Goal: Transaction & Acquisition: Book appointment/travel/reservation

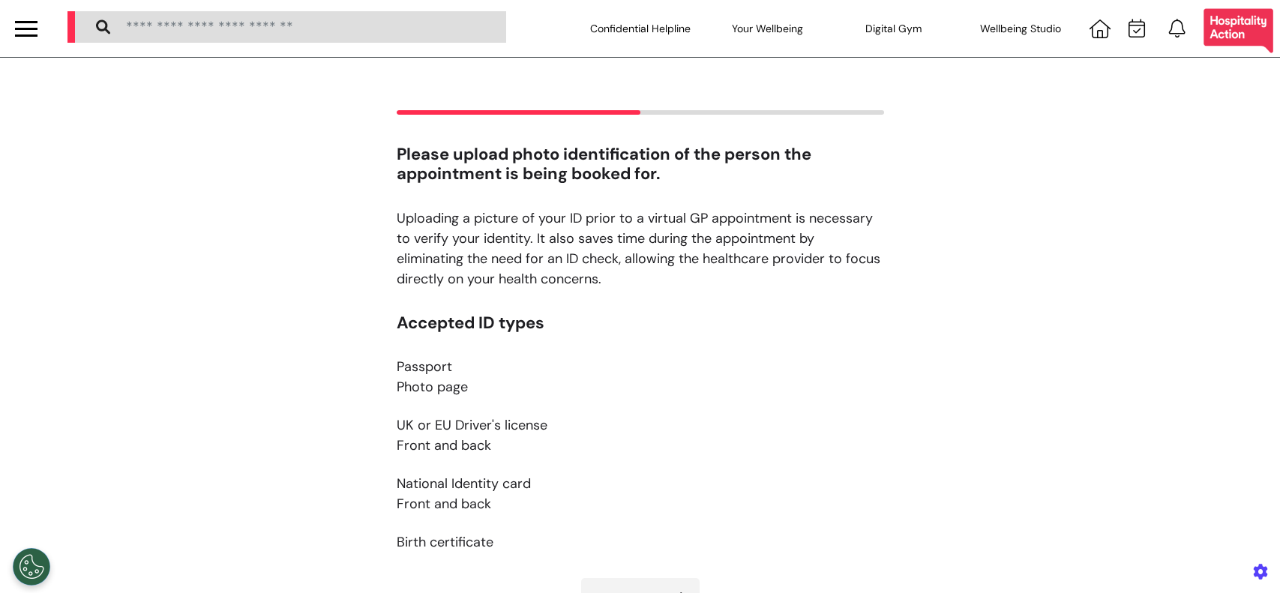
select select "**"
click at [1089, 27] on icon at bounding box center [1099, 28] width 21 height 19
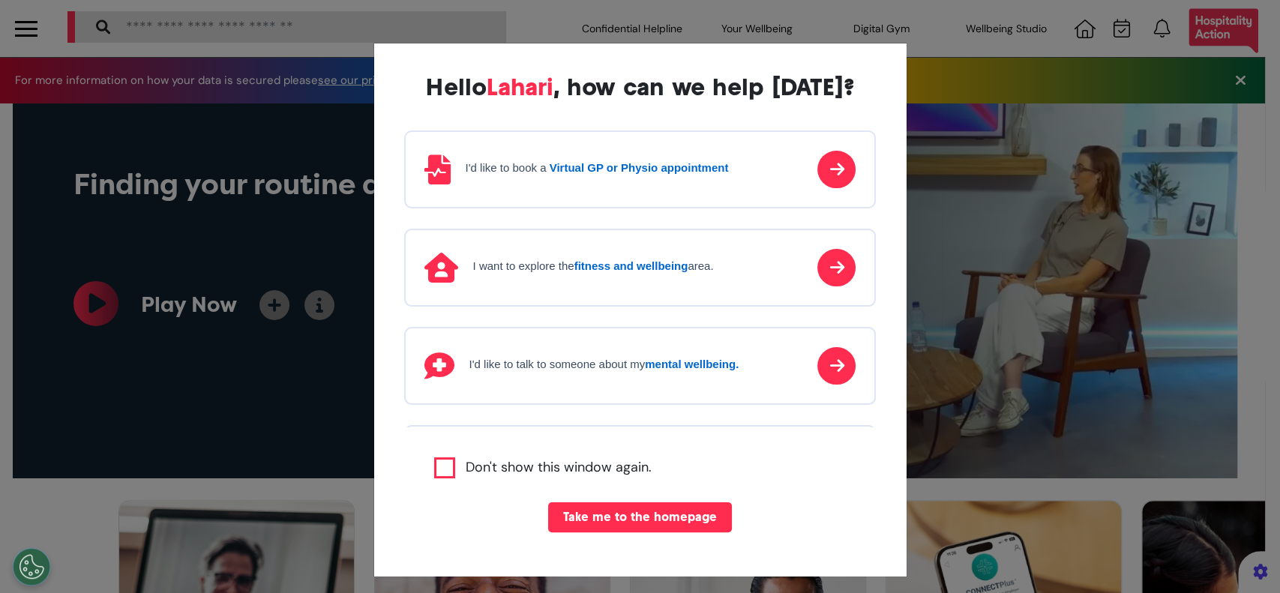
scroll to position [0, 639]
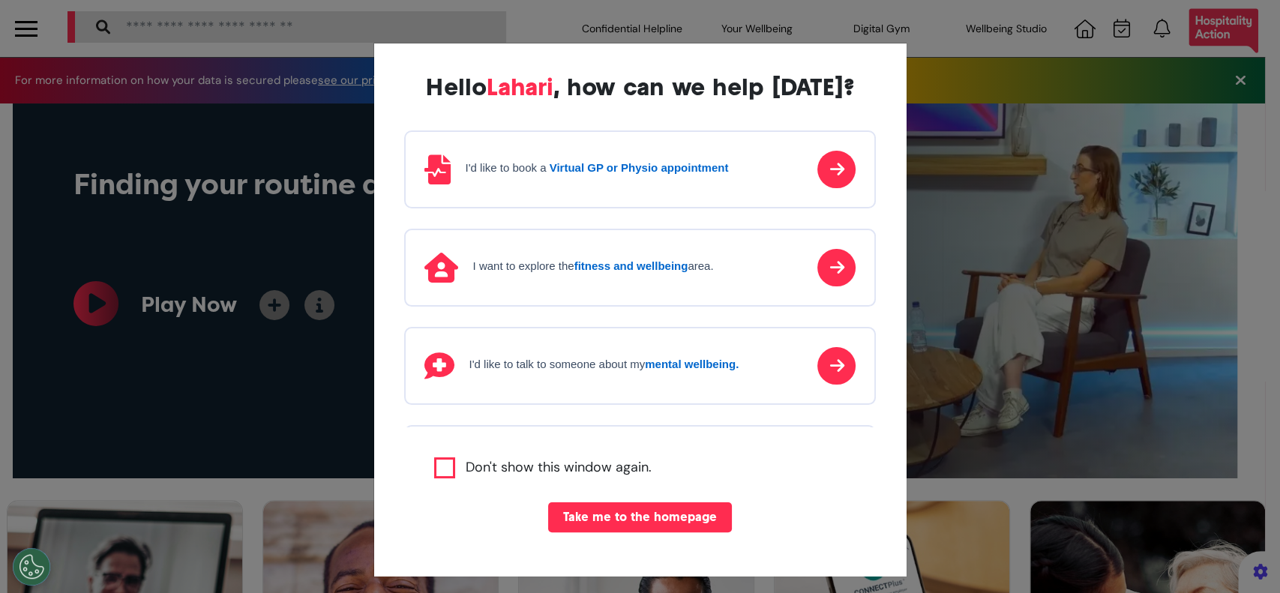
drag, startPoint x: 610, startPoint y: 246, endPoint x: 602, endPoint y: 221, distance: 26.1
click at [608, 243] on div "I want to explore the fitness and wellbeing area." at bounding box center [640, 268] width 472 height 78
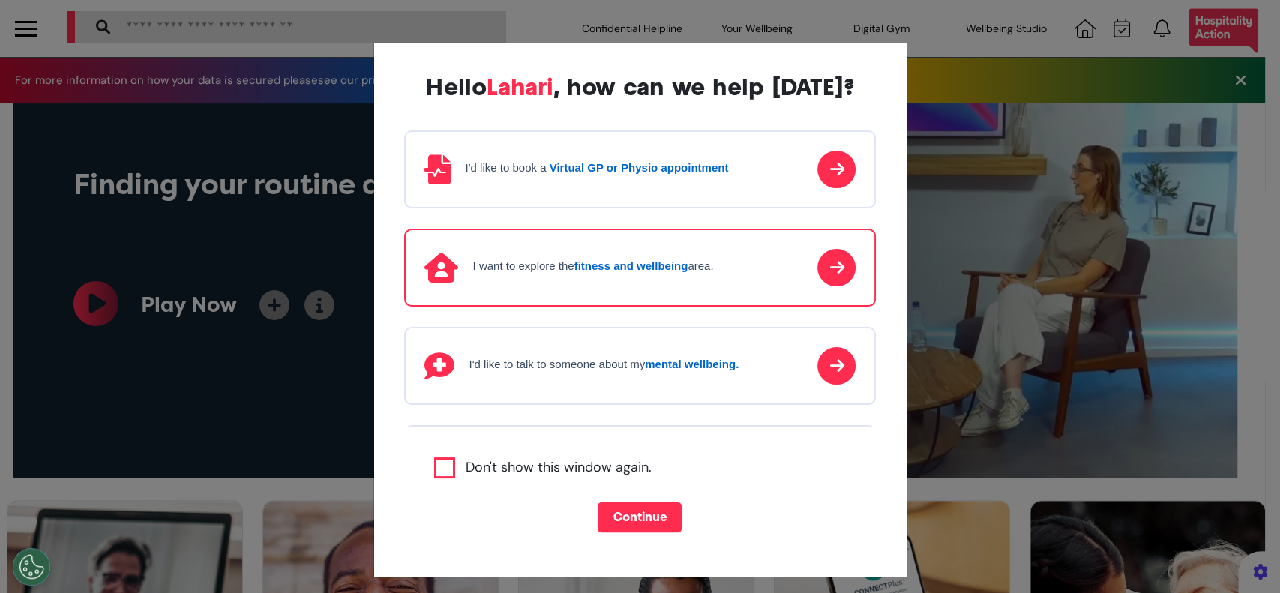
click at [600, 195] on div "I'd like to book a Virtual GP or Physio appointment" at bounding box center [640, 169] width 472 height 78
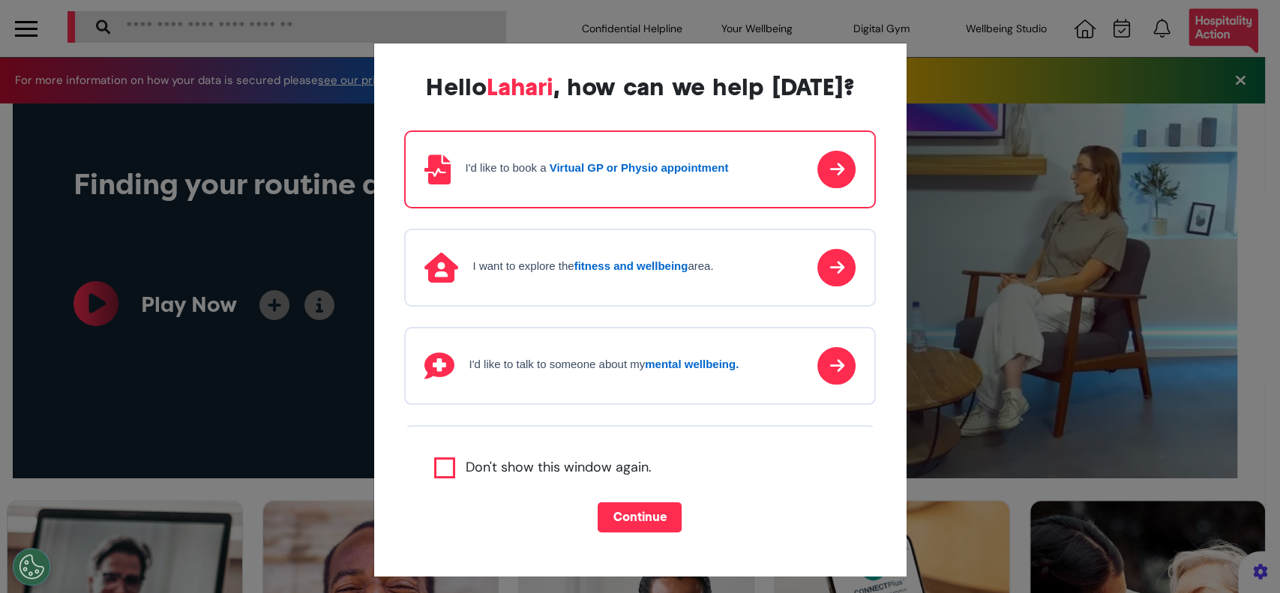
click at [628, 526] on button "Continue" at bounding box center [640, 517] width 84 height 30
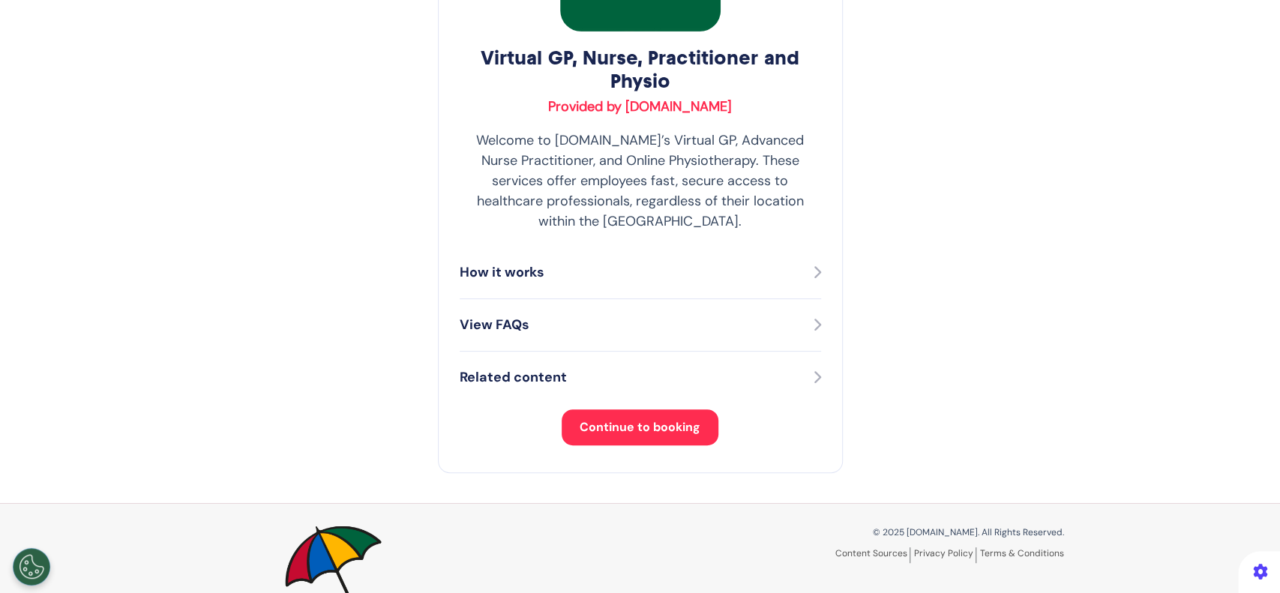
scroll to position [287, 0]
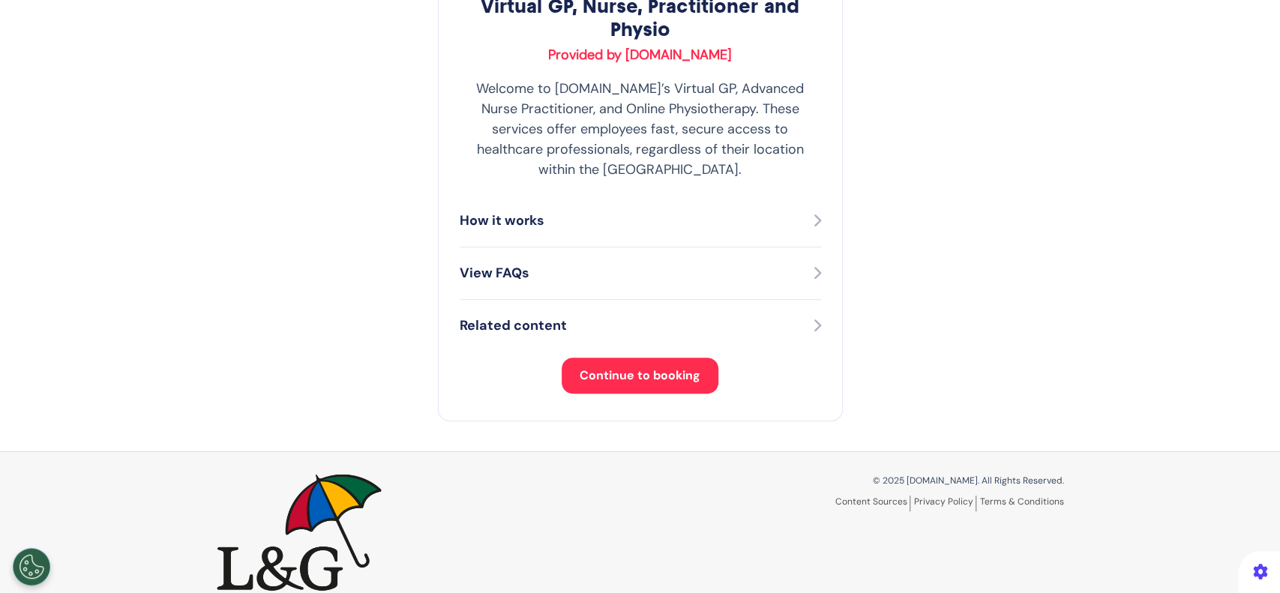
click at [676, 367] on span "Continue to booking" at bounding box center [640, 375] width 121 height 16
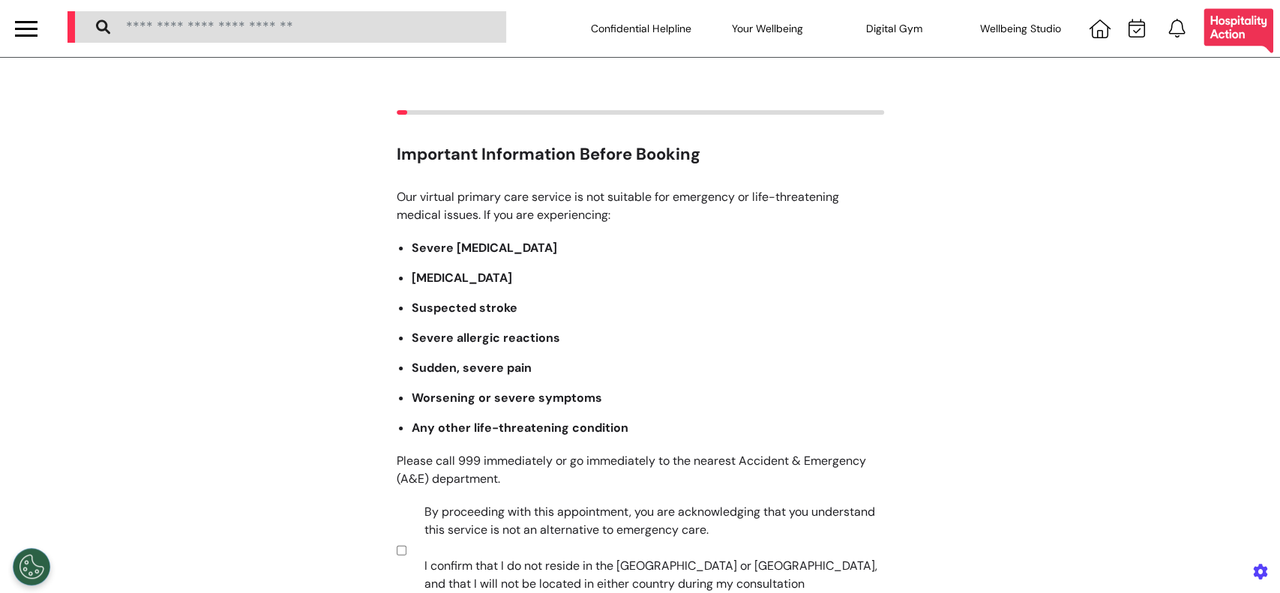
scroll to position [199, 0]
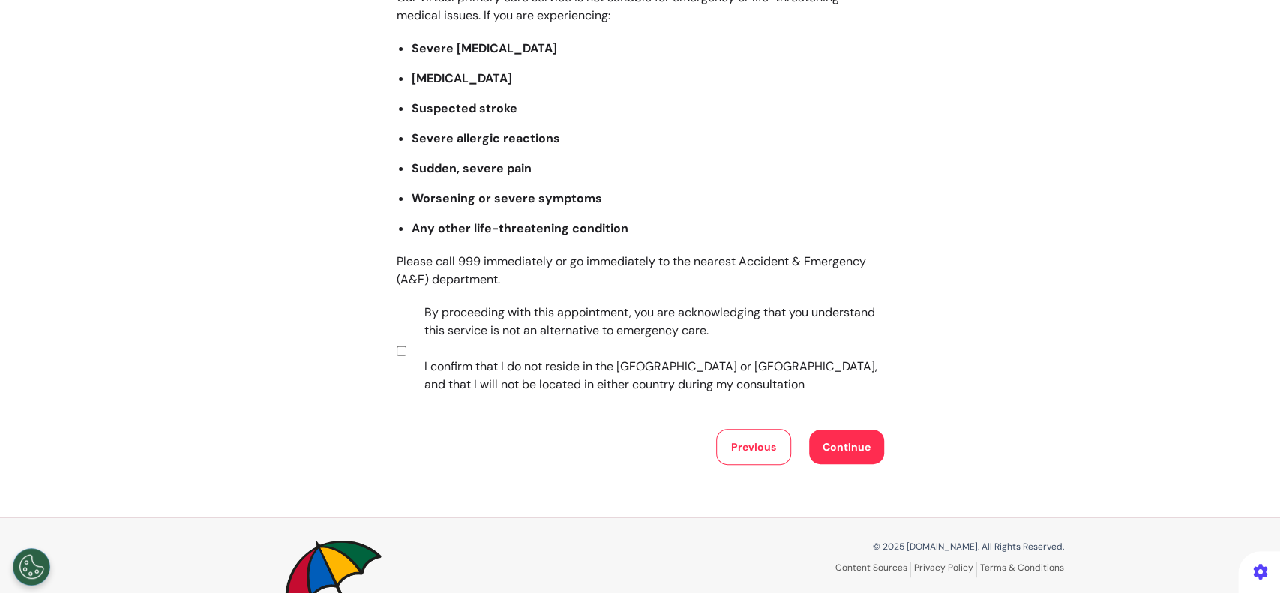
click at [862, 451] on button "Continue" at bounding box center [846, 447] width 75 height 34
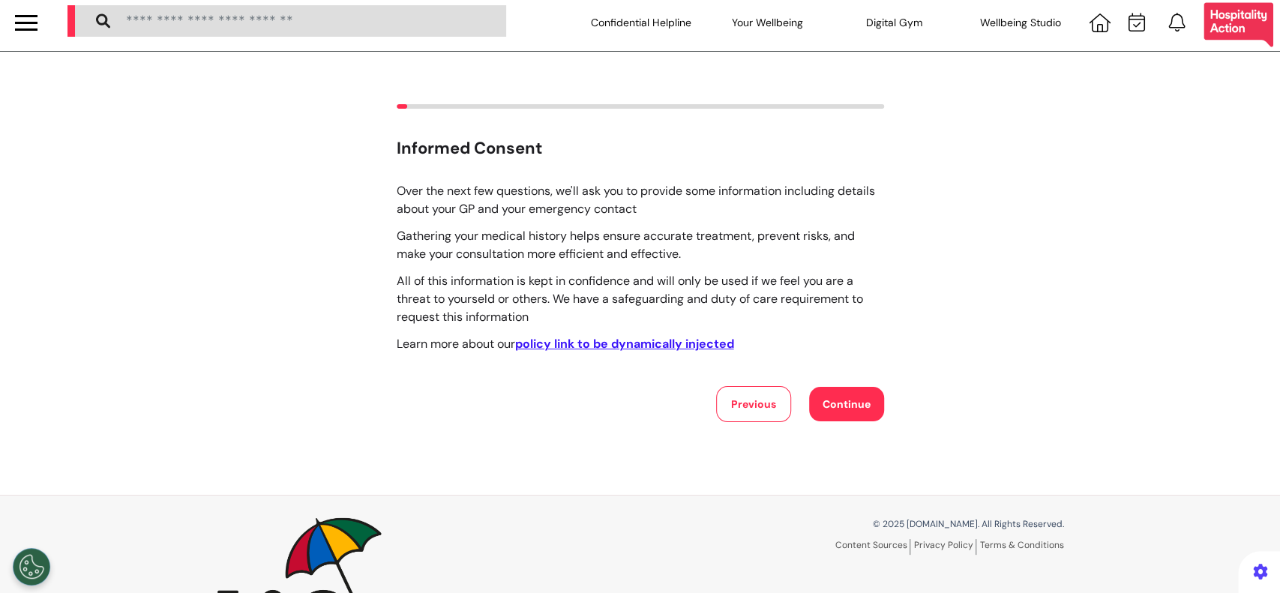
scroll to position [0, 0]
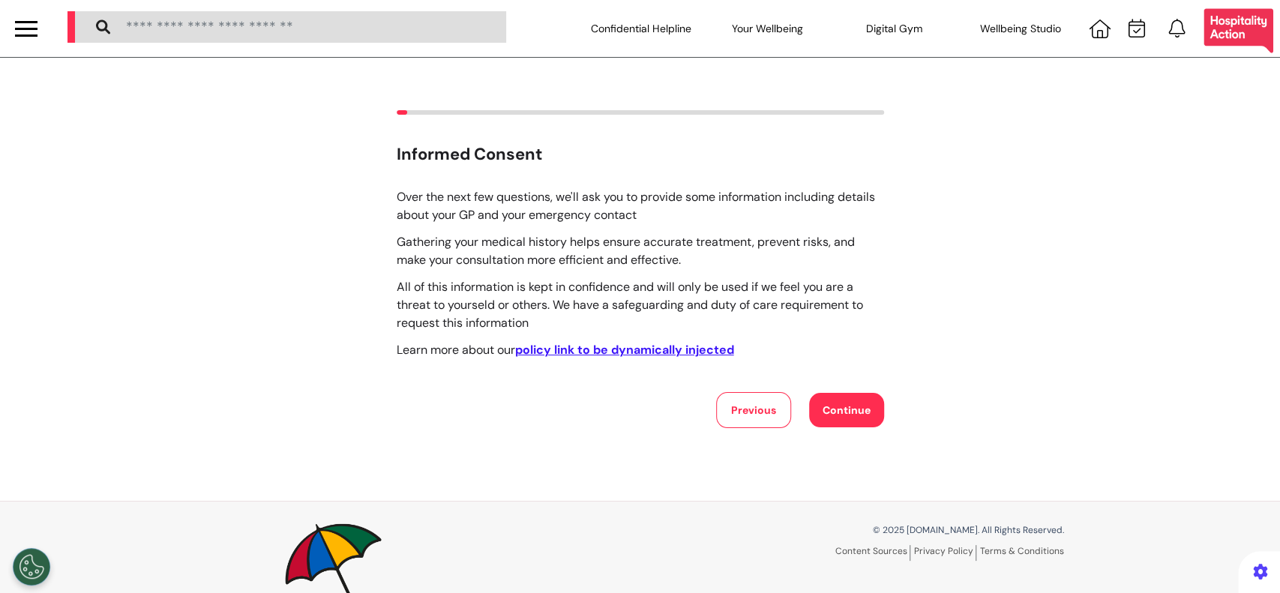
click at [843, 415] on button "Continue" at bounding box center [846, 410] width 75 height 34
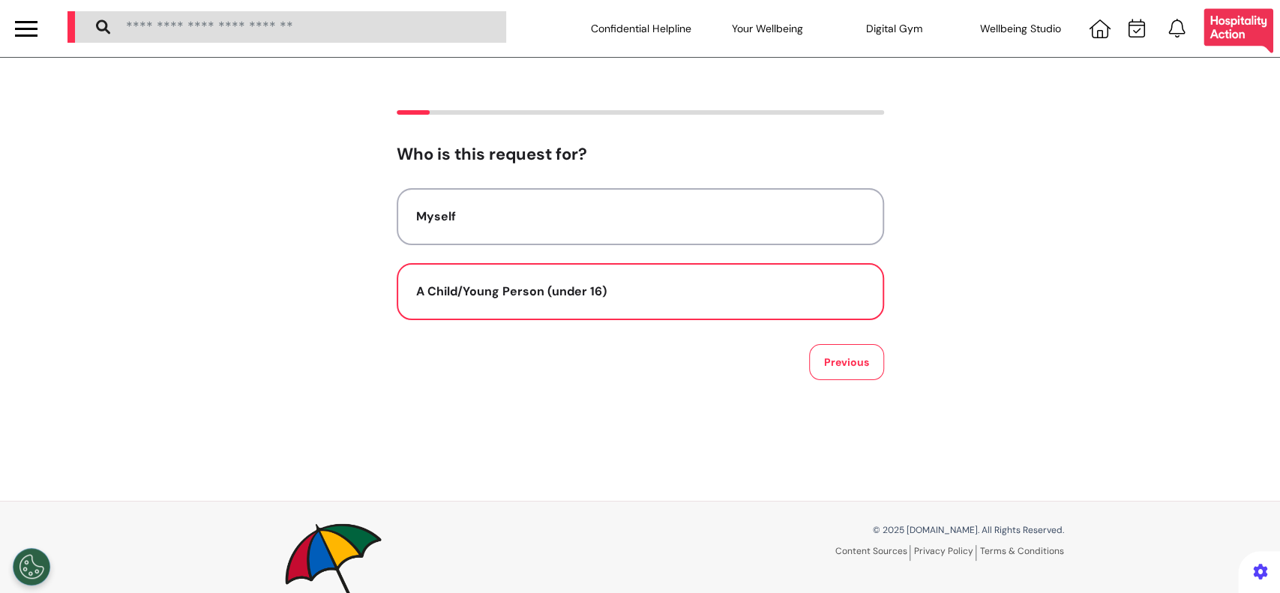
click at [627, 272] on button "A Child/Young Person (under 16)" at bounding box center [640, 291] width 487 height 57
select select "******"
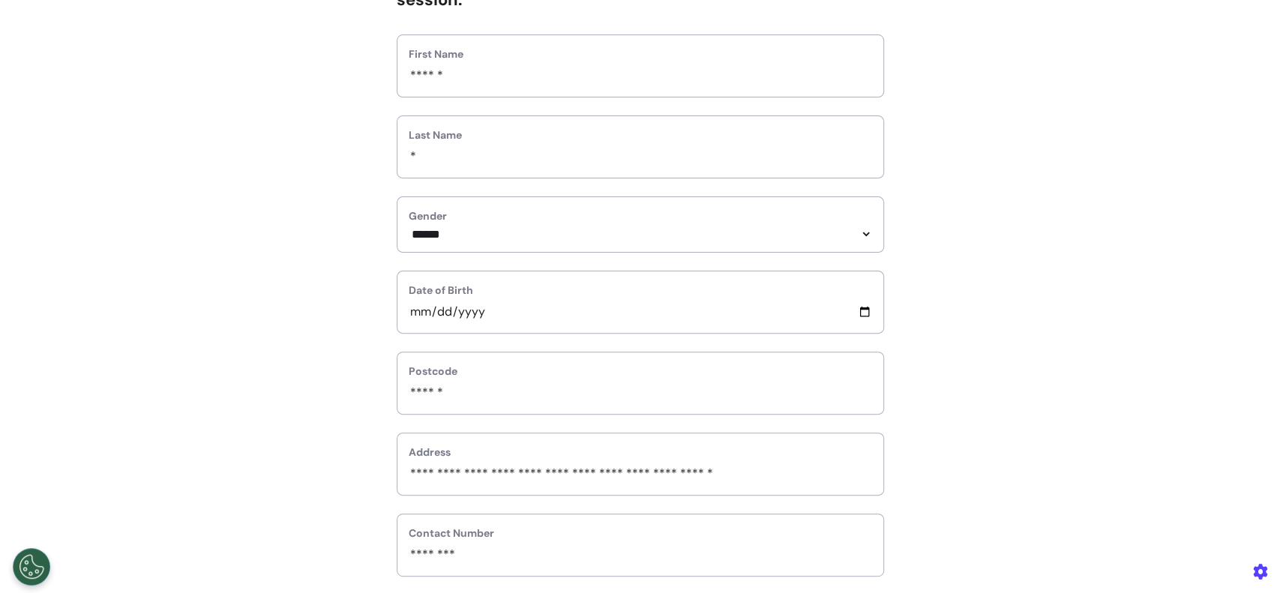
scroll to position [199, 0]
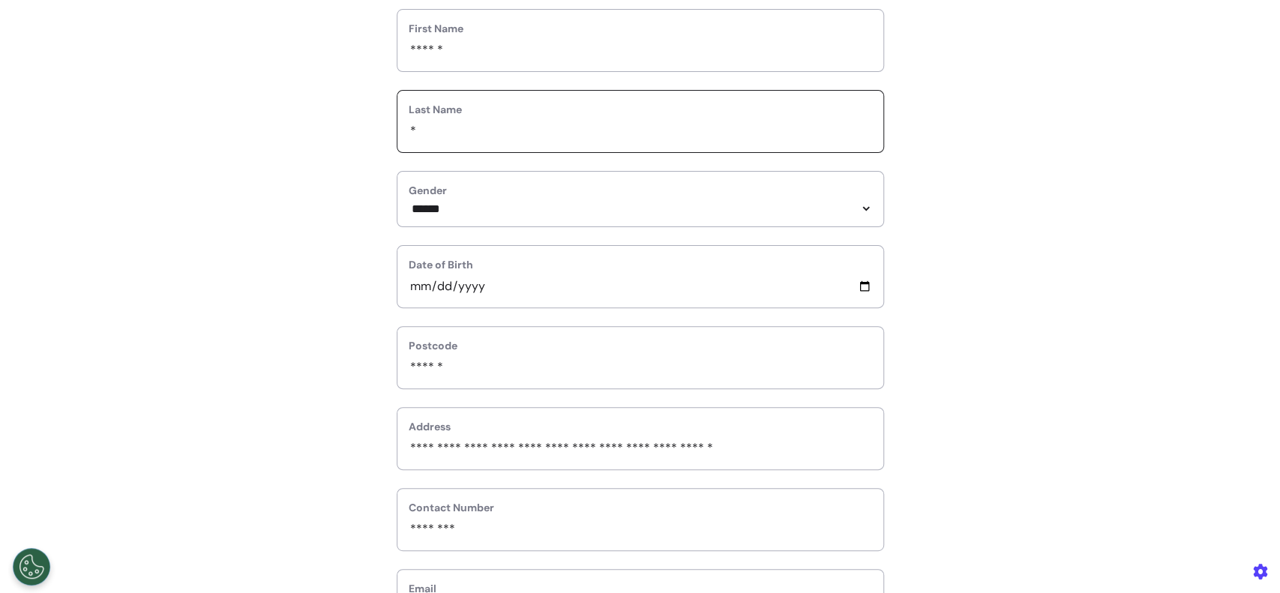
click at [459, 133] on input "*" at bounding box center [640, 130] width 463 height 19
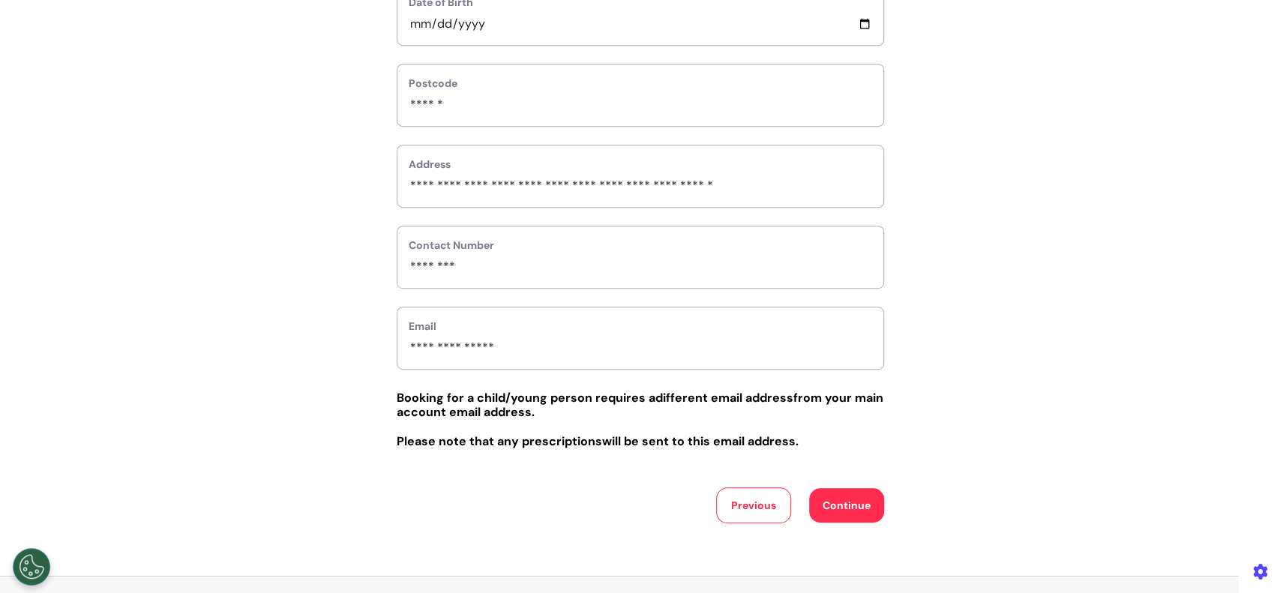
scroll to position [499, 0]
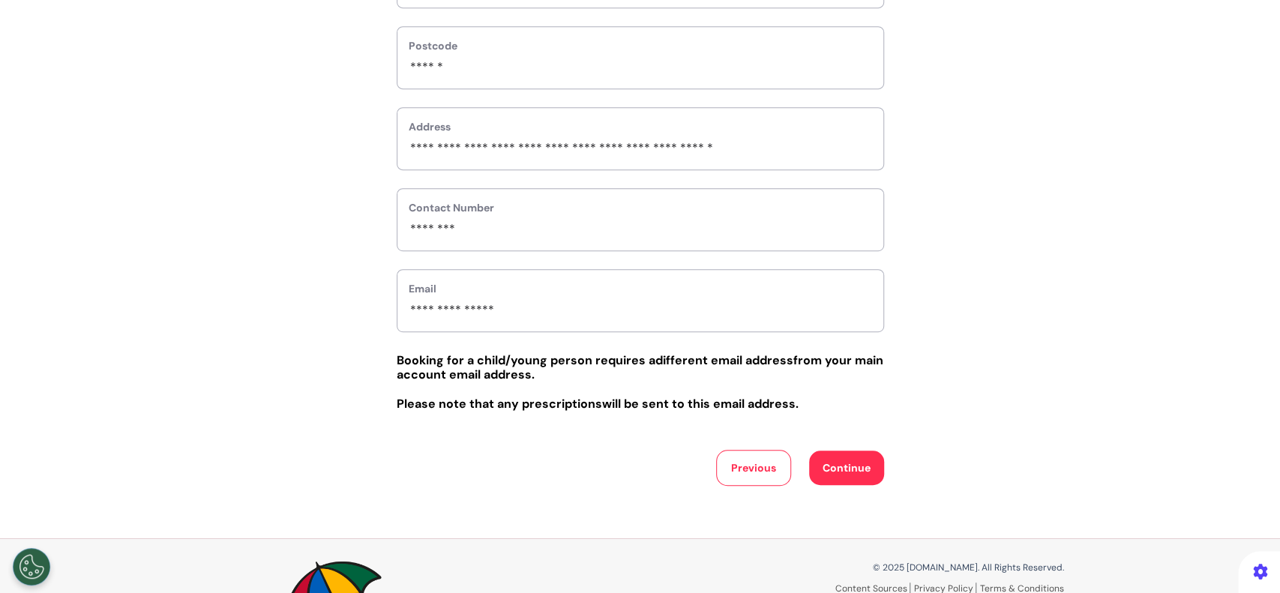
type input "*"
click at [855, 466] on button "Continue" at bounding box center [846, 468] width 75 height 34
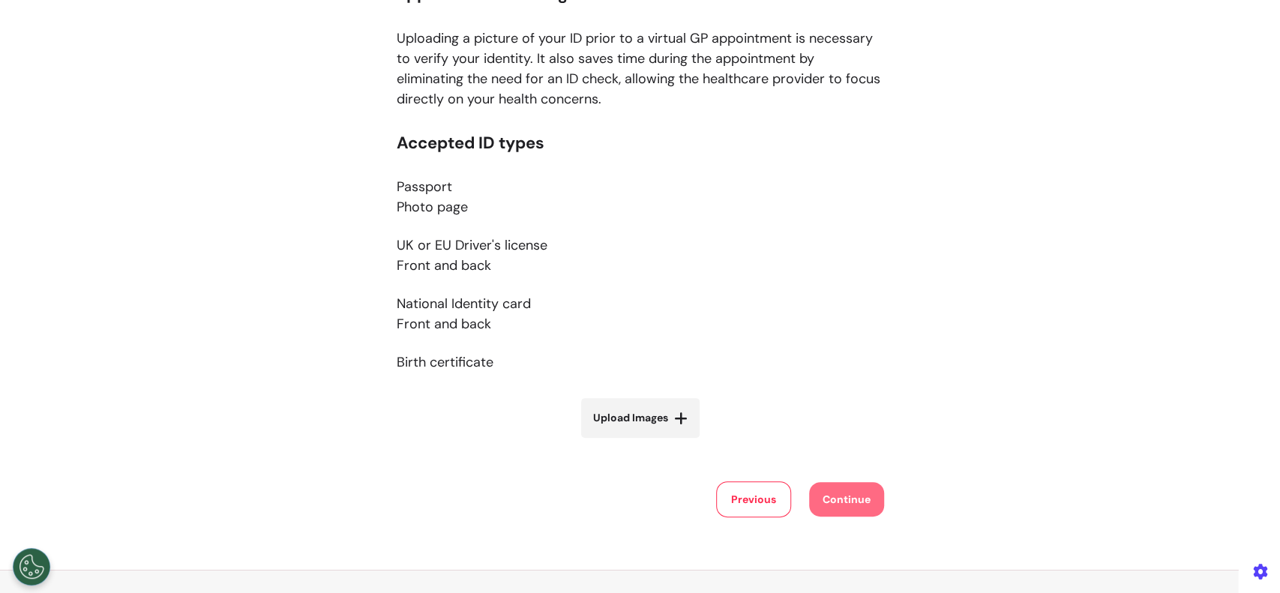
scroll to position [199, 0]
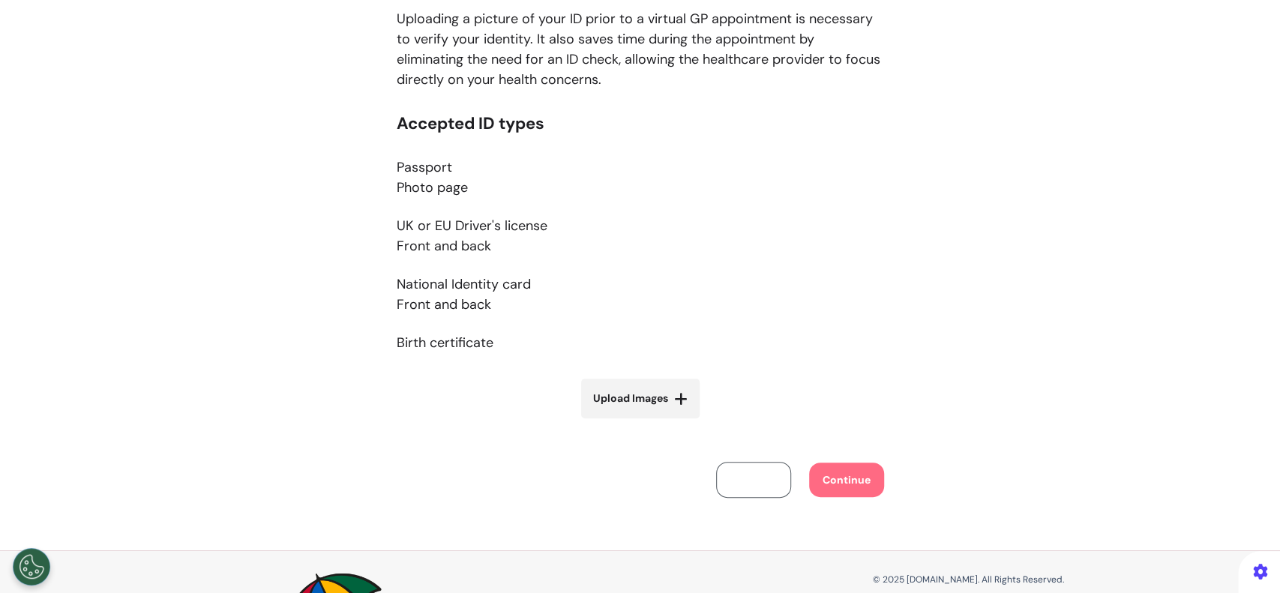
click at [733, 495] on button "Previous" at bounding box center [753, 480] width 75 height 36
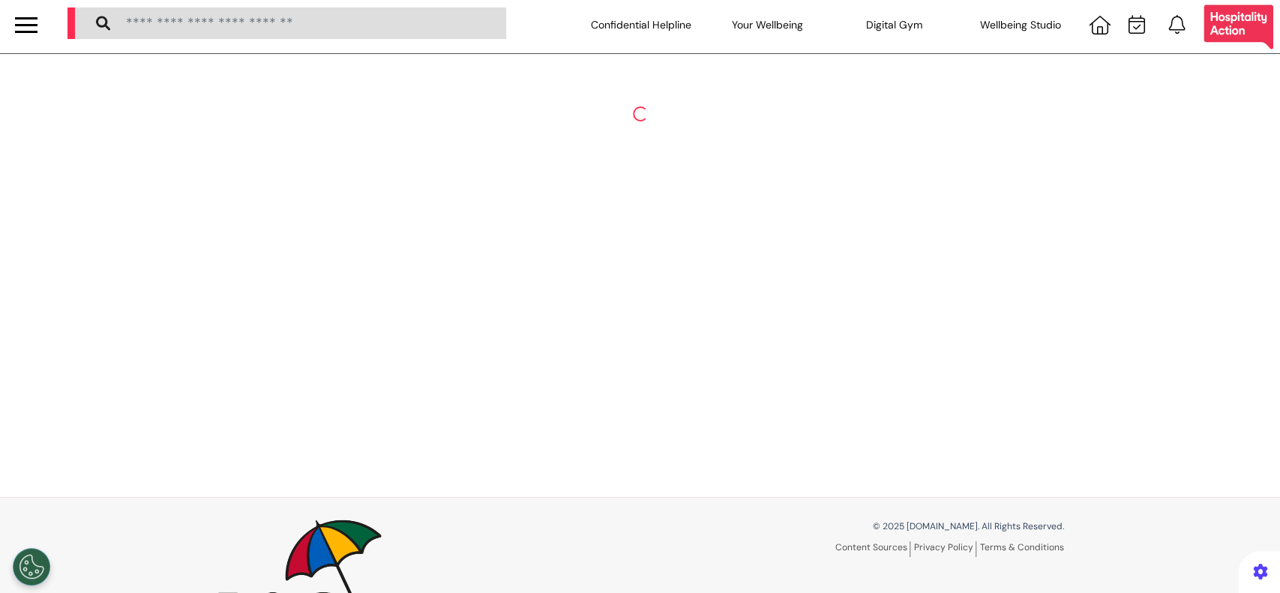
scroll to position [0, 0]
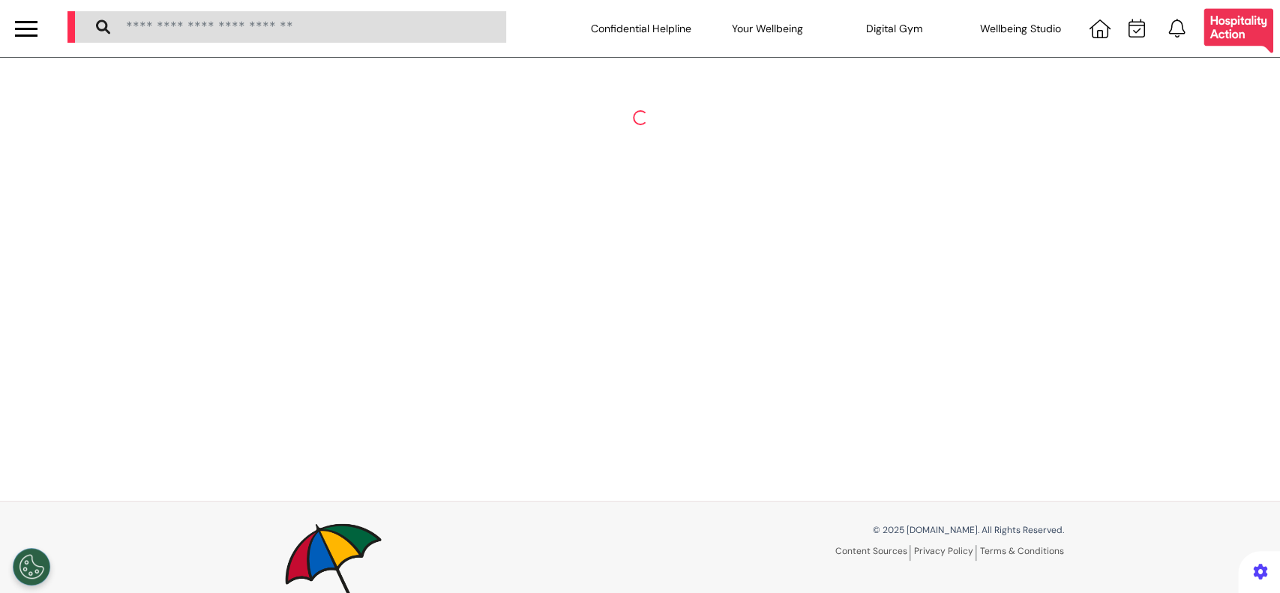
select select "******"
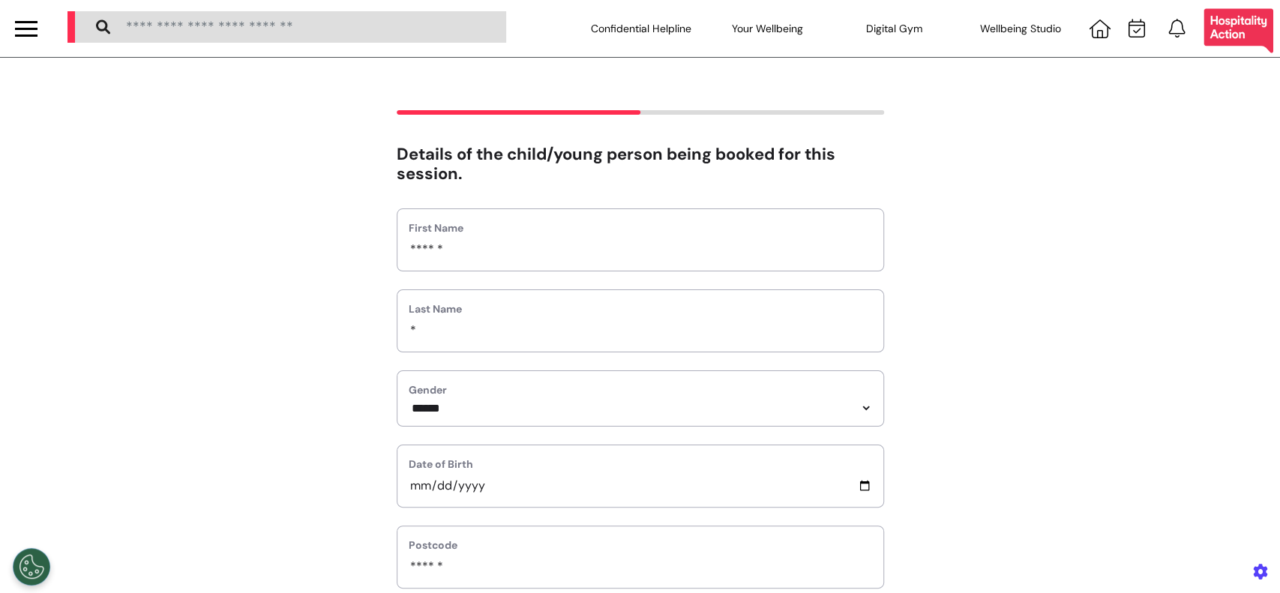
drag, startPoint x: 489, startPoint y: 346, endPoint x: 485, endPoint y: 339, distance: 8.4
click at [486, 340] on div "Last Name *" at bounding box center [640, 320] width 487 height 63
click at [482, 334] on input "*" at bounding box center [640, 330] width 463 height 19
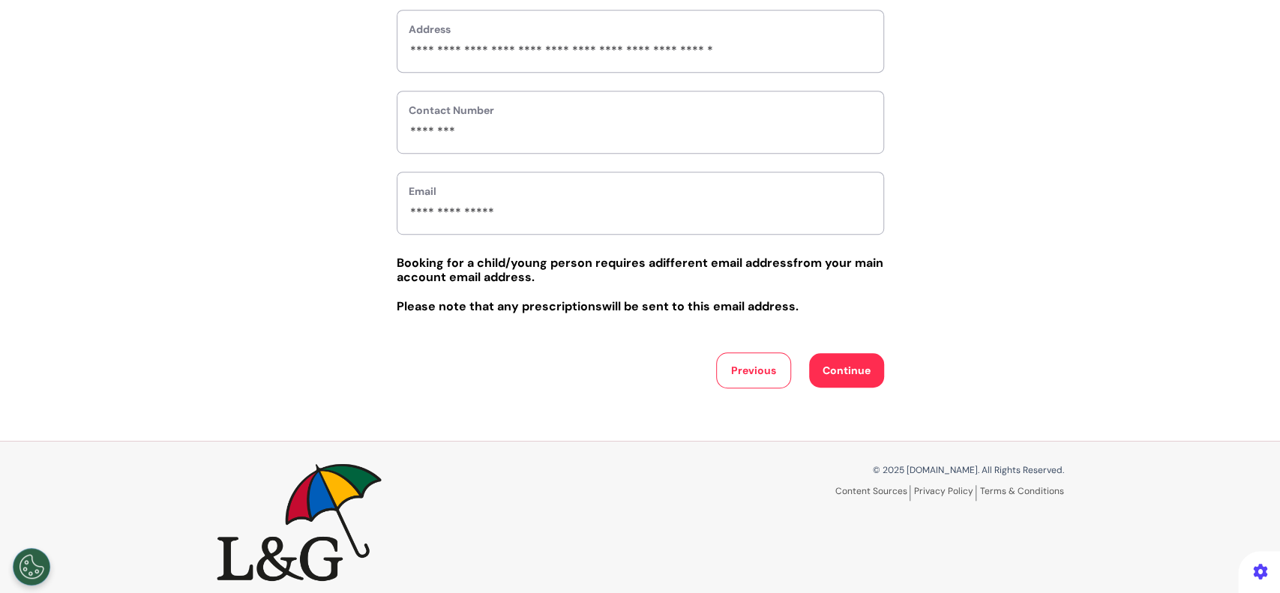
scroll to position [610, 0]
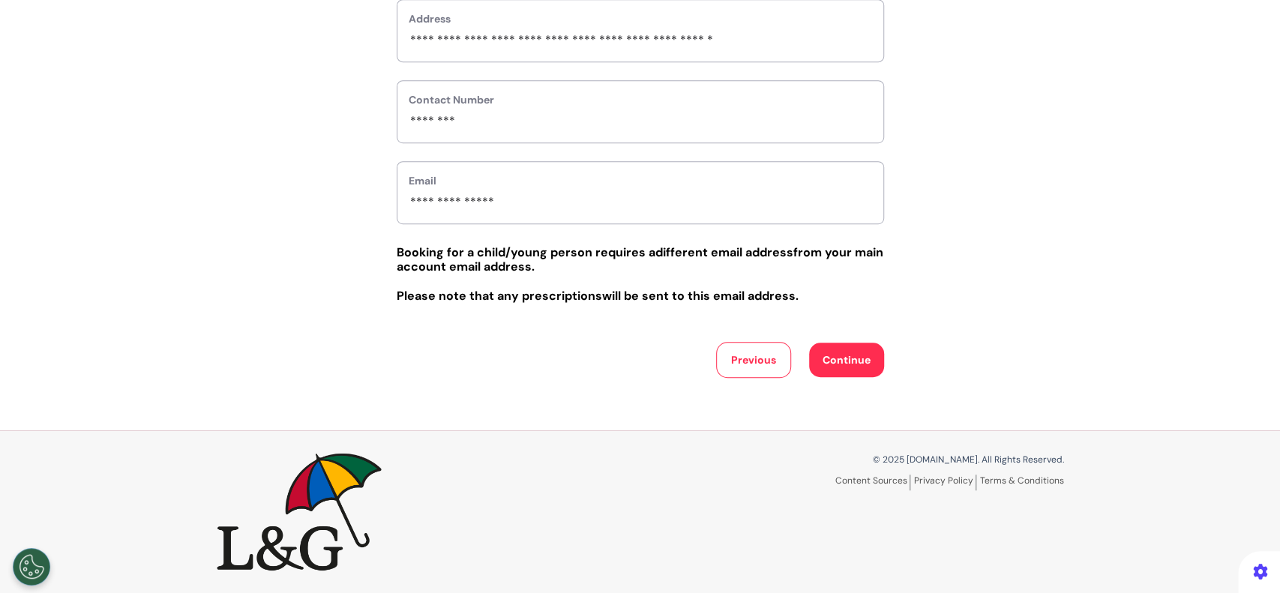
type input "*"
click at [845, 370] on button "Continue" at bounding box center [846, 360] width 75 height 34
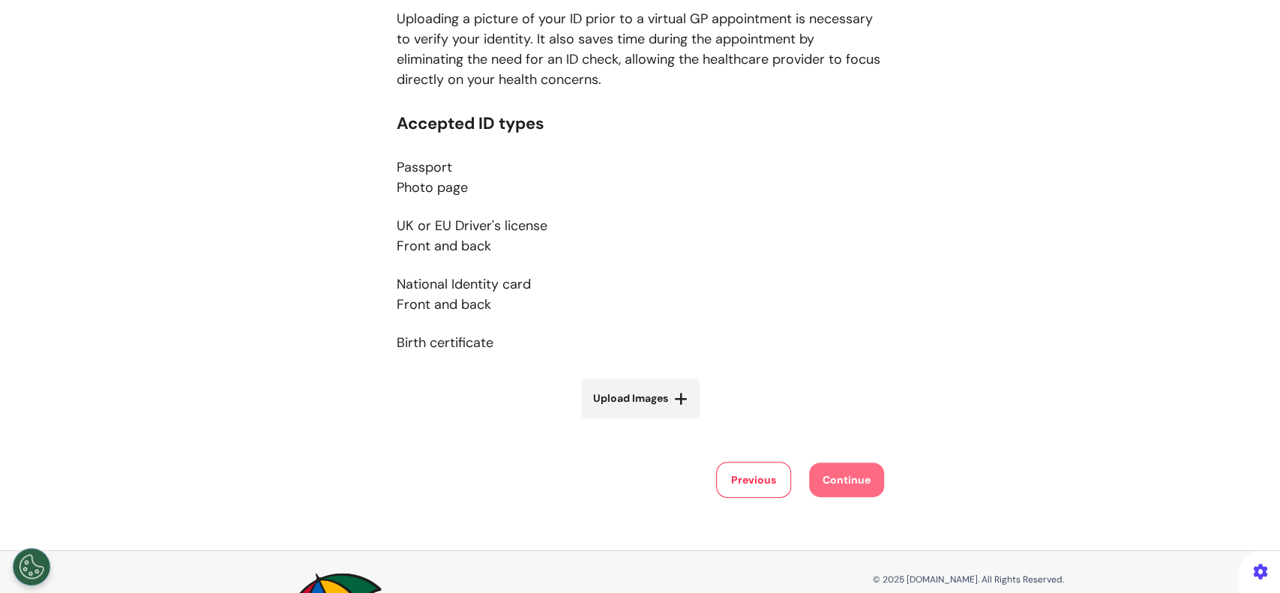
scroll to position [0, 0]
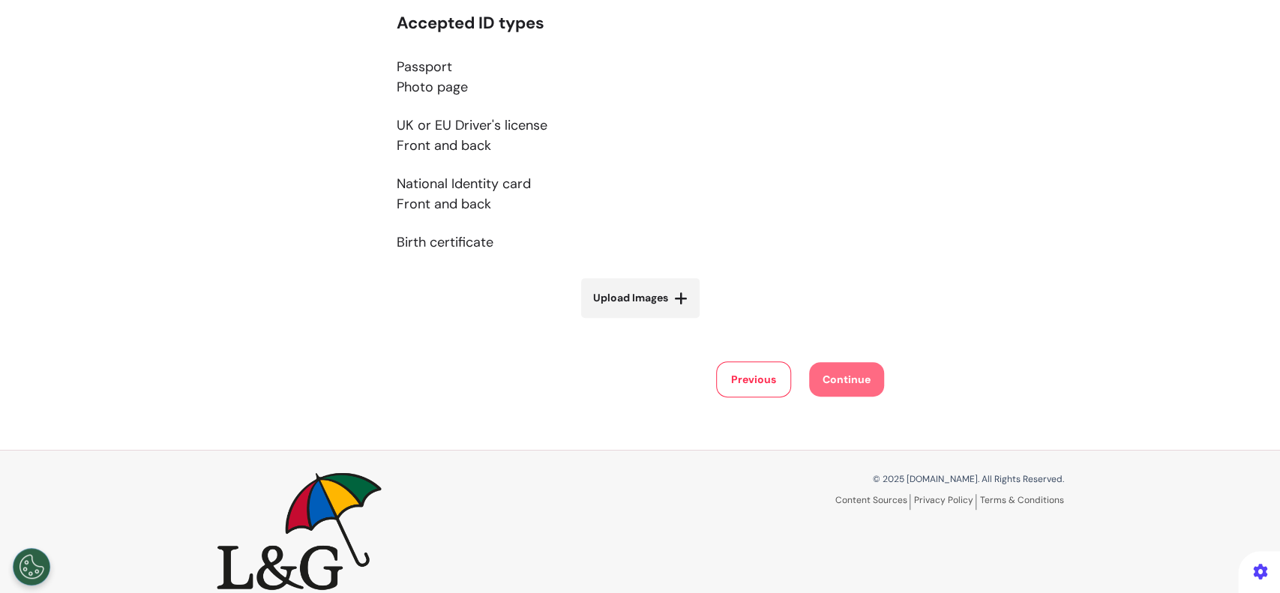
click at [733, 386] on button "Previous" at bounding box center [753, 379] width 75 height 36
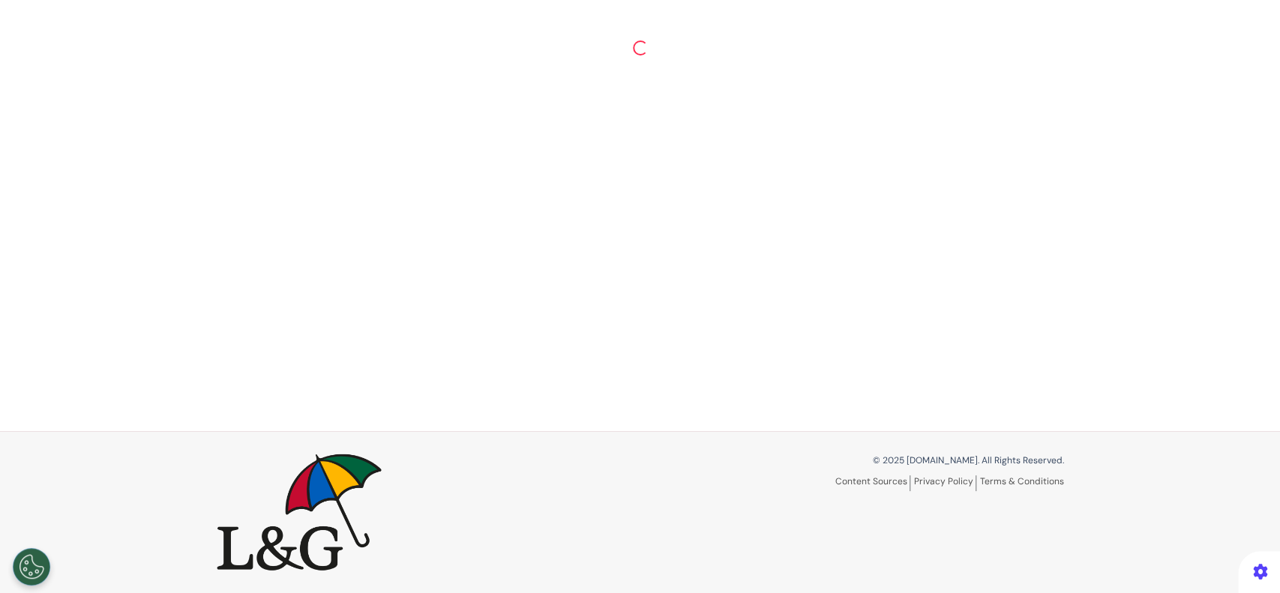
scroll to position [70, 0]
select select "******"
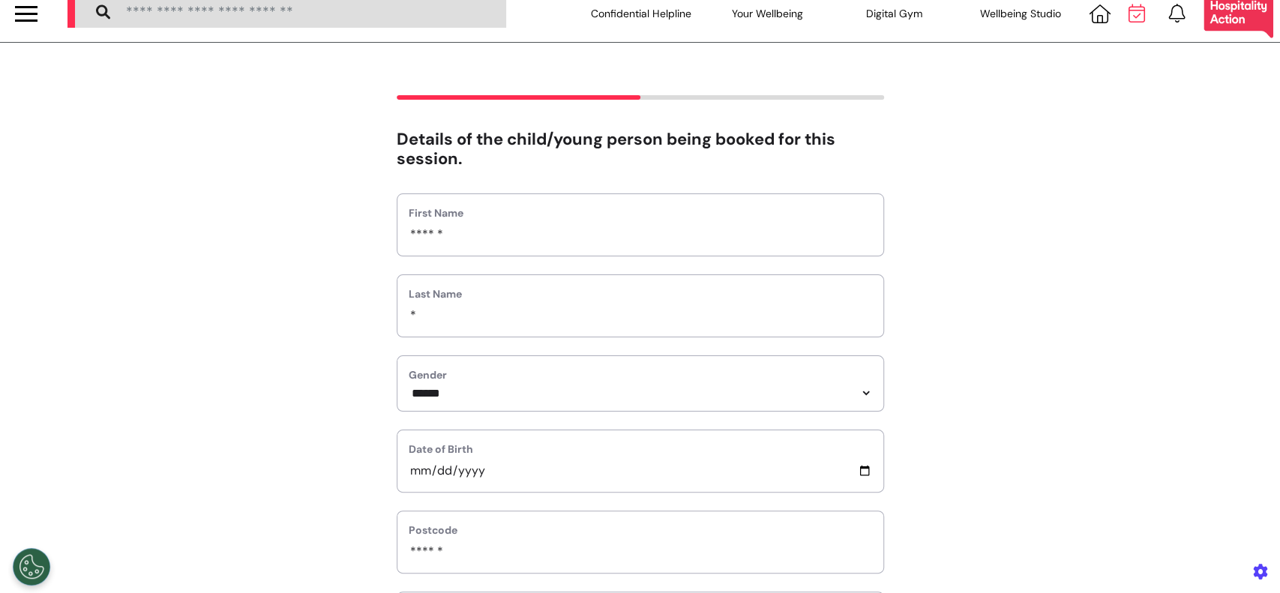
scroll to position [0, 0]
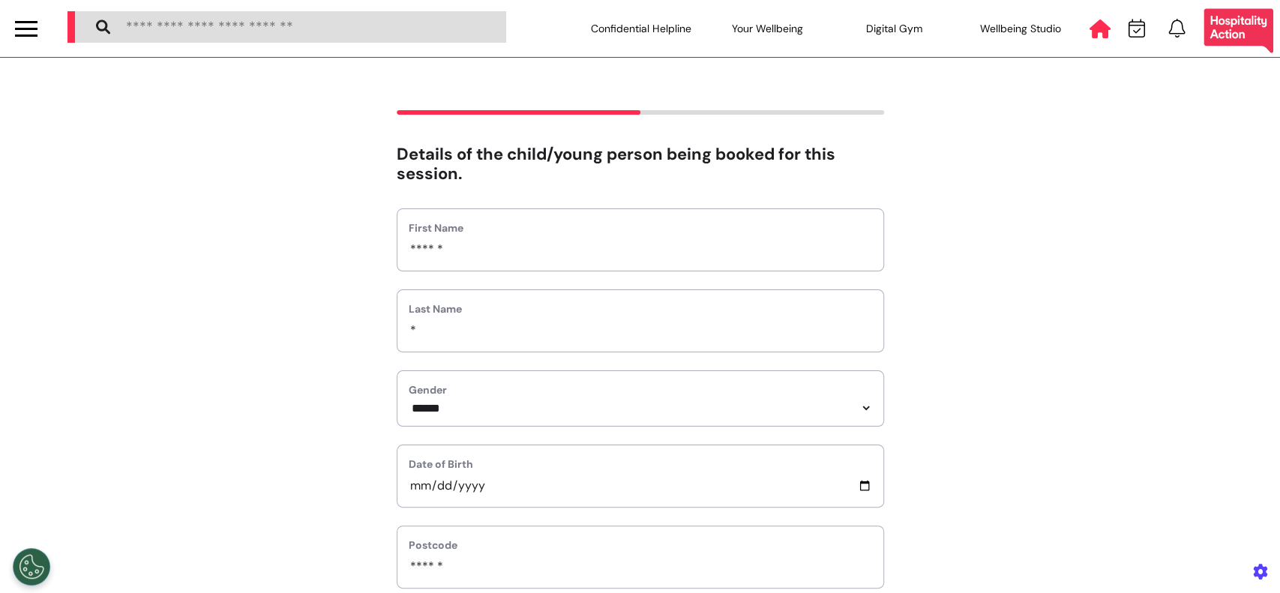
click at [1089, 34] on icon at bounding box center [1099, 28] width 21 height 19
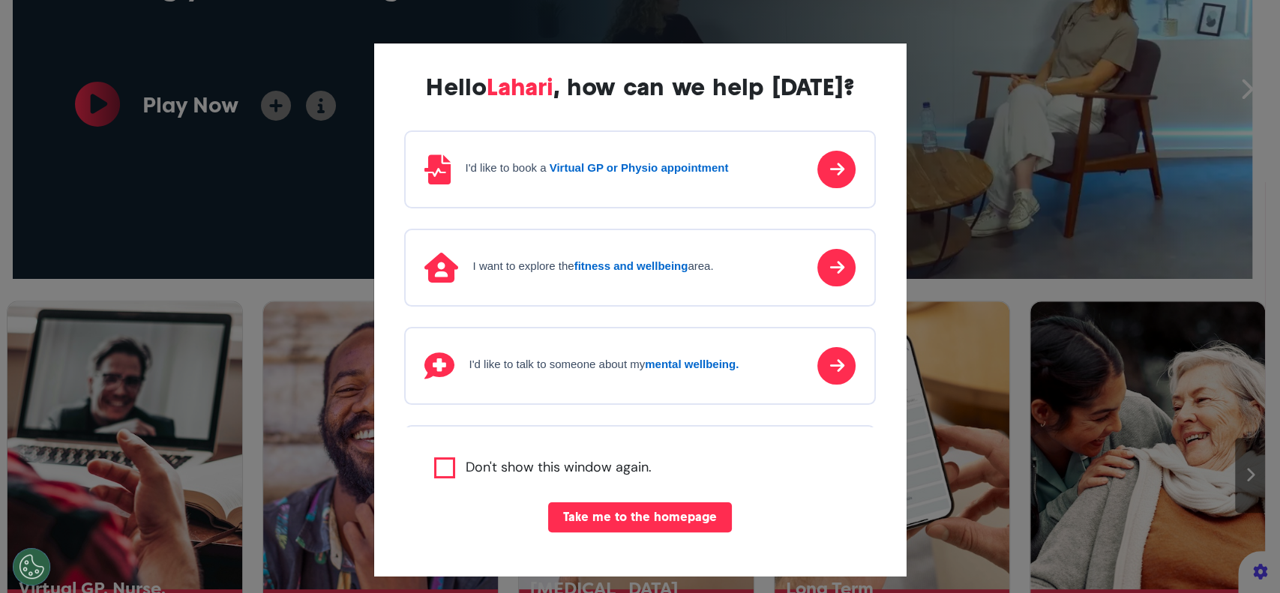
click at [665, 172] on strong "Virtual GP or Physio appointment" at bounding box center [639, 167] width 179 height 13
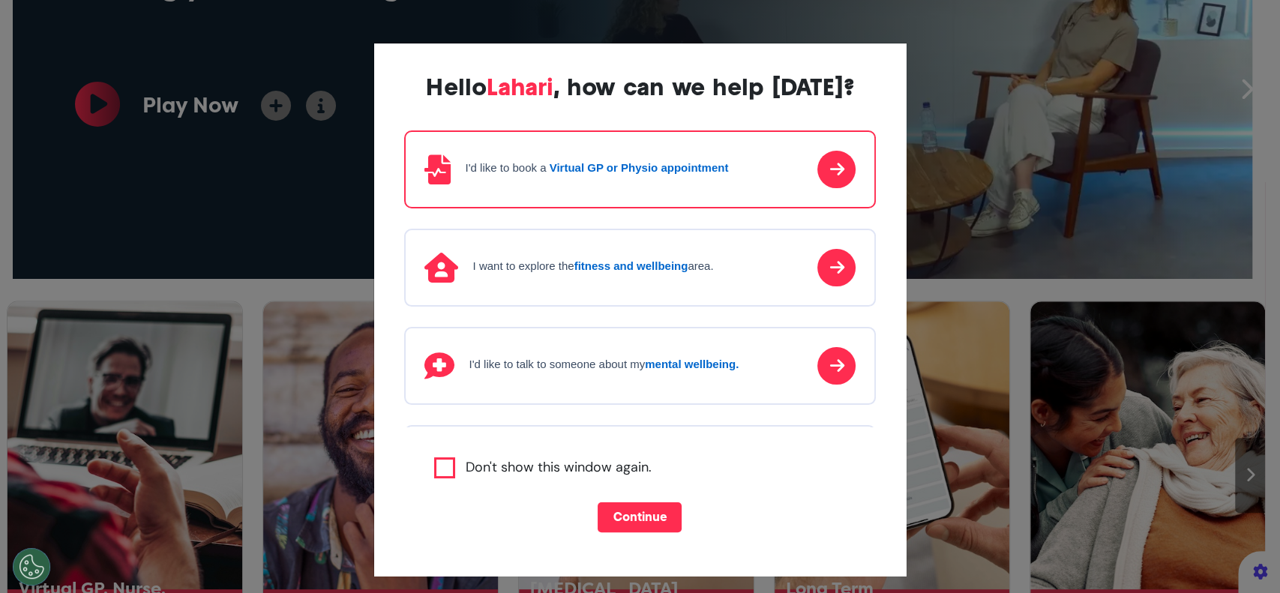
click at [645, 513] on button "Continue" at bounding box center [640, 517] width 84 height 30
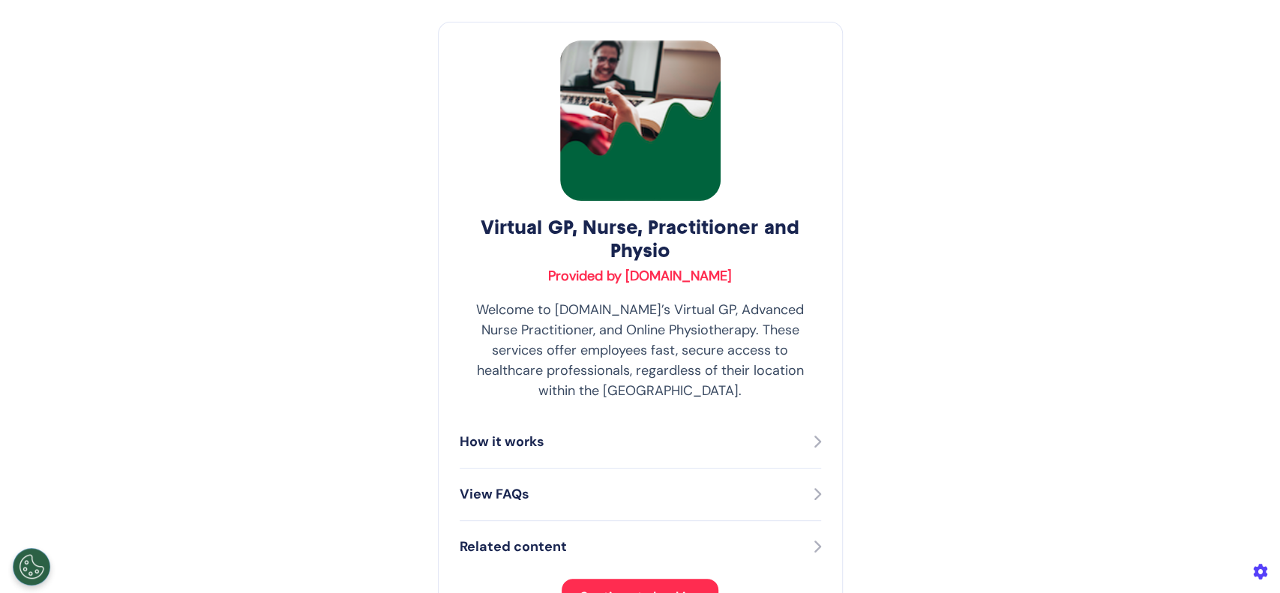
scroll to position [70, 0]
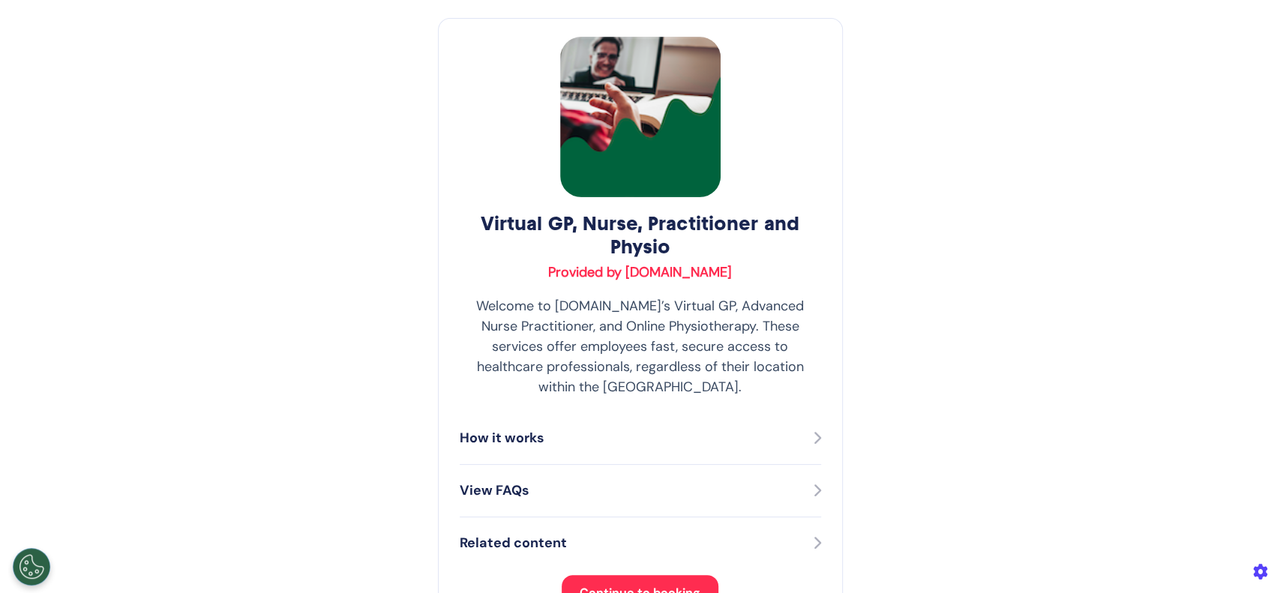
click at [659, 585] on span "Continue to booking" at bounding box center [640, 593] width 121 height 16
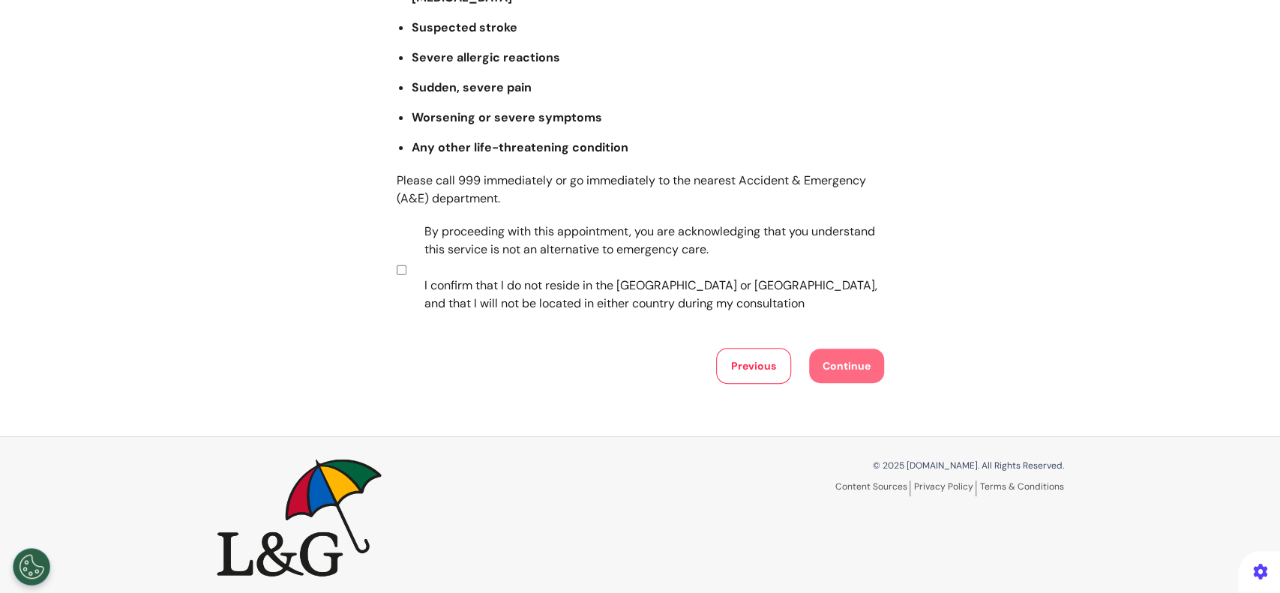
scroll to position [286, 0]
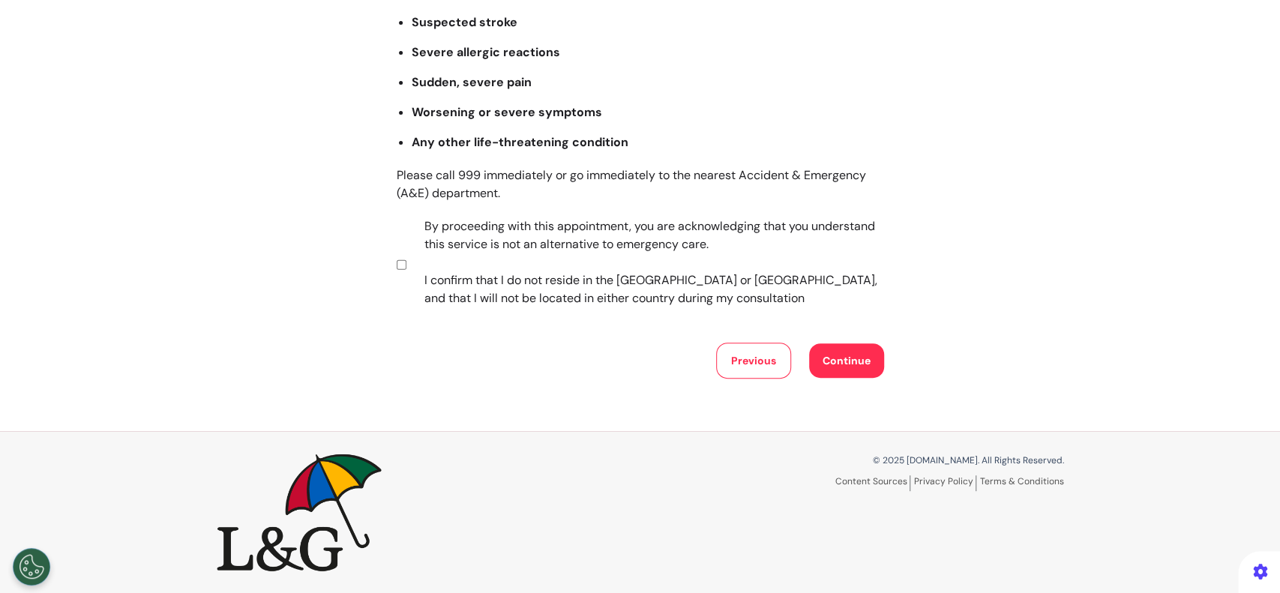
click at [814, 358] on button "Continue" at bounding box center [846, 360] width 75 height 34
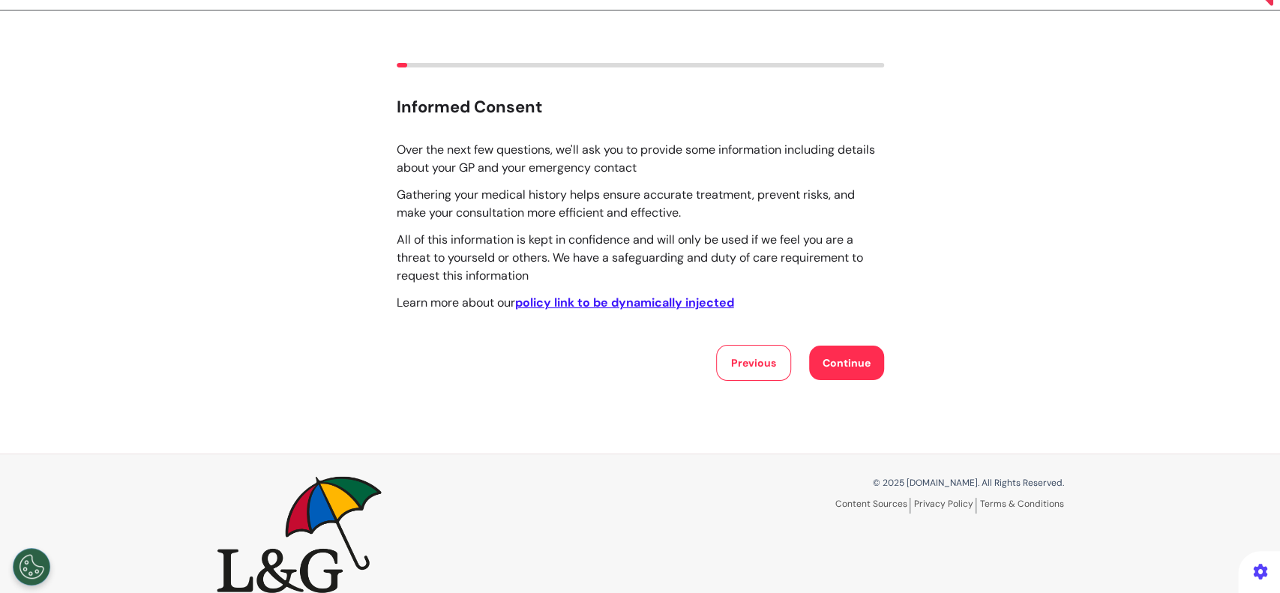
scroll to position [0, 0]
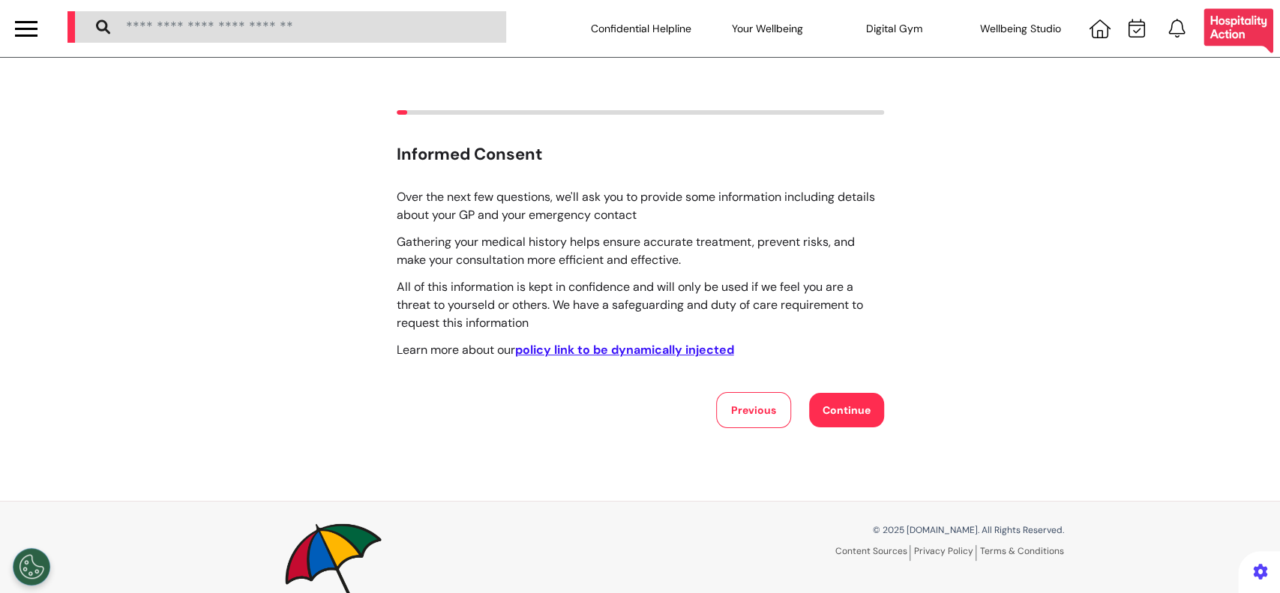
click at [831, 414] on button "Continue" at bounding box center [846, 410] width 75 height 34
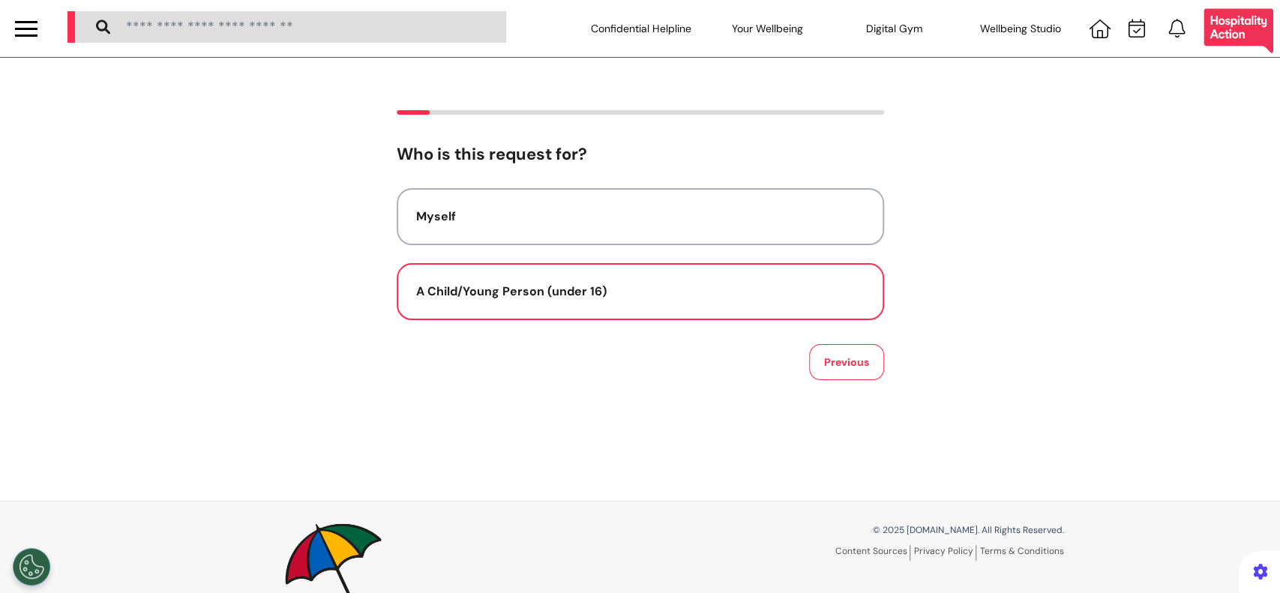
click at [724, 295] on div "A Child/Young Person (under 16)" at bounding box center [640, 292] width 448 height 18
select select "******"
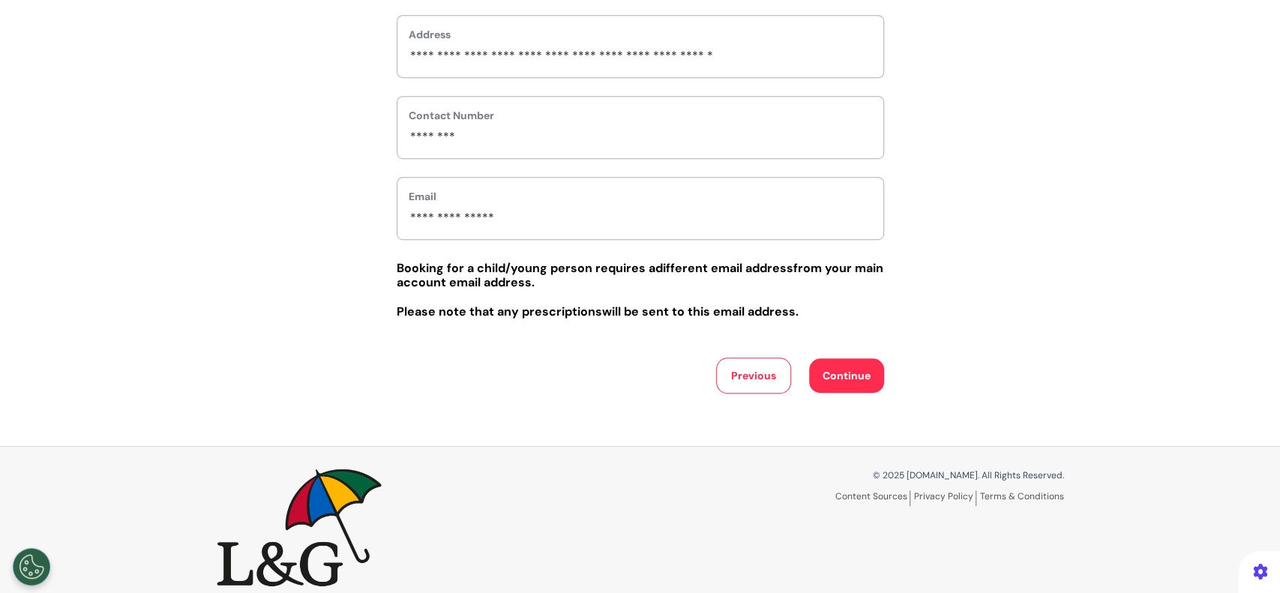
scroll to position [610, 0]
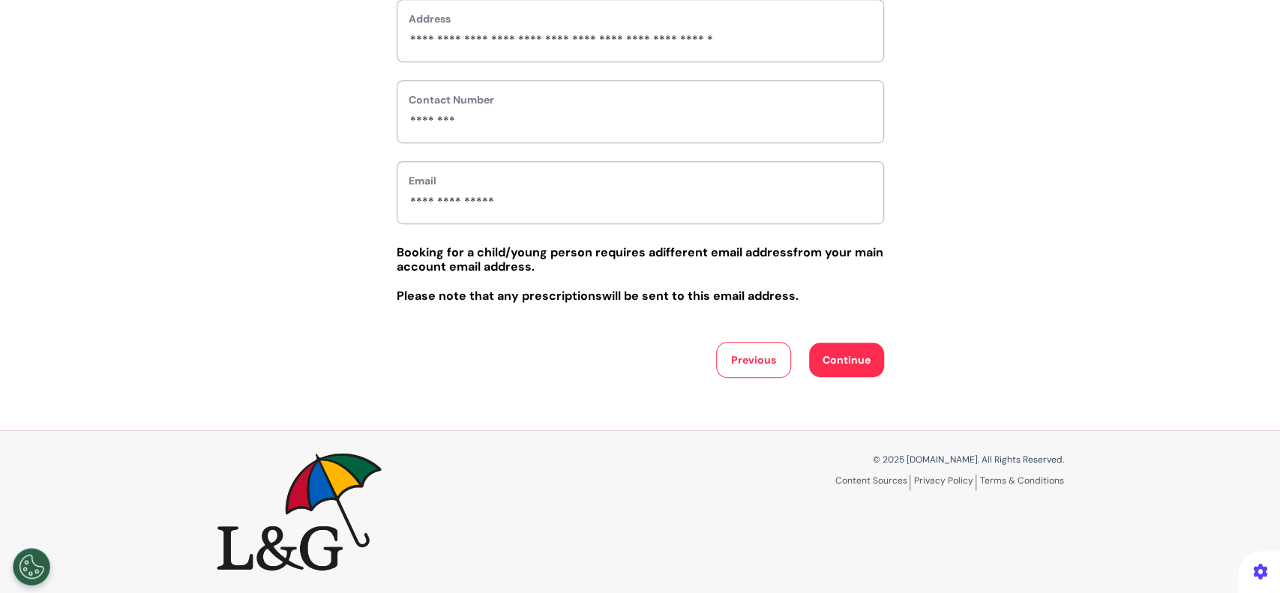
click at [815, 349] on button "Continue" at bounding box center [846, 360] width 75 height 34
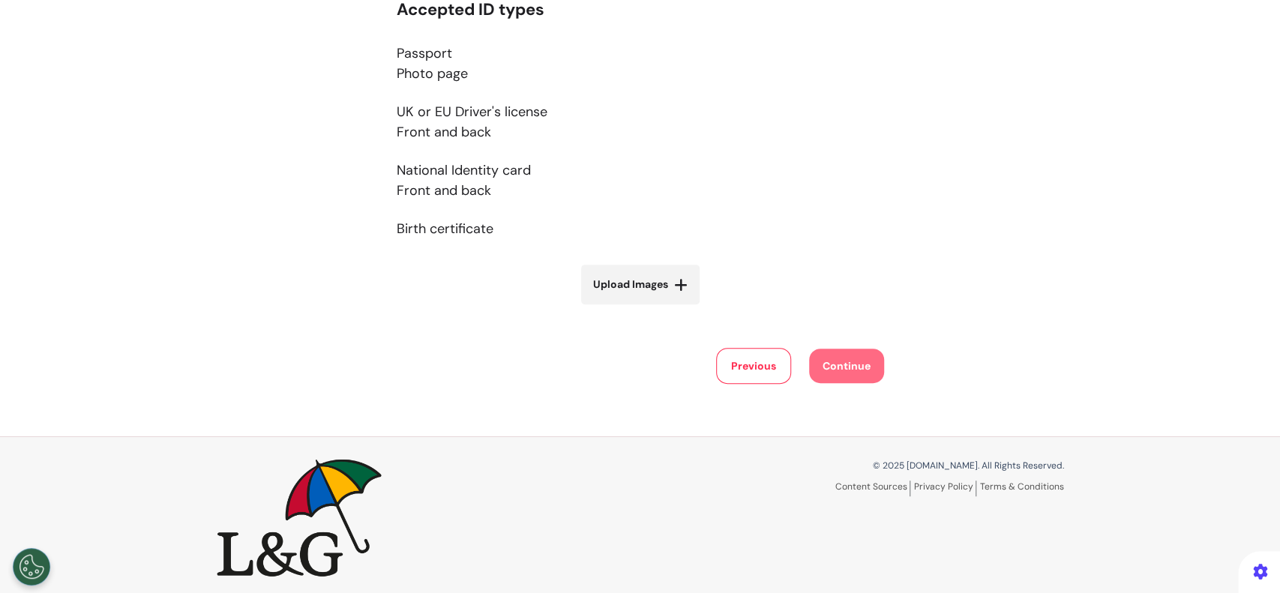
scroll to position [318, 0]
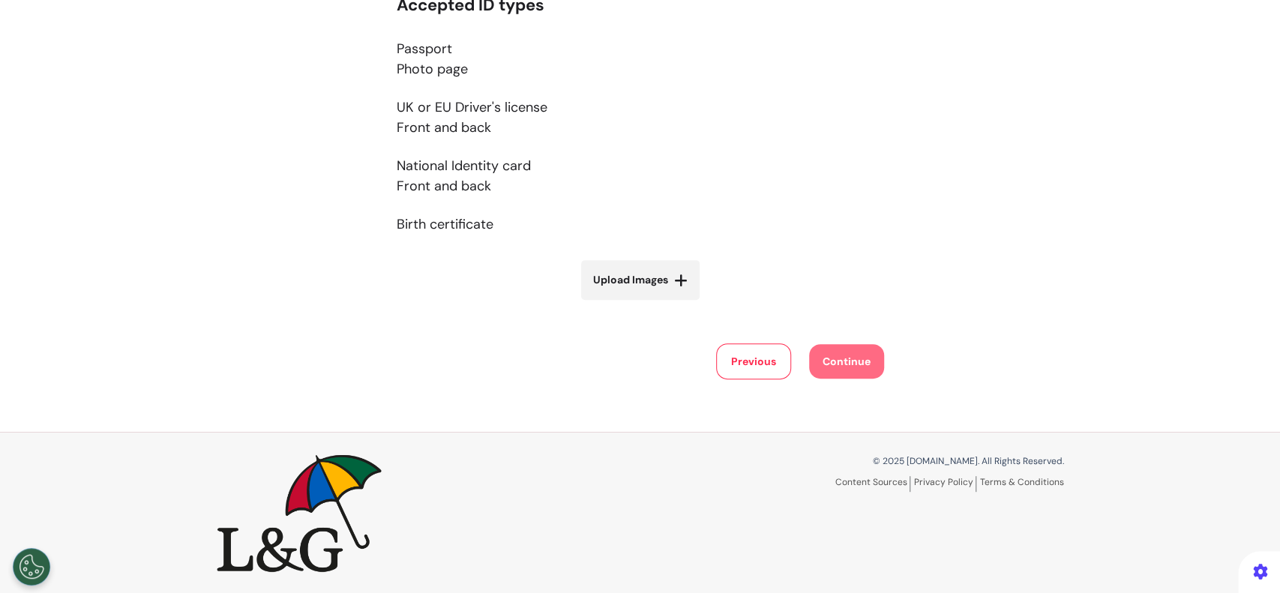
click at [631, 288] on label "Upload Images" at bounding box center [640, 280] width 118 height 40
click at [651, 284] on span "Upload Images" at bounding box center [630, 280] width 75 height 16
click at [651, 304] on input "Upload Images" at bounding box center [640, 312] width 178 height 16
type input "**********"
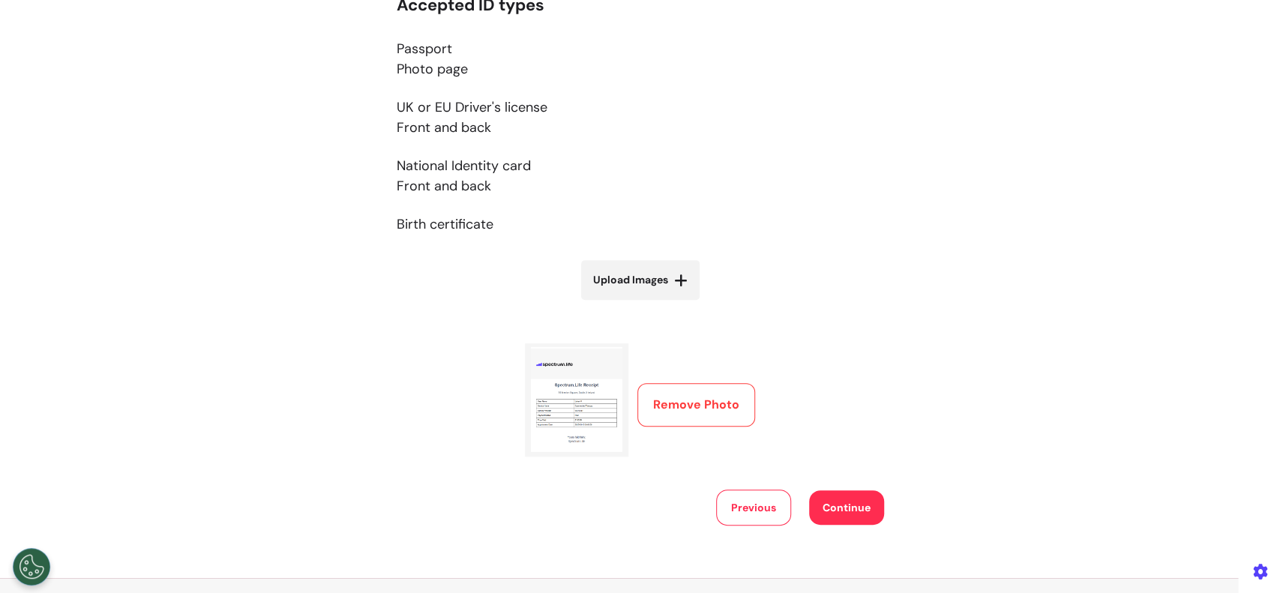
click at [833, 508] on button "Continue" at bounding box center [846, 507] width 75 height 34
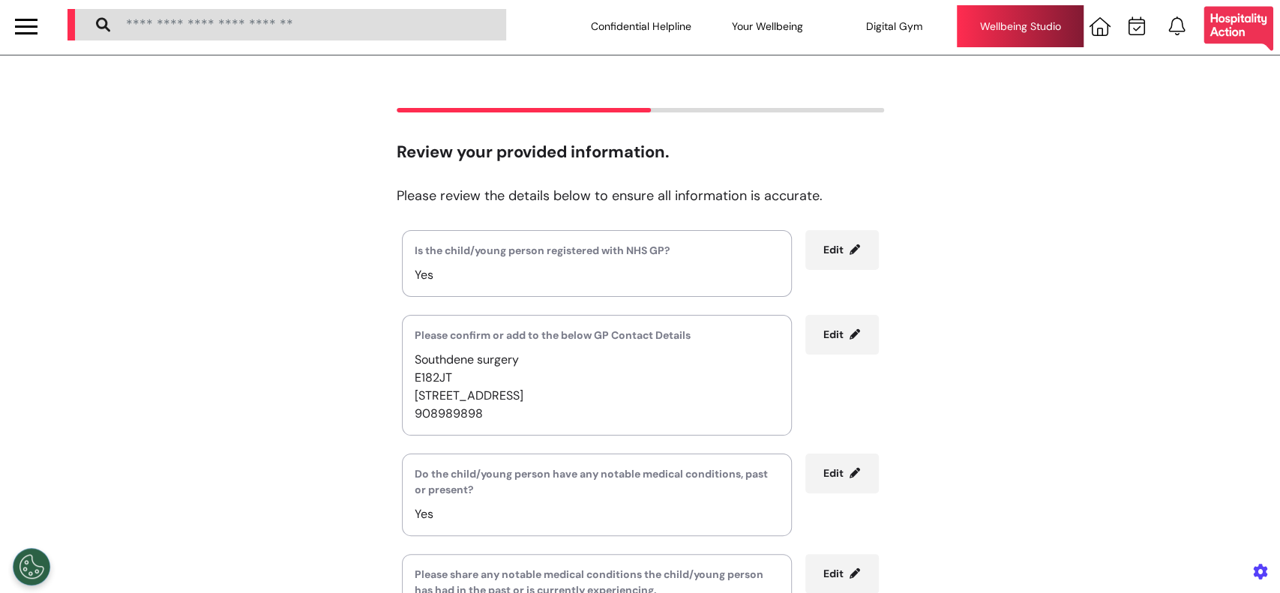
scroll to position [0, 0]
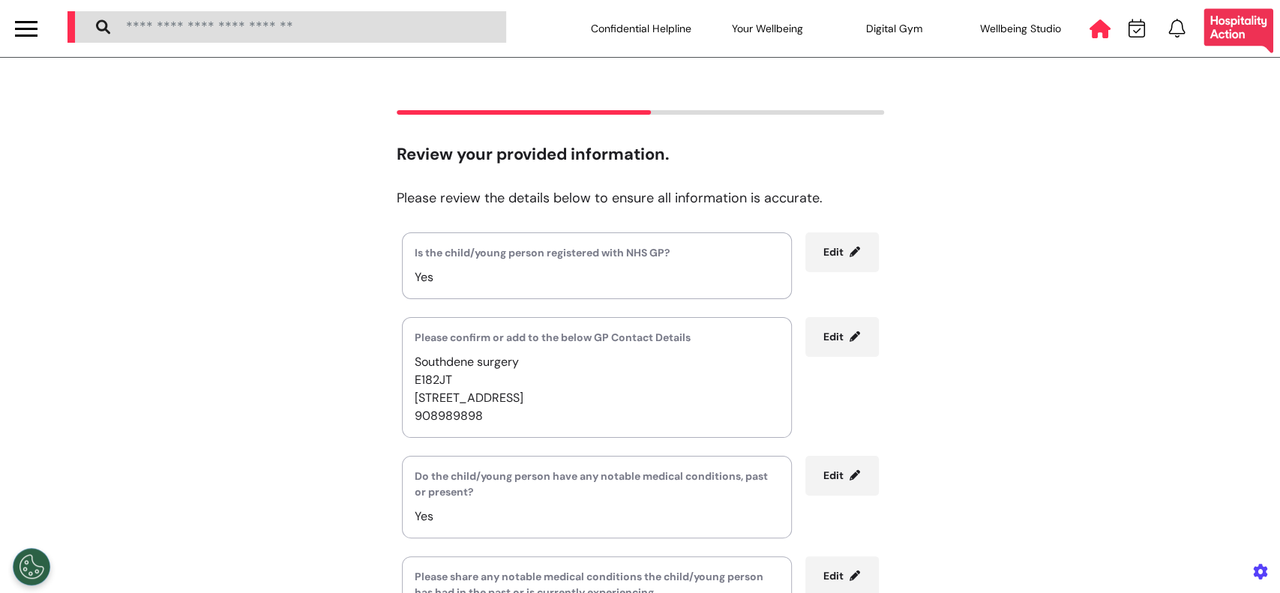
click at [1091, 29] on icon at bounding box center [1099, 28] width 21 height 19
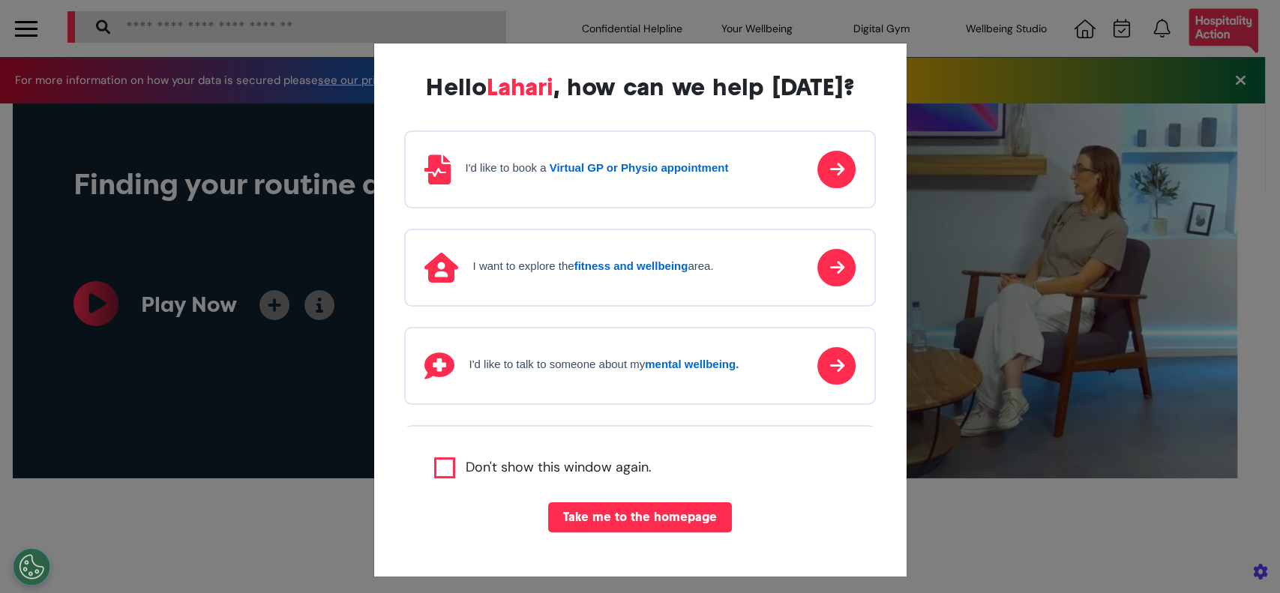
click at [623, 529] on button "Take me to the homepage" at bounding box center [640, 517] width 184 height 30
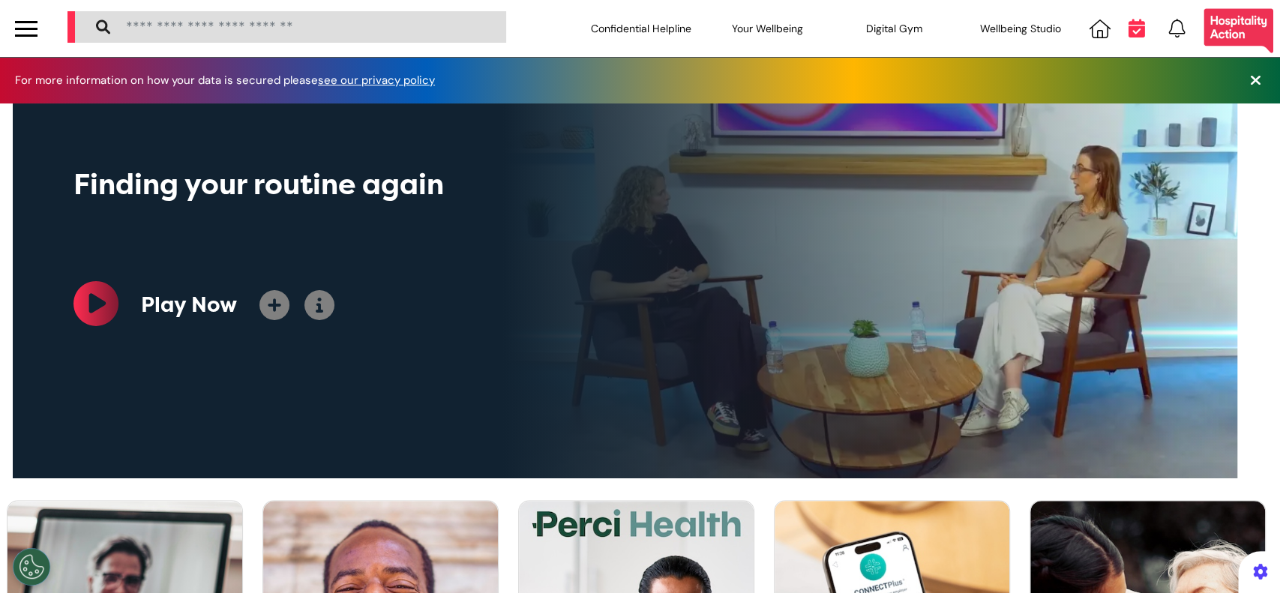
click at [1128, 27] on icon at bounding box center [1136, 28] width 16 height 19
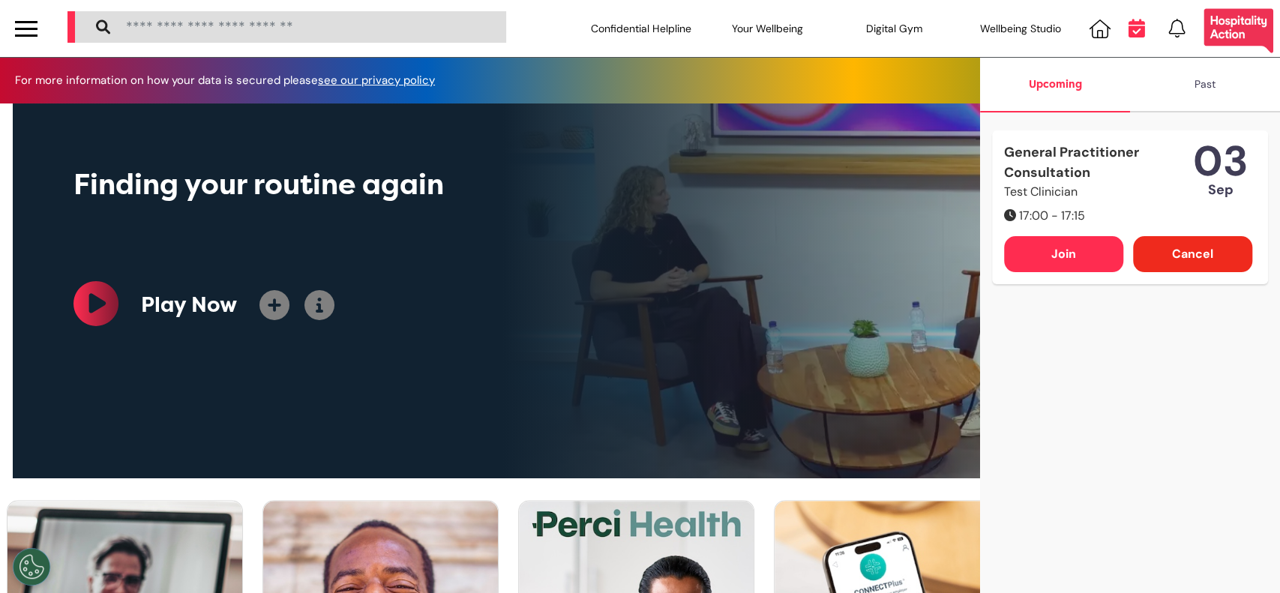
click at [1137, 27] on icon at bounding box center [1136, 28] width 16 height 19
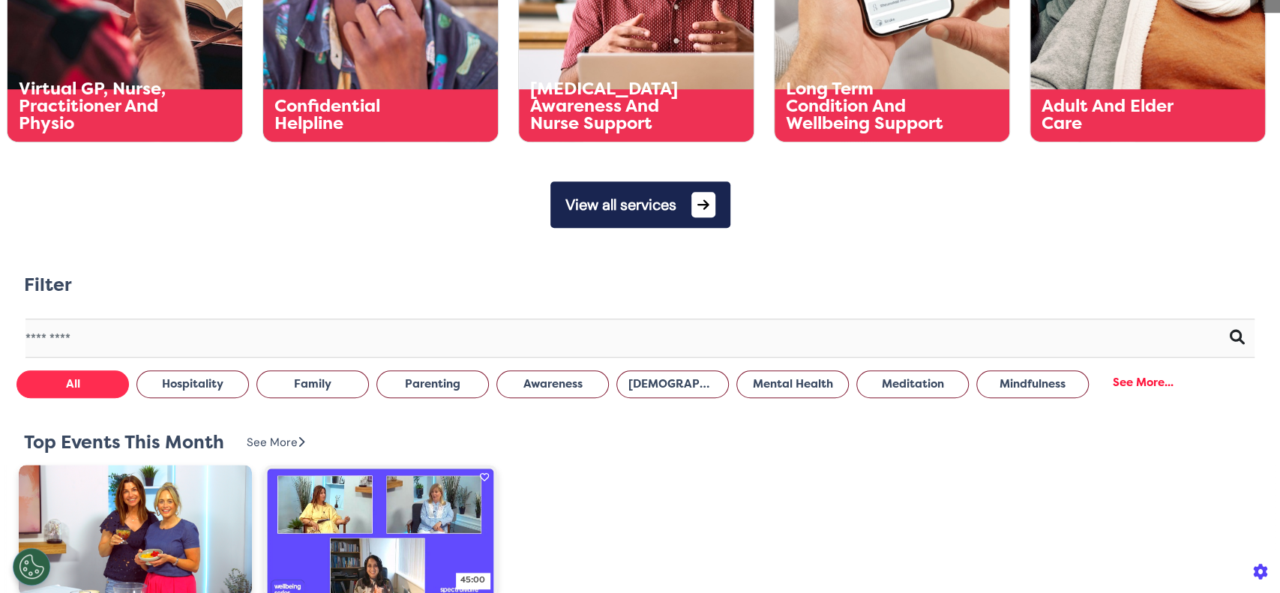
click at [658, 187] on button "View all services" at bounding box center [640, 204] width 180 height 46
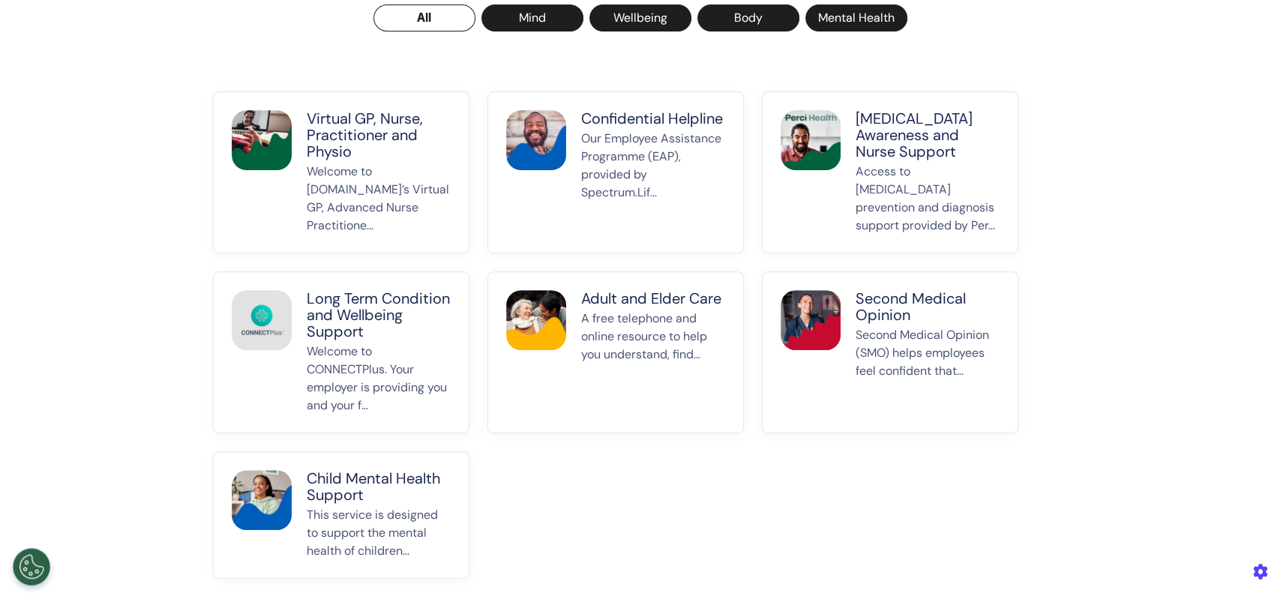
click at [357, 175] on p "Welcome to [DOMAIN_NAME]’s Virtual GP, Advanced Nurse Practitione..." at bounding box center [379, 199] width 144 height 72
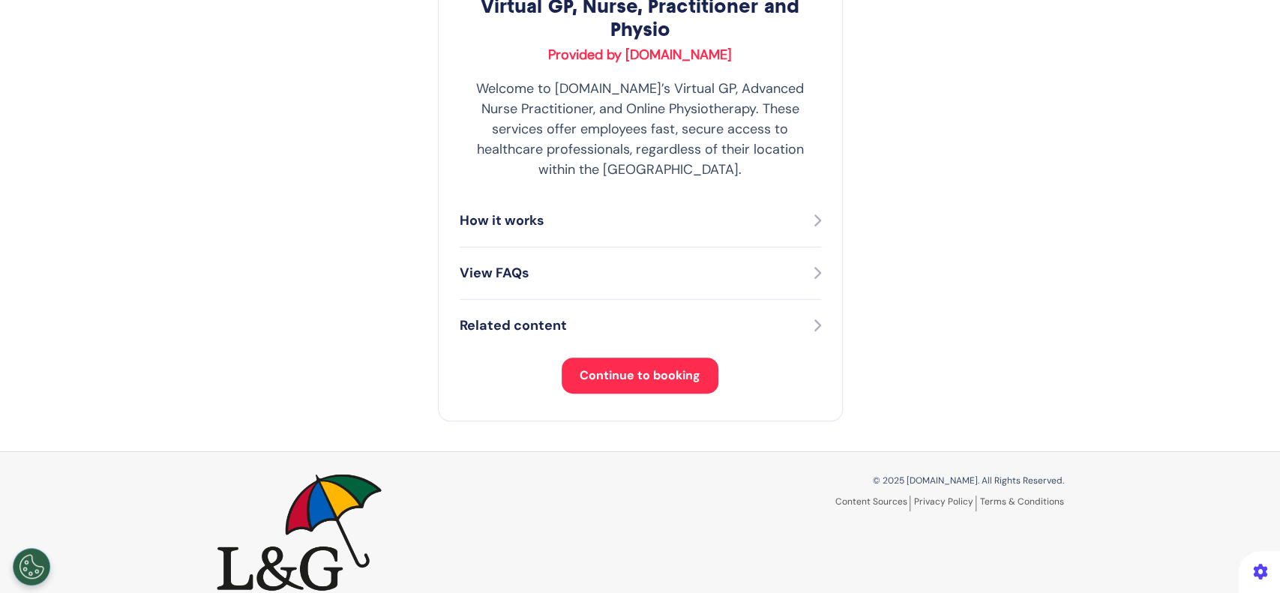
click at [660, 367] on span "Continue to booking" at bounding box center [640, 375] width 121 height 16
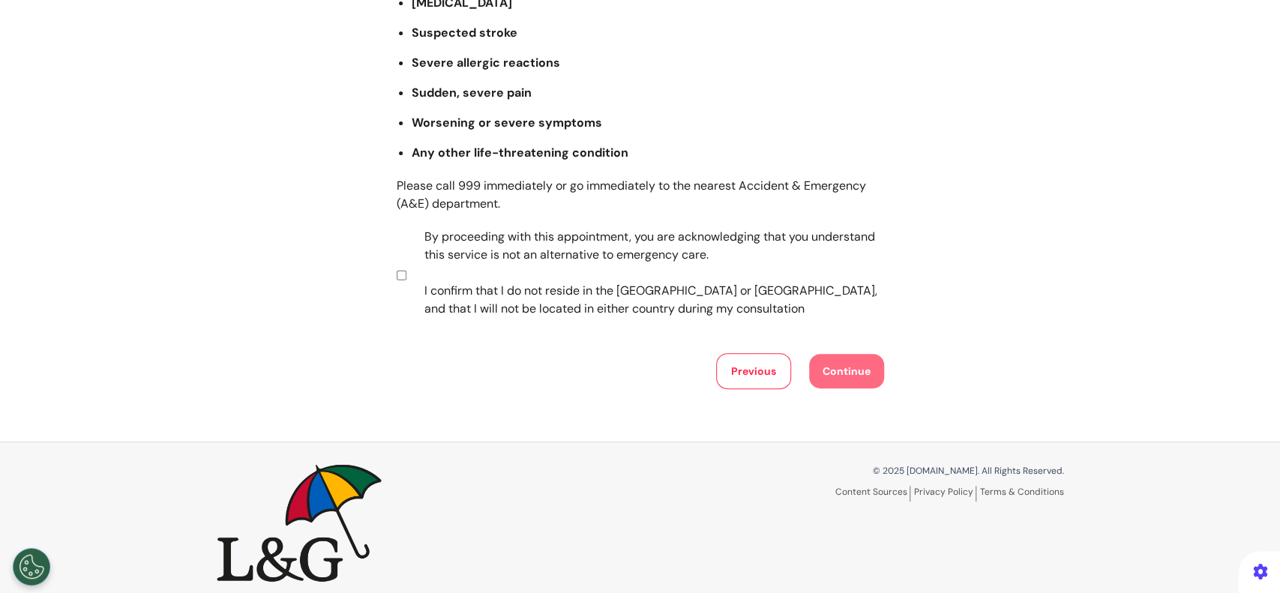
scroll to position [286, 0]
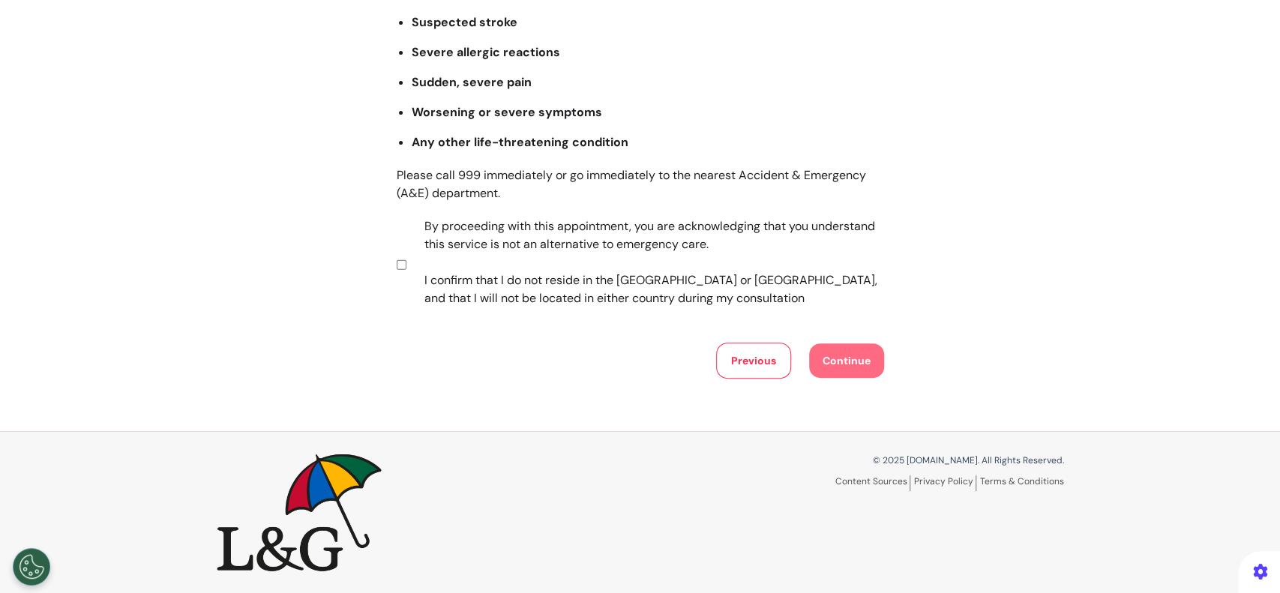
click at [397, 257] on section "By proceeding with this appointment, you are acknowledging that you understand …" at bounding box center [638, 264] width 482 height 94
click at [397, 269] on section "By proceeding with this appointment, you are acknowledging that you understand …" at bounding box center [638, 264] width 482 height 94
click at [867, 364] on button "Continue" at bounding box center [846, 360] width 75 height 34
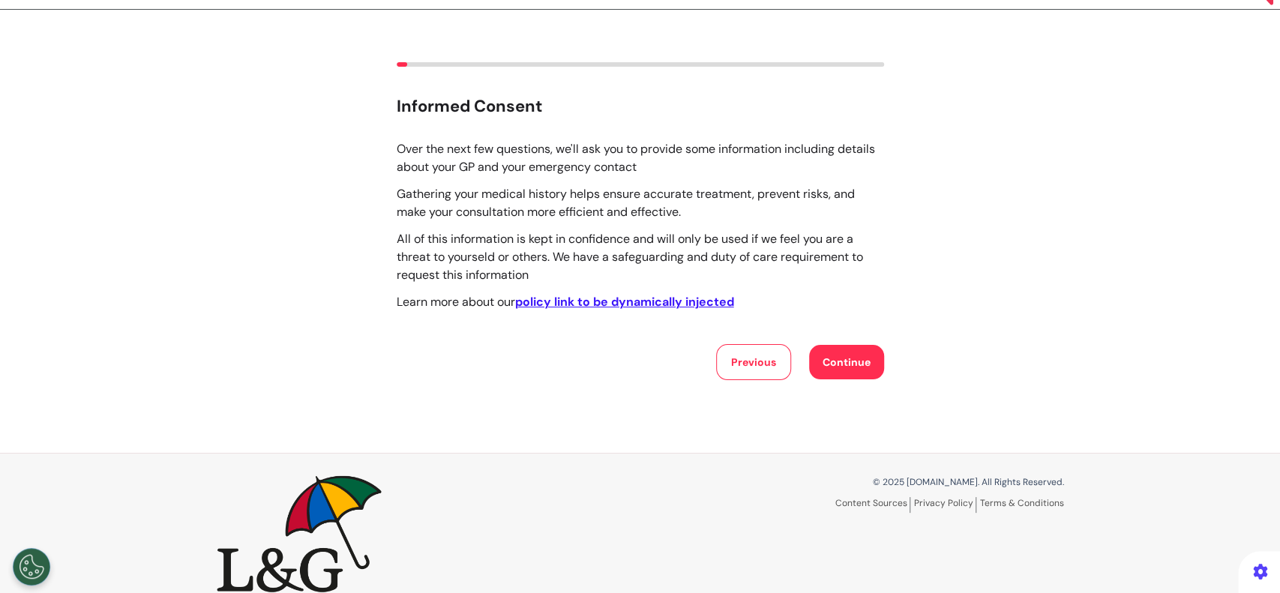
scroll to position [0, 0]
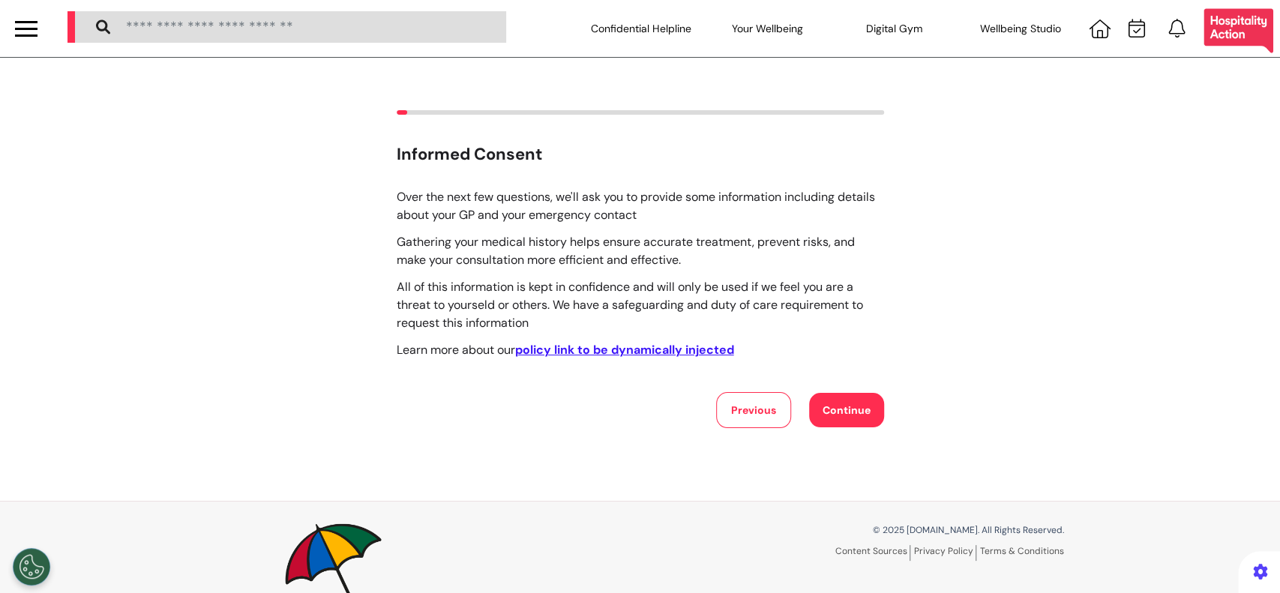
click at [859, 422] on button "Continue" at bounding box center [846, 410] width 75 height 34
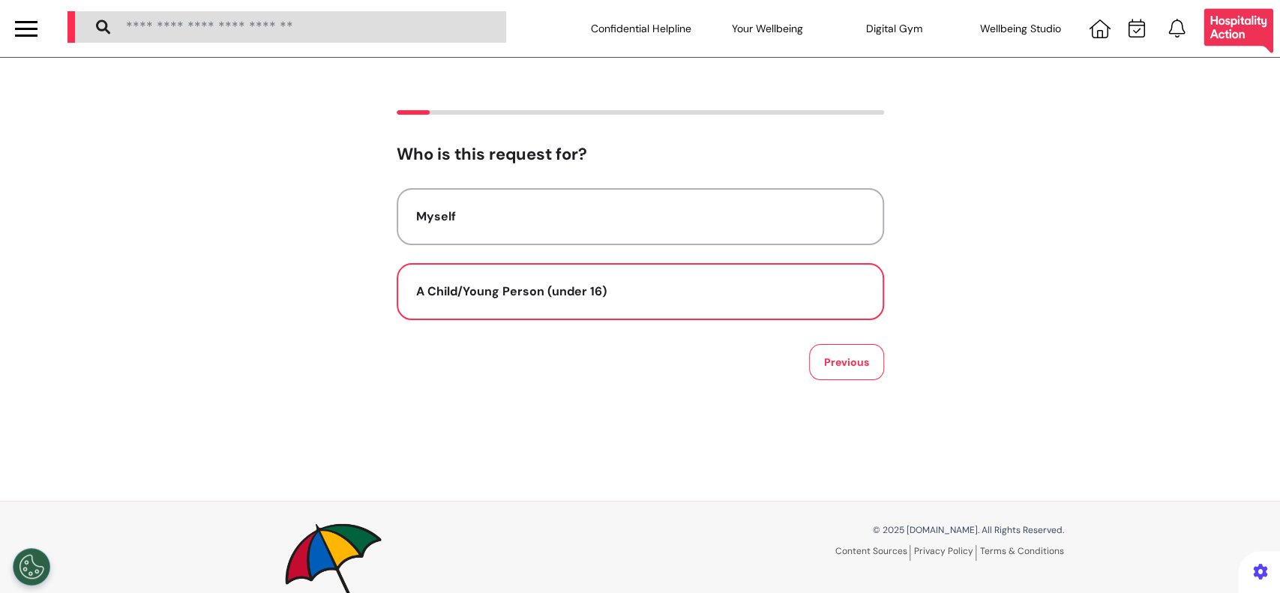
click at [458, 296] on div "A Child/Young Person (under 16)" at bounding box center [640, 292] width 448 height 18
select select "******"
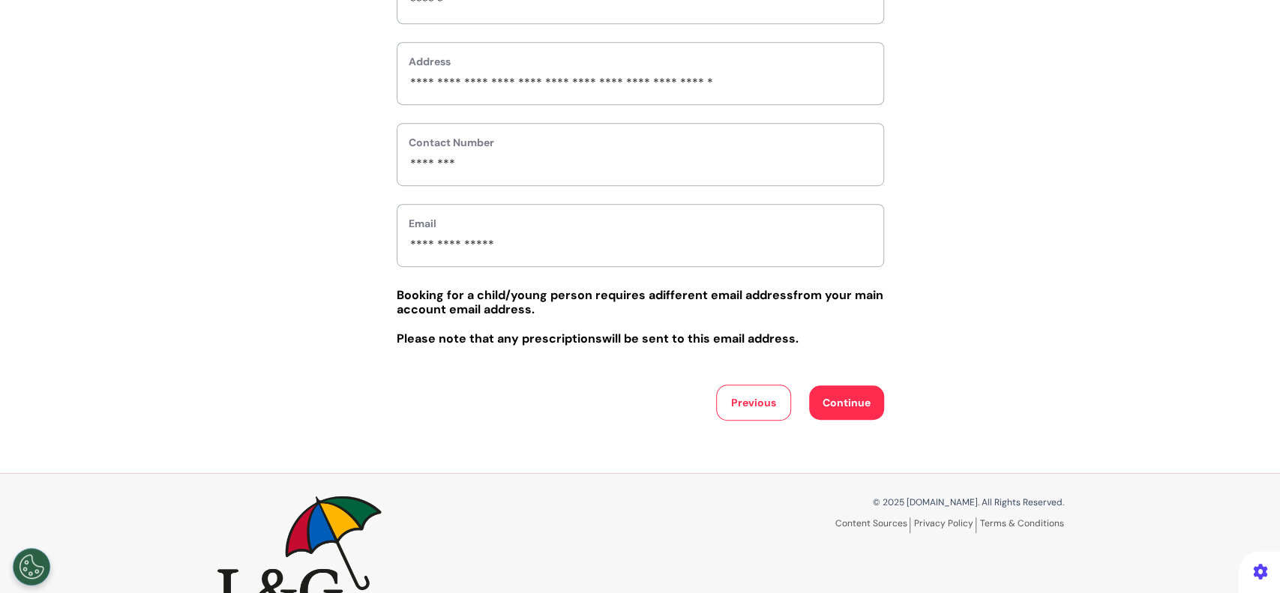
scroll to position [610, 0]
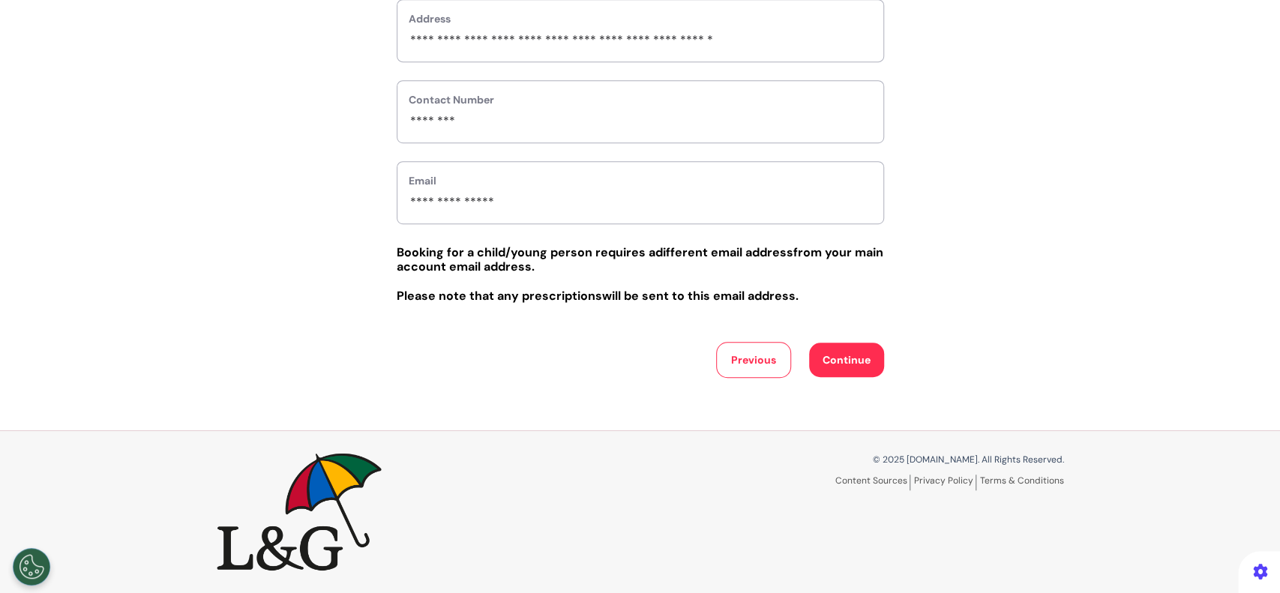
click at [825, 364] on button "Continue" at bounding box center [846, 360] width 75 height 34
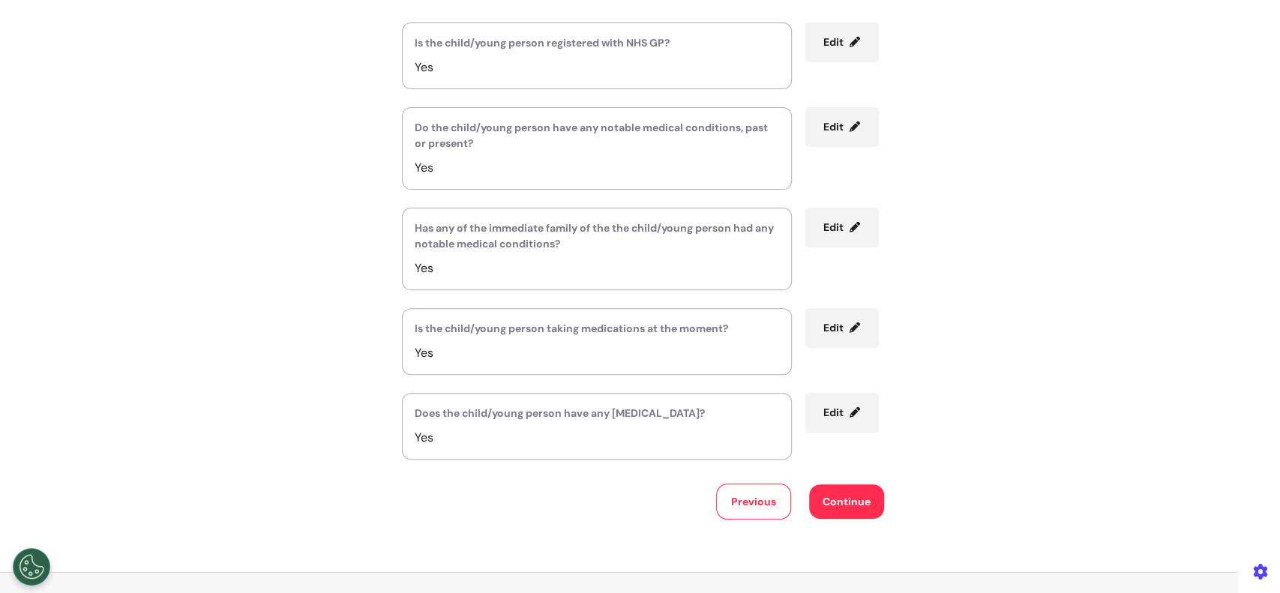
scroll to position [300, 0]
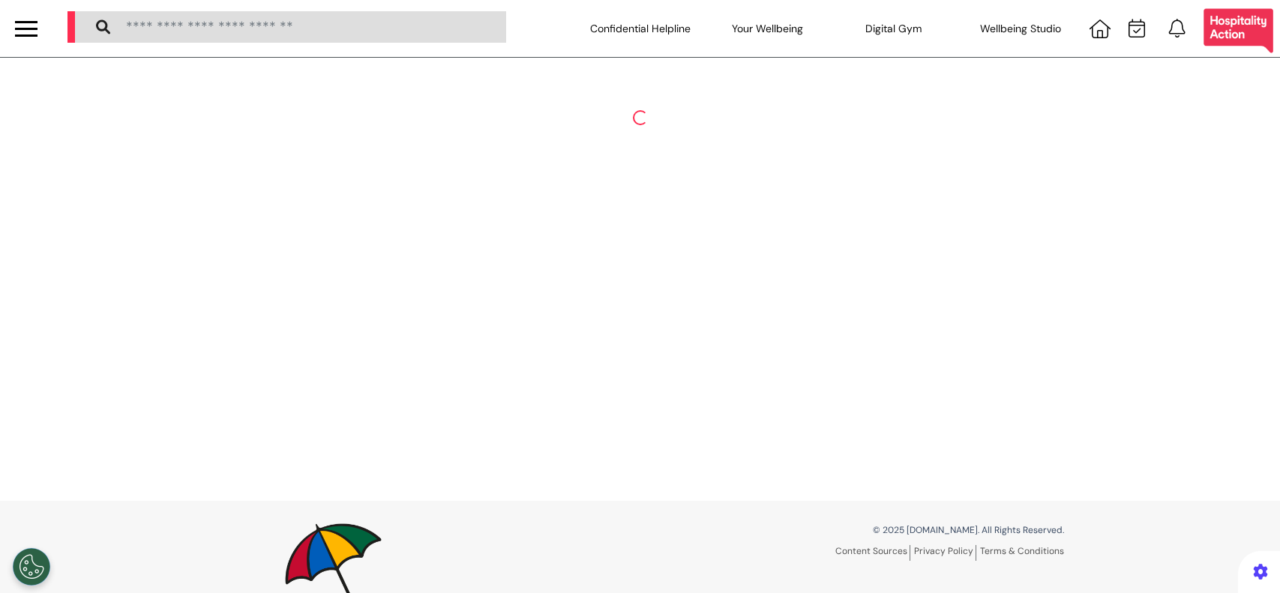
select select "**"
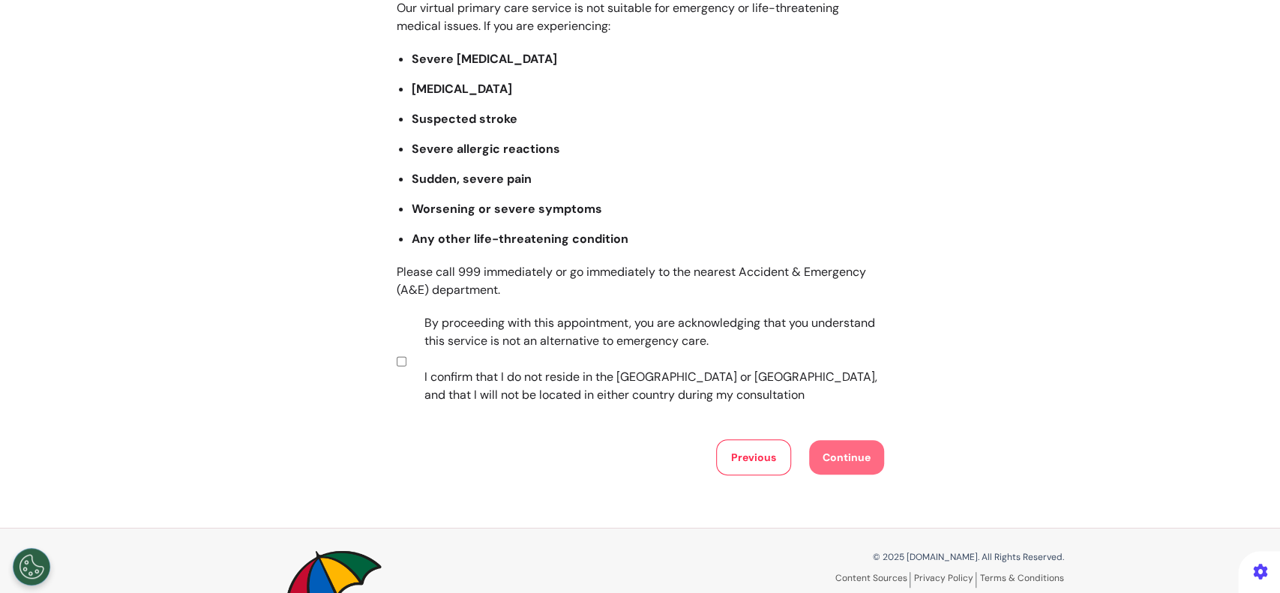
scroll to position [199, 0]
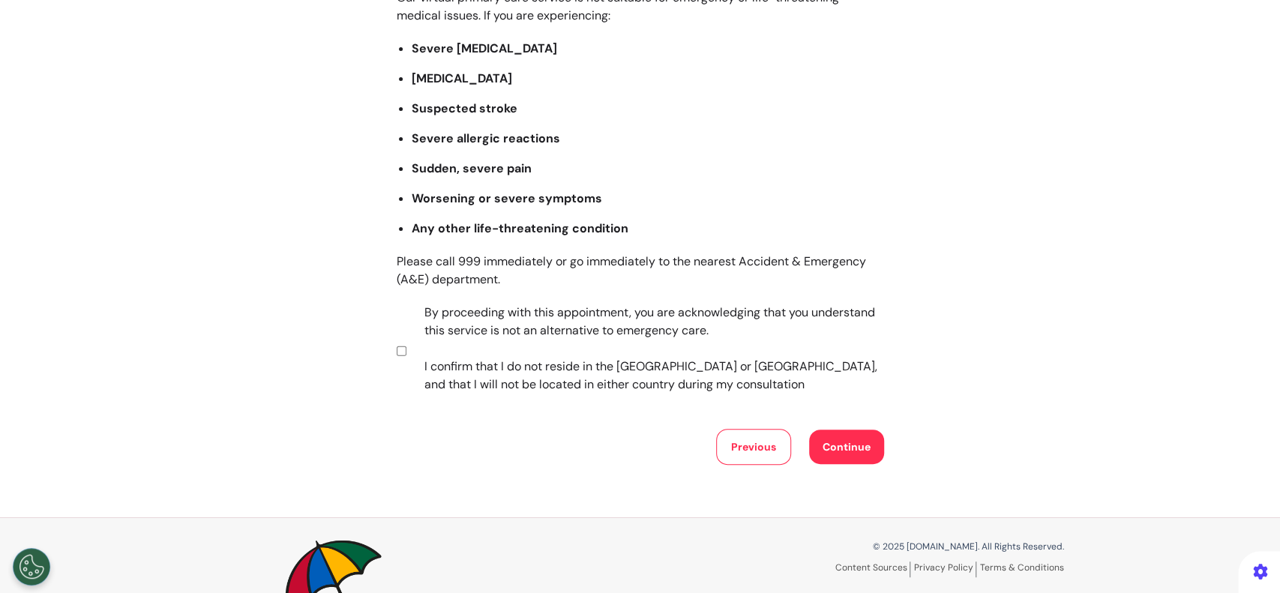
click at [828, 457] on button "Continue" at bounding box center [846, 447] width 75 height 34
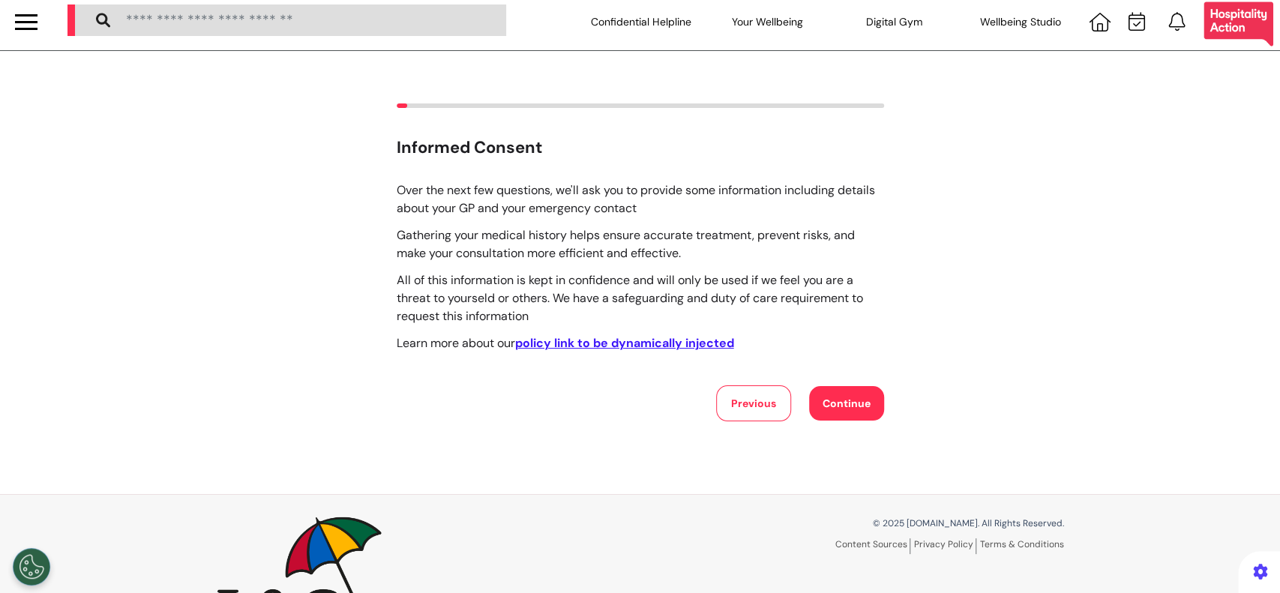
scroll to position [0, 0]
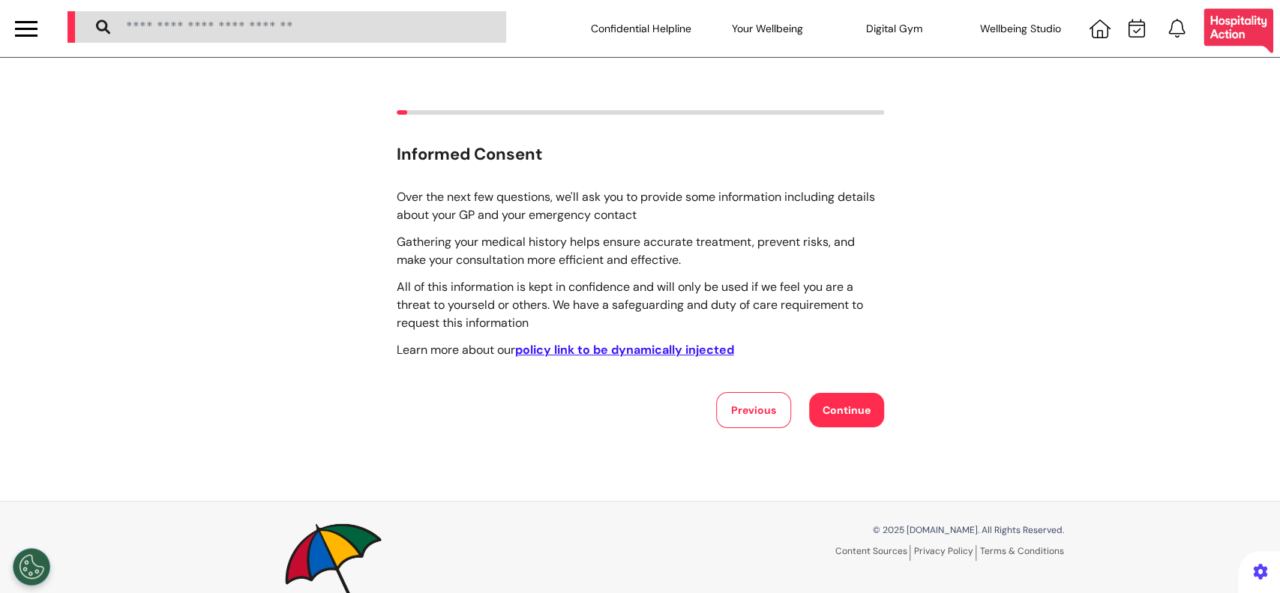
click at [852, 405] on button "Continue" at bounding box center [846, 410] width 75 height 34
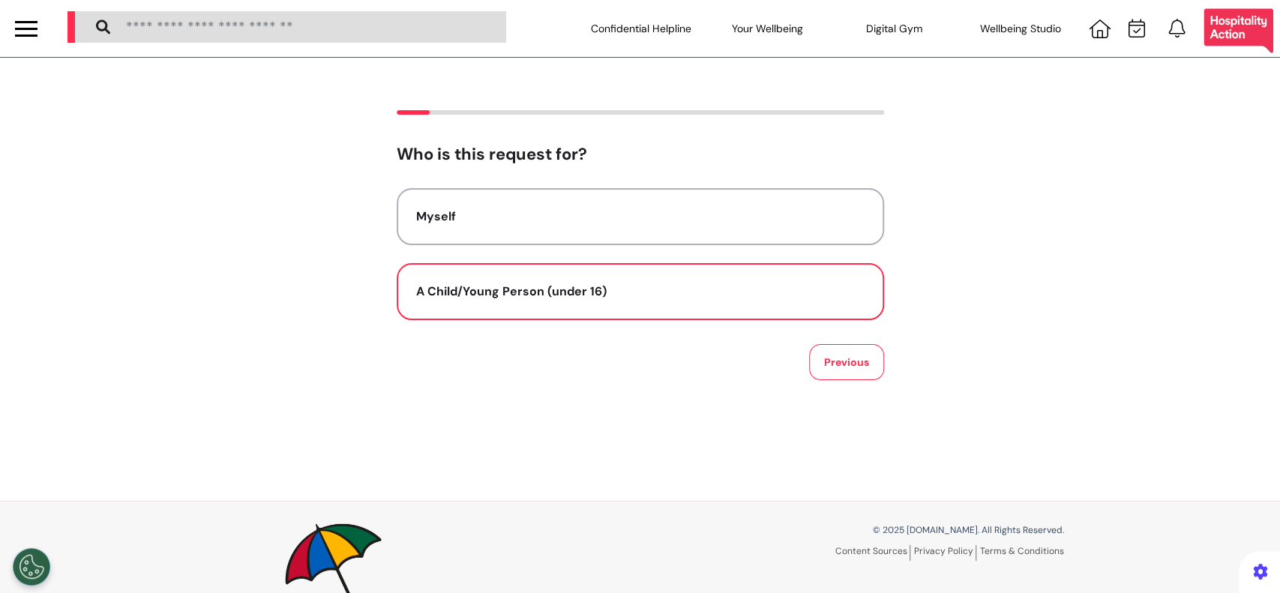
click at [641, 286] on div "A Child/Young Person (under 16)" at bounding box center [640, 292] width 448 height 18
select select "******"
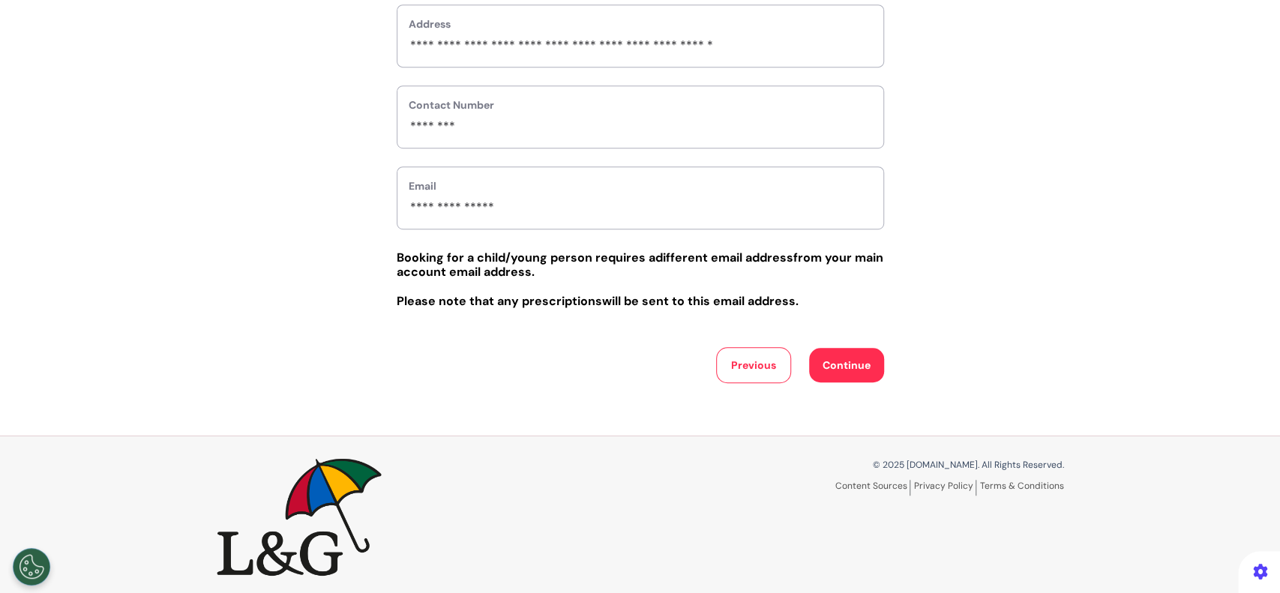
scroll to position [610, 0]
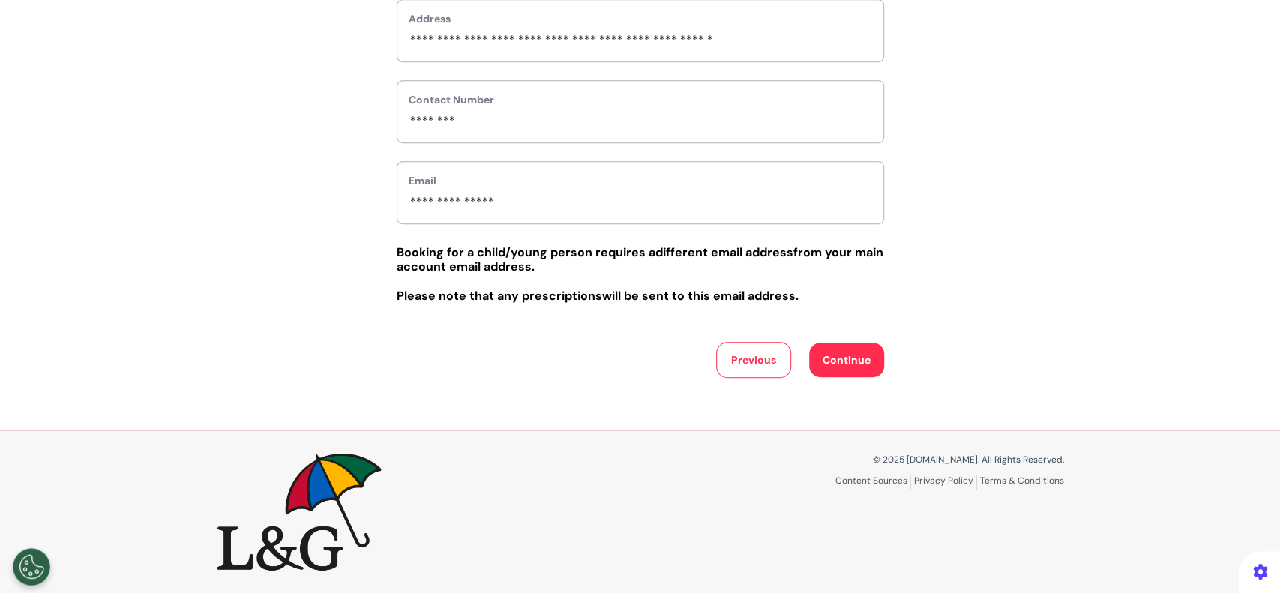
click at [847, 365] on button "Continue" at bounding box center [846, 360] width 75 height 34
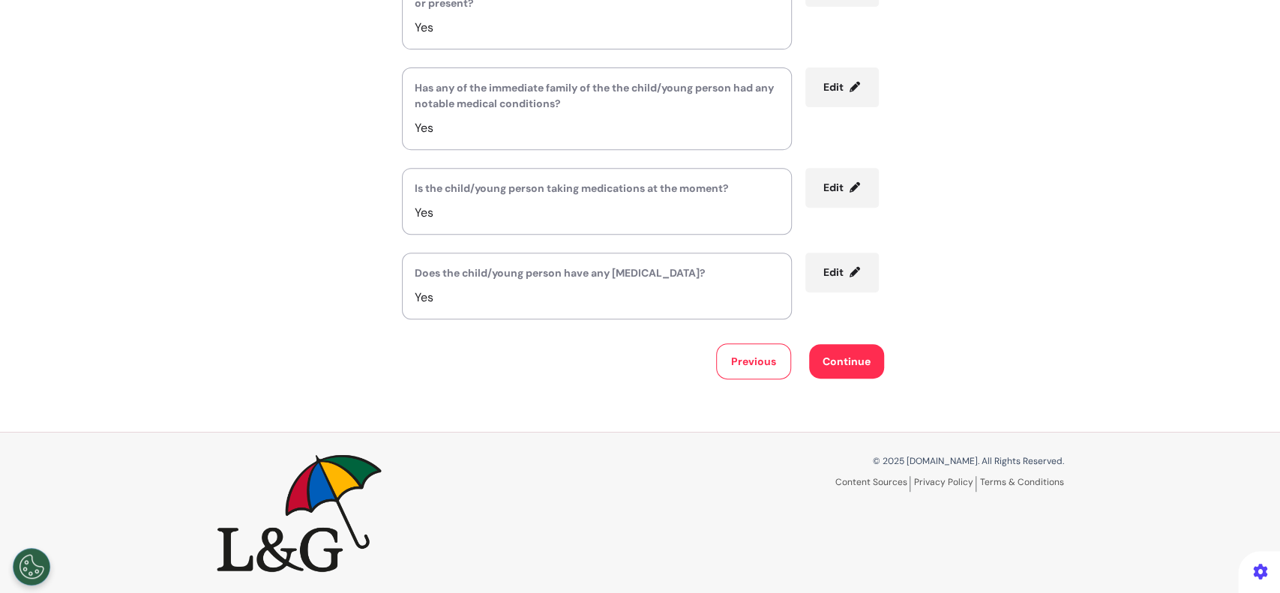
scroll to position [0, 0]
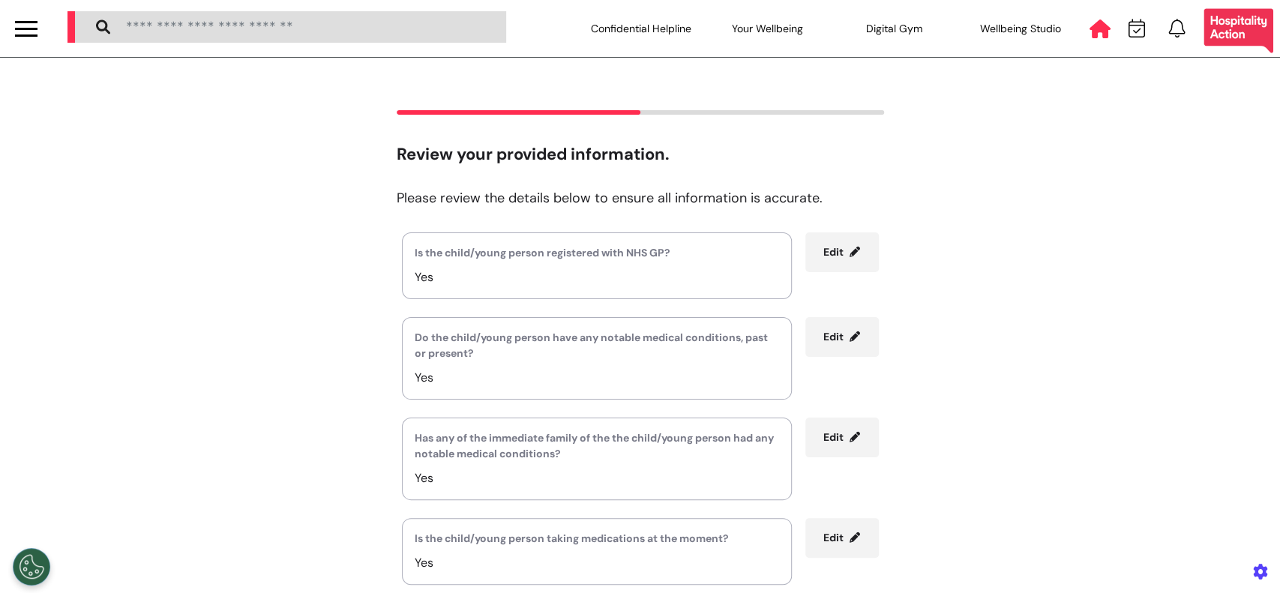
click at [1089, 37] on icon at bounding box center [1099, 28] width 21 height 19
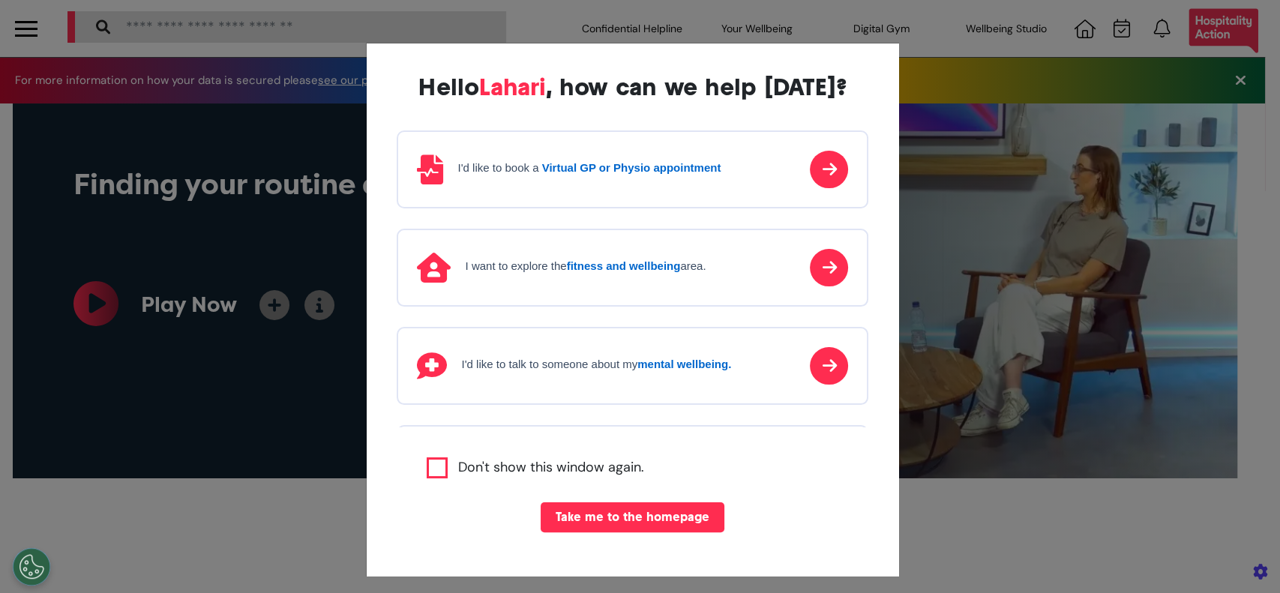
scroll to position [0, 639]
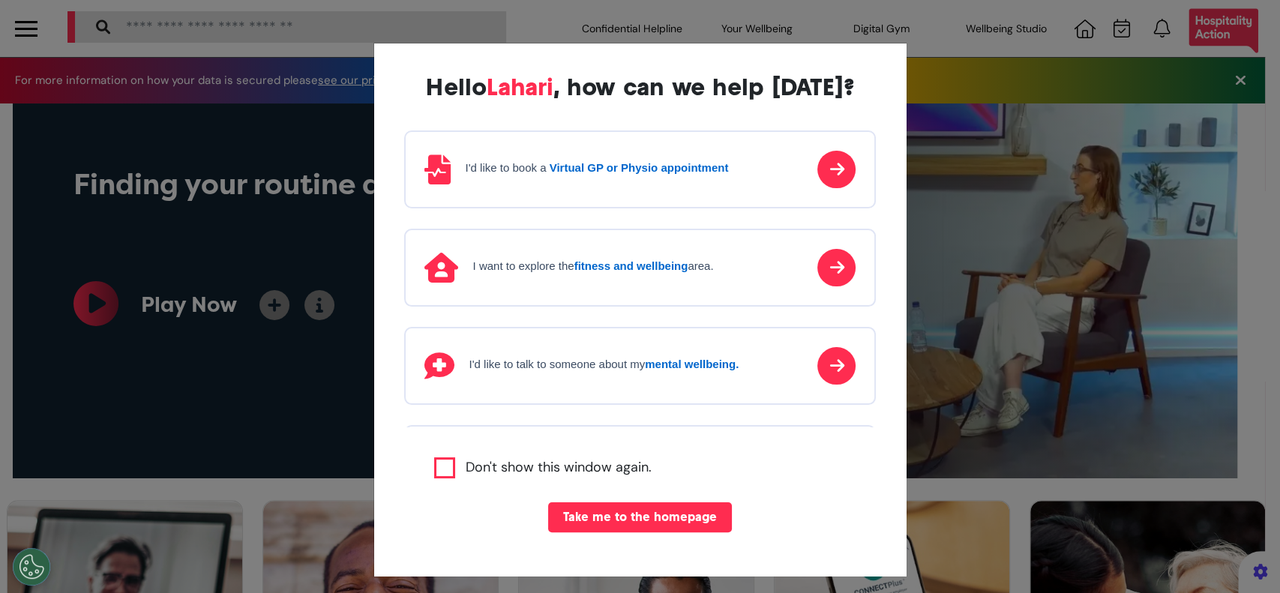
click at [651, 177] on div "I'd like to book a Virtual GP or Physio appointment" at bounding box center [597, 169] width 263 height 17
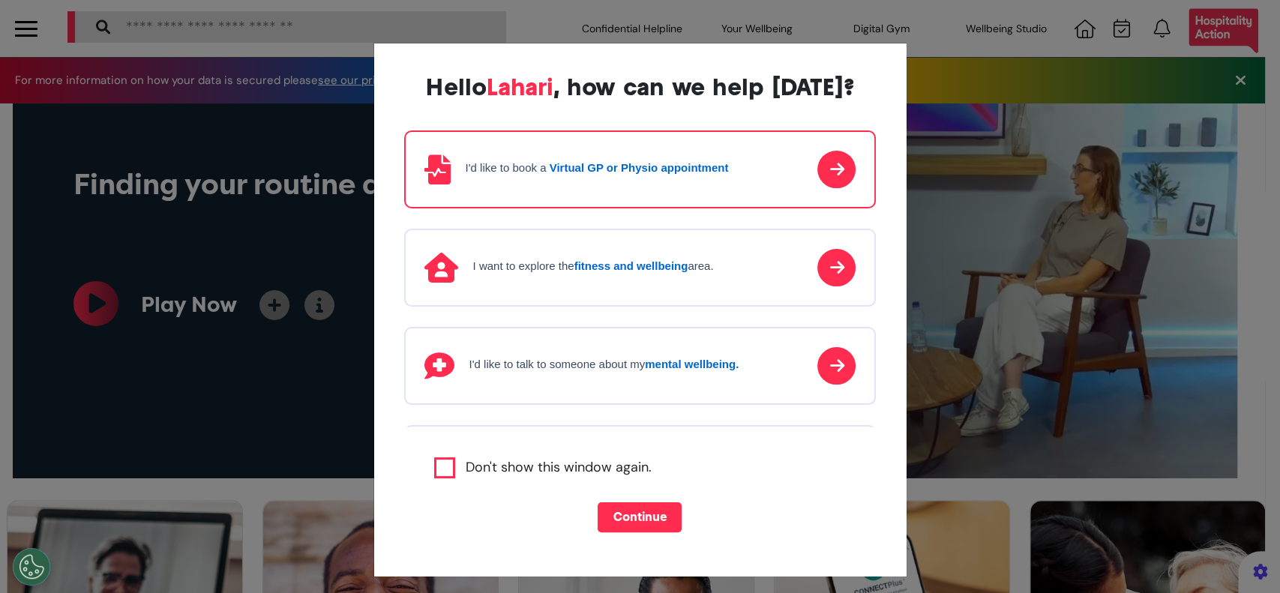
click at [636, 519] on button "Continue" at bounding box center [640, 517] width 84 height 30
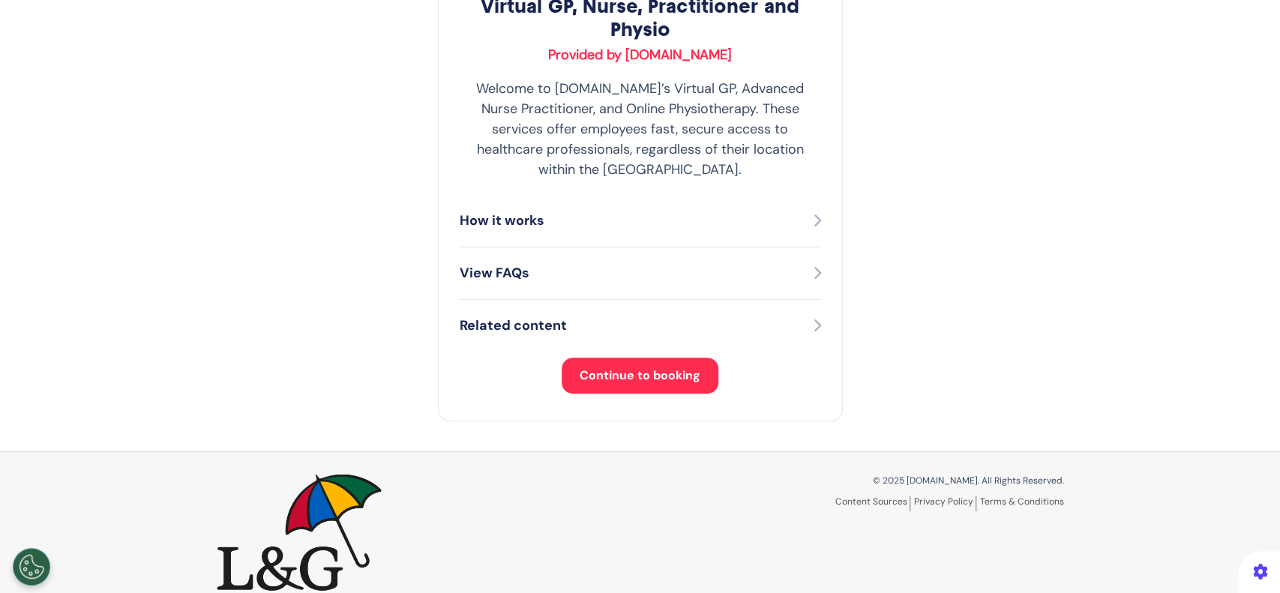
click at [634, 367] on span "Continue to booking" at bounding box center [640, 375] width 121 height 16
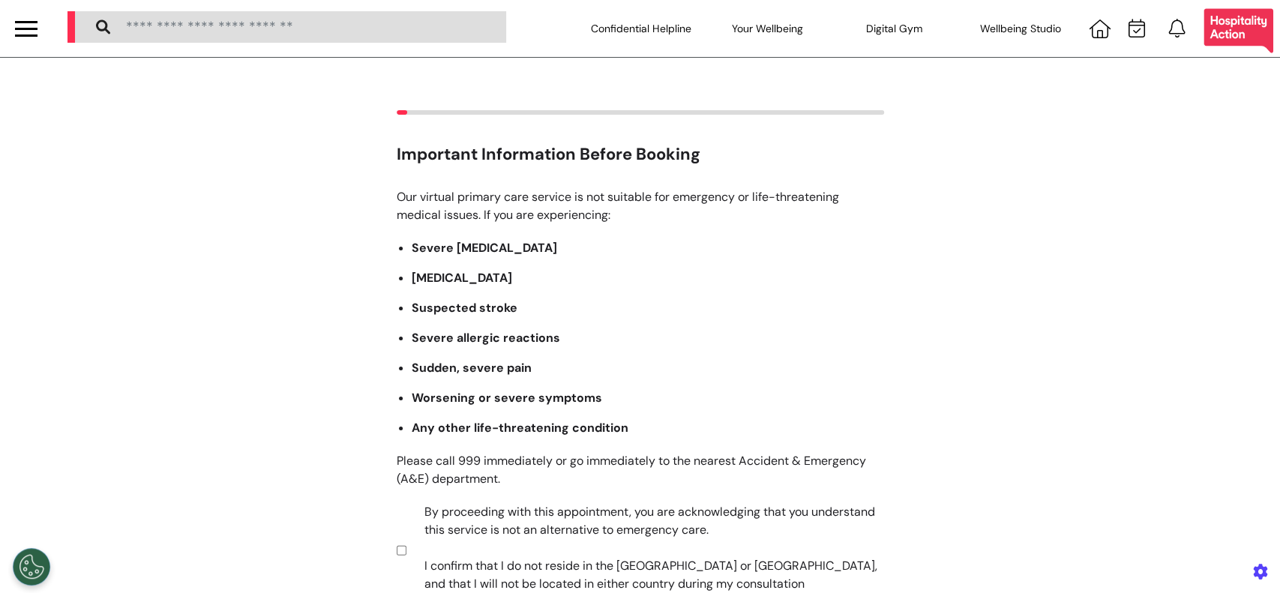
scroll to position [286, 0]
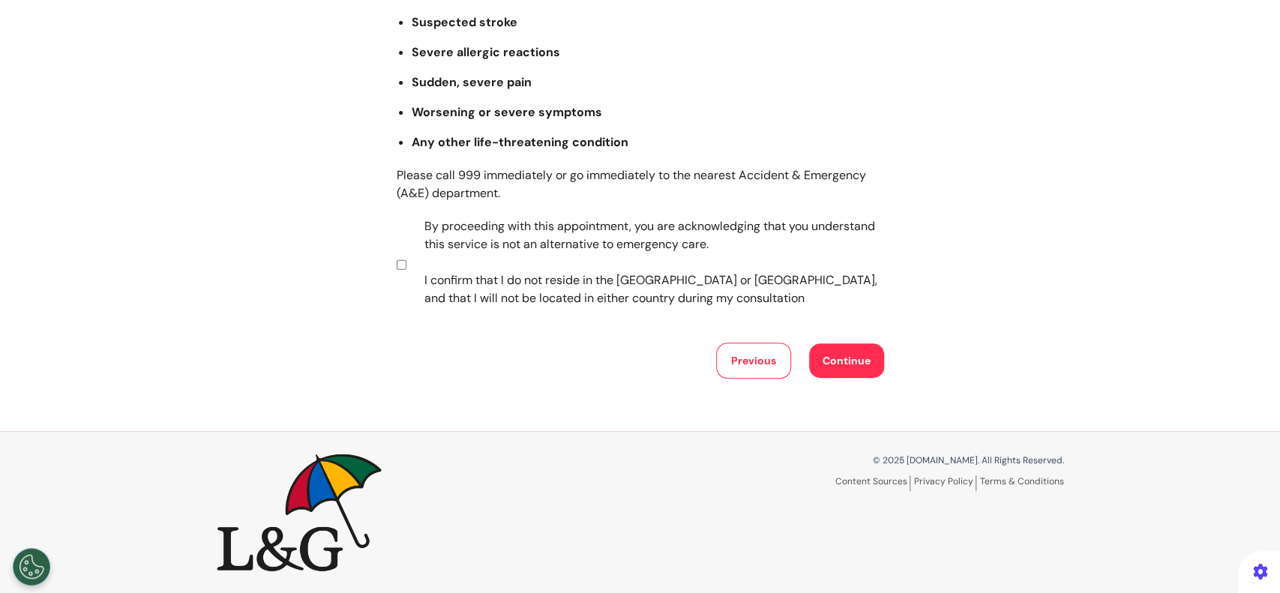
click at [823, 366] on button "Continue" at bounding box center [846, 360] width 75 height 34
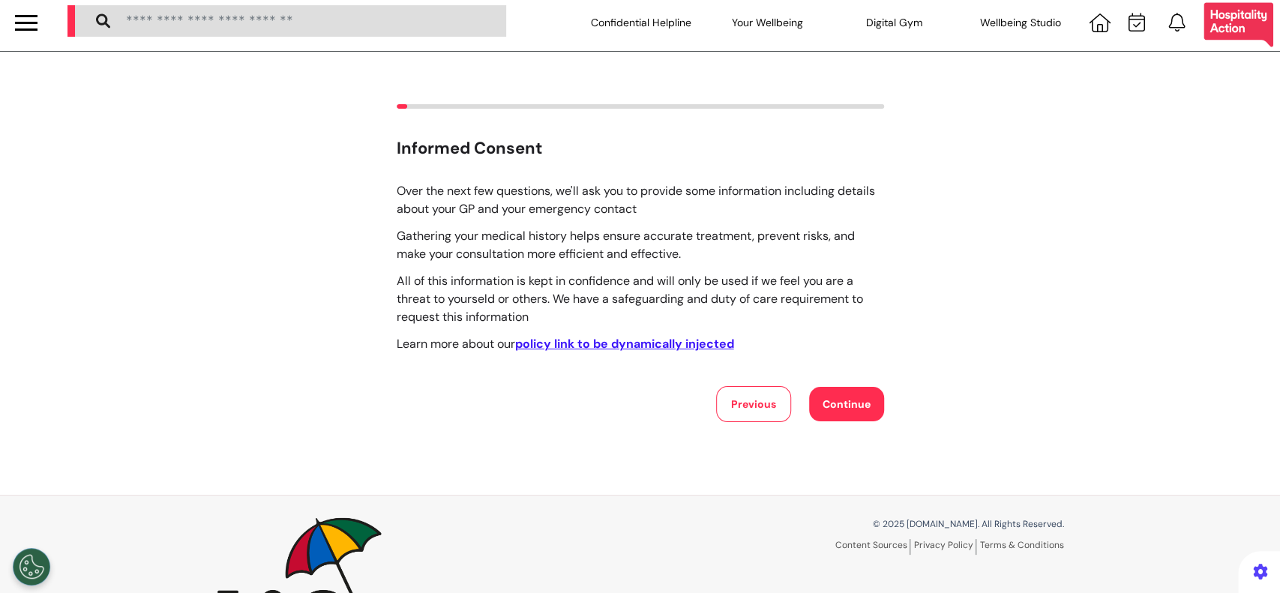
scroll to position [0, 0]
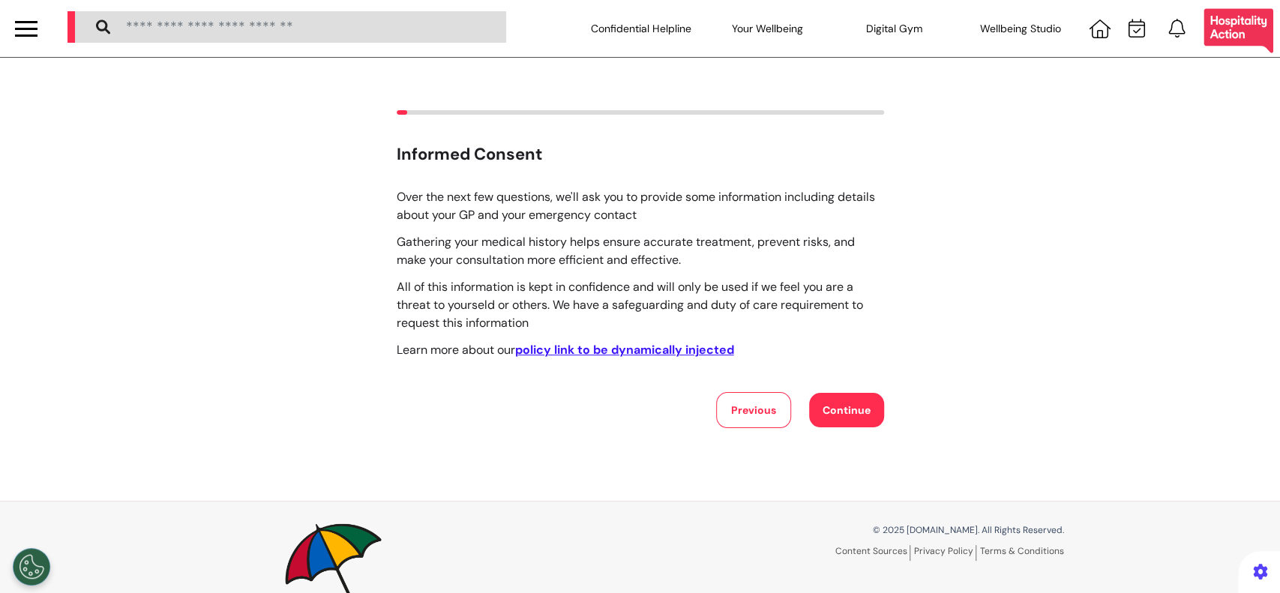
click at [852, 408] on button "Continue" at bounding box center [846, 410] width 75 height 34
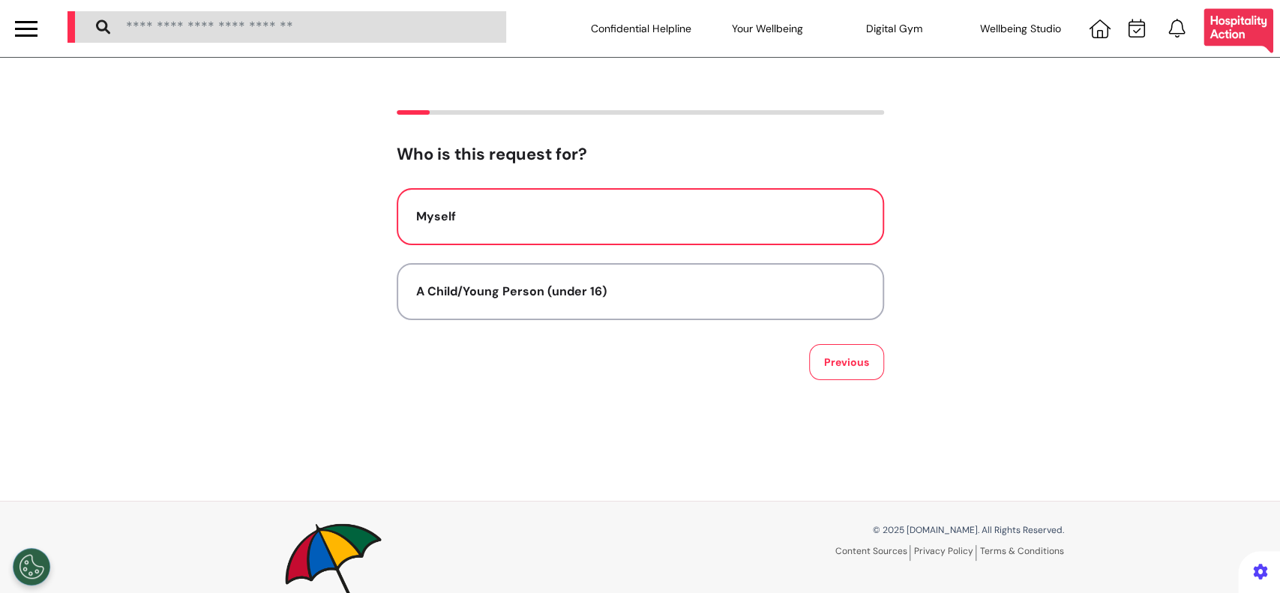
click at [647, 230] on button "Myself" at bounding box center [640, 216] width 487 height 57
select select "*****"
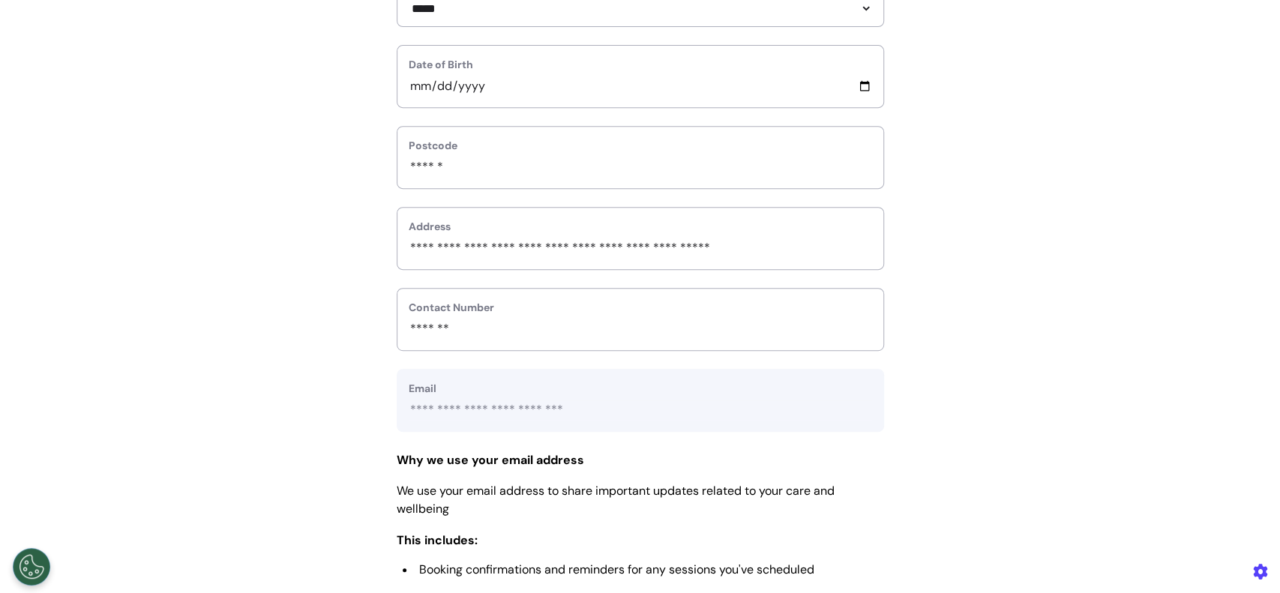
scroll to position [735, 0]
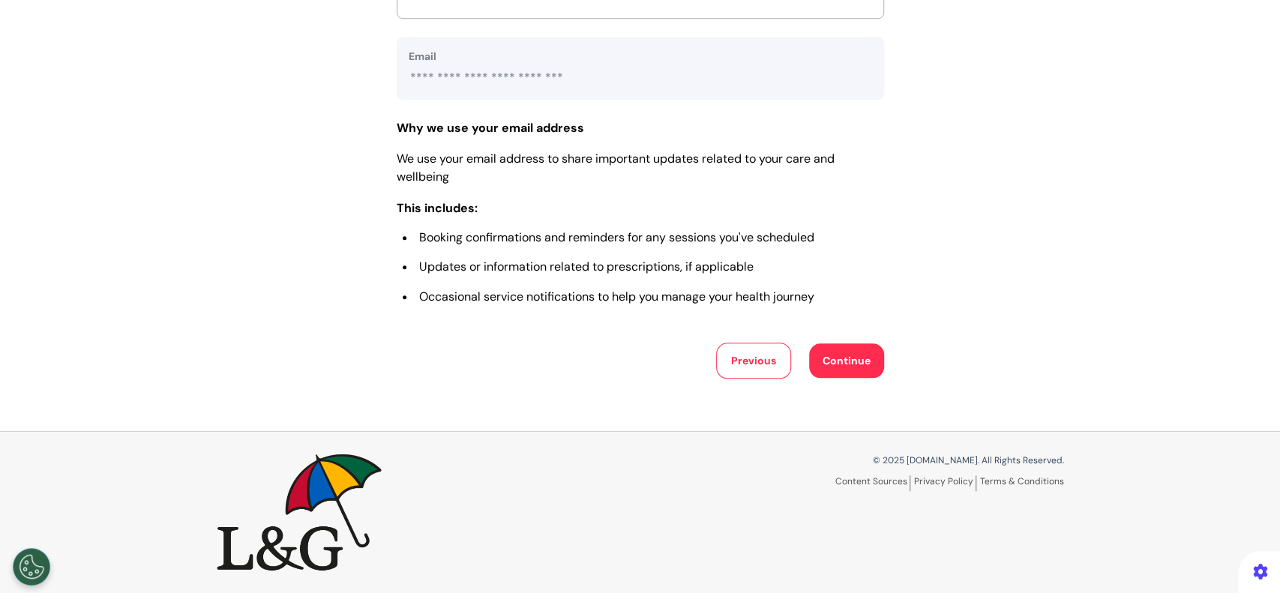
click at [844, 364] on button "Continue" at bounding box center [846, 360] width 75 height 34
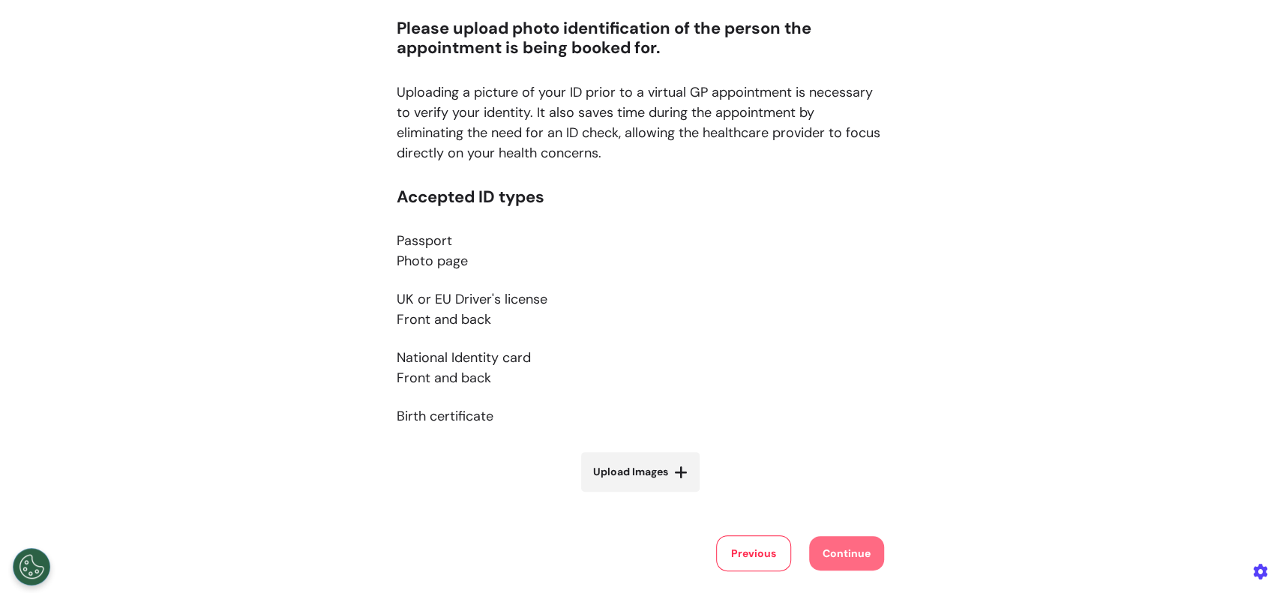
scroll to position [218, 0]
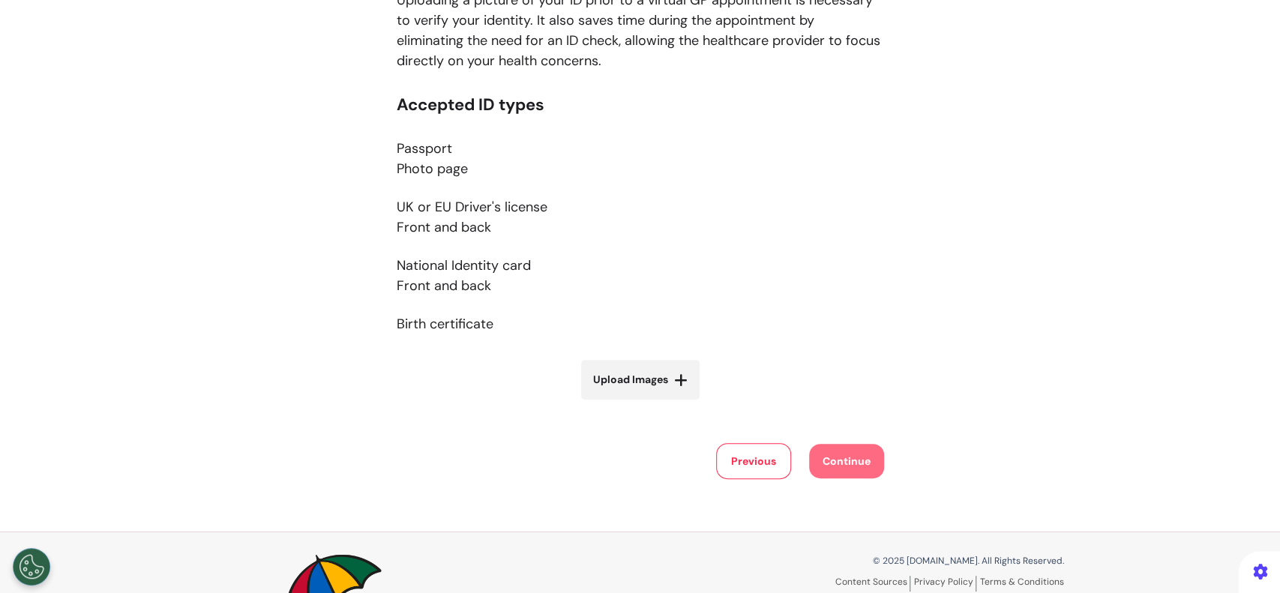
click at [674, 381] on icon at bounding box center [680, 380] width 13 height 15
click at [667, 403] on input "Upload Images" at bounding box center [640, 411] width 178 height 16
type input "**********"
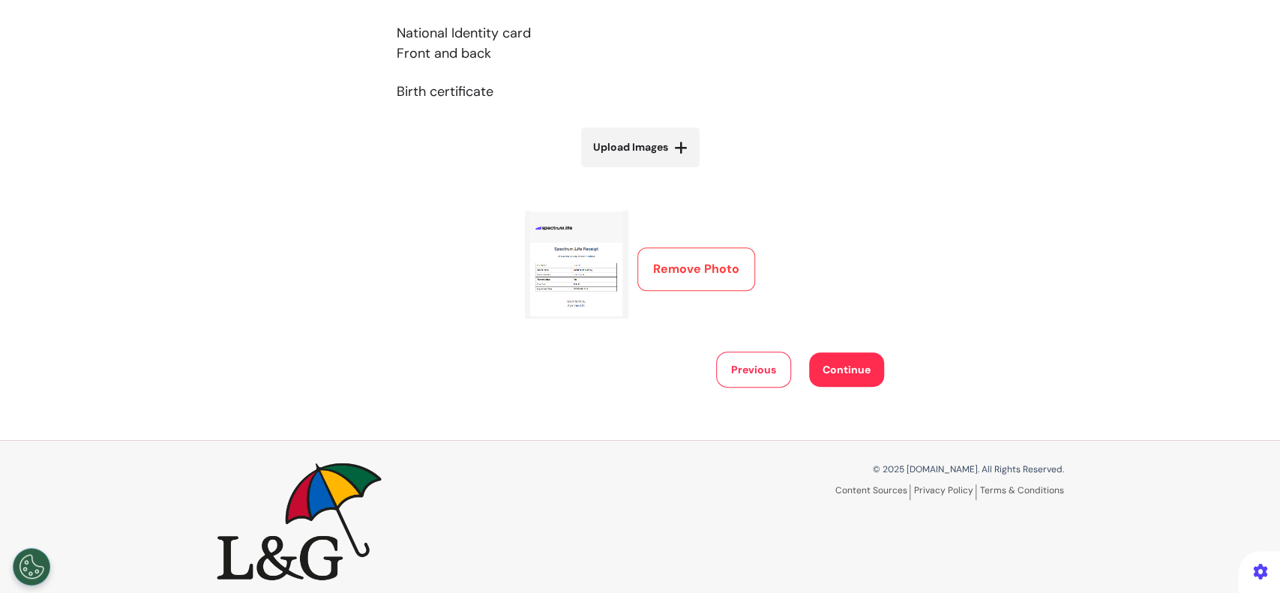
scroll to position [460, 0]
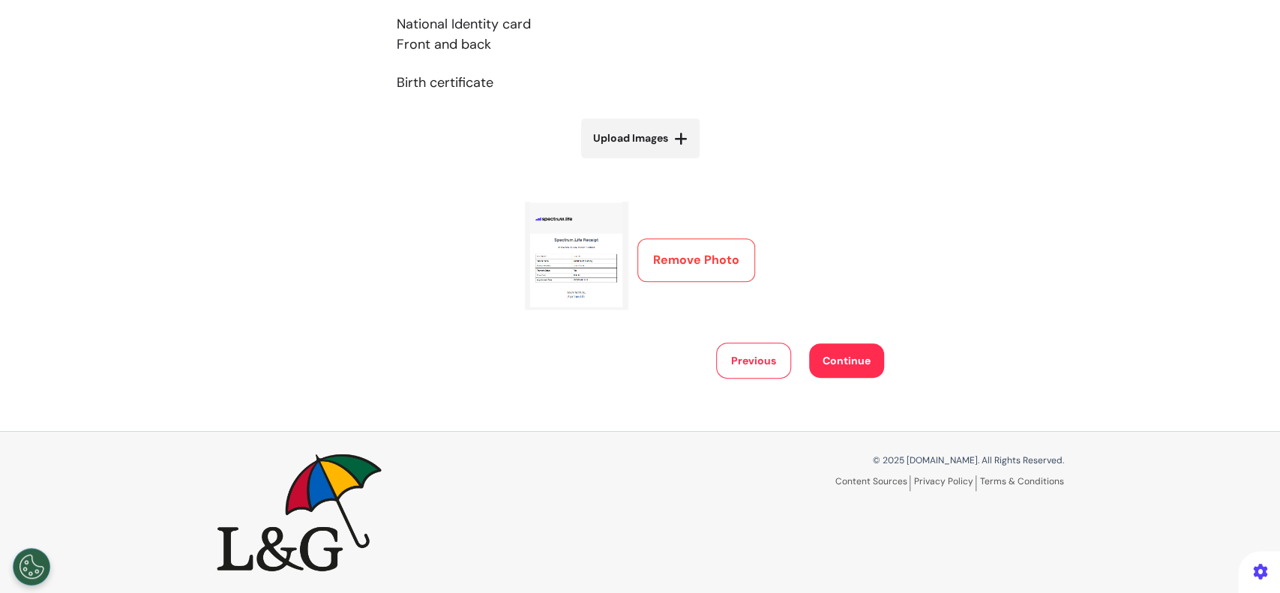
click at [816, 352] on button "Continue" at bounding box center [846, 360] width 75 height 34
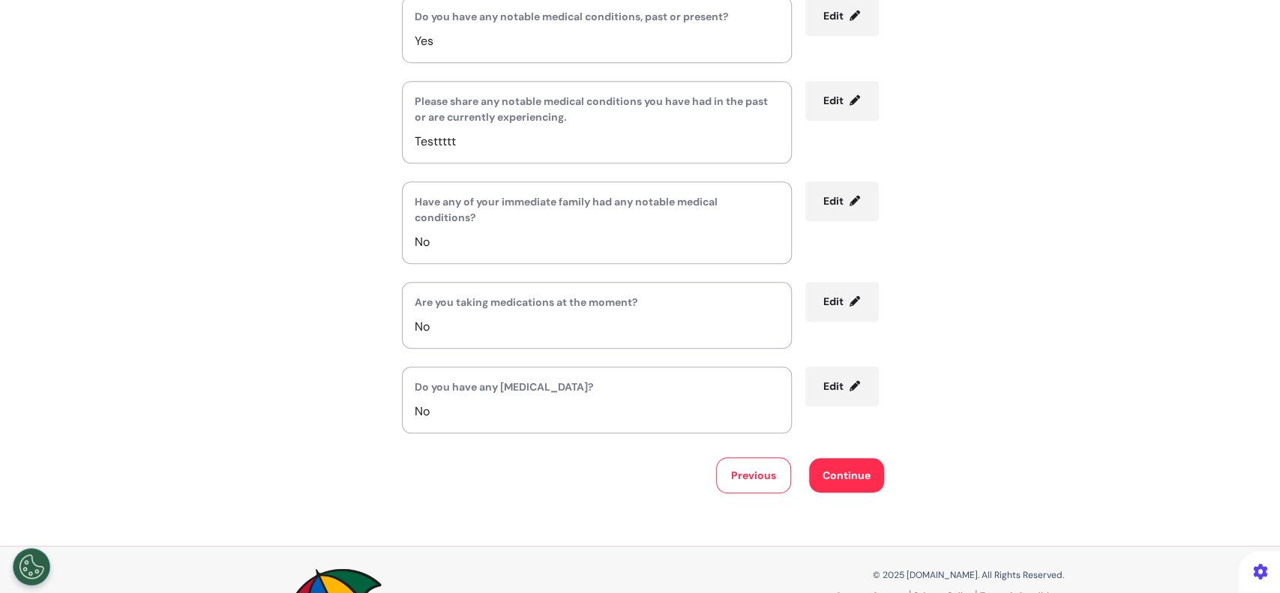
click at [855, 476] on button "Continue" at bounding box center [846, 475] width 75 height 34
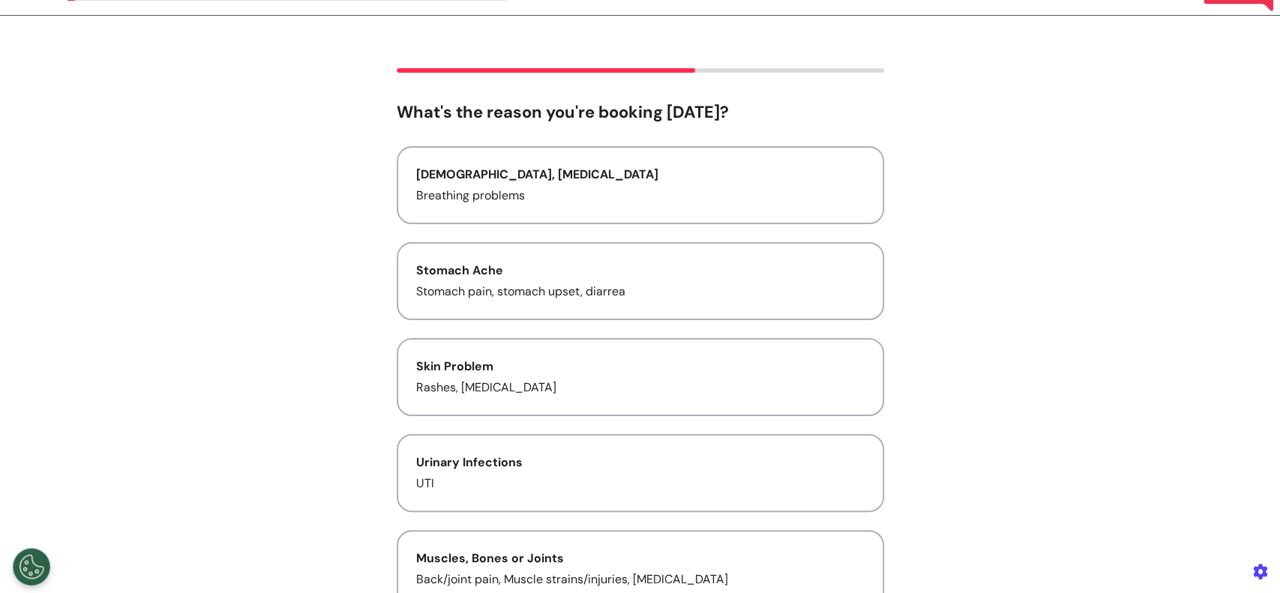
scroll to position [0, 0]
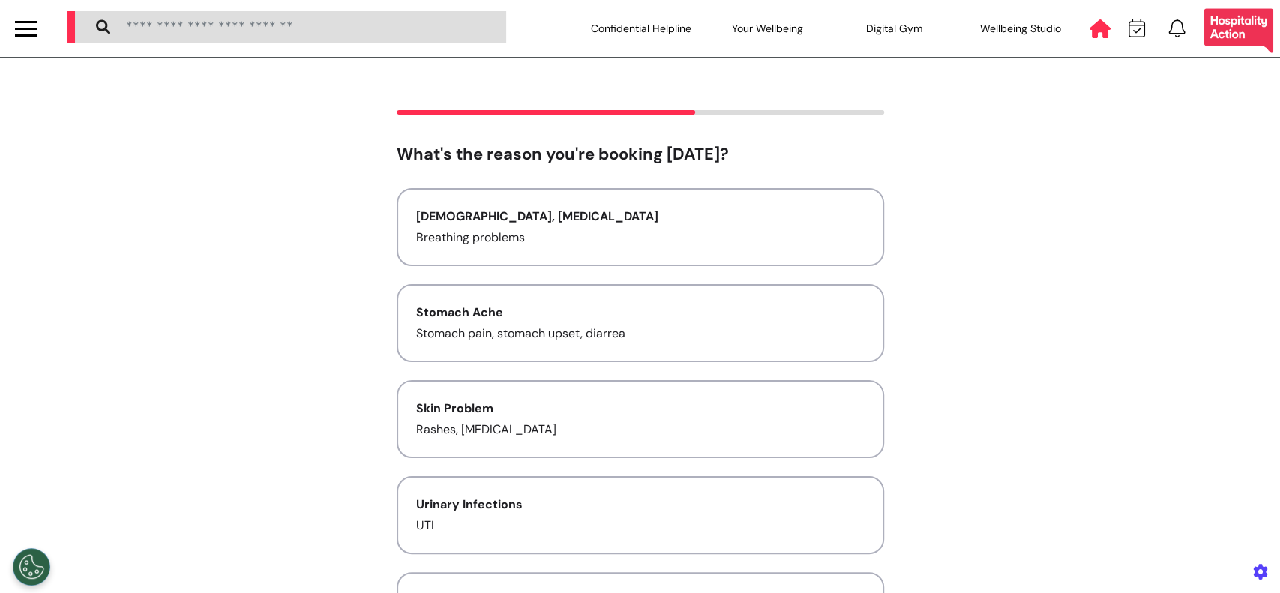
click at [1089, 28] on icon at bounding box center [1099, 28] width 21 height 19
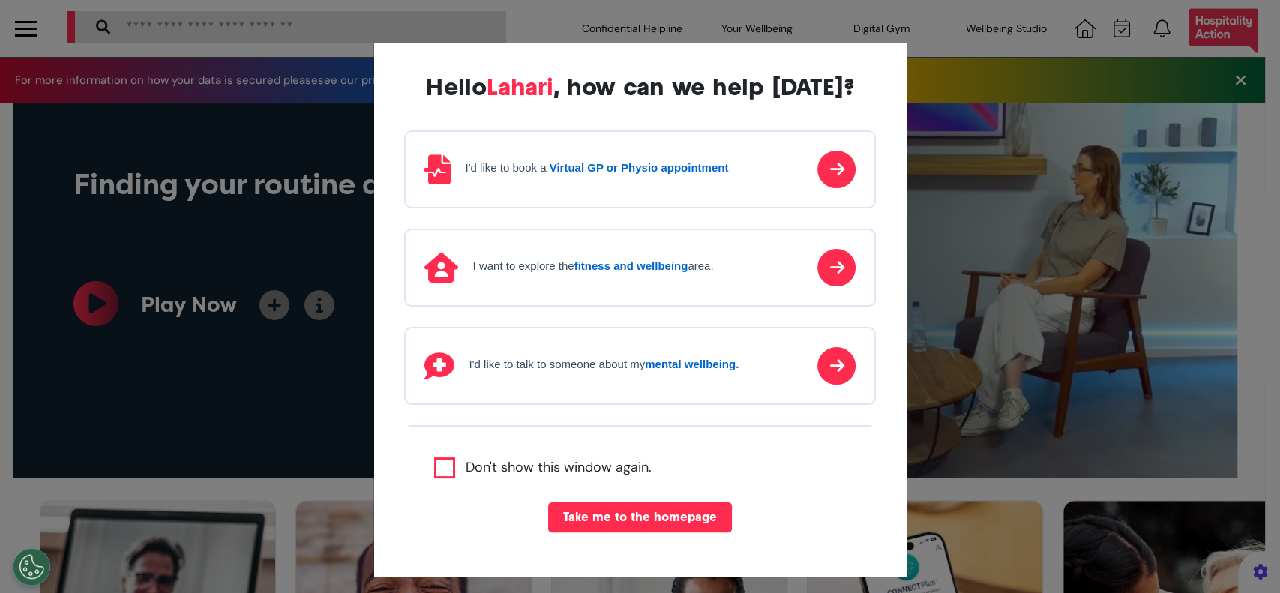
scroll to position [0, 639]
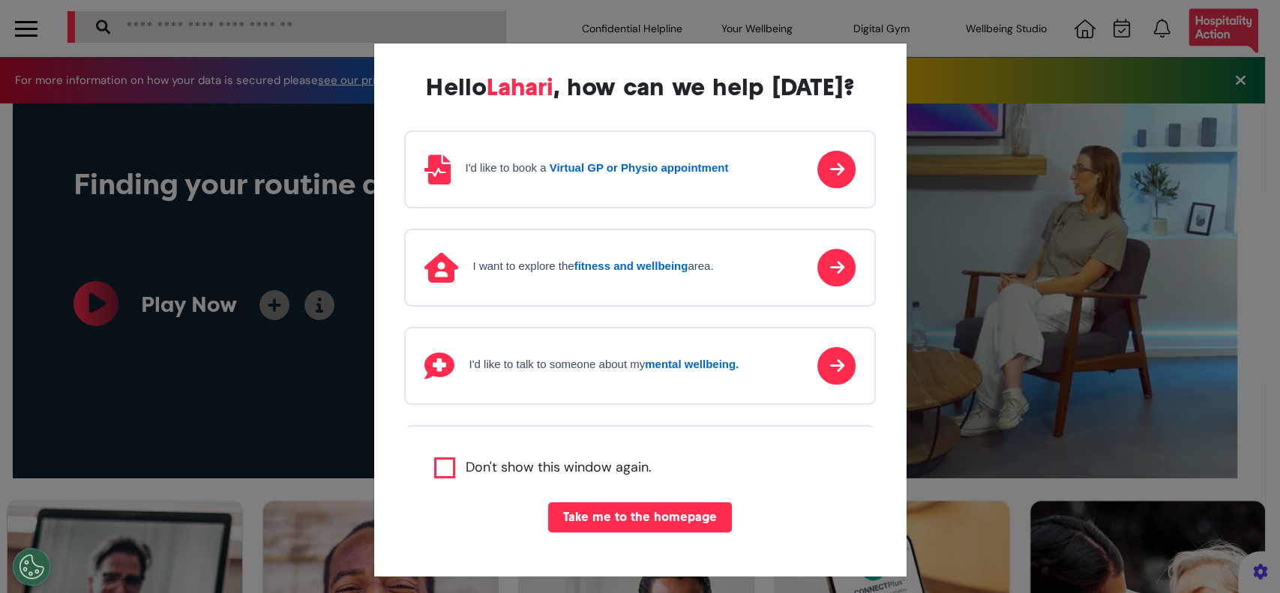
click at [643, 167] on strong "Virtual GP or Physio appointment" at bounding box center [639, 167] width 179 height 13
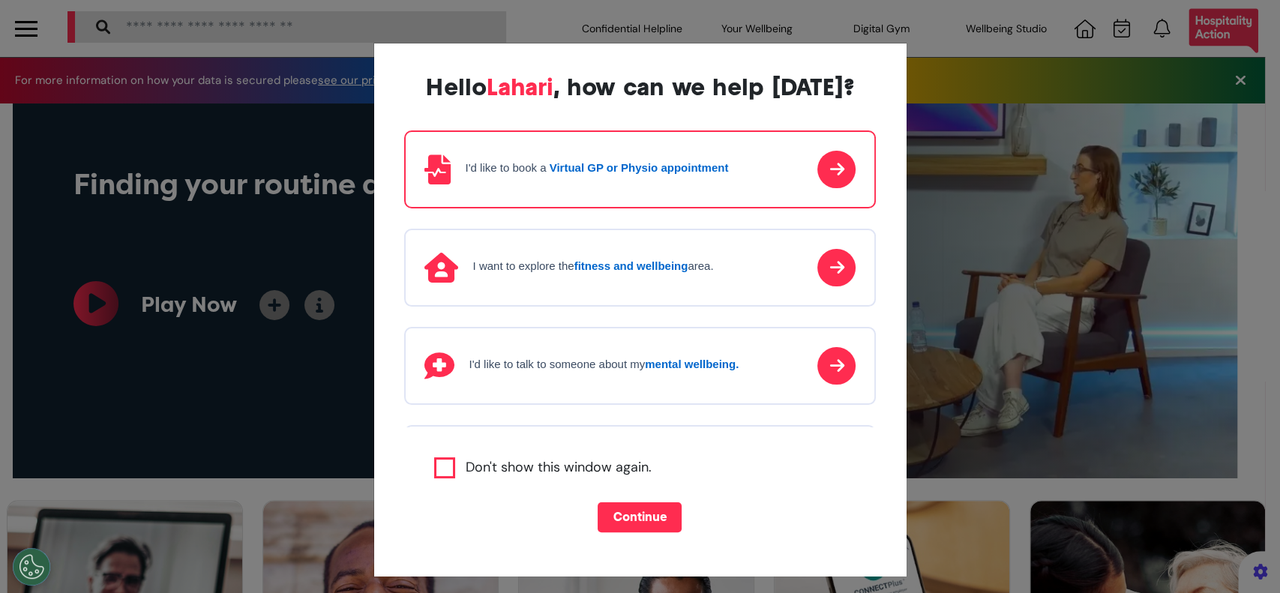
click at [619, 510] on button "Continue" at bounding box center [640, 517] width 84 height 30
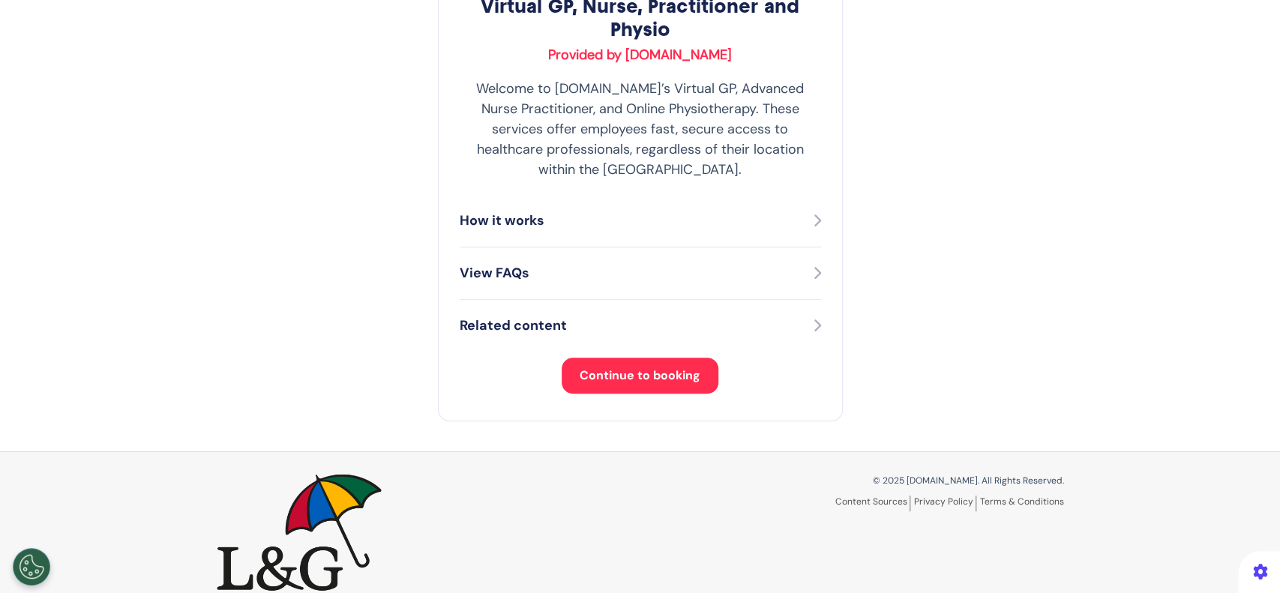
click at [637, 367] on span "Continue to booking" at bounding box center [640, 375] width 121 height 16
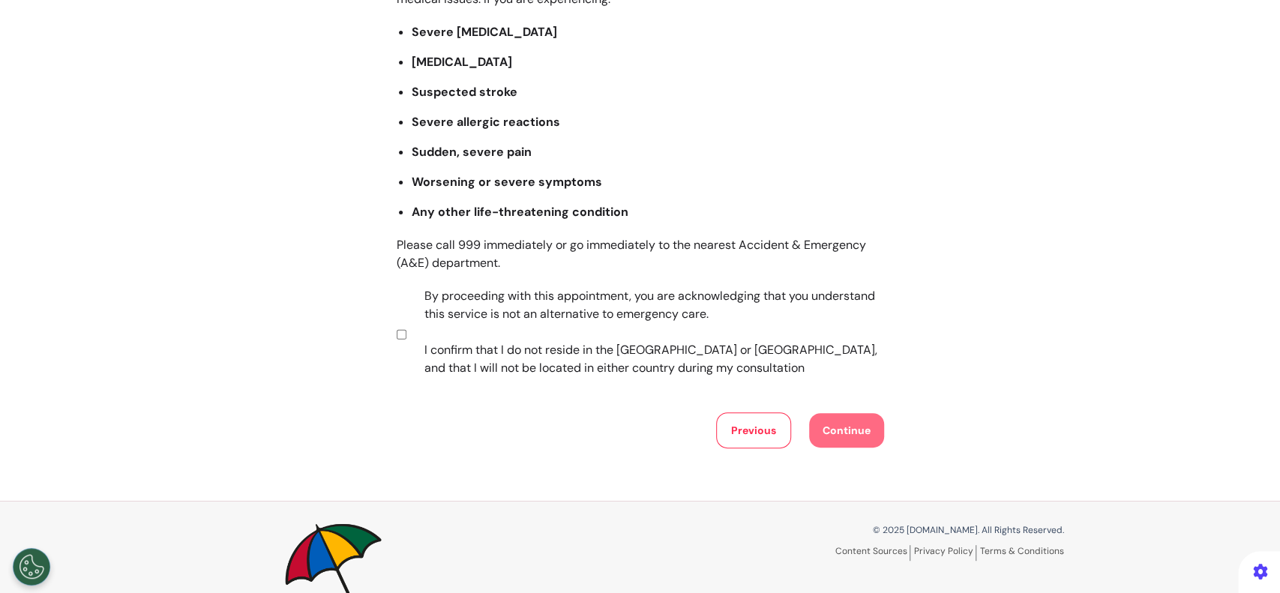
scroll to position [286, 0]
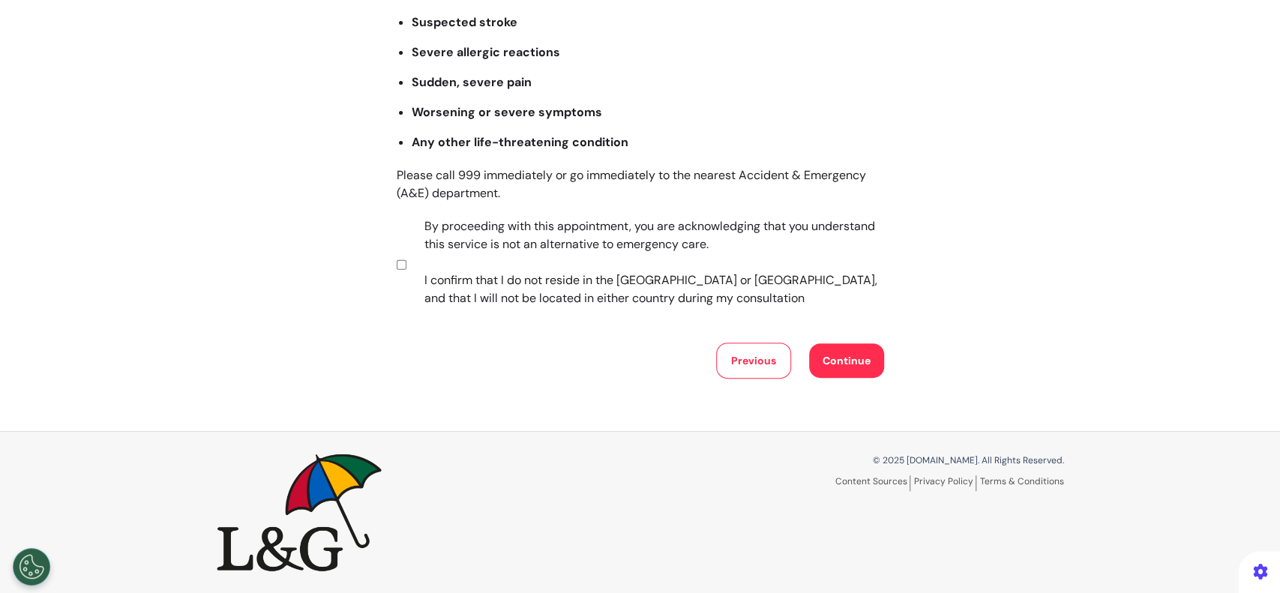
click at [849, 346] on button "Continue" at bounding box center [846, 360] width 75 height 34
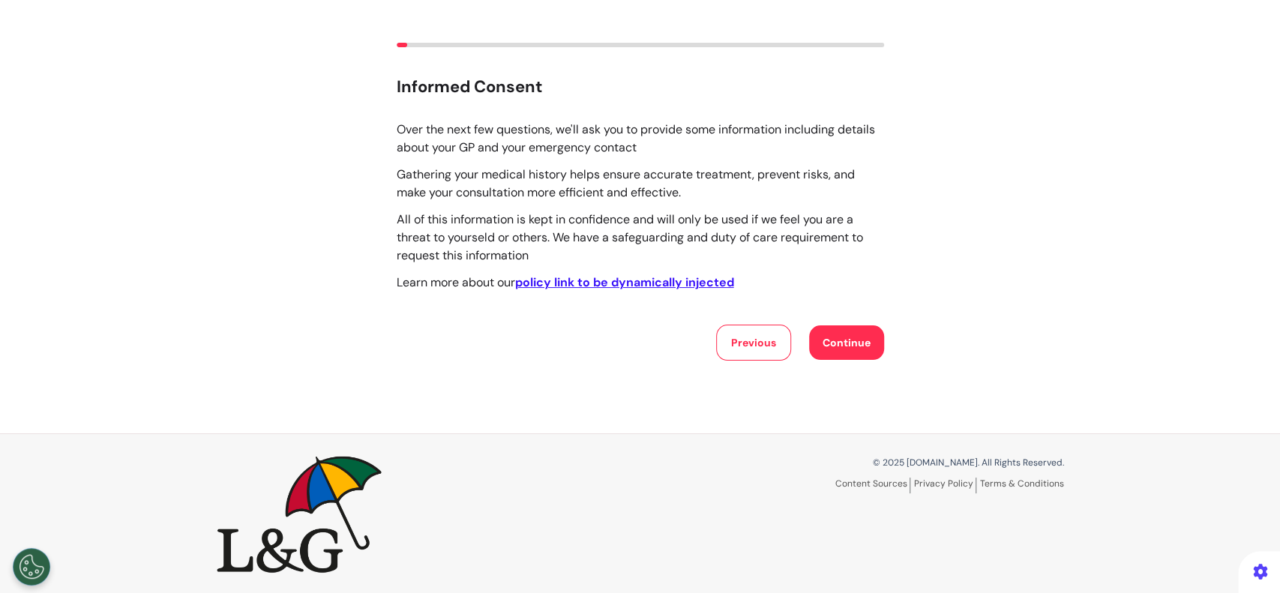
scroll to position [70, 0]
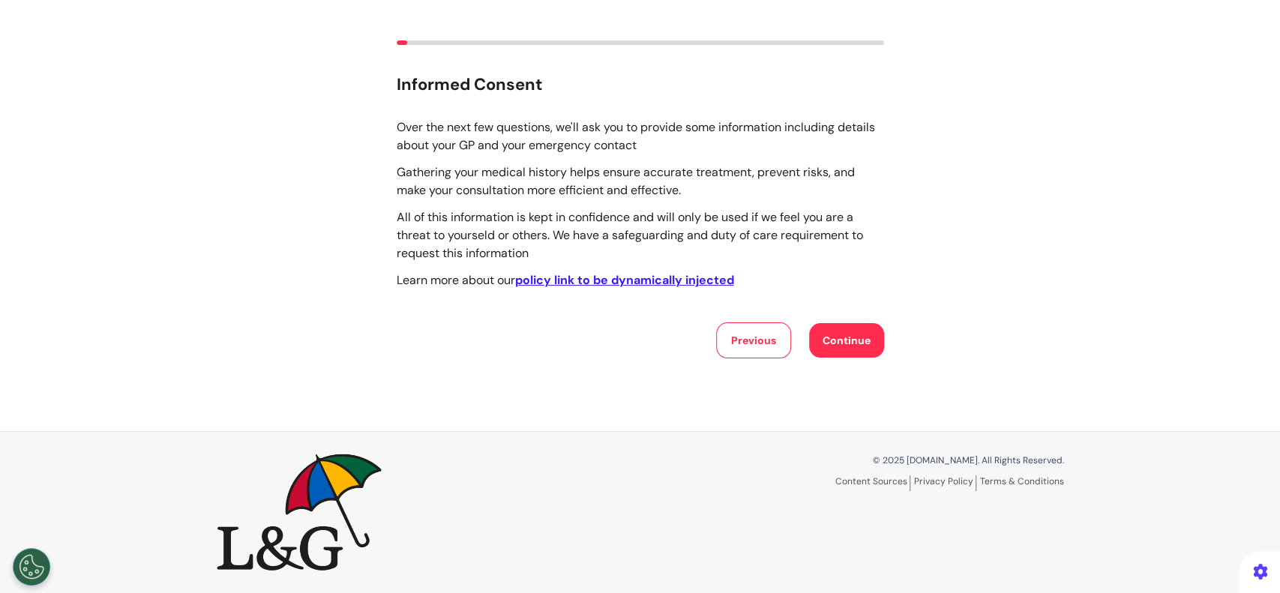
click at [844, 345] on button "Continue" at bounding box center [846, 340] width 75 height 34
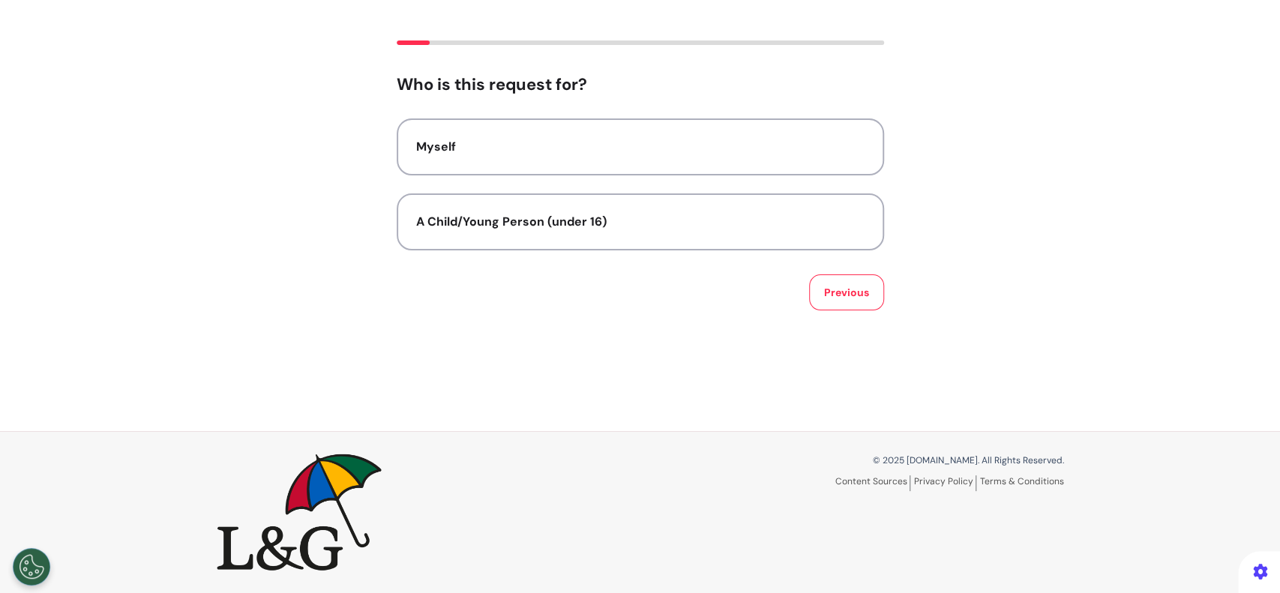
scroll to position [0, 0]
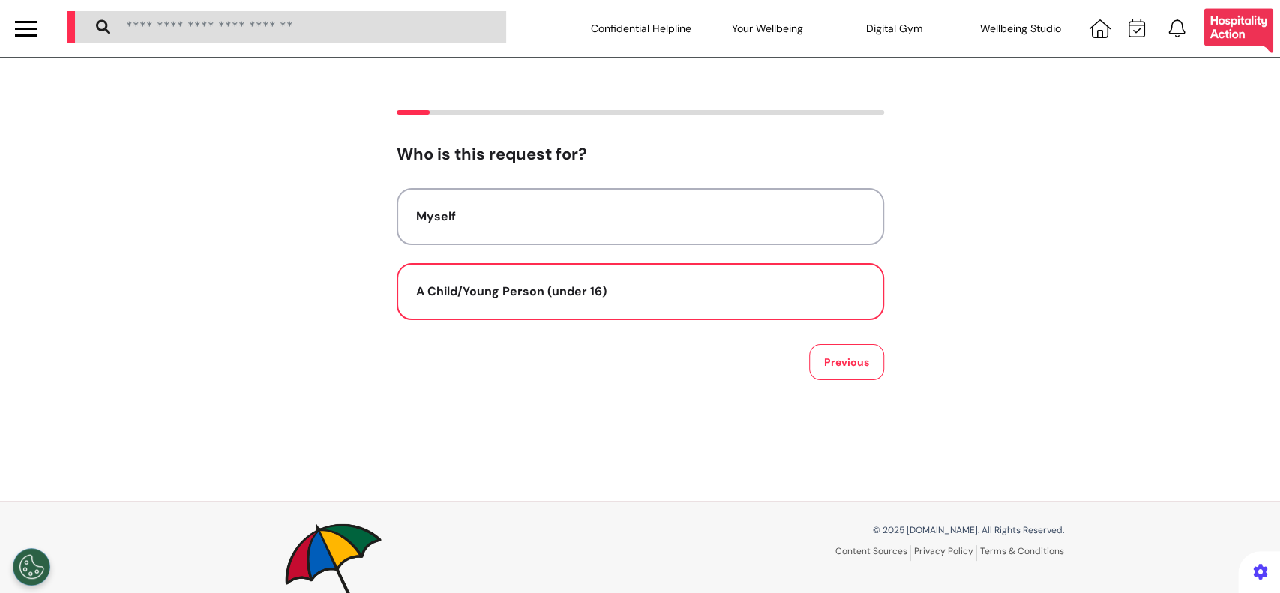
click at [514, 279] on button "A Child/Young Person (under 16)" at bounding box center [640, 291] width 487 height 57
select select "******"
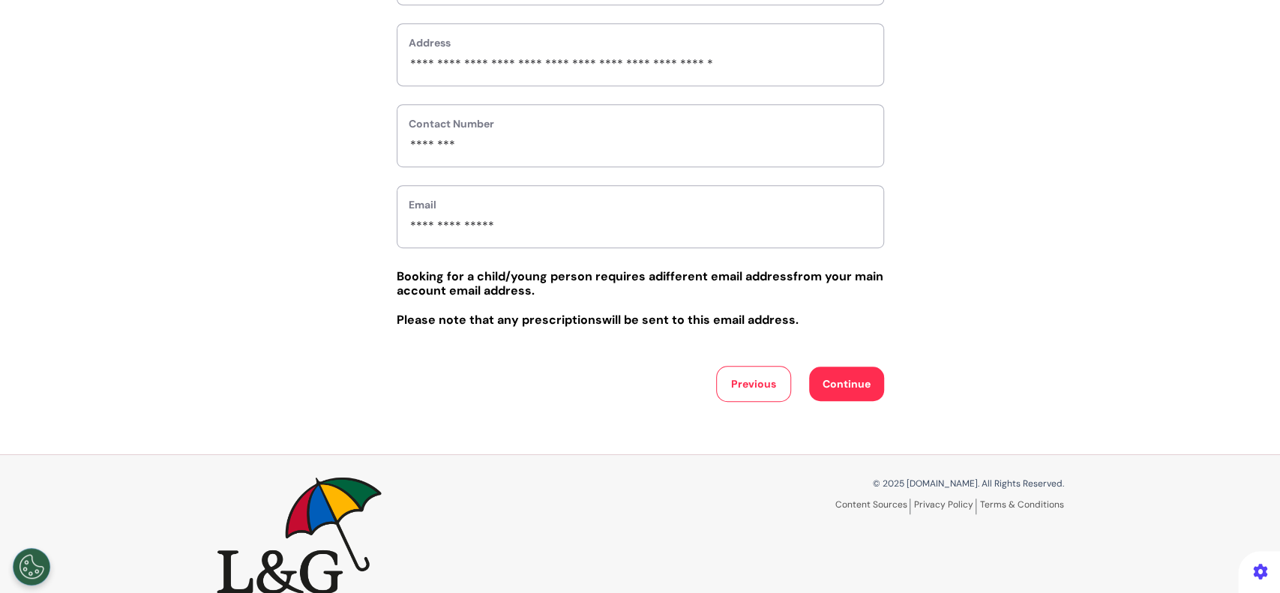
scroll to position [600, 0]
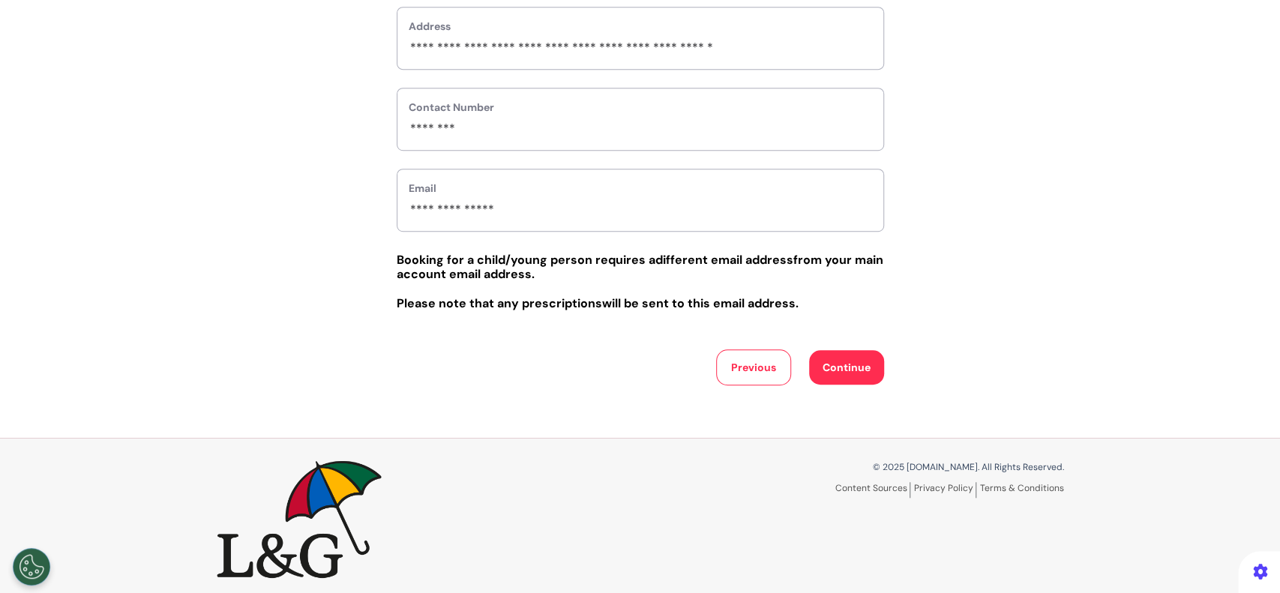
click at [828, 375] on button "Continue" at bounding box center [846, 367] width 75 height 34
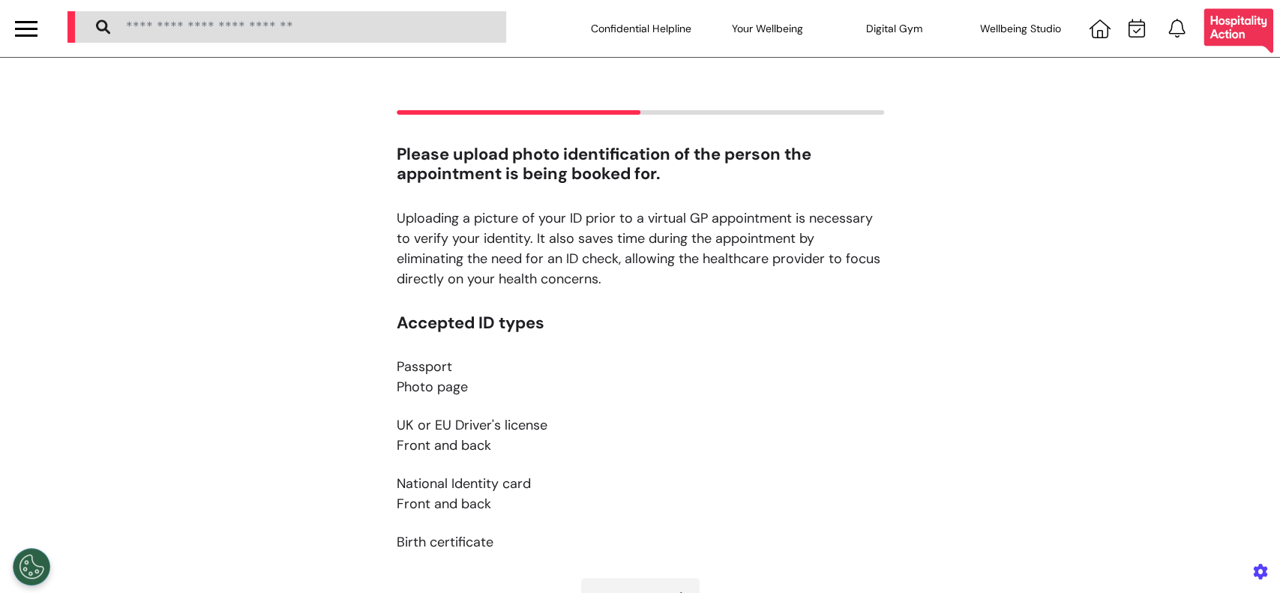
scroll to position [100, 0]
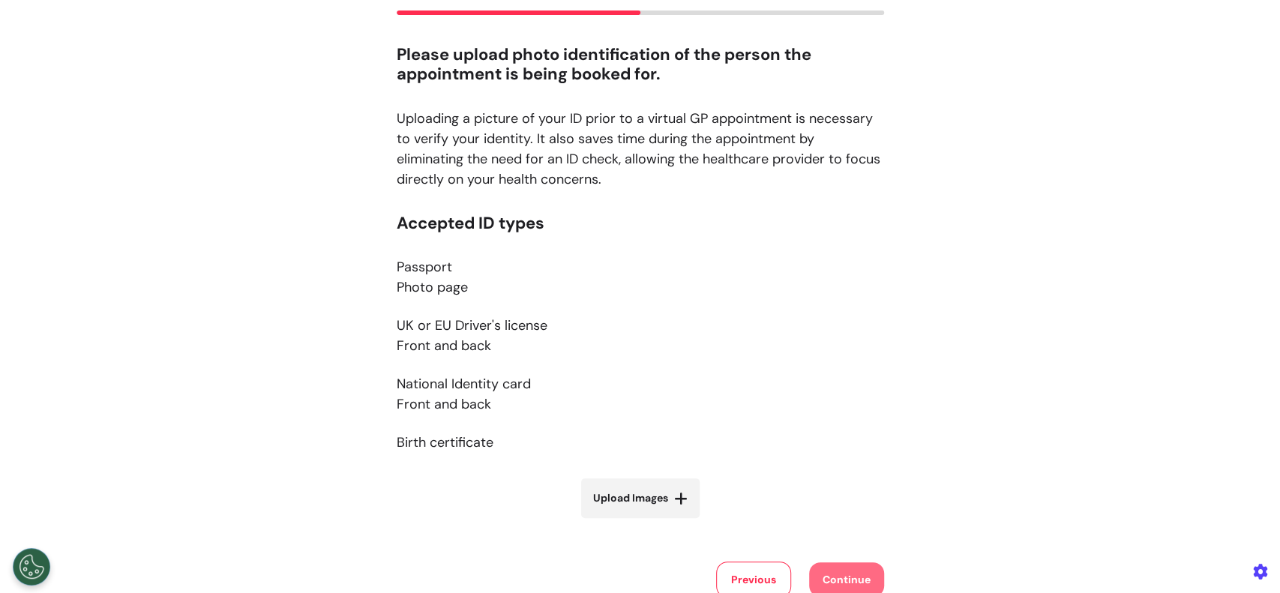
click at [646, 493] on span "Upload Images" at bounding box center [630, 498] width 75 height 16
click at [646, 522] on input "Upload Images" at bounding box center [640, 530] width 178 height 16
type input "**********"
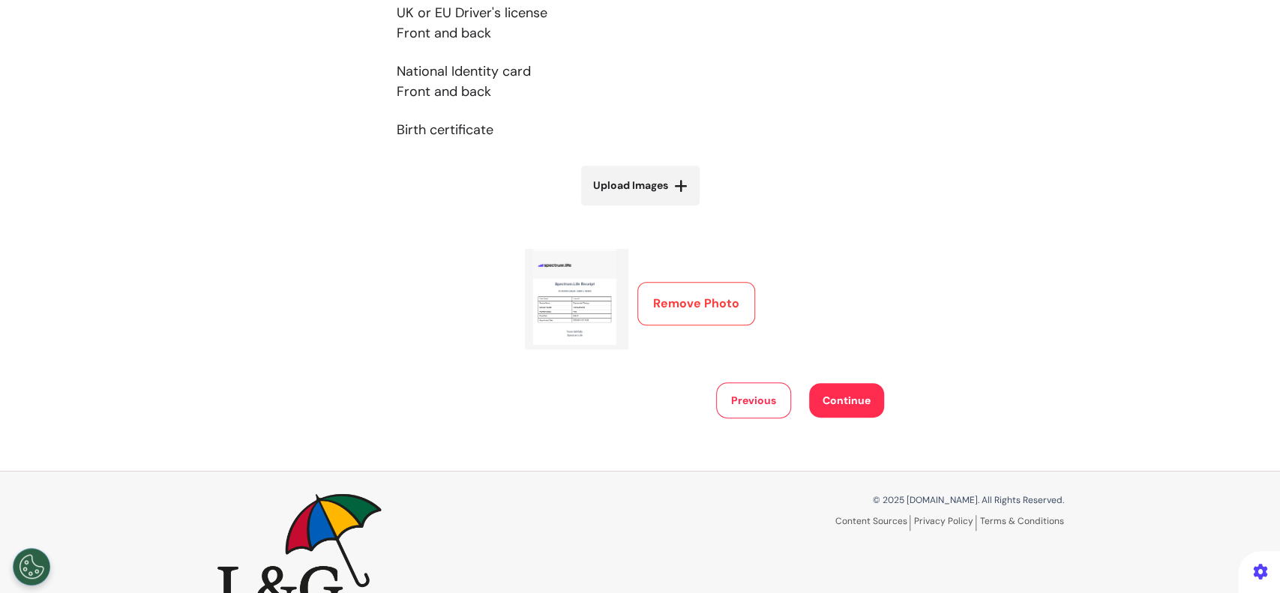
scroll to position [451, 0]
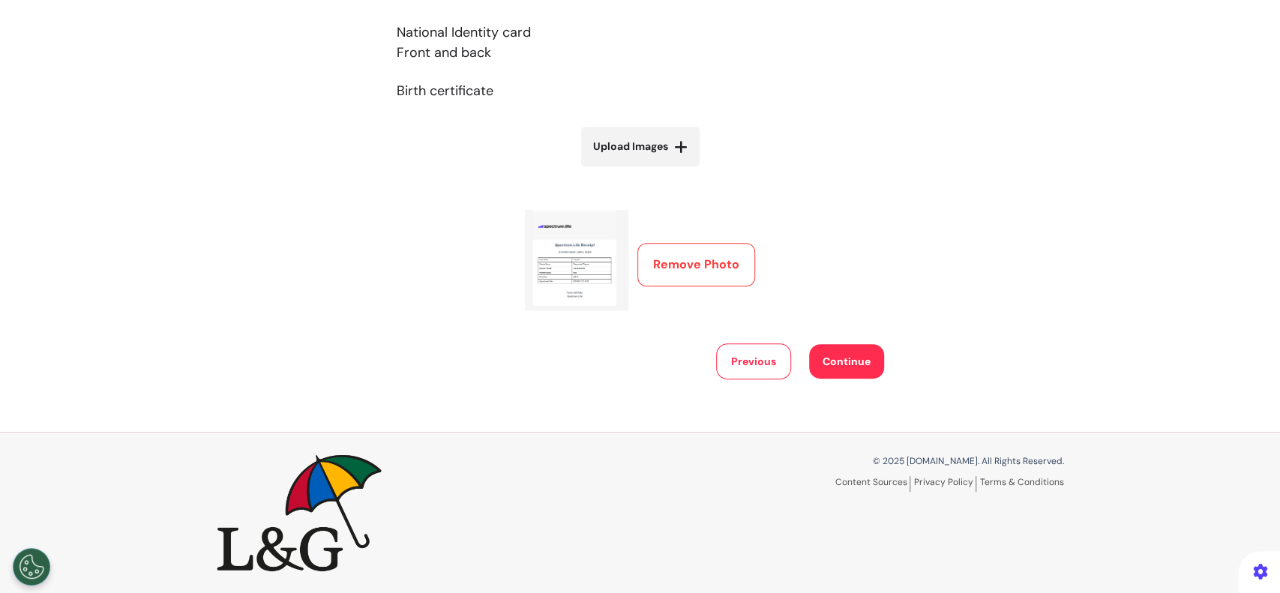
click at [816, 364] on button "Continue" at bounding box center [846, 361] width 75 height 34
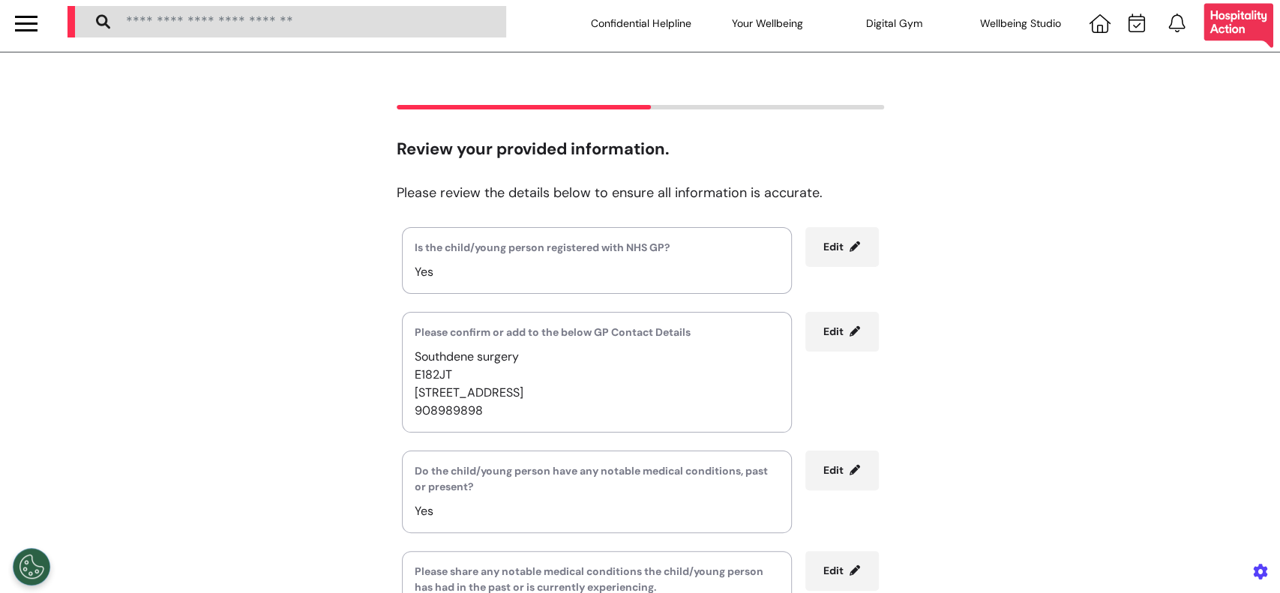
scroll to position [0, 0]
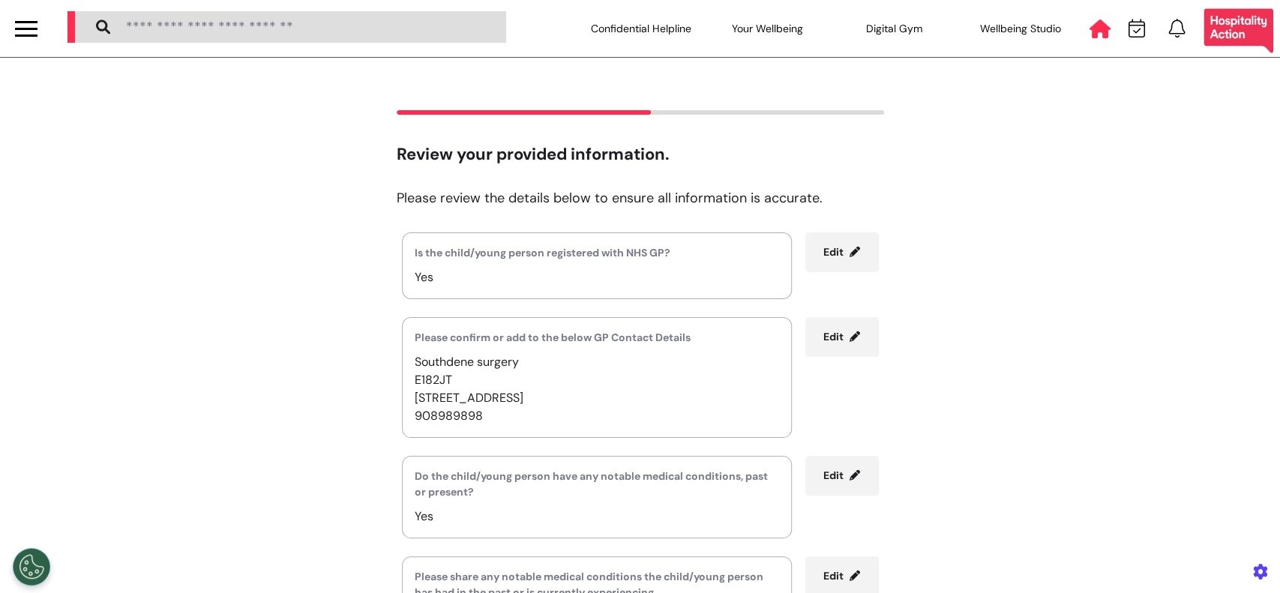
click at [1089, 34] on icon at bounding box center [1099, 28] width 21 height 19
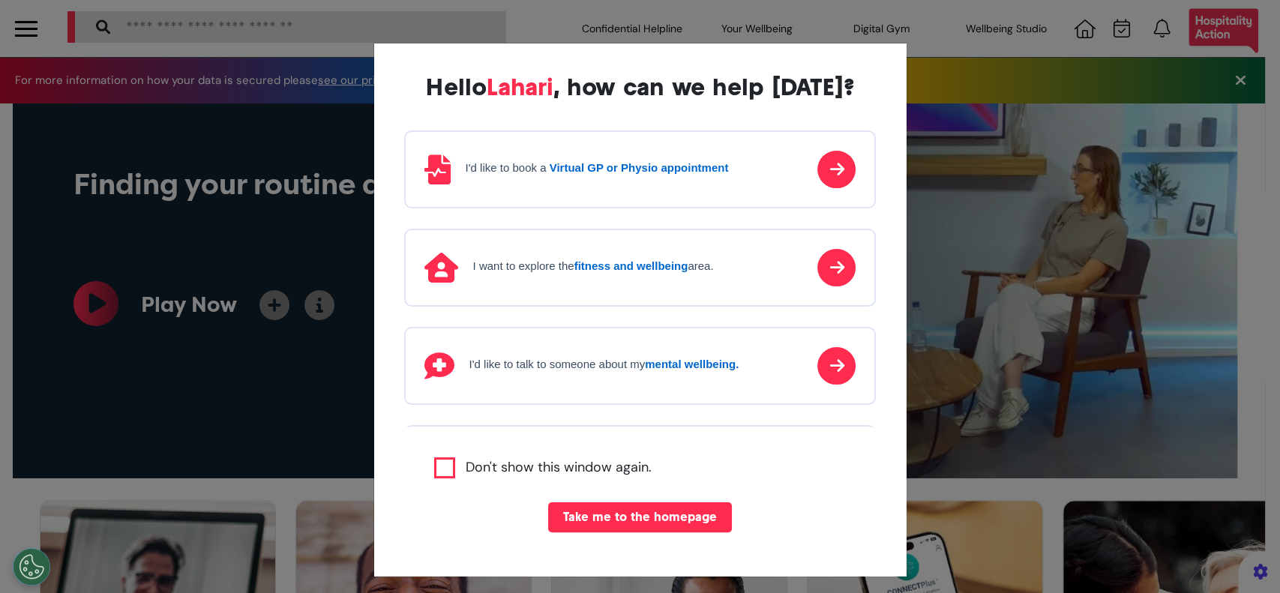
scroll to position [0, 639]
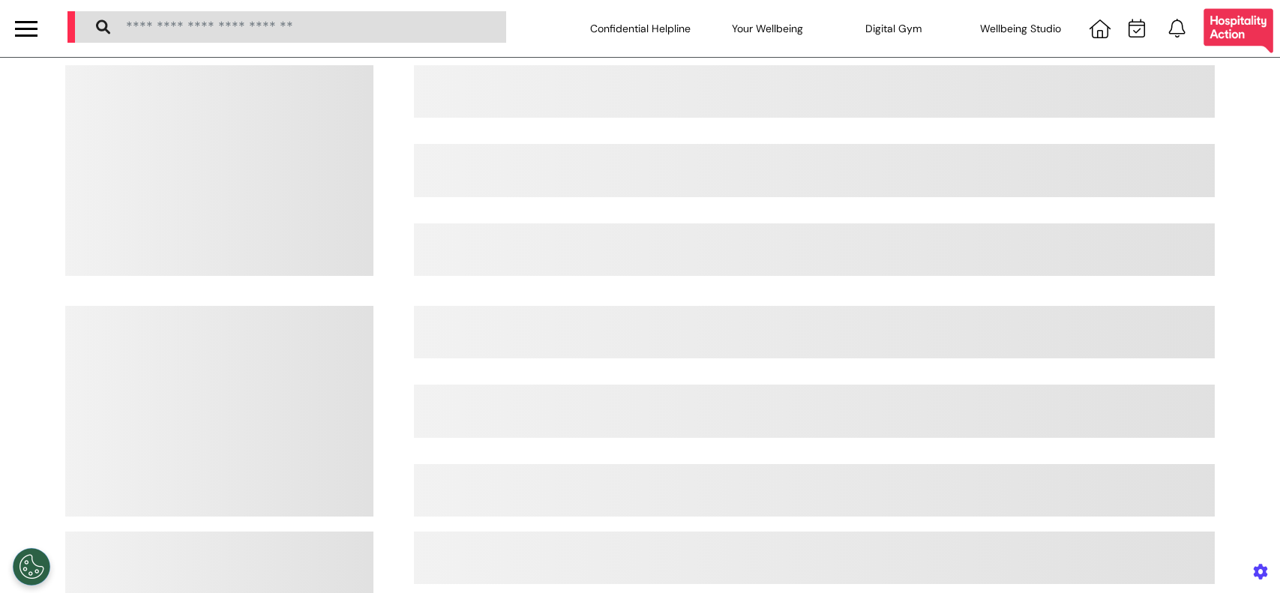
select select "**"
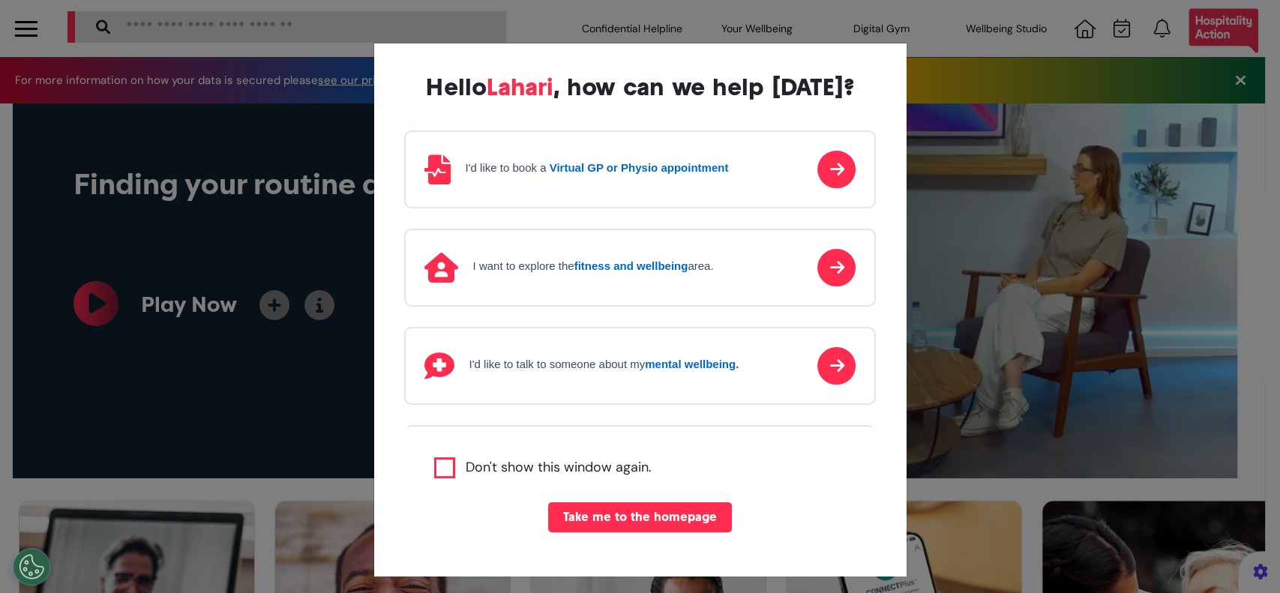
scroll to position [0, 639]
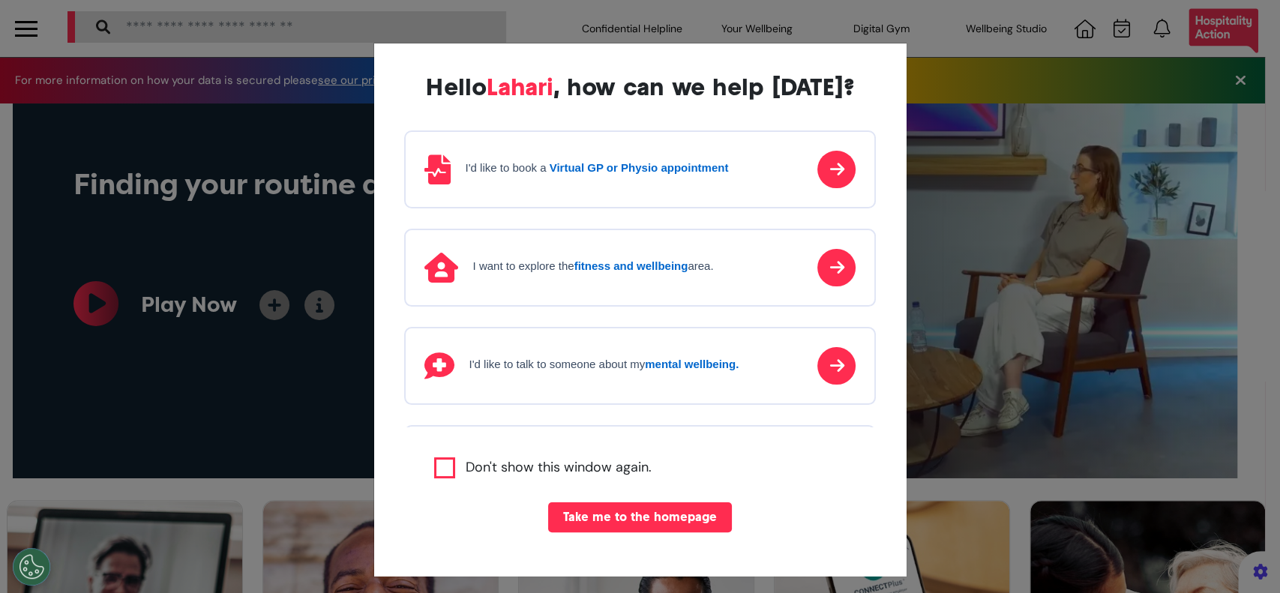
click at [654, 175] on div "I'd like to book a Virtual GP or Physio appointment I want to explore the fitne…" at bounding box center [640, 278] width 472 height 297
click at [612, 515] on div "Hello [PERSON_NAME] , how can we help [DATE]? I'd like to book a Virtual GP or …" at bounding box center [640, 317] width 472 height 489
click at [799, 171] on div "I'd like to book a Virtual GP or Physio appointment I want to explore the fitne…" at bounding box center [640, 278] width 472 height 297
click at [698, 178] on div "I'd like to book a Virtual GP or Physio appointment I want to explore the fitne…" at bounding box center [640, 278] width 472 height 297
click at [594, 170] on div "I'd like to book a Virtual GP or Physio appointment" at bounding box center [640, 169] width 472 height 78
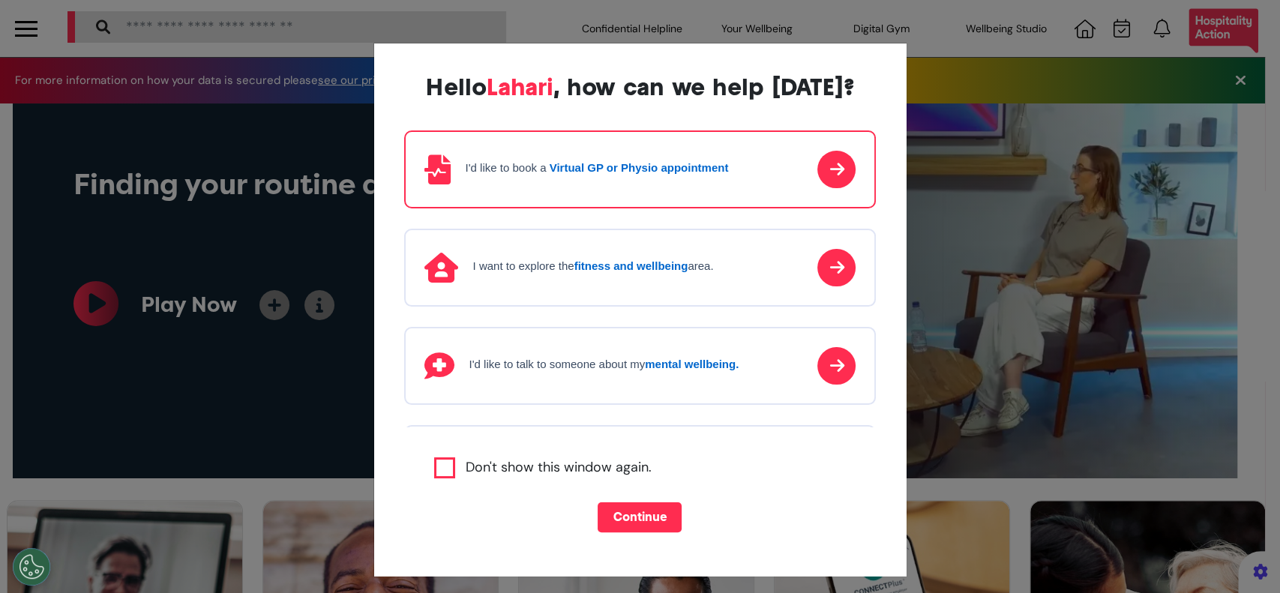
click at [652, 523] on div "Hello Lahari , how can we help today? I'd like to book a Virtual GP or Physio a…" at bounding box center [640, 317] width 472 height 489
click at [619, 517] on div "Hello Lahari , how can we help today? I'd like to book a Virtual GP or Physio a…" at bounding box center [640, 317] width 472 height 489
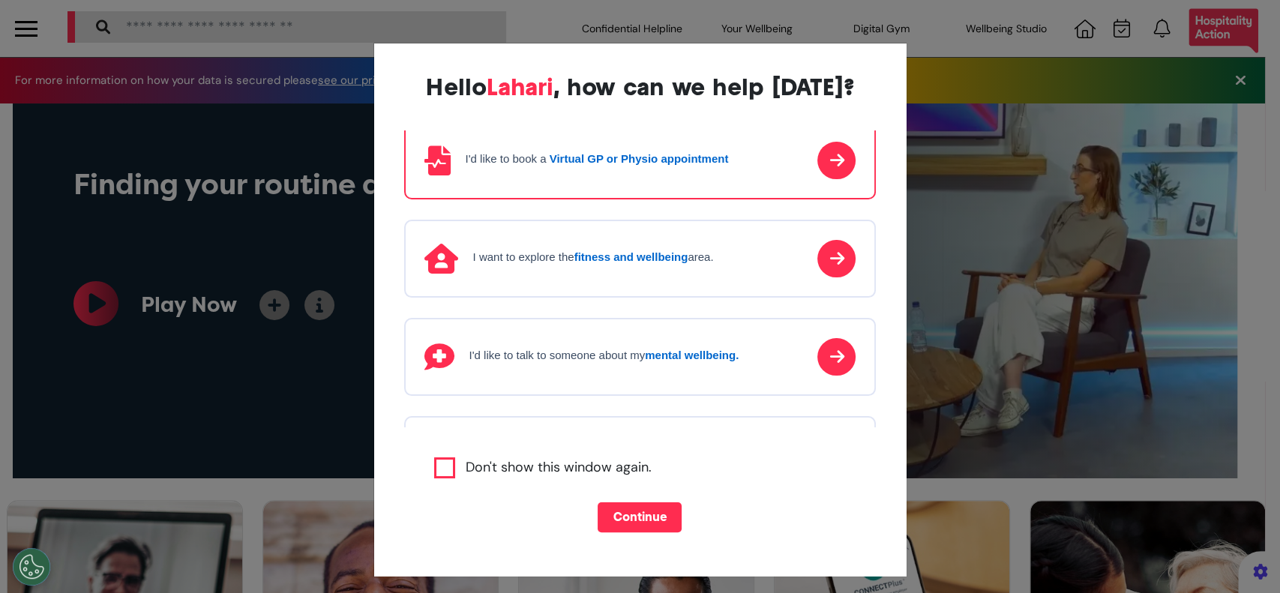
scroll to position [0, 0]
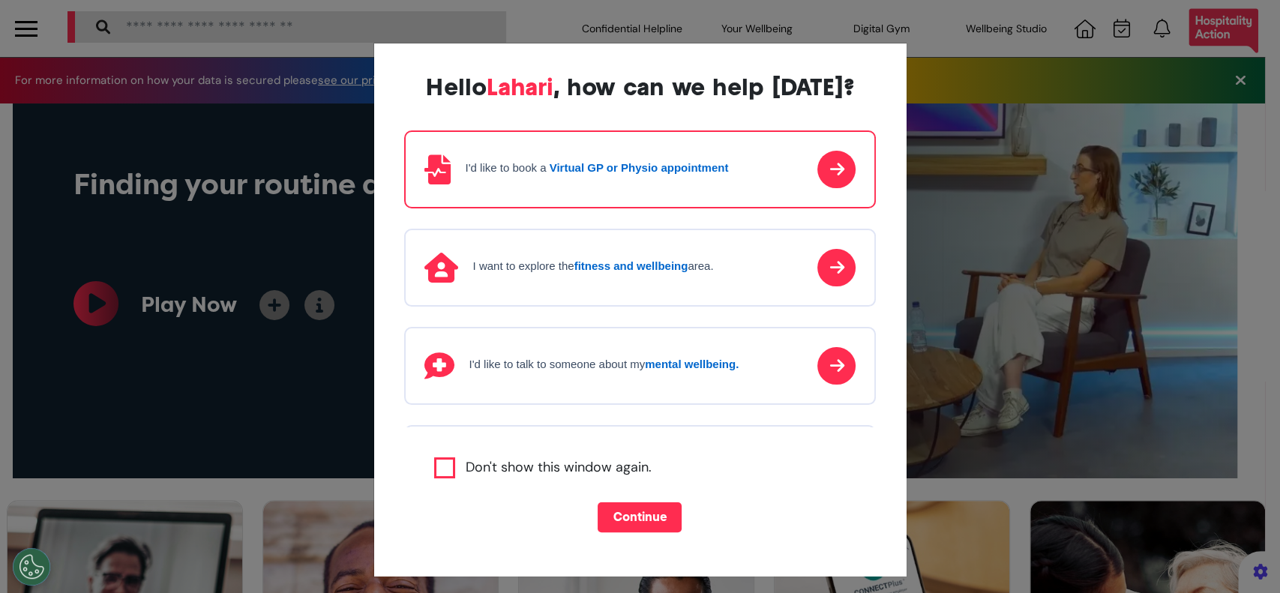
click at [615, 515] on div "Hello Lahari , how can we help today? I'd like to book a Virtual GP or Physio a…" at bounding box center [640, 317] width 472 height 489
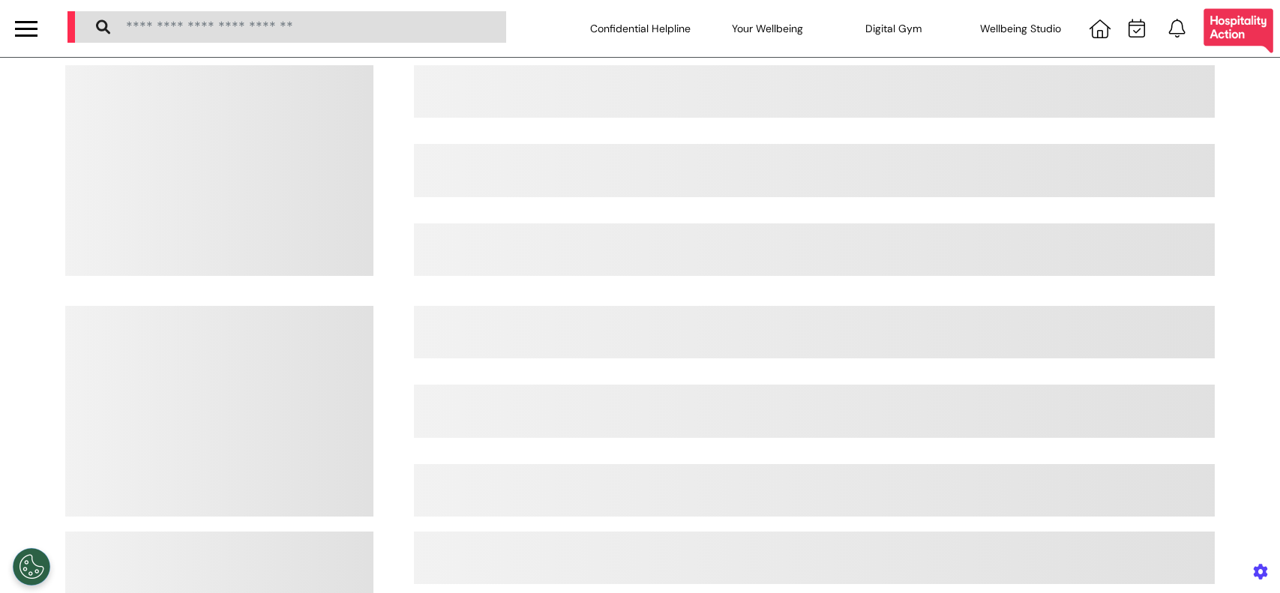
select select "**"
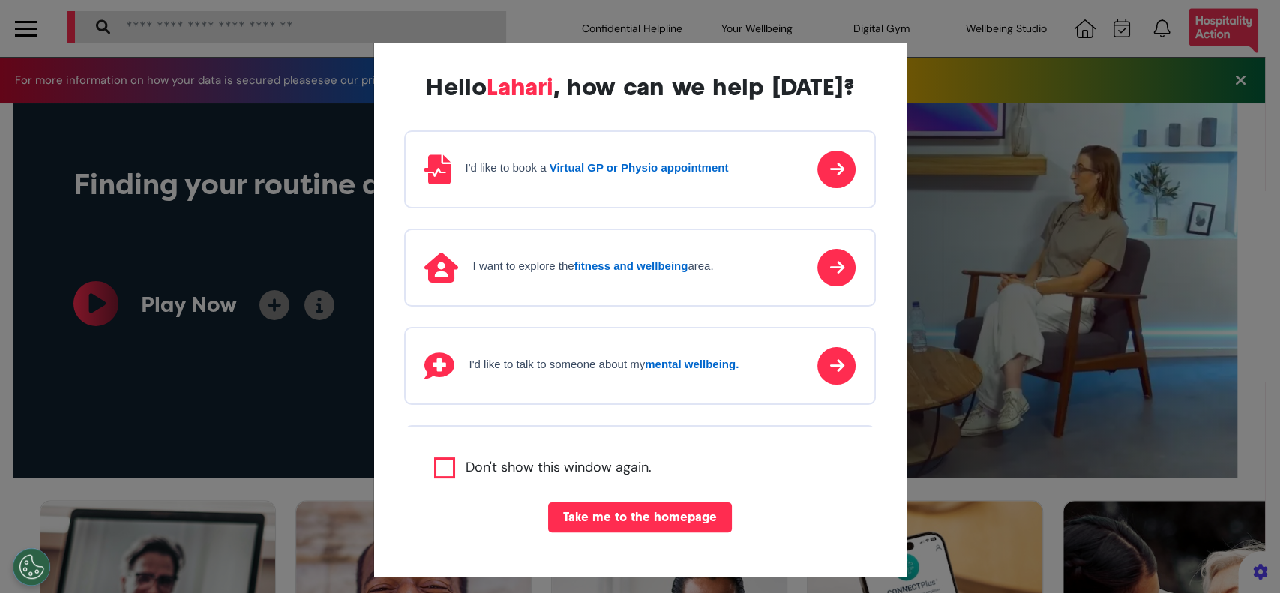
scroll to position [0, 639]
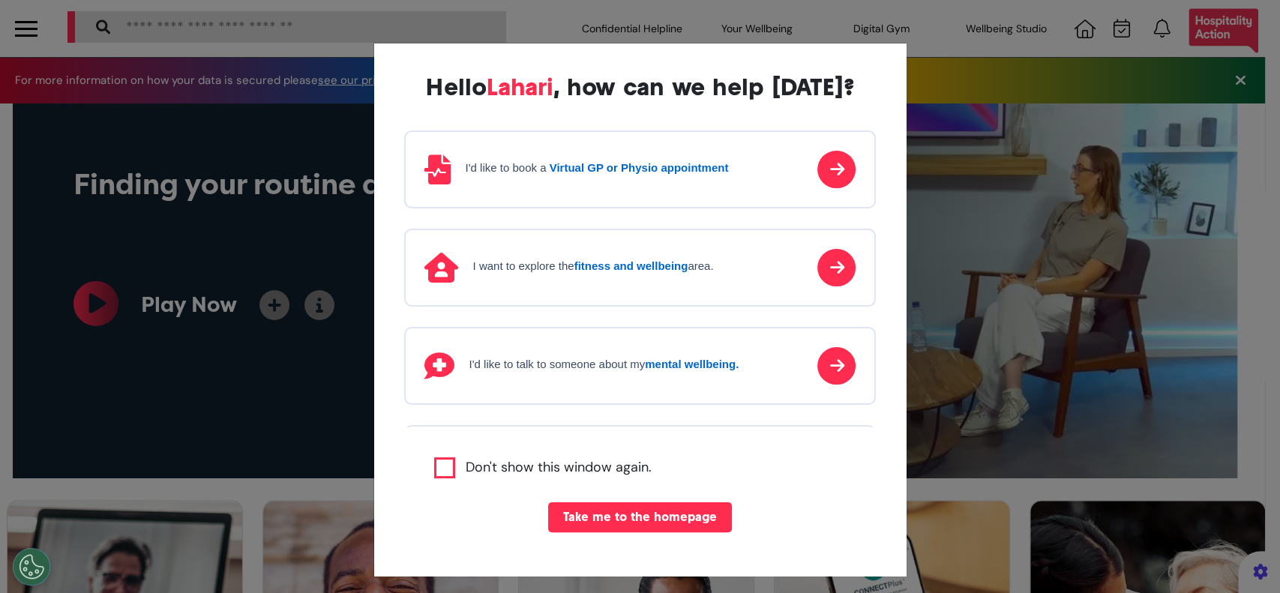
click at [616, 172] on strong "Virtual GP or Physio appointment" at bounding box center [639, 167] width 179 height 13
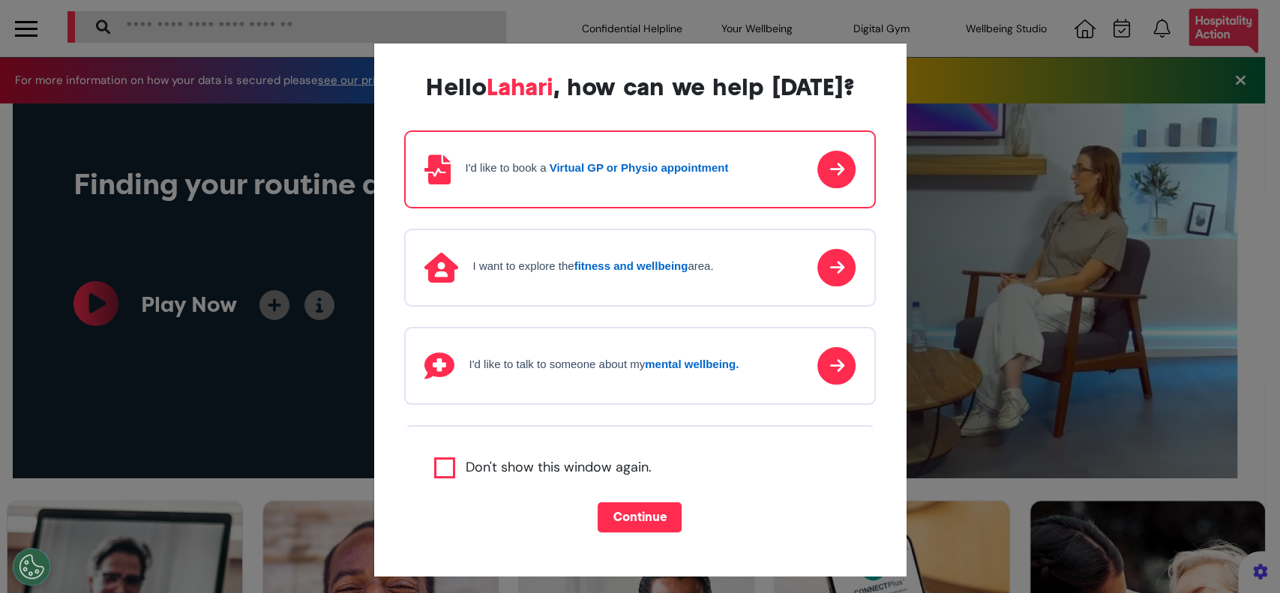
click at [629, 510] on button "Continue" at bounding box center [640, 517] width 84 height 30
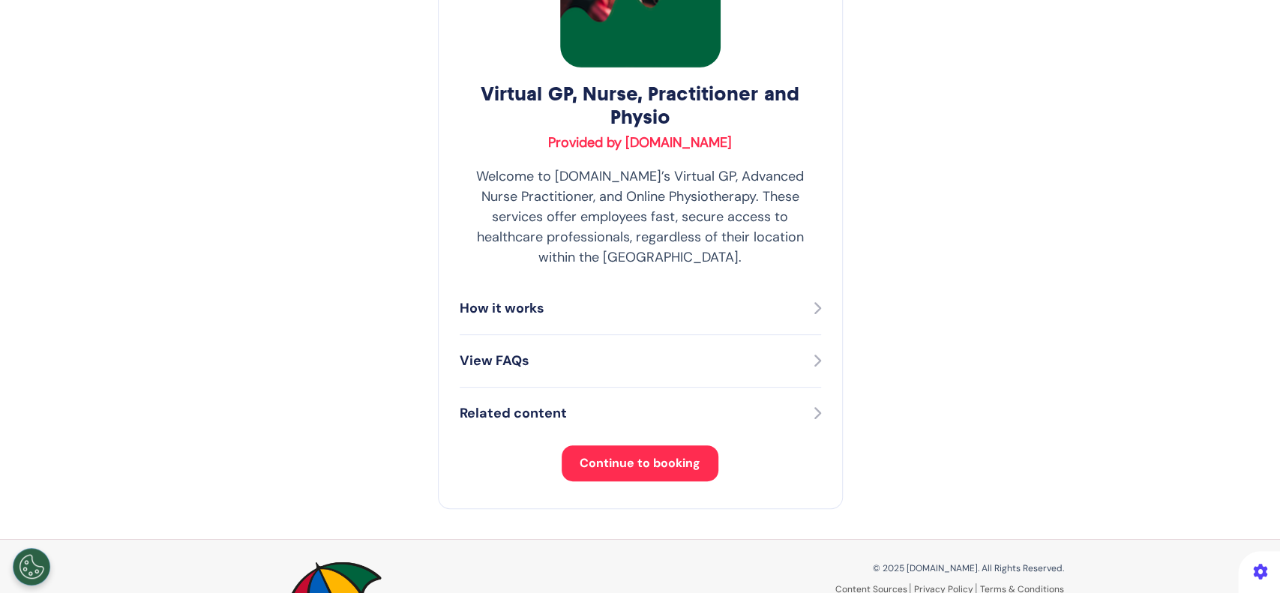
click at [624, 455] on span "Continue to booking" at bounding box center [640, 463] width 121 height 16
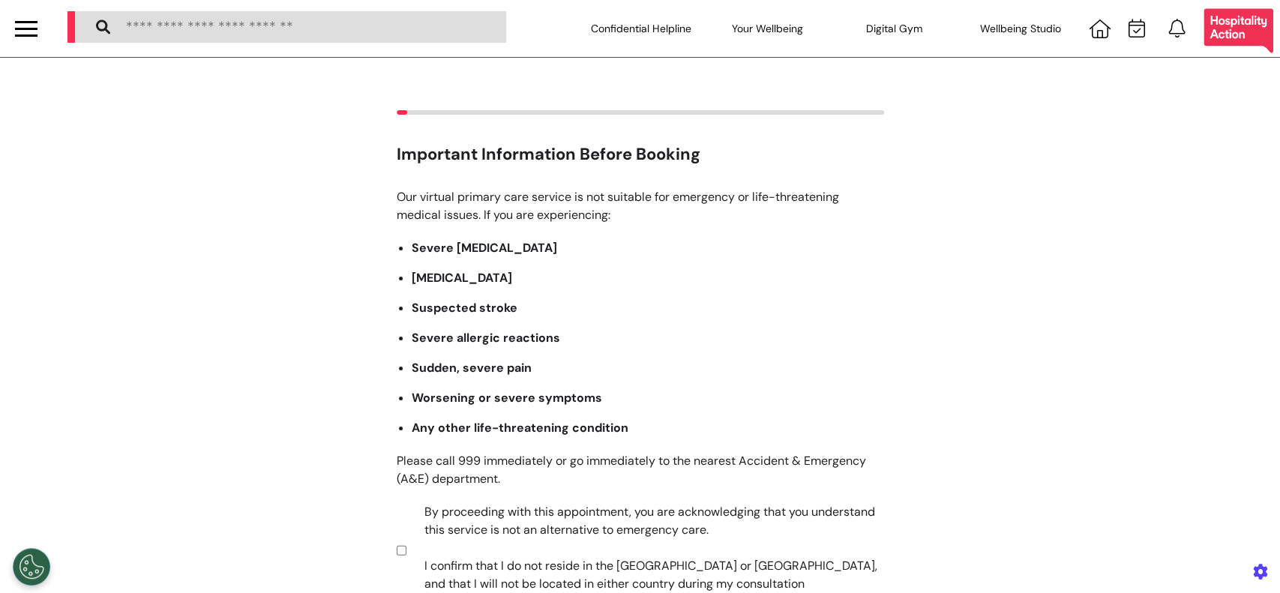
click at [1122, 27] on div at bounding box center [1136, 28] width 28 height 19
click at [1131, 30] on div at bounding box center [1136, 28] width 28 height 19
click at [1128, 29] on icon at bounding box center [1136, 28] width 16 height 19
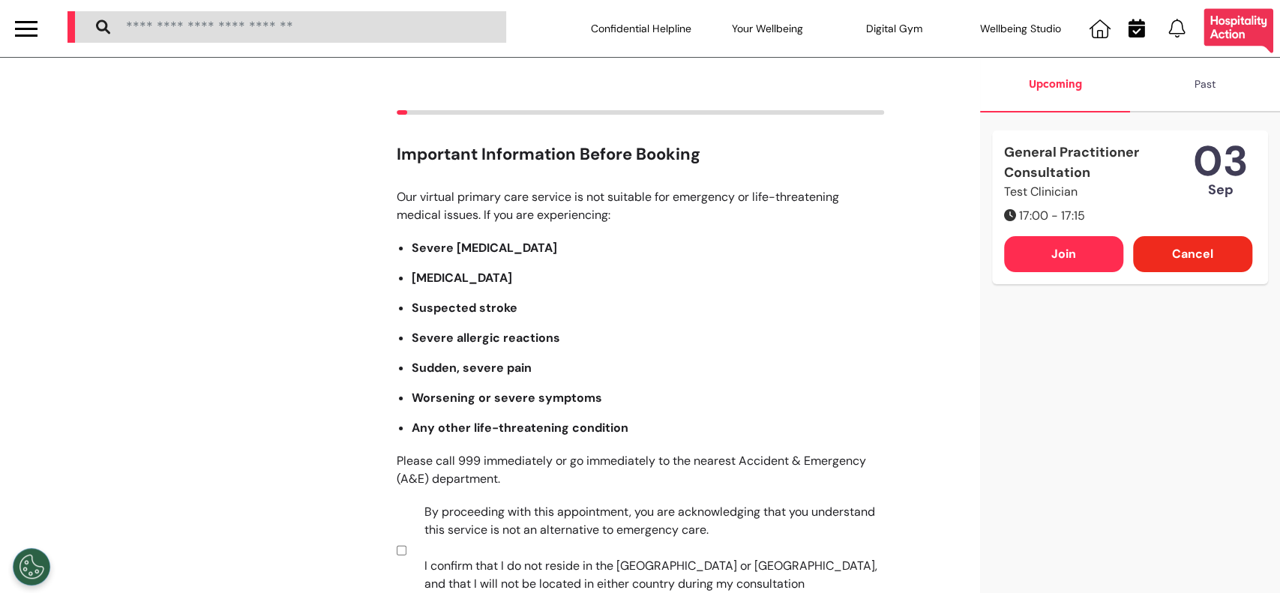
click at [852, 331] on li "Severe allergic reactions" at bounding box center [648, 338] width 472 height 18
click at [1054, 78] on div "Upcoming" at bounding box center [1055, 85] width 150 height 55
click at [1182, 87] on div "Past" at bounding box center [1205, 85] width 150 height 55
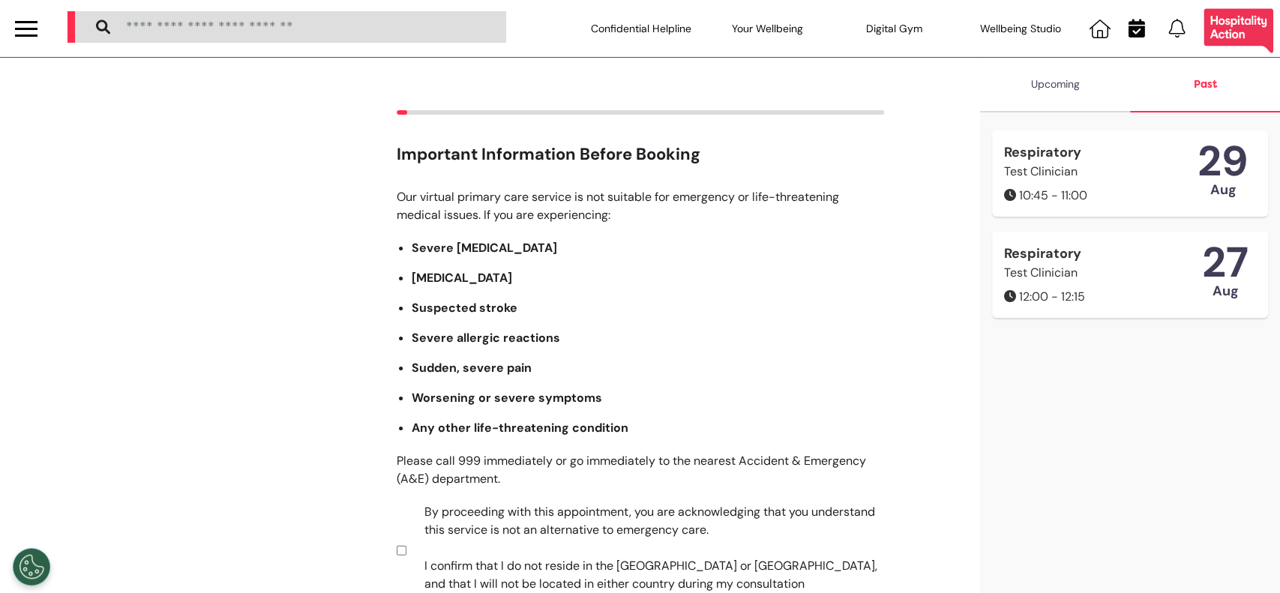
drag, startPoint x: 1083, startPoint y: 79, endPoint x: 1075, endPoint y: 83, distance: 9.1
click at [1083, 79] on div "Upcoming" at bounding box center [1055, 85] width 150 height 55
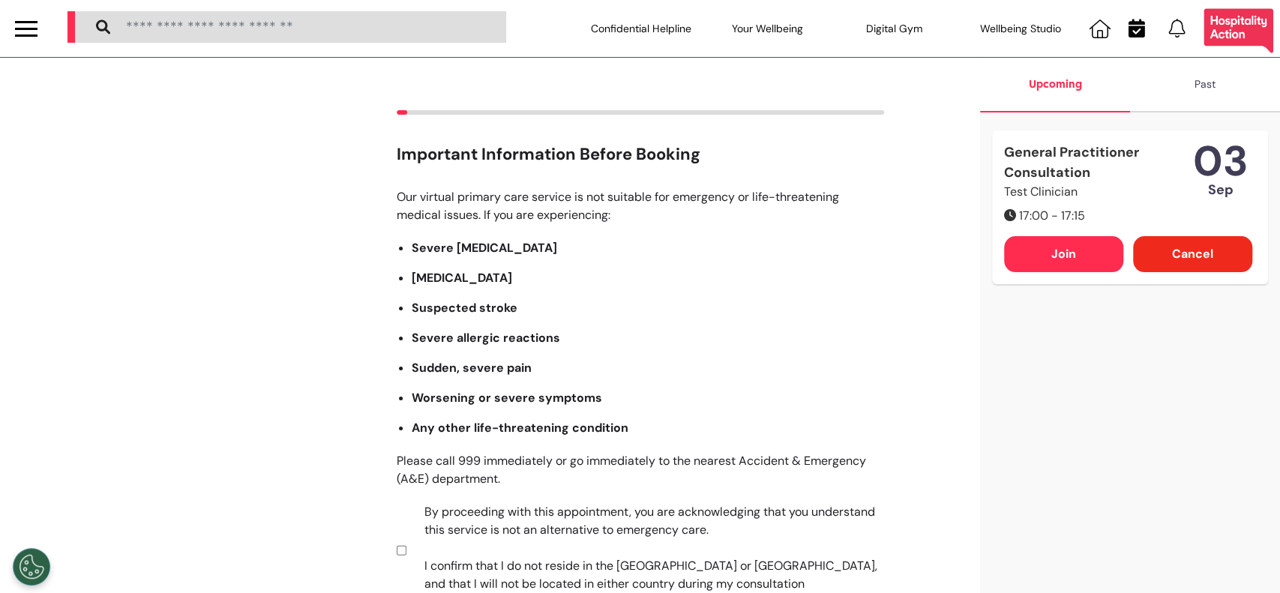
click at [1041, 101] on div "Upcoming" at bounding box center [1055, 85] width 150 height 55
click at [1136, 34] on icon at bounding box center [1136, 28] width 16 height 19
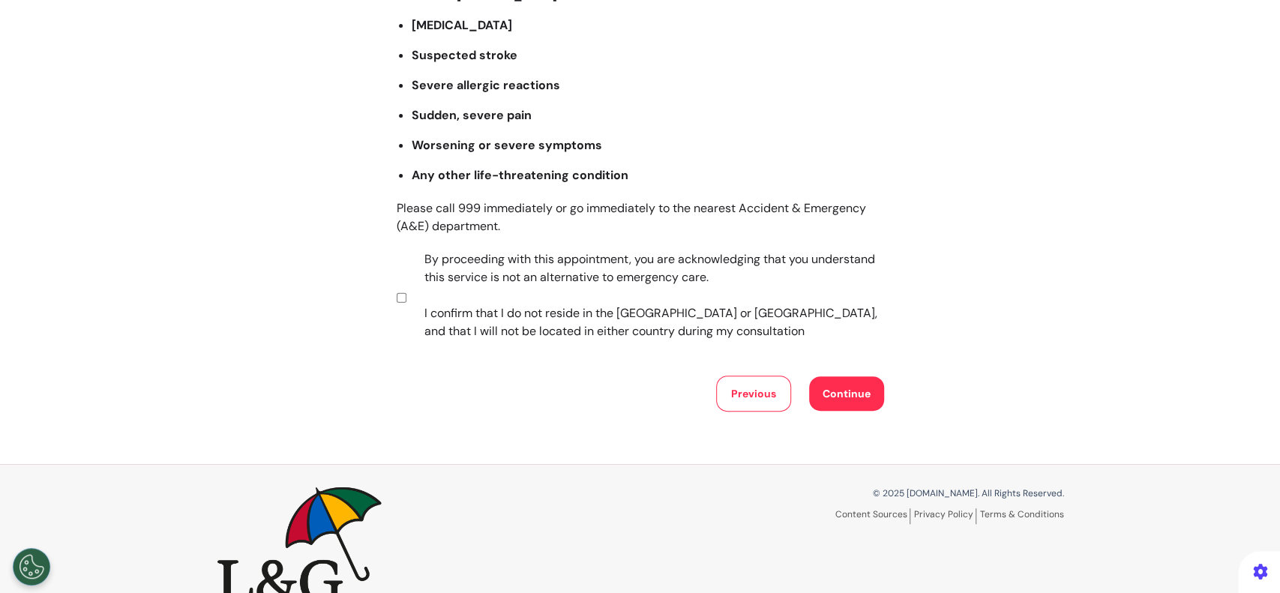
scroll to position [286, 0]
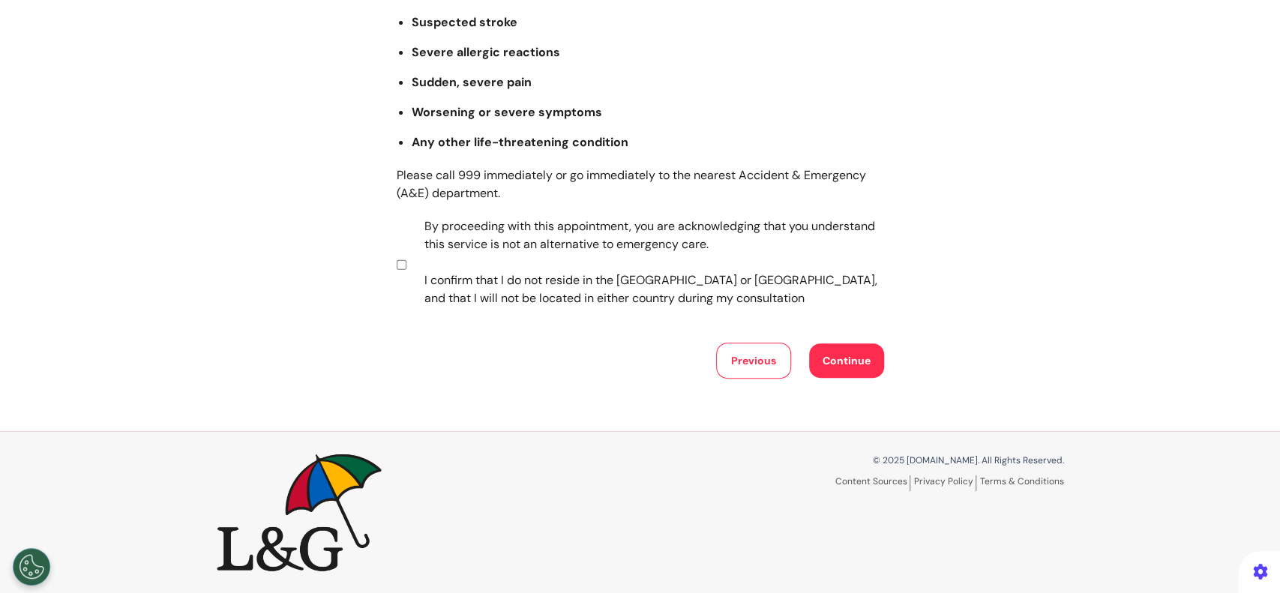
click at [840, 353] on button "Continue" at bounding box center [846, 360] width 75 height 34
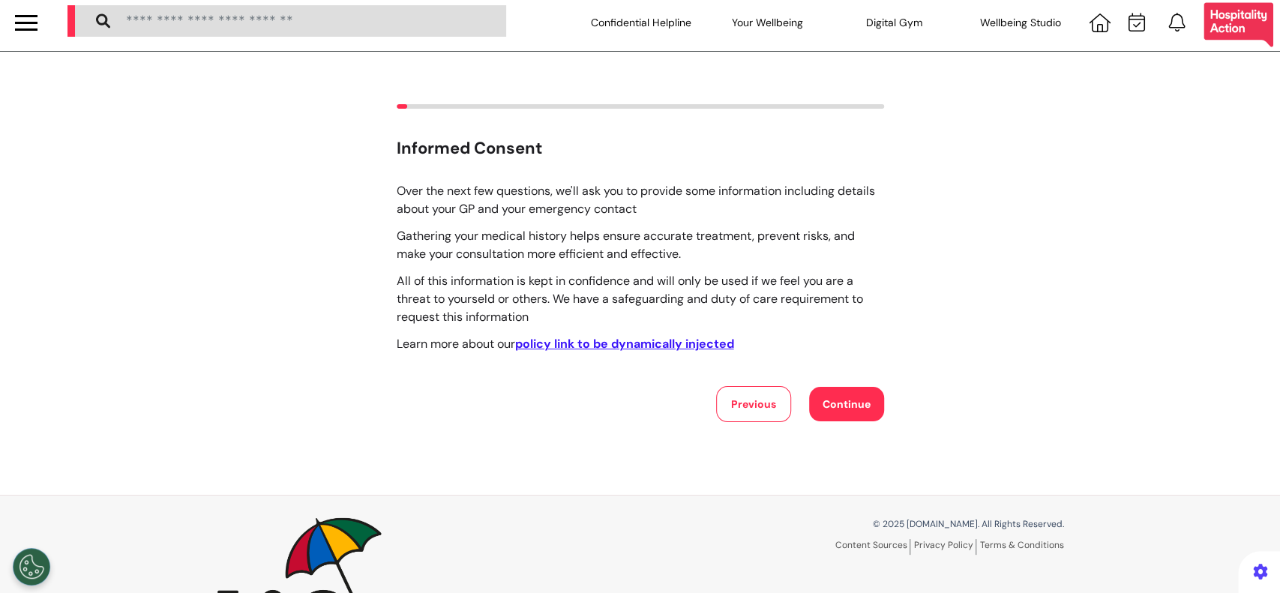
scroll to position [0, 0]
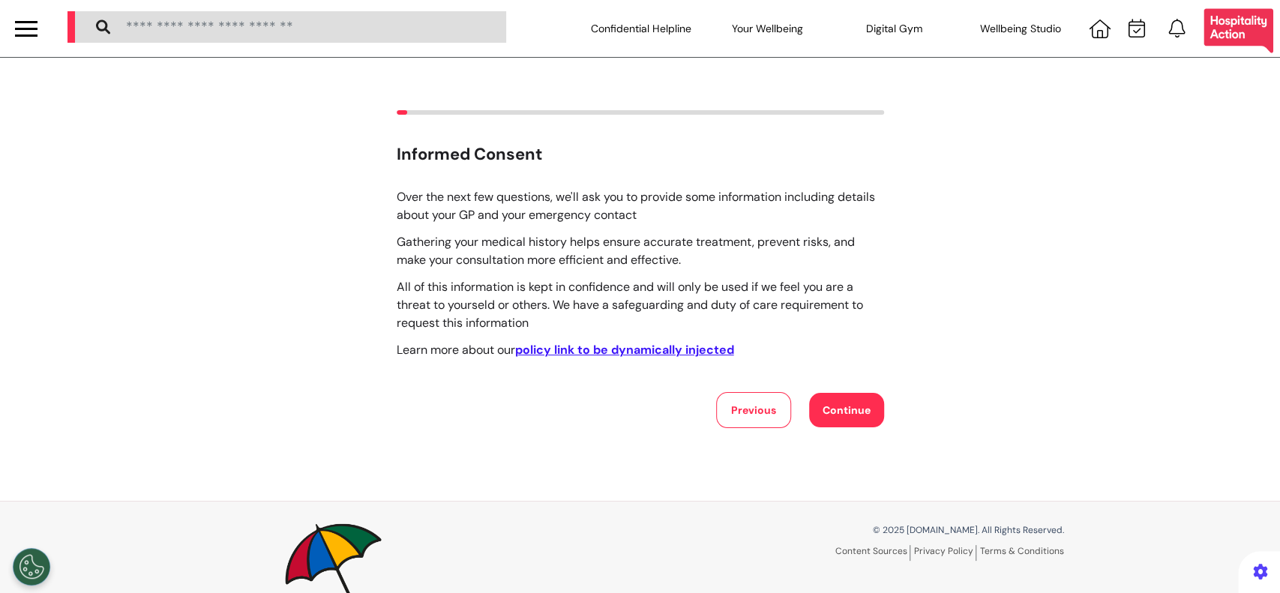
click at [869, 423] on button "Continue" at bounding box center [846, 410] width 75 height 34
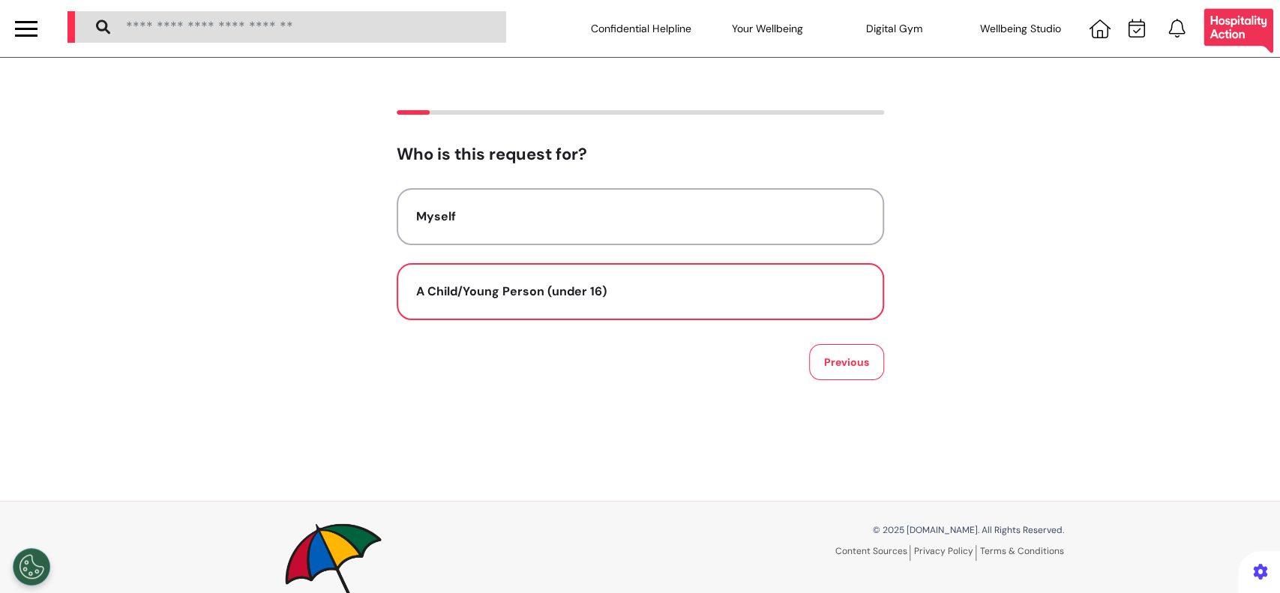
click at [557, 301] on button "A Child/Young Person (under 16)" at bounding box center [640, 291] width 487 height 57
select select "******"
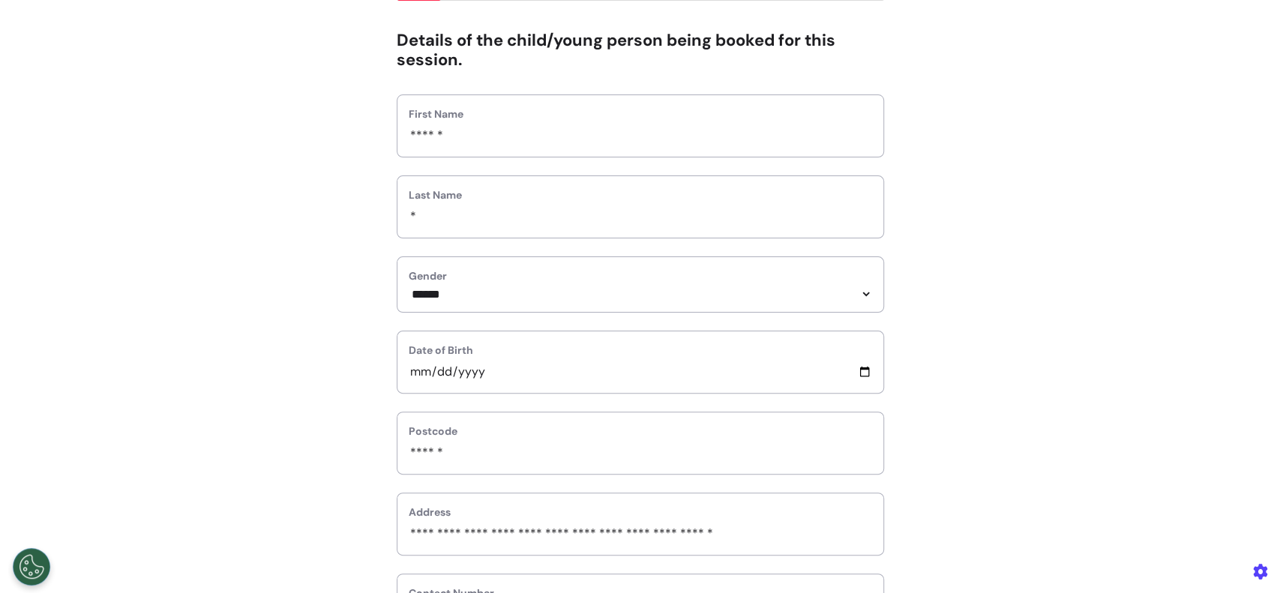
scroll to position [400, 0]
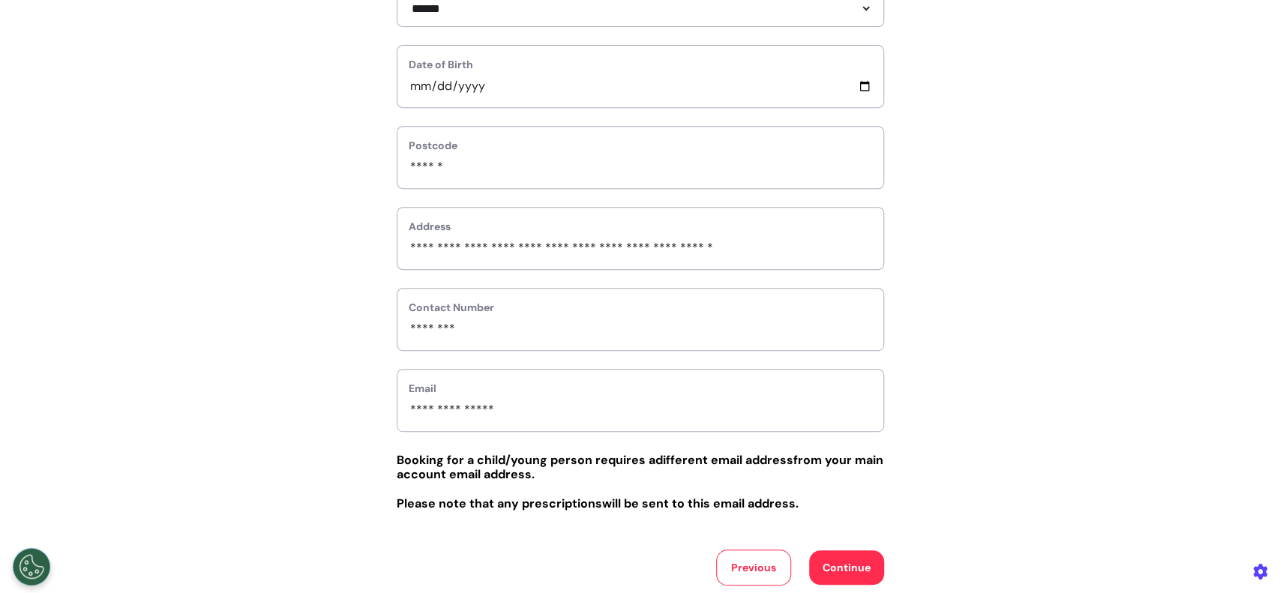
click at [840, 561] on button "Continue" at bounding box center [846, 567] width 75 height 34
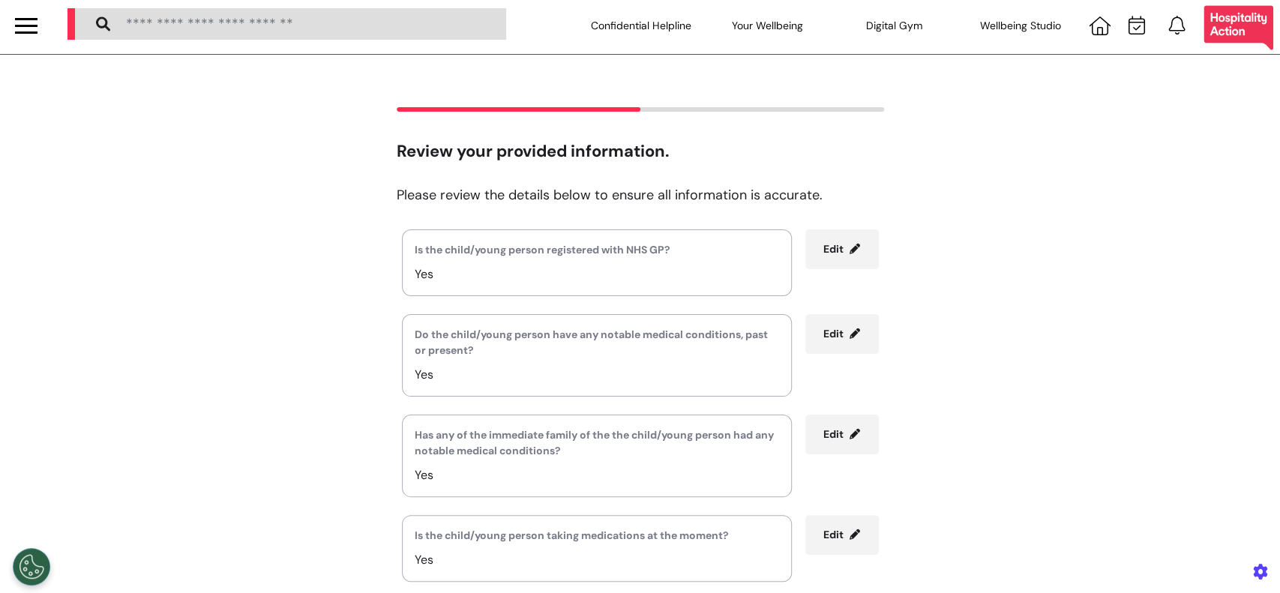
scroll to position [0, 0]
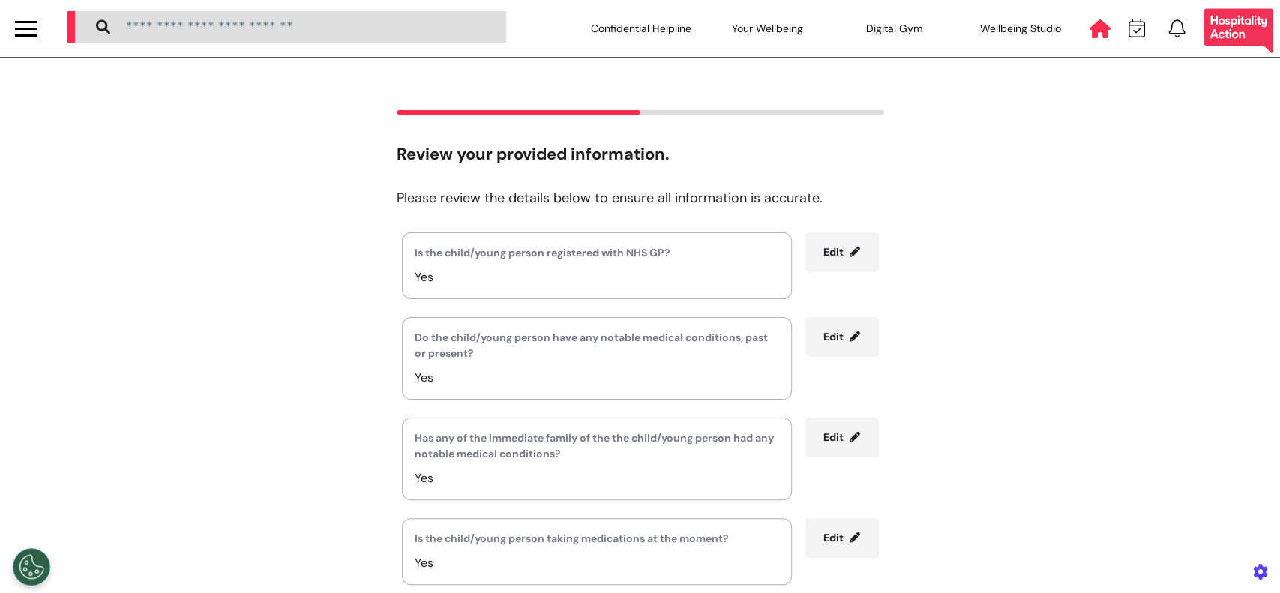
click at [1094, 33] on icon at bounding box center [1099, 28] width 21 height 19
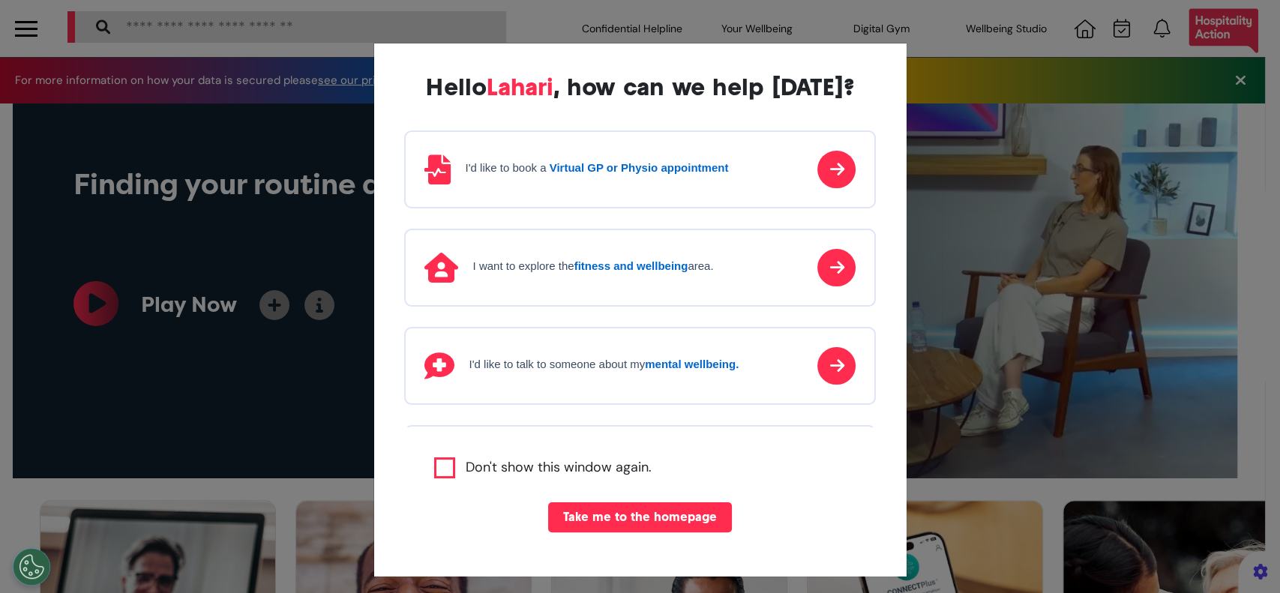
scroll to position [0, 639]
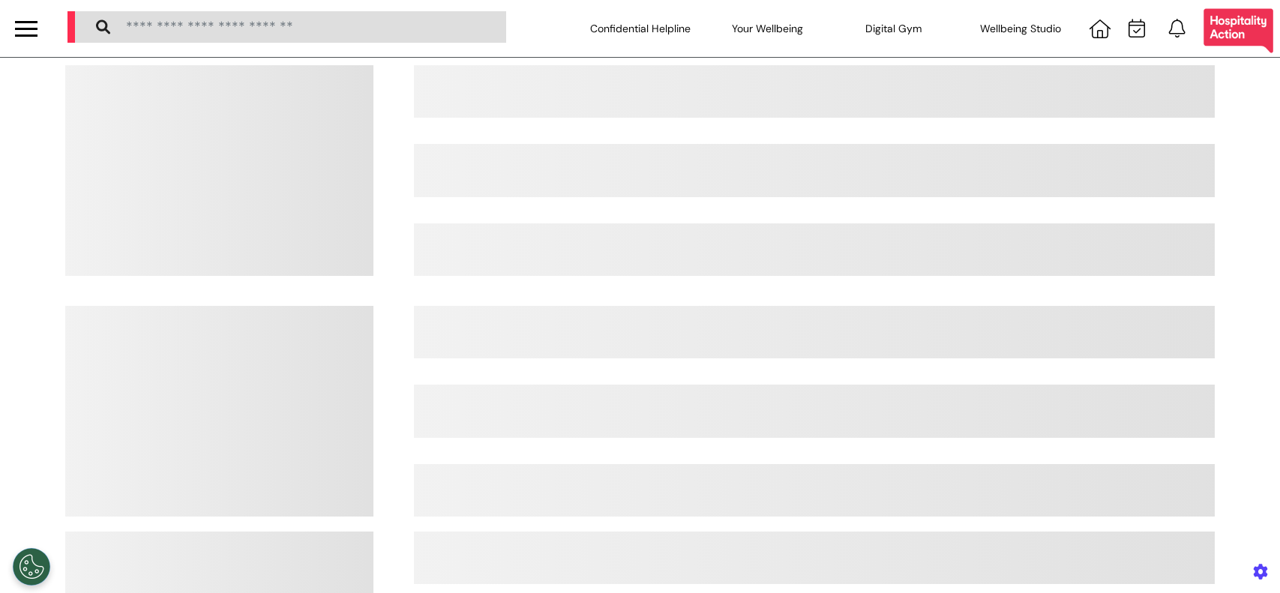
select select "**"
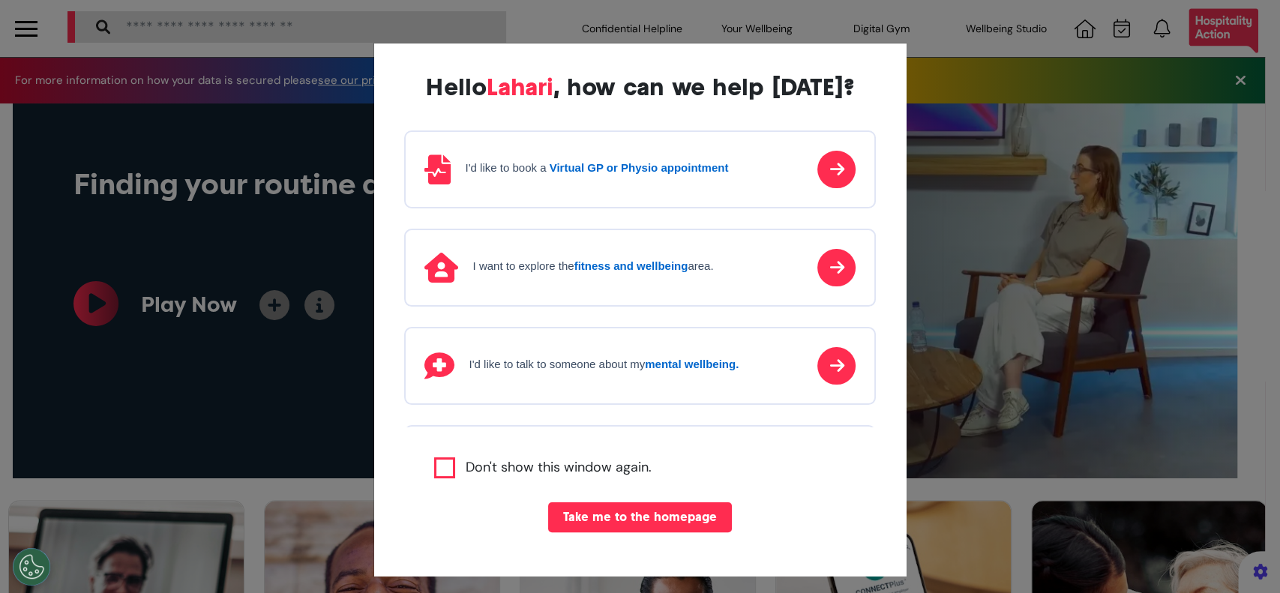
scroll to position [0, 639]
drag, startPoint x: 619, startPoint y: 184, endPoint x: 625, endPoint y: 214, distance: 30.4
click at [619, 184] on div "I'd like to book a Virtual GP or Physio appointment" at bounding box center [640, 169] width 472 height 78
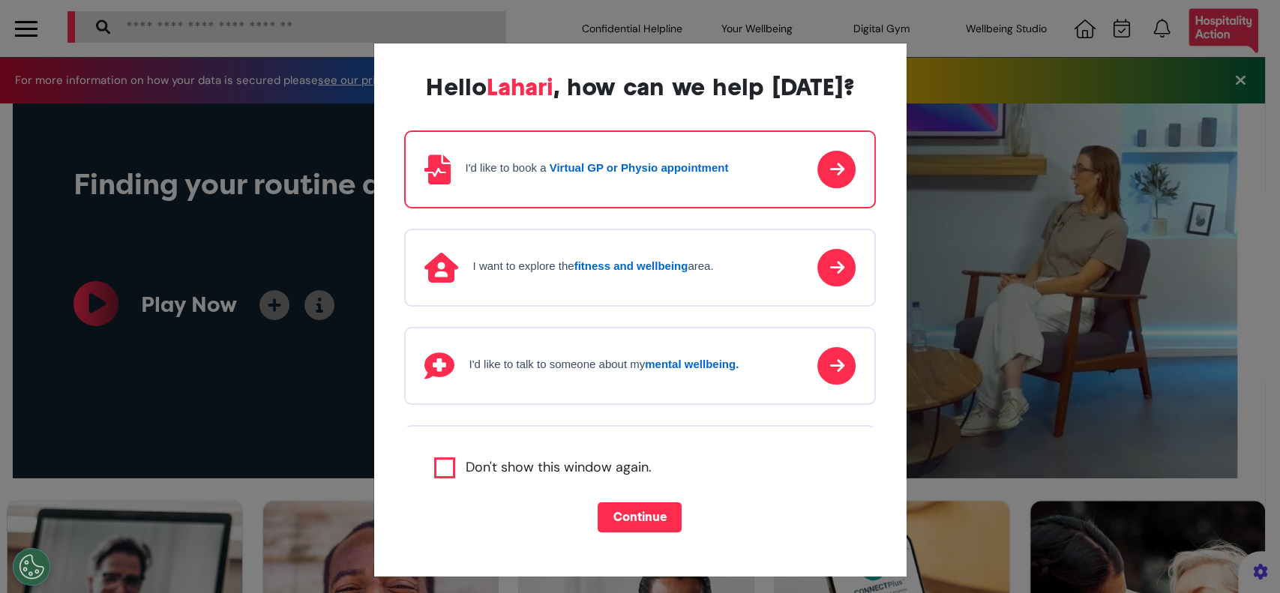
click at [627, 517] on button "Continue" at bounding box center [640, 517] width 84 height 30
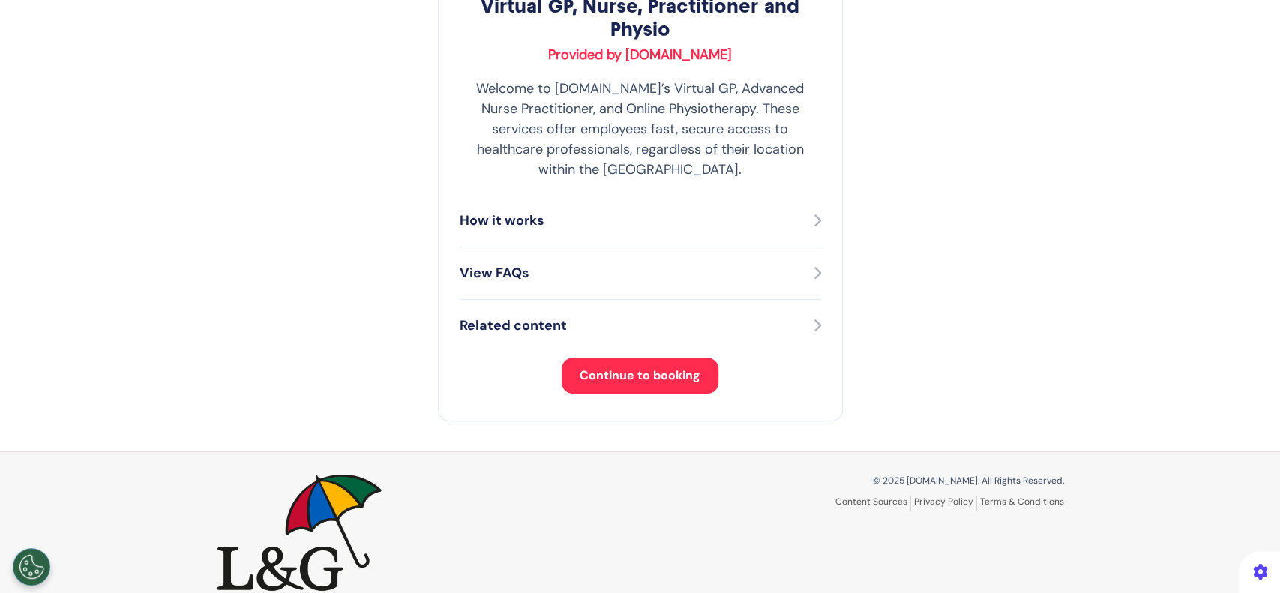
click at [650, 367] on span "Continue to booking" at bounding box center [640, 375] width 121 height 16
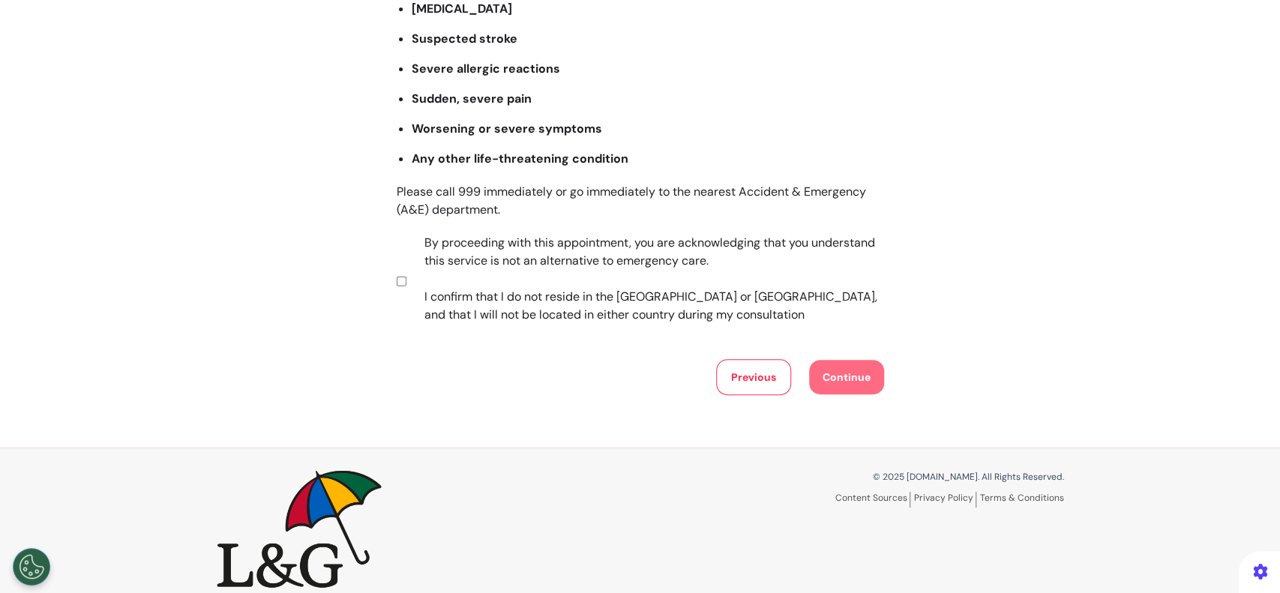
scroll to position [286, 0]
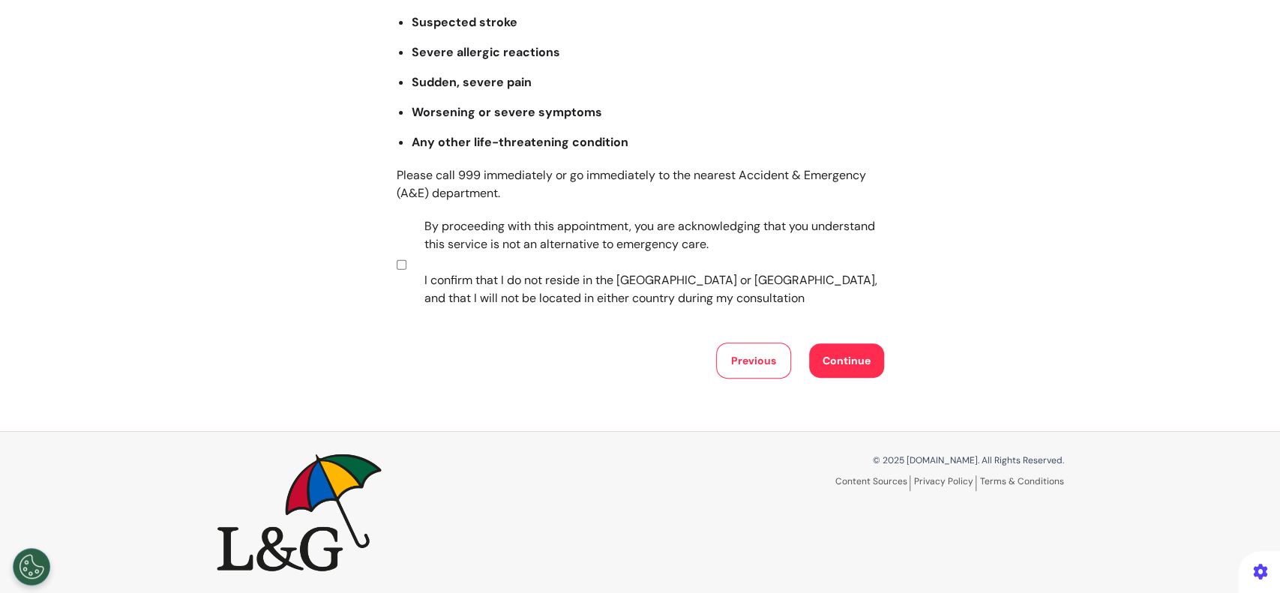
click at [816, 358] on button "Continue" at bounding box center [846, 360] width 75 height 34
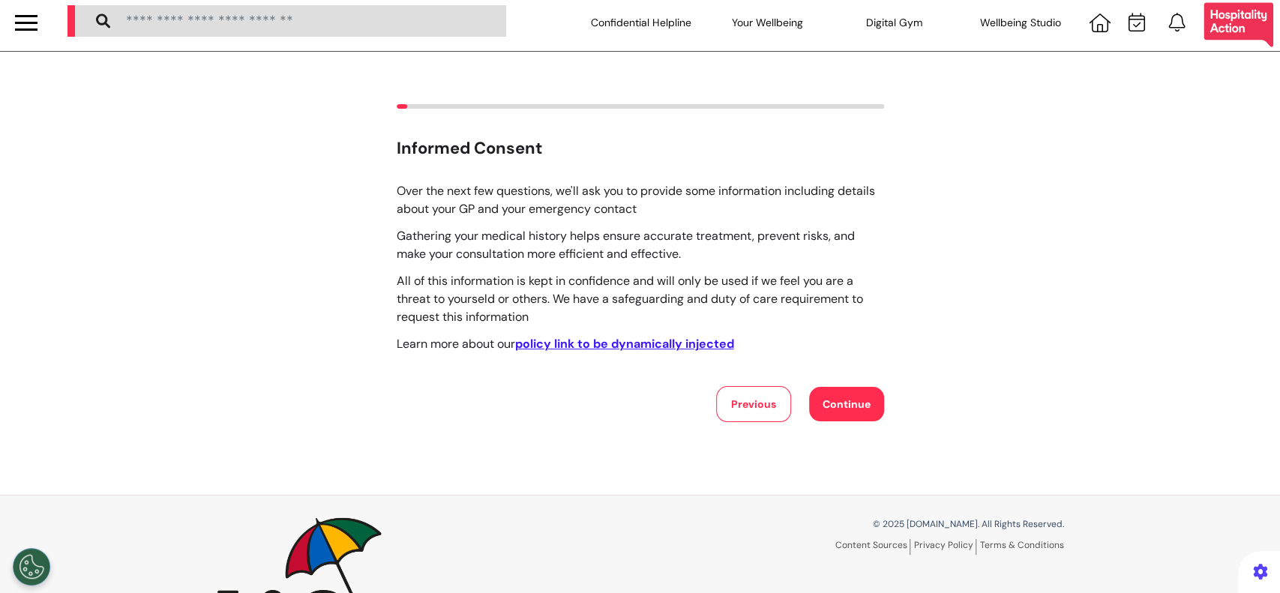
scroll to position [0, 0]
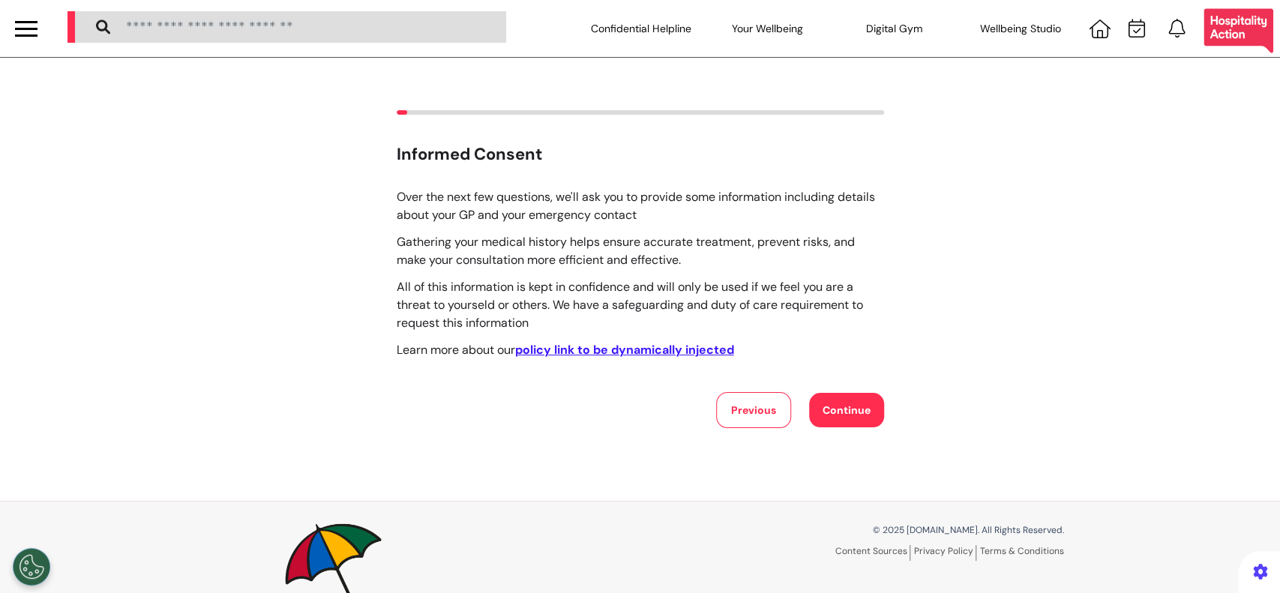
click at [814, 408] on button "Continue" at bounding box center [846, 410] width 75 height 34
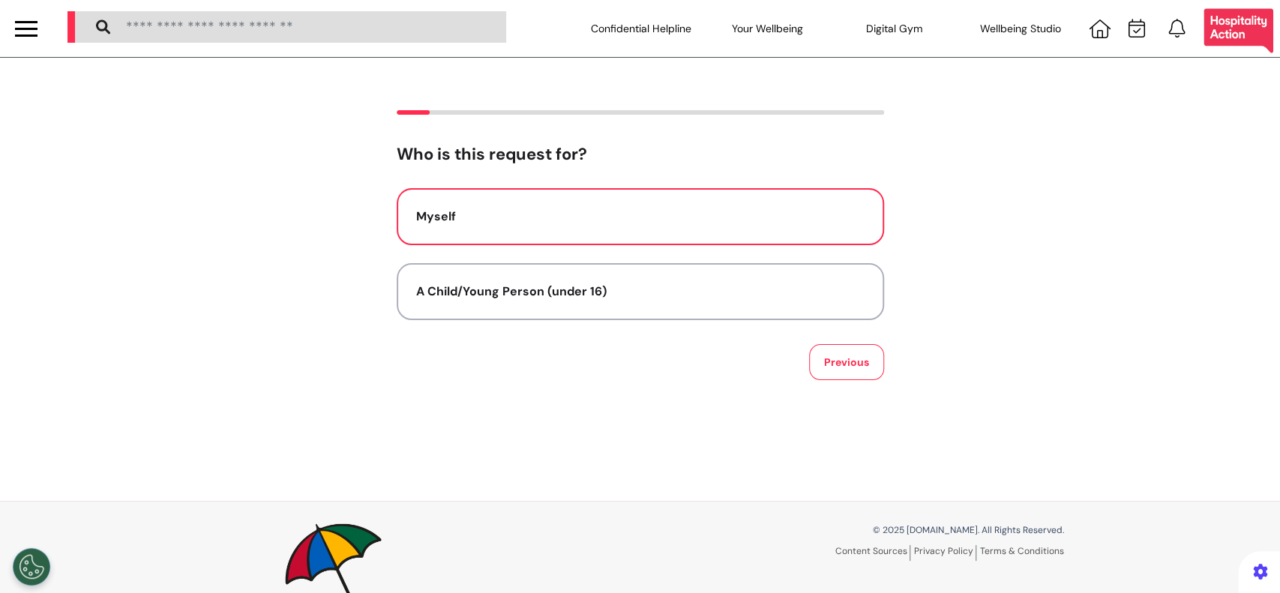
click at [690, 243] on button "Myself" at bounding box center [640, 216] width 487 height 57
select select "*****"
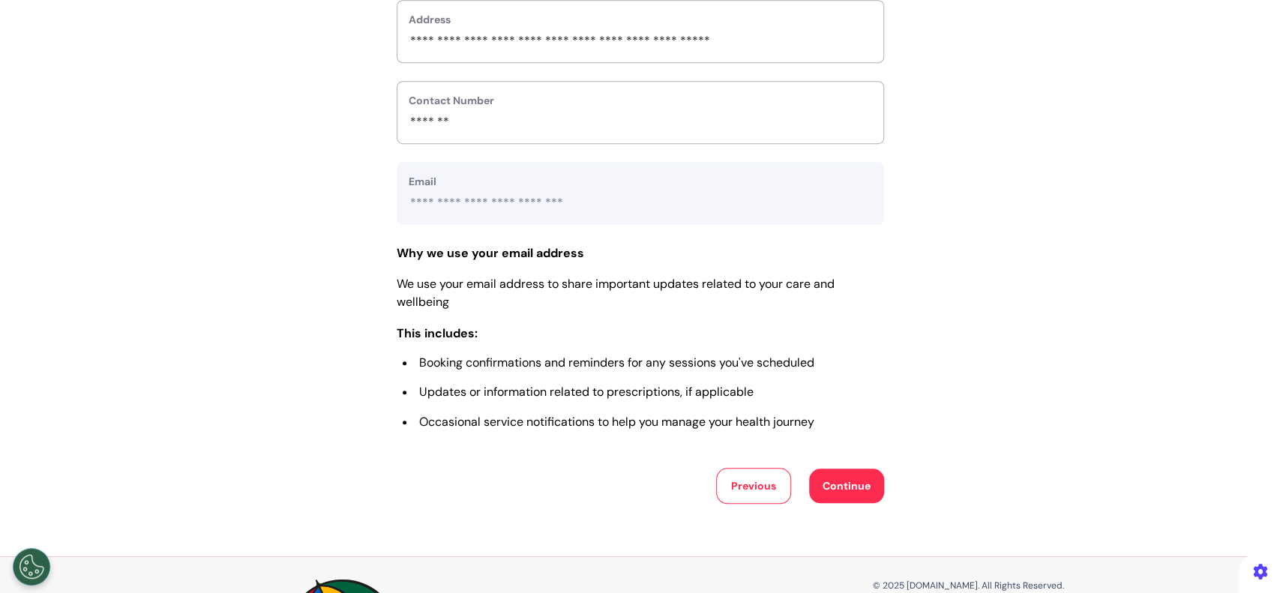
scroll to position [735, 0]
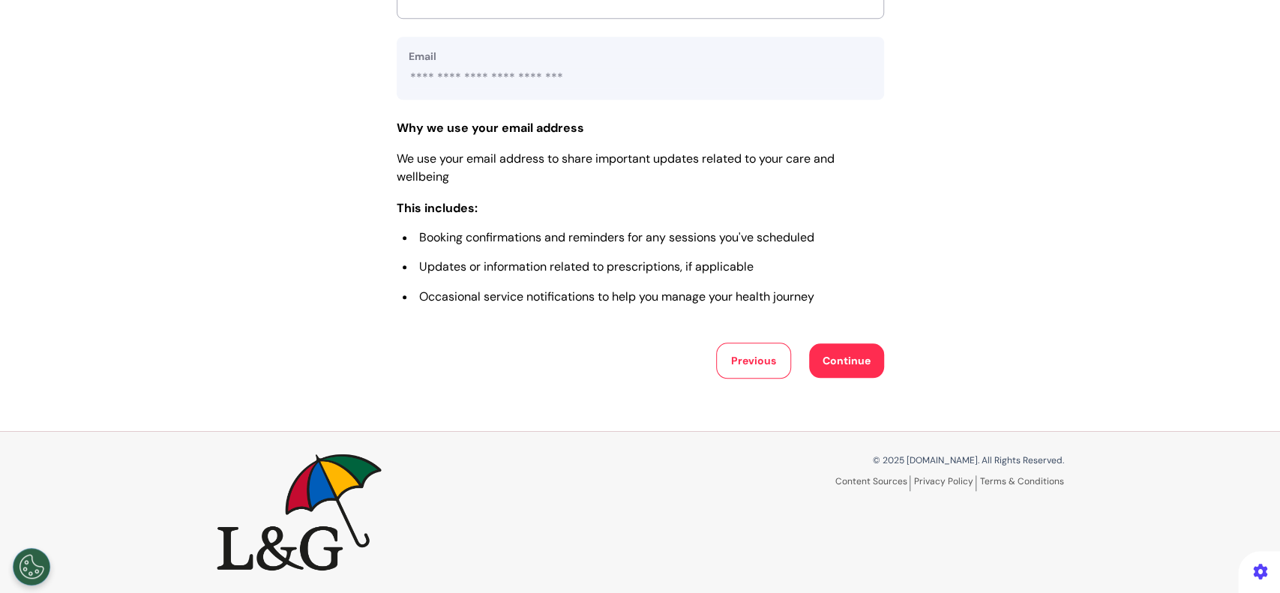
click at [834, 364] on button "Continue" at bounding box center [846, 360] width 75 height 34
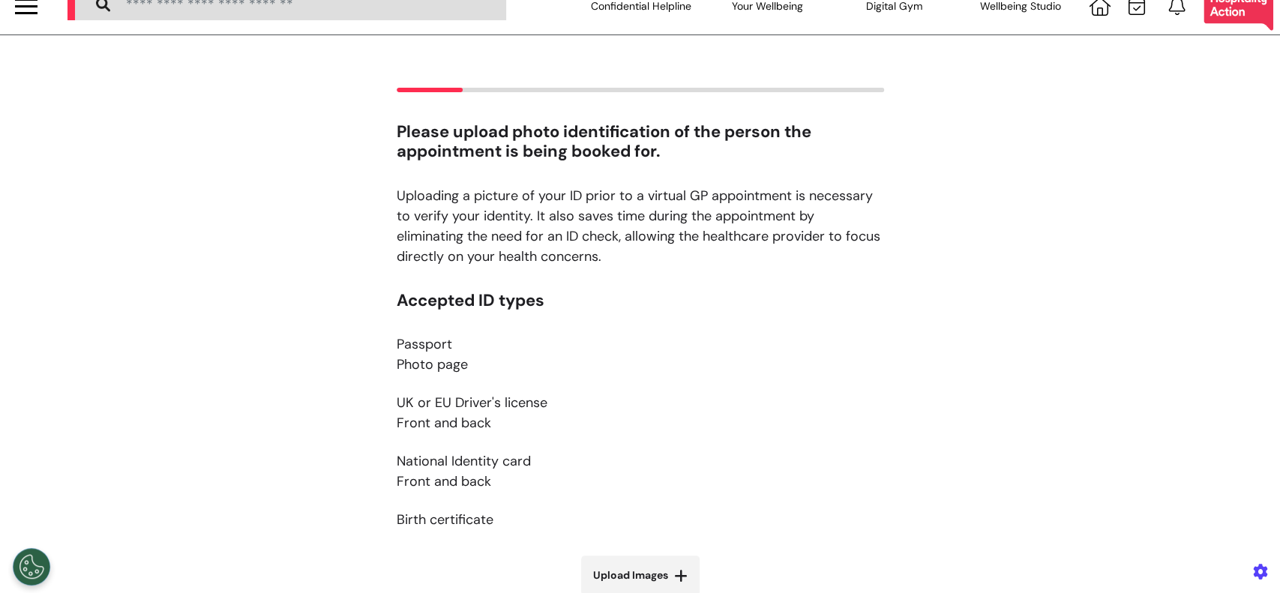
scroll to position [0, 0]
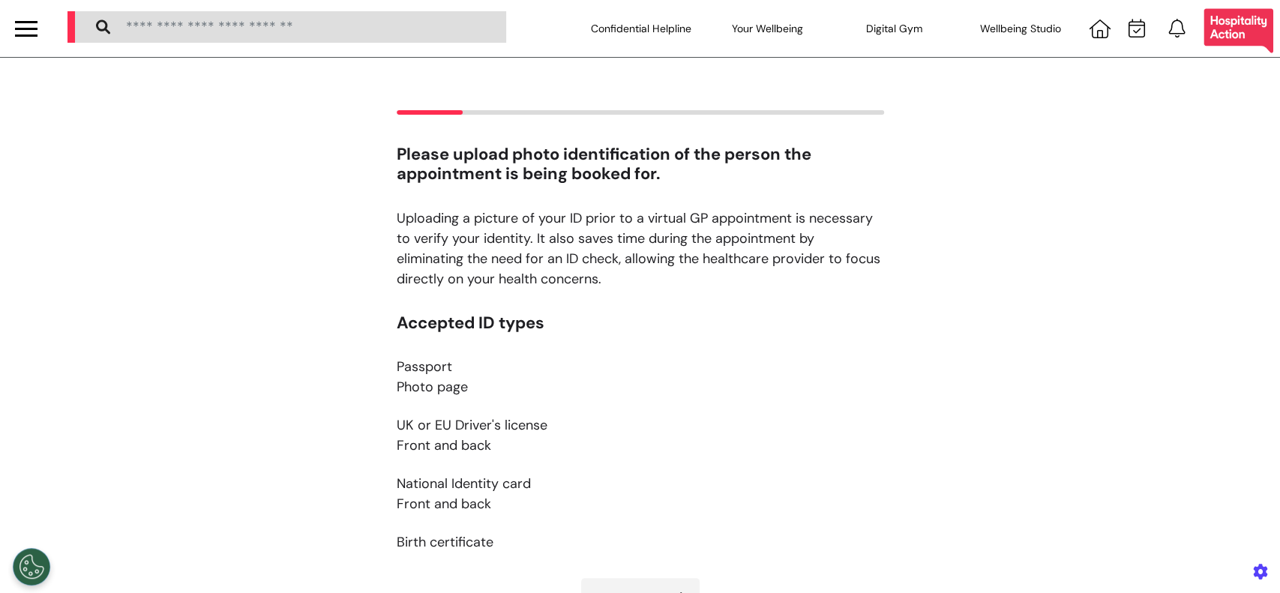
click at [26, 40] on div at bounding box center [26, 28] width 22 height 25
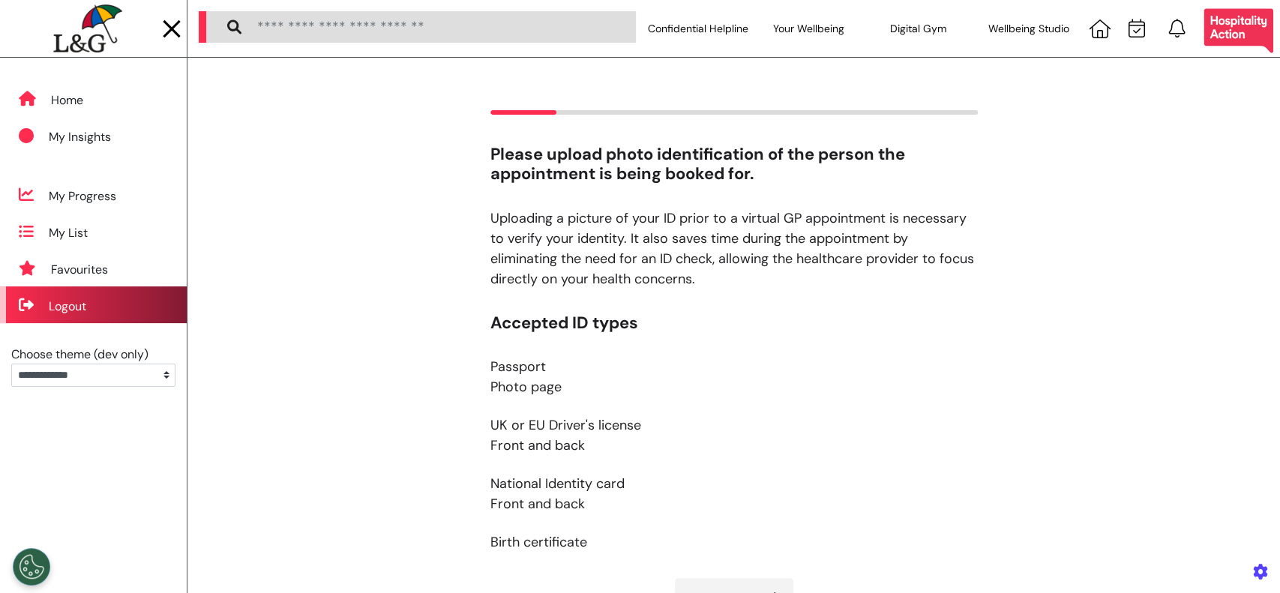
click at [115, 300] on div "Logout" at bounding box center [93, 304] width 187 height 37
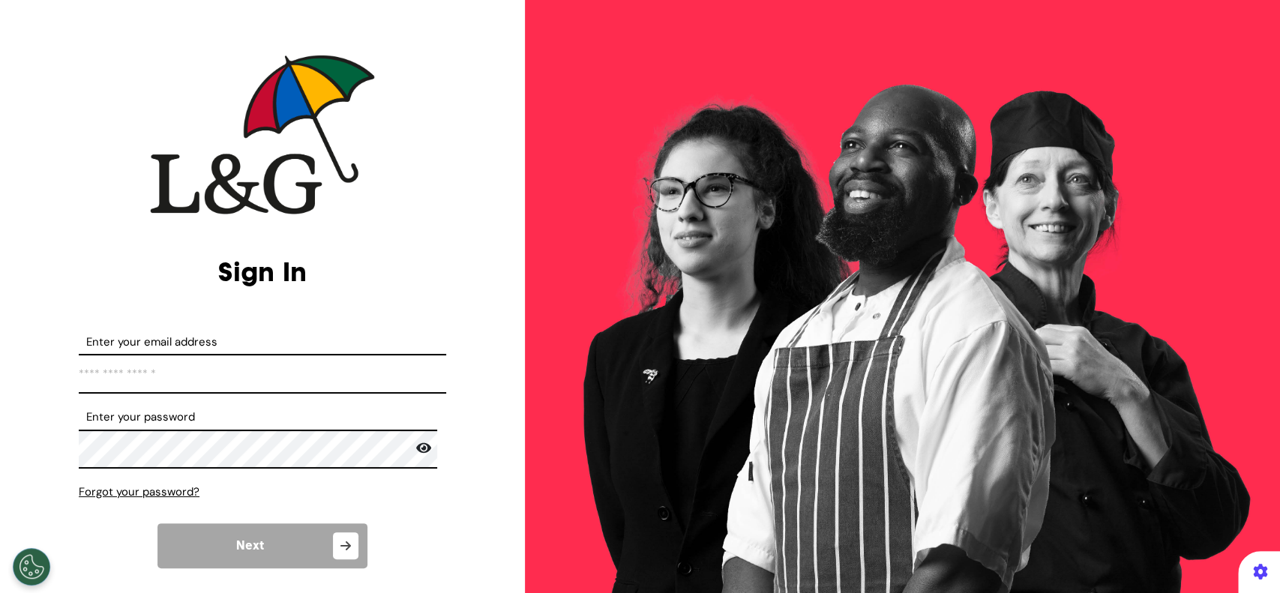
scroll to position [129, 0]
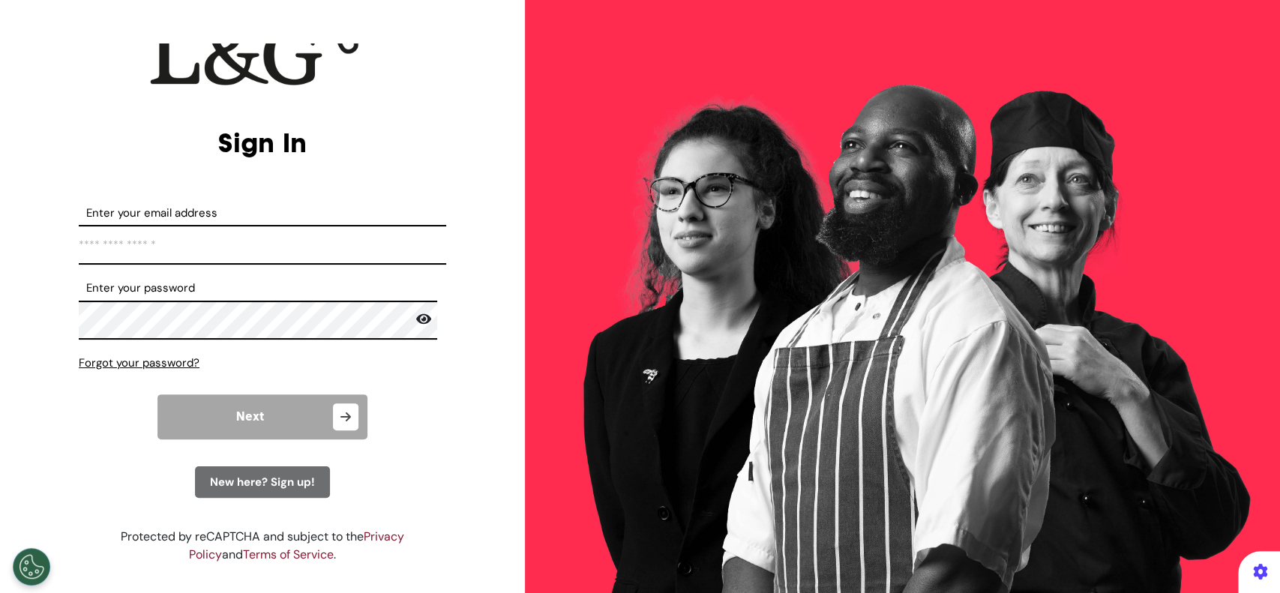
click at [279, 475] on span "New here? Sign up!" at bounding box center [262, 482] width 105 height 15
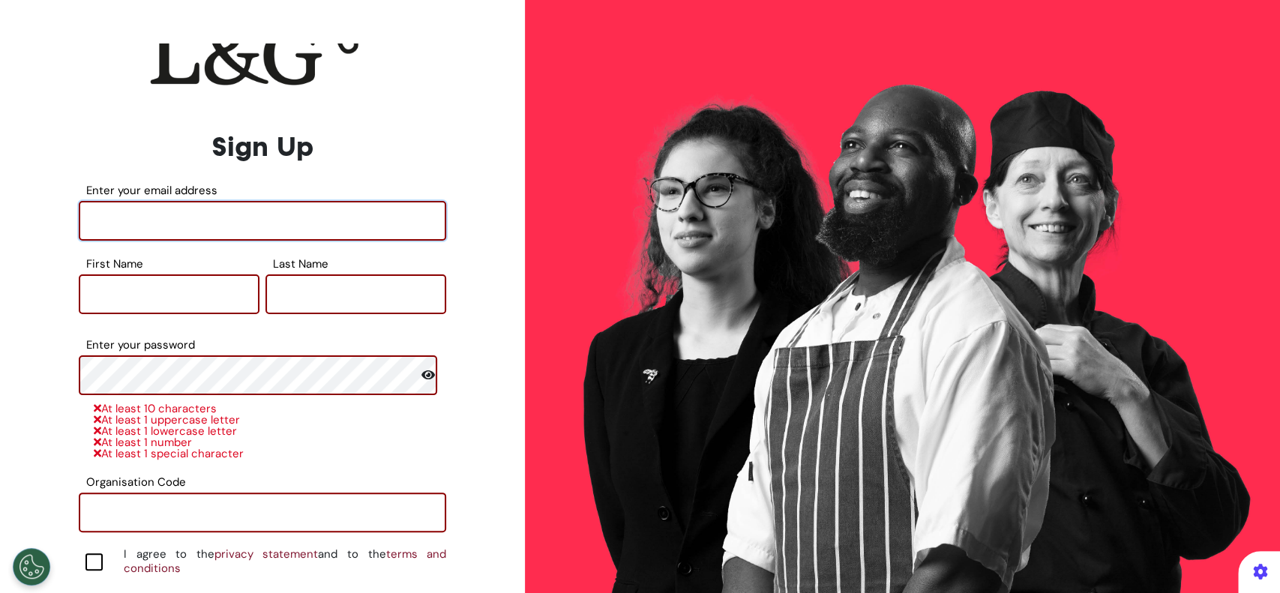
click at [205, 214] on input "Enter your email address" at bounding box center [262, 221] width 367 height 40
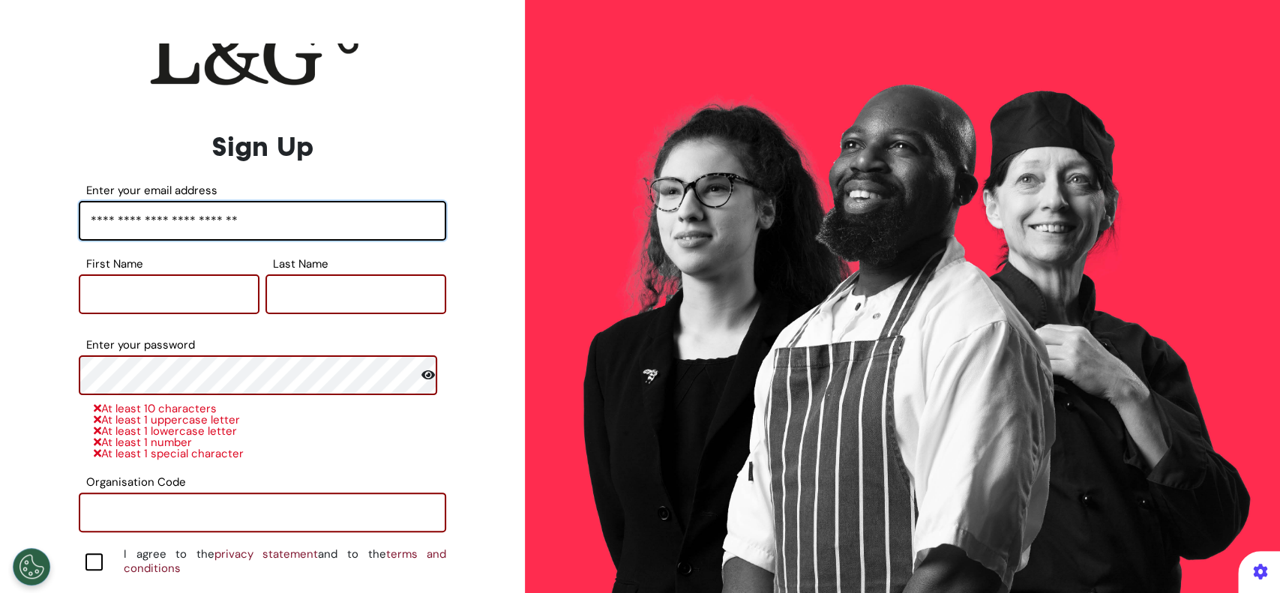
type input "**********"
click at [102, 283] on input "First Name" at bounding box center [169, 294] width 181 height 40
type input "******"
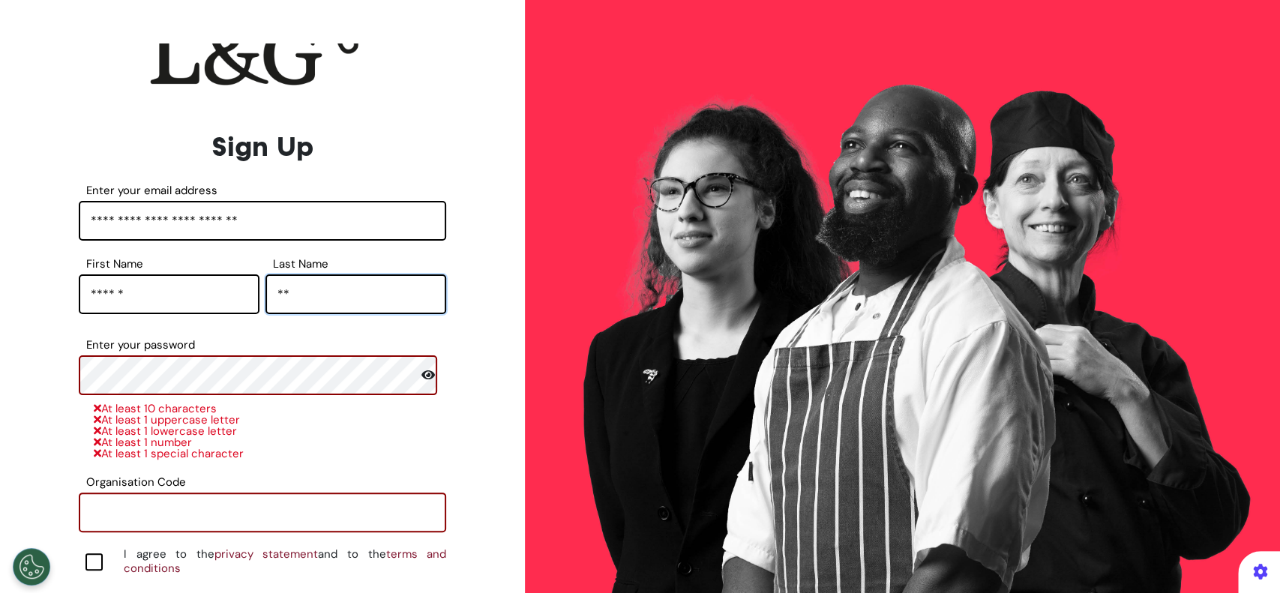
type input "**"
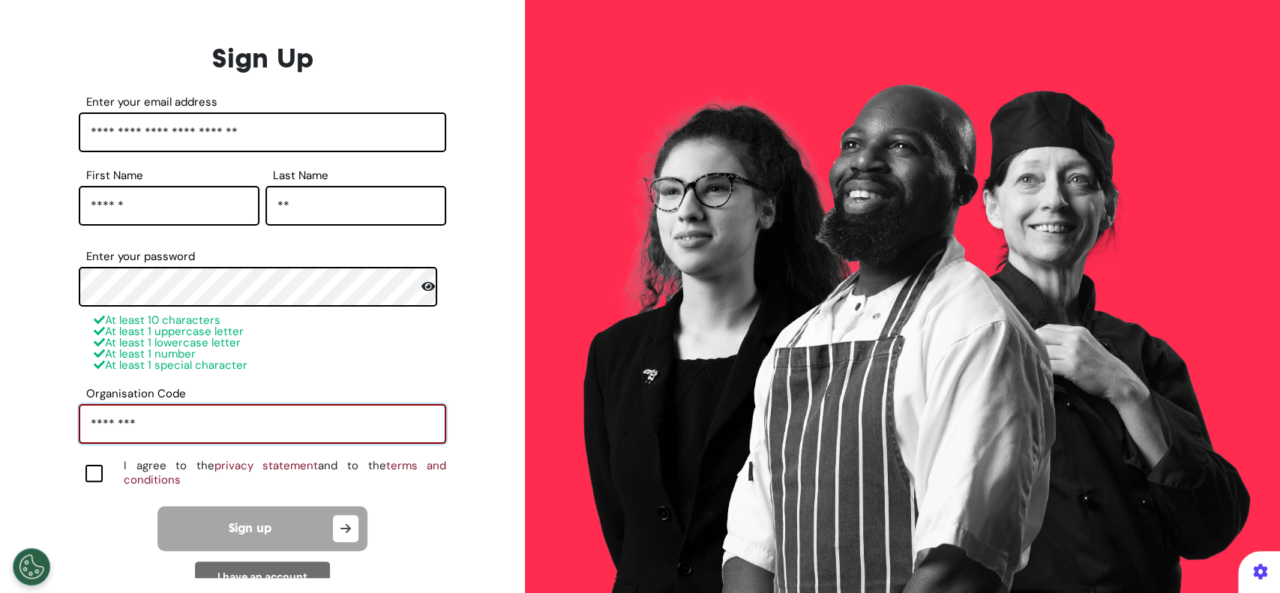
scroll to position [231, 0]
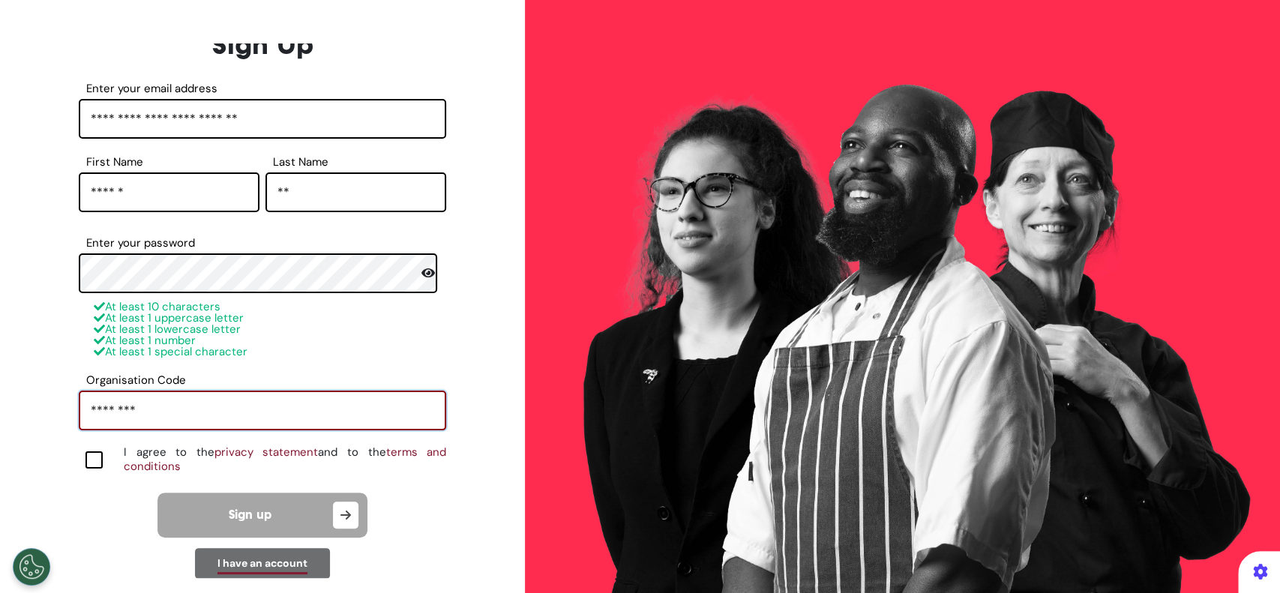
type input "********"
click at [101, 463] on div at bounding box center [93, 459] width 17 height 17
click at [305, 345] on div "At least 10 characters At least 1 uppercase letter At least 1 lowercase letter …" at bounding box center [262, 329] width 367 height 56
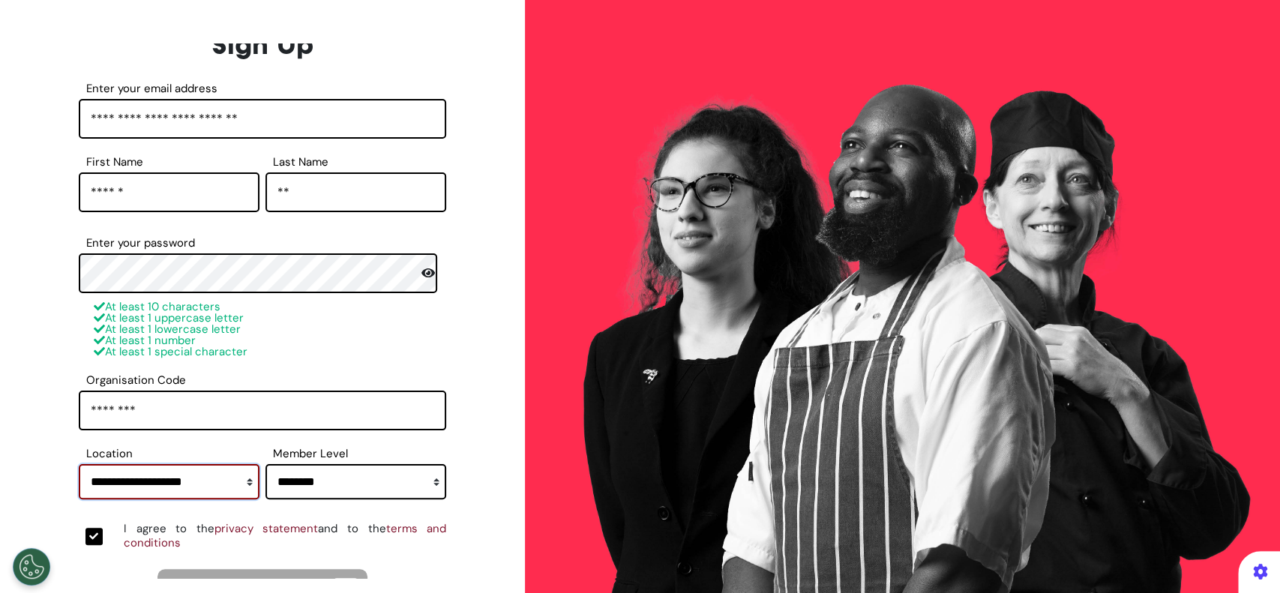
click at [225, 481] on select "**********" at bounding box center [169, 481] width 181 height 35
select select "****"
click at [79, 464] on select "**********" at bounding box center [169, 481] width 181 height 35
click at [312, 472] on select "**********" at bounding box center [355, 481] width 181 height 35
click at [265, 464] on select "**********" at bounding box center [355, 481] width 181 height 35
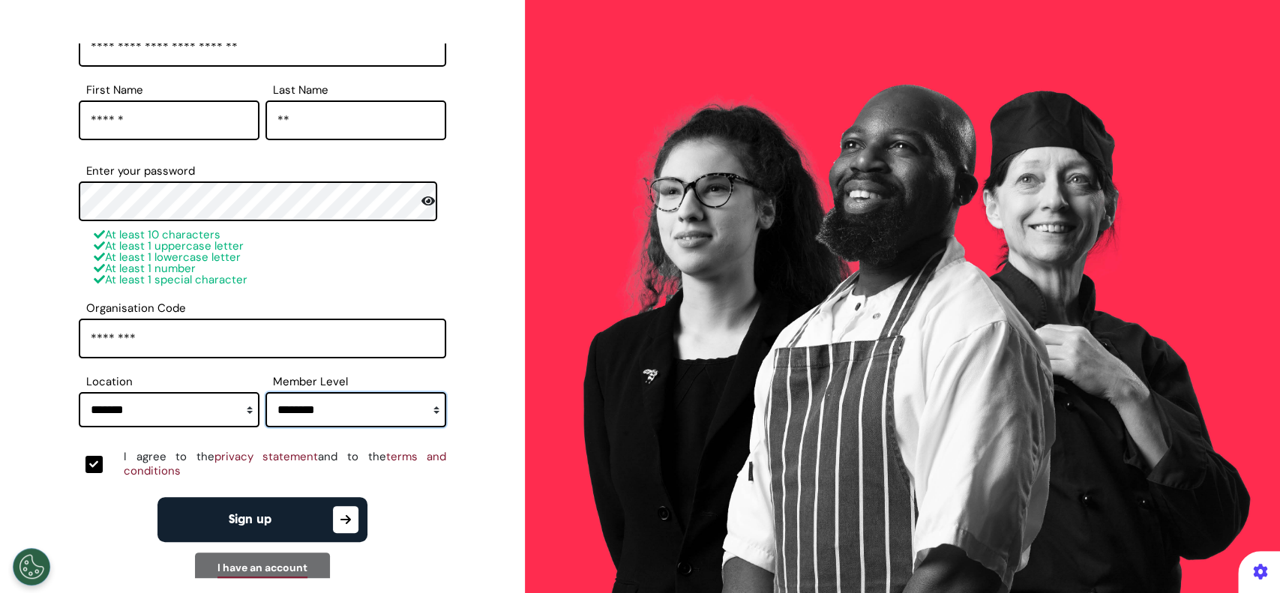
scroll to position [307, 0]
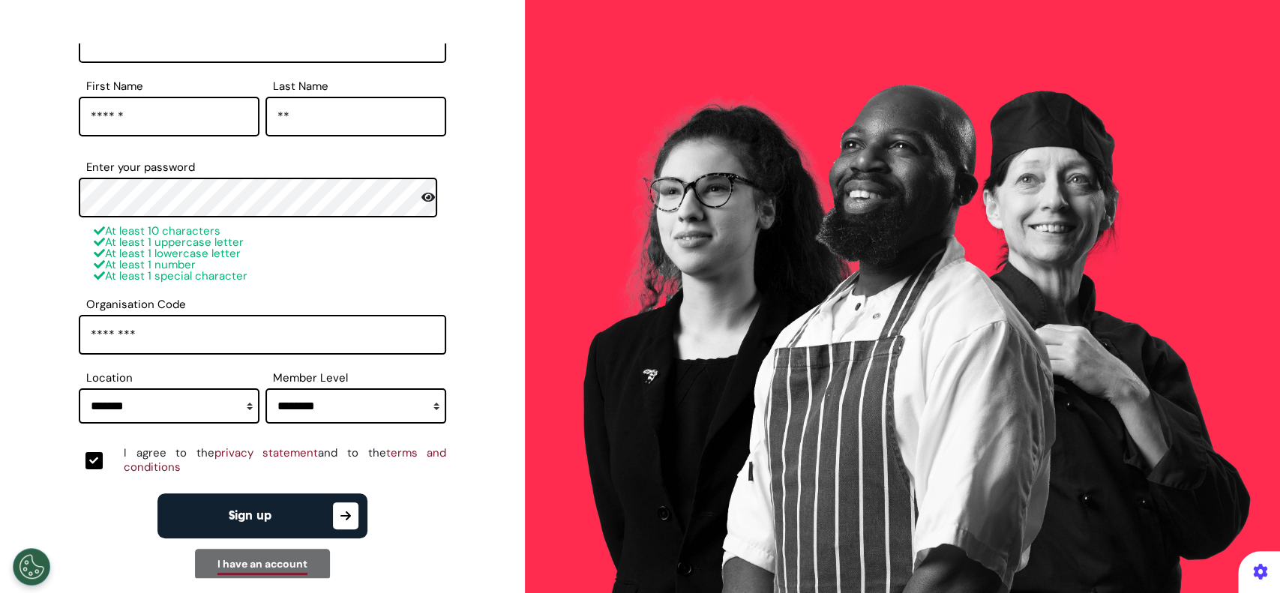
click at [324, 511] on button "Sign up" at bounding box center [262, 515] width 210 height 45
select select "**"
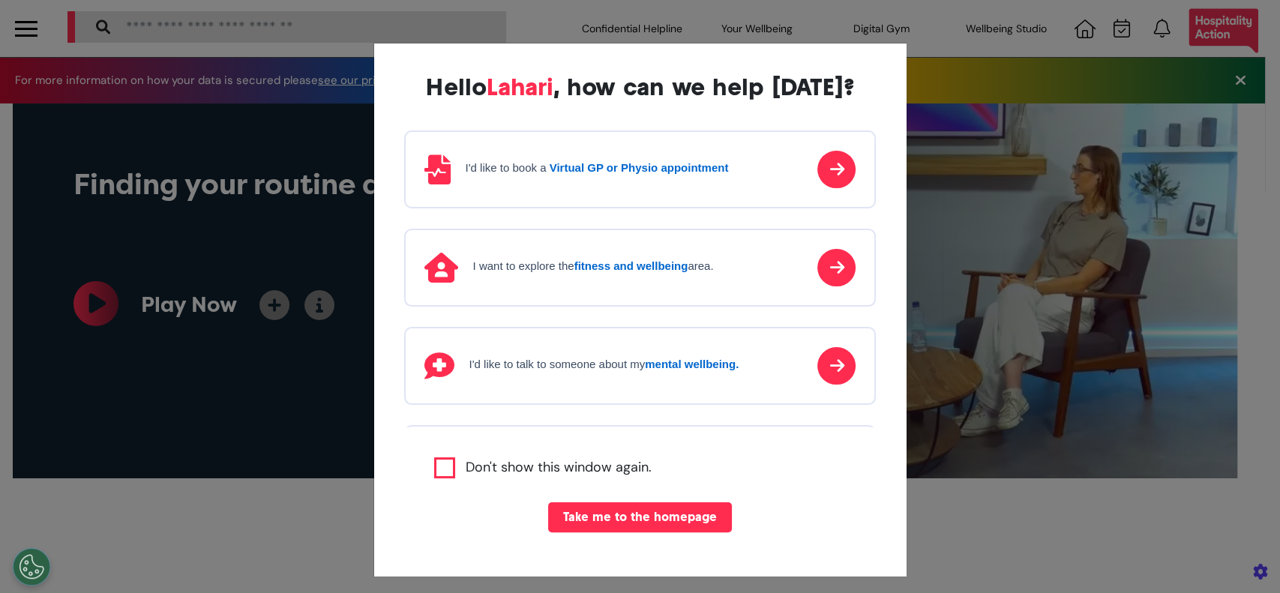
scroll to position [0, 639]
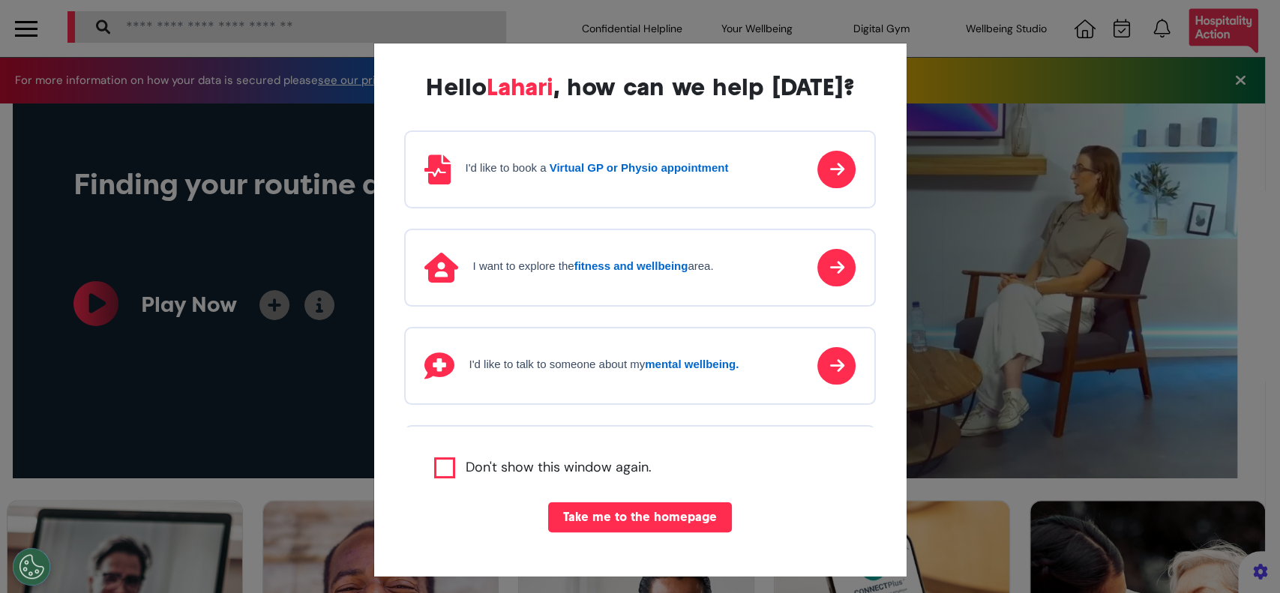
click at [742, 171] on div "I'd like to book a Virtual GP or Physio appointment" at bounding box center [640, 169] width 472 height 78
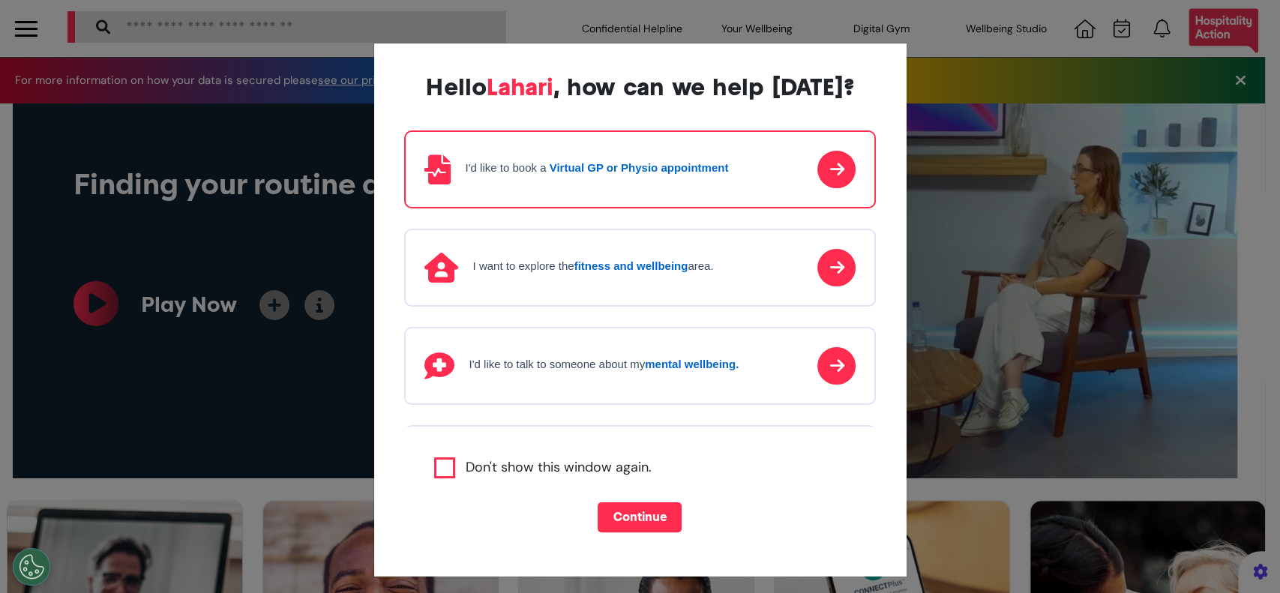
click at [631, 515] on button "Continue" at bounding box center [640, 517] width 84 height 30
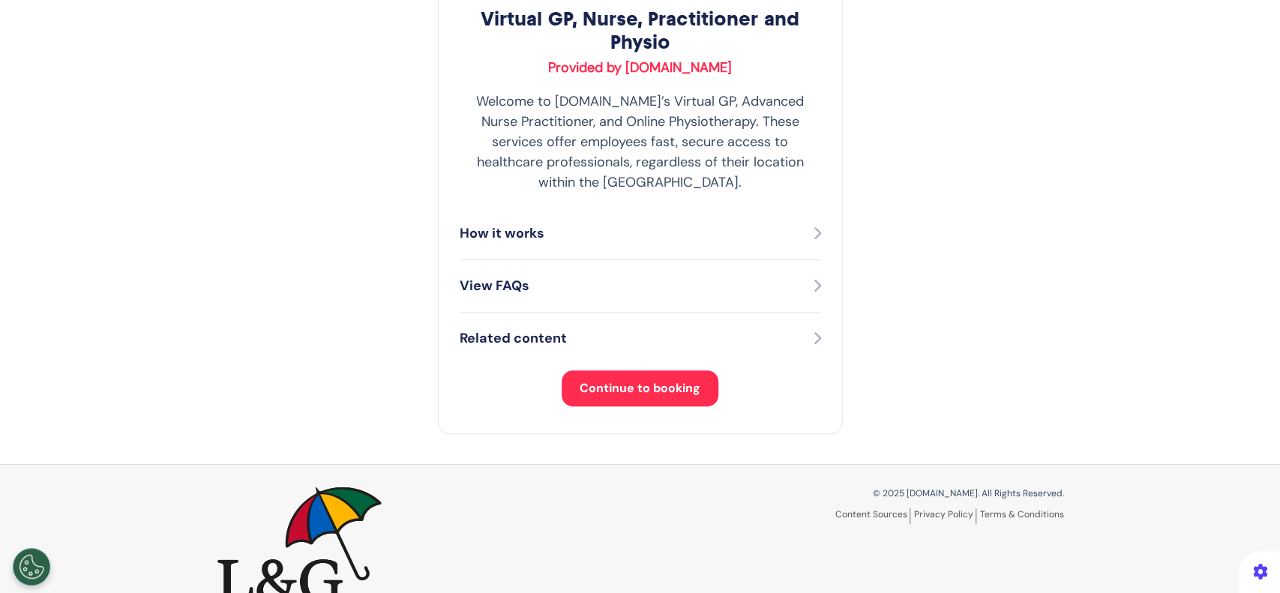
scroll to position [287, 0]
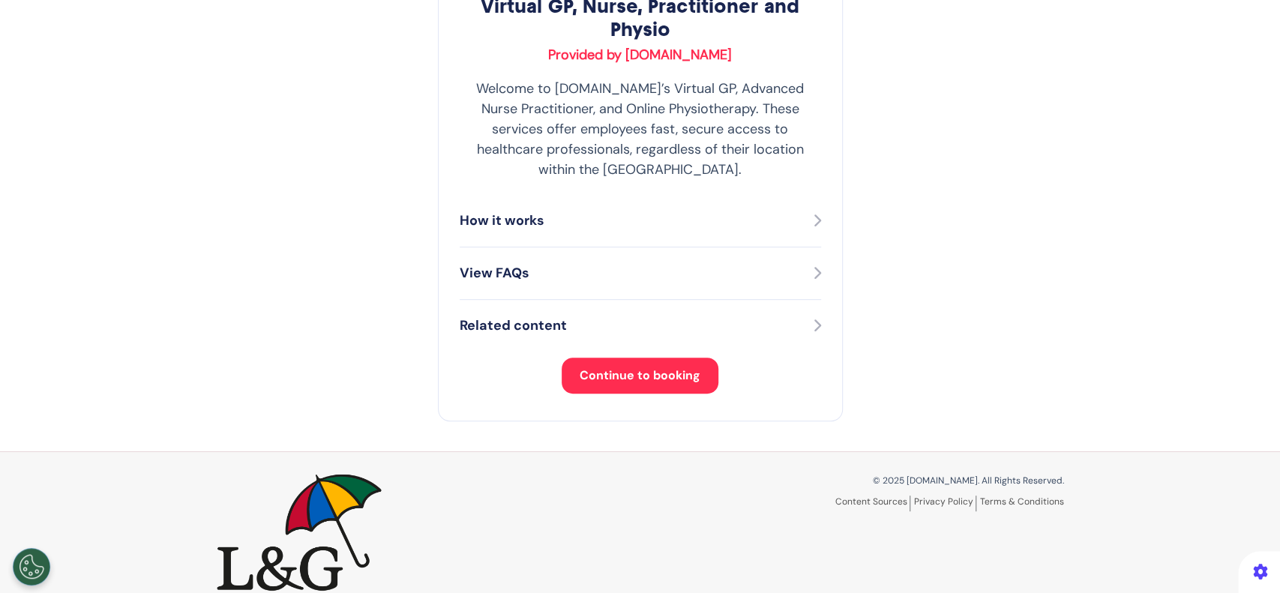
click at [662, 366] on button "Continue to booking" at bounding box center [640, 376] width 157 height 36
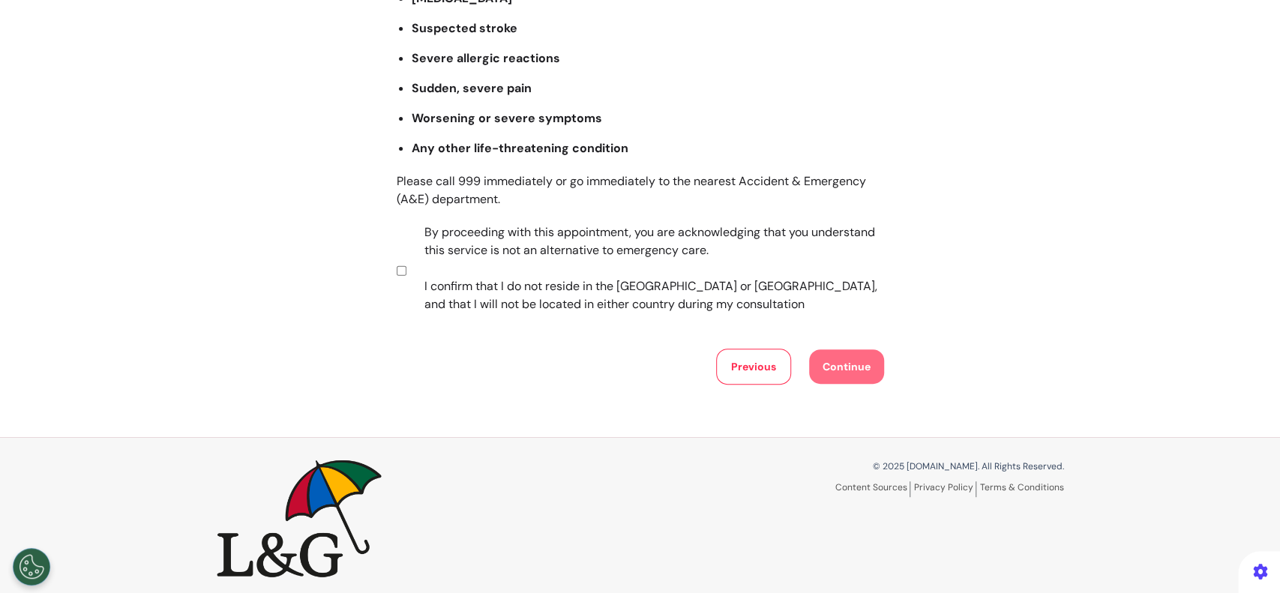
scroll to position [286, 0]
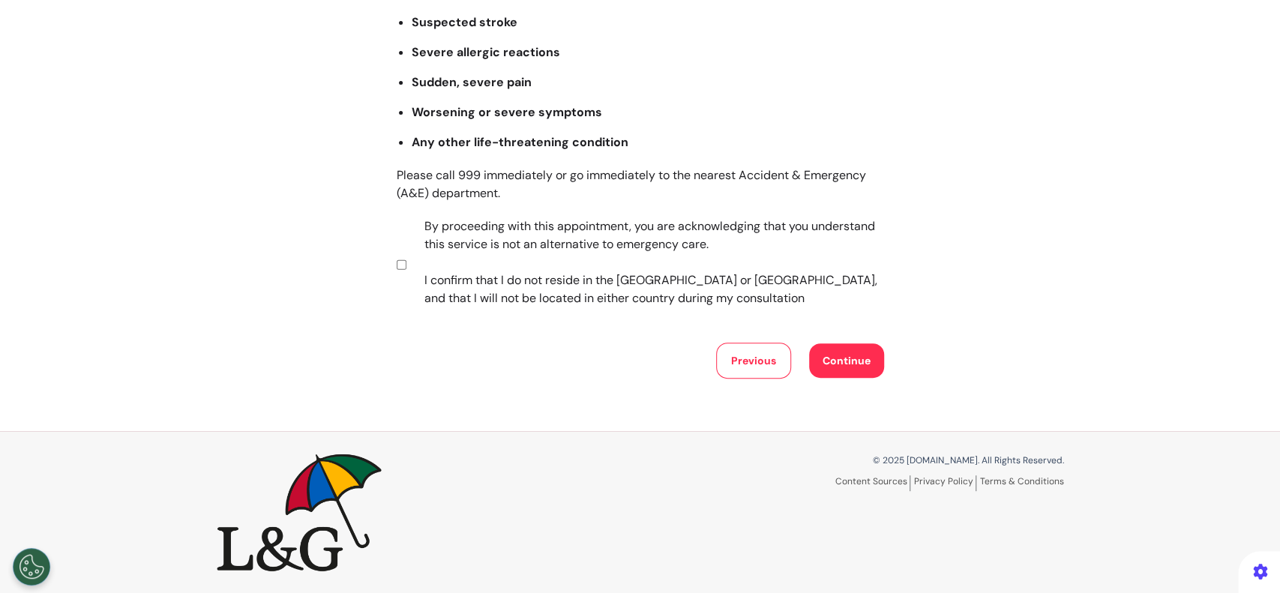
click at [834, 367] on button "Continue" at bounding box center [846, 360] width 75 height 34
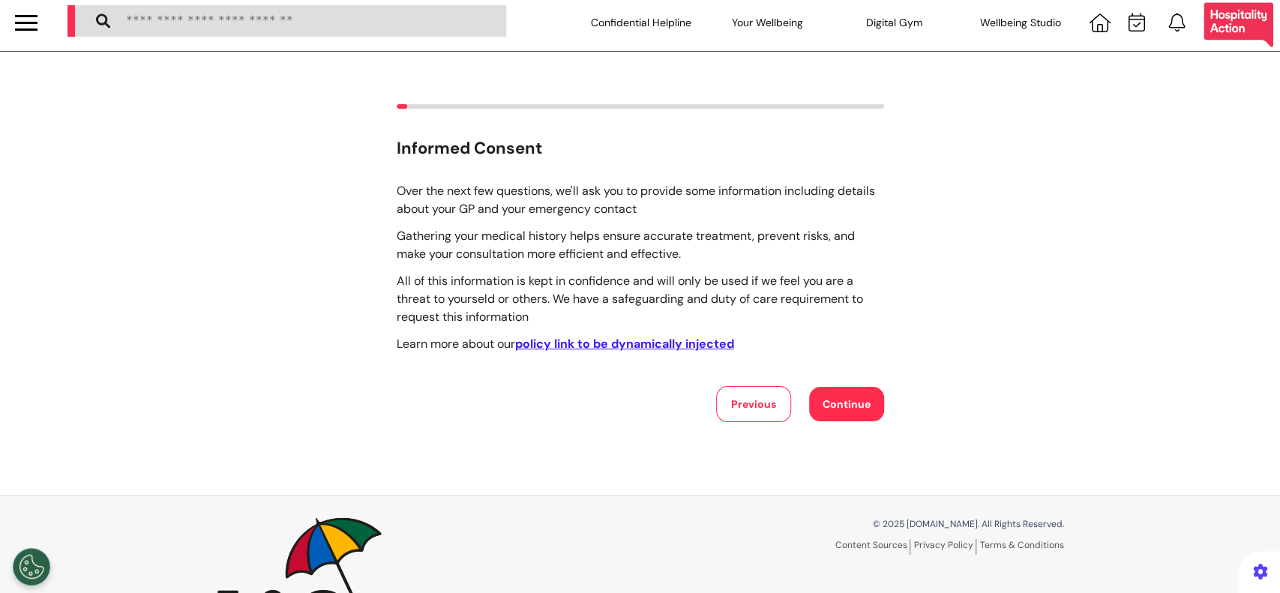
scroll to position [0, 0]
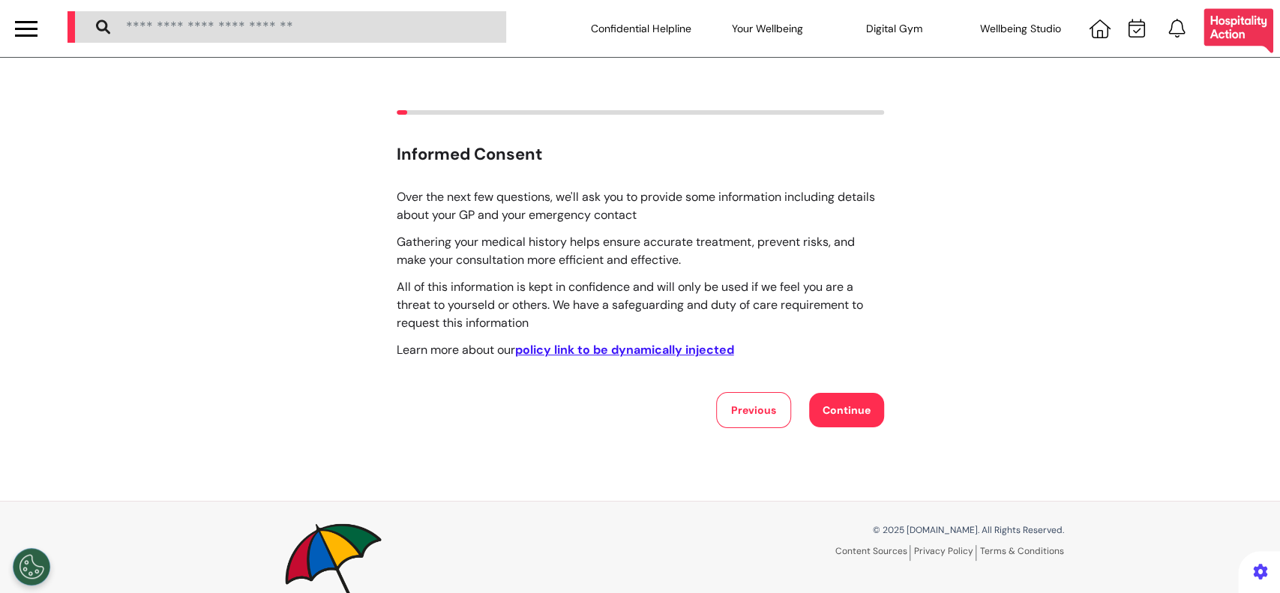
click at [828, 412] on button "Continue" at bounding box center [846, 410] width 75 height 34
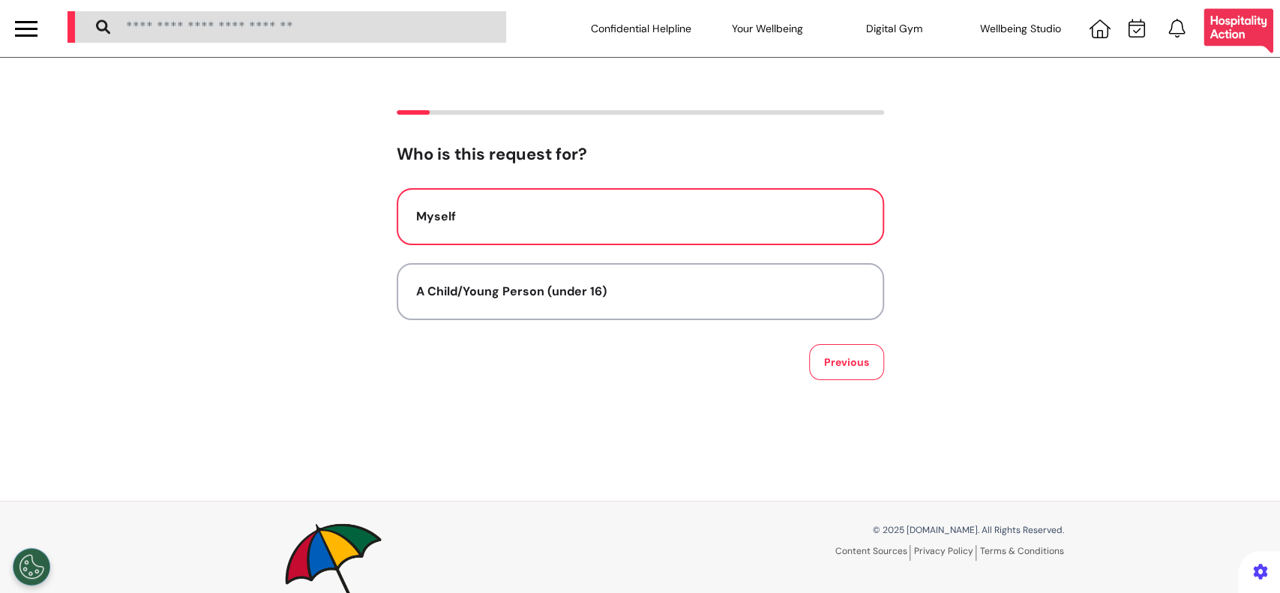
click at [682, 223] on div "Myself" at bounding box center [640, 217] width 448 height 18
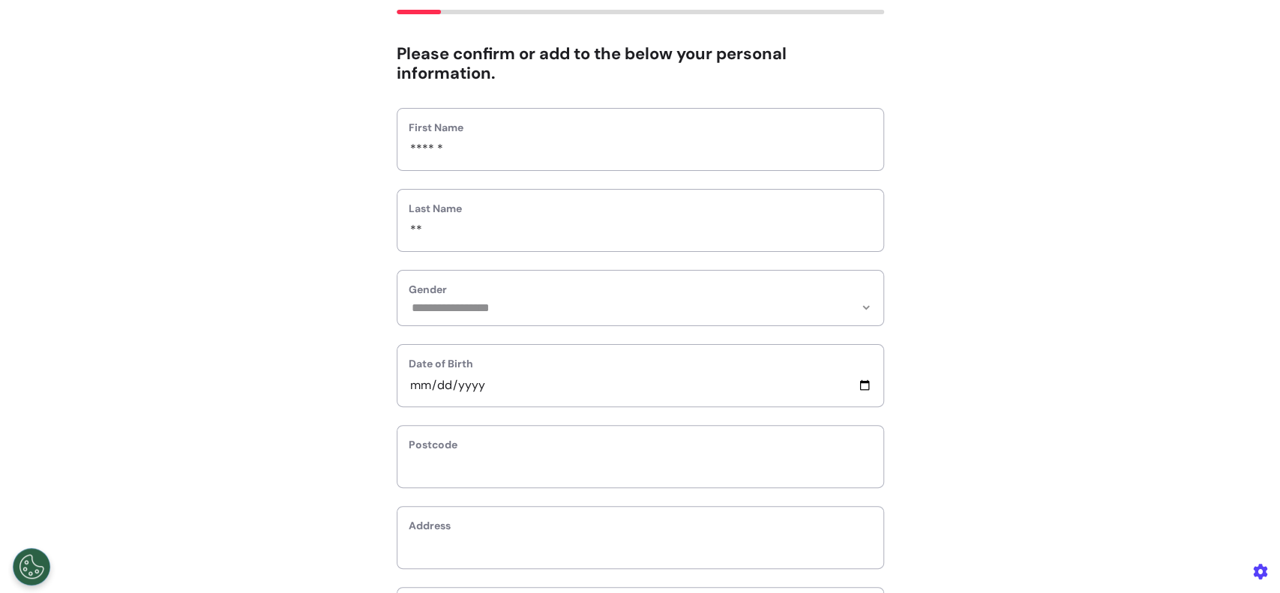
scroll to position [100, 0]
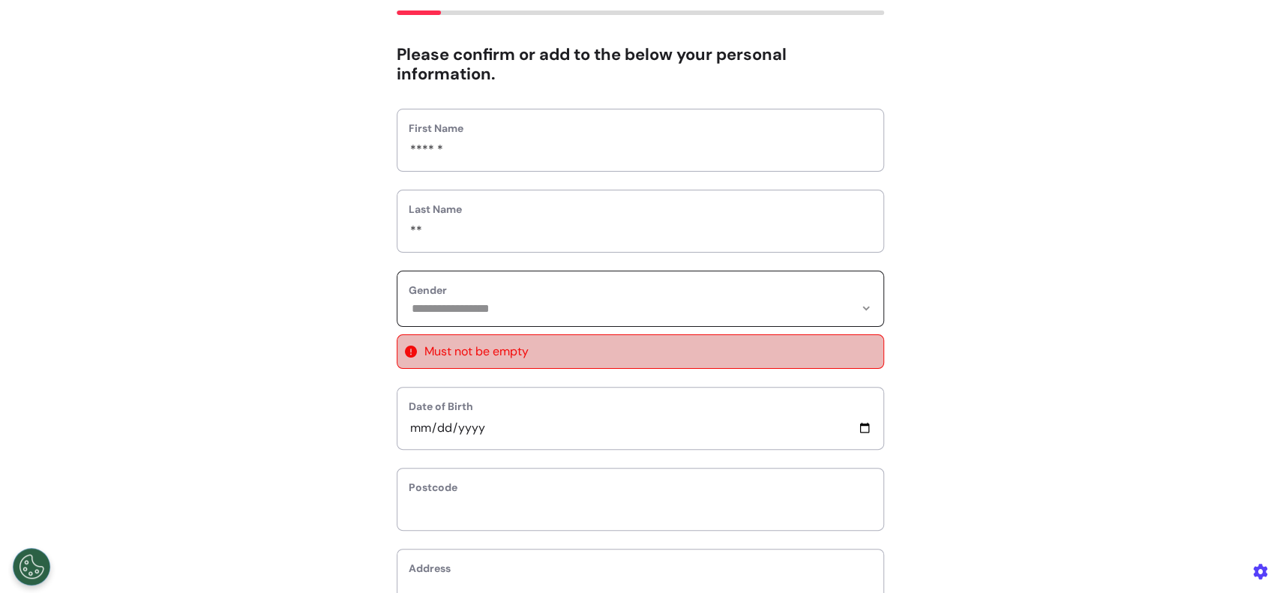
click at [546, 304] on select "**********" at bounding box center [640, 308] width 463 height 13
select select "******"
click at [409, 302] on select "**********" at bounding box center [640, 308] width 463 height 13
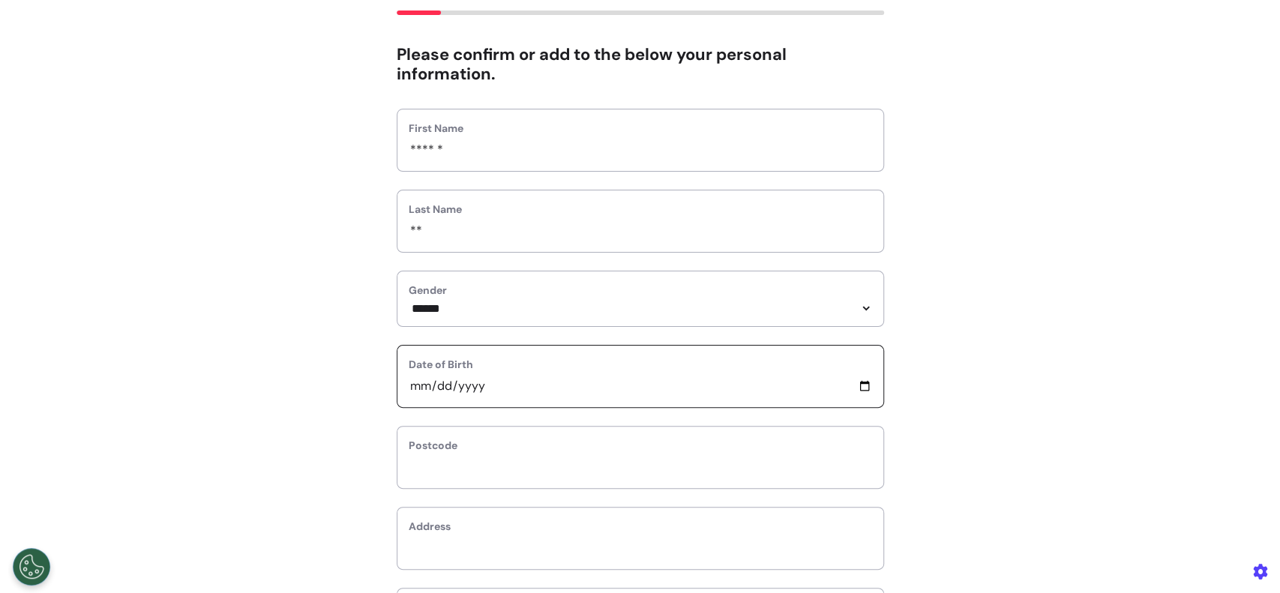
click at [409, 390] on input "date" at bounding box center [640, 385] width 463 height 19
type input "**********"
type input "*"
select select
type input "**"
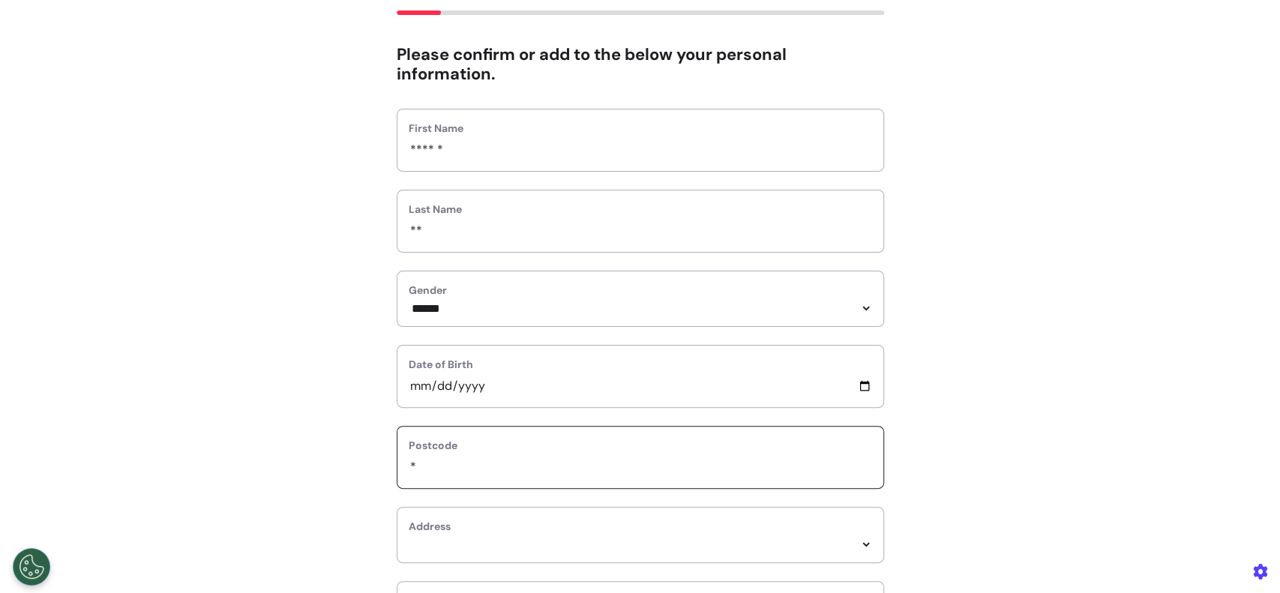
select select
type input "***"
select select
type input "****"
select select
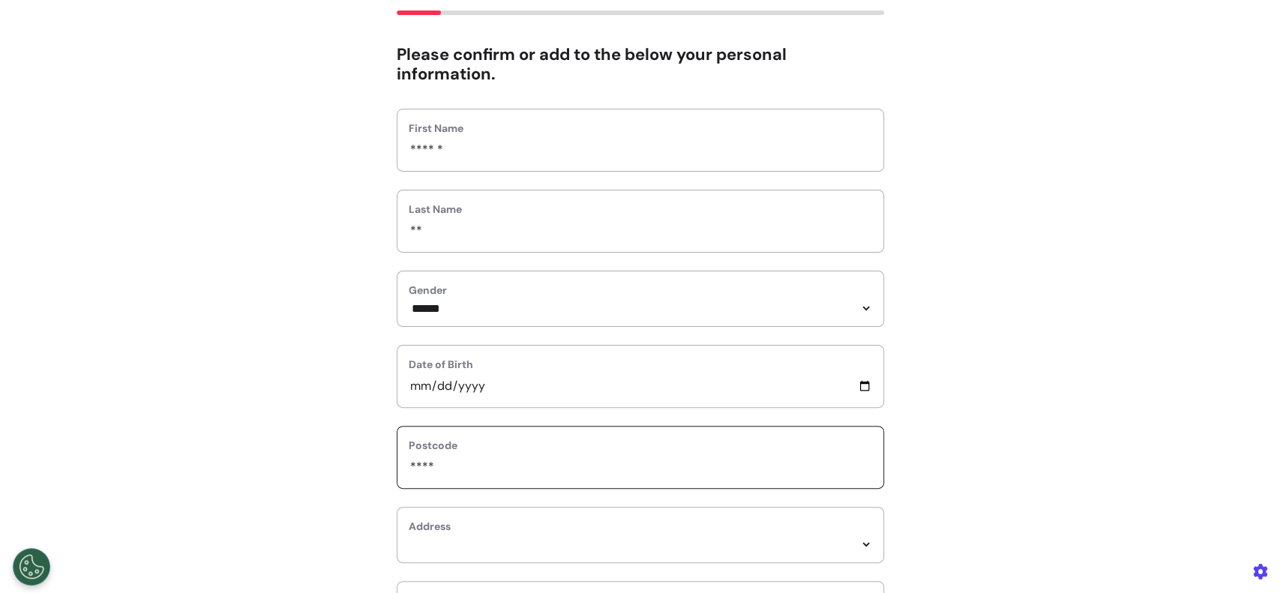
type input "*****"
select select
type input "******"
select select
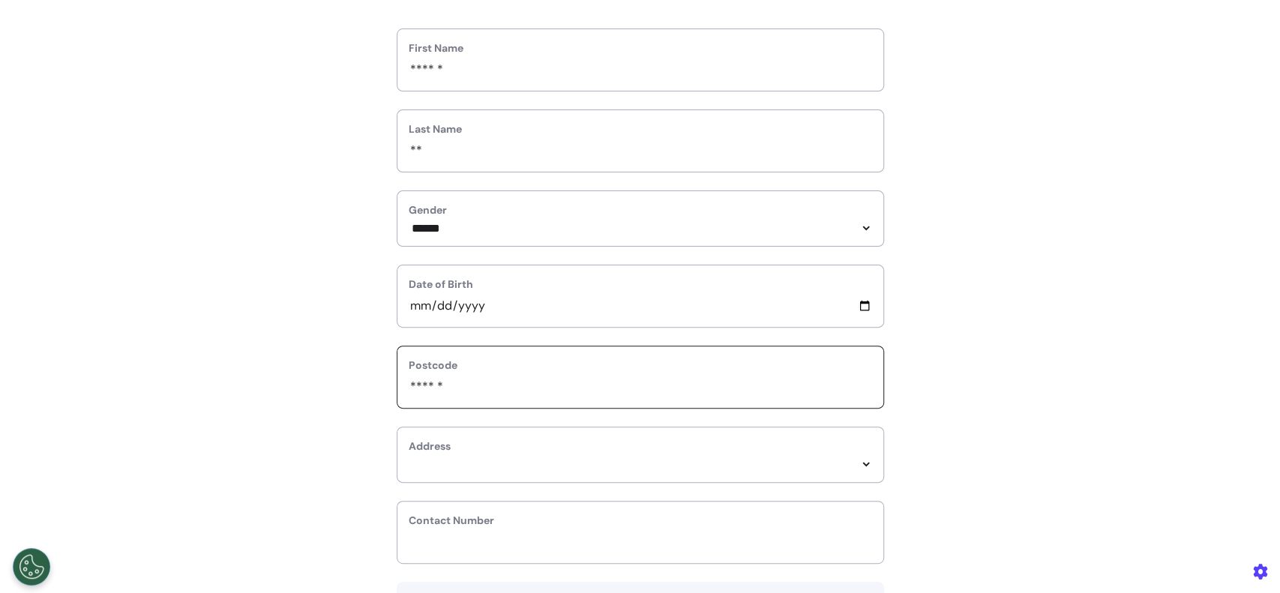
scroll to position [199, 0]
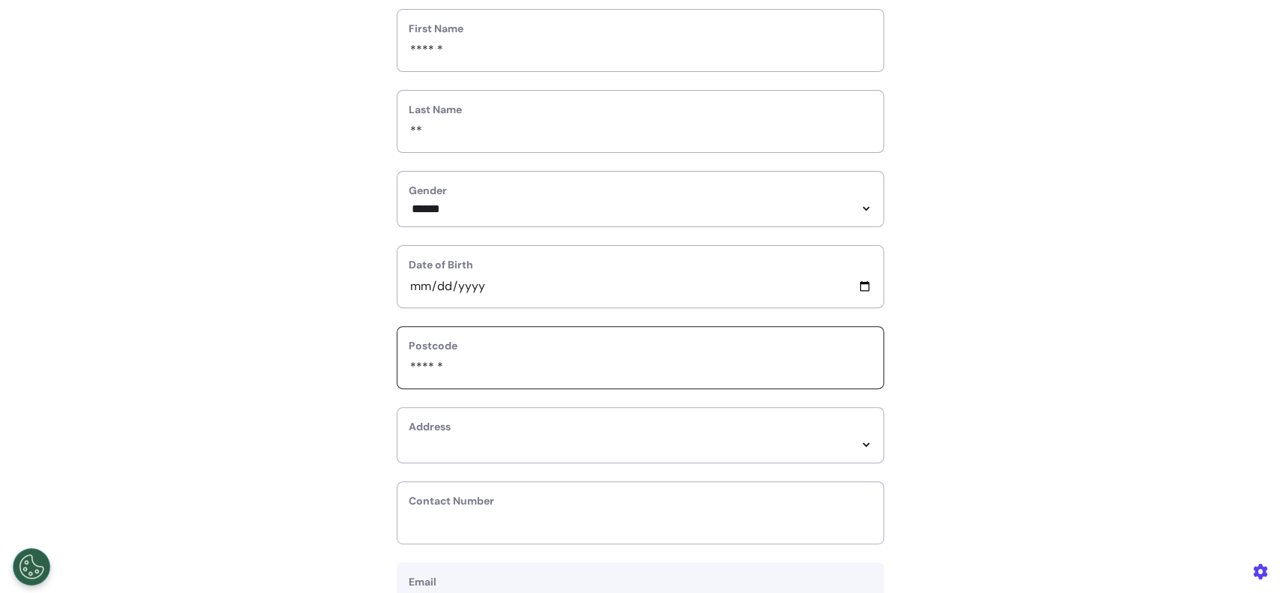
type input "******"
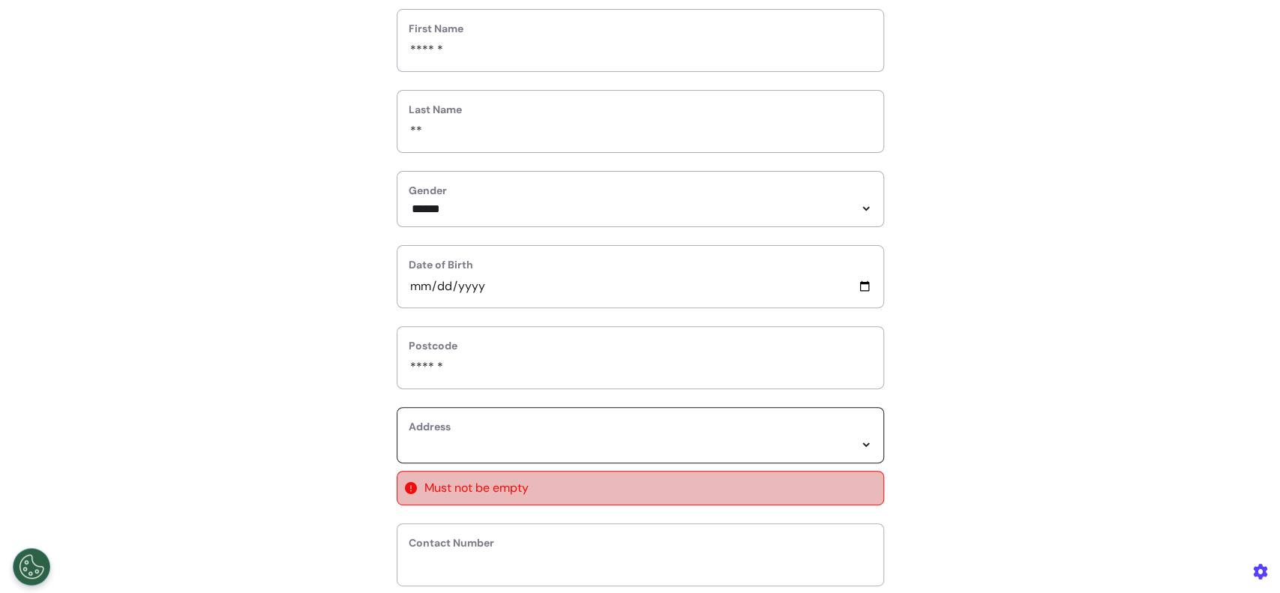
click at [496, 451] on select "*****" at bounding box center [640, 445] width 463 height 13
select select
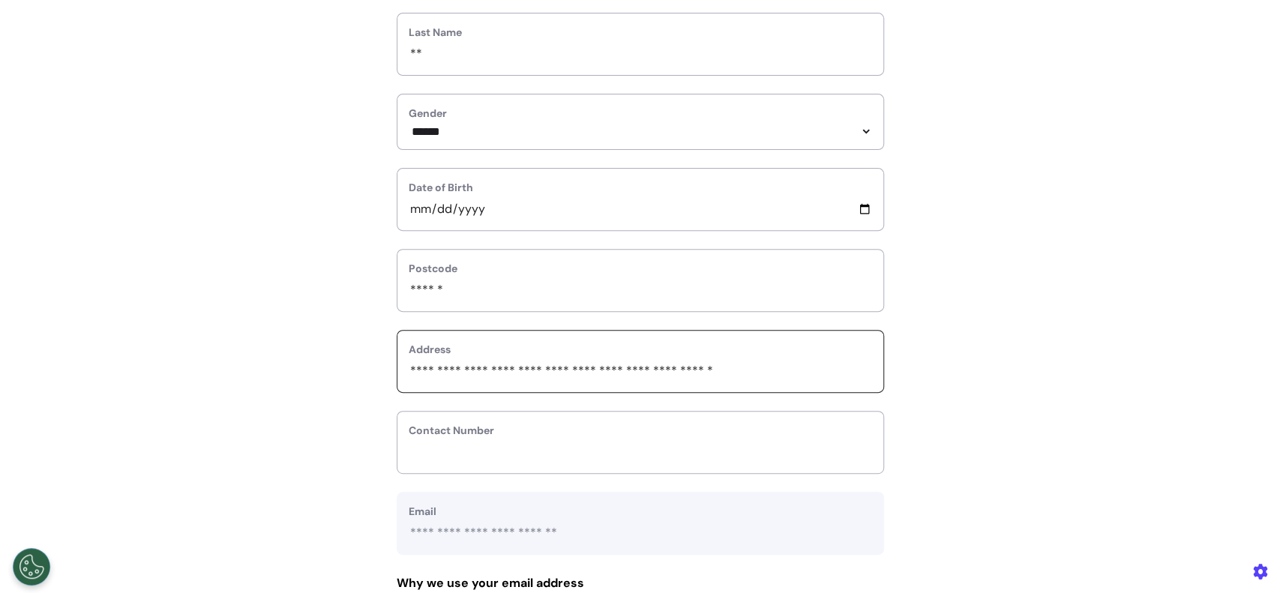
scroll to position [400, 0]
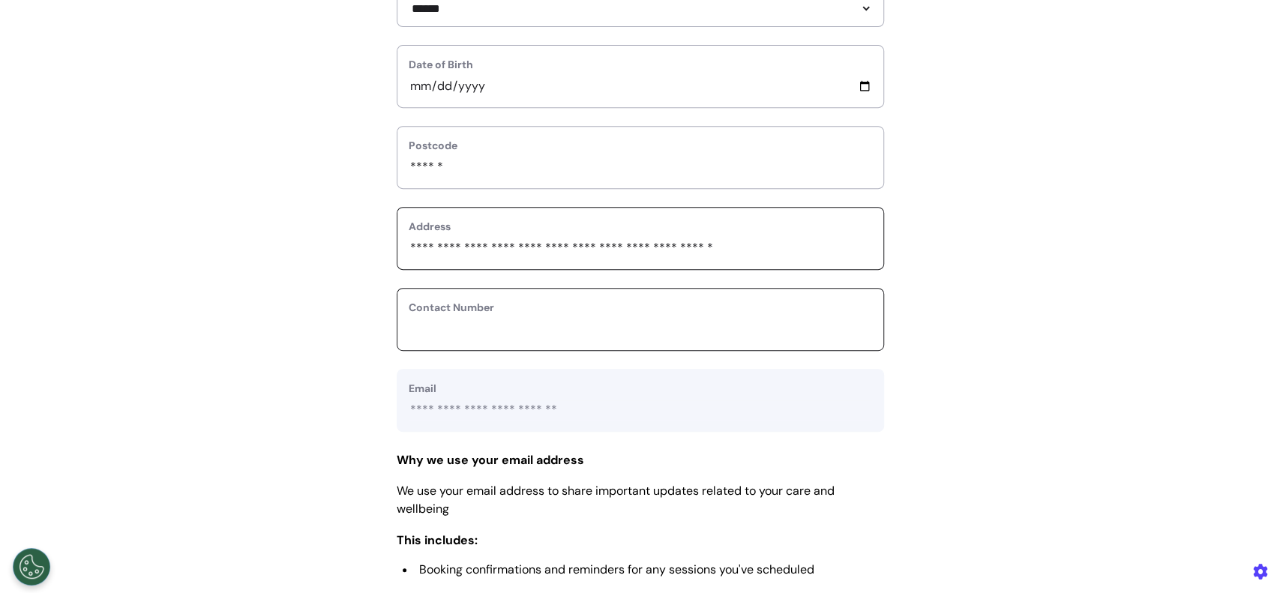
click at [508, 334] on input "phone" at bounding box center [640, 328] width 463 height 19
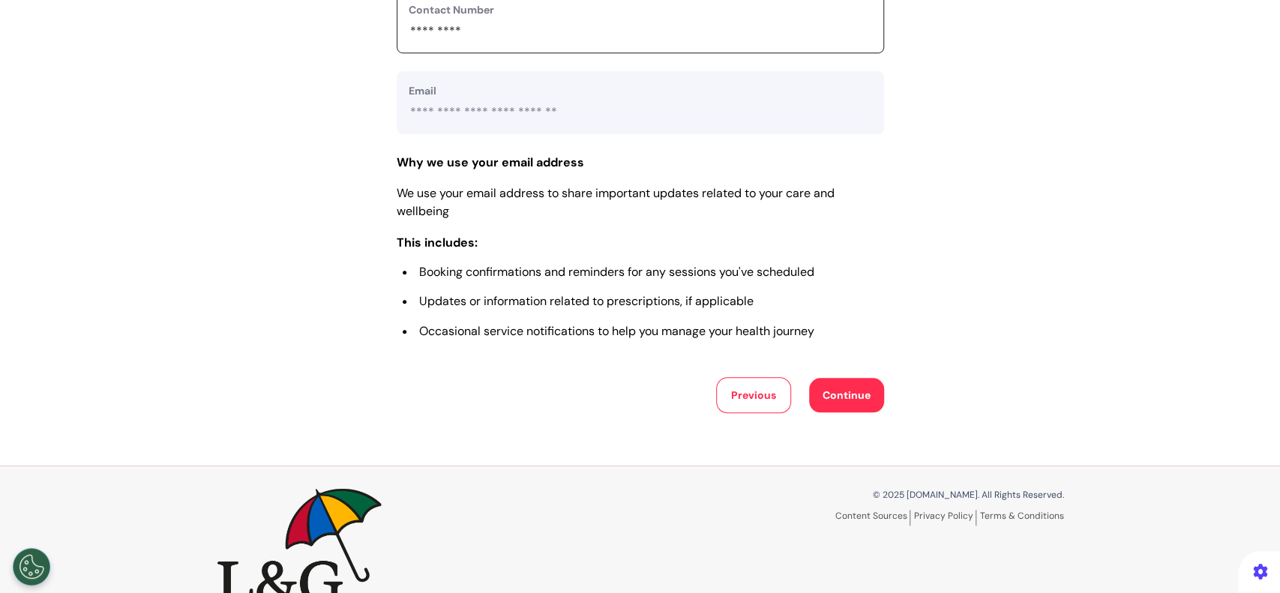
scroll to position [700, 0]
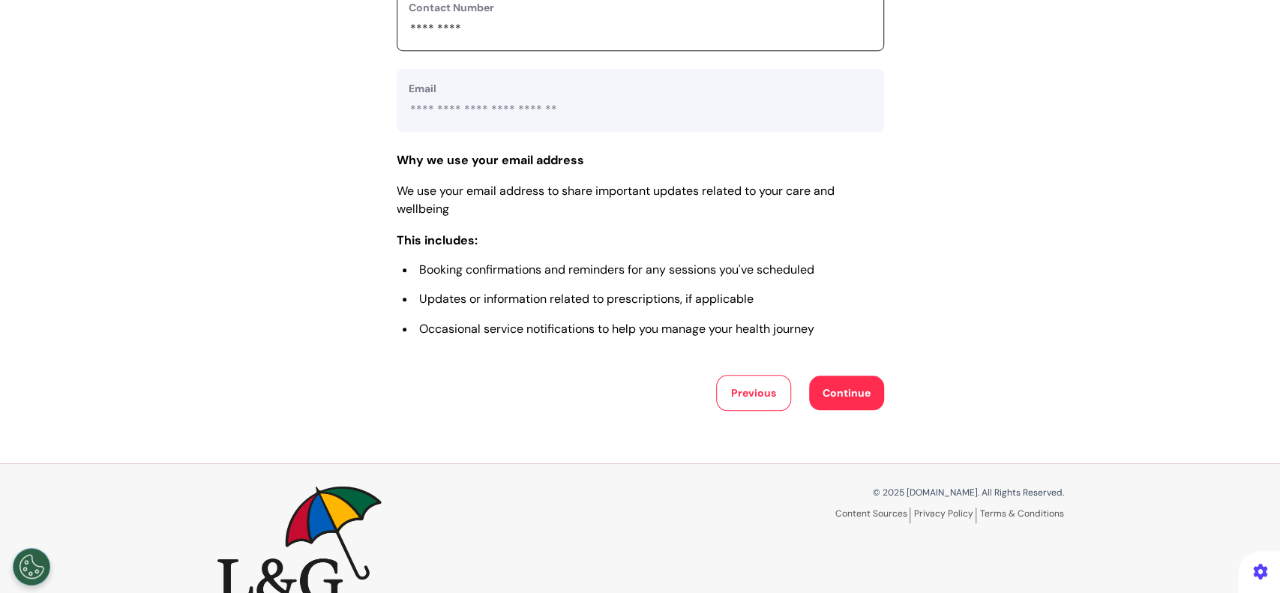
type input "*********"
click at [838, 390] on button "Continue" at bounding box center [846, 393] width 75 height 34
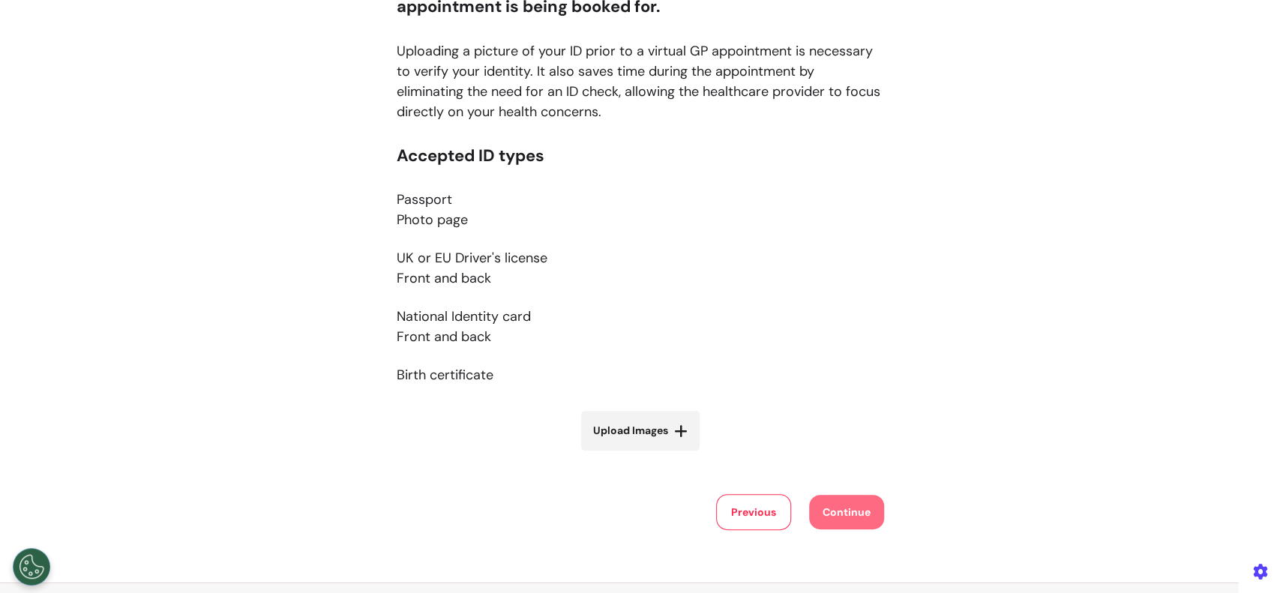
scroll to position [199, 0]
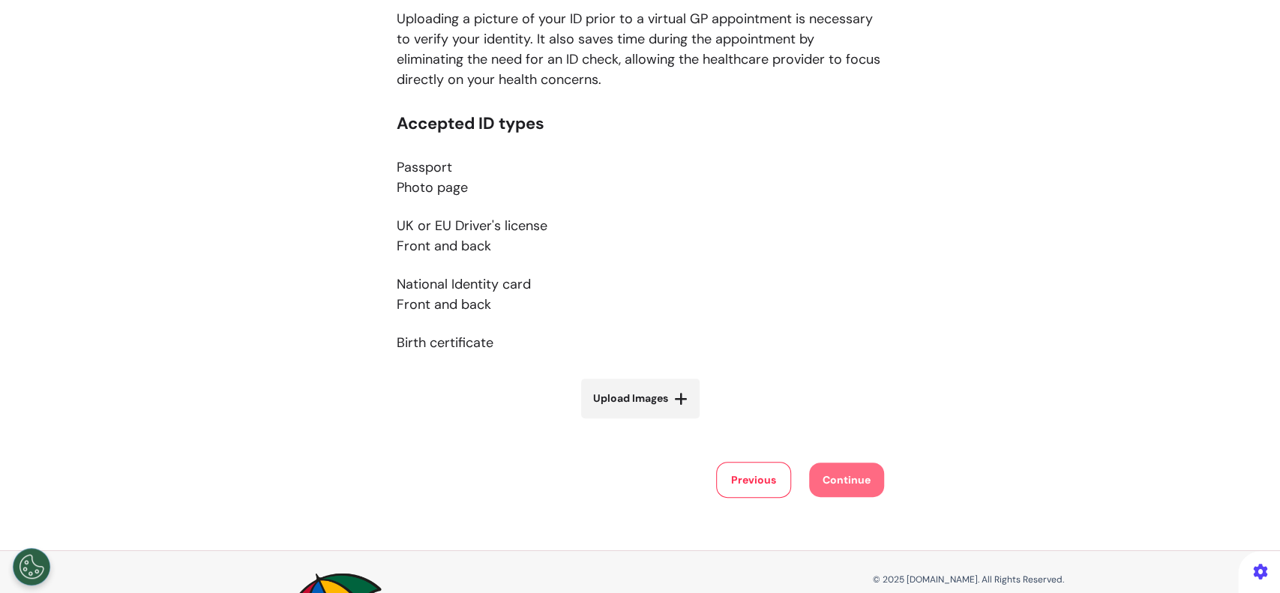
click at [649, 397] on span "Upload Images" at bounding box center [630, 399] width 75 height 16
click at [649, 422] on input "Upload Images" at bounding box center [640, 430] width 178 height 16
type input "**********"
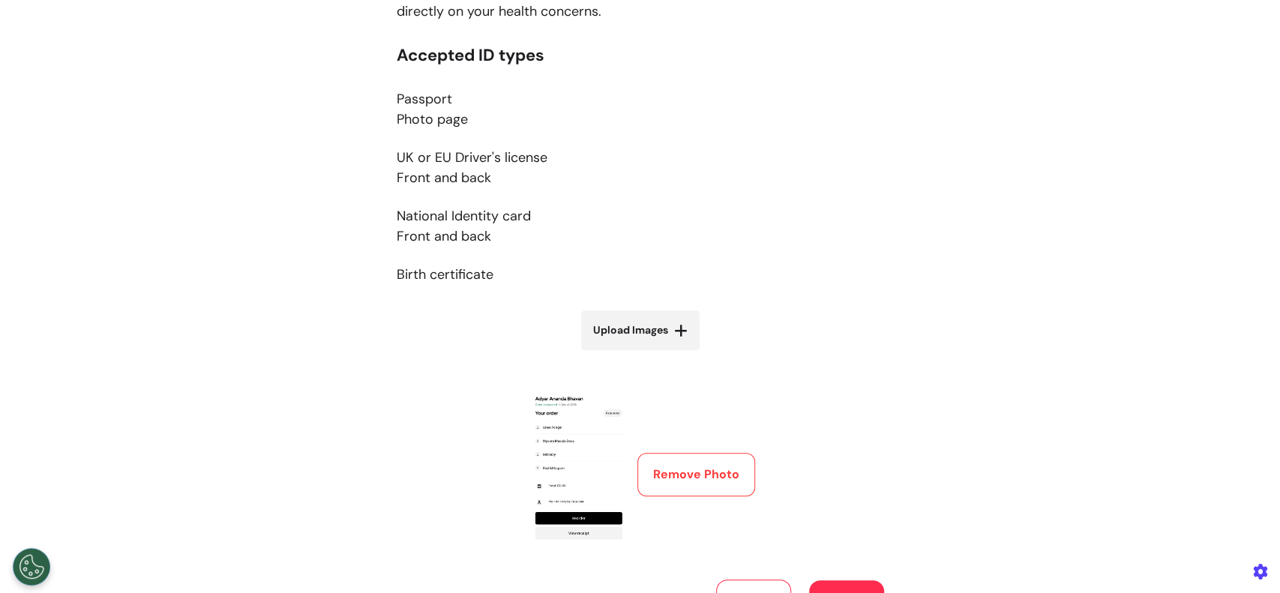
scroll to position [400, 0]
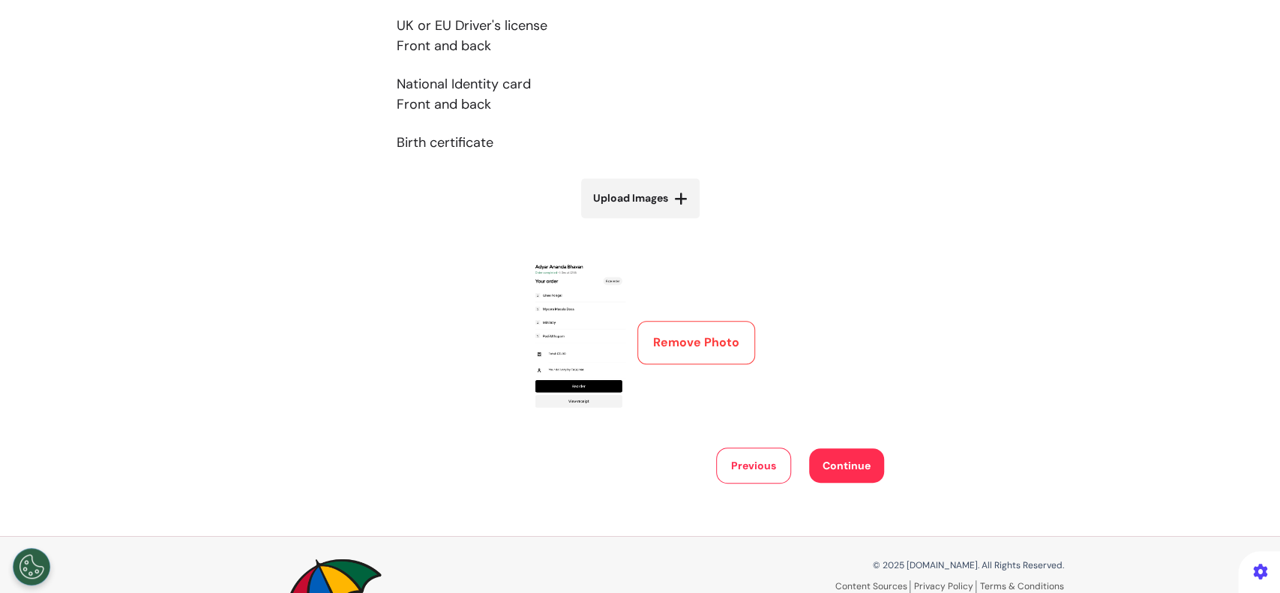
click at [829, 466] on button "Continue" at bounding box center [846, 465] width 75 height 34
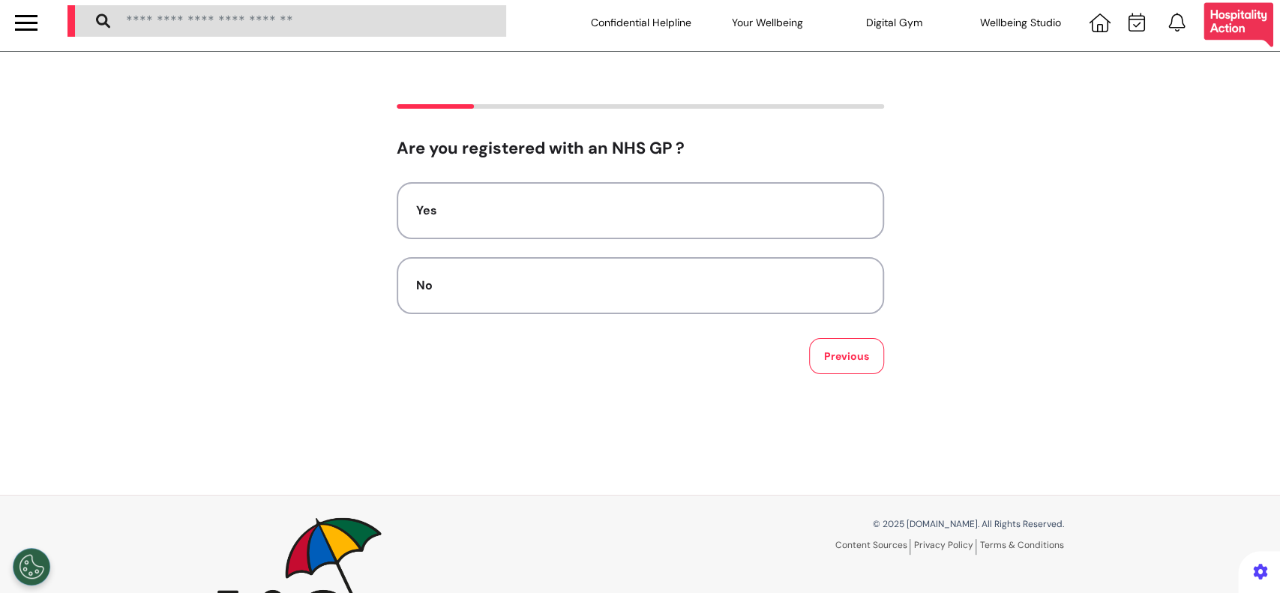
scroll to position [0, 0]
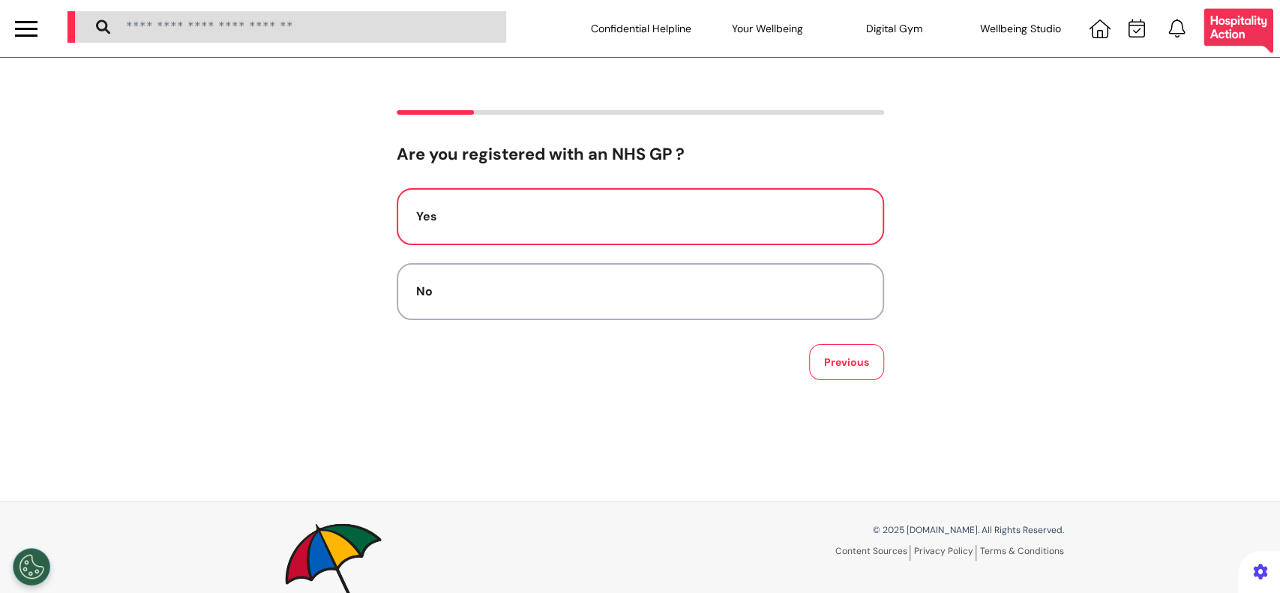
click at [462, 227] on button "Yes" at bounding box center [640, 216] width 487 height 57
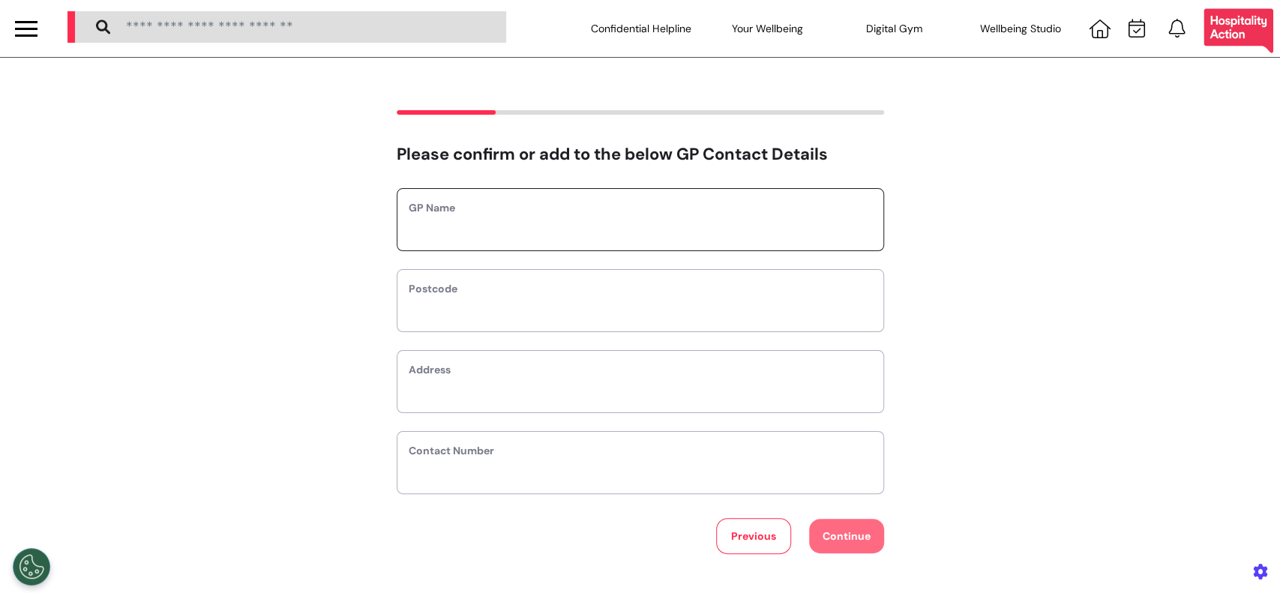
click at [462, 227] on input "text" at bounding box center [640, 229] width 463 height 19
type input "*********"
type input "*"
select select
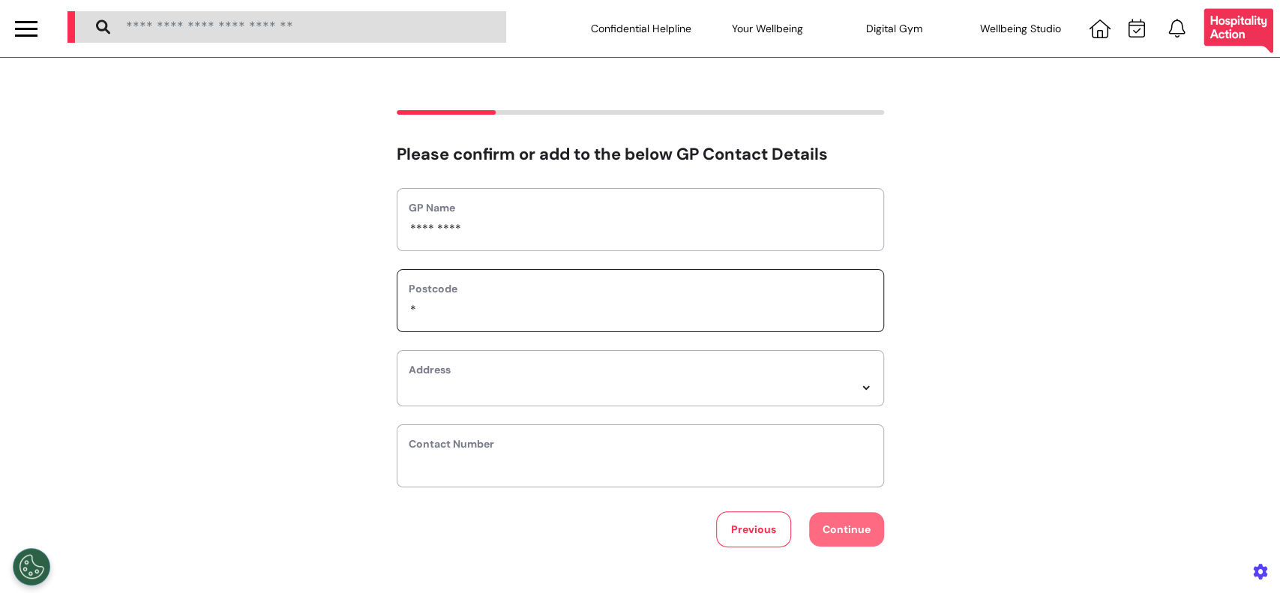
type input "**"
select select
type input "***"
select select
type input "****"
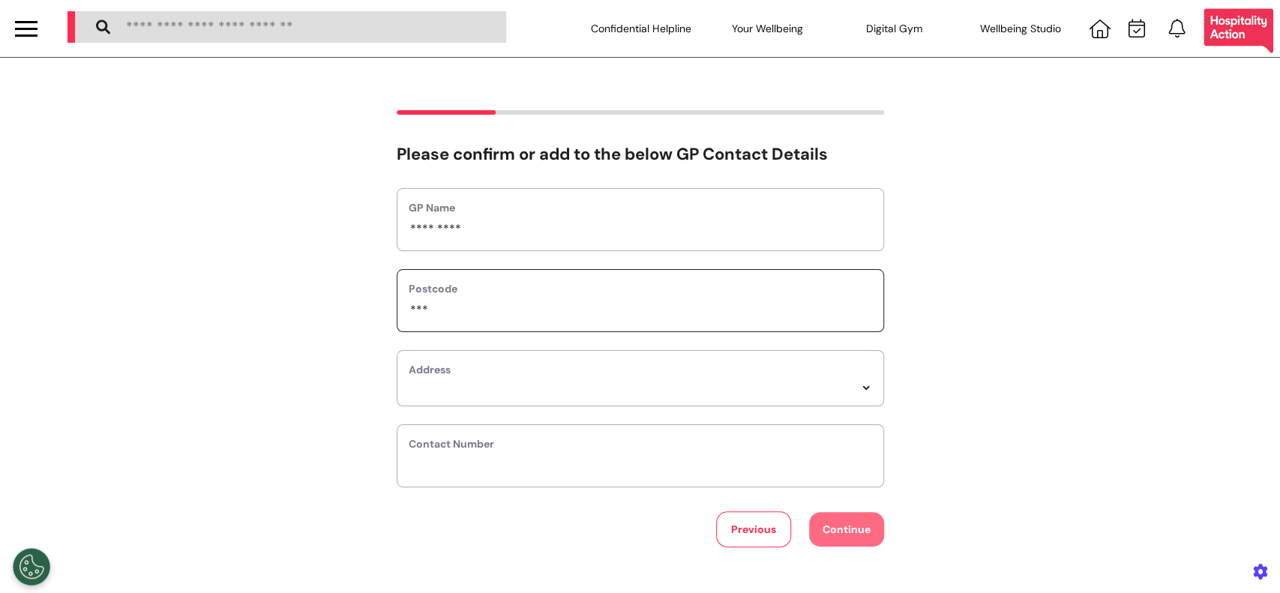
select select
type input "*****"
select select
type input "******"
select select
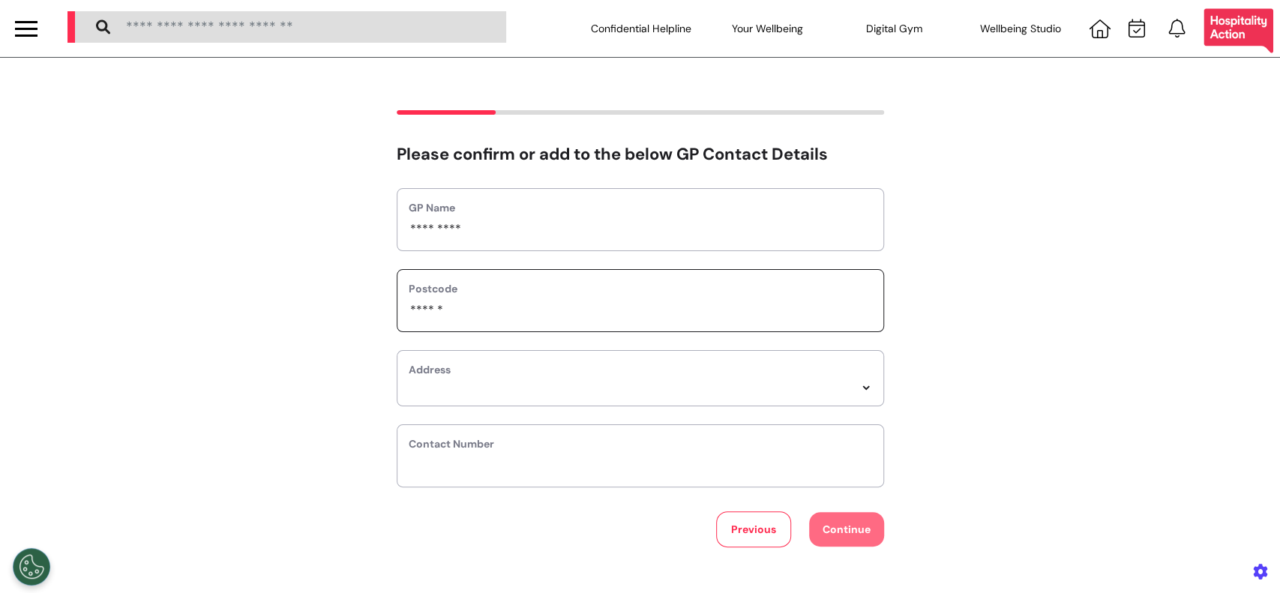
type input "******"
click at [561, 388] on select "*****" at bounding box center [640, 388] width 463 height 13
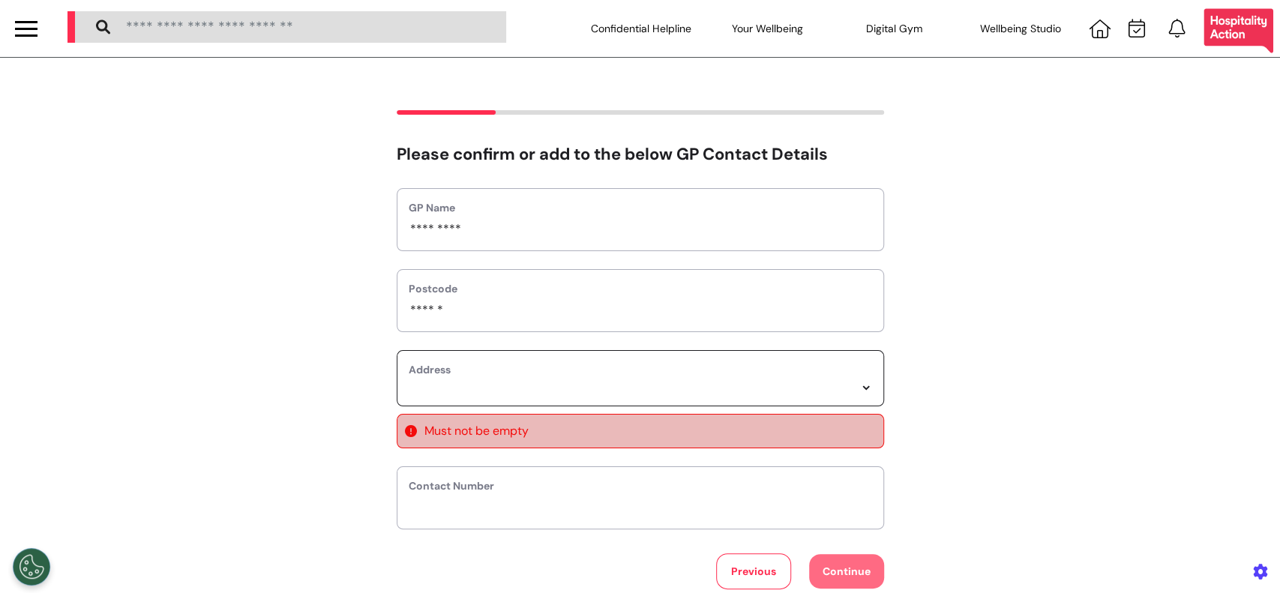
select select
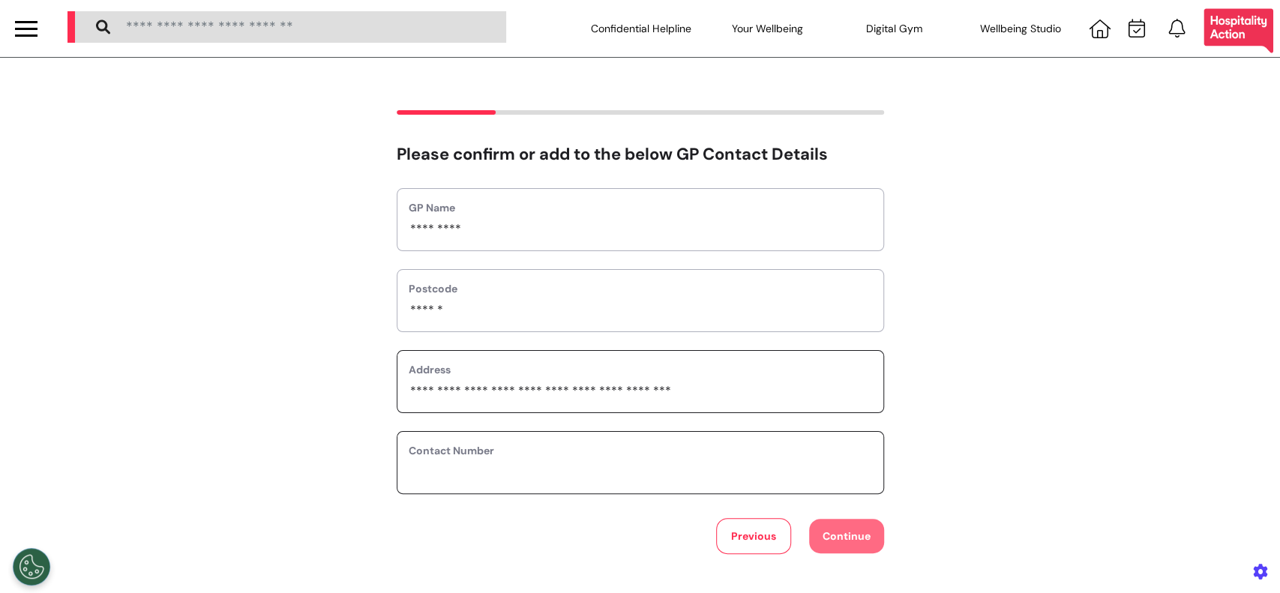
click at [505, 476] on input "phone" at bounding box center [640, 472] width 463 height 19
type input "*********"
click at [837, 526] on button "Continue" at bounding box center [846, 536] width 75 height 34
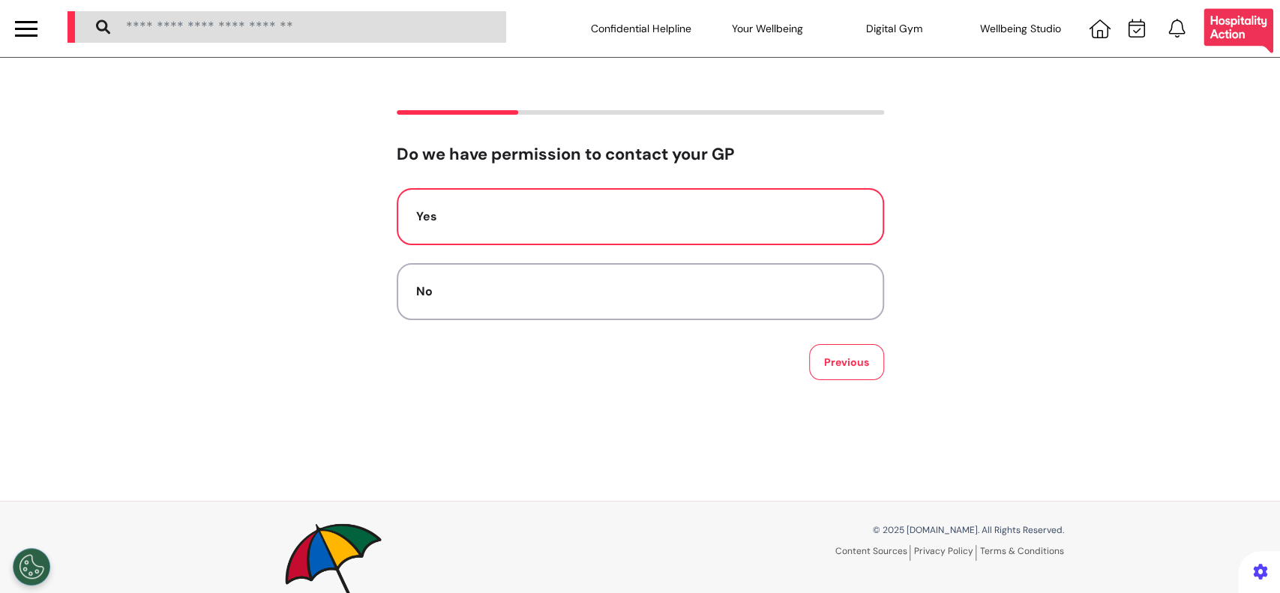
click at [638, 226] on button "Yes" at bounding box center [640, 216] width 487 height 57
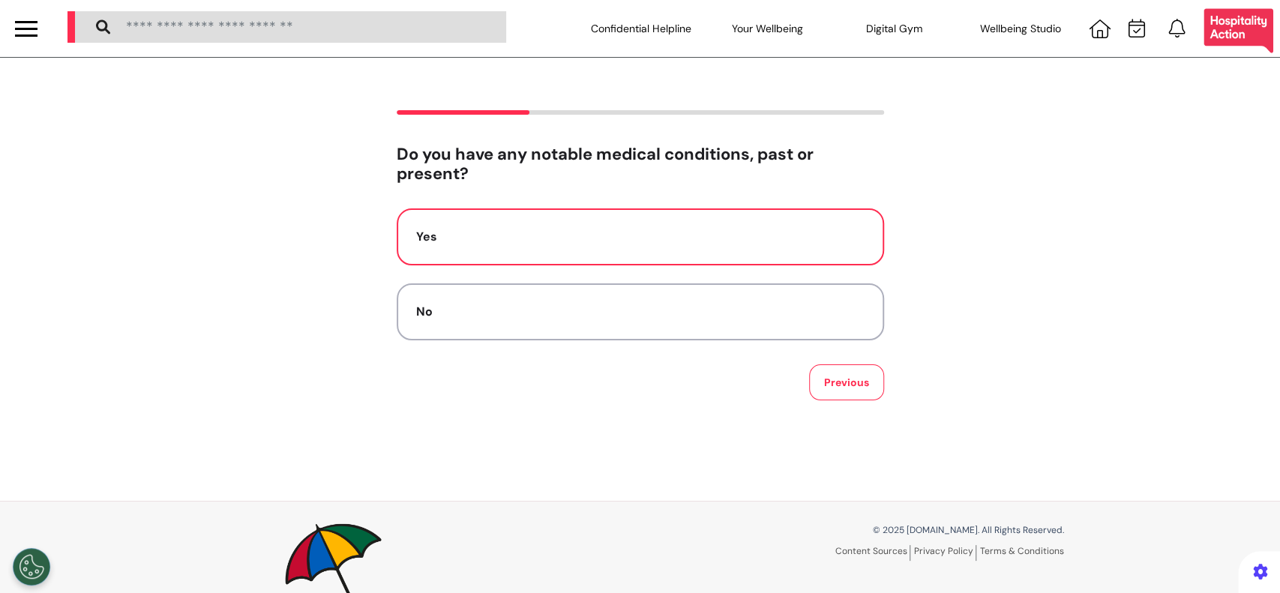
click at [649, 235] on div "Yes" at bounding box center [640, 237] width 448 height 18
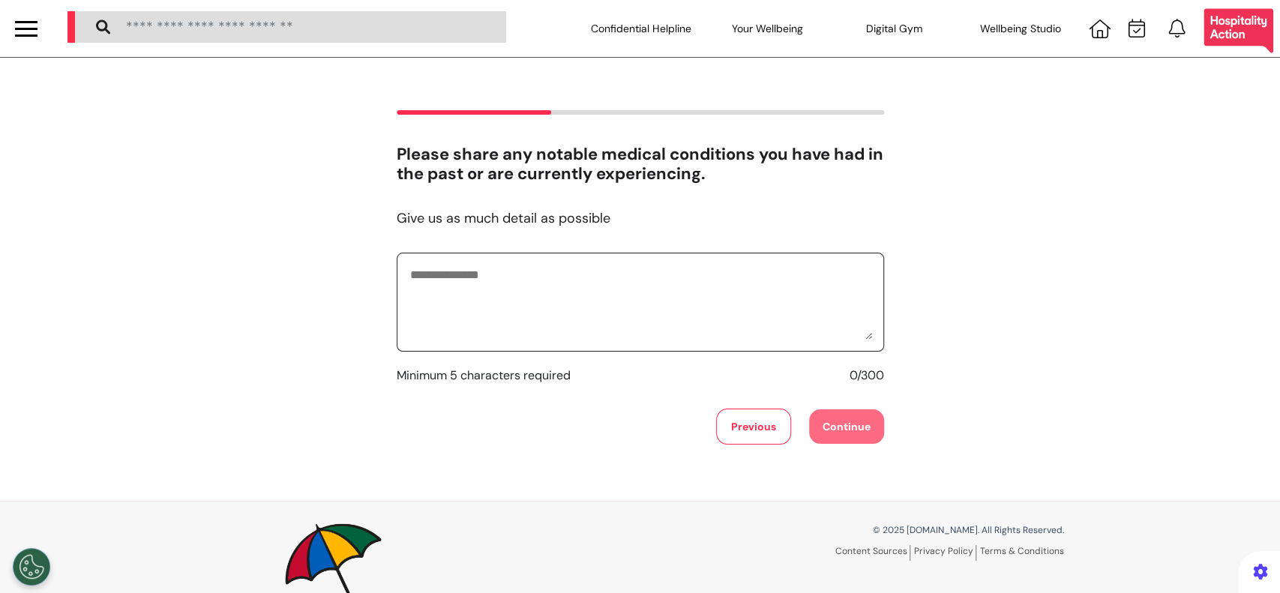
click at [637, 307] on textarea at bounding box center [640, 302] width 463 height 75
type textarea "*"
type textarea "**********"
click at [825, 421] on button "Continue" at bounding box center [846, 426] width 75 height 34
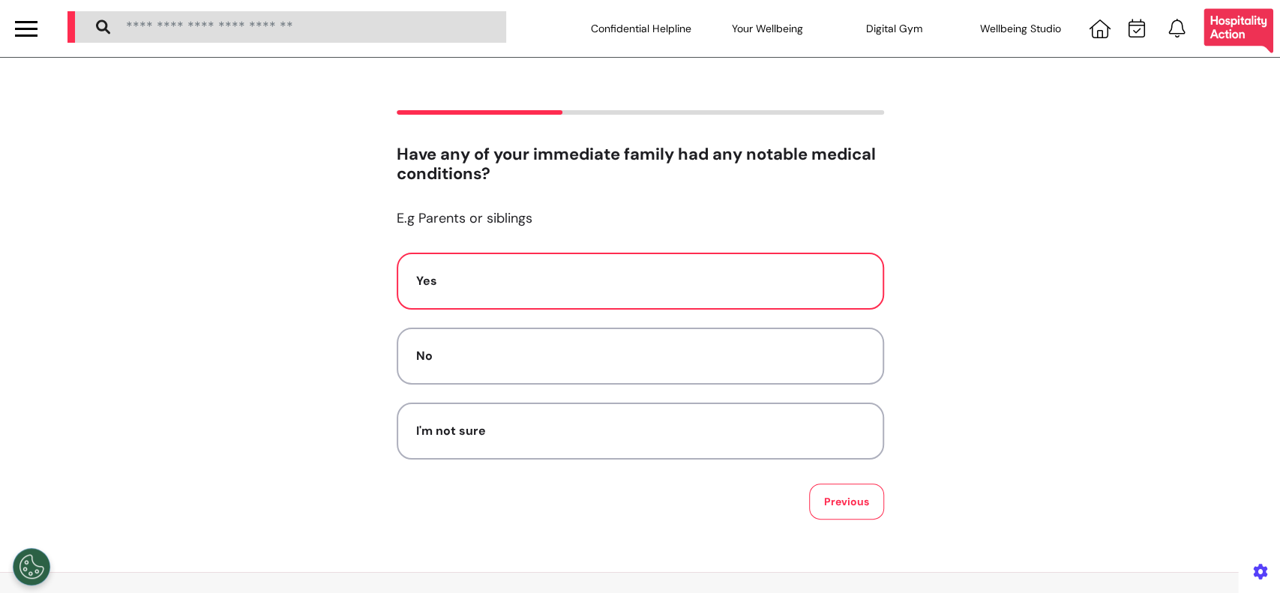
click at [640, 274] on div "Yes" at bounding box center [640, 281] width 448 height 18
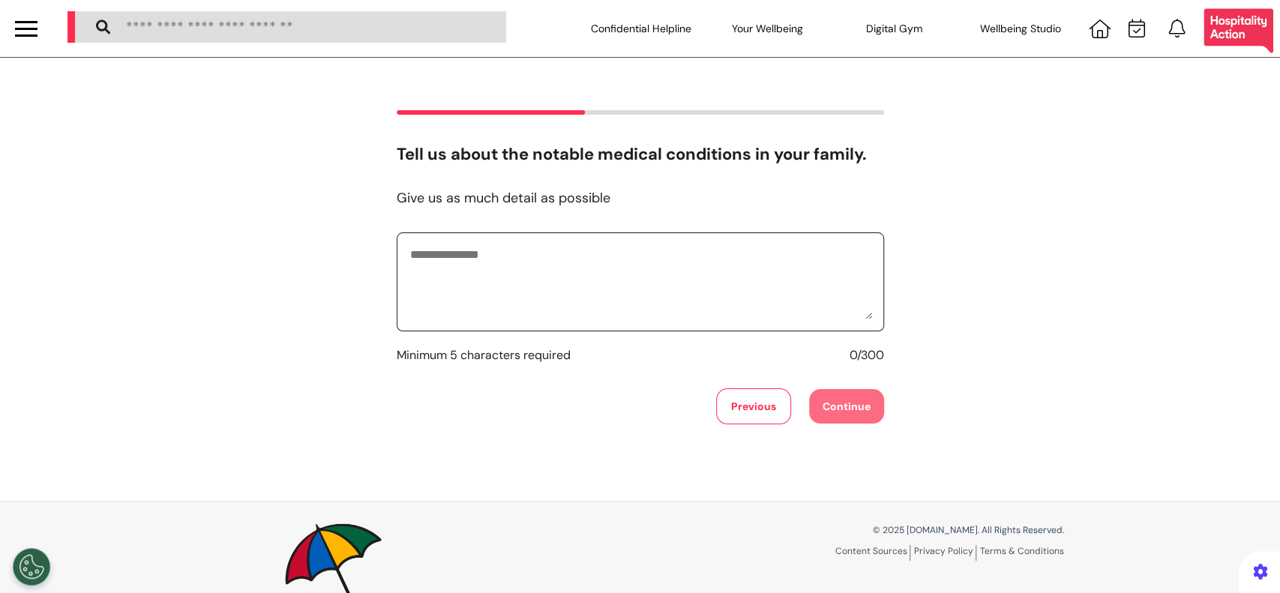
click at [640, 294] on textarea at bounding box center [640, 281] width 463 height 75
type textarea "**********"
click at [852, 403] on button "Continue" at bounding box center [846, 406] width 75 height 34
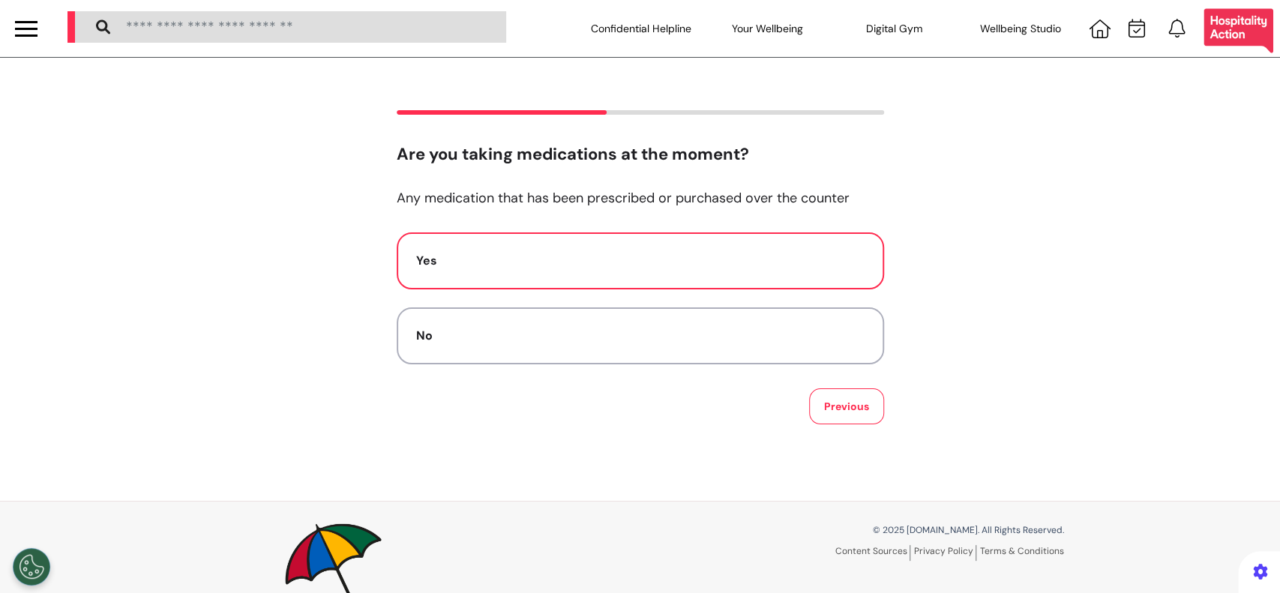
click at [649, 264] on div "Yes" at bounding box center [640, 261] width 448 height 18
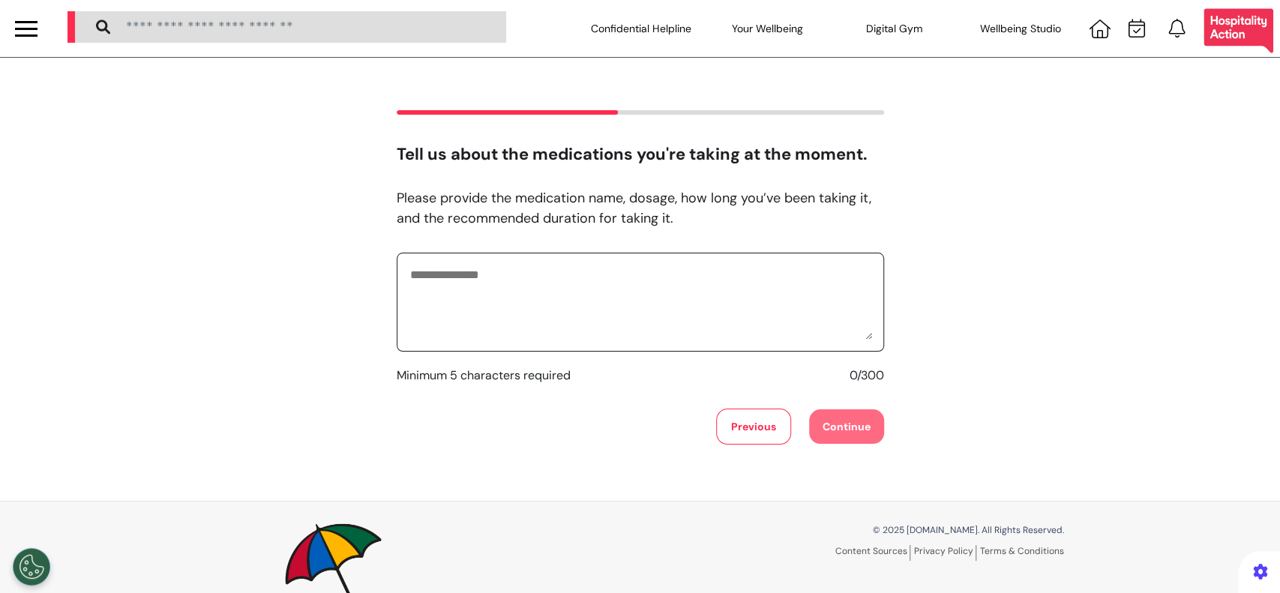
click at [647, 279] on textarea at bounding box center [640, 302] width 463 height 75
type textarea "**********"
click at [846, 416] on button "Continue" at bounding box center [846, 426] width 75 height 34
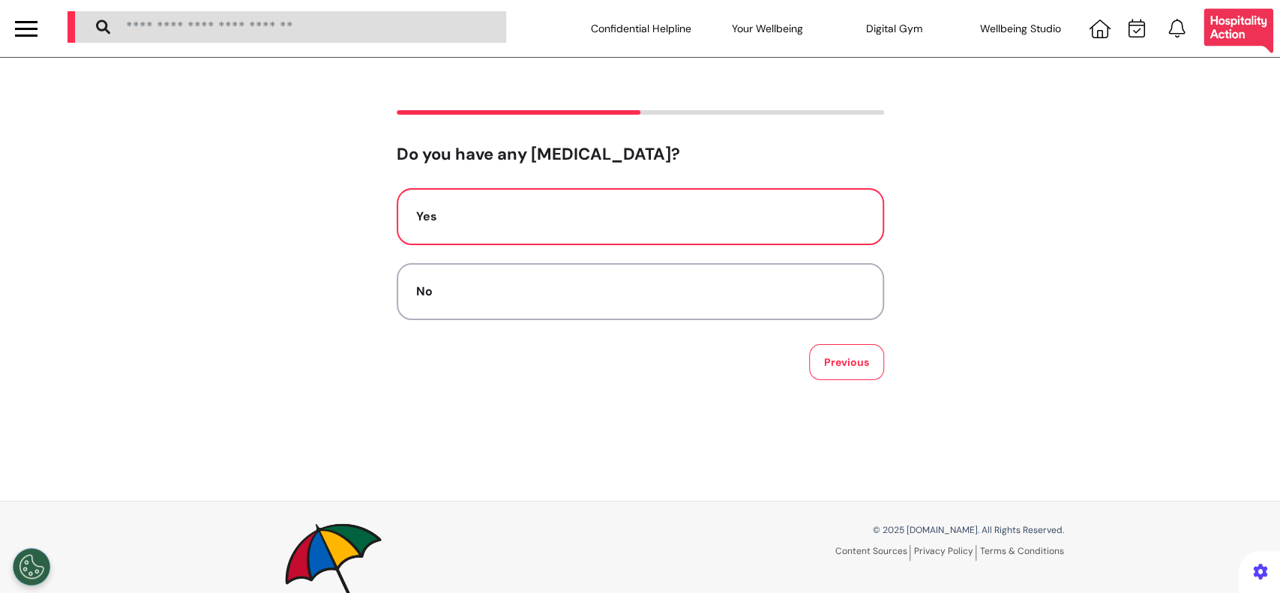
click at [613, 226] on button "Yes" at bounding box center [640, 216] width 487 height 57
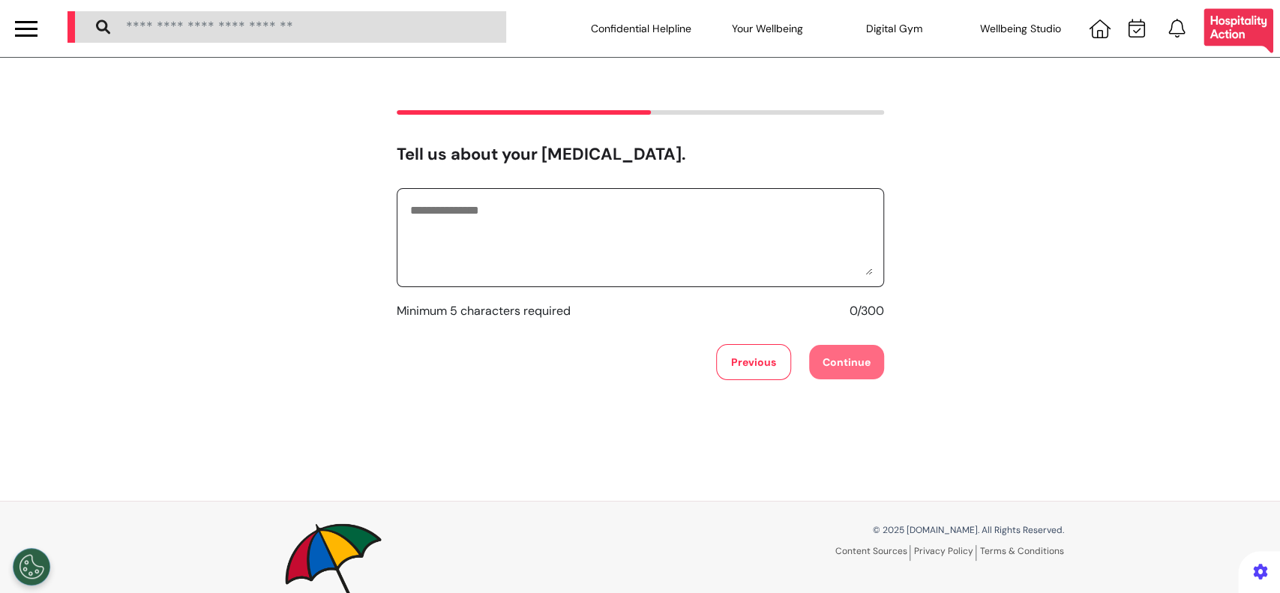
click at [607, 243] on textarea at bounding box center [640, 237] width 463 height 75
type textarea "*********"
click at [850, 355] on button "Continue" at bounding box center [846, 362] width 75 height 34
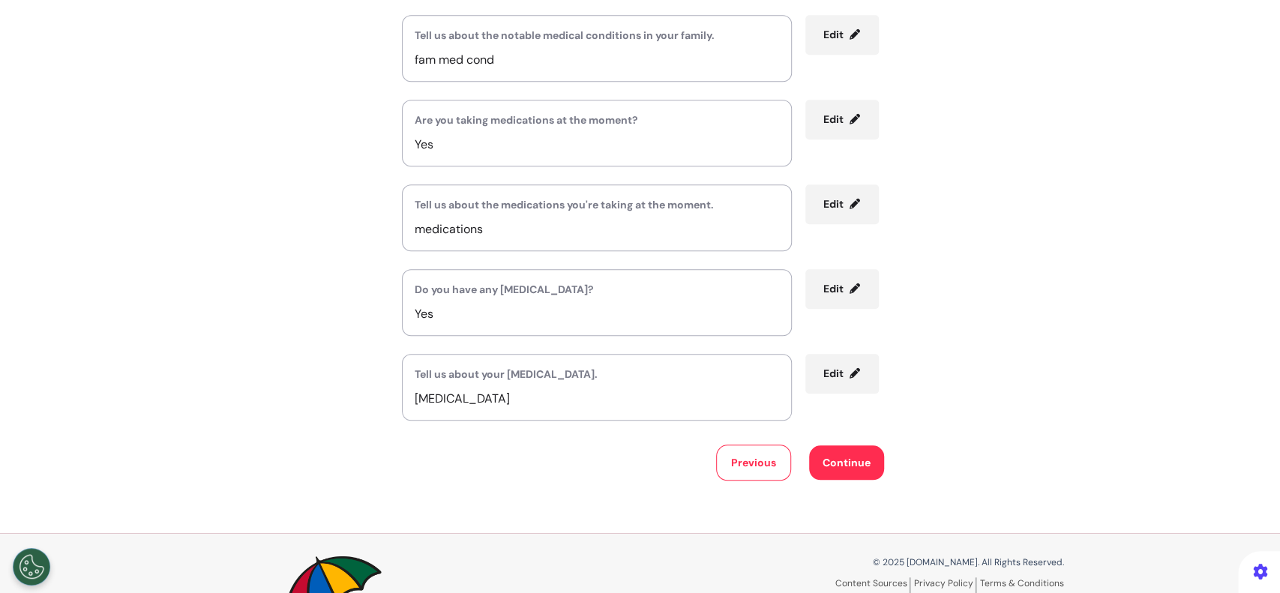
scroll to position [827, 0]
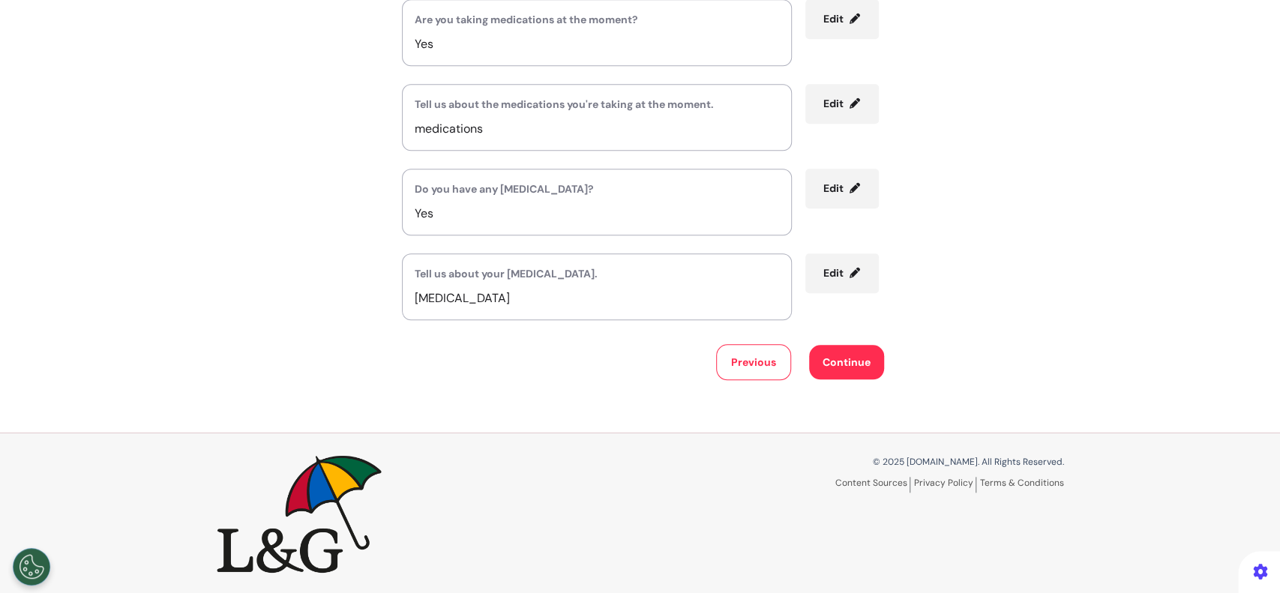
click at [852, 367] on button "Continue" at bounding box center [846, 362] width 75 height 34
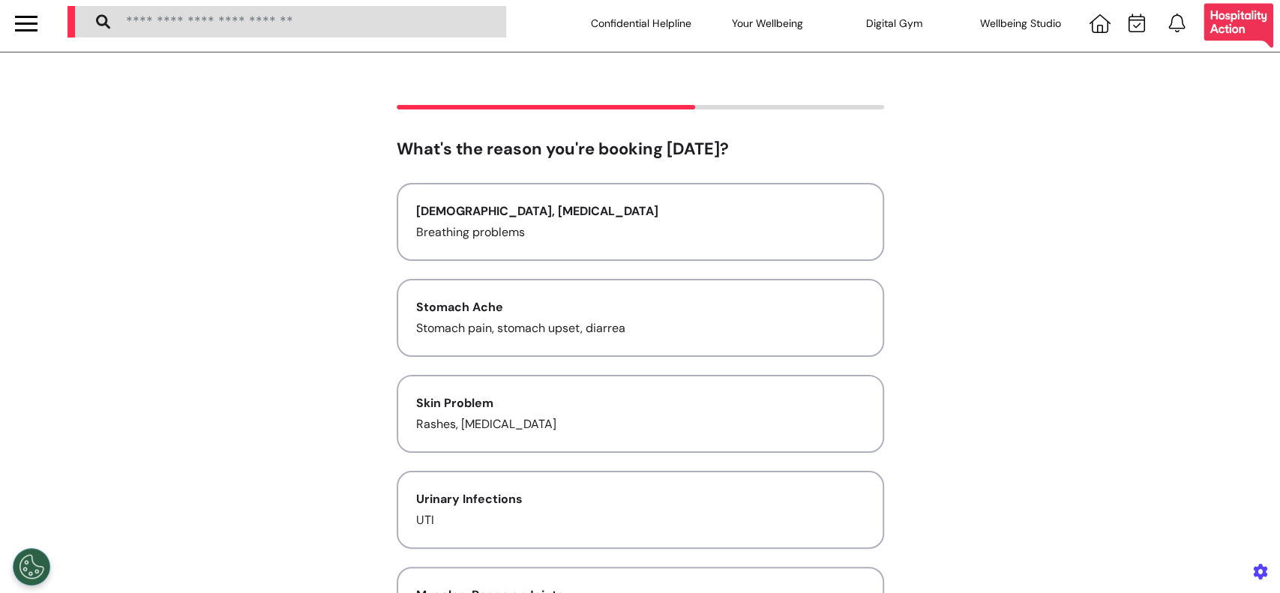
scroll to position [0, 0]
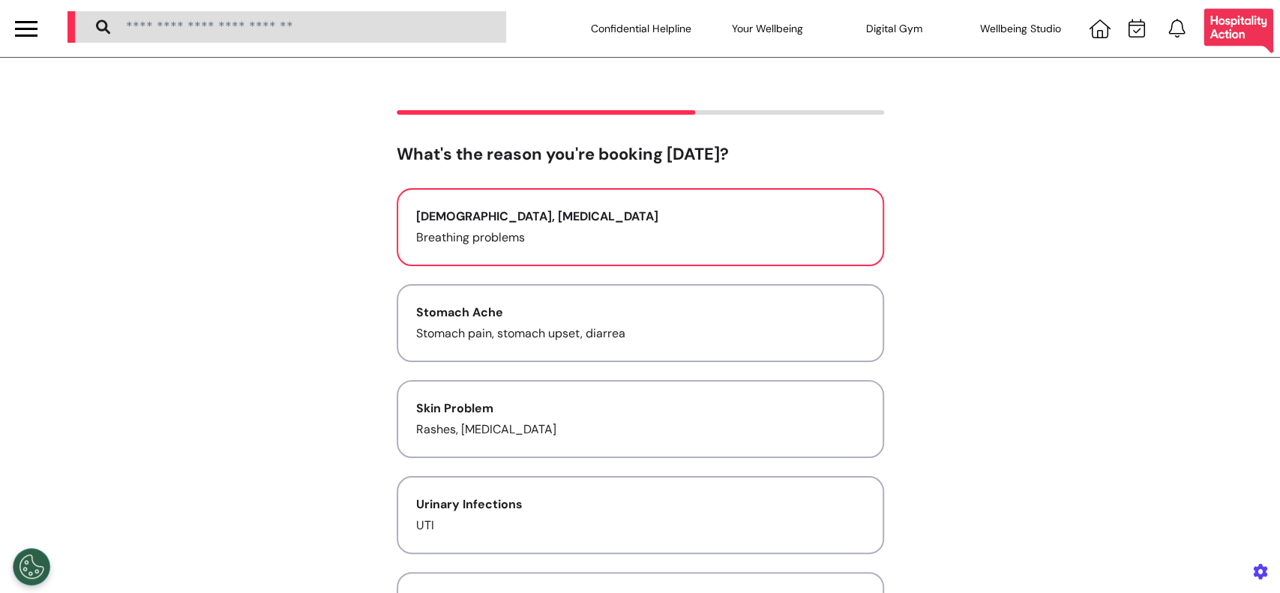
click at [677, 220] on div "[DEMOGRAPHIC_DATA], [MEDICAL_DATA]" at bounding box center [640, 217] width 448 height 18
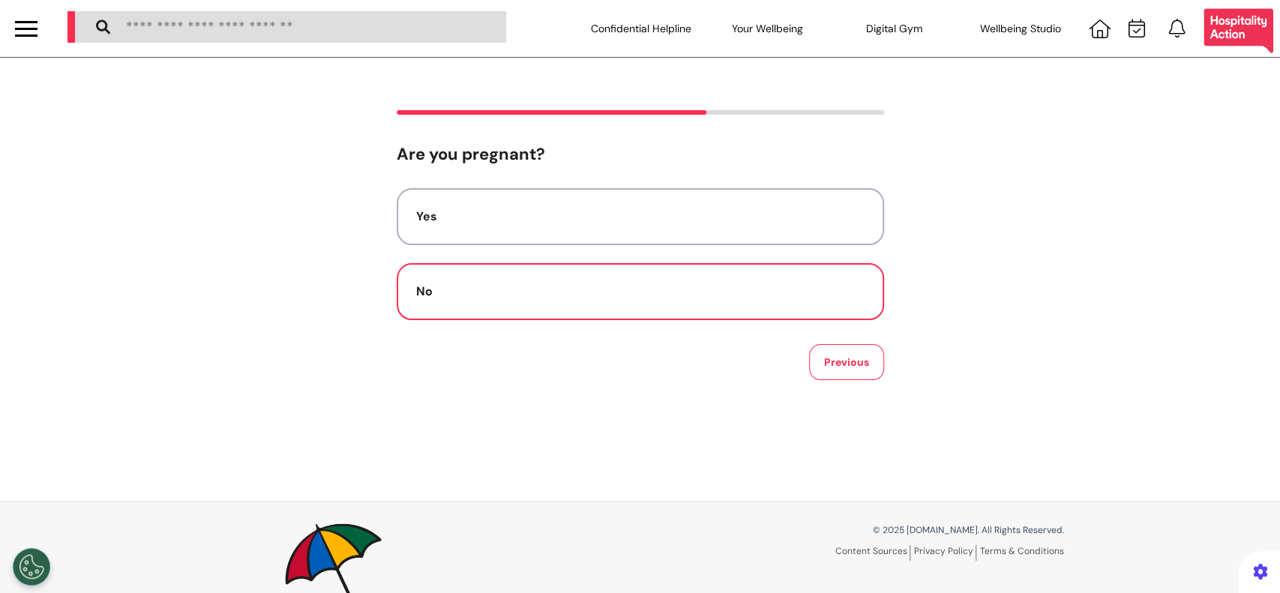
click at [691, 292] on div "No" at bounding box center [640, 292] width 448 height 18
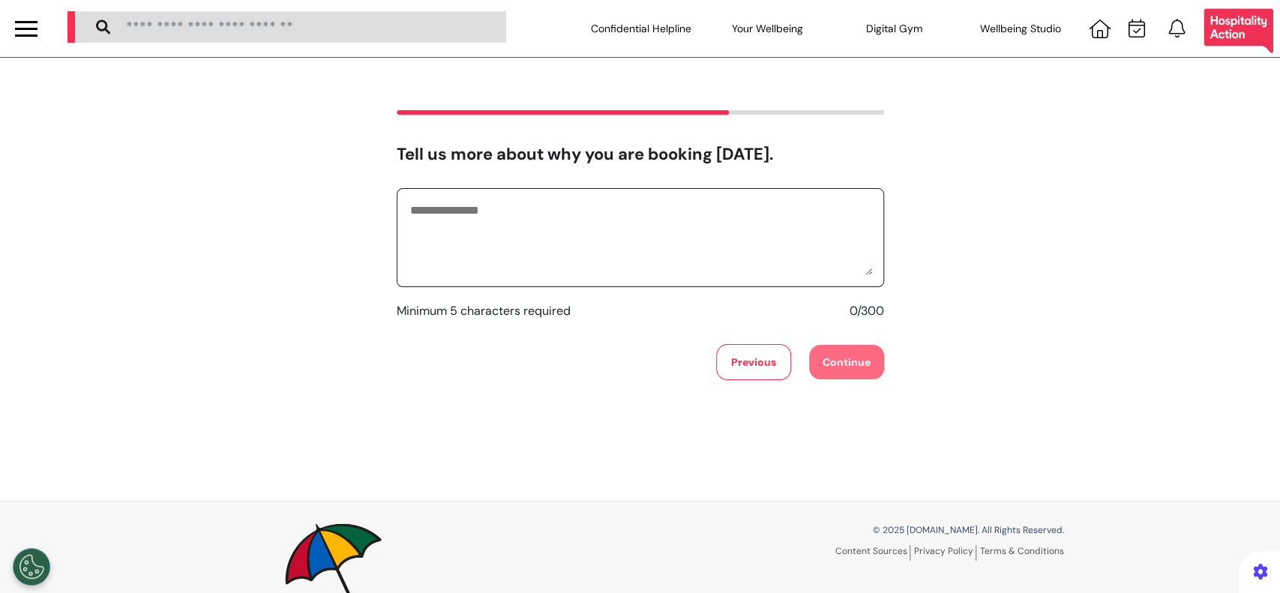
click at [617, 233] on textarea at bounding box center [640, 237] width 463 height 75
type textarea "**********"
click at [853, 366] on button "Continue" at bounding box center [846, 362] width 75 height 34
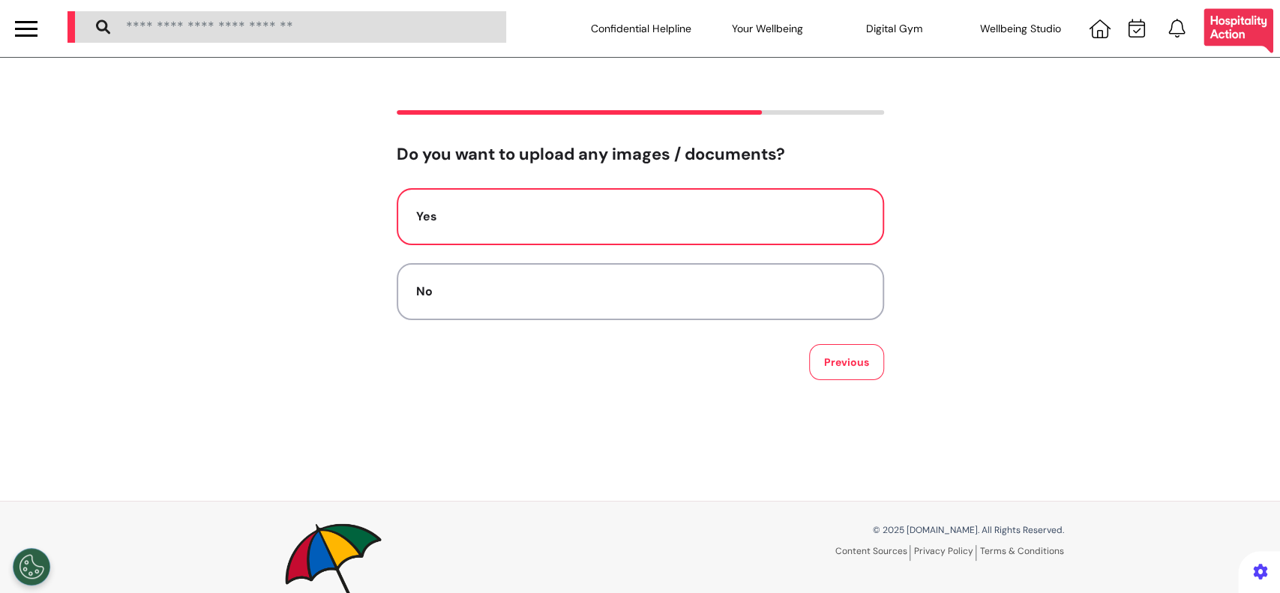
click at [553, 201] on button "Yes" at bounding box center [640, 216] width 487 height 57
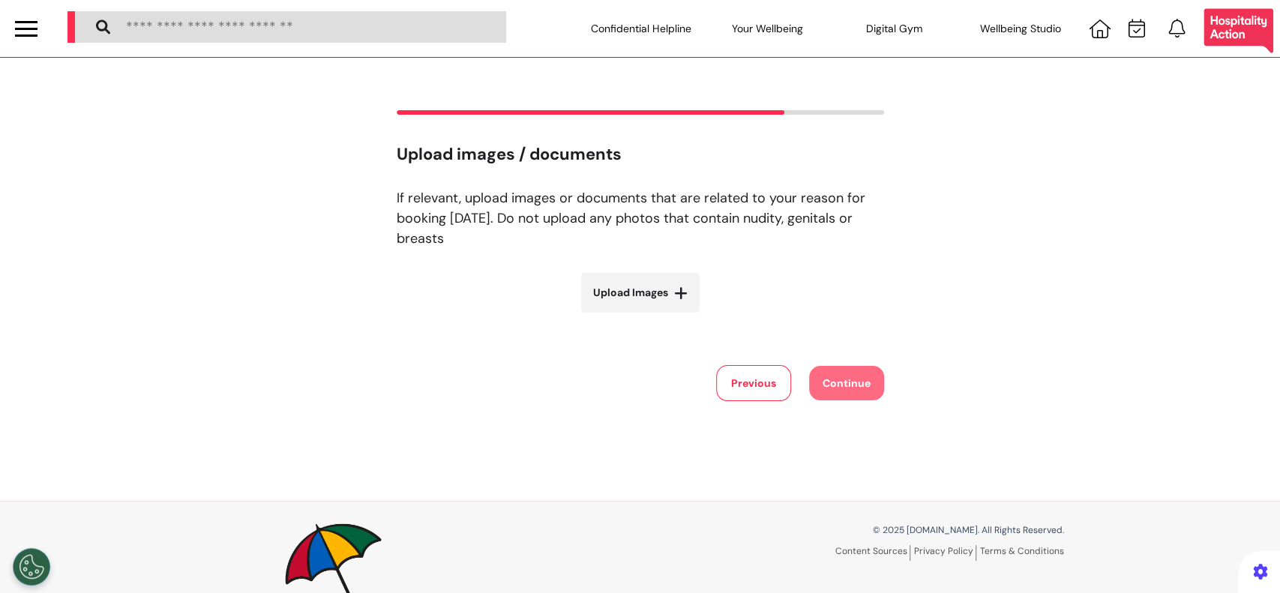
click at [636, 294] on span "Upload Images" at bounding box center [630, 293] width 75 height 16
click at [636, 316] on input "Upload Images" at bounding box center [640, 324] width 178 height 16
type input "**********"
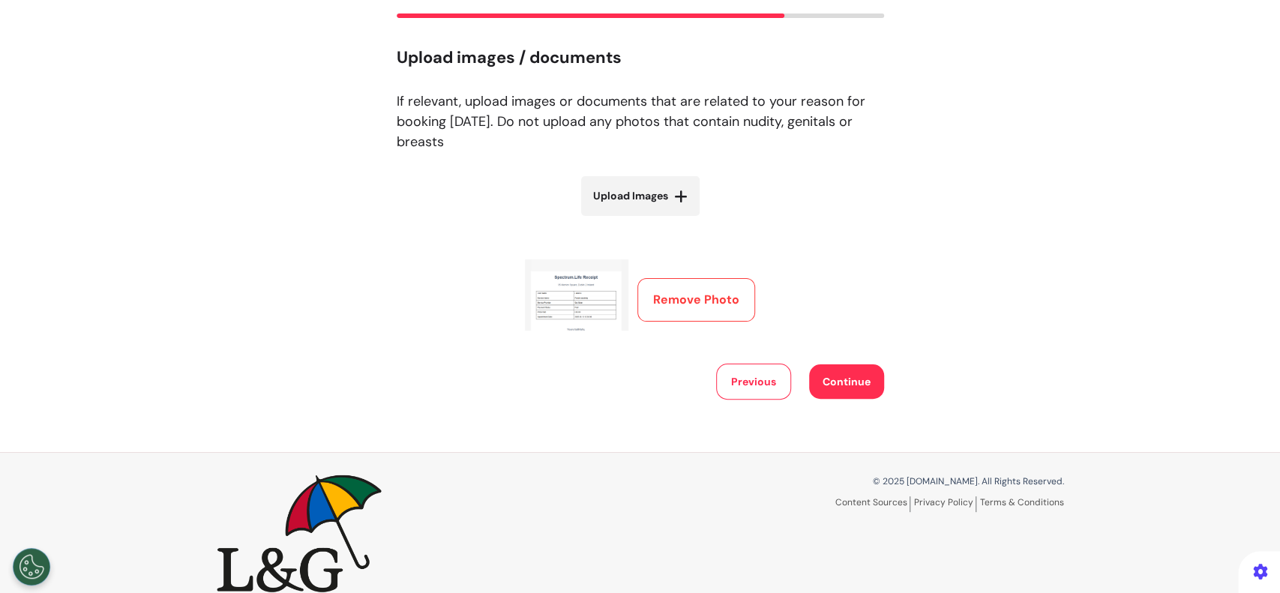
scroll to position [118, 0]
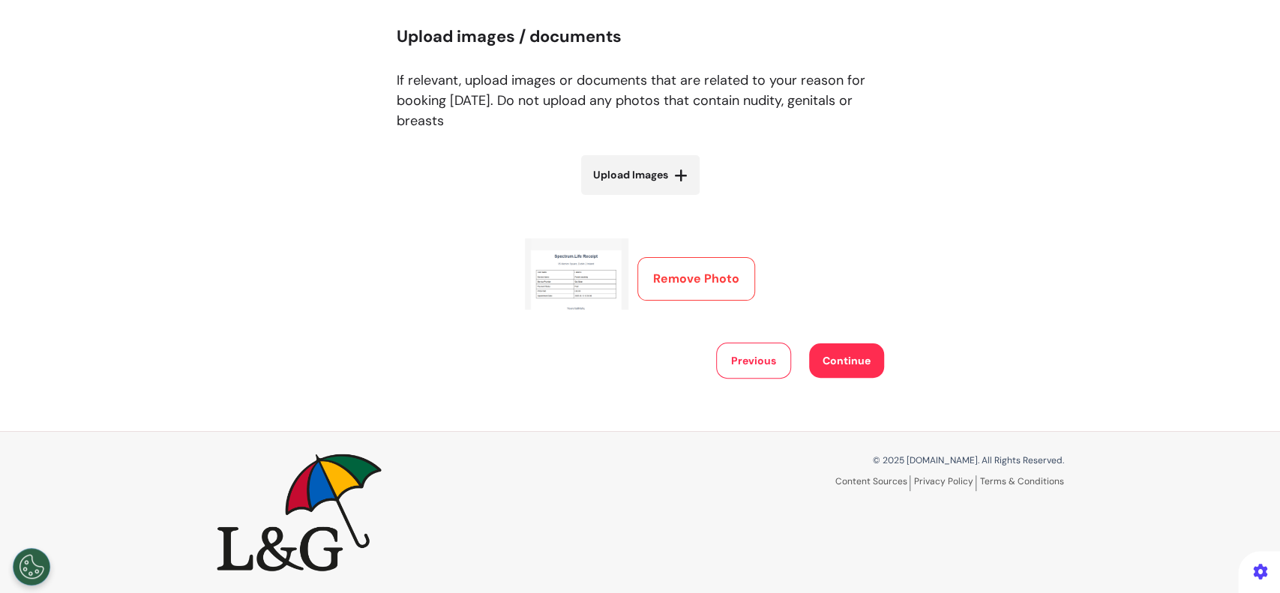
click at [852, 358] on button "Continue" at bounding box center [846, 360] width 75 height 34
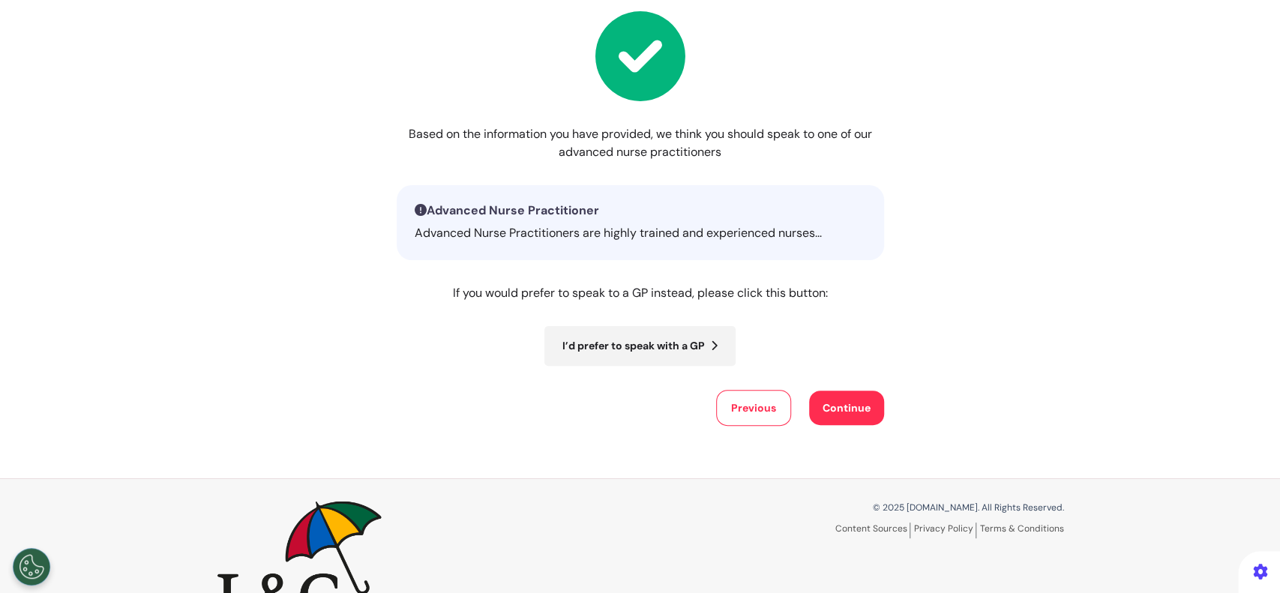
scroll to position [180, 0]
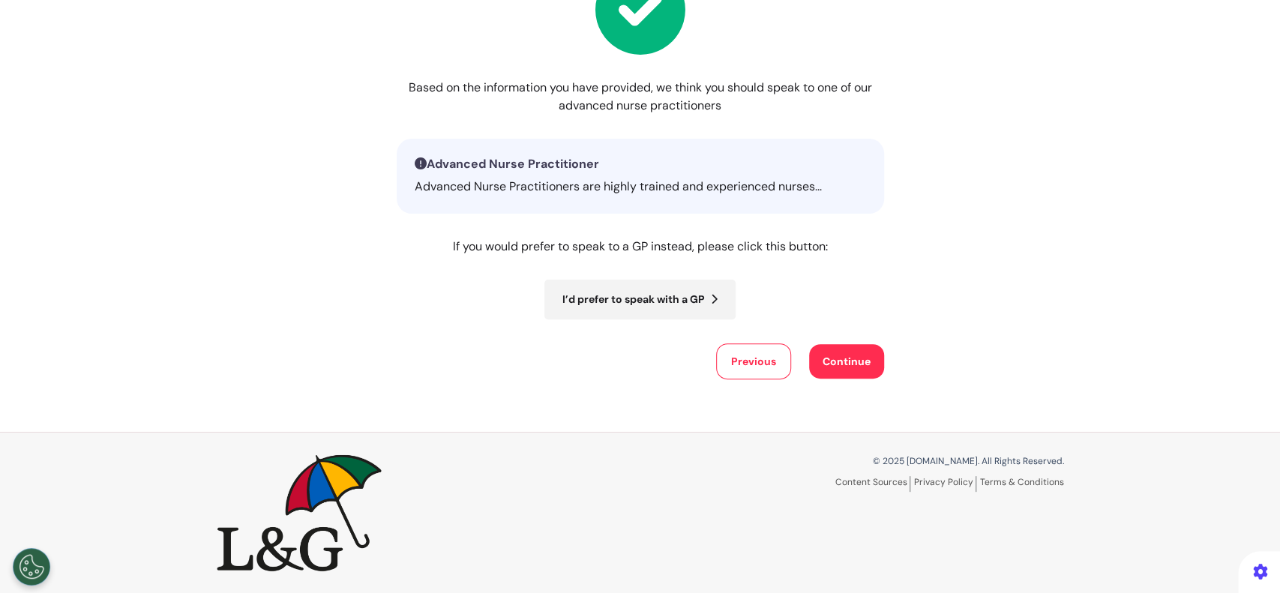
click at [850, 361] on button "Continue" at bounding box center [846, 361] width 75 height 34
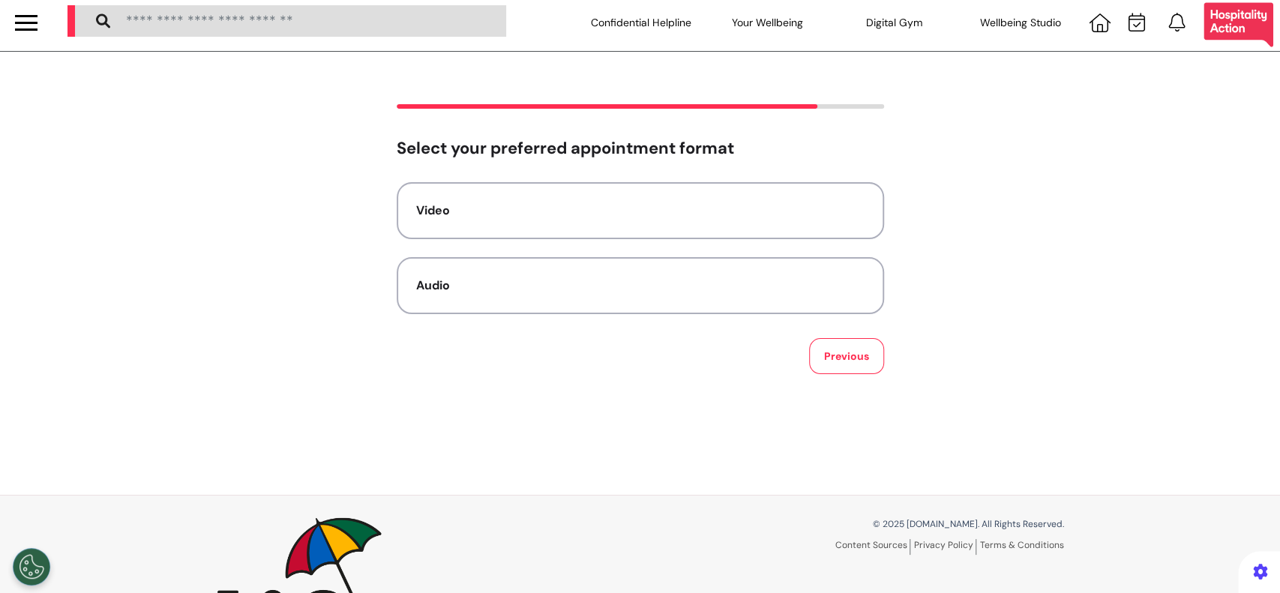
scroll to position [0, 0]
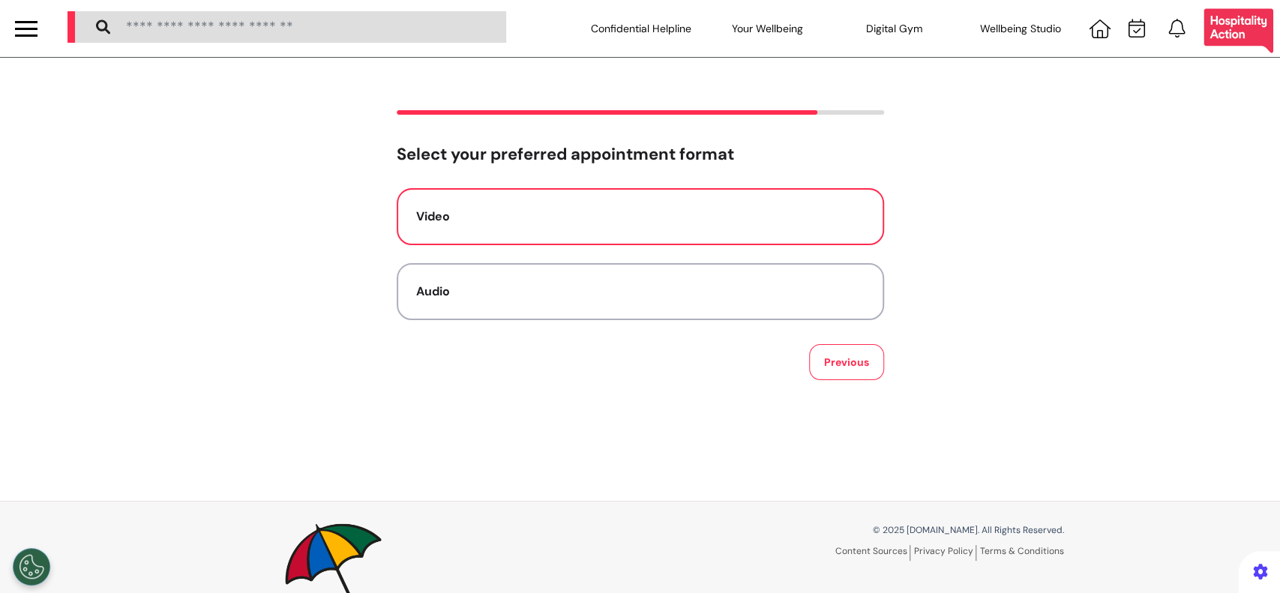
click at [653, 232] on button "Video" at bounding box center [640, 216] width 487 height 57
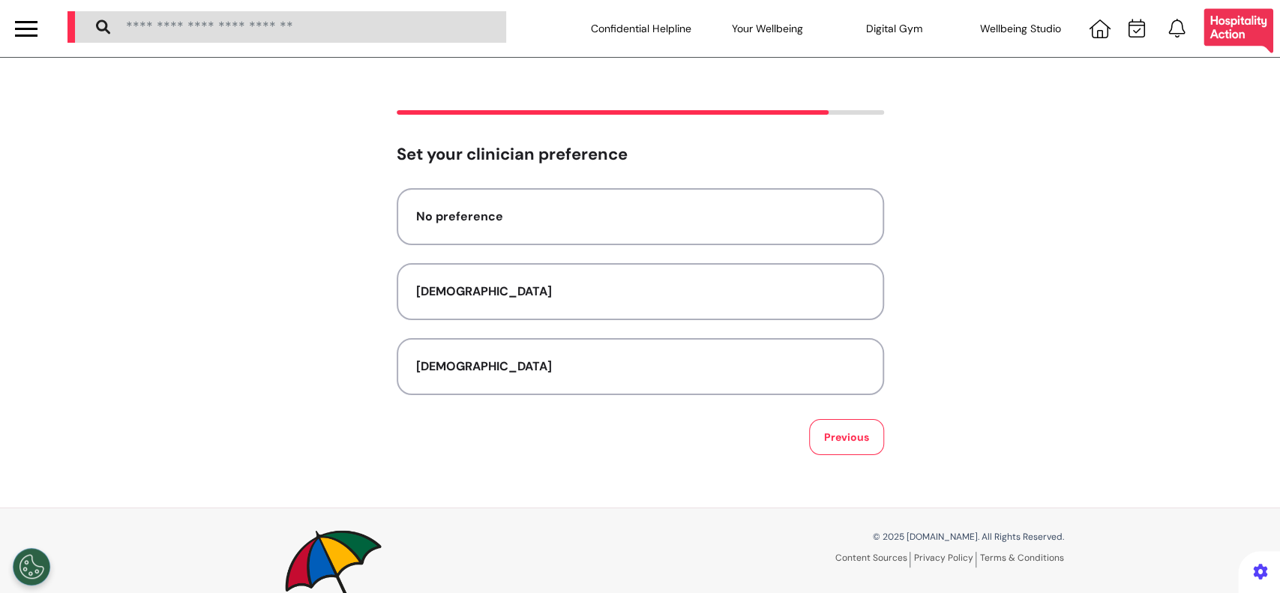
click at [657, 241] on button "No preference" at bounding box center [640, 216] width 487 height 57
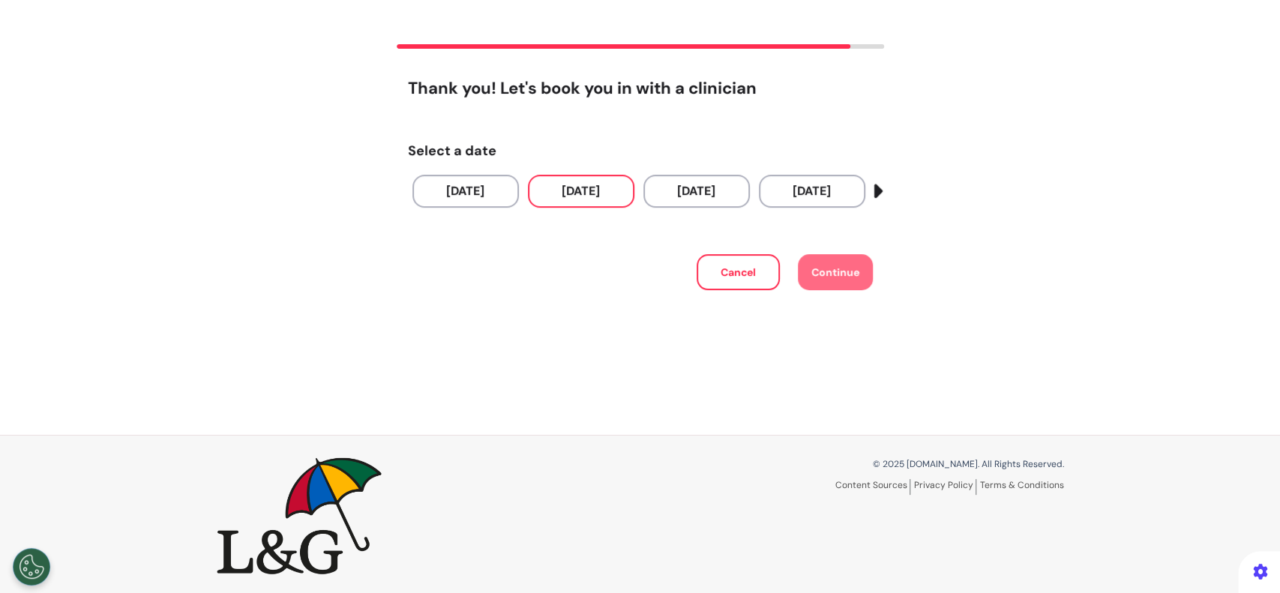
scroll to position [70, 0]
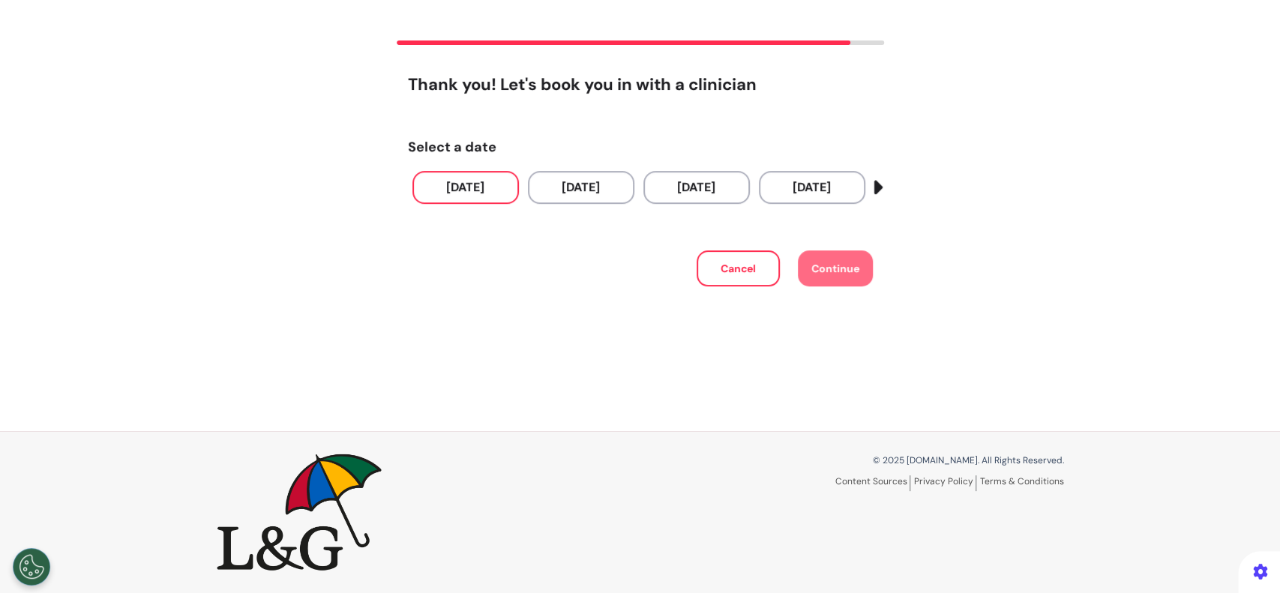
click at [478, 183] on button "[DATE]" at bounding box center [465, 187] width 106 height 33
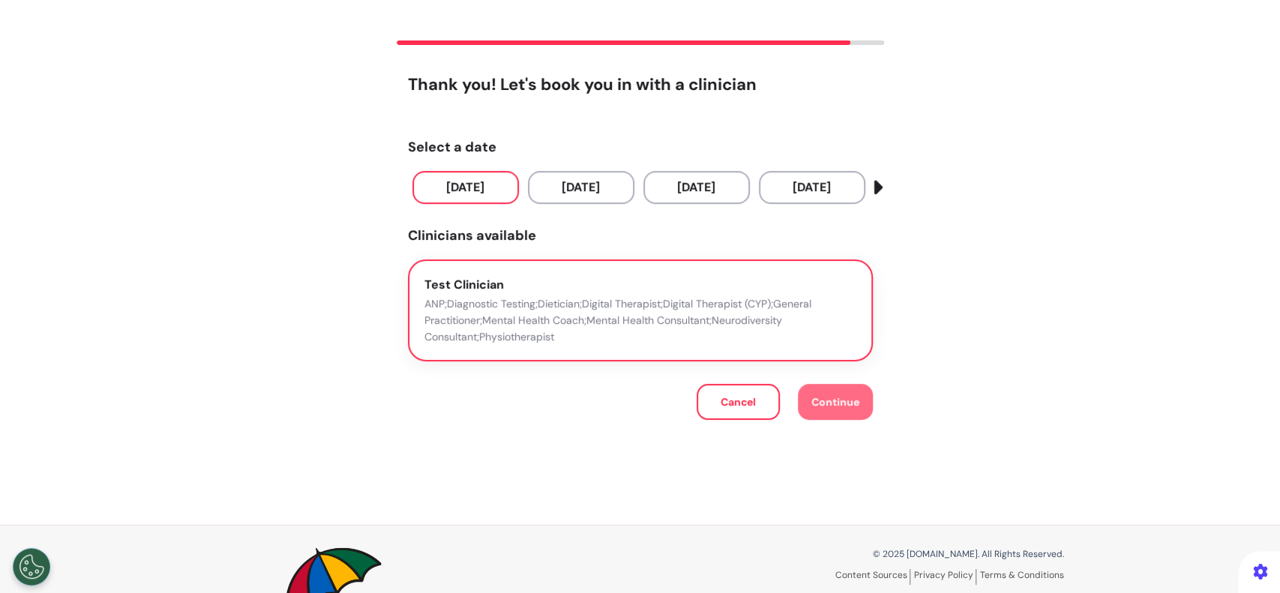
click at [556, 322] on p "ANP;Diagnostic Testing;Dietician;Digital Therapist;Digital Therapist (CYP);Gene…" at bounding box center [640, 319] width 432 height 49
click at [847, 396] on span "Continue" at bounding box center [835, 401] width 48 height 13
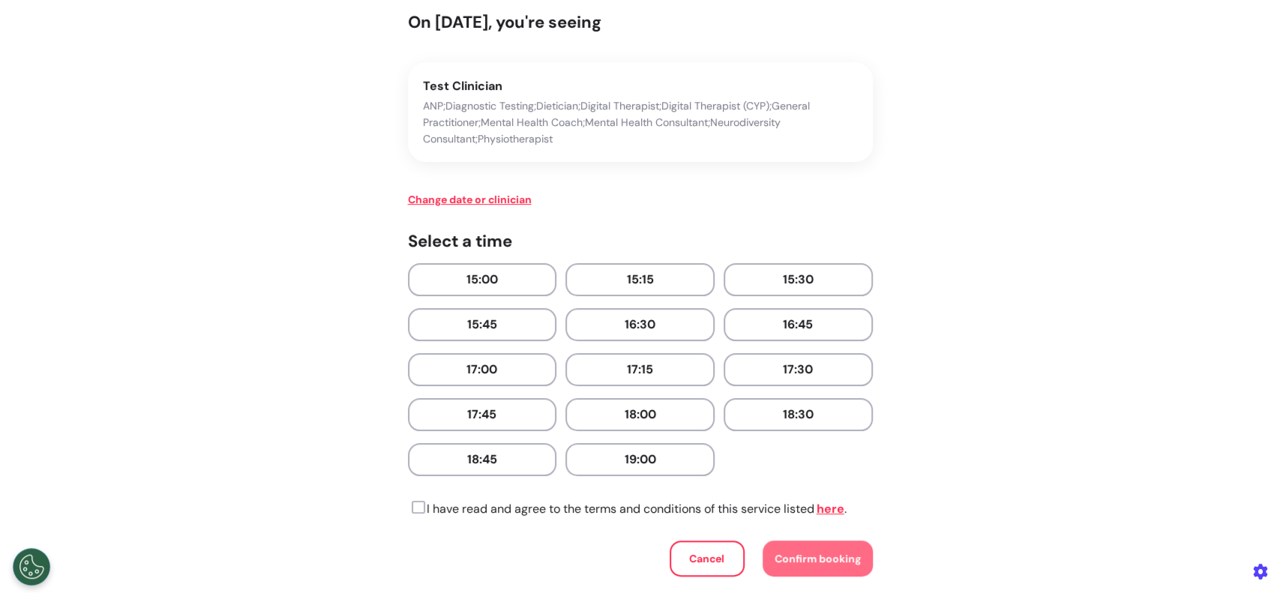
scroll to position [270, 0]
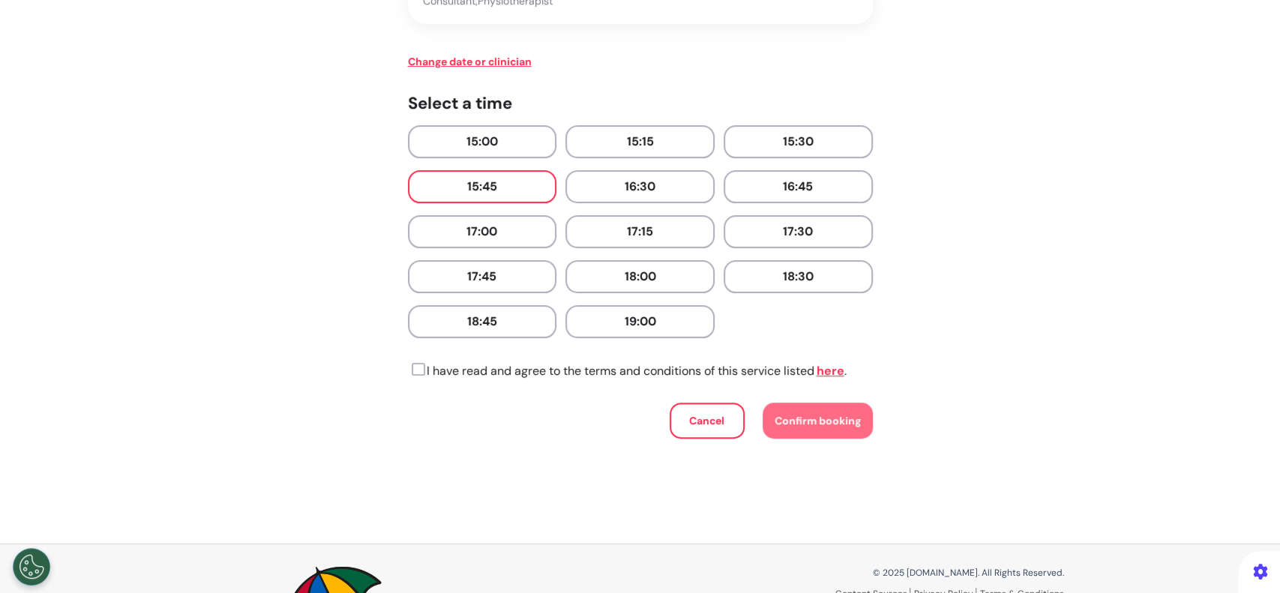
click at [510, 188] on button "15:45" at bounding box center [482, 186] width 149 height 33
drag, startPoint x: 411, startPoint y: 363, endPoint x: 512, endPoint y: 401, distance: 108.2
click at [411, 363] on icon at bounding box center [416, 369] width 17 height 15
click at [799, 417] on span "Confirm booking" at bounding box center [818, 420] width 86 height 13
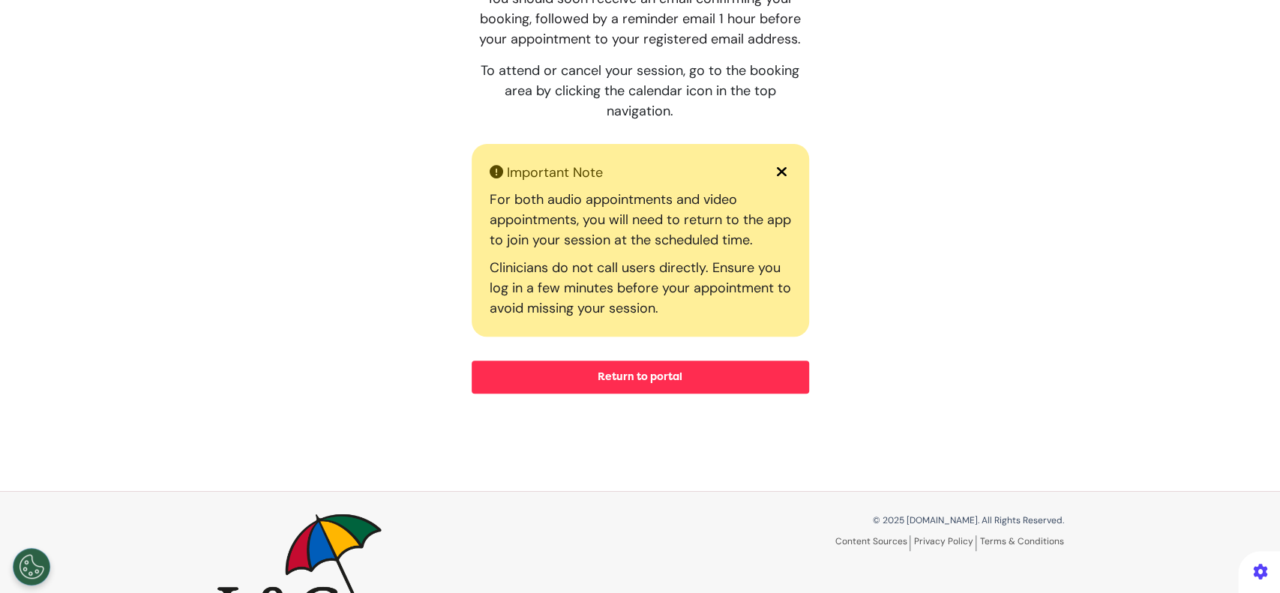
scroll to position [235, 0]
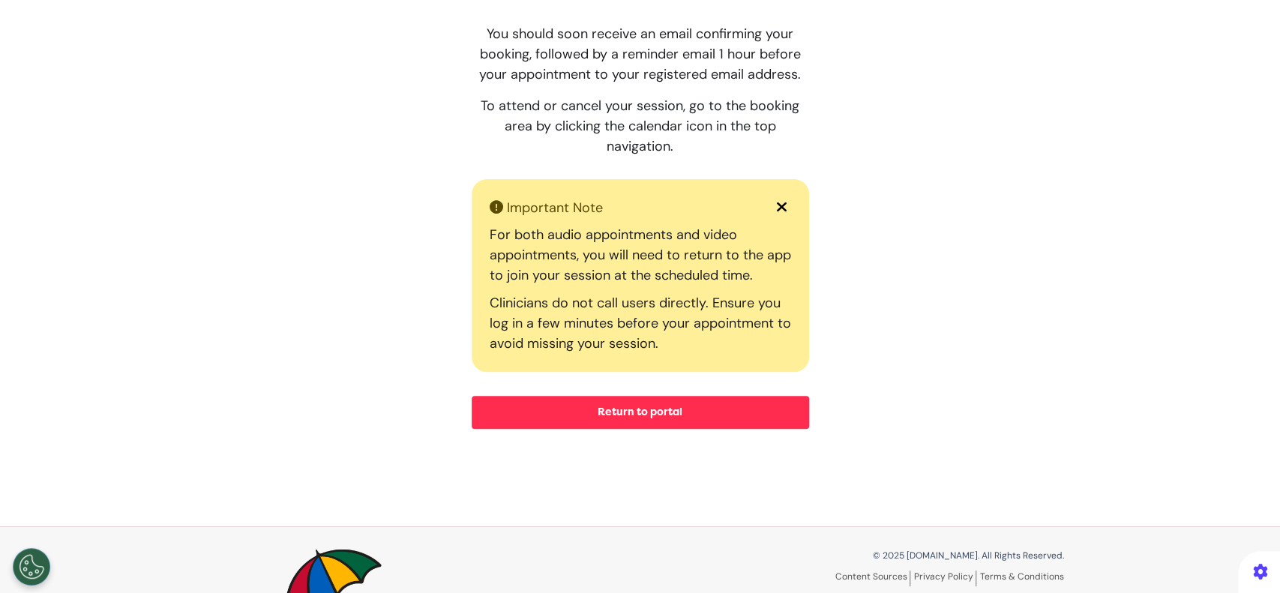
click at [668, 419] on button "Return to portal" at bounding box center [640, 412] width 337 height 33
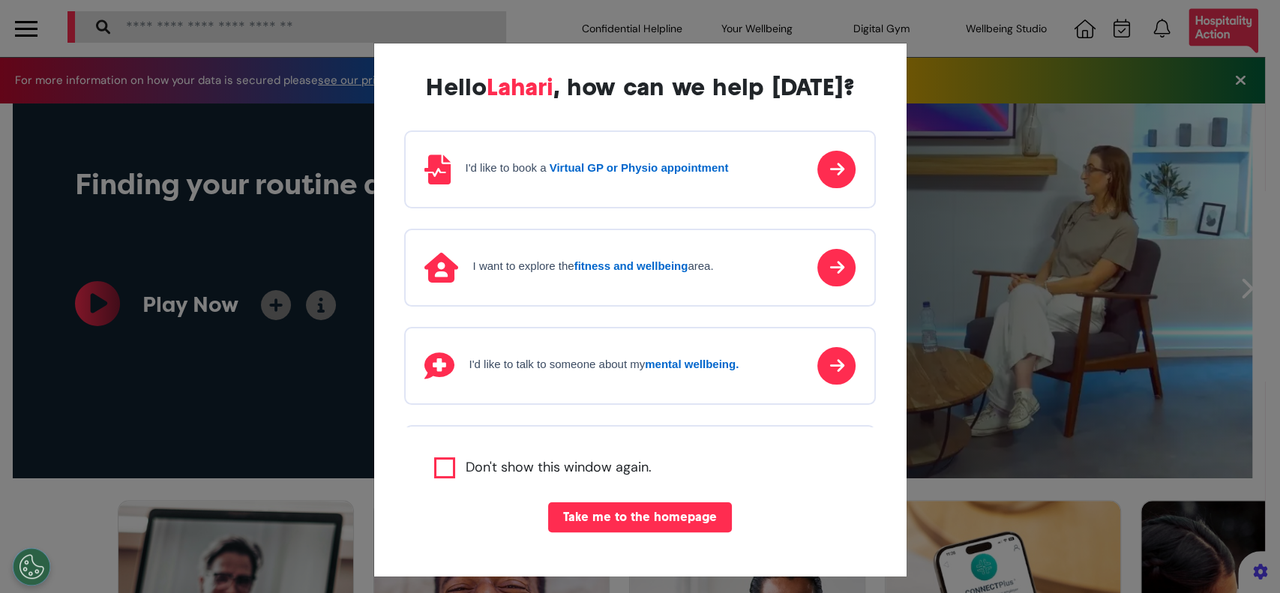
scroll to position [0, 639]
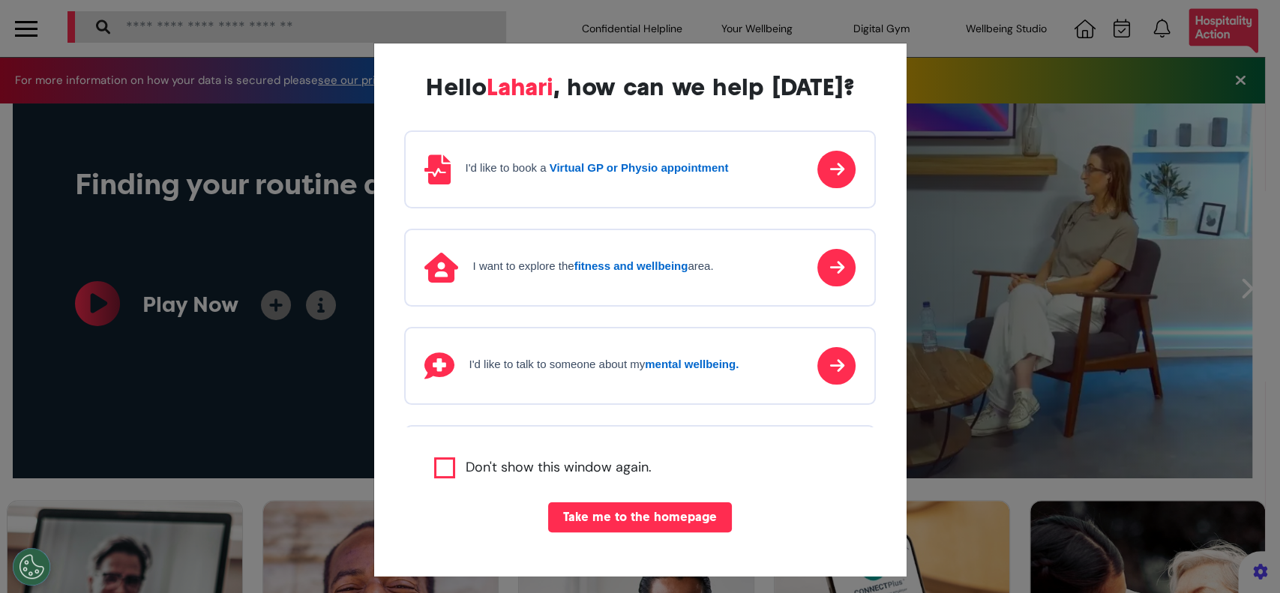
click at [627, 171] on strong "Virtual GP or Physio appointment" at bounding box center [639, 167] width 179 height 13
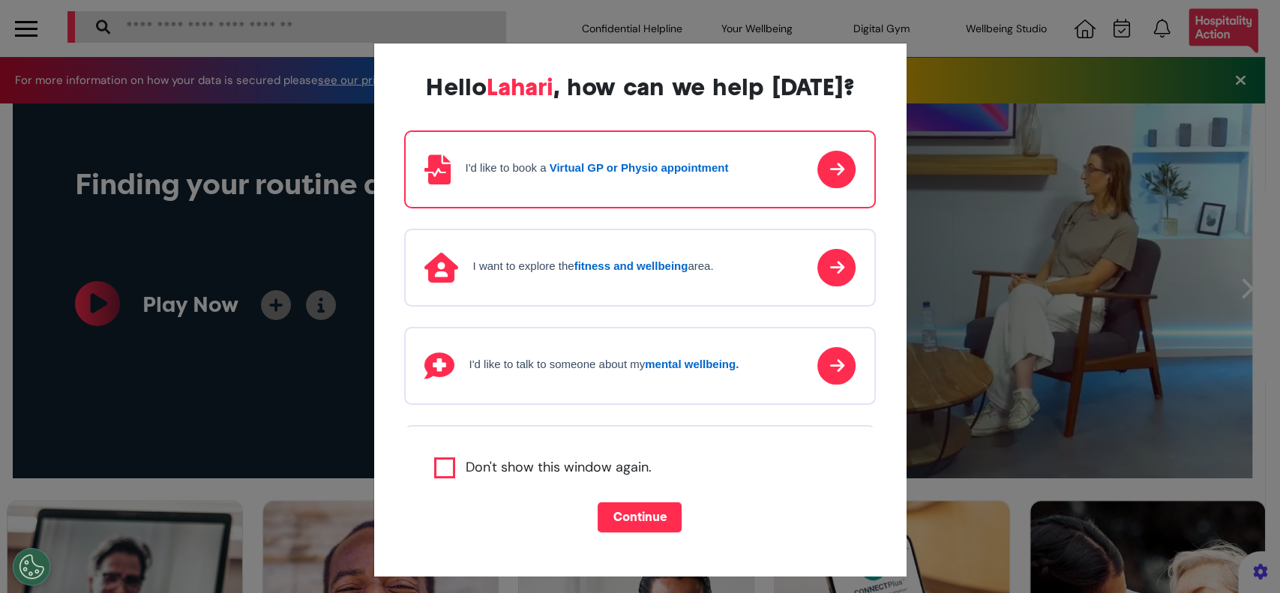
click at [659, 520] on button "Continue" at bounding box center [640, 517] width 84 height 30
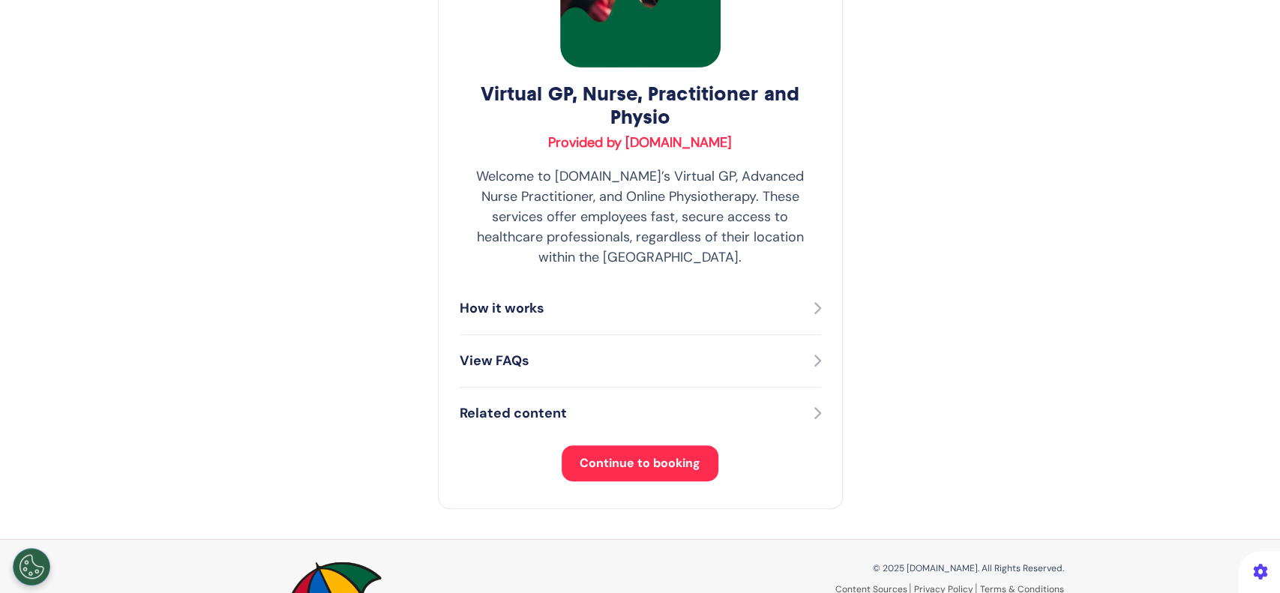
click at [663, 445] on button "Continue to booking" at bounding box center [640, 463] width 157 height 36
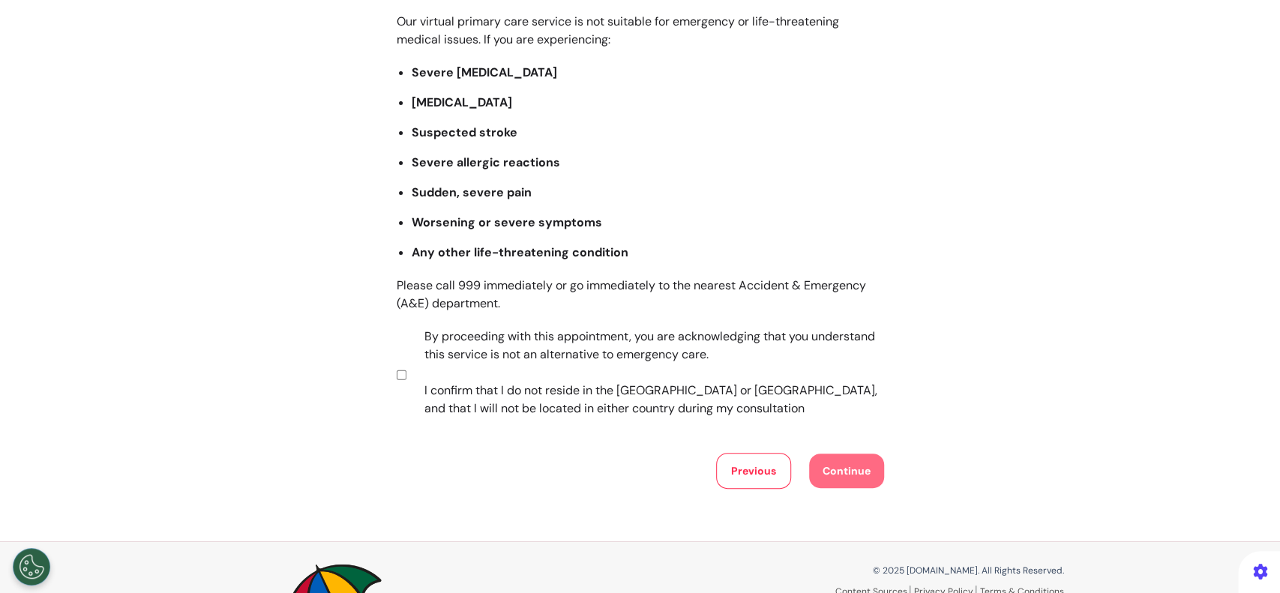
scroll to position [286, 0]
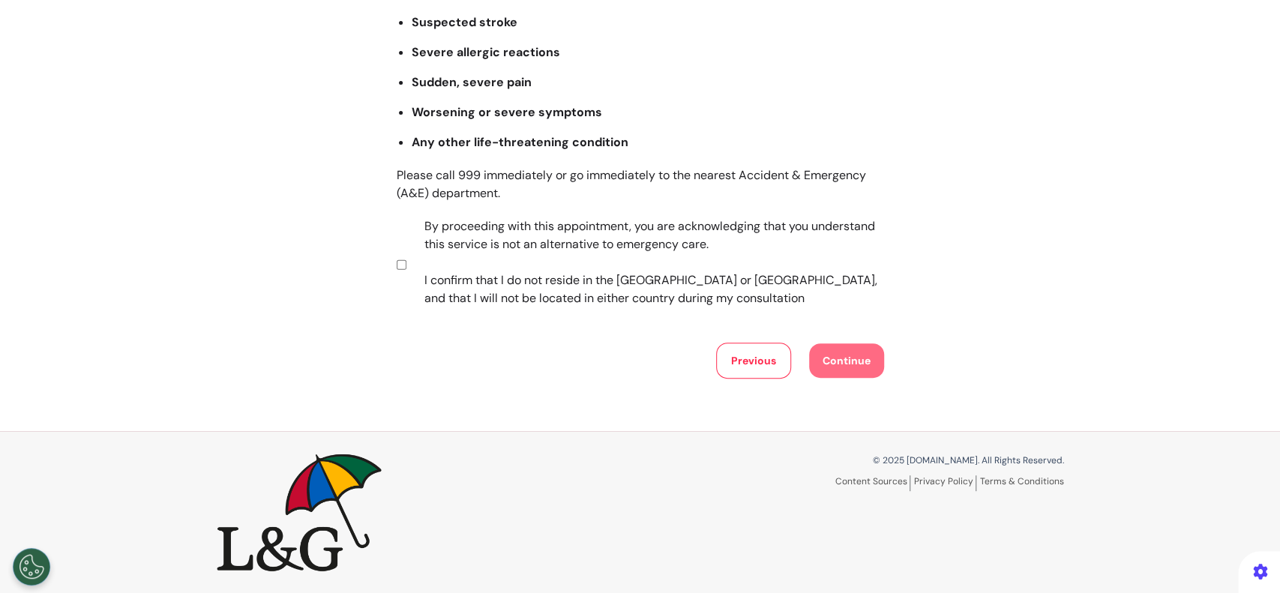
click at [386, 265] on div "Important Information Before Booking Our virtual primary care service is not su…" at bounding box center [640, 102] width 1280 height 554
click at [828, 367] on button "Continue" at bounding box center [846, 360] width 75 height 34
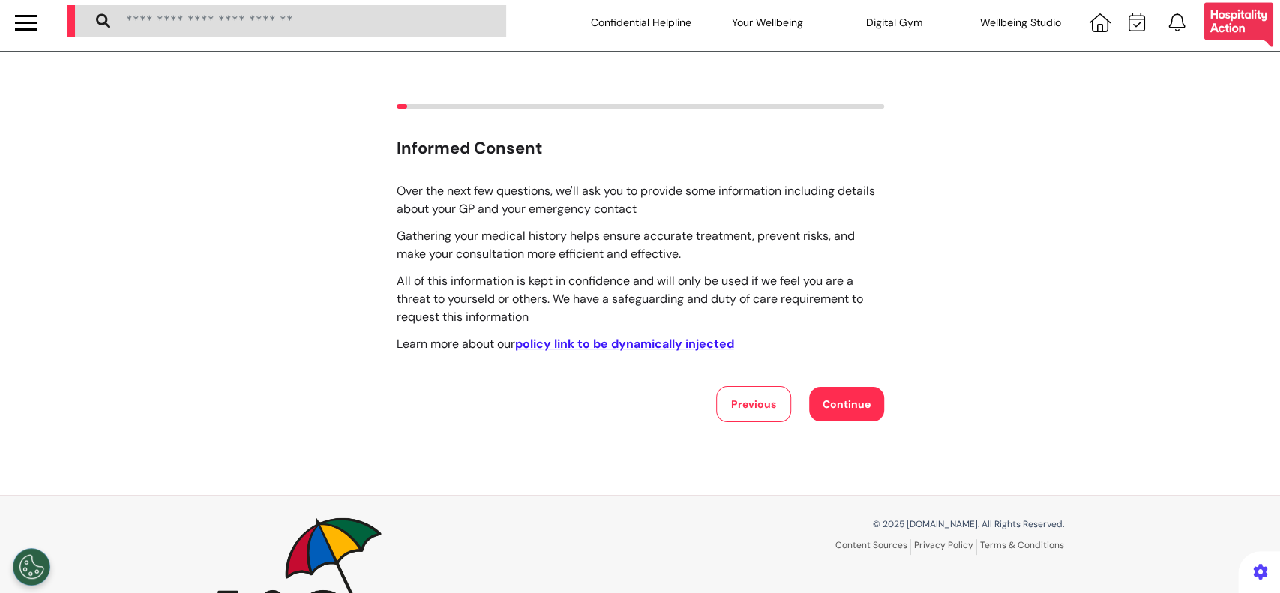
scroll to position [0, 0]
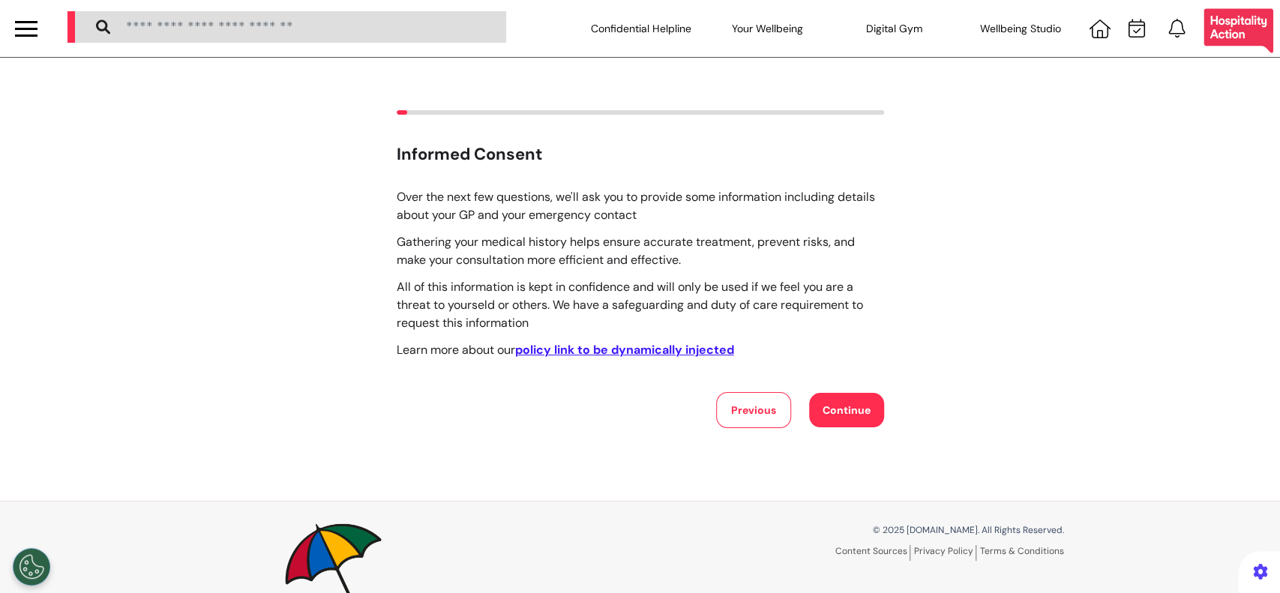
click at [831, 405] on button "Continue" at bounding box center [846, 410] width 75 height 34
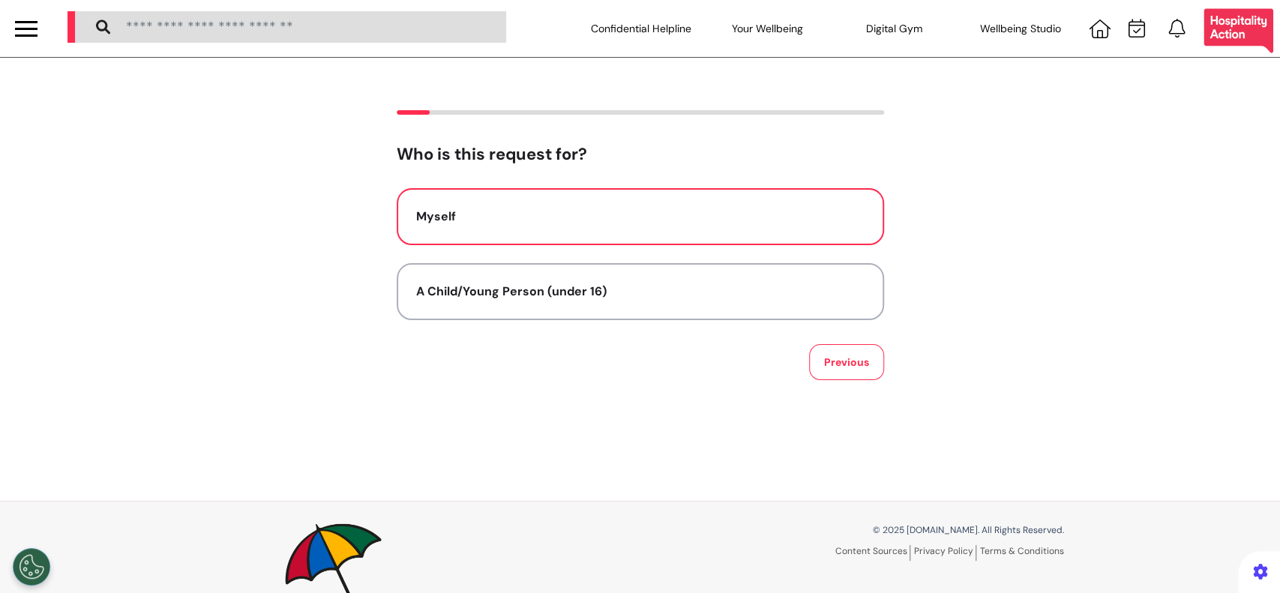
click at [778, 225] on div "Myself" at bounding box center [640, 217] width 448 height 18
select select "******"
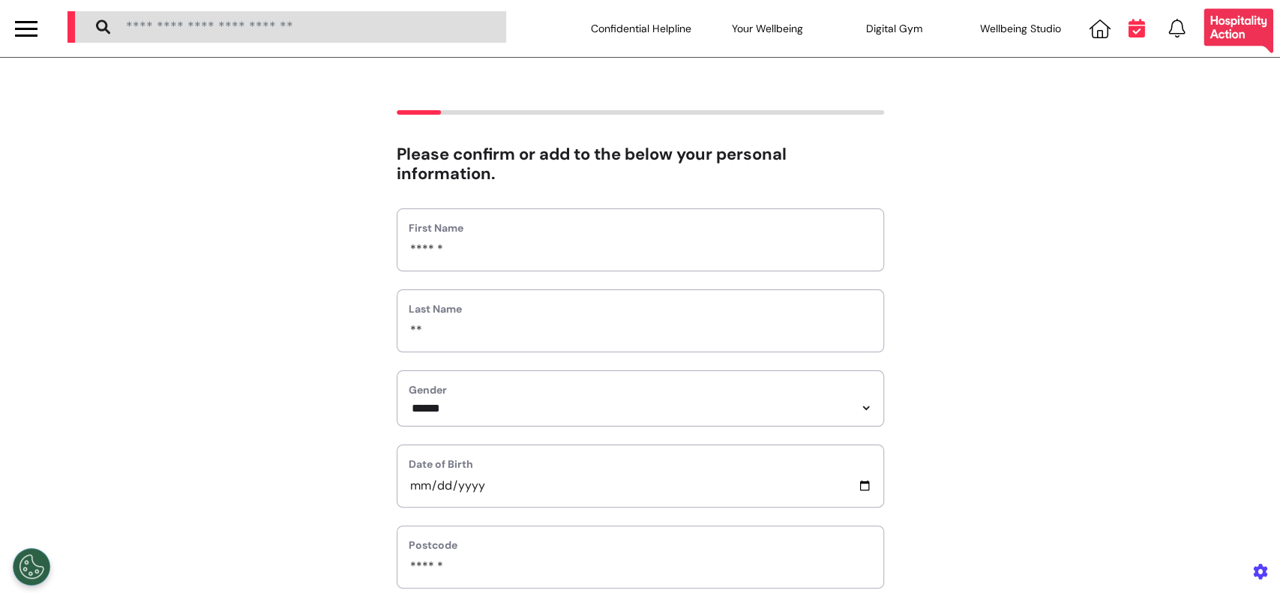
click at [1128, 23] on icon at bounding box center [1136, 28] width 16 height 19
click at [1089, 31] on icon at bounding box center [1099, 28] width 21 height 19
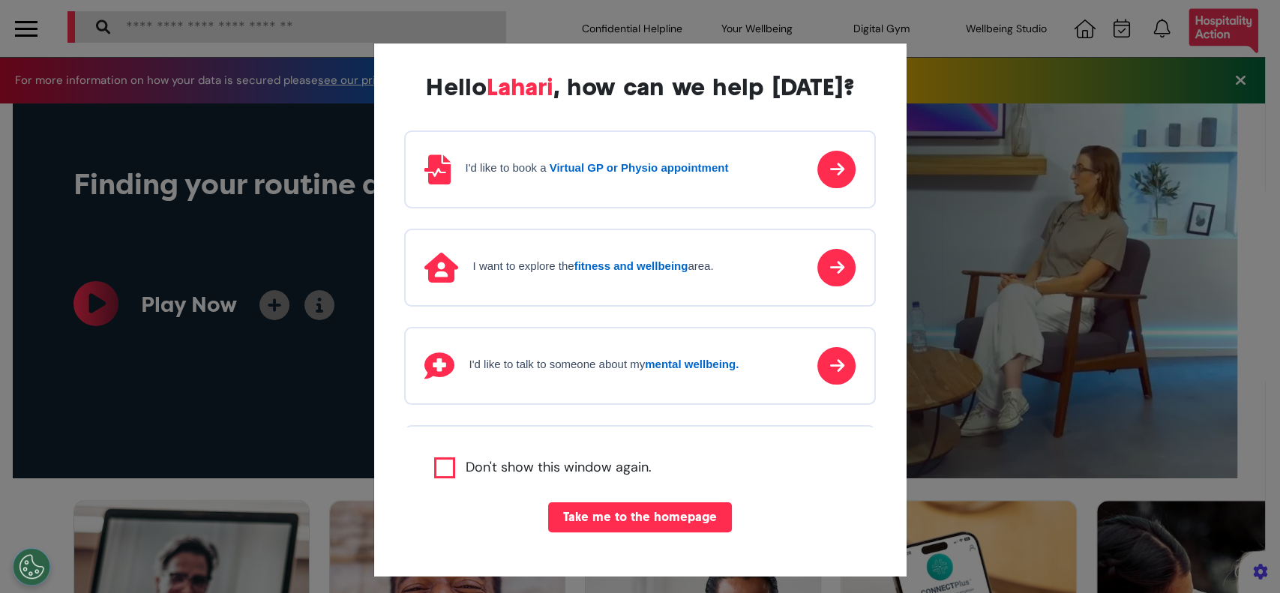
scroll to position [0, 639]
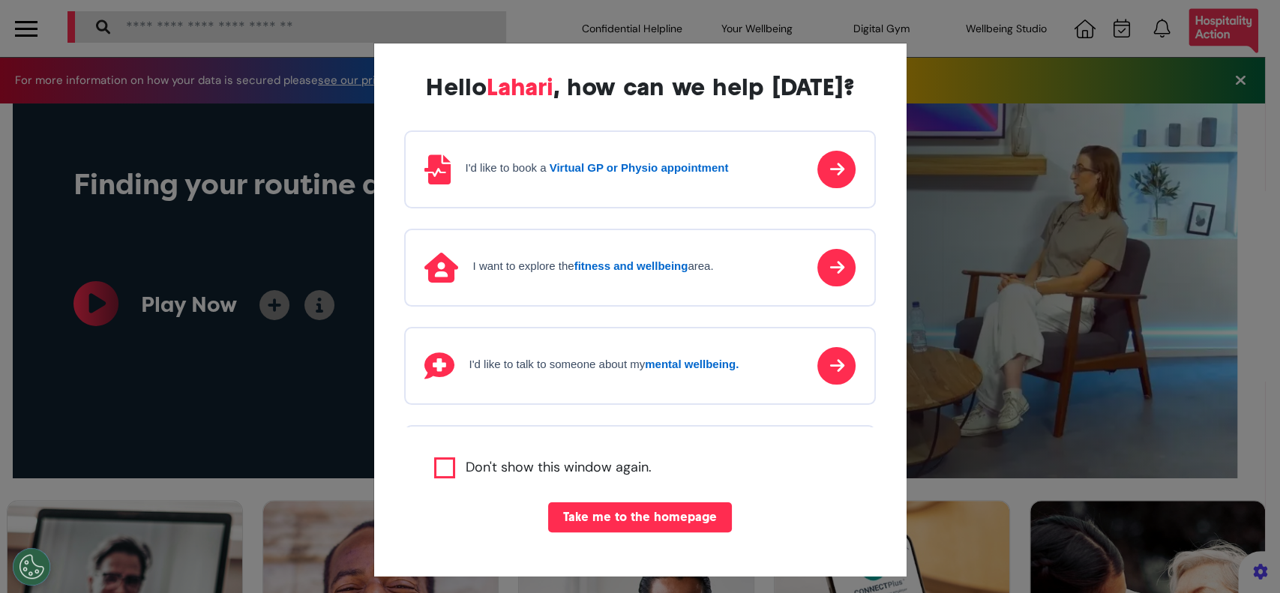
click at [611, 190] on div "I'd like to book a Virtual GP or Physio appointment" at bounding box center [640, 169] width 472 height 78
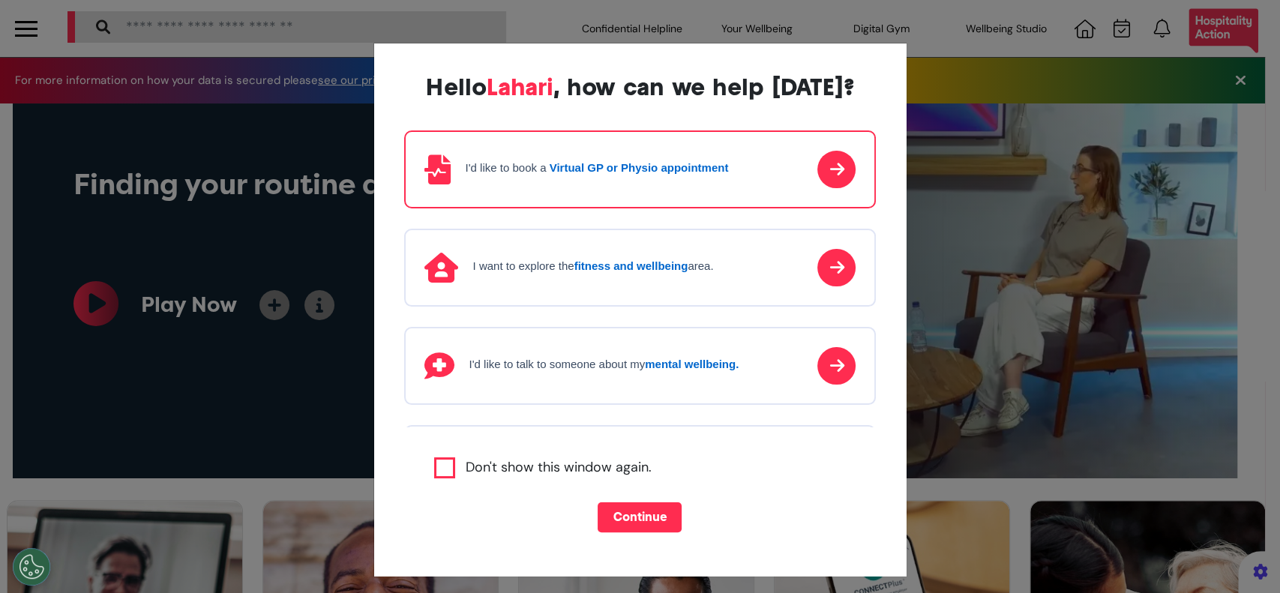
click at [641, 519] on button "Continue" at bounding box center [640, 517] width 84 height 30
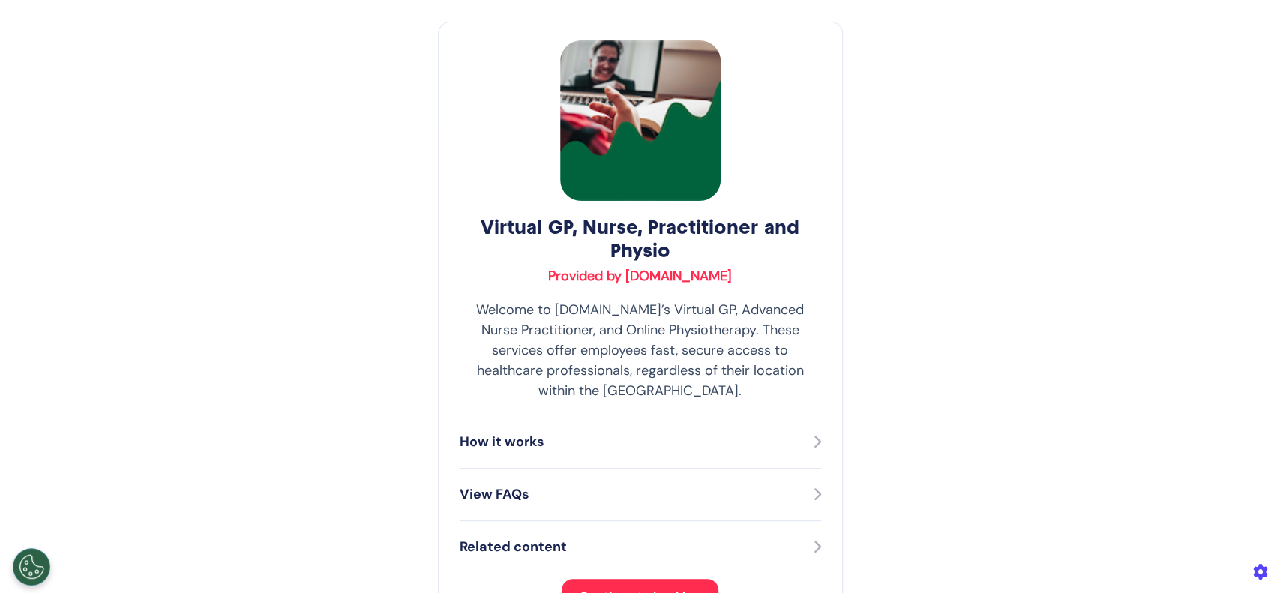
scroll to position [70, 0]
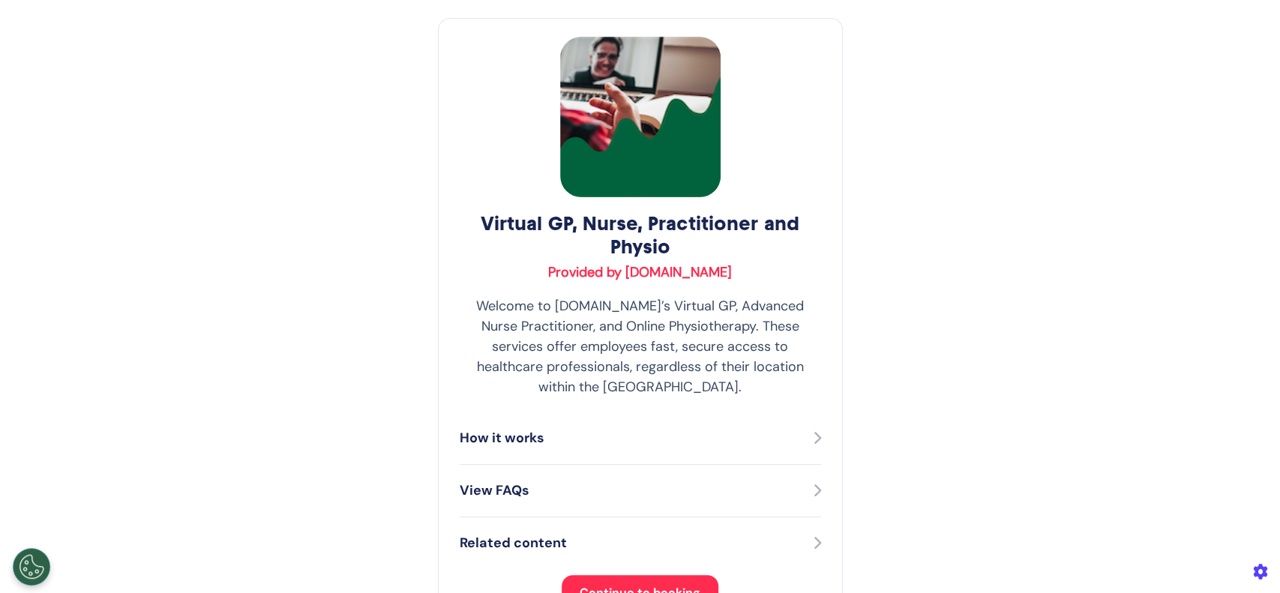
click at [614, 583] on button "Continue to booking" at bounding box center [640, 593] width 157 height 36
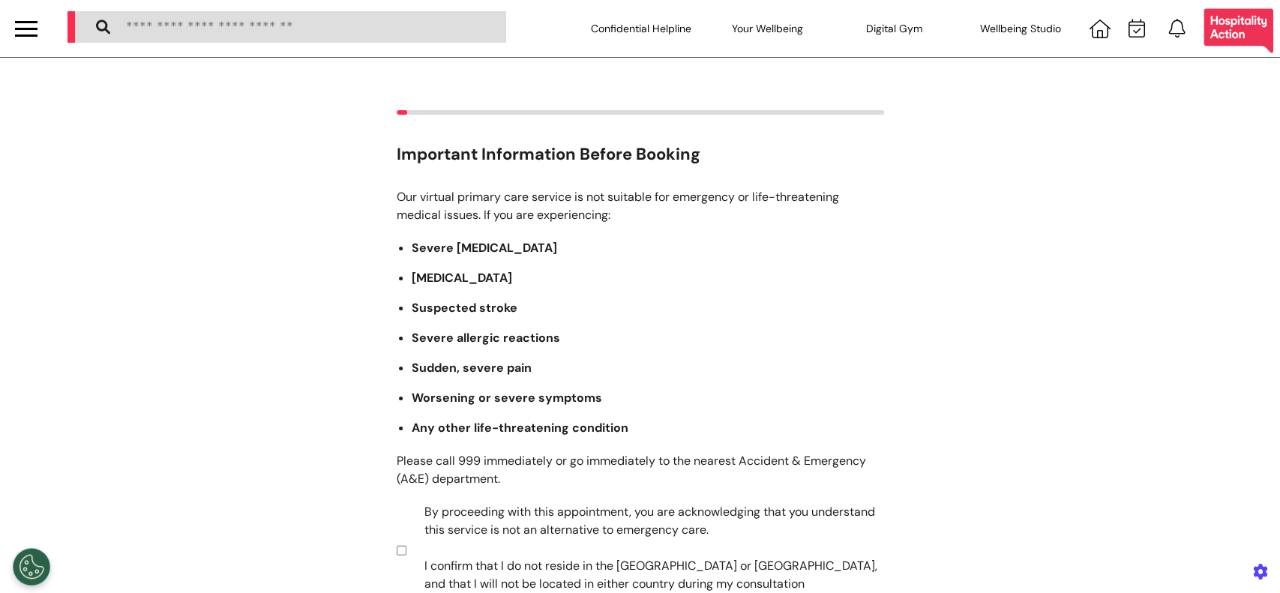
scroll to position [286, 0]
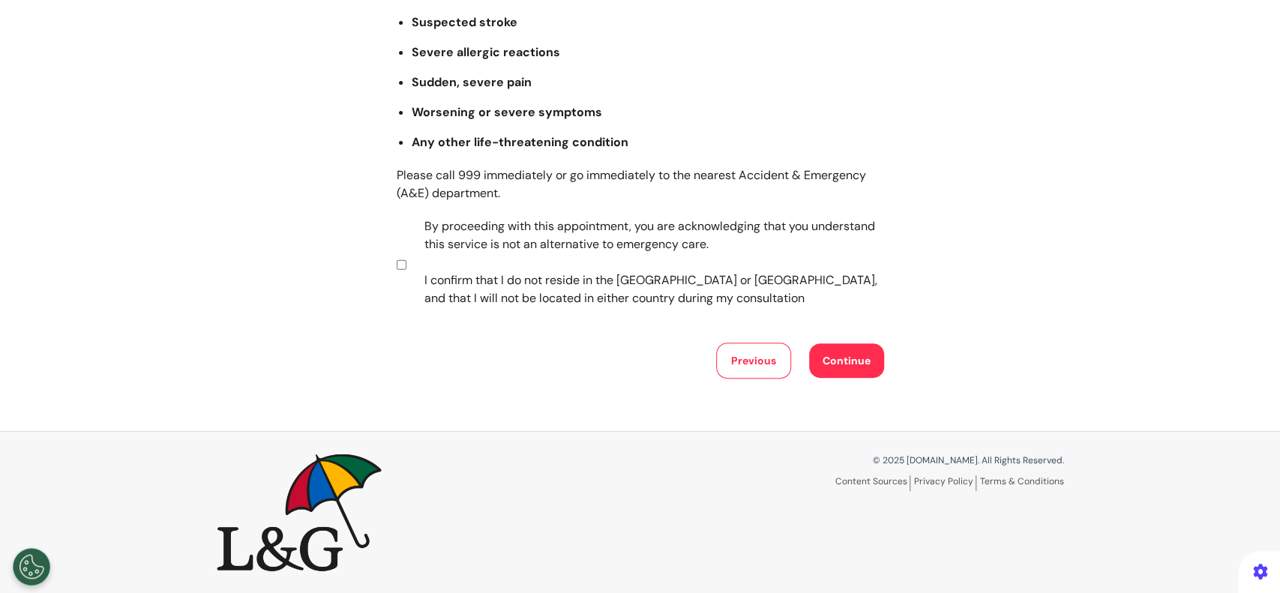
click at [857, 355] on button "Continue" at bounding box center [846, 360] width 75 height 34
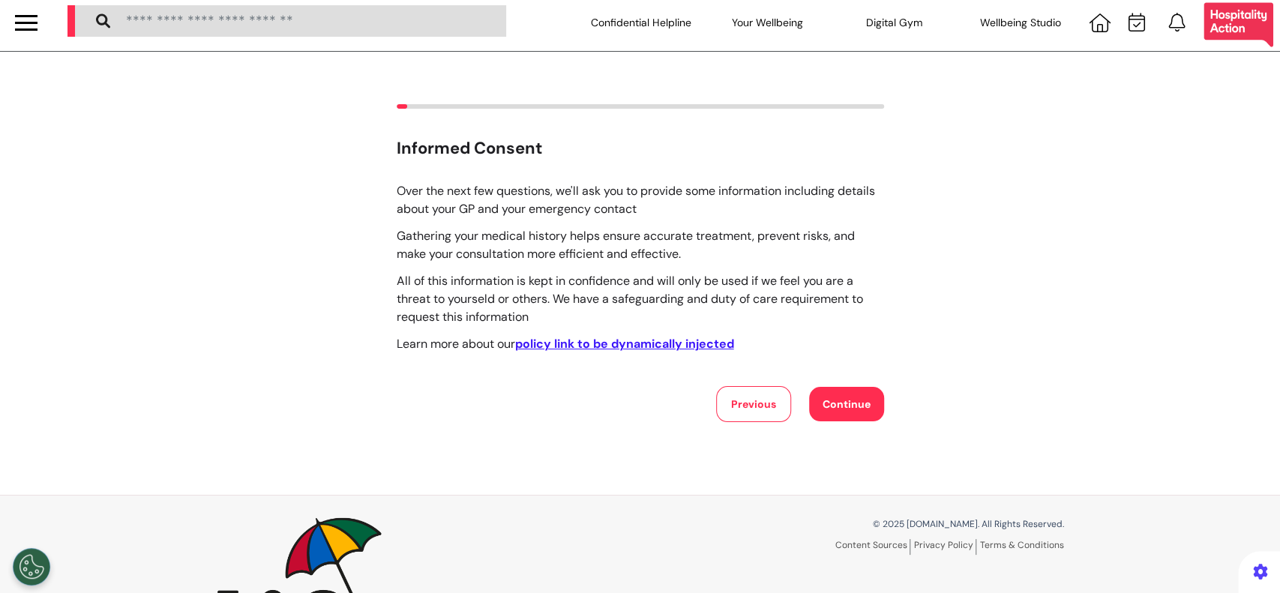
scroll to position [0, 0]
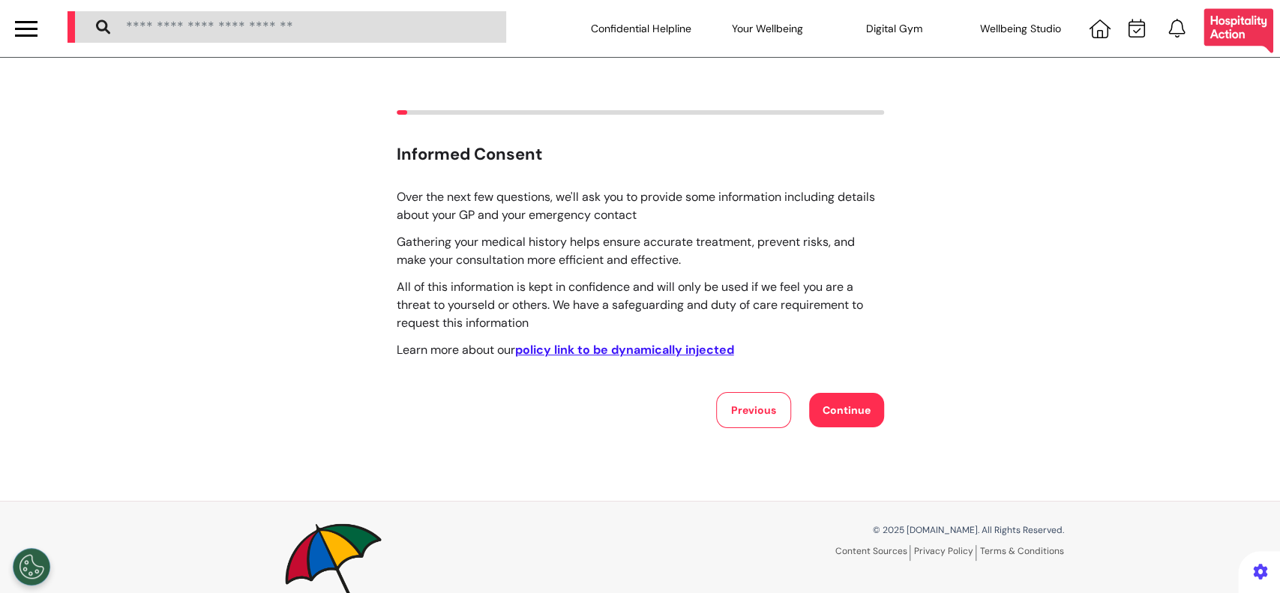
click at [840, 406] on button "Continue" at bounding box center [846, 410] width 75 height 34
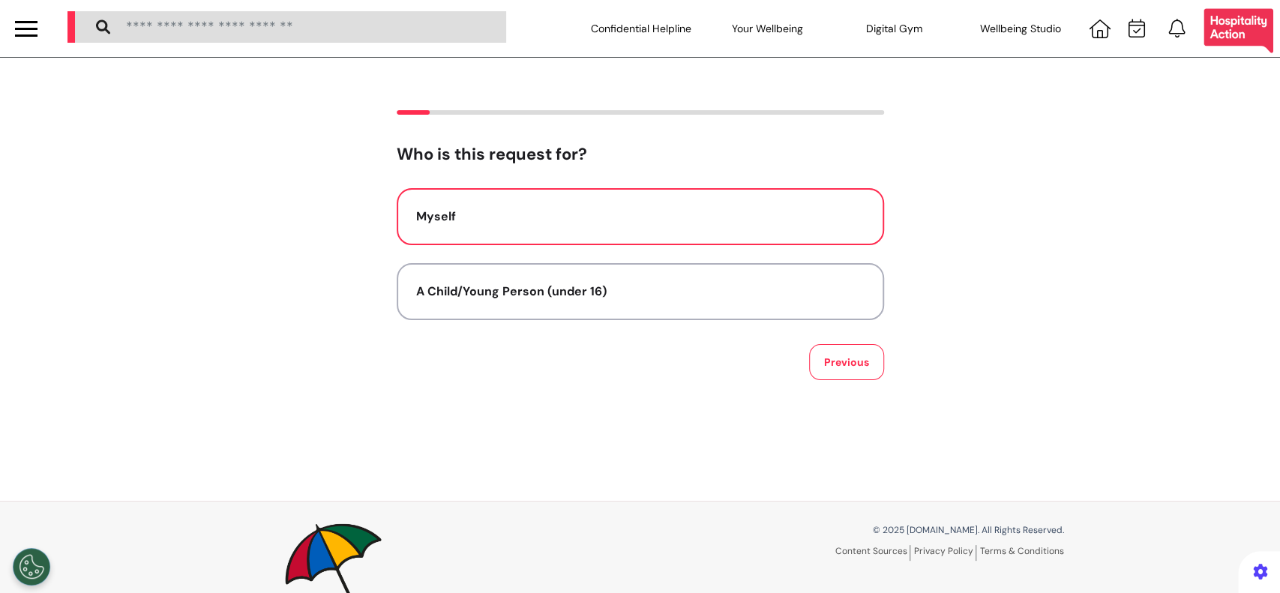
click at [582, 218] on div "Myself" at bounding box center [640, 217] width 448 height 18
select select "******"
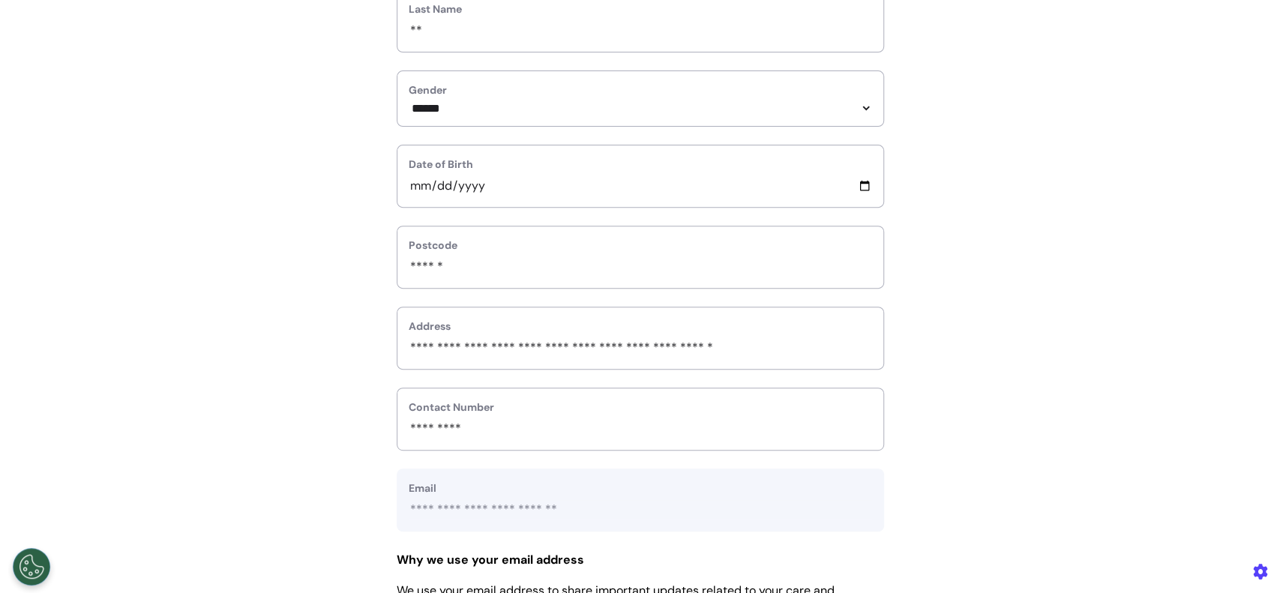
scroll to position [600, 0]
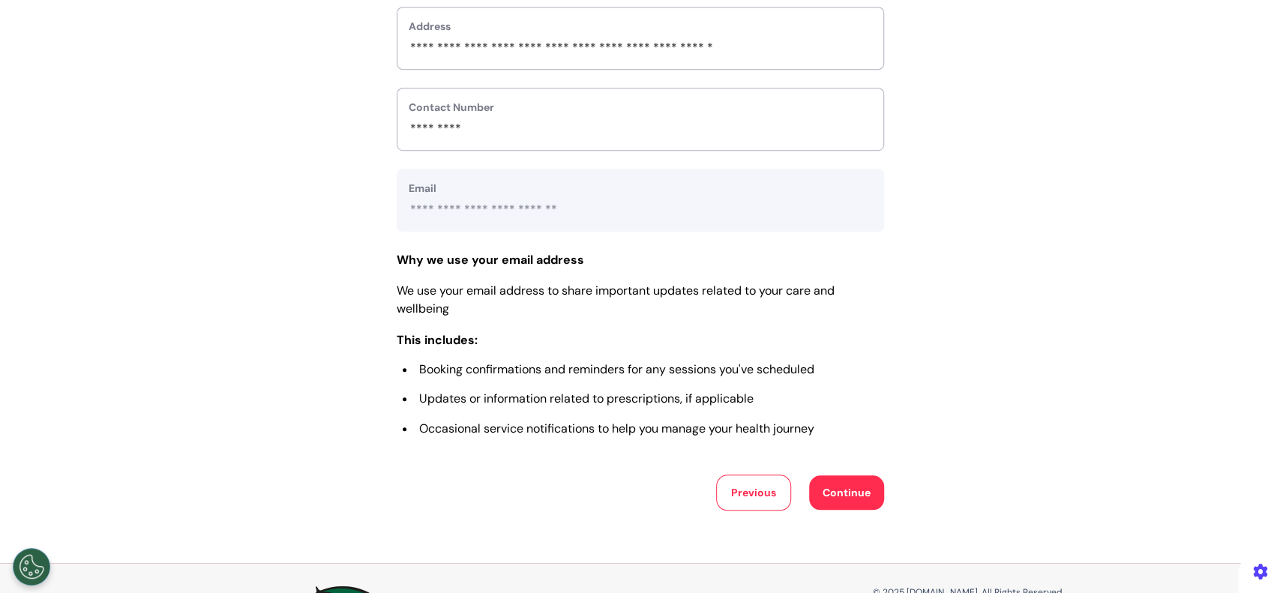
click at [849, 489] on button "Continue" at bounding box center [846, 492] width 75 height 34
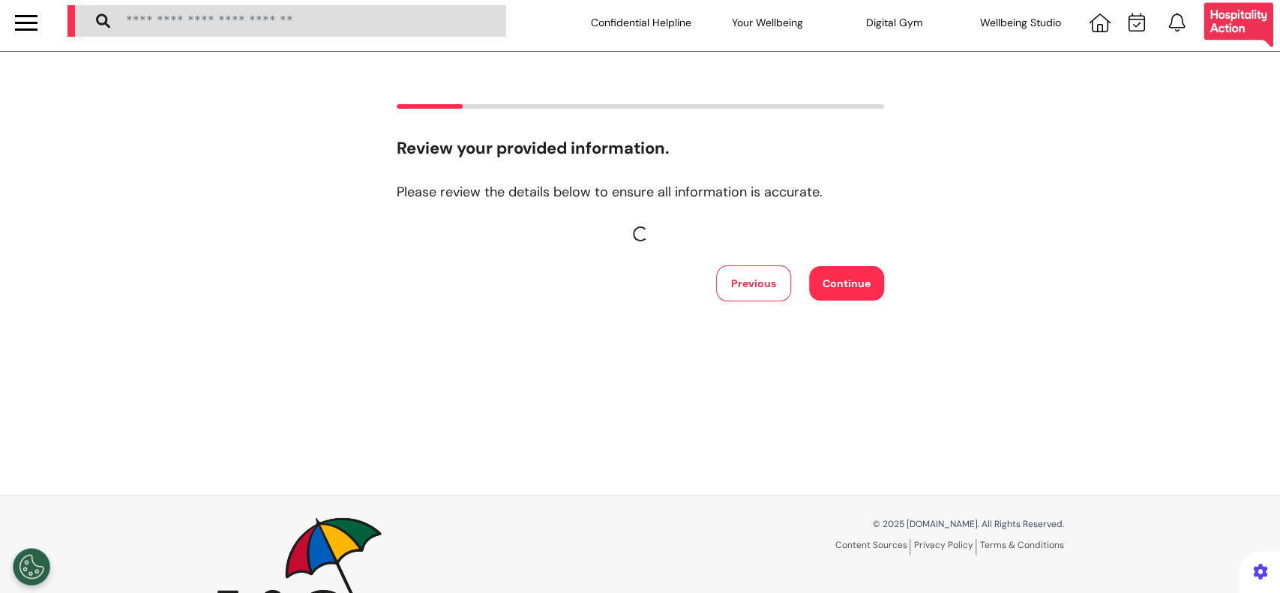
scroll to position [0, 0]
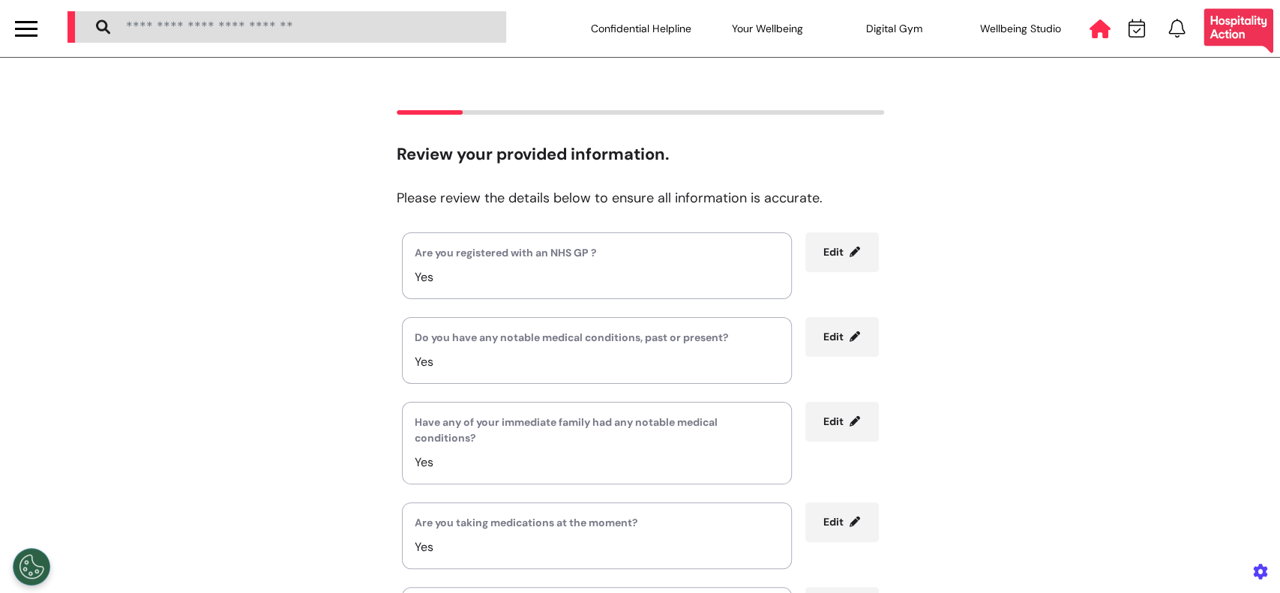
click at [1089, 32] on icon at bounding box center [1099, 28] width 21 height 19
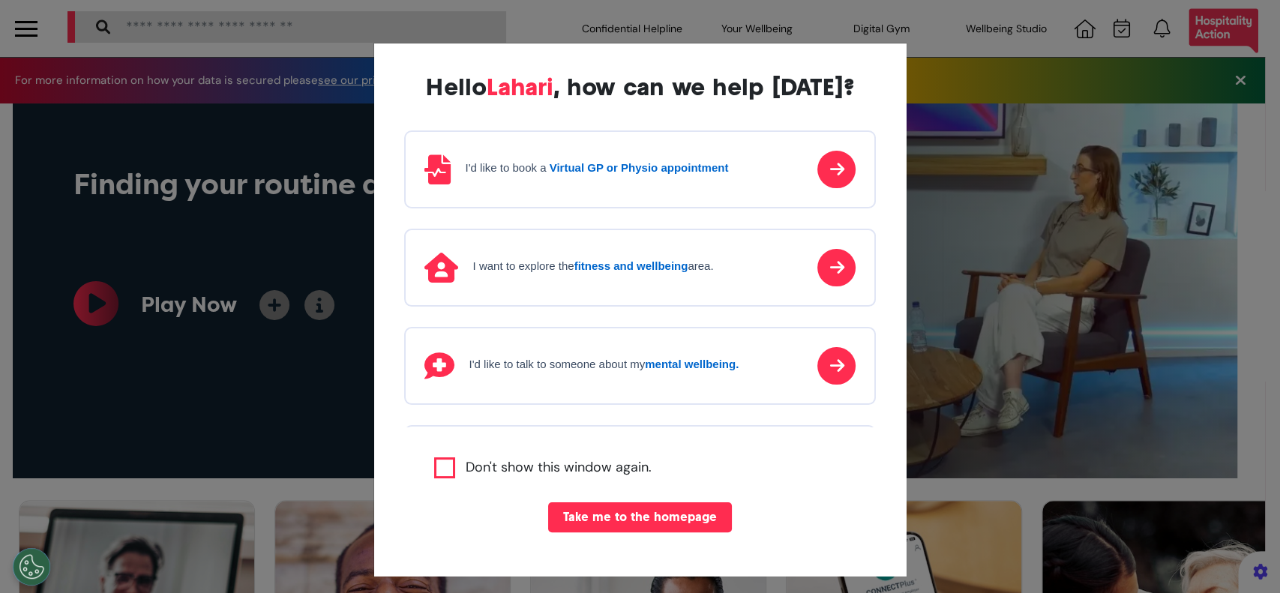
scroll to position [0, 639]
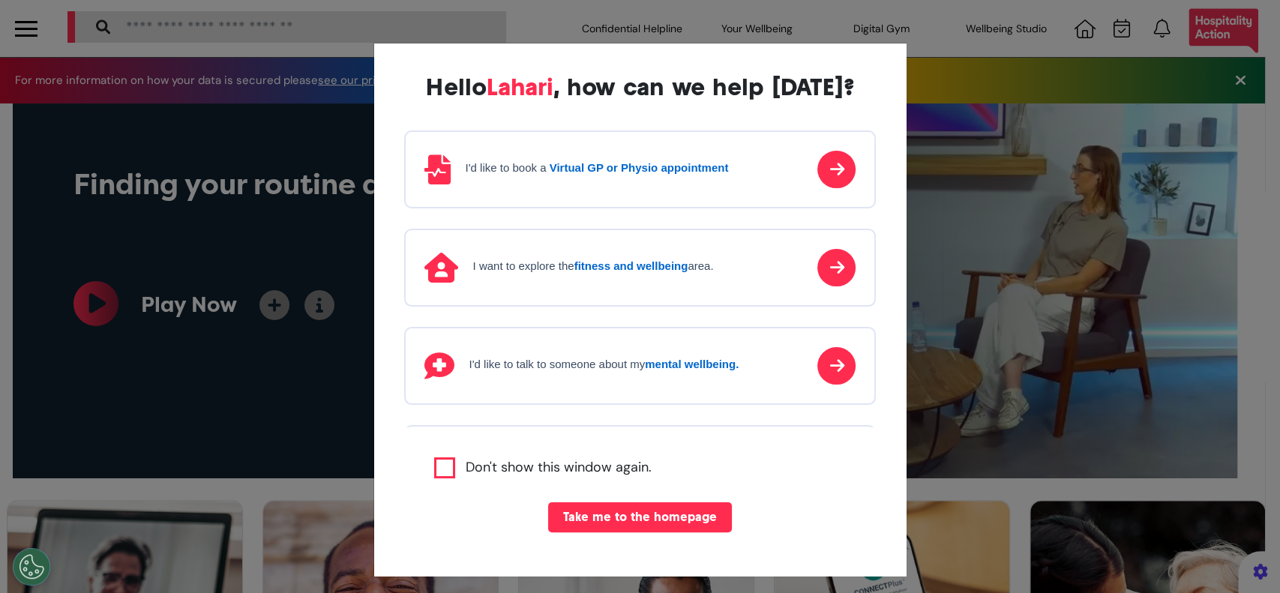
click at [658, 179] on div "I'd like to book a Virtual GP or Physio appointment" at bounding box center [576, 169] width 304 height 30
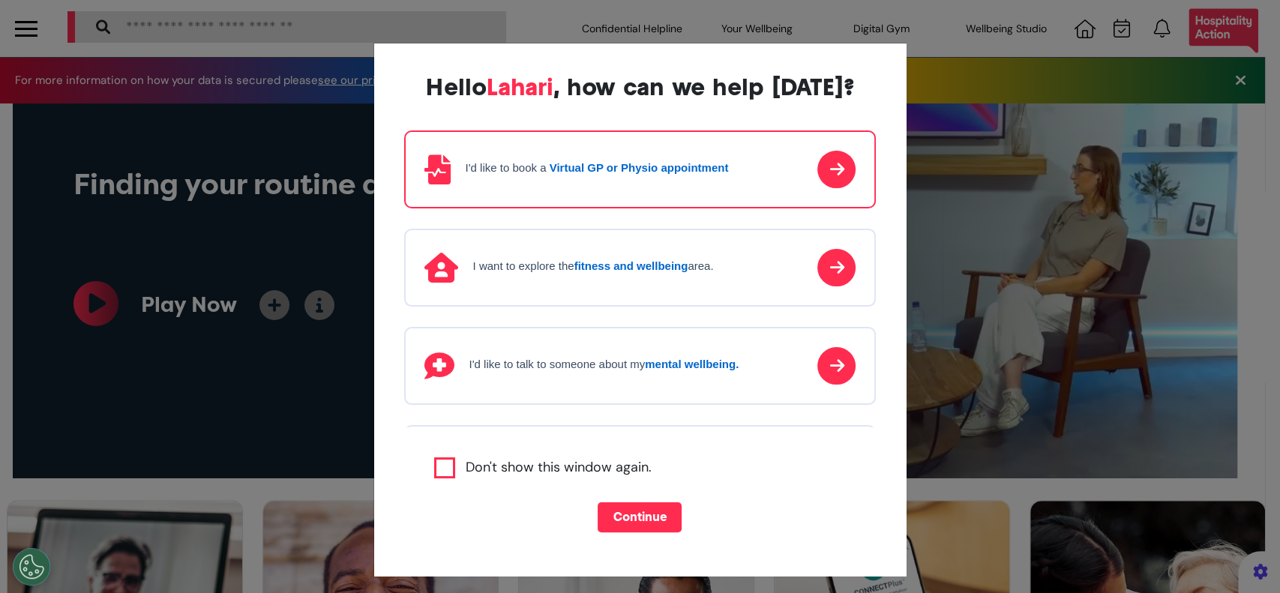
click at [611, 518] on button "Continue" at bounding box center [640, 517] width 84 height 30
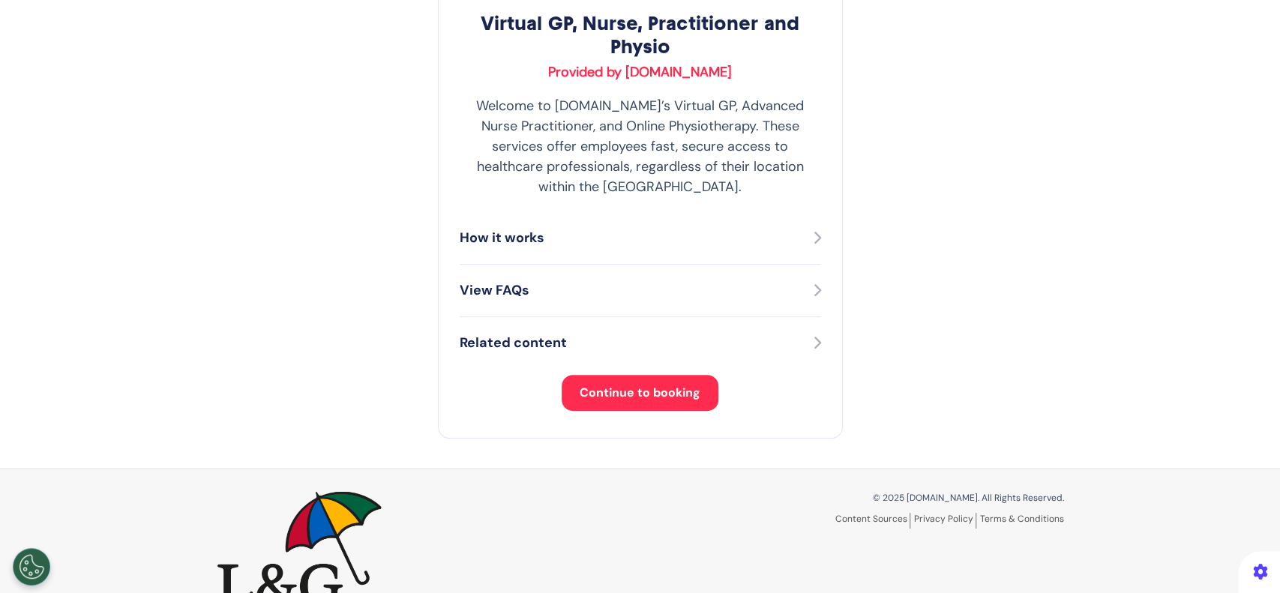
click at [630, 388] on button "Continue to booking" at bounding box center [640, 393] width 157 height 36
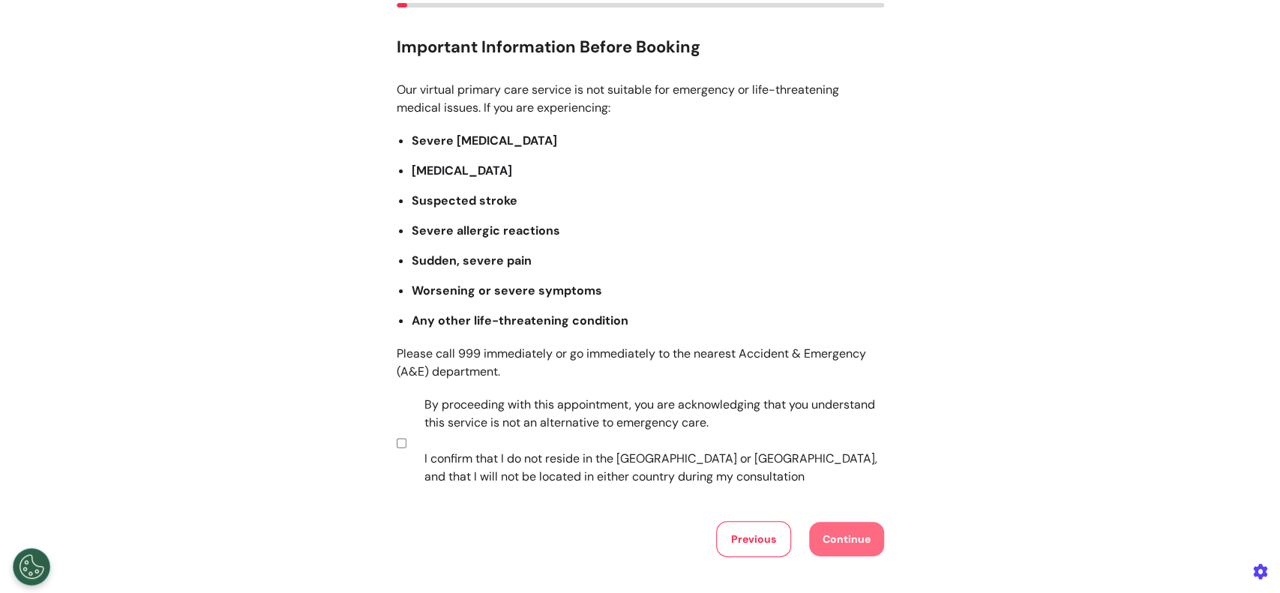
scroll to position [199, 0]
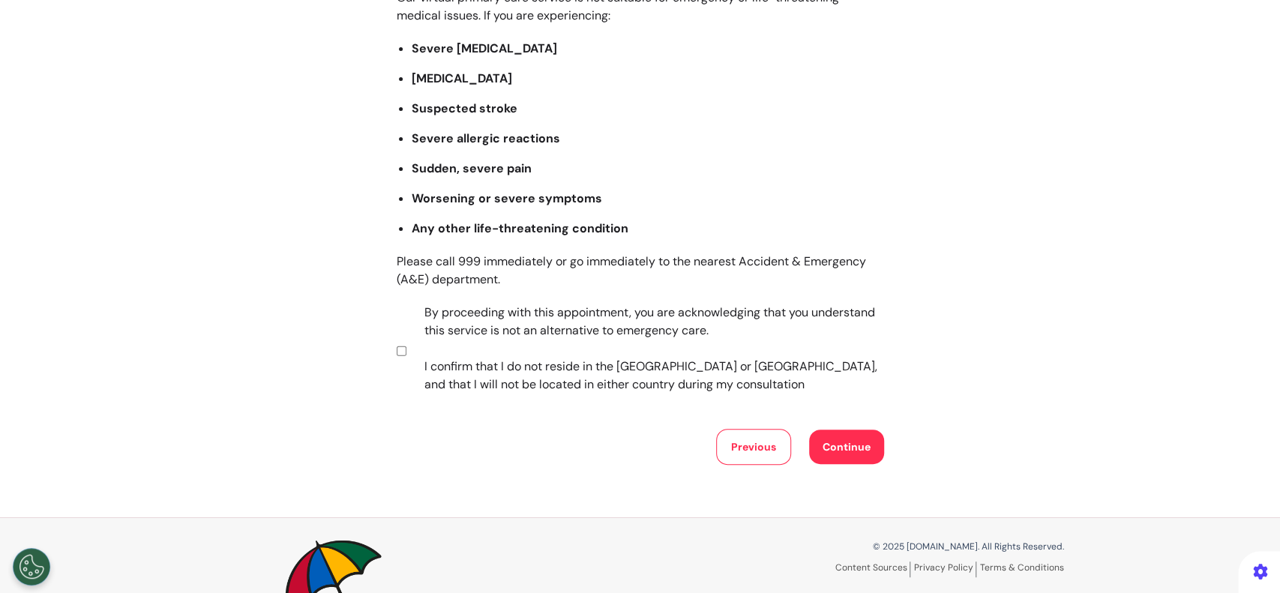
click at [831, 451] on button "Continue" at bounding box center [846, 447] width 75 height 34
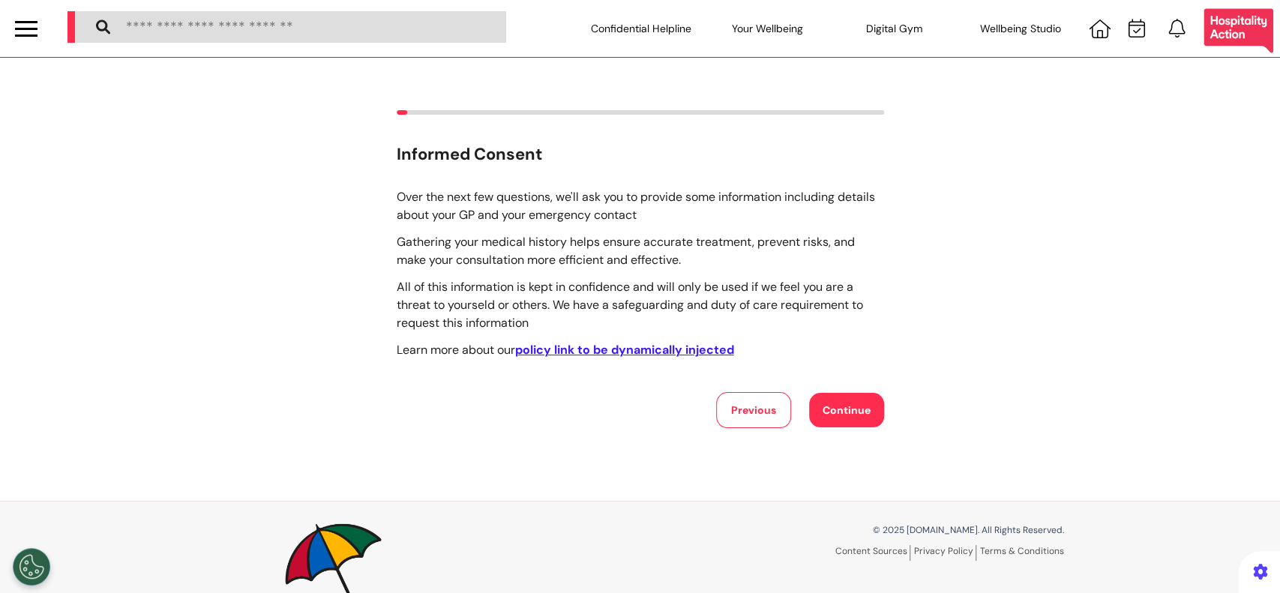
scroll to position [70, 0]
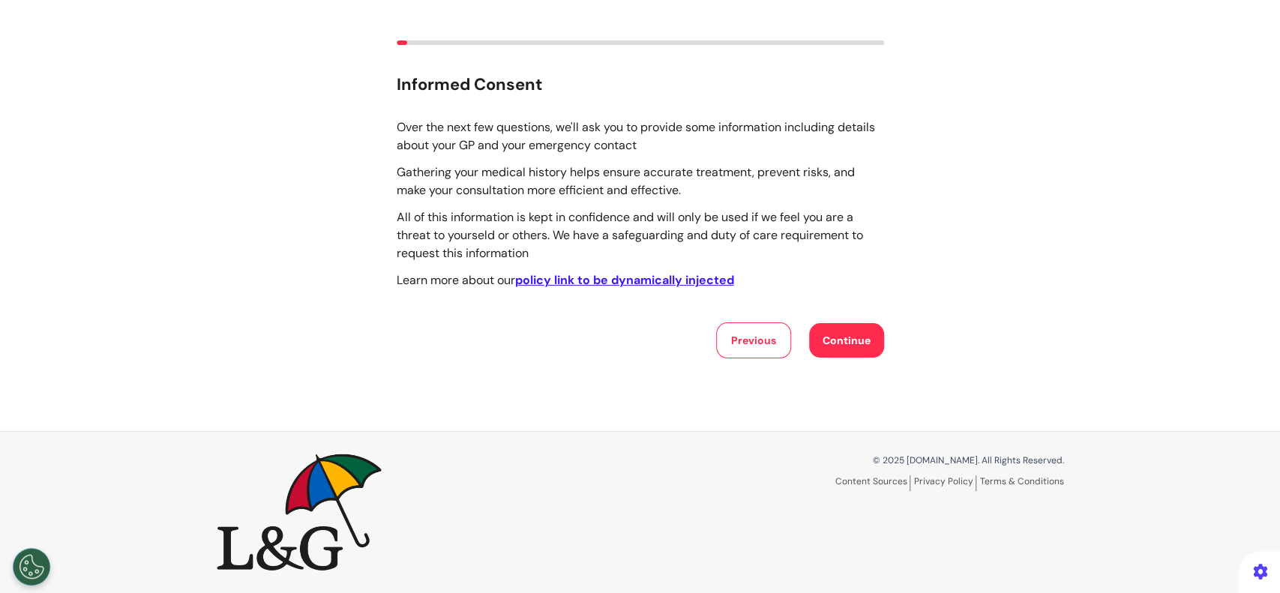
click at [831, 336] on button "Continue" at bounding box center [846, 340] width 75 height 34
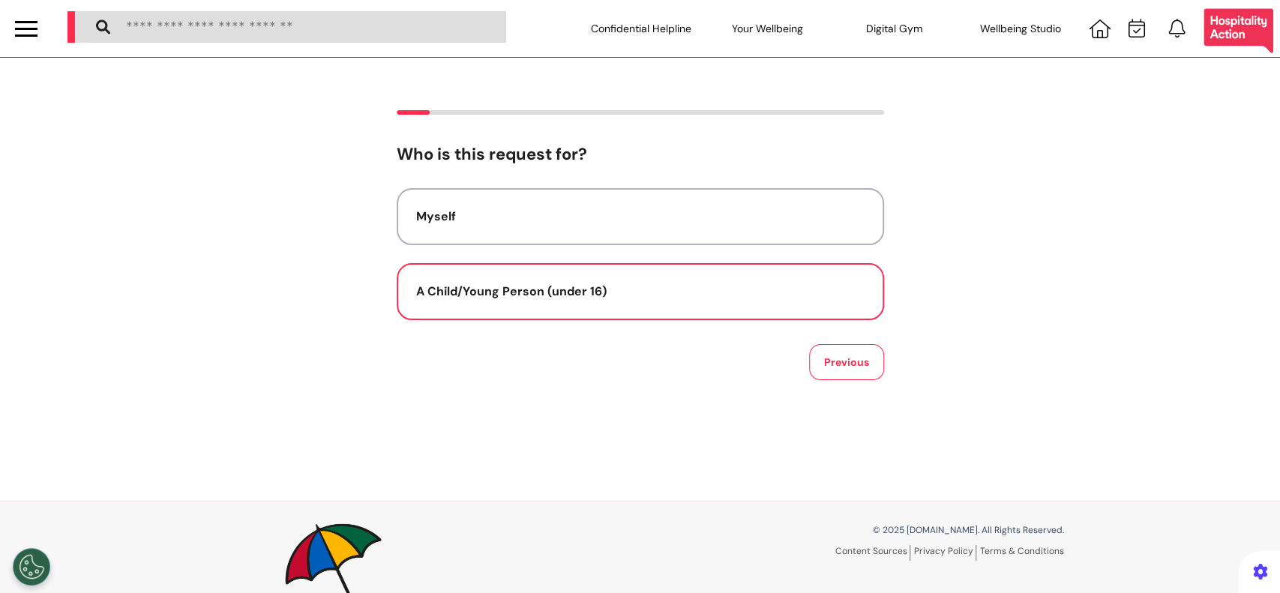
click at [720, 301] on button "A Child/Young Person (under 16)" at bounding box center [640, 291] width 487 height 57
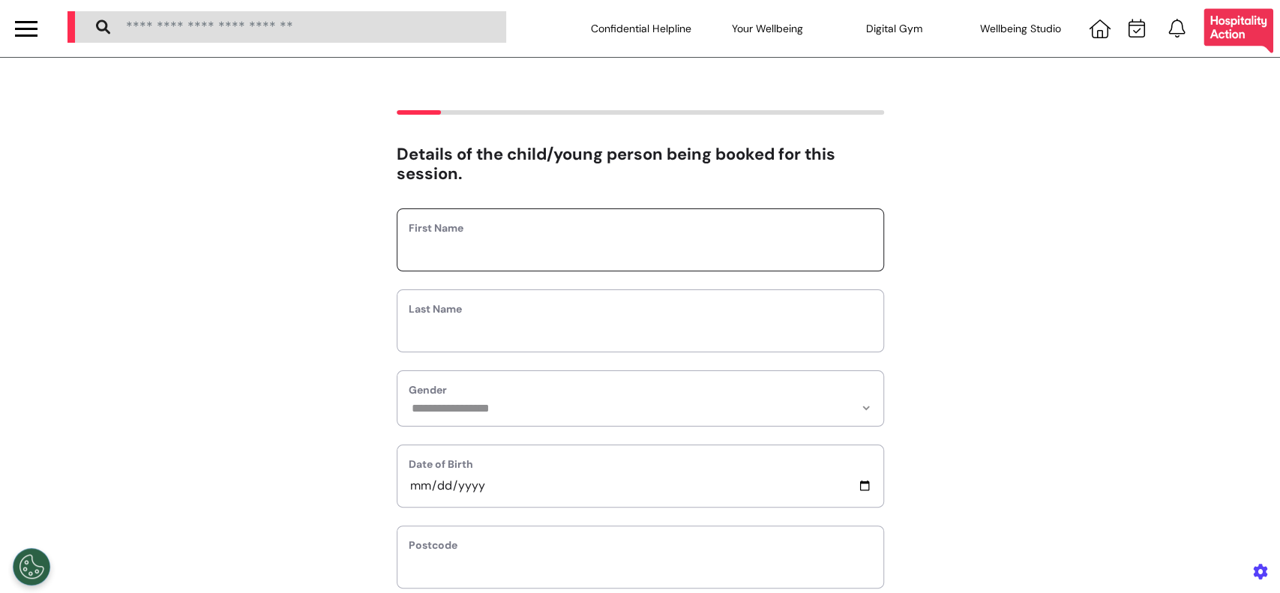
click at [695, 255] on input "text" at bounding box center [640, 249] width 463 height 19
type input "******"
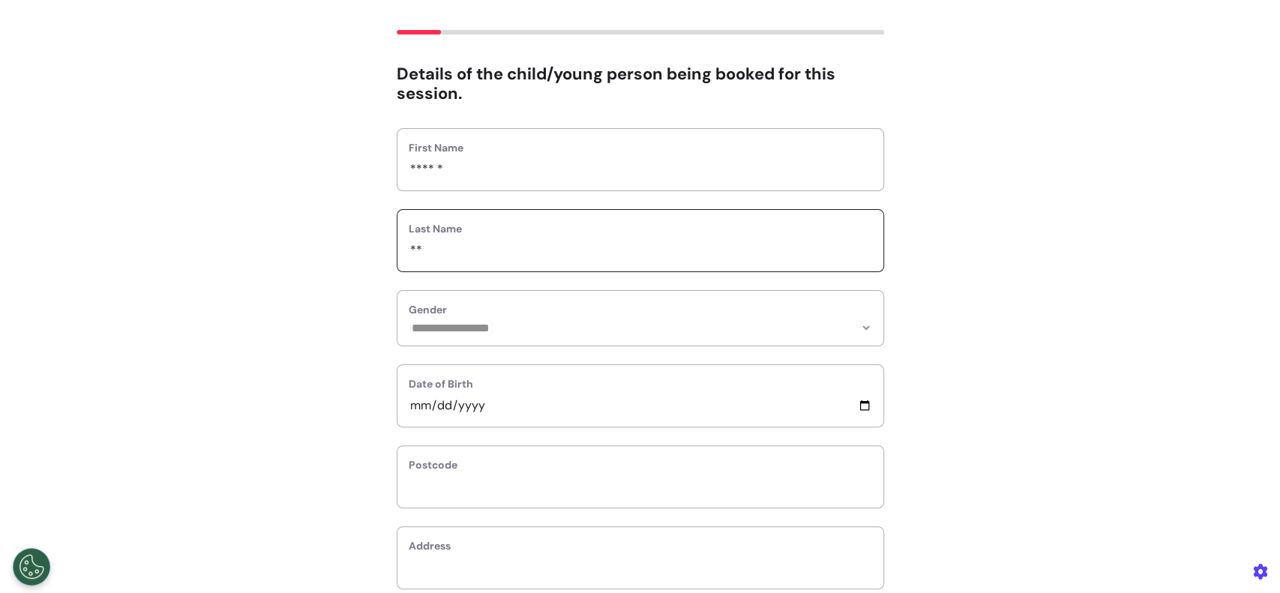
scroll to position [100, 0]
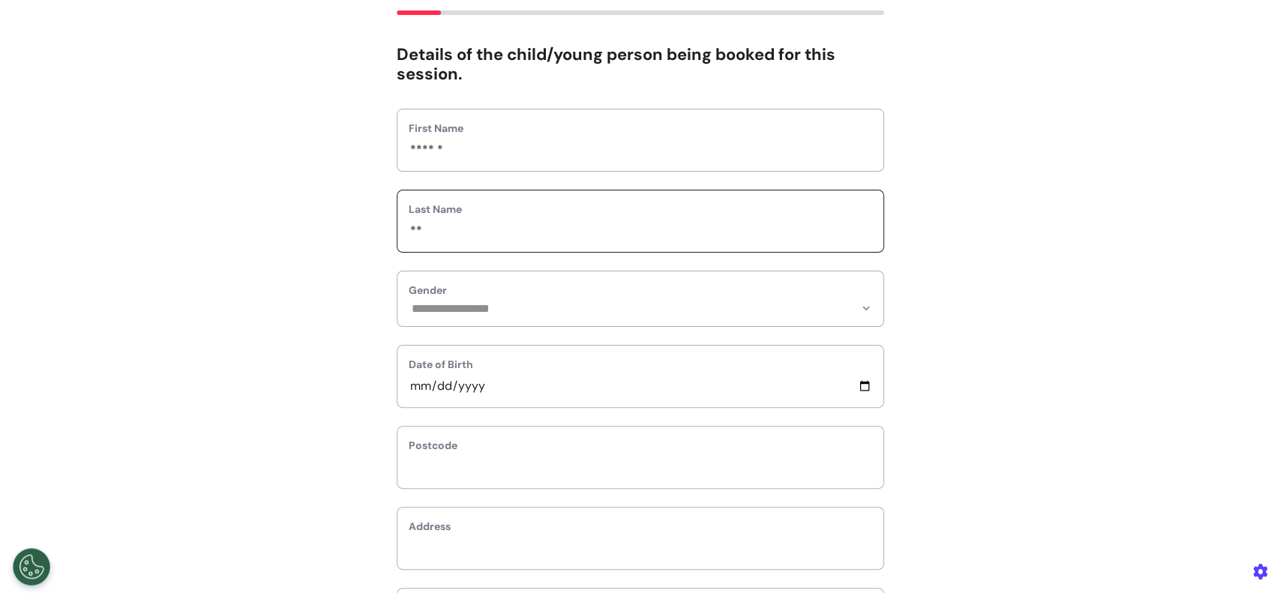
type input "**"
click at [686, 292] on label "Gender" at bounding box center [640, 291] width 463 height 16
drag, startPoint x: 685, startPoint y: 304, endPoint x: 685, endPoint y: 312, distance: 8.2
click at [685, 304] on select "**********" at bounding box center [640, 308] width 463 height 13
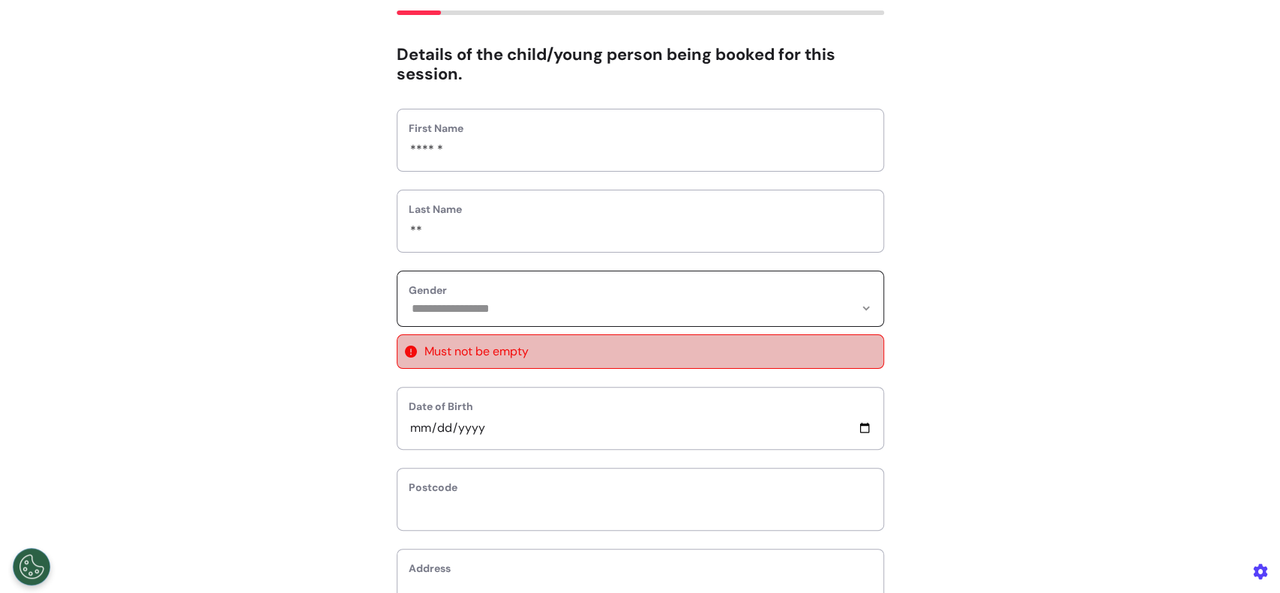
select select "******"
click at [409, 302] on select "**********" at bounding box center [640, 308] width 463 height 13
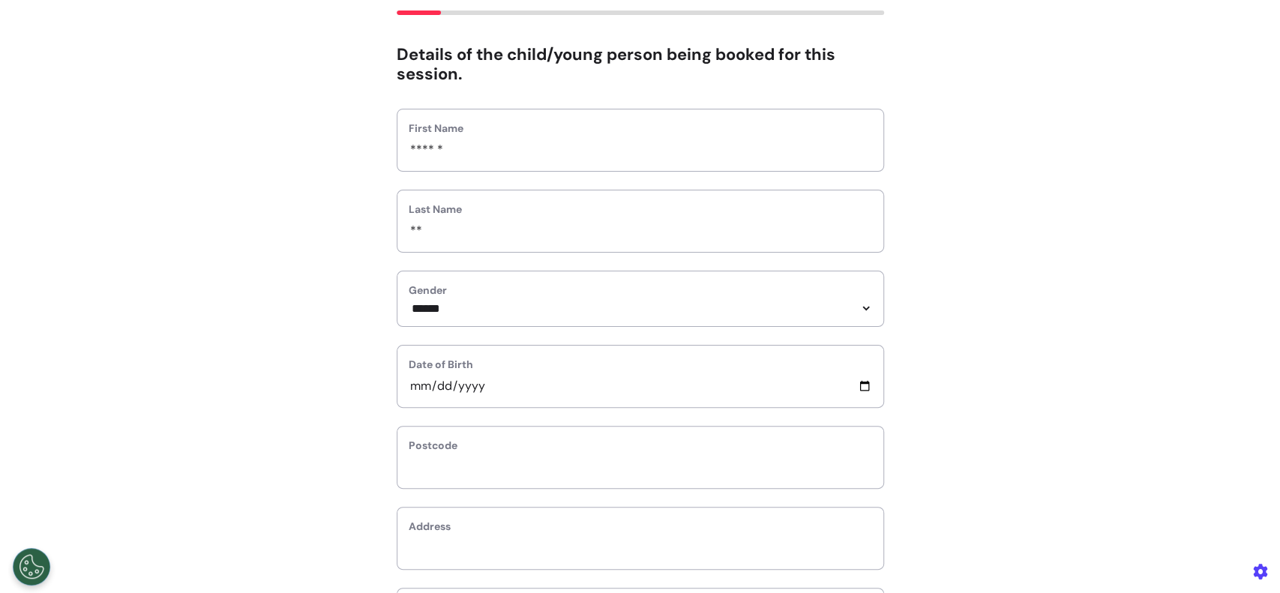
click at [407, 378] on div "Date of Birth" at bounding box center [640, 376] width 487 height 63
click at [410, 392] on input "date" at bounding box center [640, 385] width 463 height 19
type input "**********"
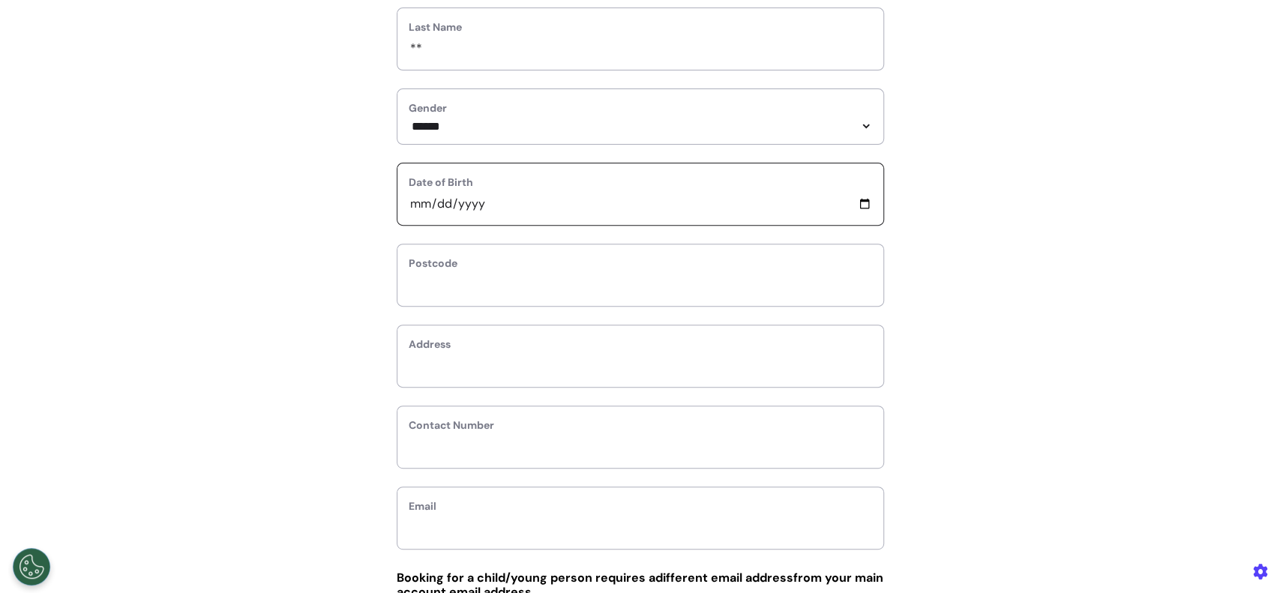
scroll to position [300, 0]
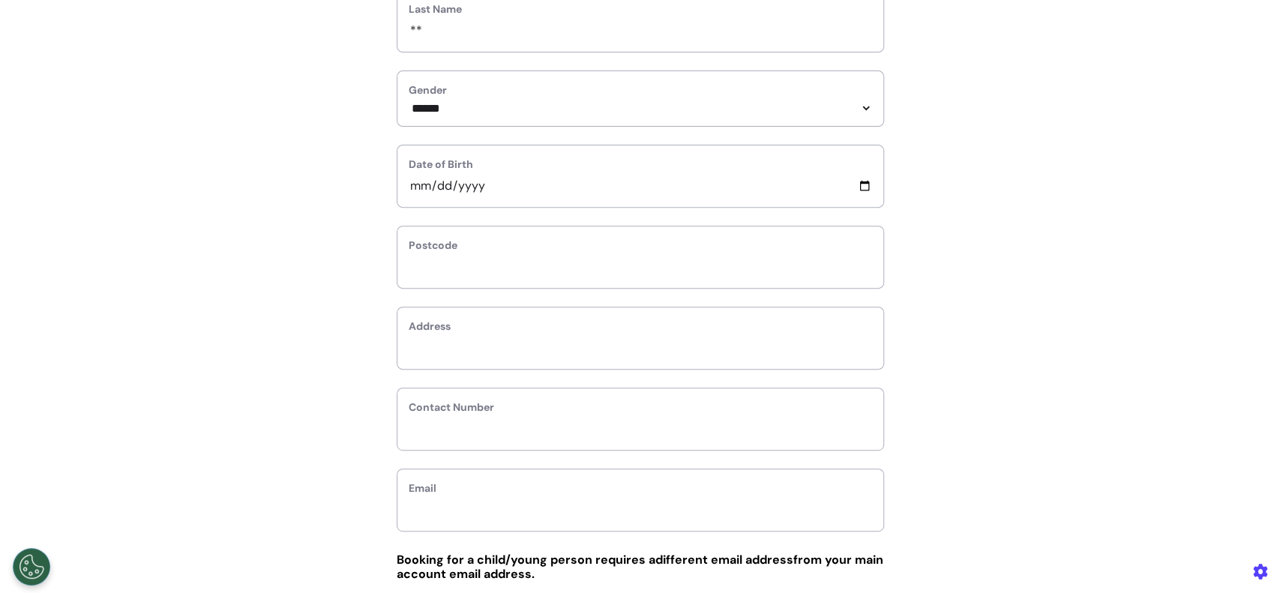
click at [493, 253] on label "Postcode" at bounding box center [640, 246] width 463 height 16
click at [493, 267] on input "text" at bounding box center [640, 266] width 463 height 19
type input "*"
select select
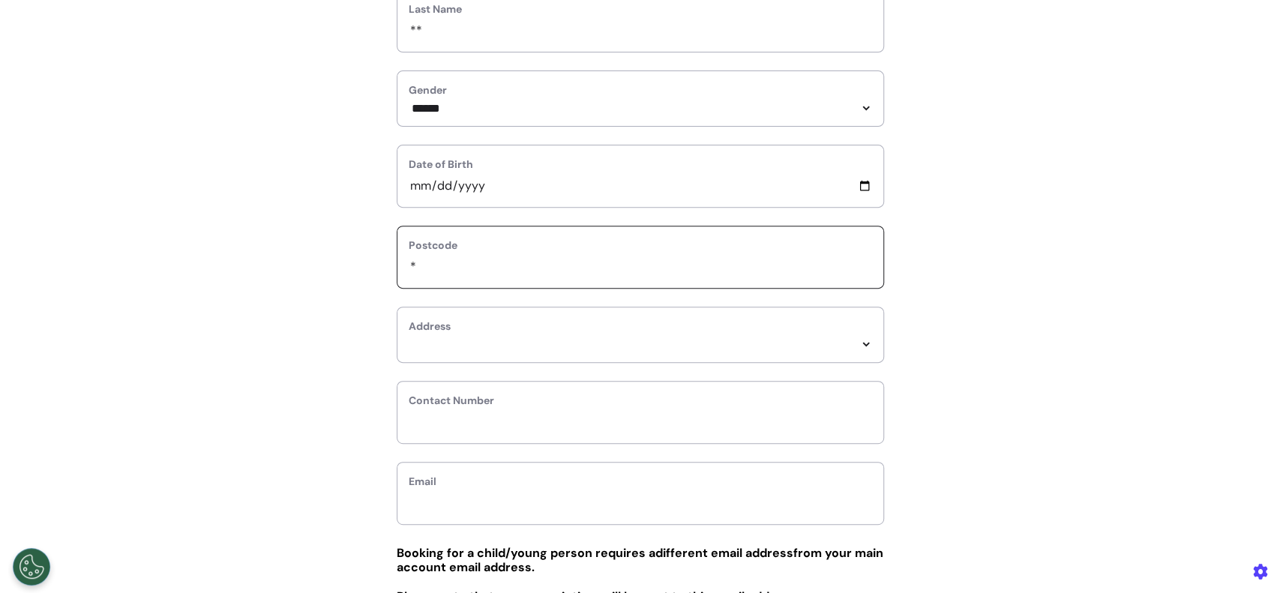
type input "**"
select select
type input "***"
select select
type input "****"
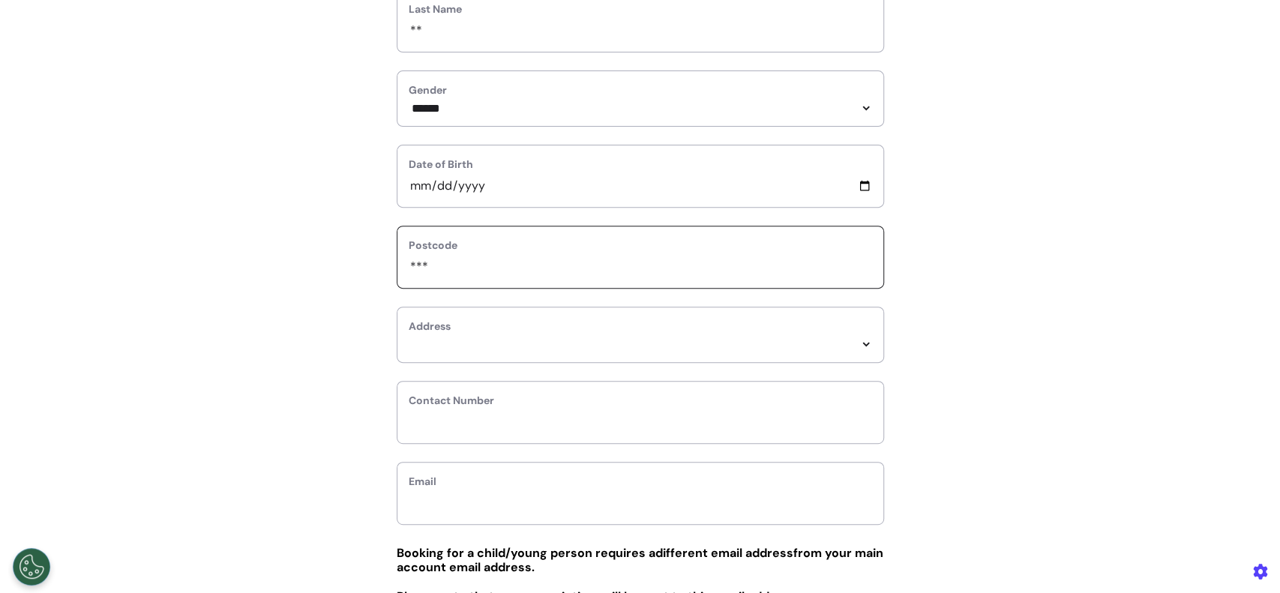
select select
type input "*****"
select select
type input "******"
select select
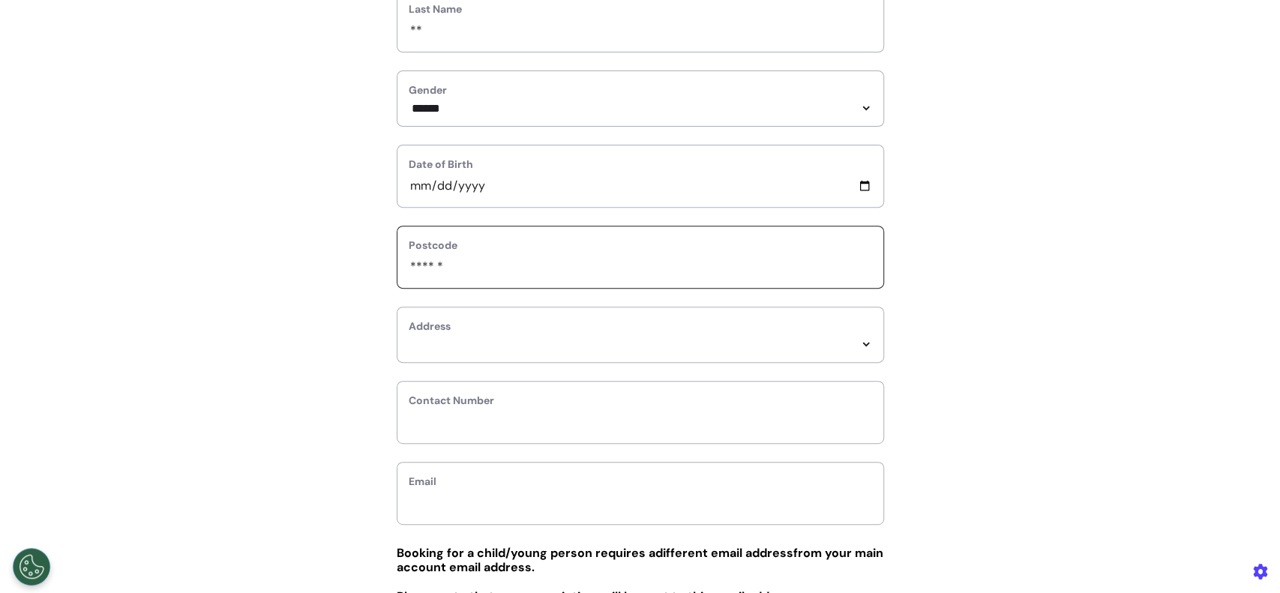
type input "******"
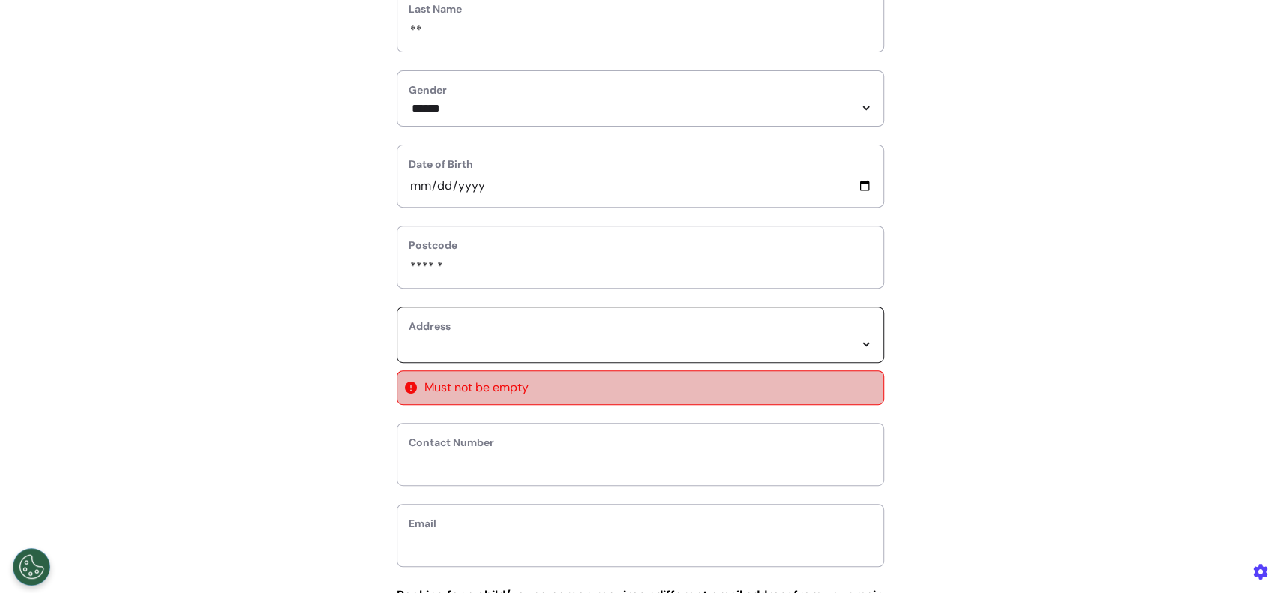
click at [496, 347] on select "*****" at bounding box center [640, 344] width 463 height 13
select select
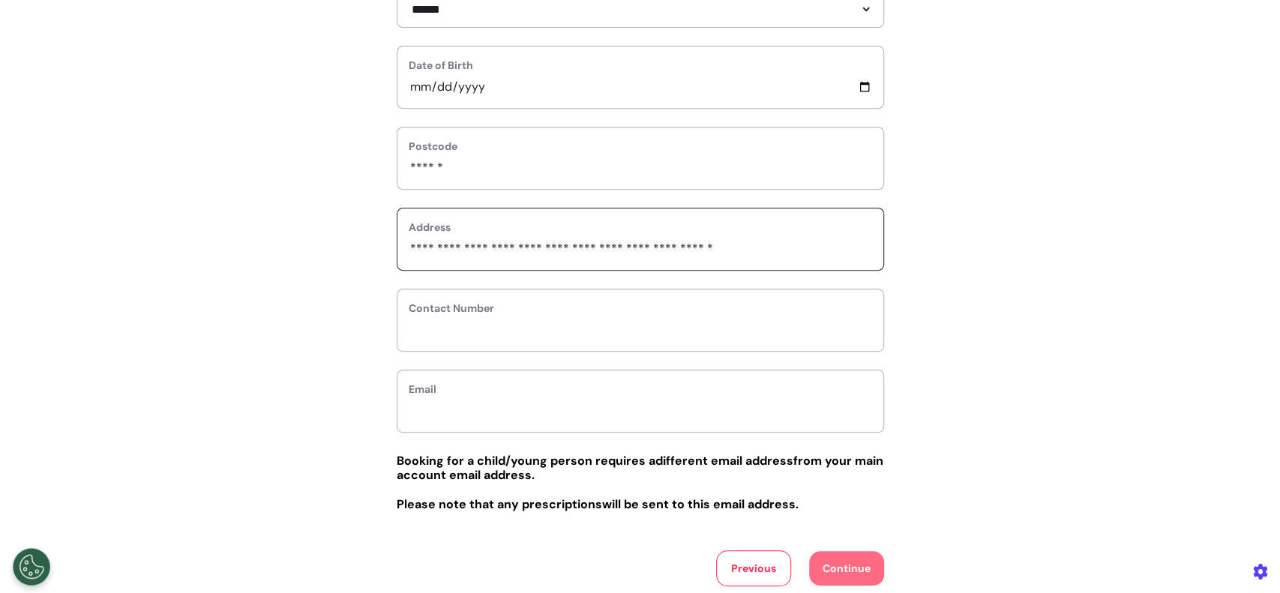
scroll to position [400, 0]
click at [528, 336] on input "phone" at bounding box center [640, 328] width 463 height 19
type input "*********"
click at [526, 409] on input "email" at bounding box center [640, 409] width 463 height 19
type input "**********"
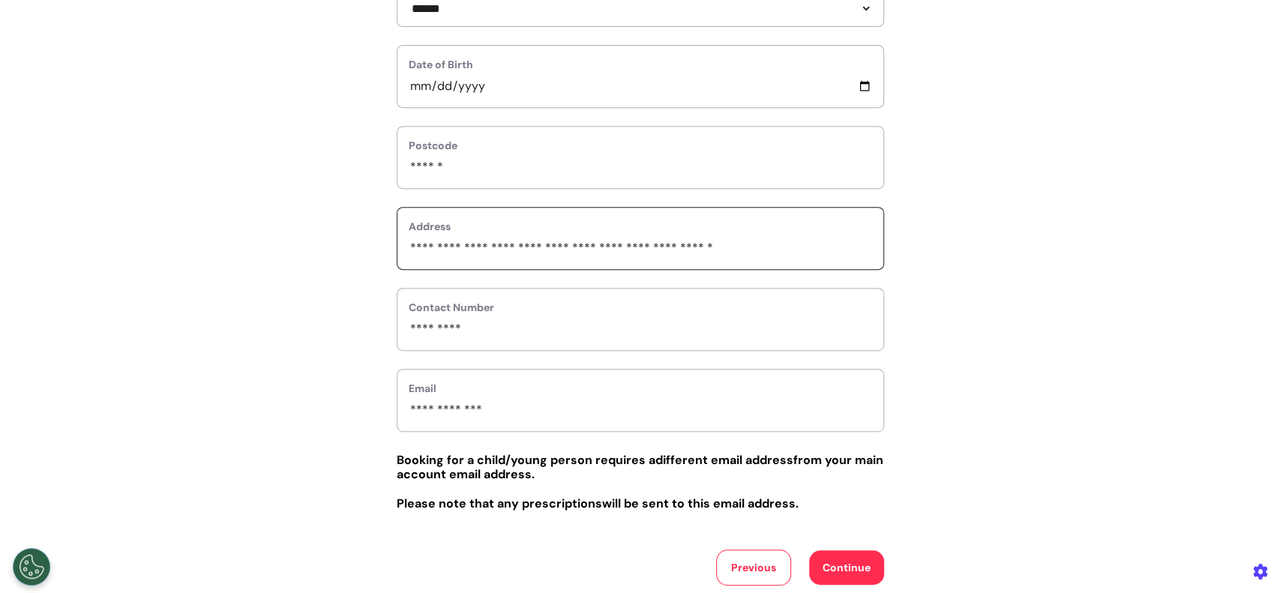
click at [870, 572] on button "Continue" at bounding box center [846, 567] width 75 height 34
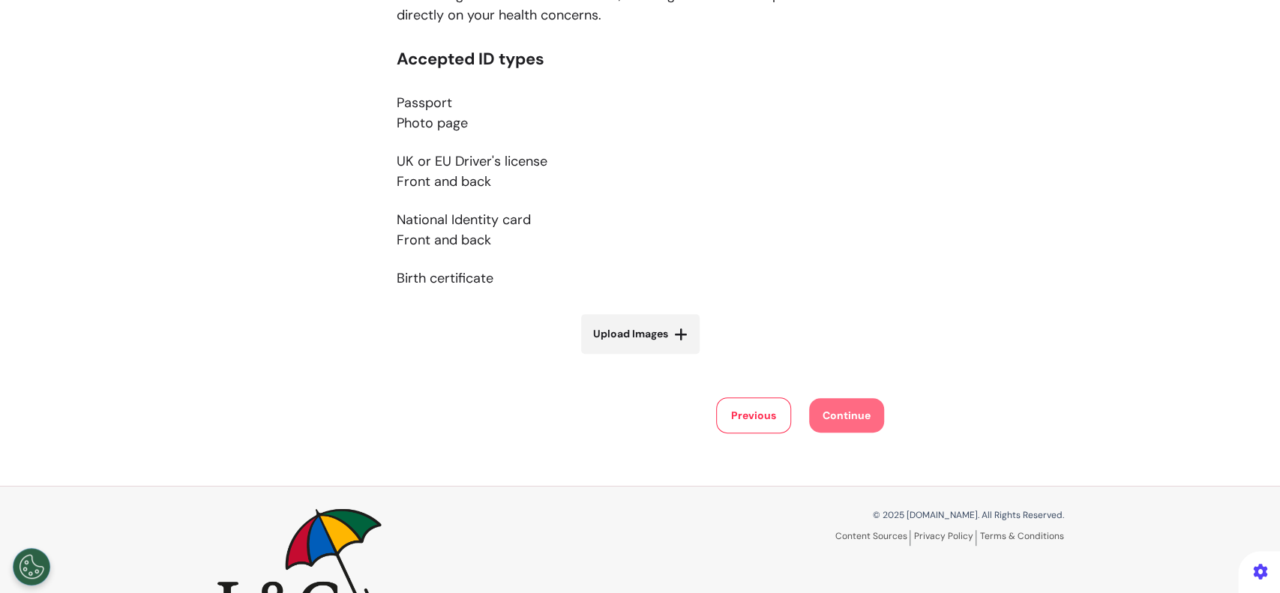
scroll to position [300, 0]
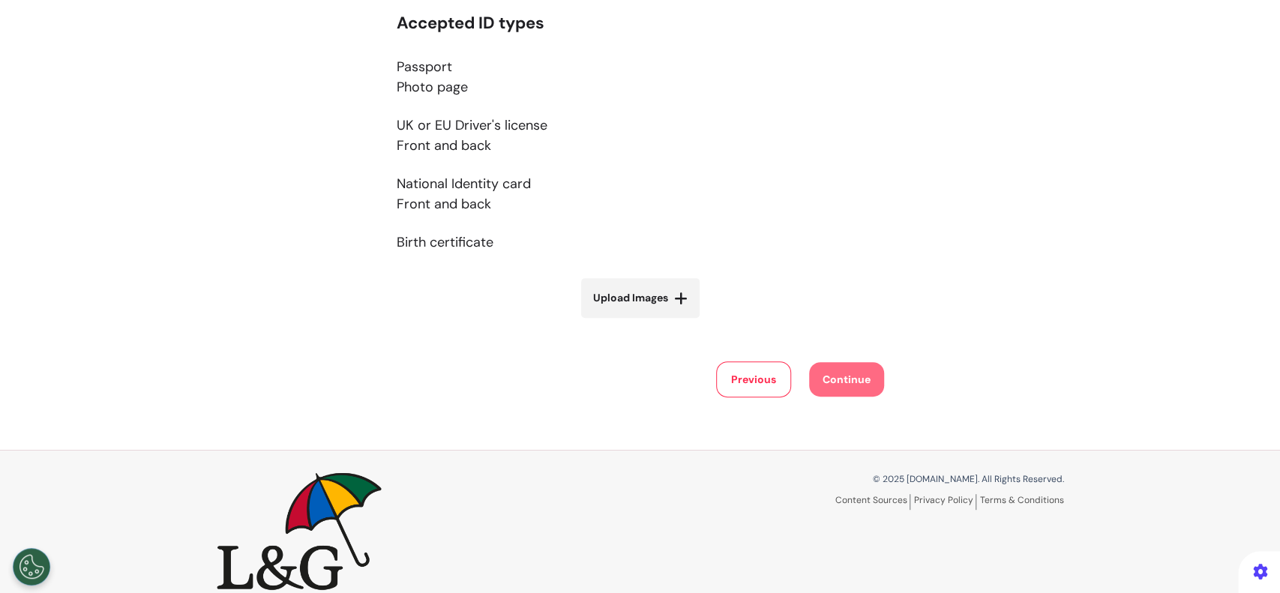
click at [629, 277] on div "Accepted ID types Passport Photo page UK or EU Driver's license Front and back …" at bounding box center [640, 175] width 487 height 324
click at [630, 289] on label "Upload Images" at bounding box center [640, 298] width 118 height 40
click at [630, 322] on input "Upload Images" at bounding box center [640, 330] width 178 height 16
type input "**********"
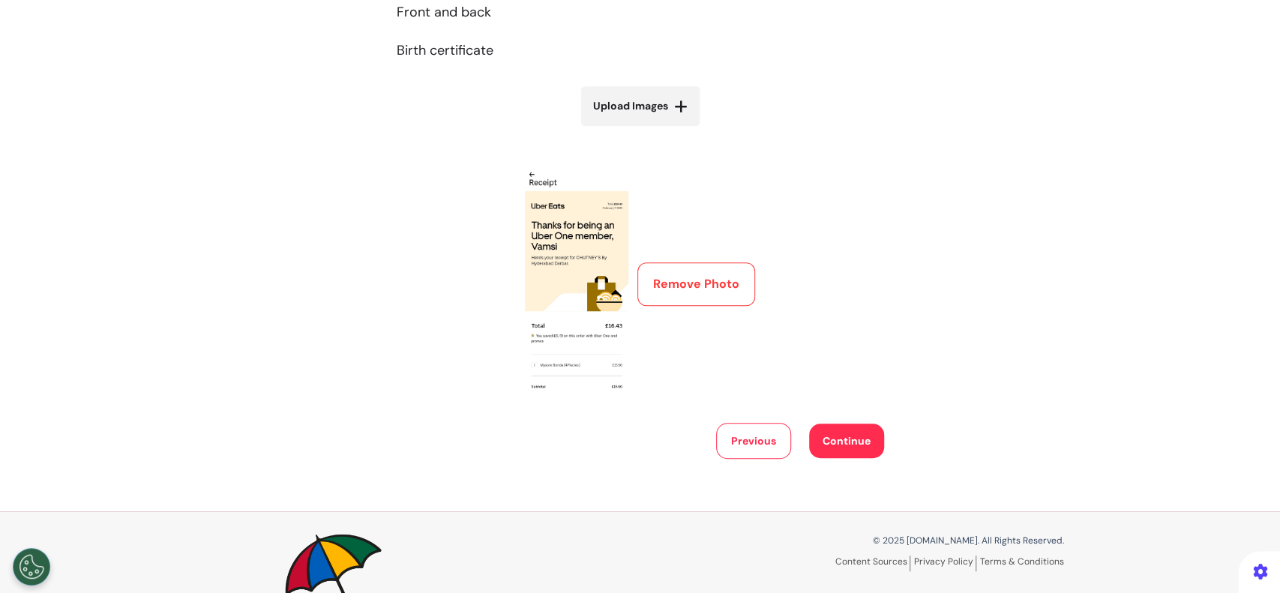
scroll to position [571, 0]
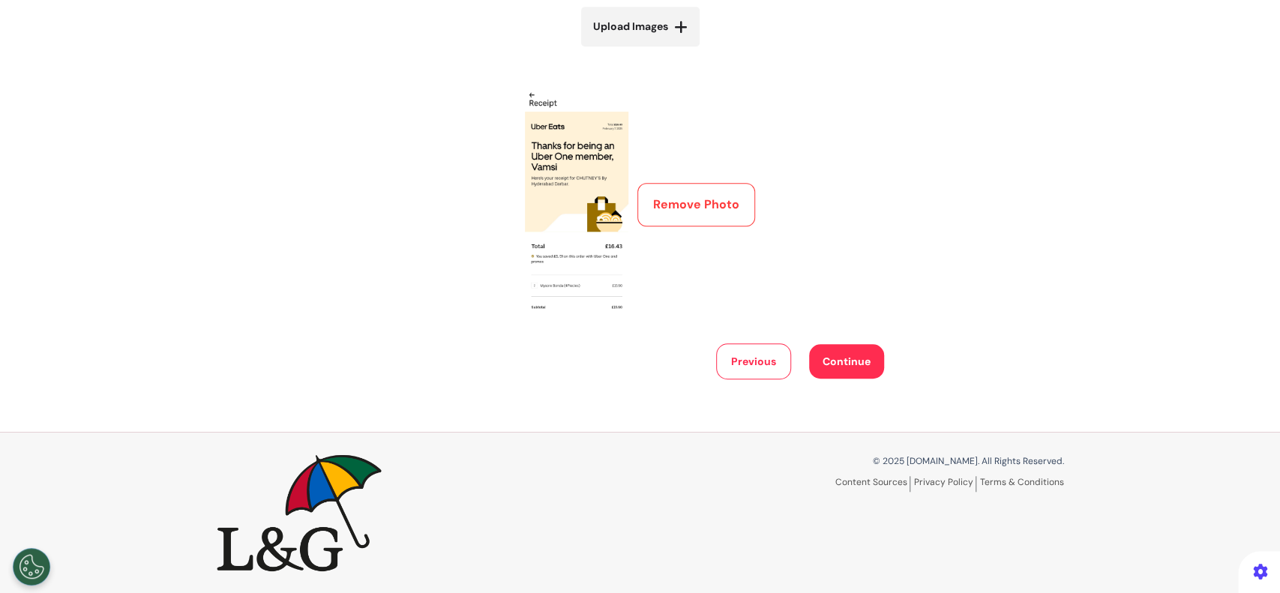
click at [836, 363] on button "Continue" at bounding box center [846, 361] width 75 height 34
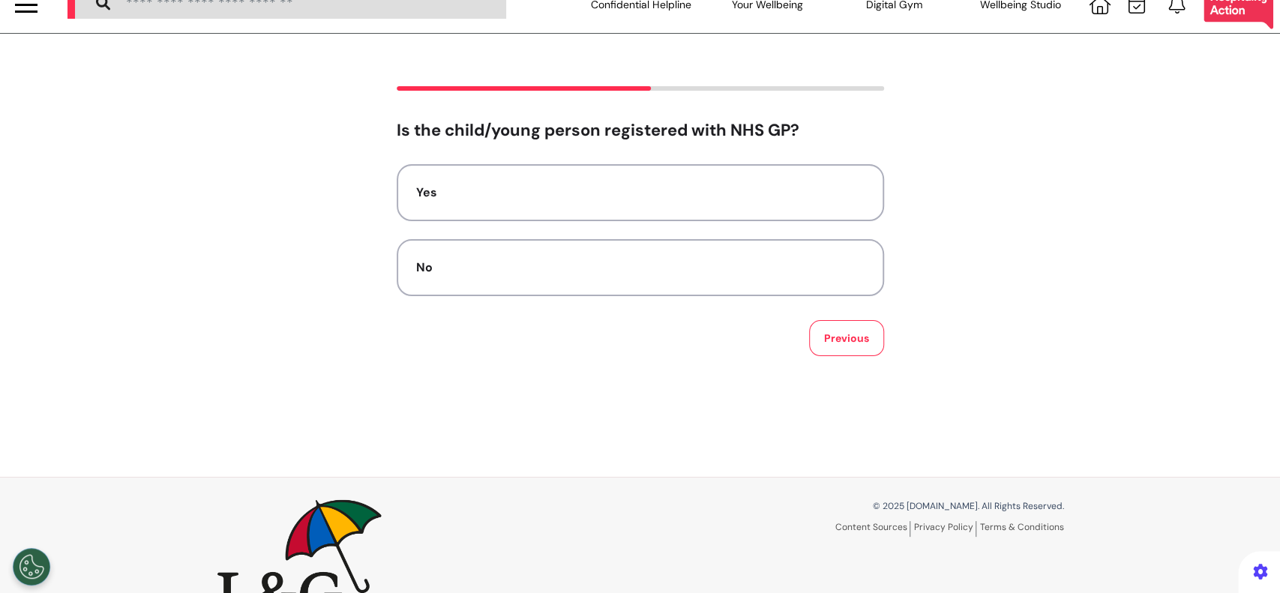
scroll to position [0, 0]
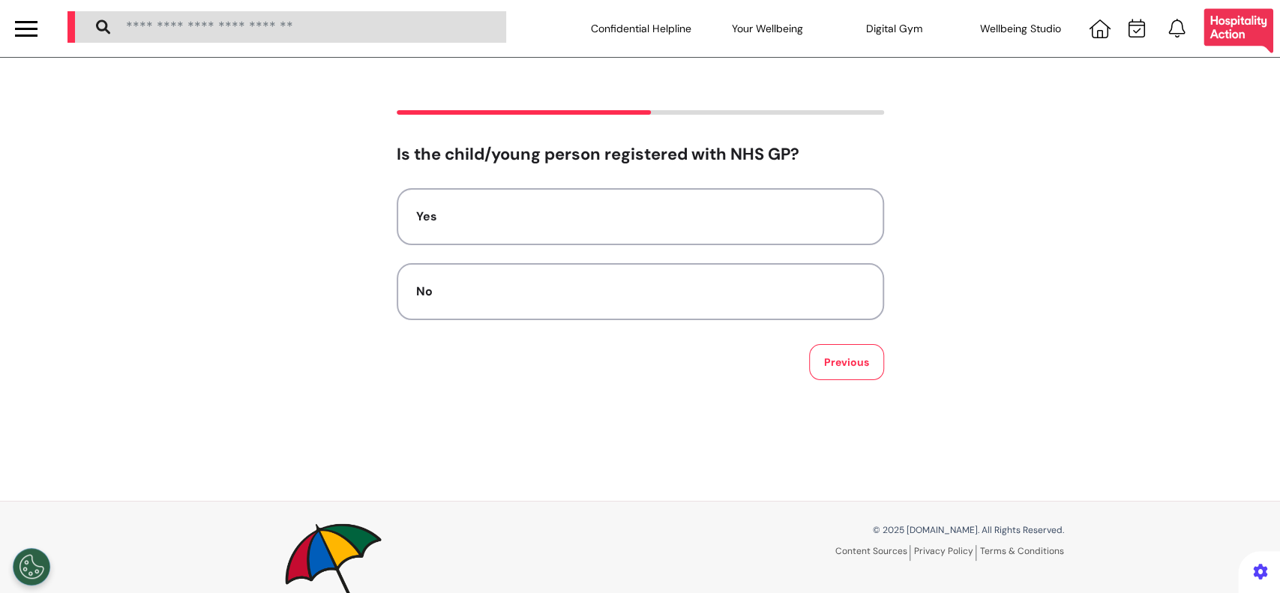
click at [726, 185] on div "Is the child/young person registered with NHS GP? Yes No Previous" at bounding box center [640, 262] width 487 height 235
click at [730, 199] on button "Yes" at bounding box center [640, 216] width 487 height 57
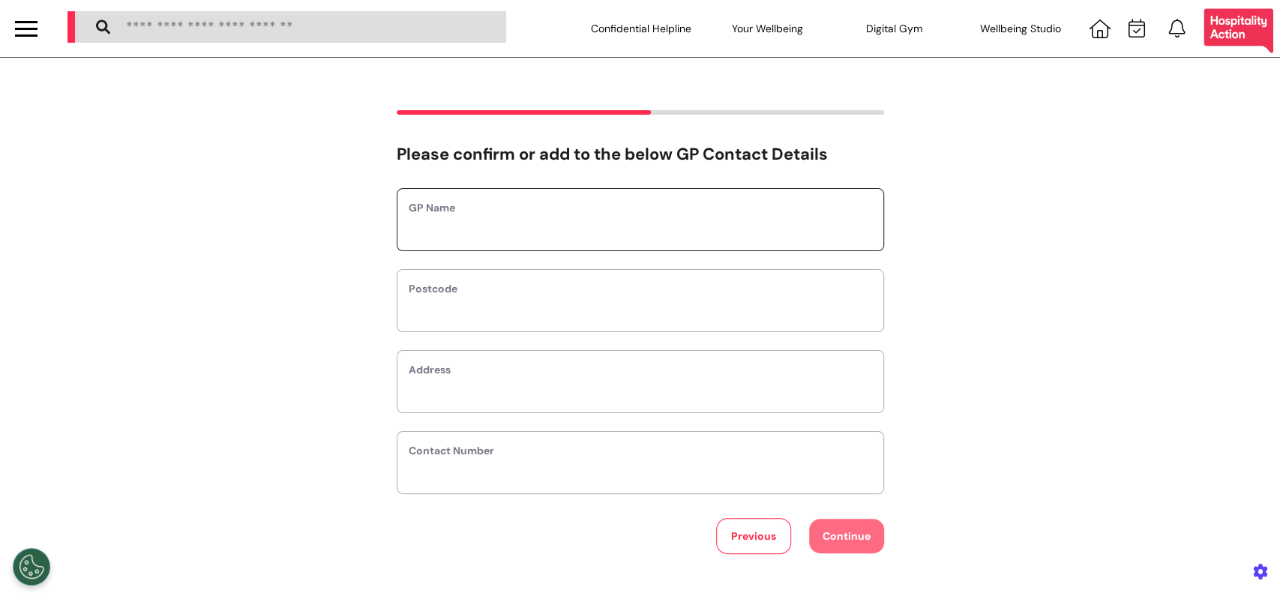
click at [725, 229] on input "text" at bounding box center [640, 229] width 463 height 19
type input "*********"
type input "*"
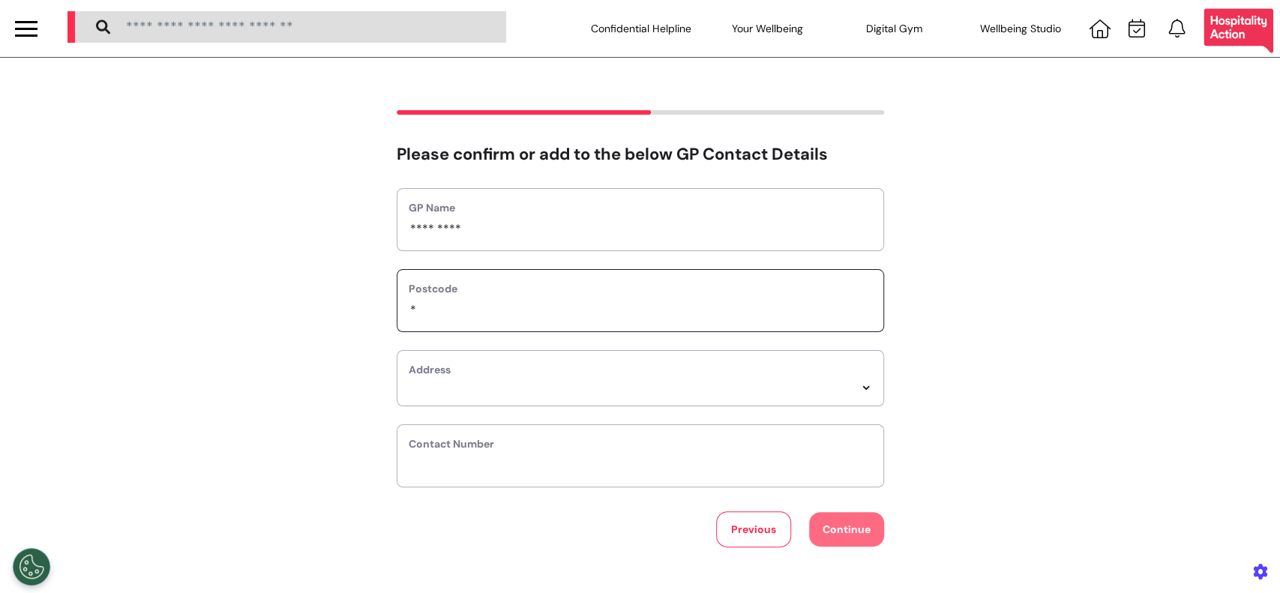
select select
type input "**"
select select
type input "***"
select select
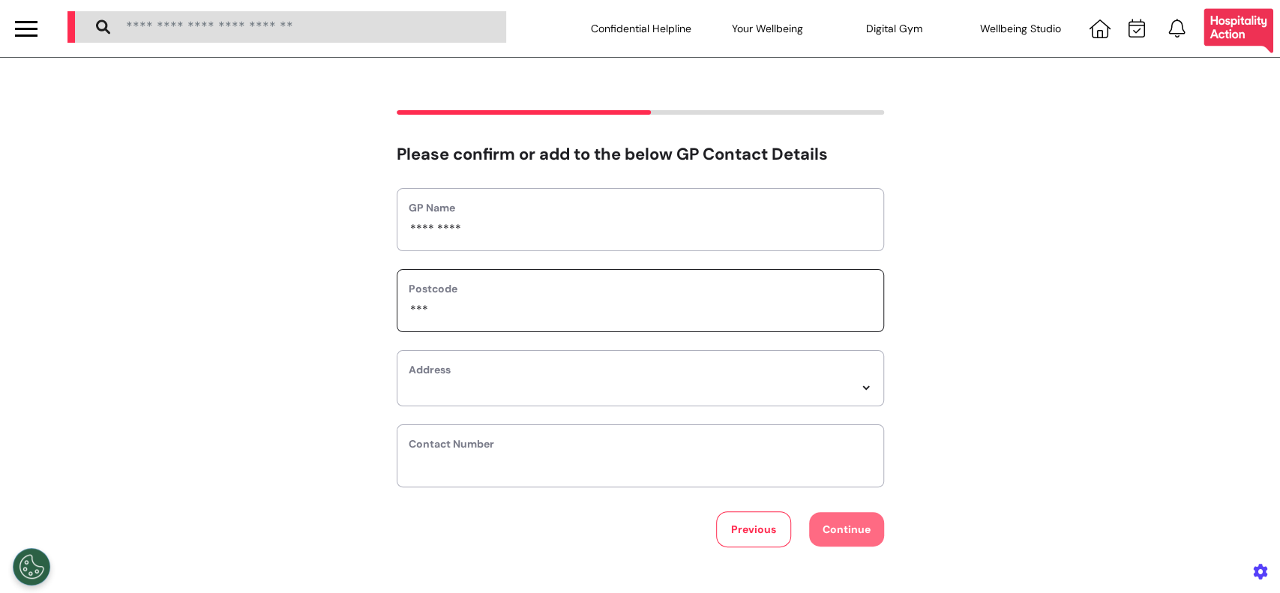
type input "****"
select select
type input "*****"
select select
type input "******"
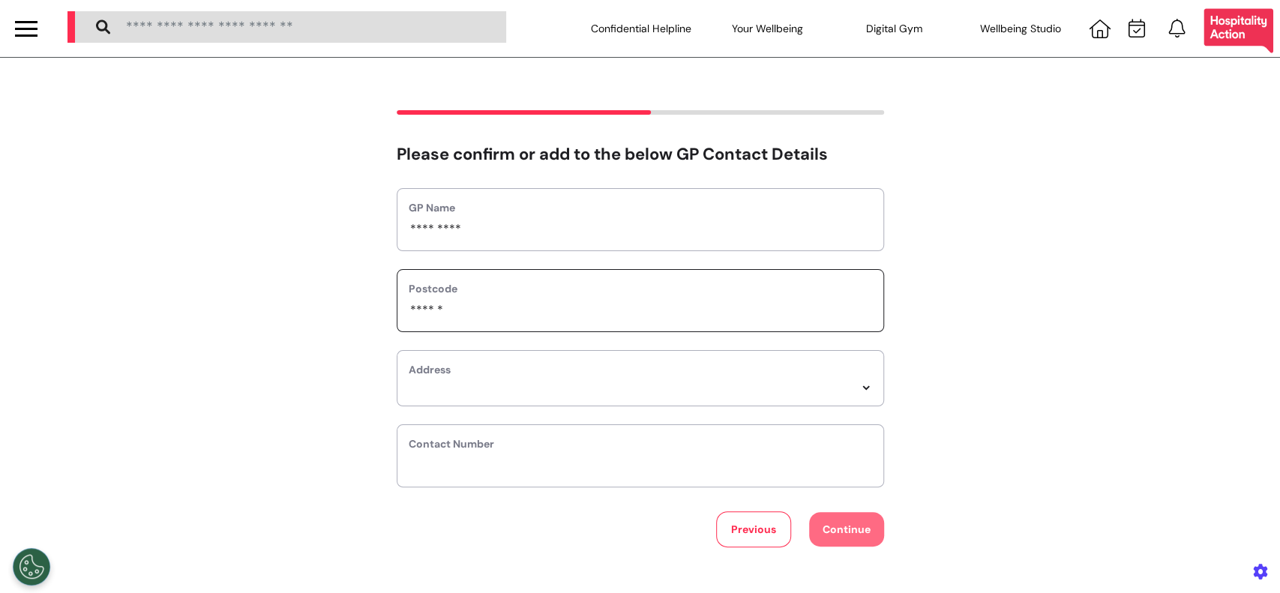
select select
type input "******"
click at [690, 400] on div "Address *****" at bounding box center [640, 378] width 487 height 56
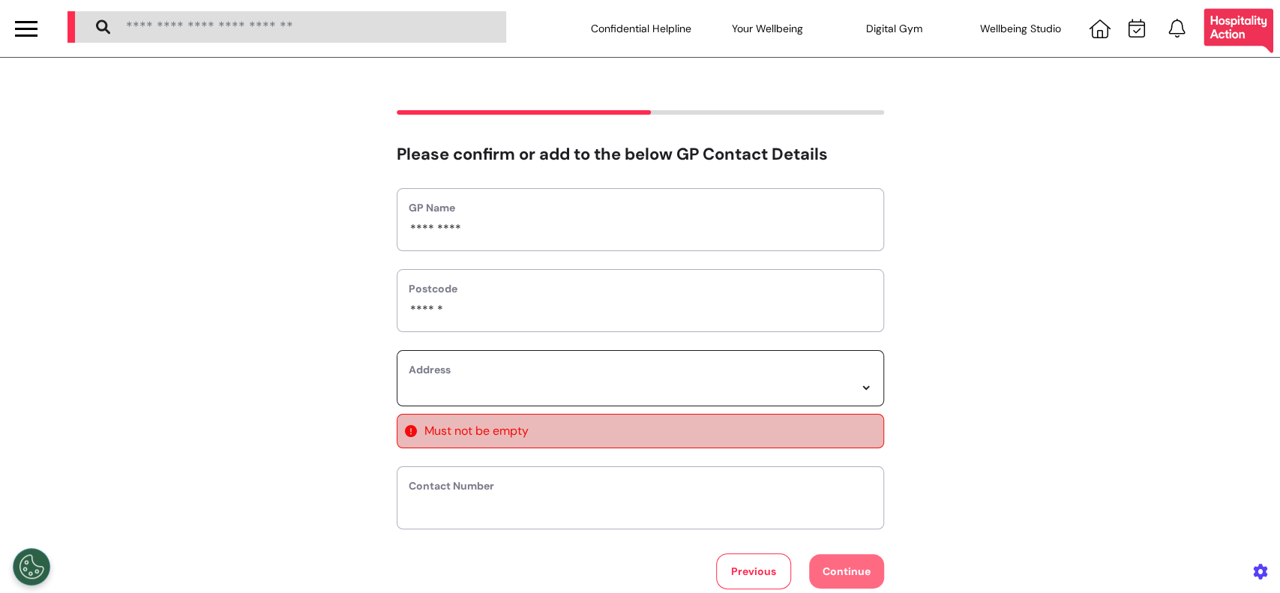
drag, startPoint x: 684, startPoint y: 385, endPoint x: 682, endPoint y: 369, distance: 15.8
click at [684, 385] on select "*****" at bounding box center [640, 388] width 463 height 13
select select
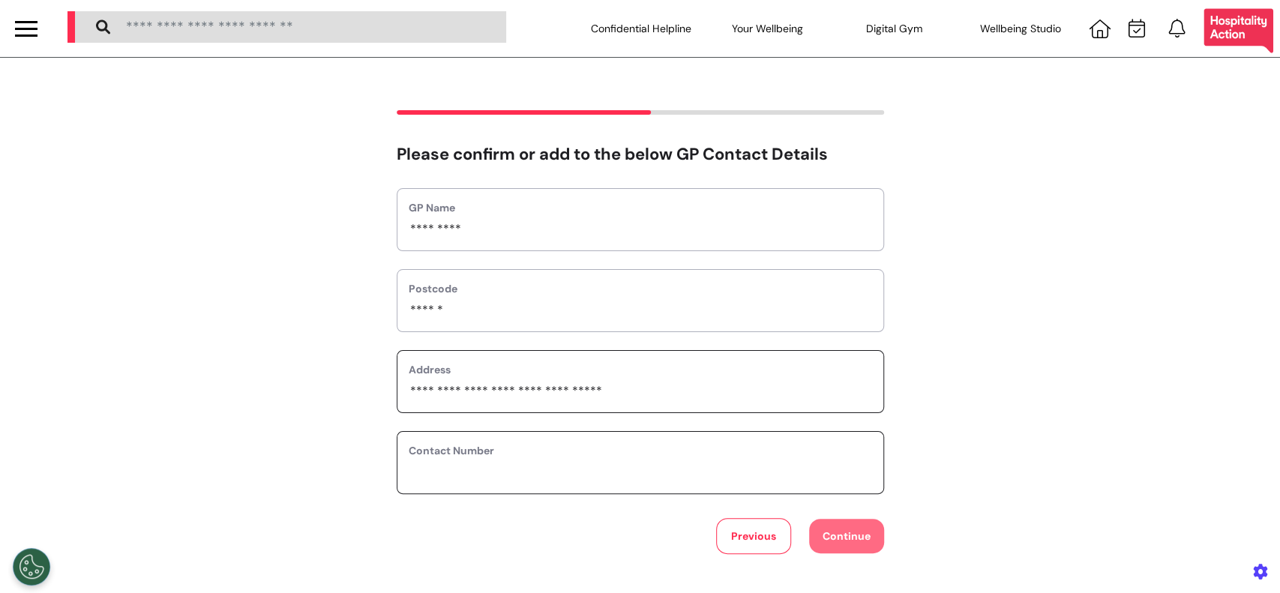
click at [681, 481] on input "phone" at bounding box center [640, 472] width 463 height 19
type input "*********"
click at [818, 533] on button "Continue" at bounding box center [846, 536] width 75 height 34
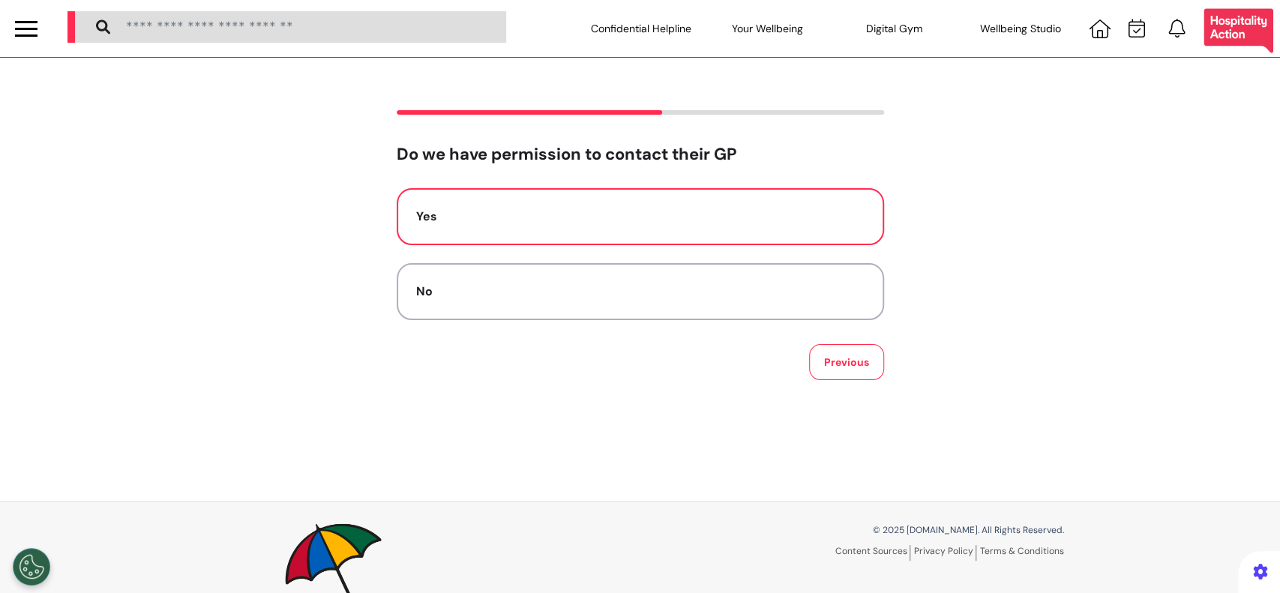
click at [606, 214] on div "Yes" at bounding box center [640, 217] width 448 height 18
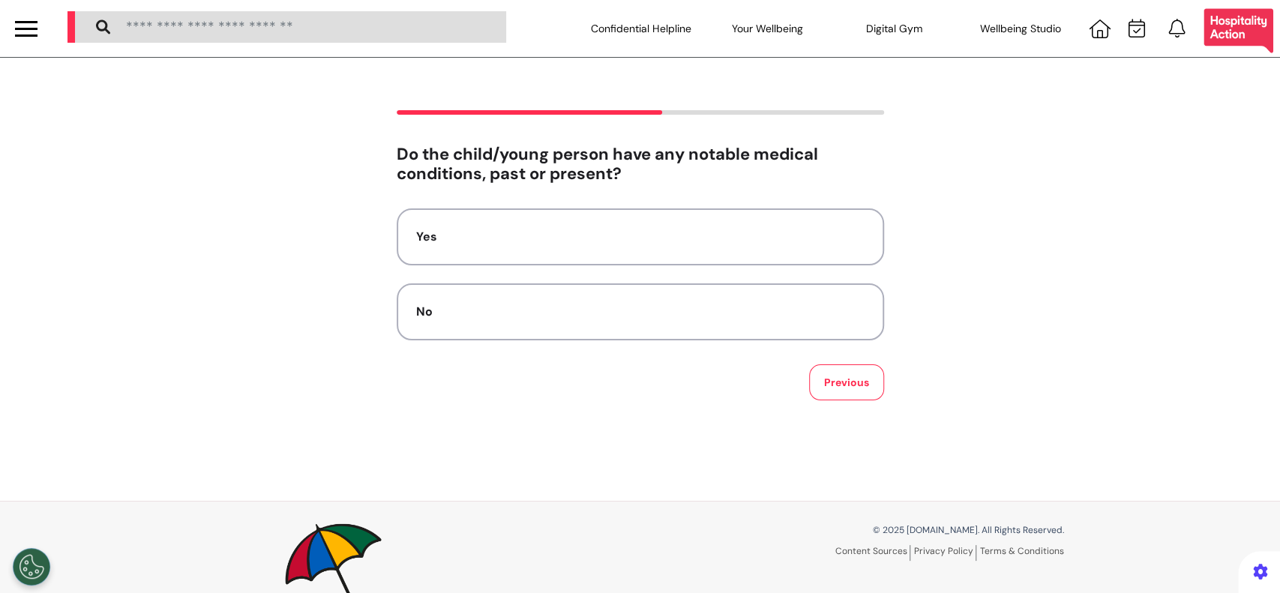
click at [606, 214] on button "Yes" at bounding box center [640, 236] width 487 height 57
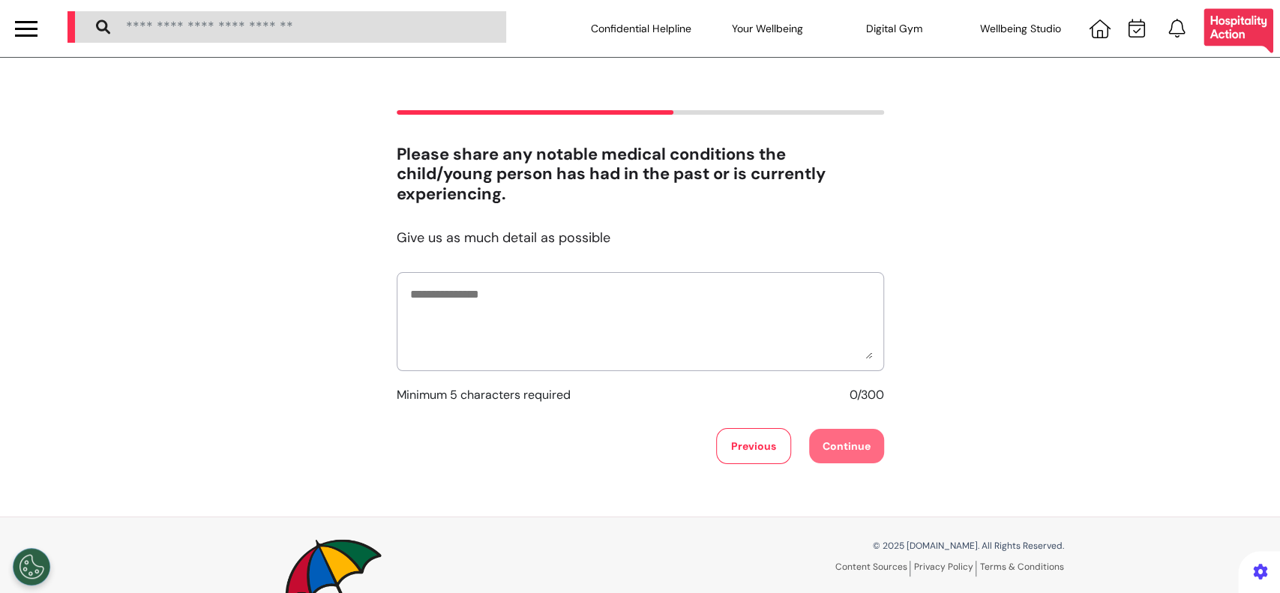
drag, startPoint x: 608, startPoint y: 251, endPoint x: 603, endPoint y: 310, distance: 58.7
click at [608, 278] on div "Please share any notable medical conditions the child/young person has had in t…" at bounding box center [640, 304] width 487 height 319
click at [603, 310] on textarea at bounding box center [640, 321] width 463 height 75
type textarea "**********"
click at [846, 445] on button "Continue" at bounding box center [846, 446] width 75 height 34
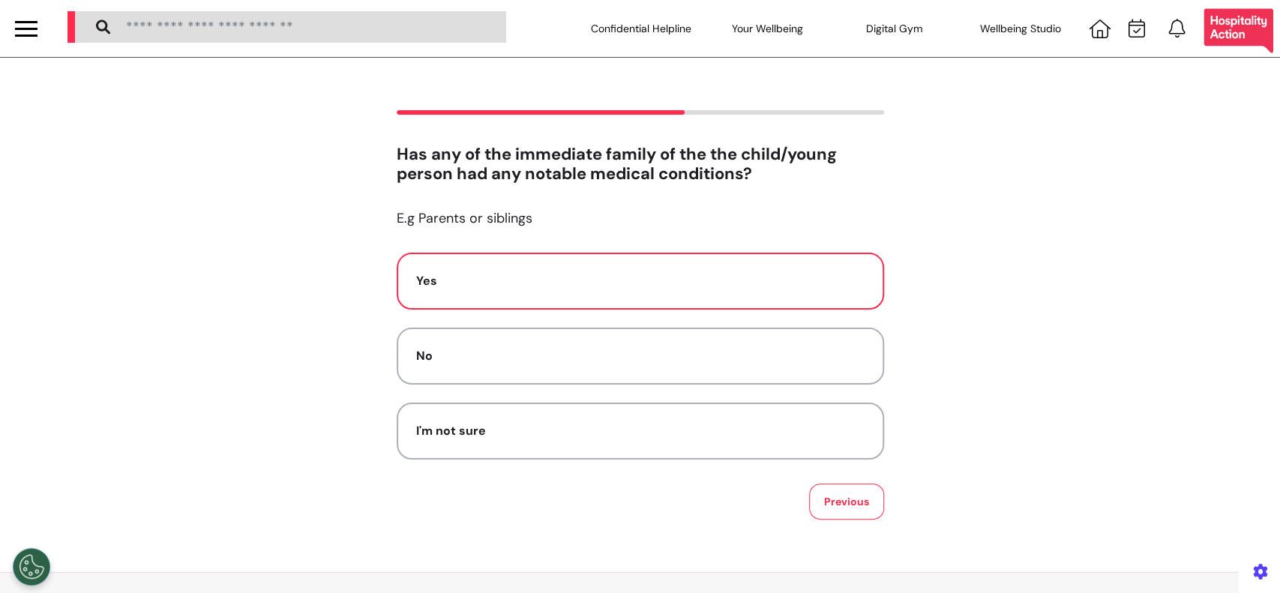
click at [735, 292] on button "Yes" at bounding box center [640, 281] width 487 height 57
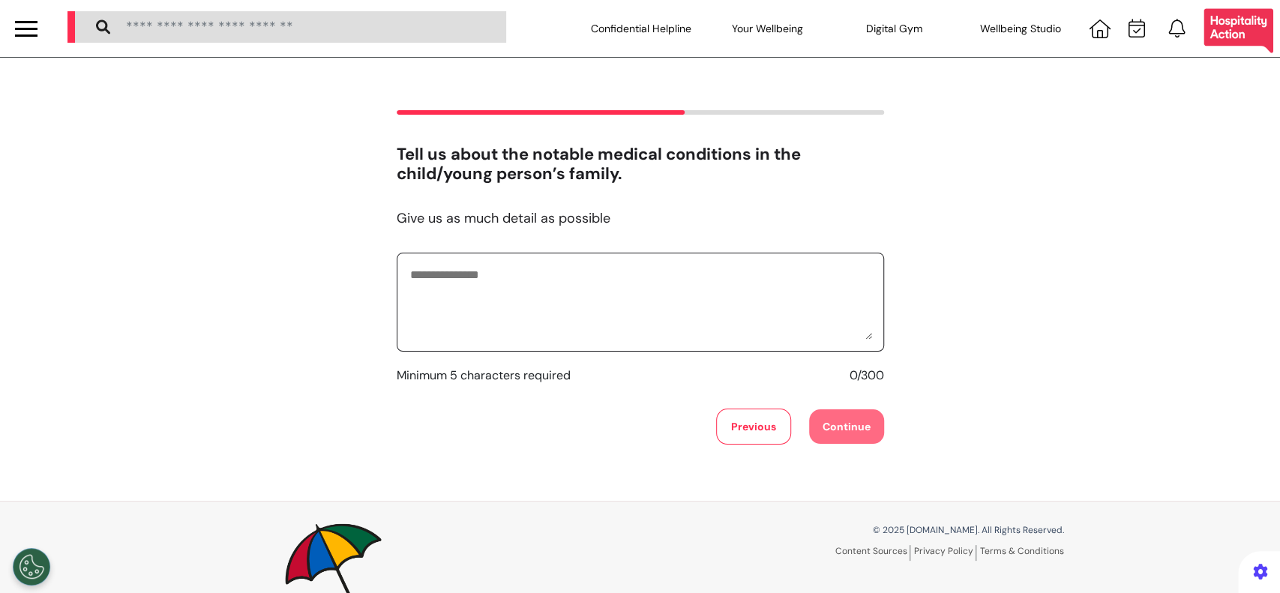
click at [797, 320] on textarea at bounding box center [640, 302] width 463 height 75
type textarea "**********"
click at [843, 427] on button "Continue" at bounding box center [846, 426] width 75 height 34
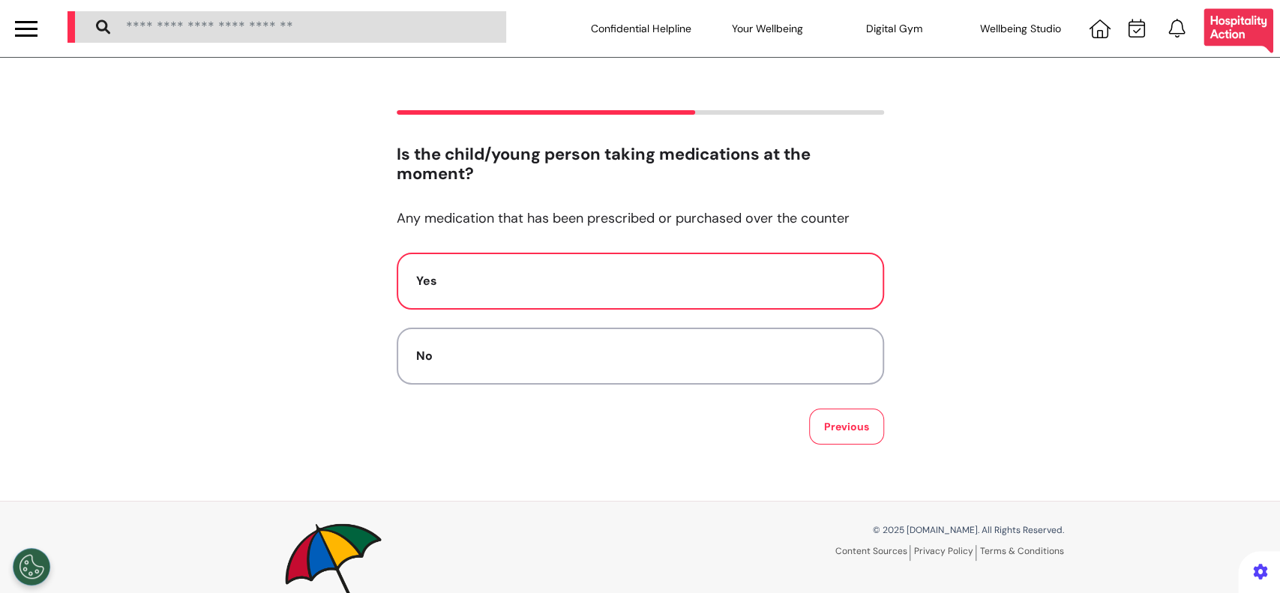
click at [516, 273] on div "Yes" at bounding box center [640, 281] width 448 height 18
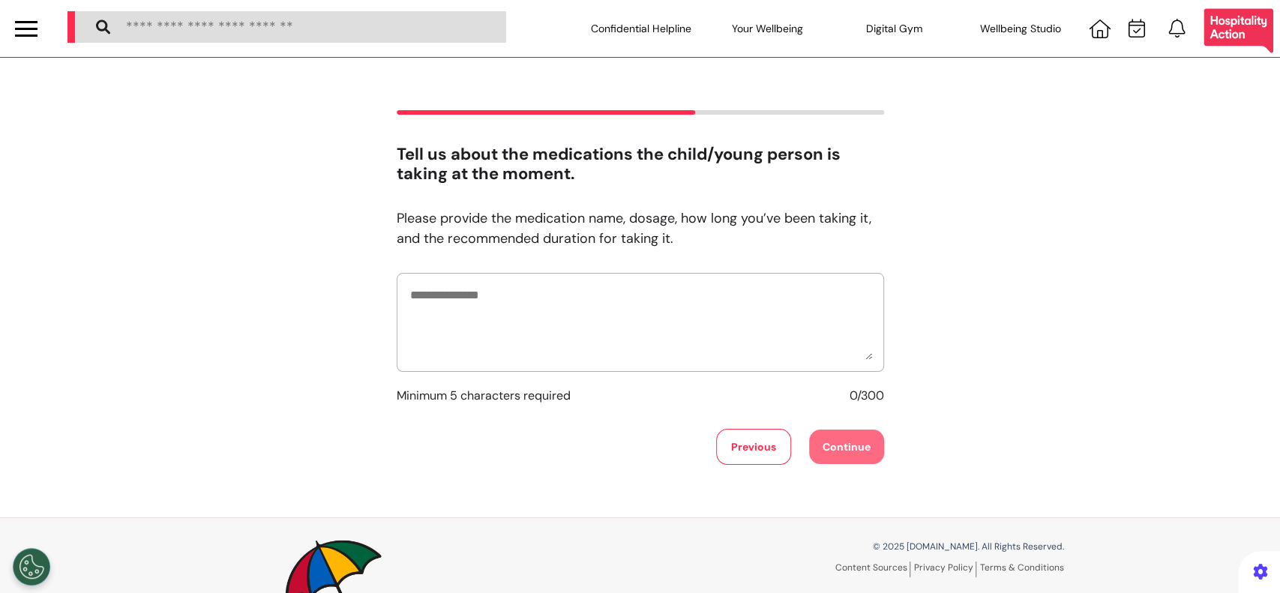
click at [521, 280] on div at bounding box center [640, 322] width 487 height 99
click at [523, 296] on textarea at bounding box center [640, 322] width 463 height 75
type textarea "**********"
click at [828, 441] on button "Continue" at bounding box center [846, 447] width 75 height 34
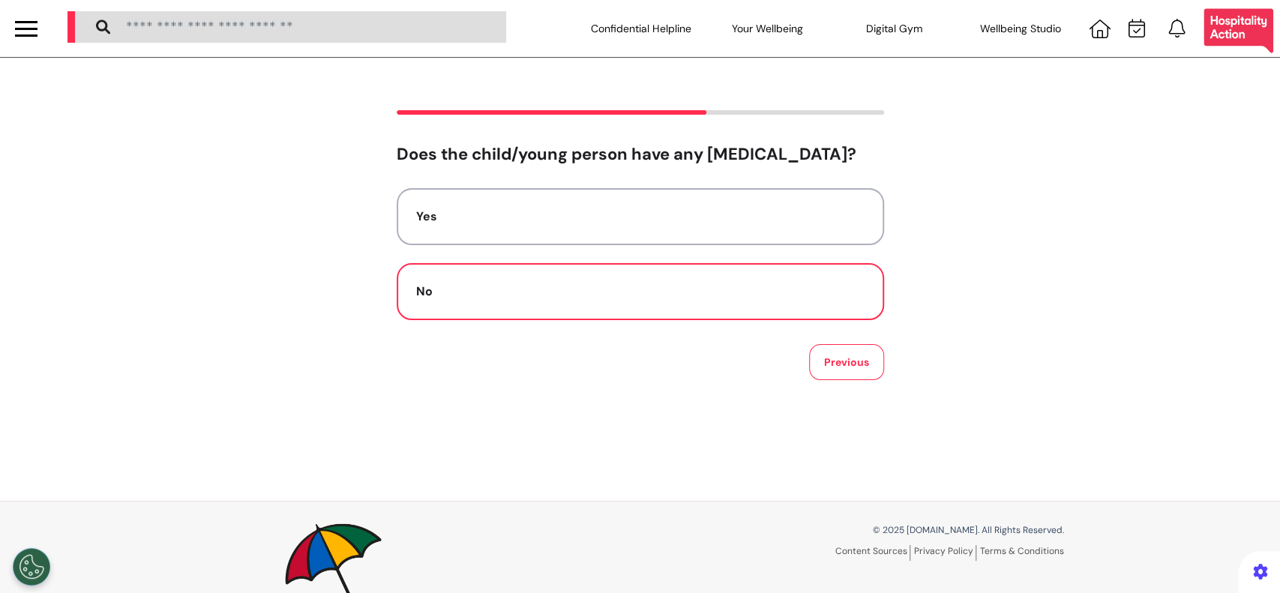
click at [685, 302] on button "No" at bounding box center [640, 291] width 487 height 57
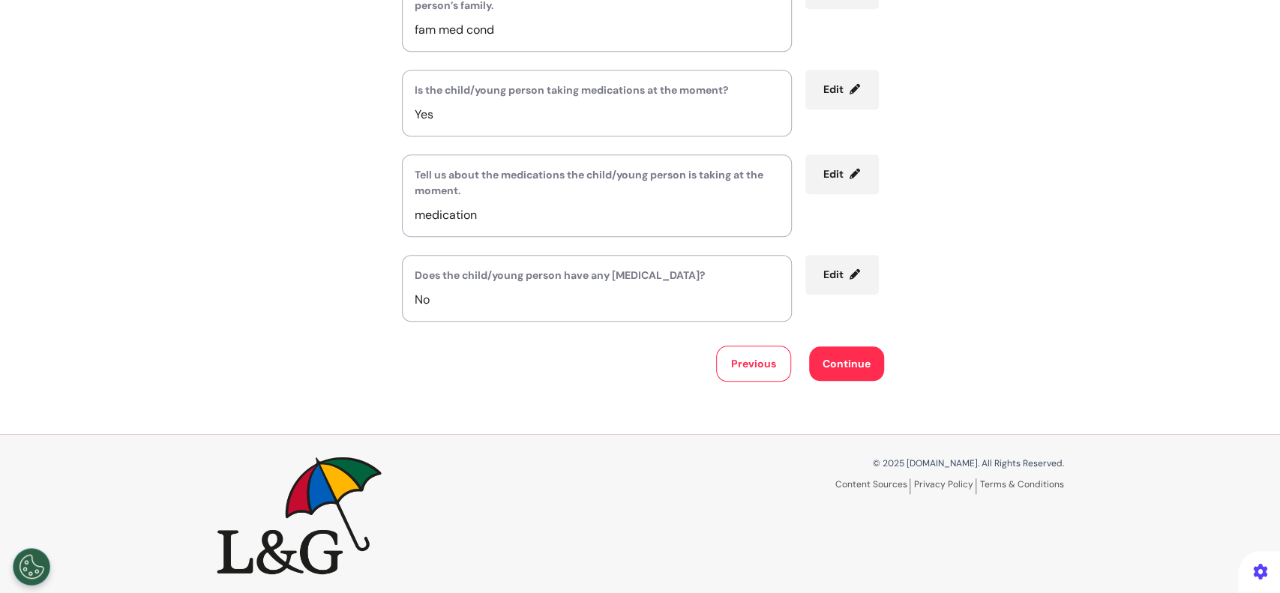
scroll to position [790, 0]
click at [847, 369] on button "Continue" at bounding box center [846, 362] width 75 height 34
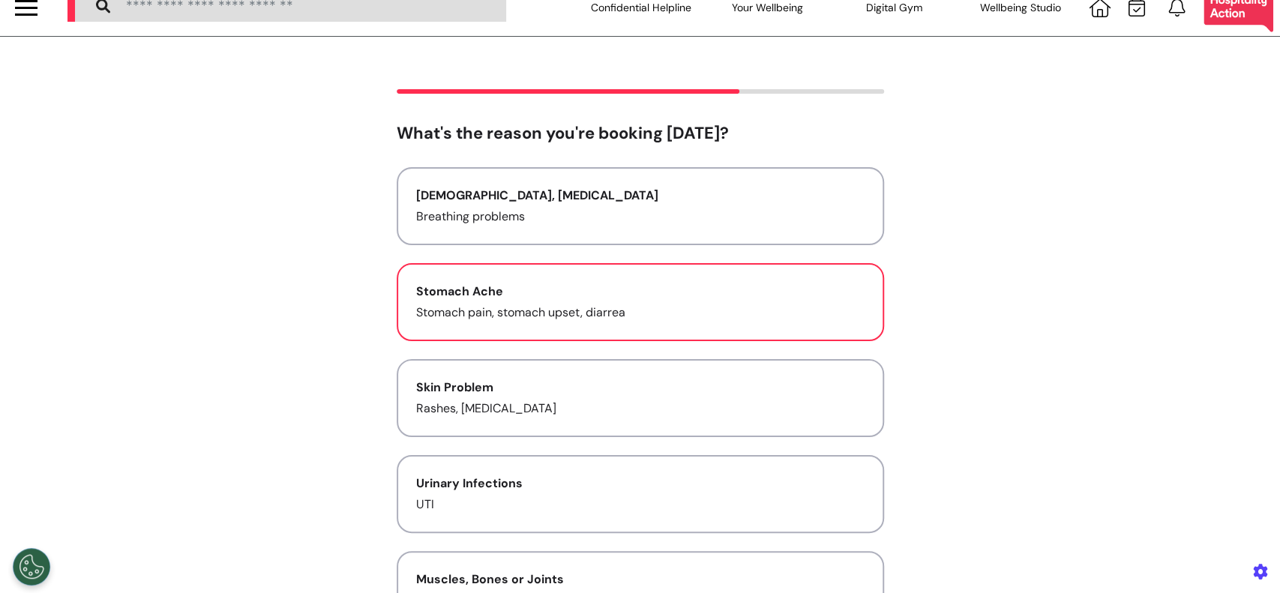
scroll to position [0, 0]
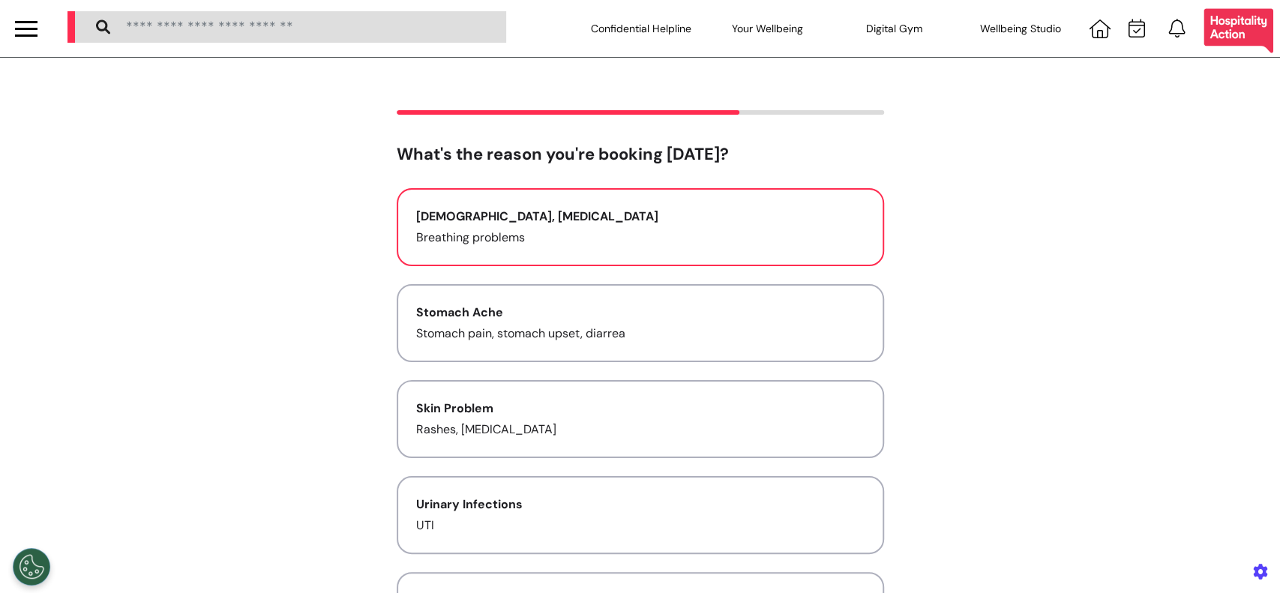
click at [601, 242] on p "Breathing problems" at bounding box center [640, 238] width 448 height 18
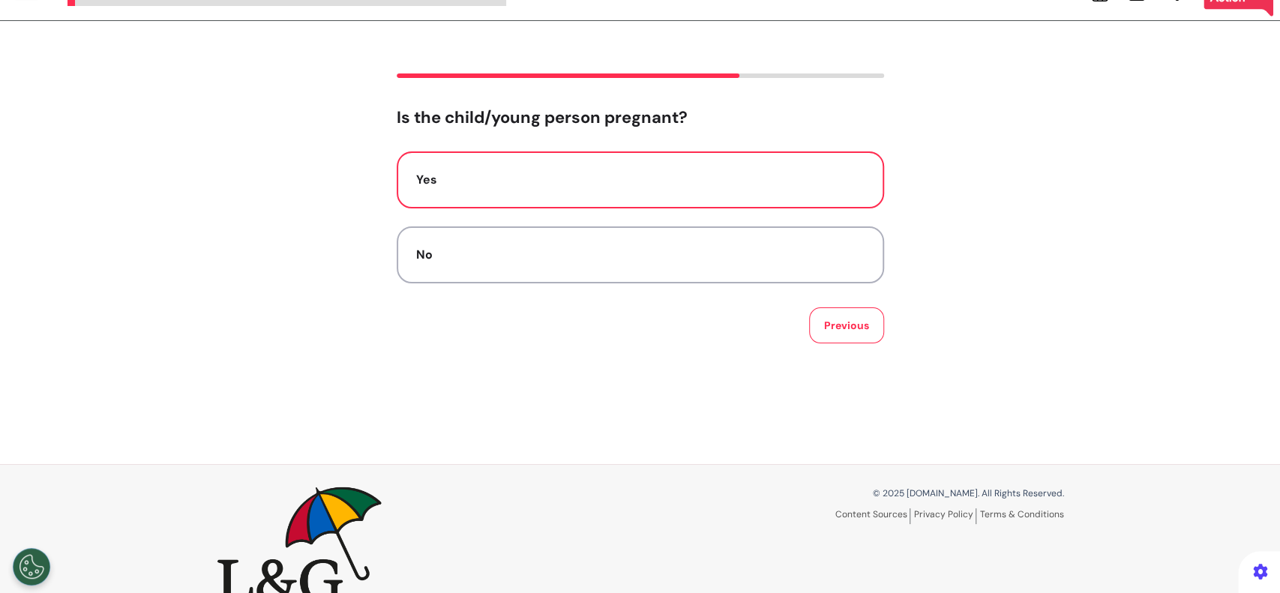
scroll to position [70, 0]
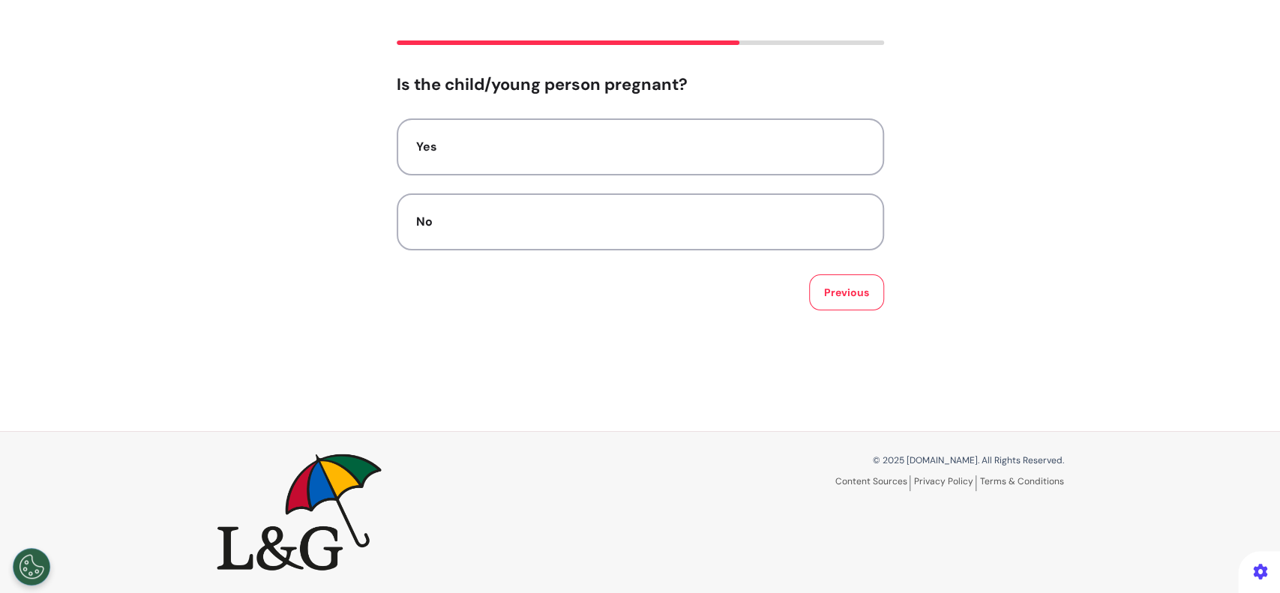
click at [698, 189] on div "Yes No" at bounding box center [640, 184] width 487 height 132
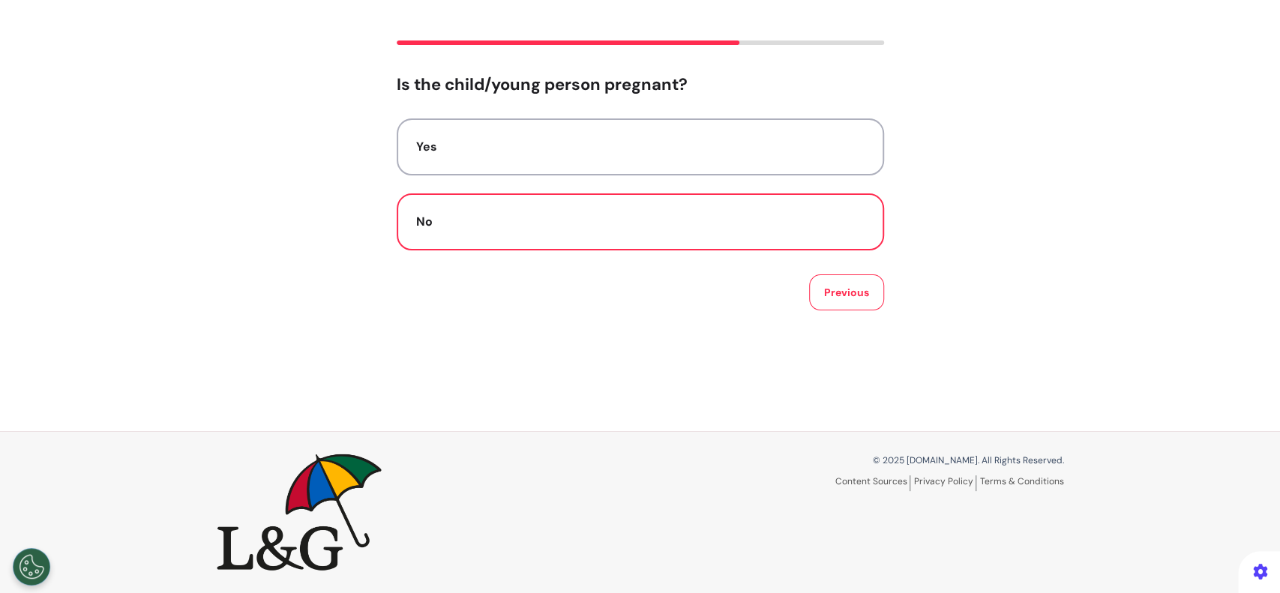
click at [700, 215] on div "No" at bounding box center [640, 222] width 448 height 18
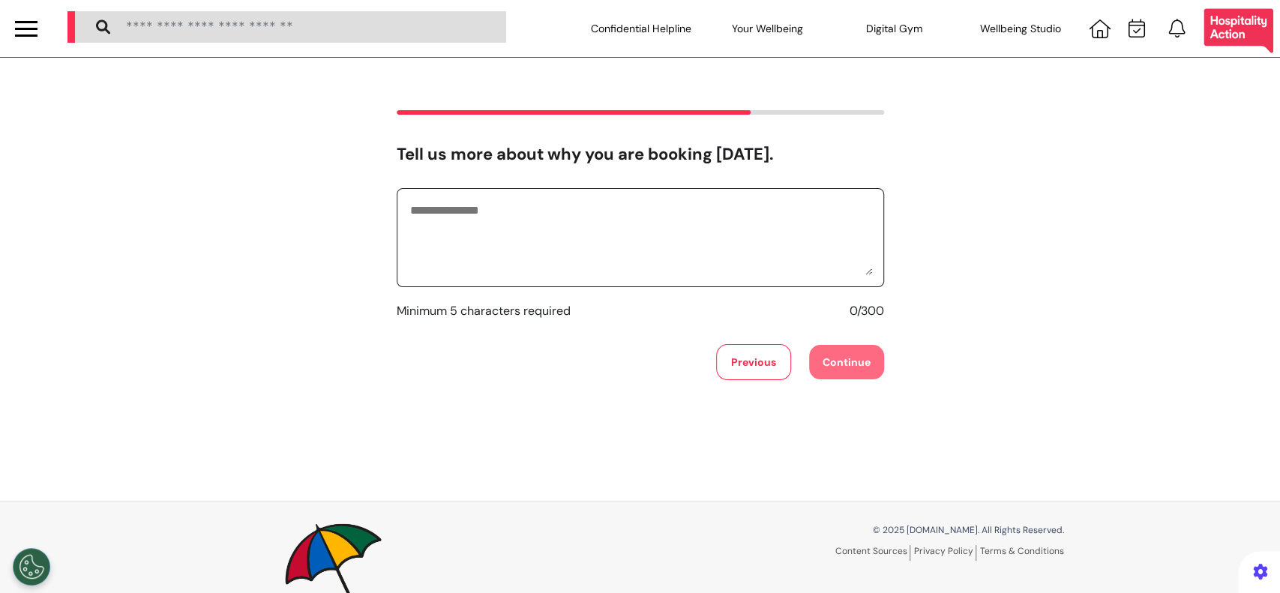
click at [697, 213] on textarea at bounding box center [640, 237] width 463 height 75
type textarea "**********"
click at [820, 353] on button "Continue" at bounding box center [846, 362] width 75 height 34
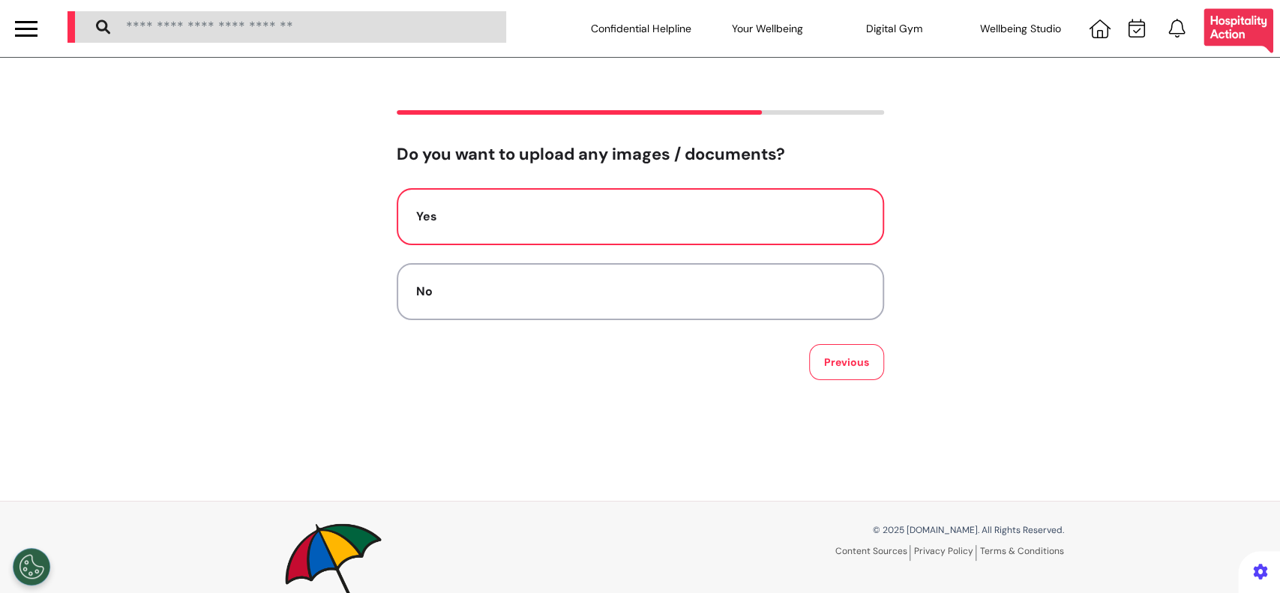
click at [774, 230] on button "Yes" at bounding box center [640, 216] width 487 height 57
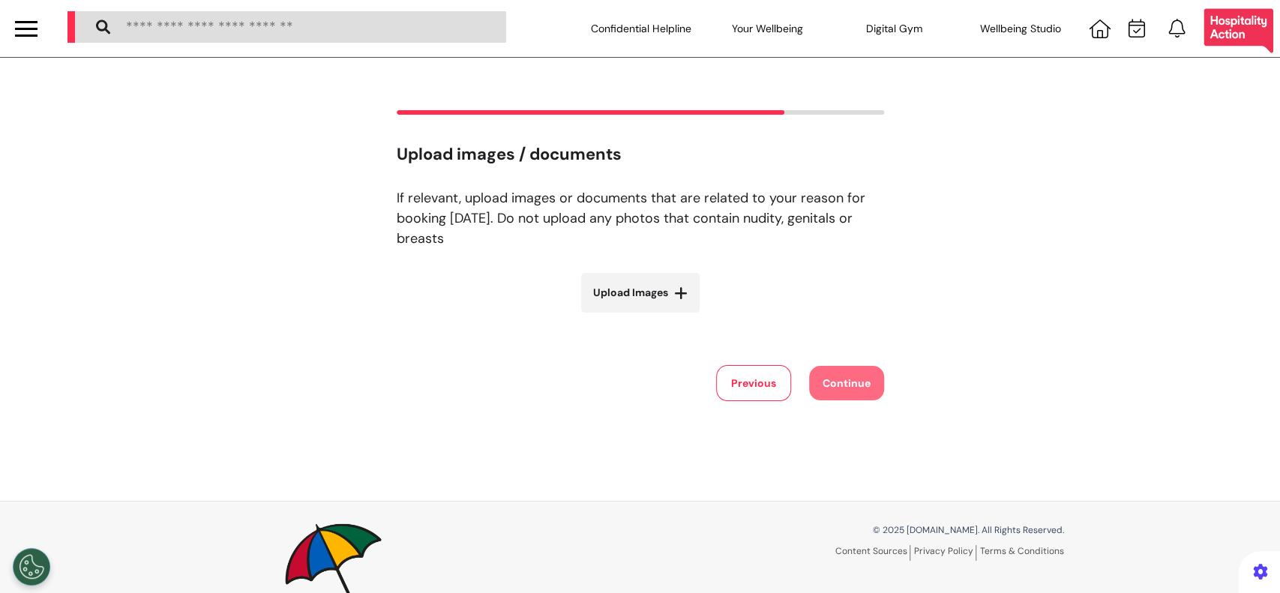
click at [645, 292] on span "Upload Images" at bounding box center [630, 293] width 75 height 16
click at [645, 316] on input "Upload Images" at bounding box center [640, 324] width 178 height 16
type input "**********"
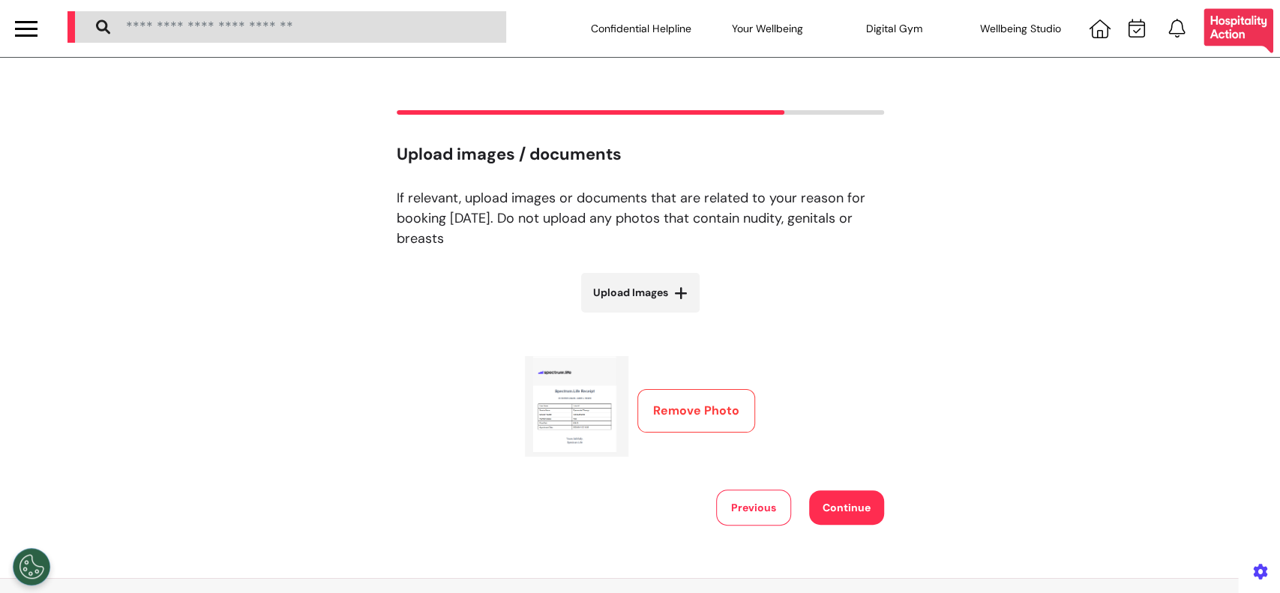
click at [831, 508] on button "Continue" at bounding box center [846, 507] width 75 height 34
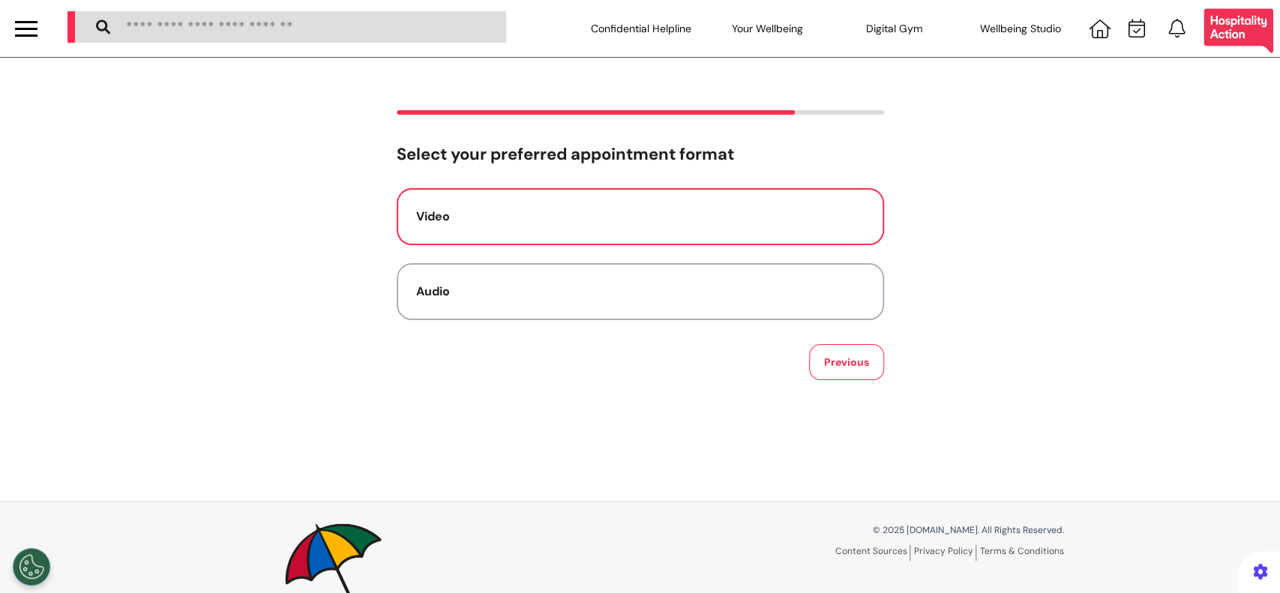
click at [708, 238] on button "Video" at bounding box center [640, 216] width 487 height 57
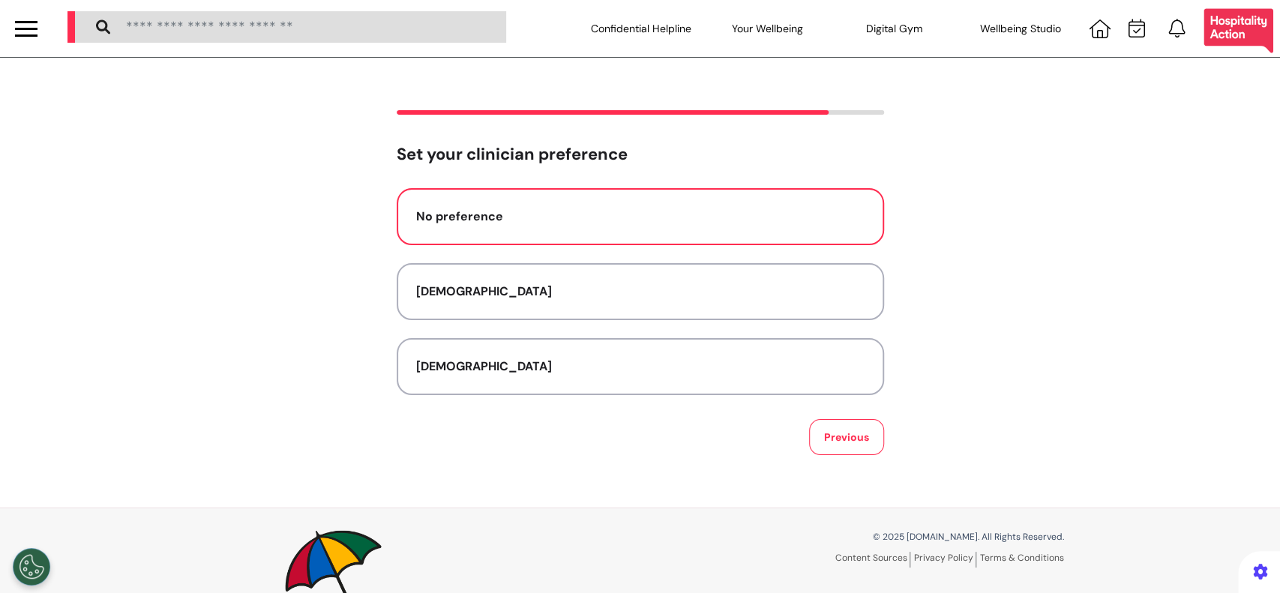
click at [702, 236] on button "No preference" at bounding box center [640, 216] width 487 height 57
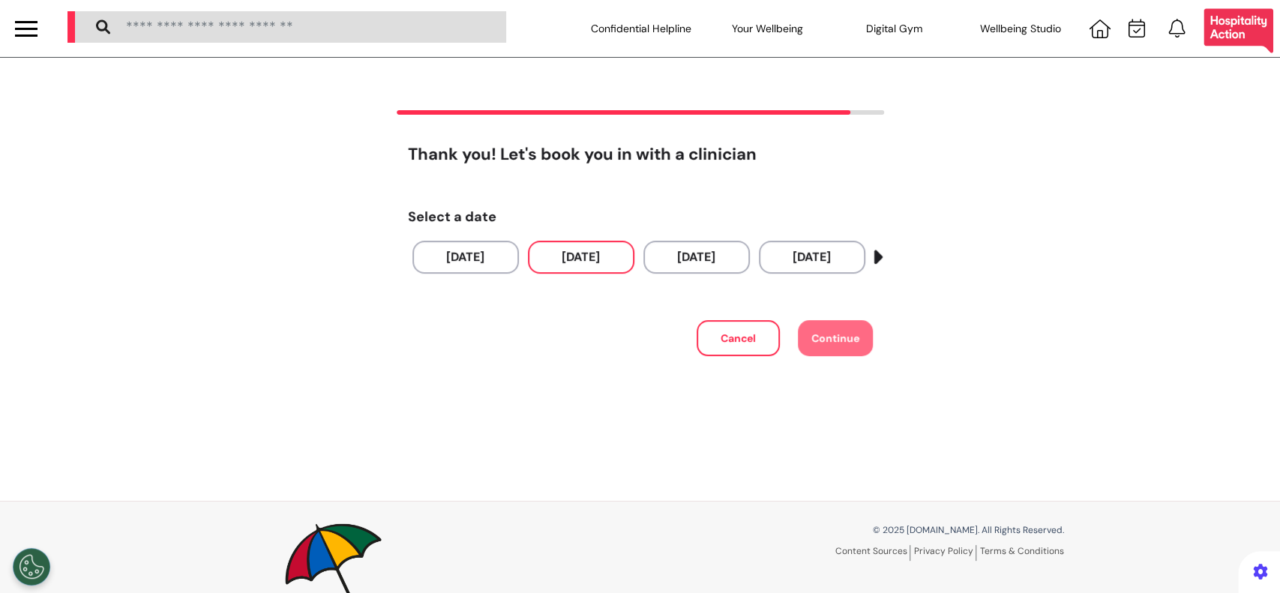
click at [583, 250] on button "[DATE]" at bounding box center [581, 257] width 106 height 33
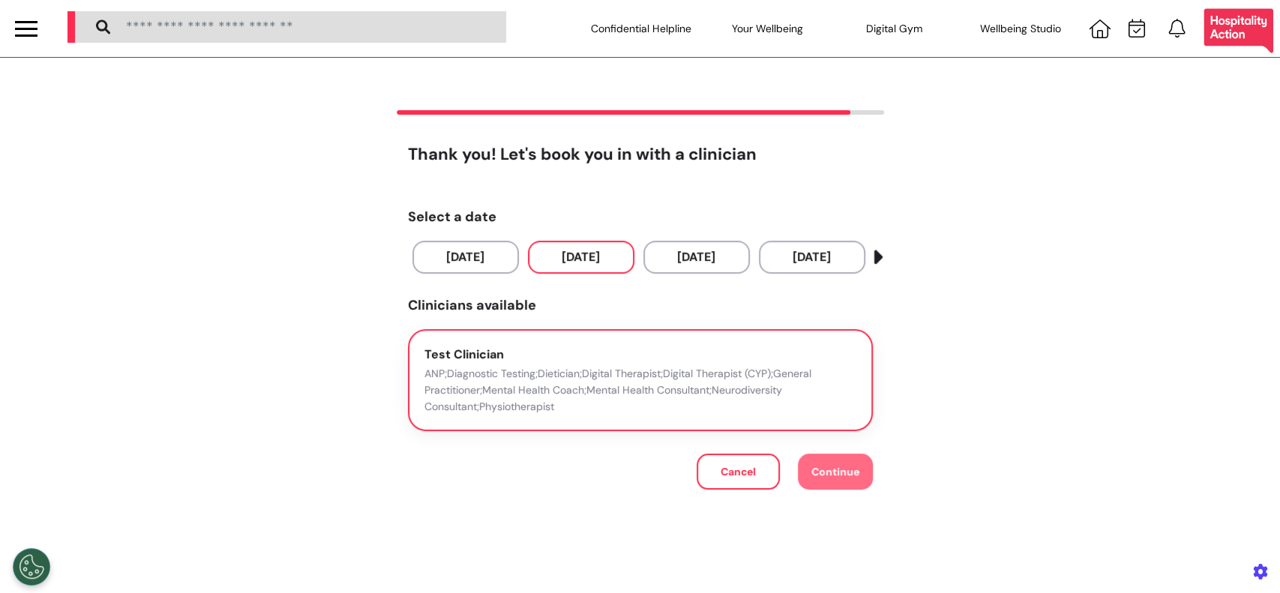
click at [547, 371] on p "ANP;Diagnostic Testing;Dietician;Digital Therapist;Digital Therapist (CYP);Gene…" at bounding box center [640, 389] width 432 height 49
click at [831, 468] on span "Continue" at bounding box center [835, 471] width 48 height 13
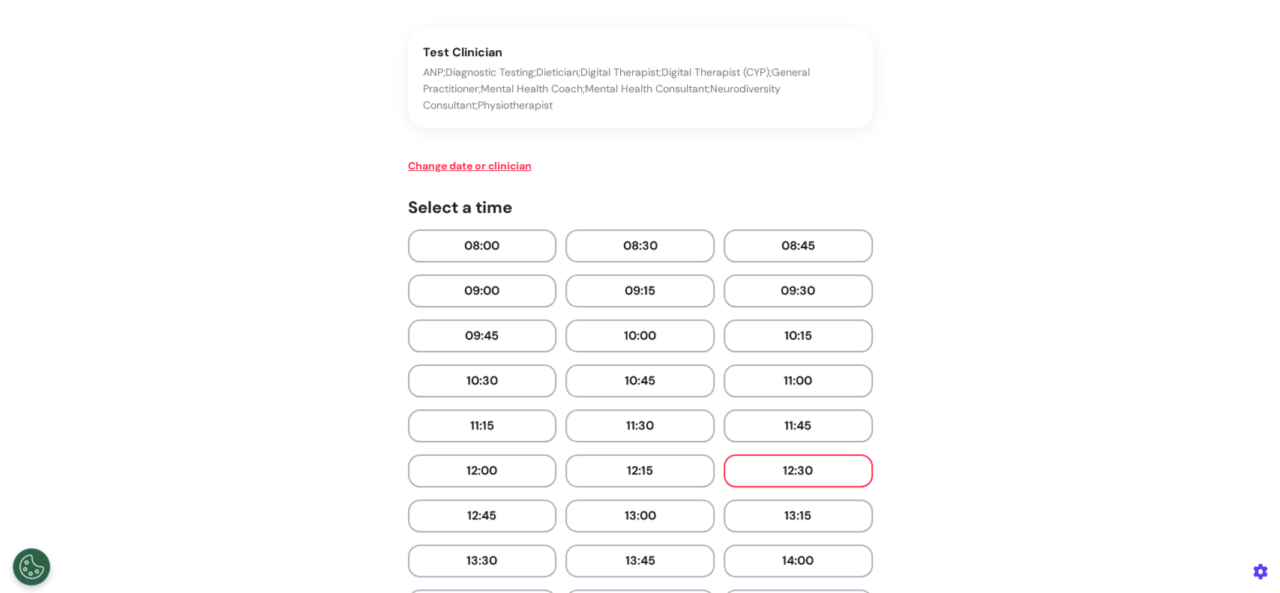
scroll to position [300, 0]
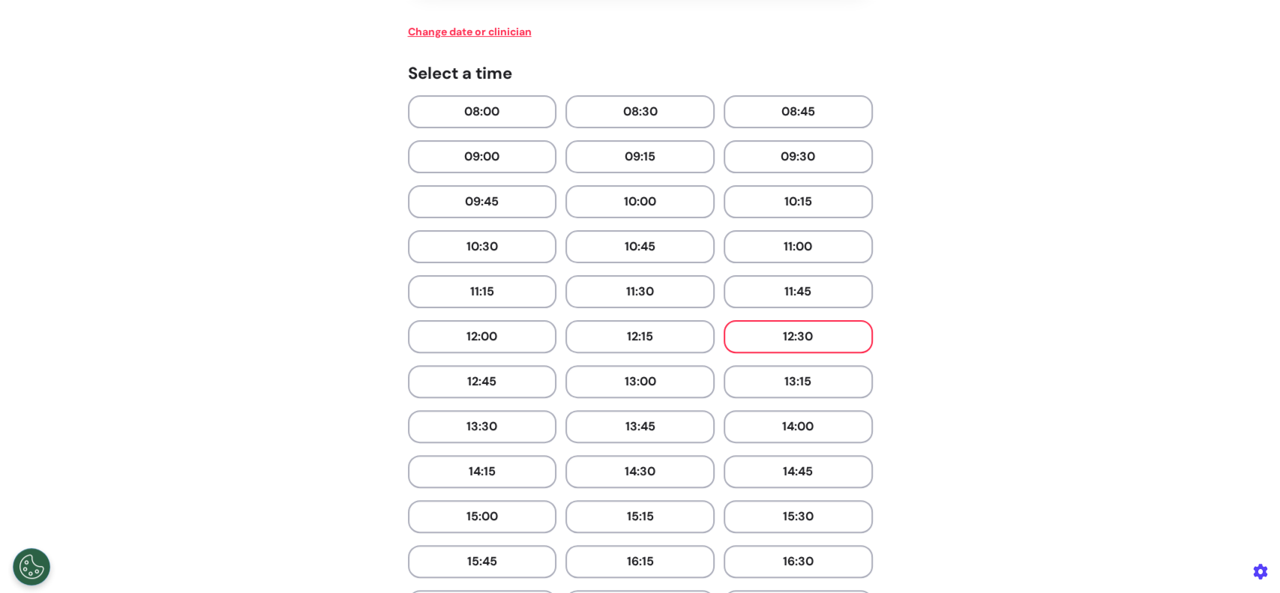
click at [764, 337] on button "12:30" at bounding box center [798, 336] width 149 height 33
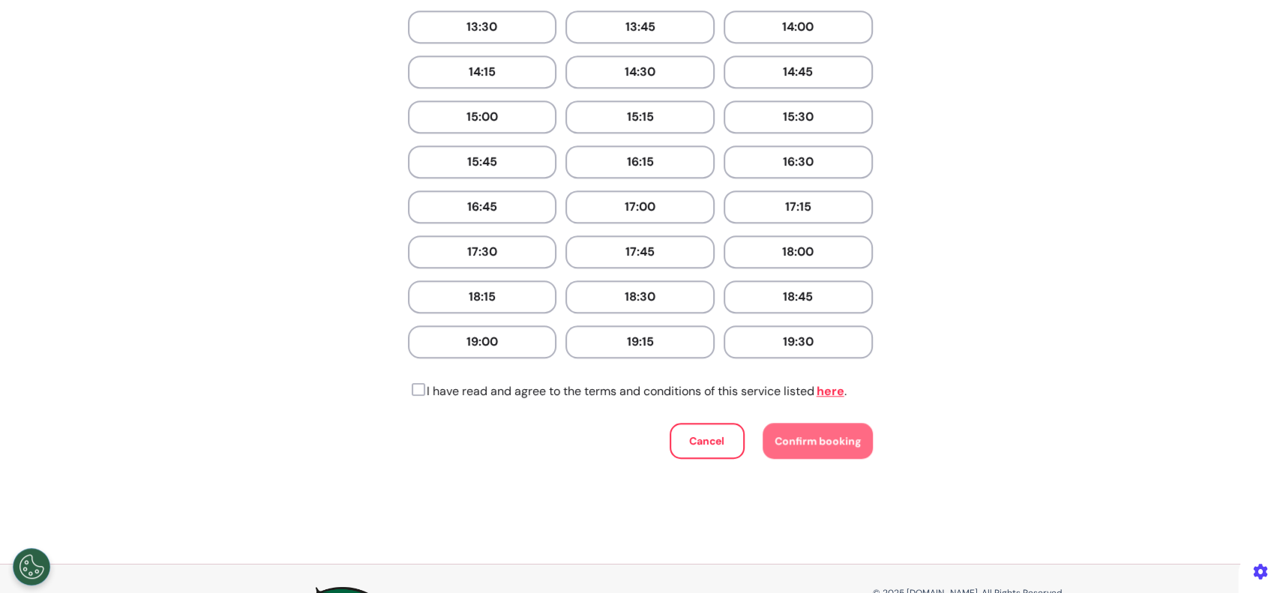
click at [413, 382] on icon at bounding box center [416, 389] width 17 height 15
click at [852, 434] on span "Confirm booking" at bounding box center [818, 440] width 86 height 13
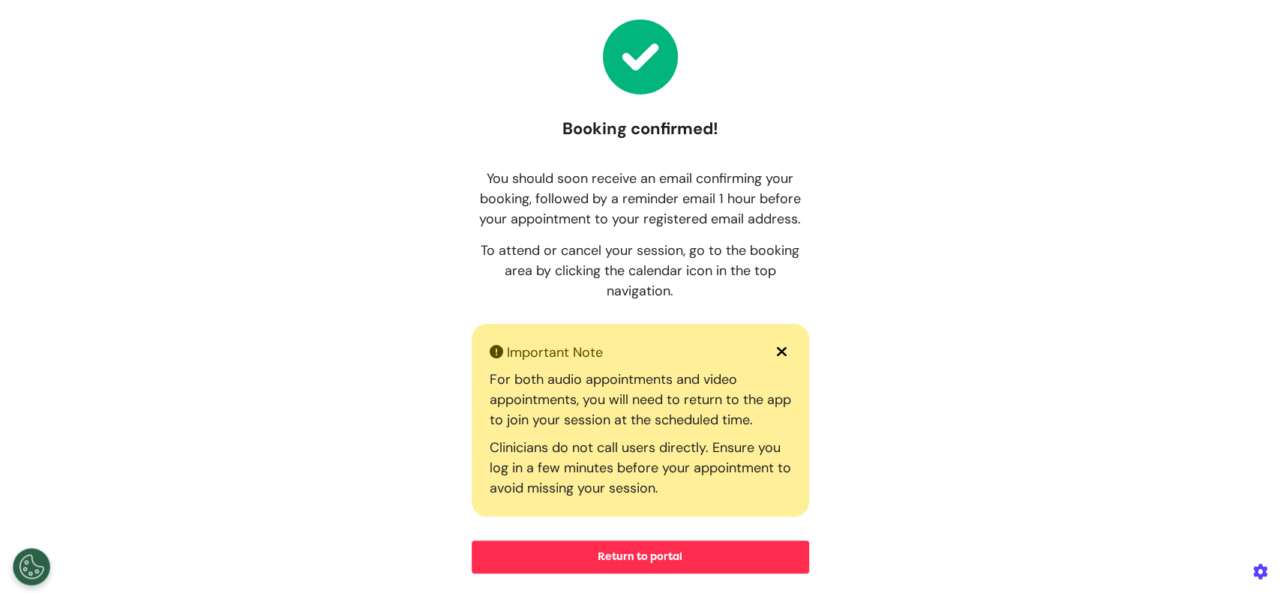
scroll to position [330, 0]
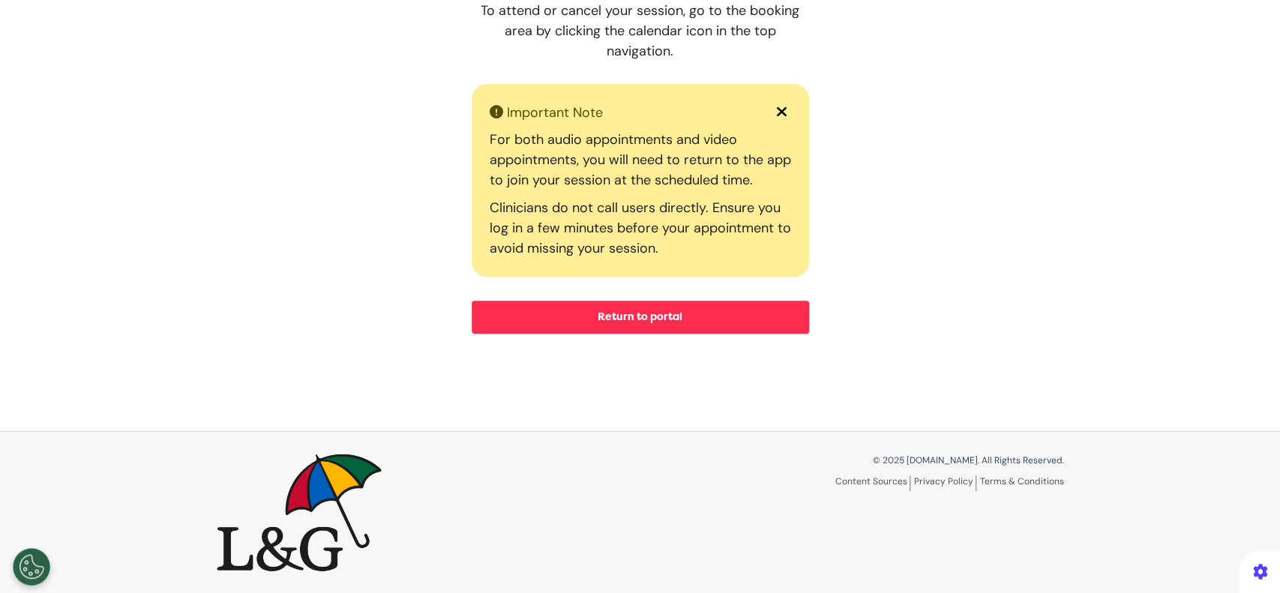
click at [663, 317] on button "Return to portal" at bounding box center [640, 317] width 337 height 33
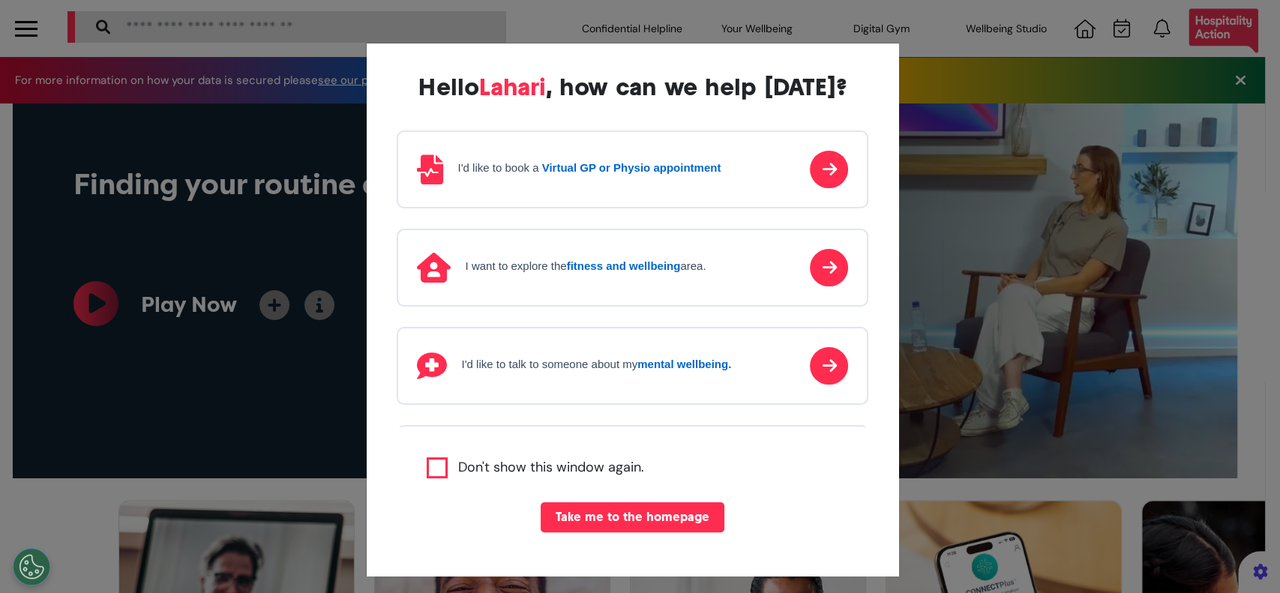
scroll to position [0, 639]
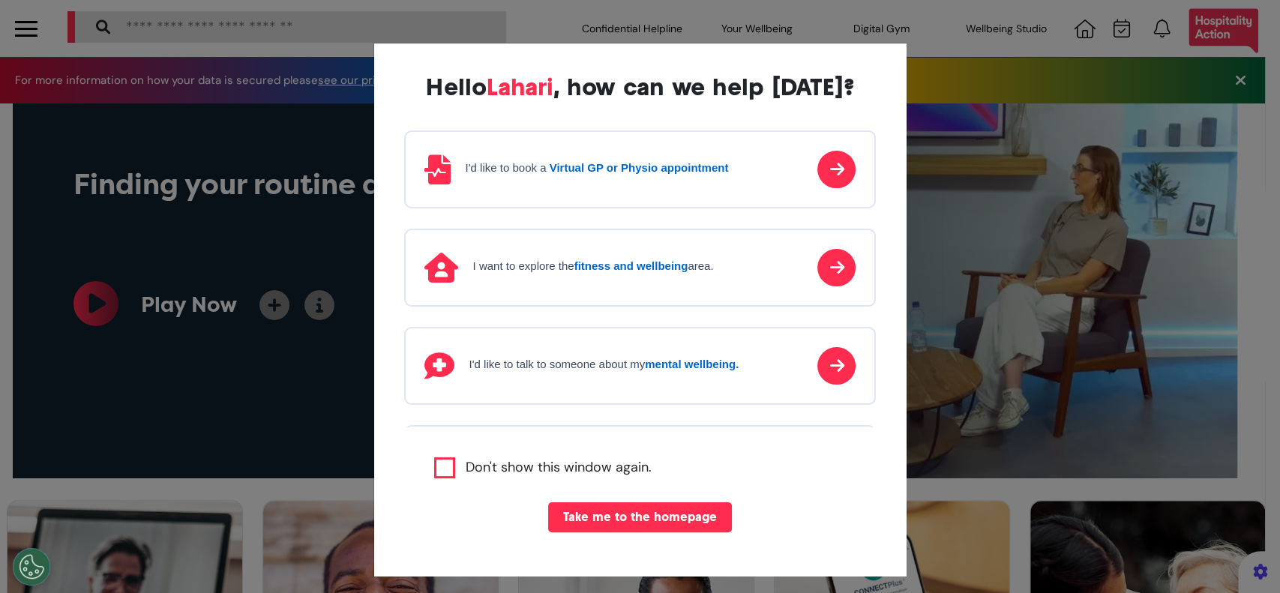
click at [630, 522] on button "Take me to the homepage" at bounding box center [640, 517] width 184 height 30
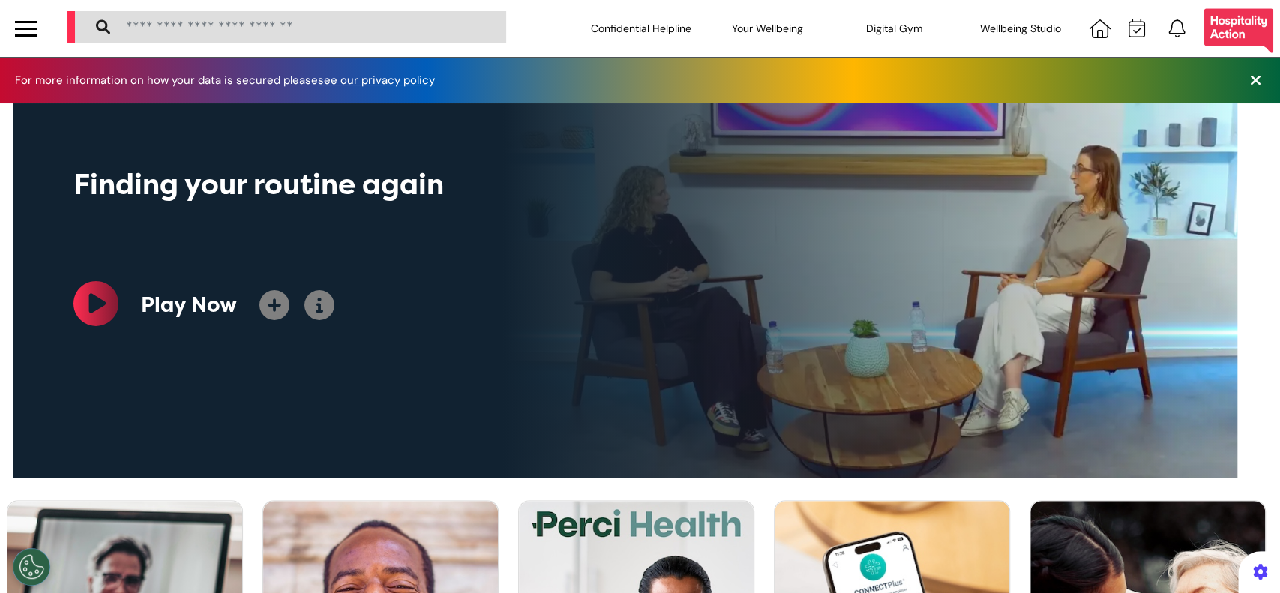
scroll to position [400, 0]
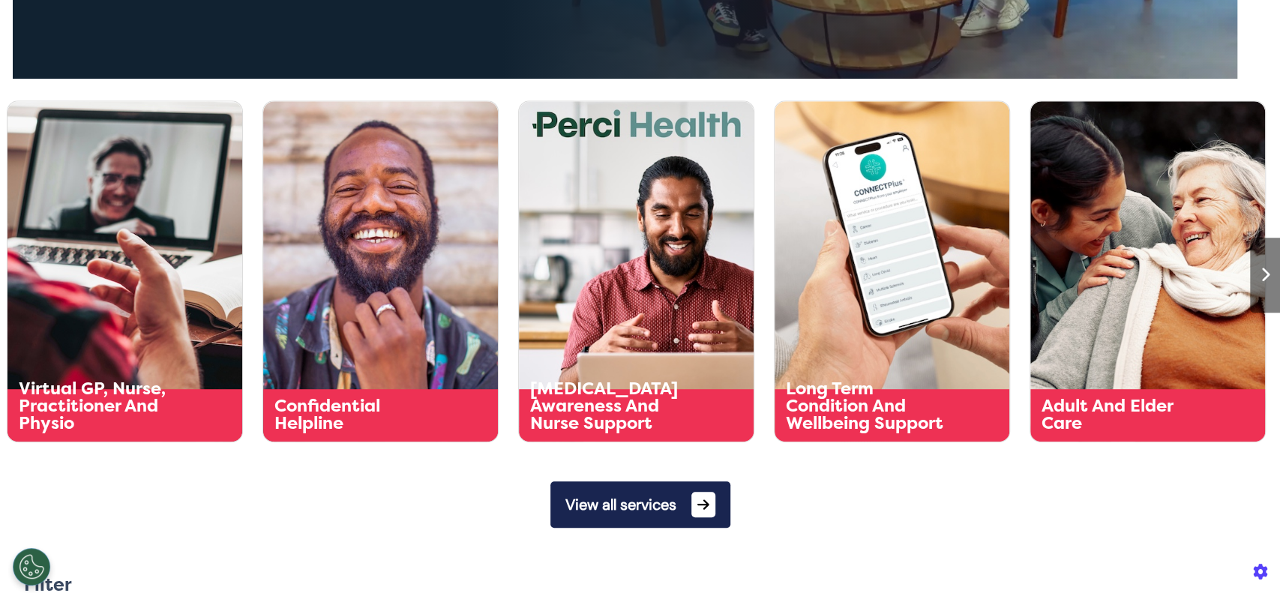
click at [650, 505] on button "View all services" at bounding box center [640, 504] width 180 height 46
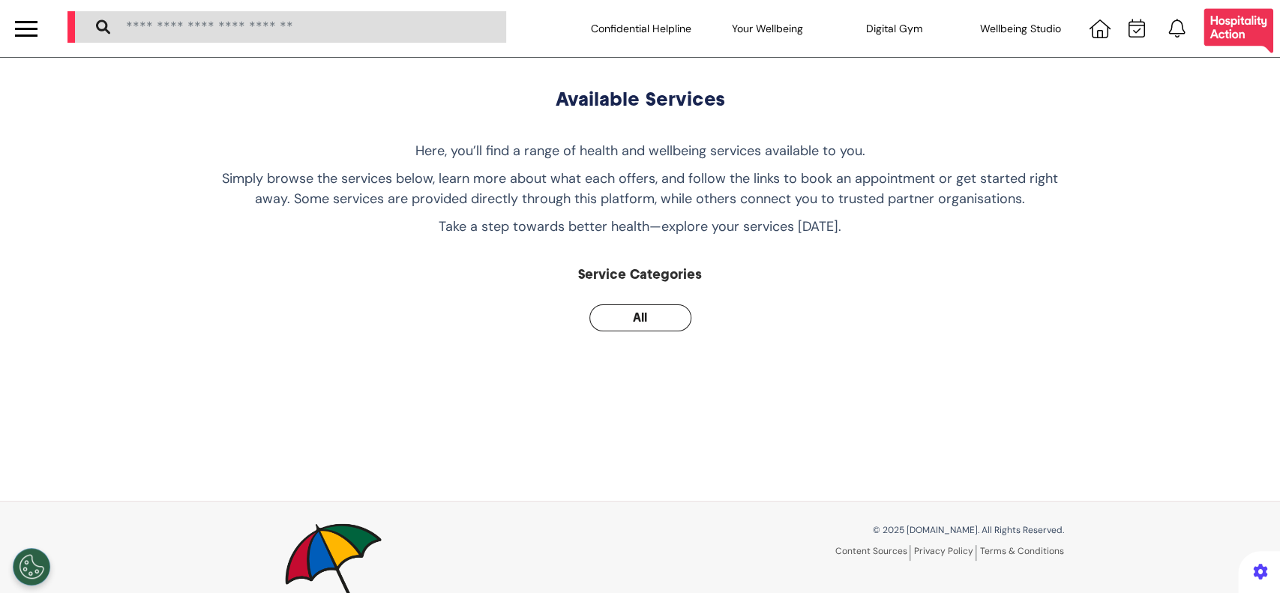
scroll to position [70, 0]
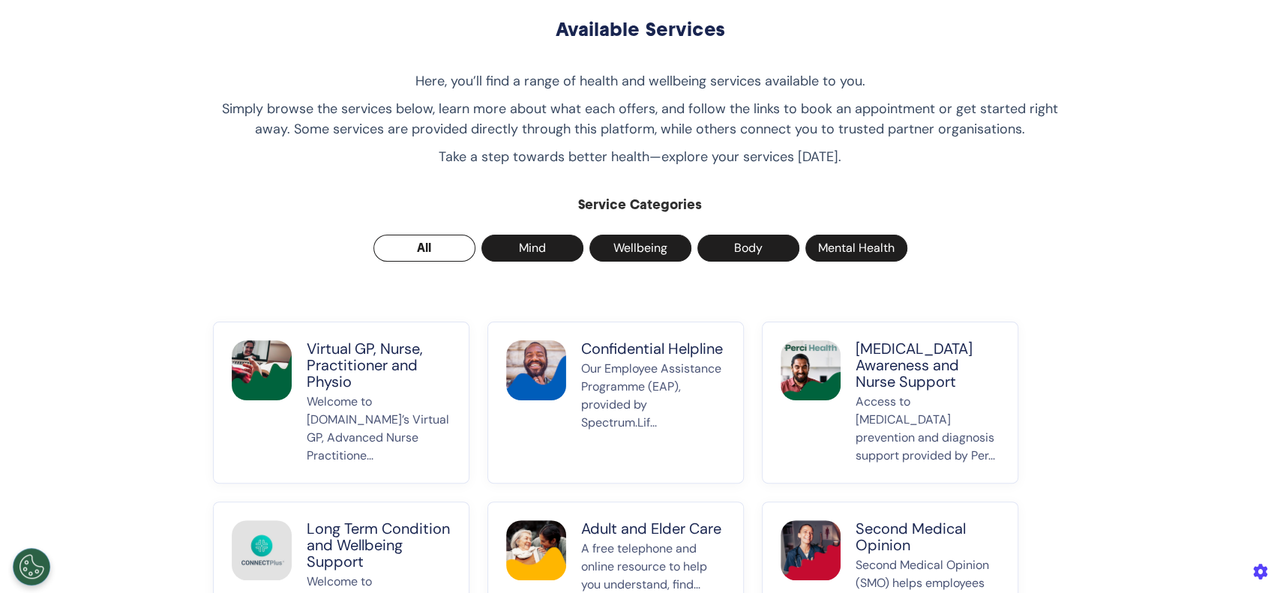
click at [385, 350] on p "Virtual GP, Nurse, Practitioner and Physio" at bounding box center [379, 364] width 144 height 49
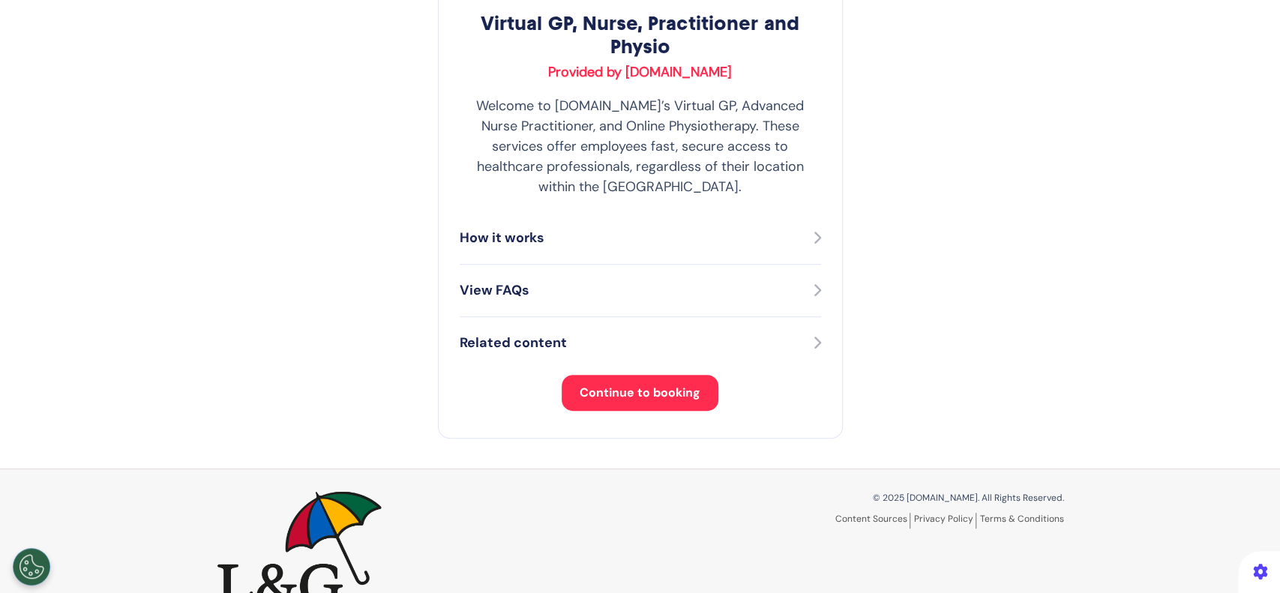
click at [619, 375] on button "Continue to booking" at bounding box center [640, 393] width 157 height 36
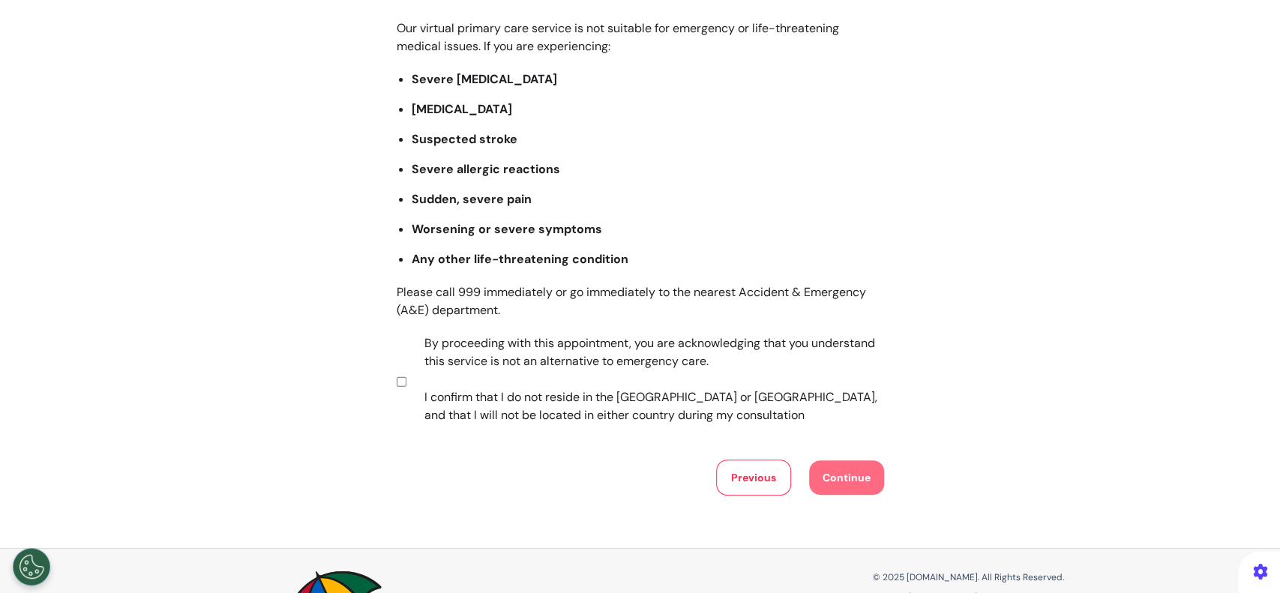
scroll to position [169, 0]
click at [834, 474] on button "Continue" at bounding box center [846, 477] width 75 height 34
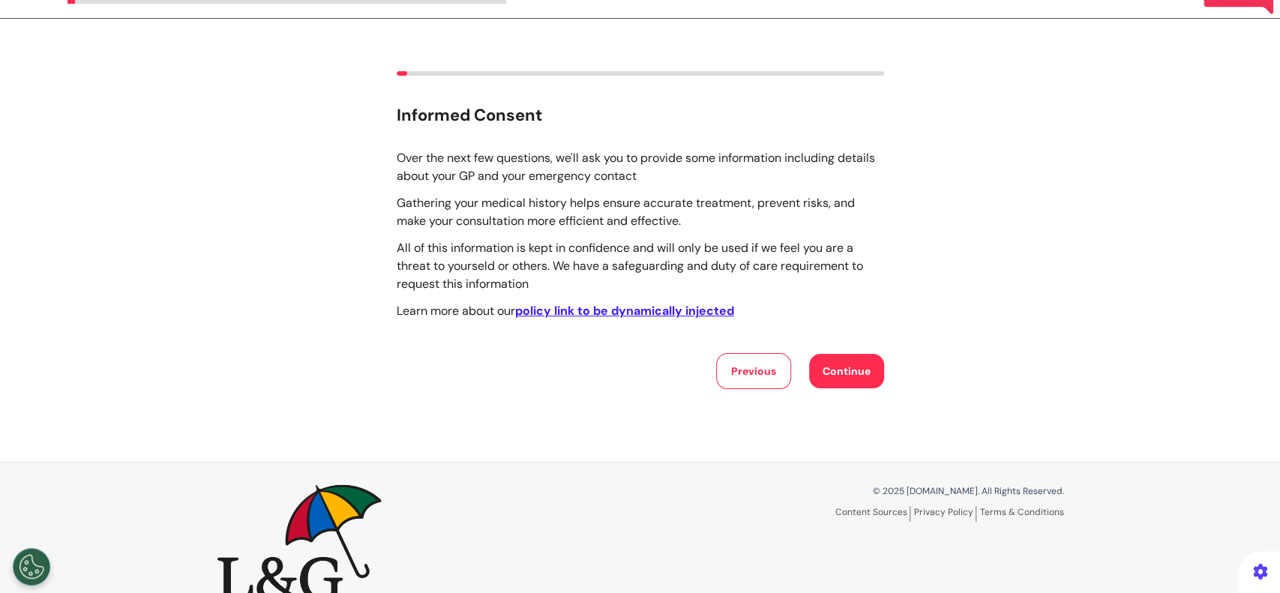
scroll to position [70, 0]
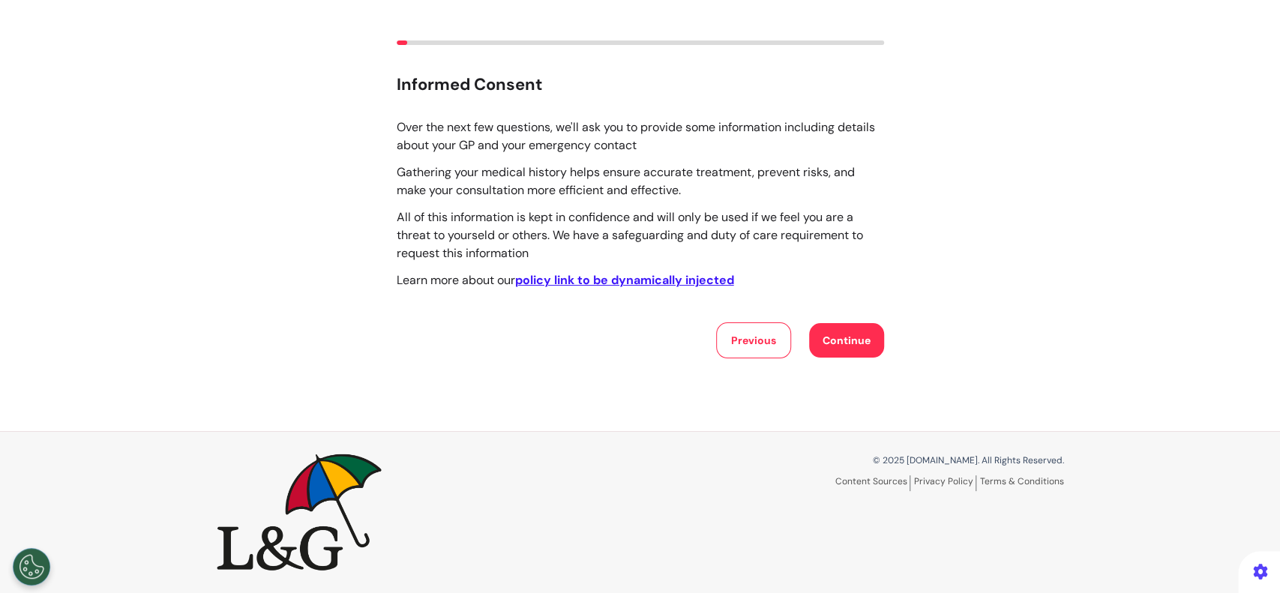
click at [819, 339] on button "Continue" at bounding box center [846, 340] width 75 height 34
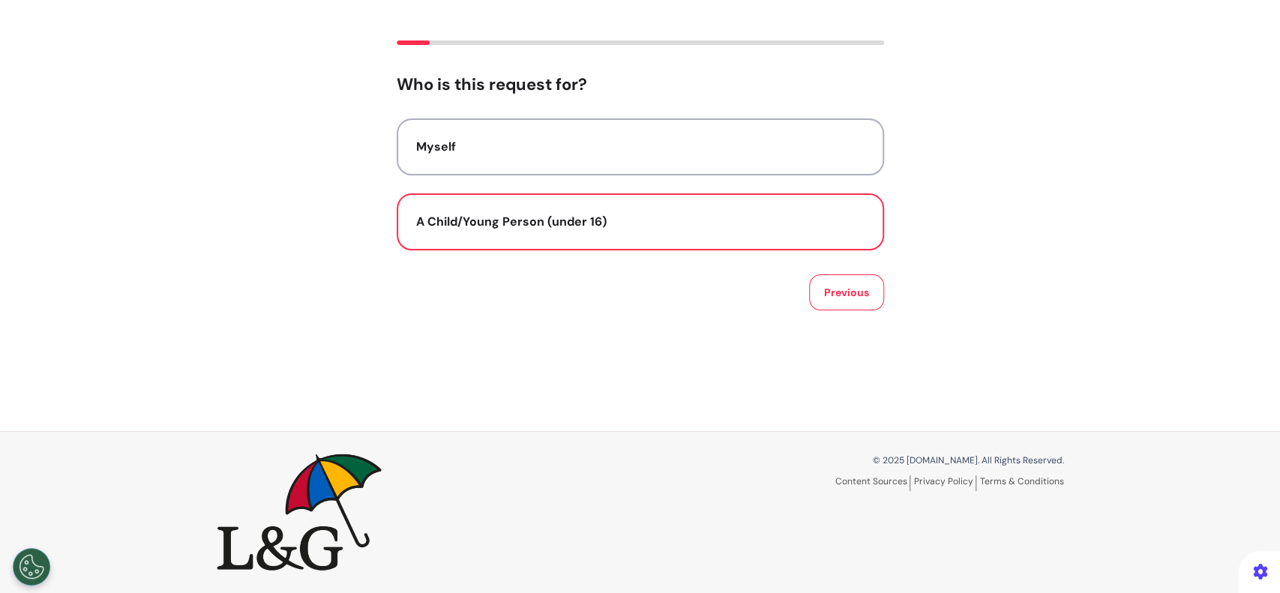
scroll to position [0, 0]
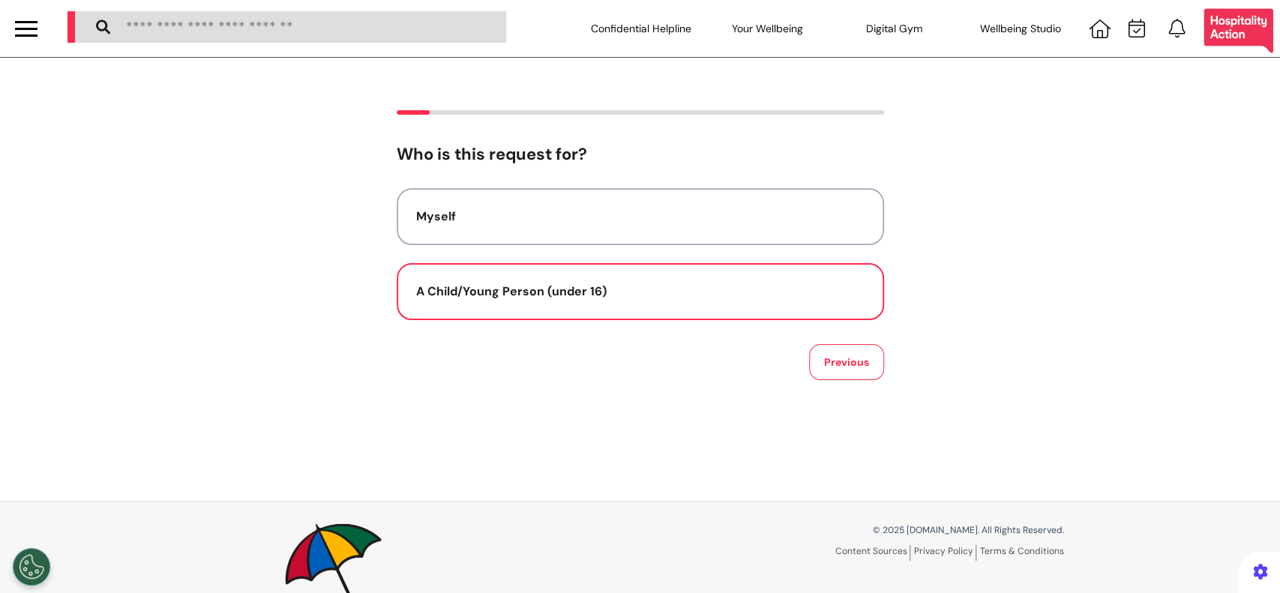
click at [461, 309] on button "A Child/Young Person (under 16)" at bounding box center [640, 291] width 487 height 57
select select "******"
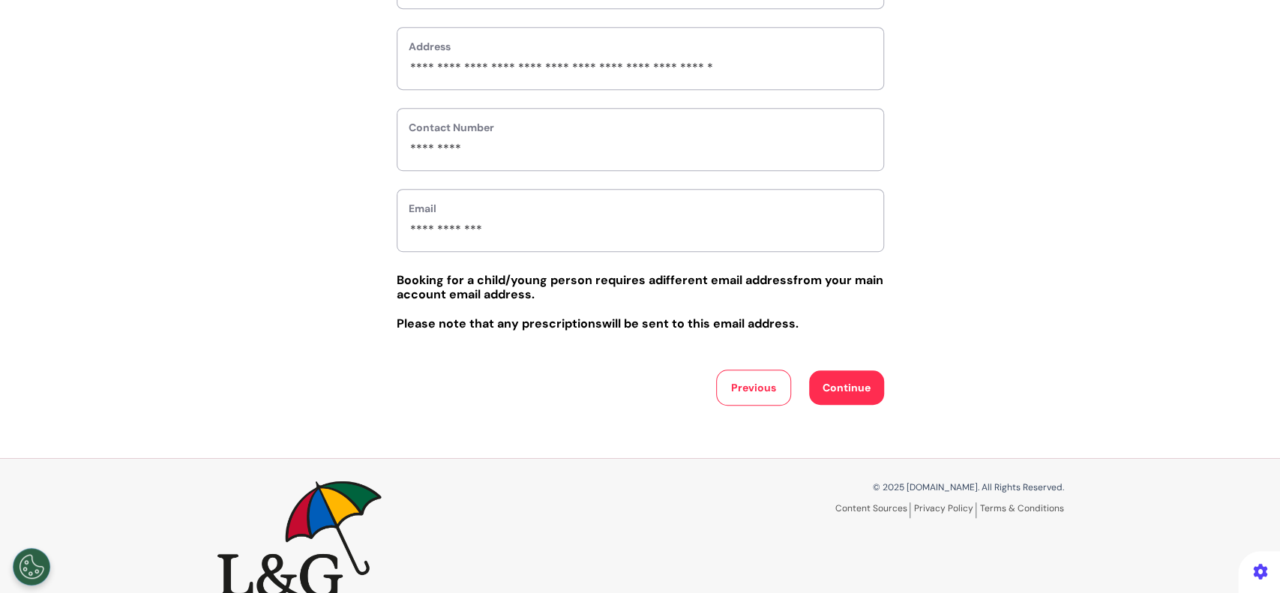
scroll to position [600, 0]
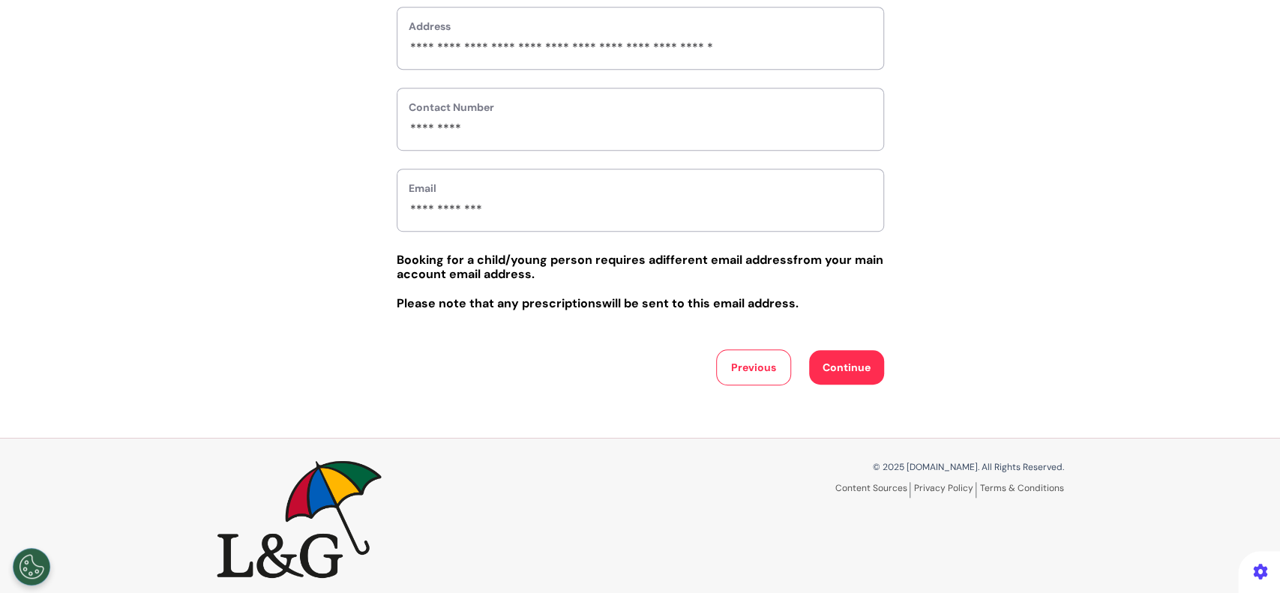
click at [828, 370] on button "Continue" at bounding box center [846, 367] width 75 height 34
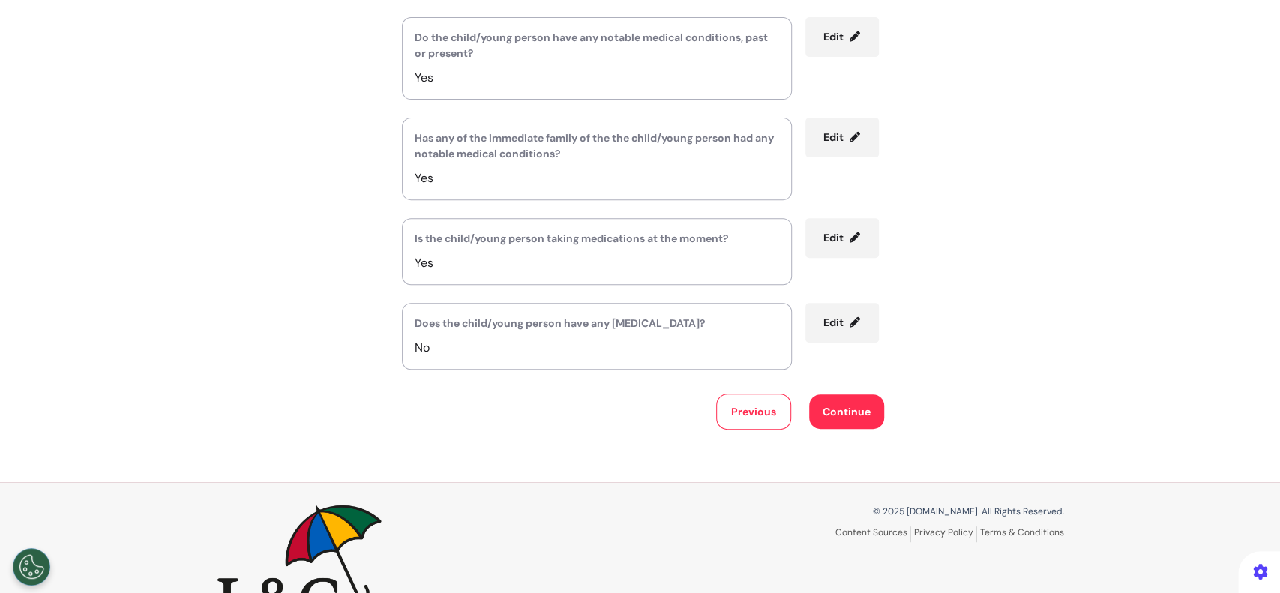
scroll to position [0, 0]
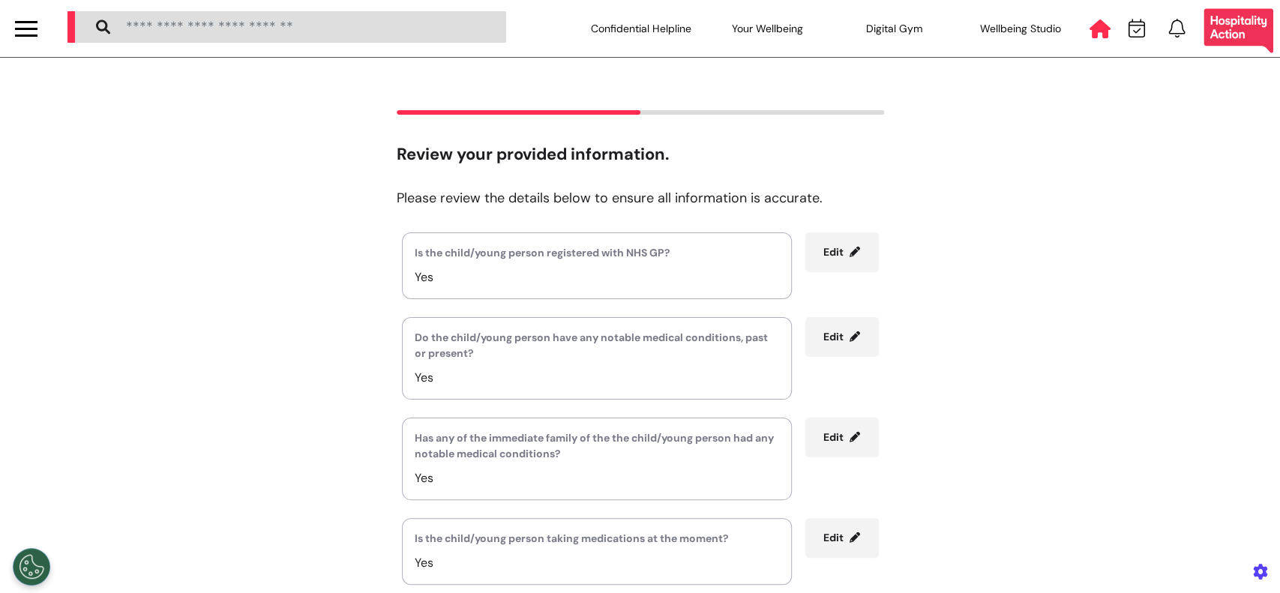
click at [1092, 25] on icon at bounding box center [1099, 28] width 21 height 19
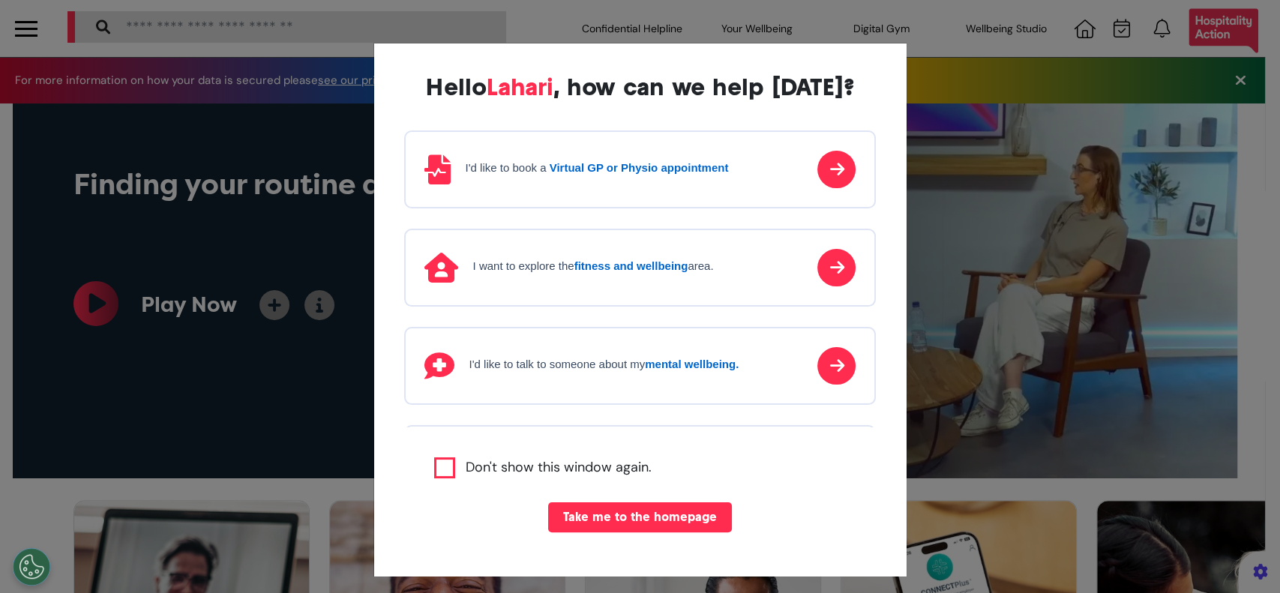
scroll to position [0, 639]
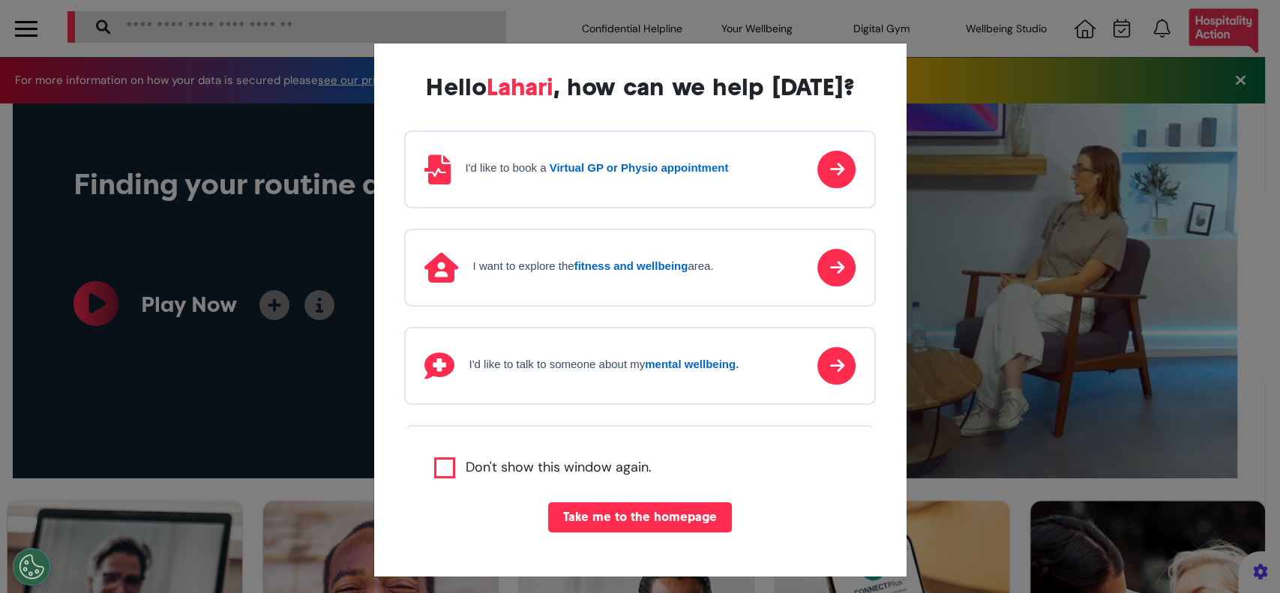
click at [636, 172] on strong "Virtual GP or Physio appointment" at bounding box center [639, 167] width 179 height 13
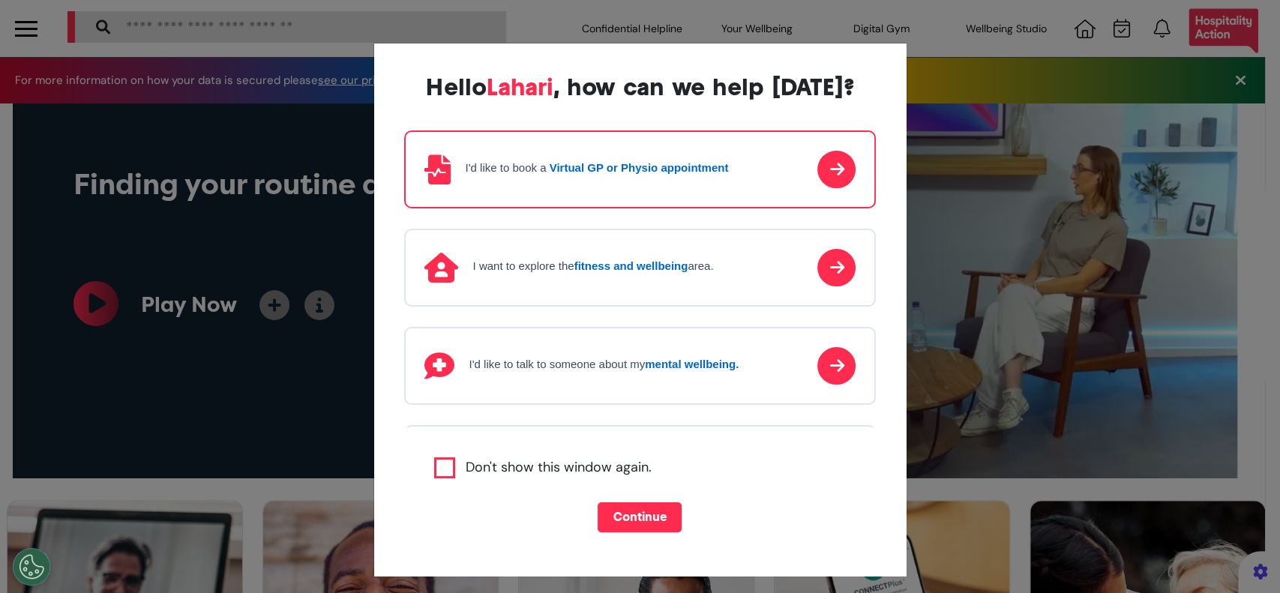
click at [648, 517] on button "Continue" at bounding box center [640, 517] width 84 height 30
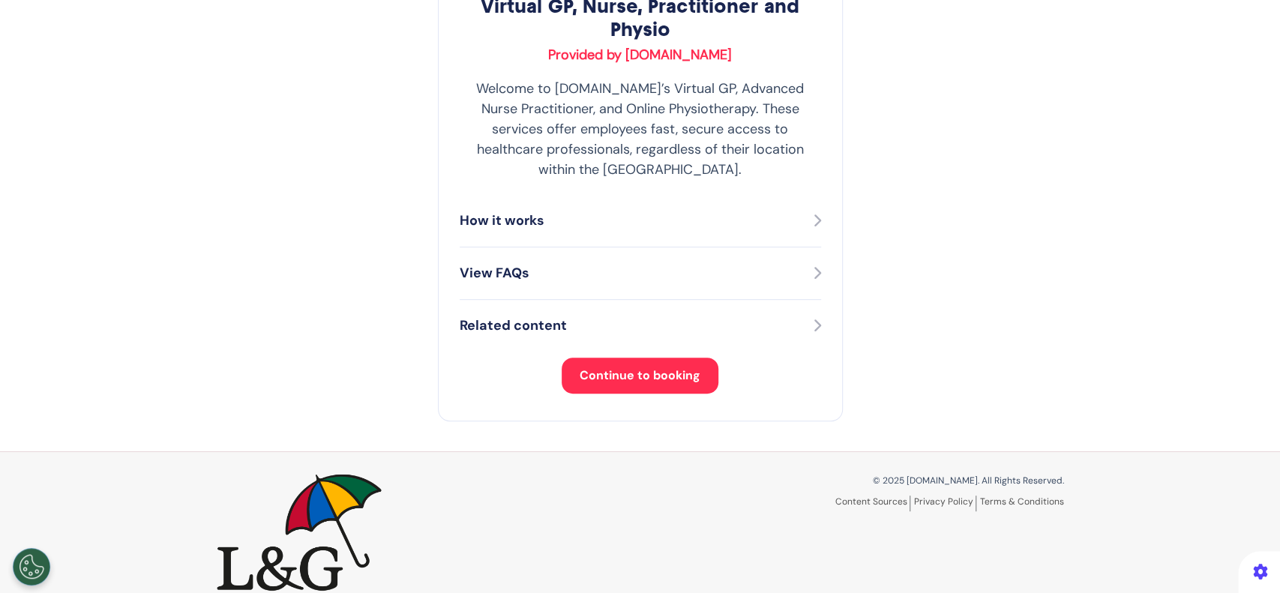
click at [648, 367] on span "Continue to booking" at bounding box center [640, 375] width 121 height 16
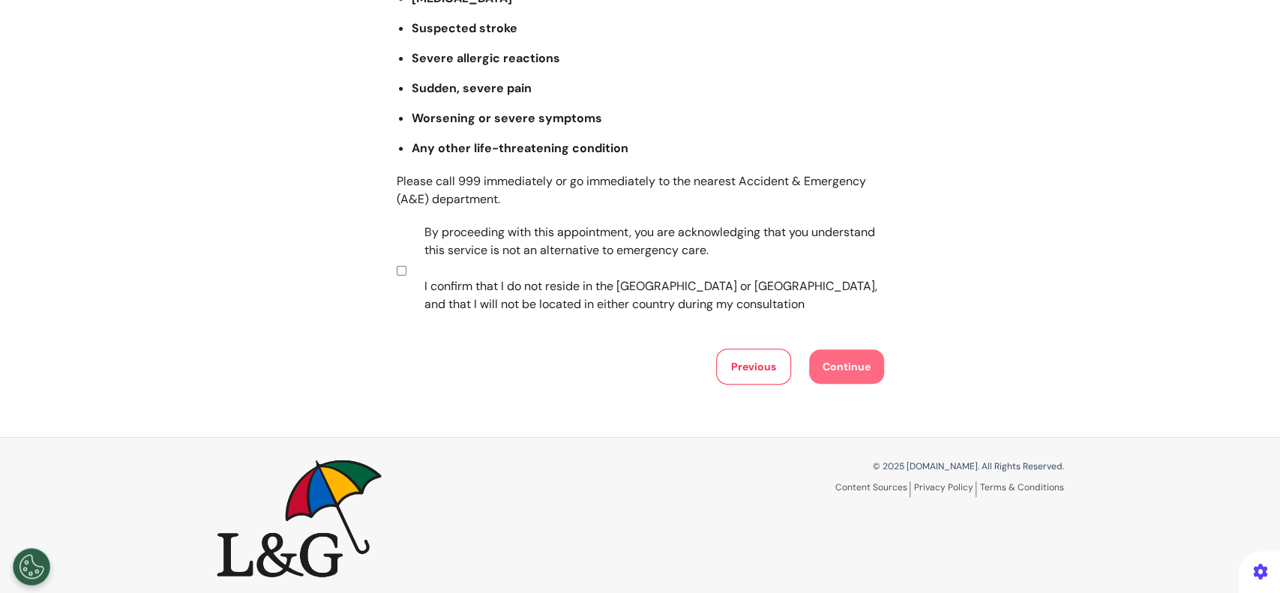
scroll to position [286, 0]
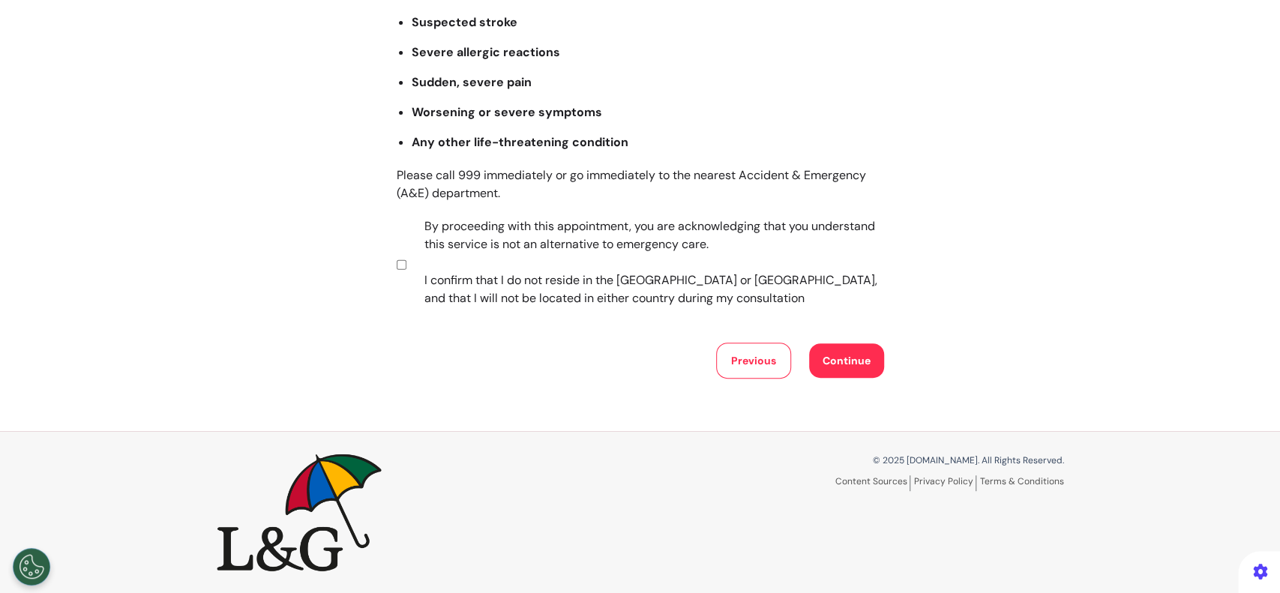
click at [845, 361] on button "Continue" at bounding box center [846, 360] width 75 height 34
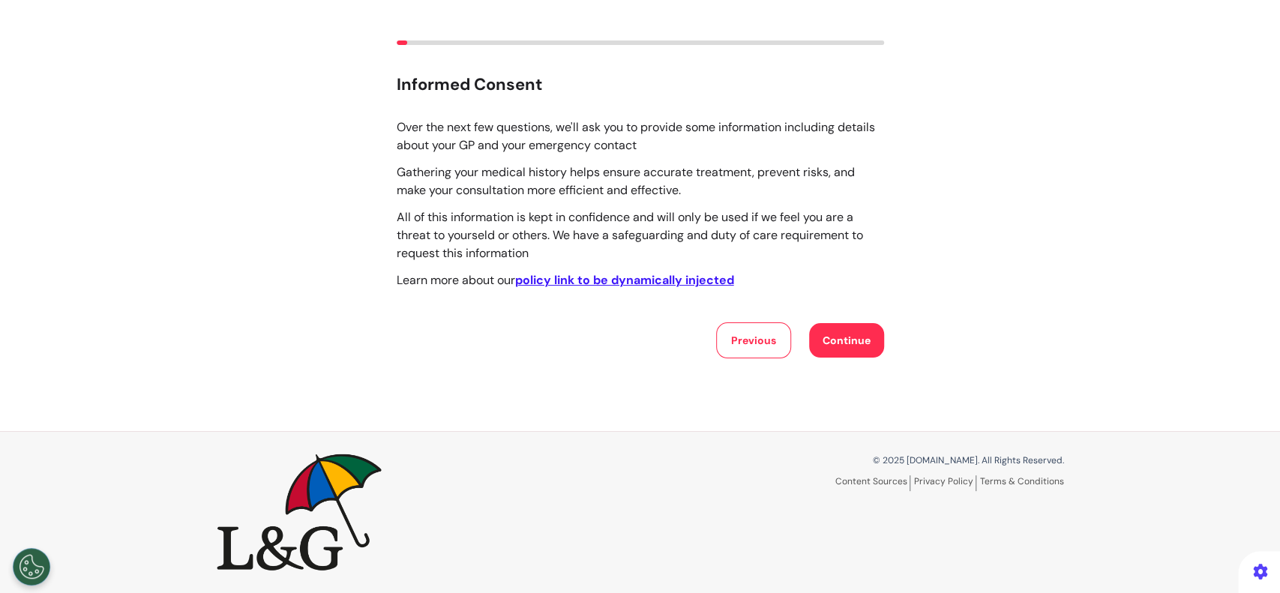
scroll to position [0, 0]
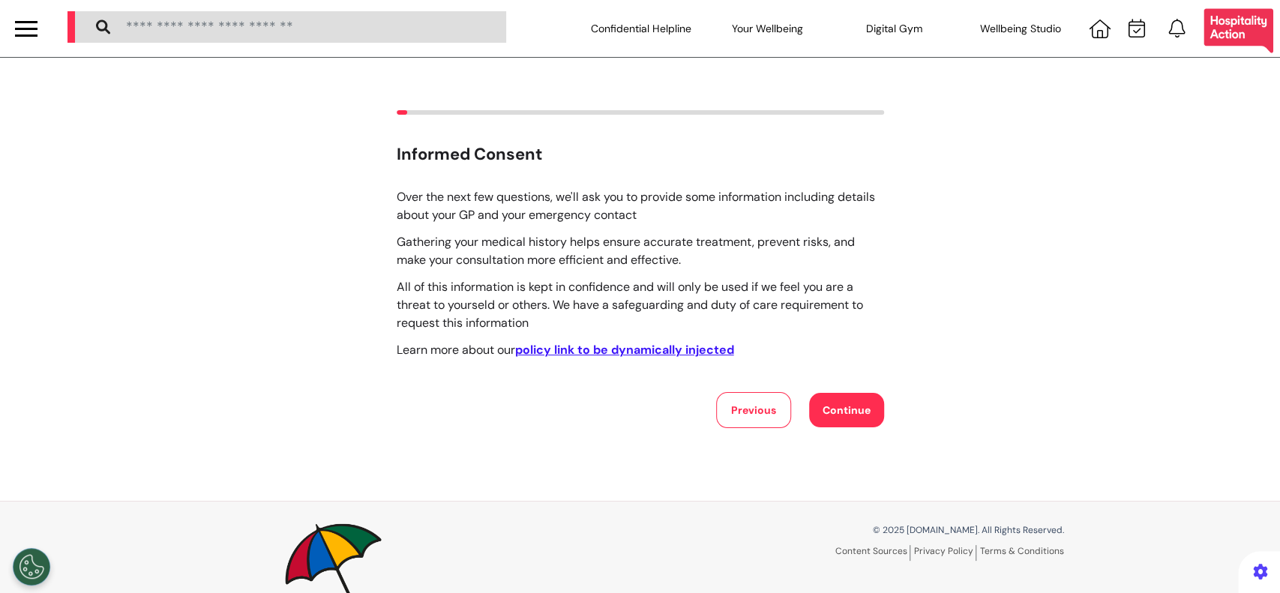
click at [846, 414] on button "Continue" at bounding box center [846, 410] width 75 height 34
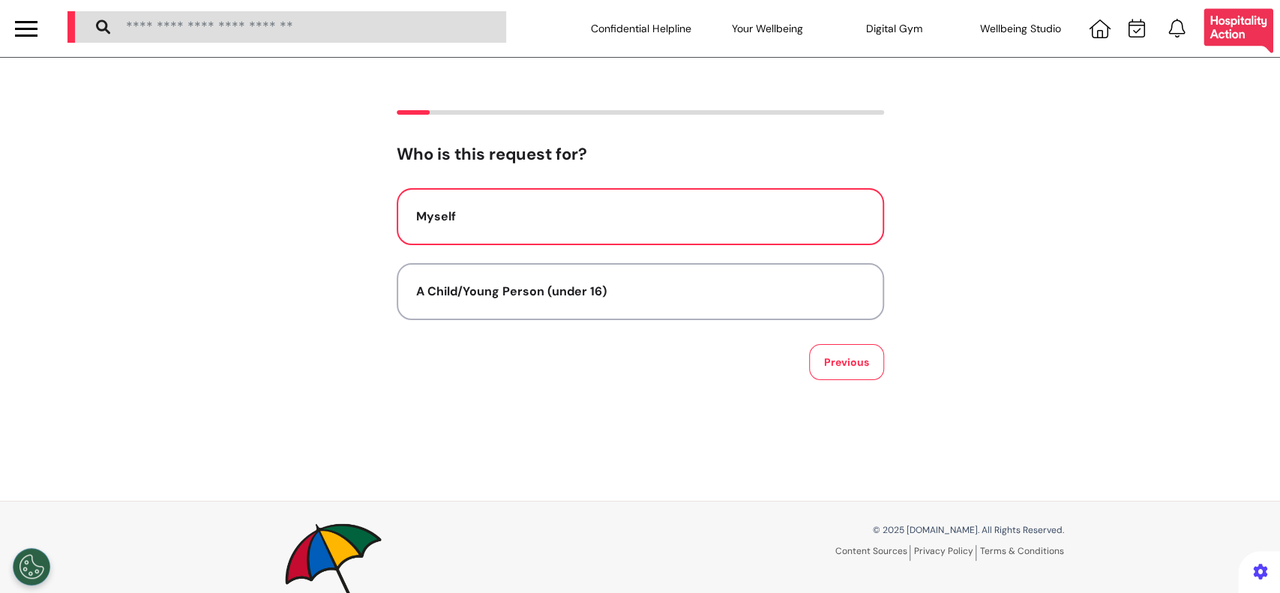
click at [802, 226] on button "Myself" at bounding box center [640, 216] width 487 height 57
select select "******"
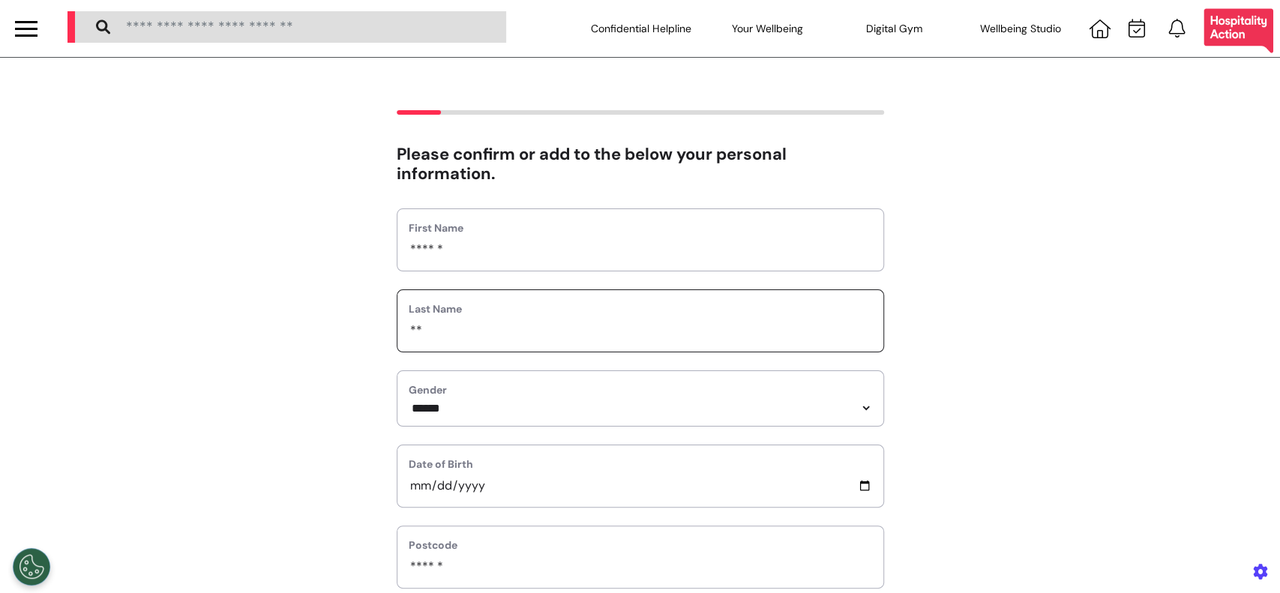
click at [513, 337] on input "**" at bounding box center [640, 330] width 463 height 19
type input "*"
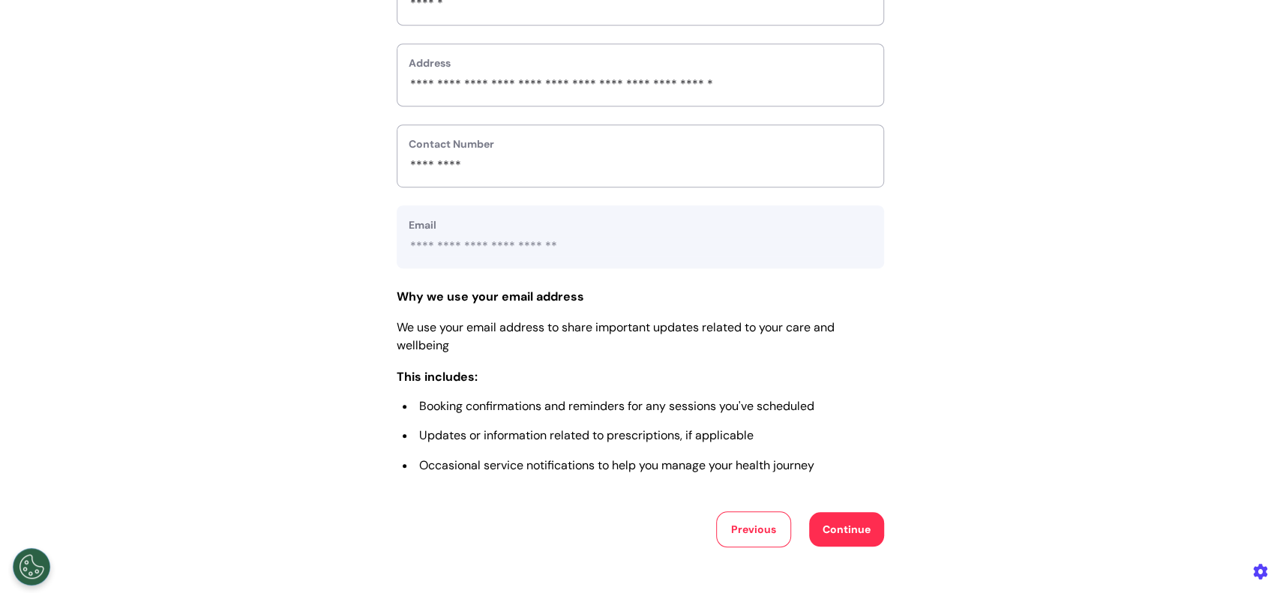
scroll to position [600, 0]
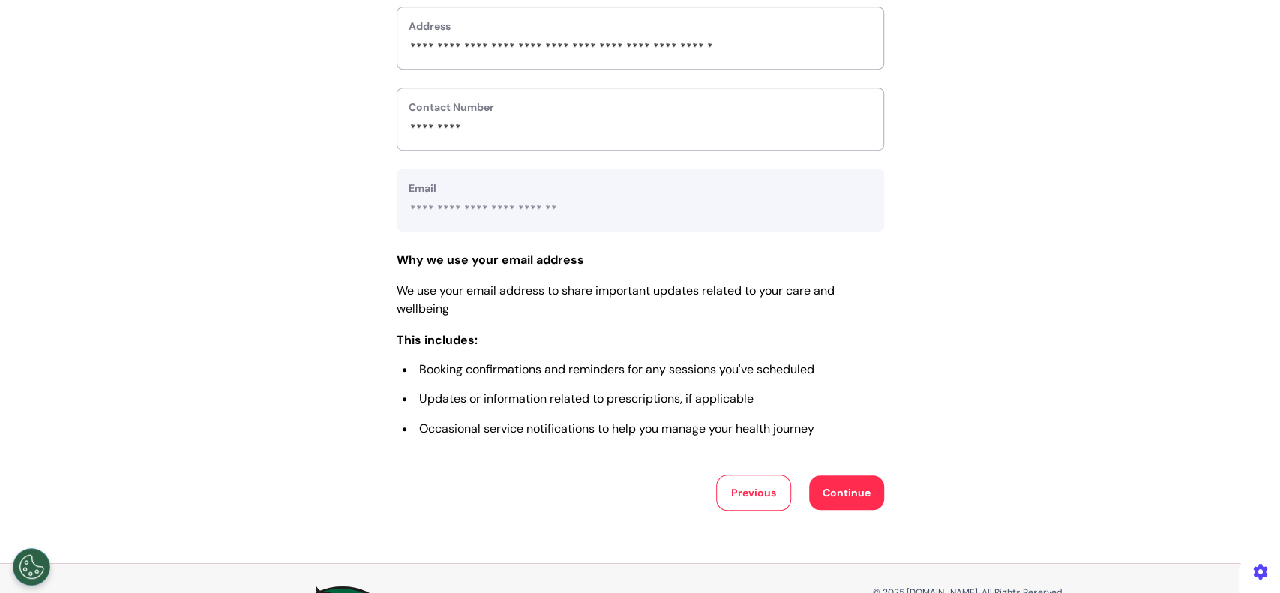
type input "*"
click at [832, 510] on button "Continue" at bounding box center [846, 492] width 75 height 34
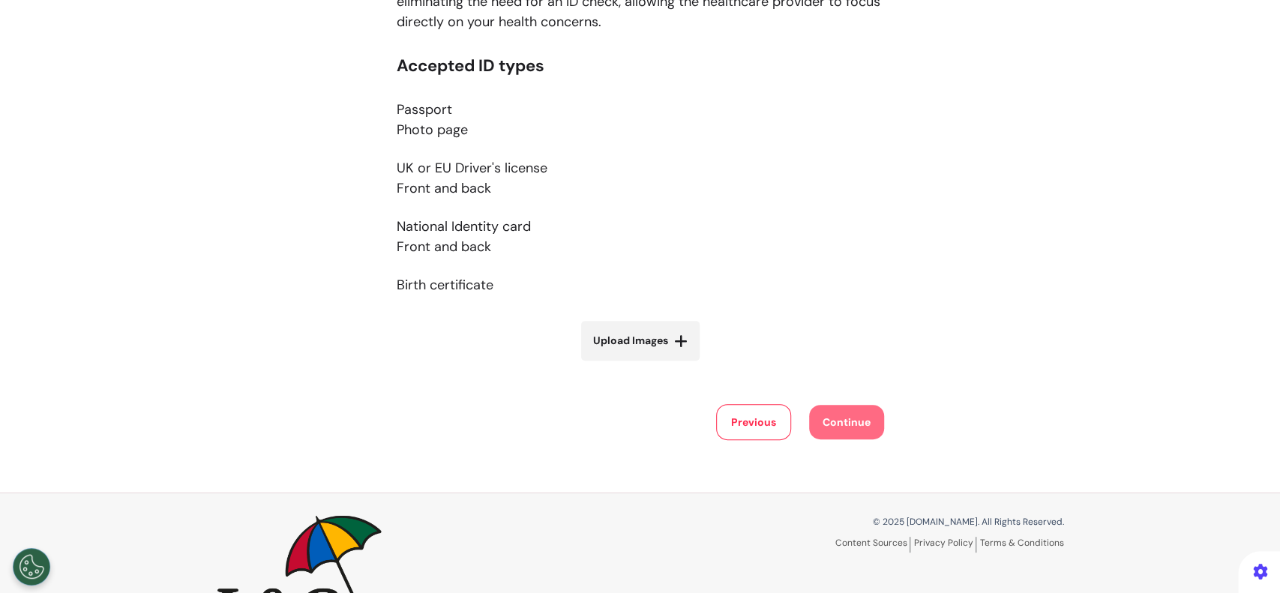
scroll to position [318, 0]
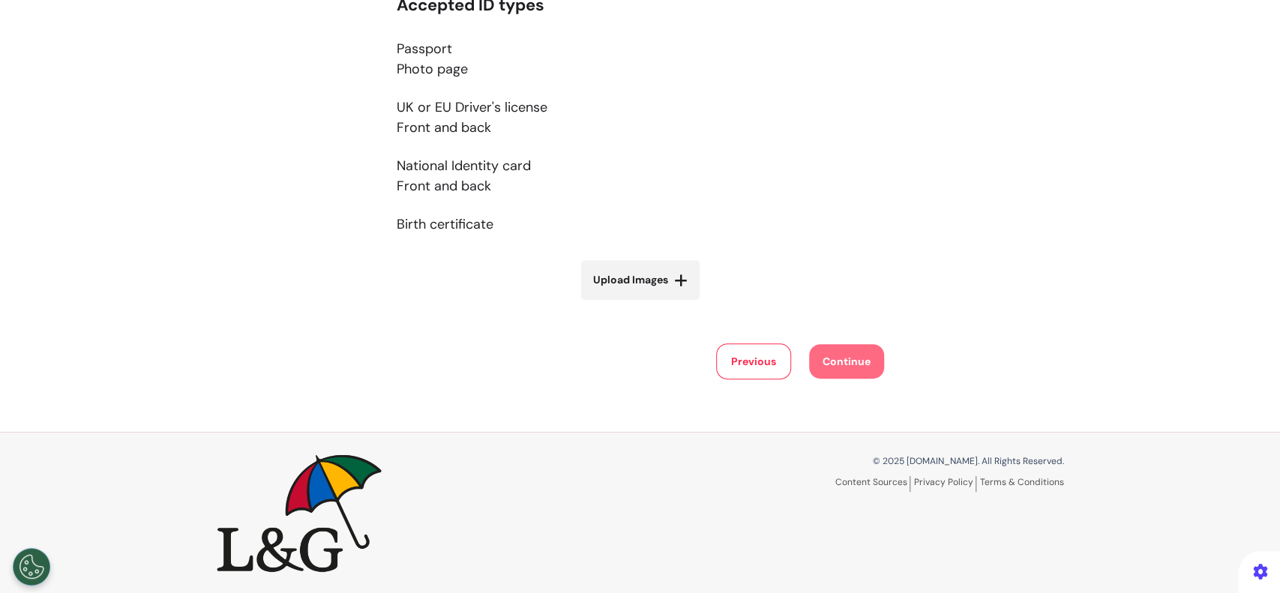
click at [742, 379] on div "Please upload photo identification of the person the appointment is being booke…" at bounding box center [640, 86] width 1280 height 692
click at [742, 366] on button "Previous" at bounding box center [753, 361] width 75 height 36
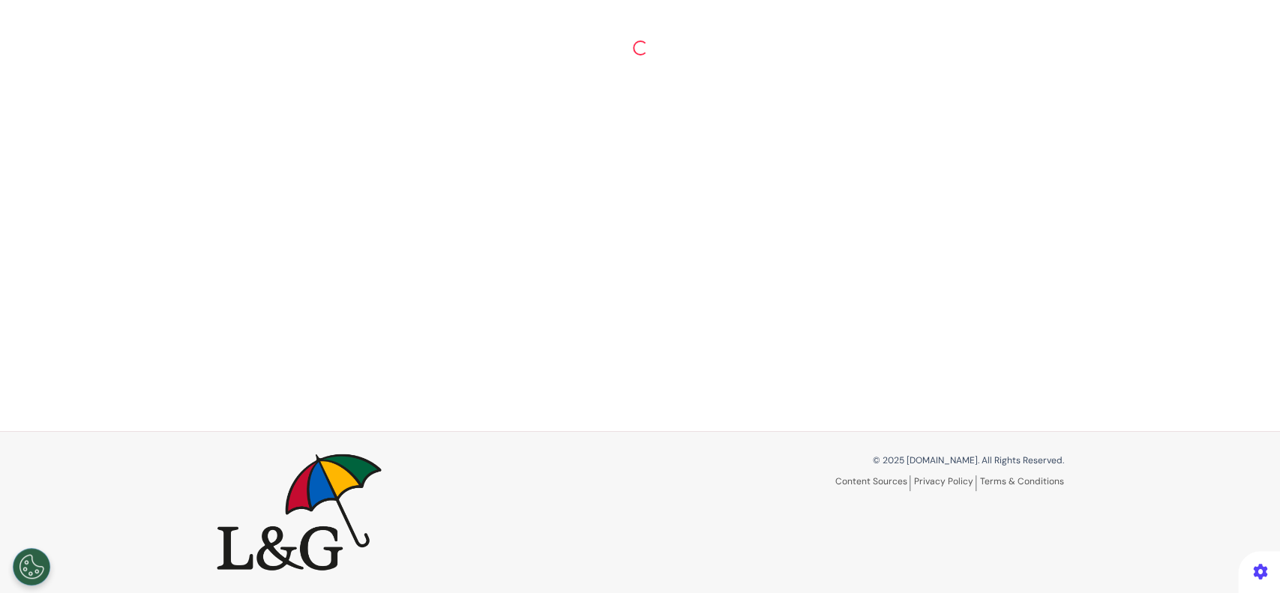
scroll to position [70, 0]
select select "******"
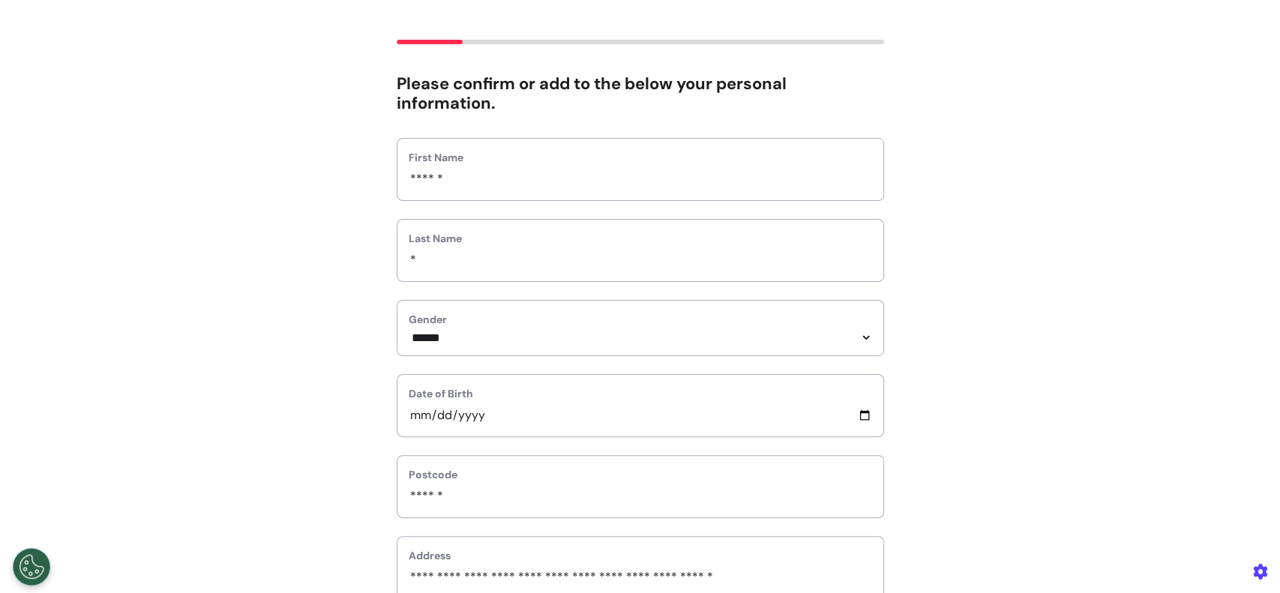
scroll to position [33, 0]
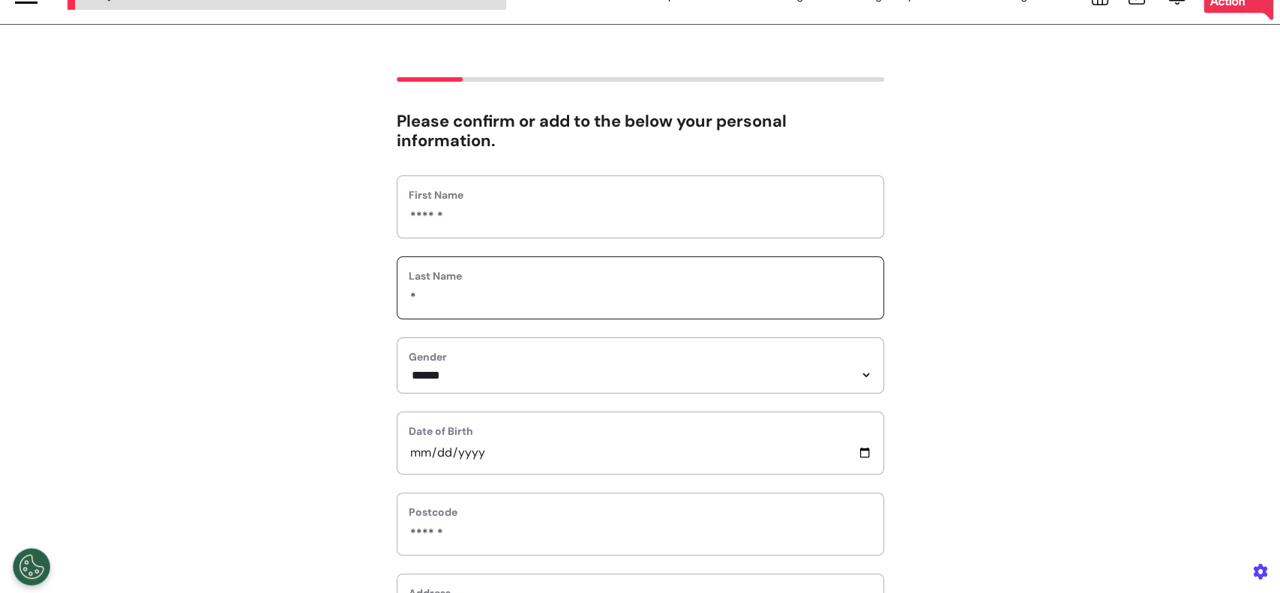
click at [457, 303] on input "*" at bounding box center [640, 297] width 463 height 19
type input "**"
drag, startPoint x: 1113, startPoint y: 300, endPoint x: 1069, endPoint y: 319, distance: 47.7
click at [1111, 301] on div "**********" at bounding box center [640, 577] width 1280 height 1000
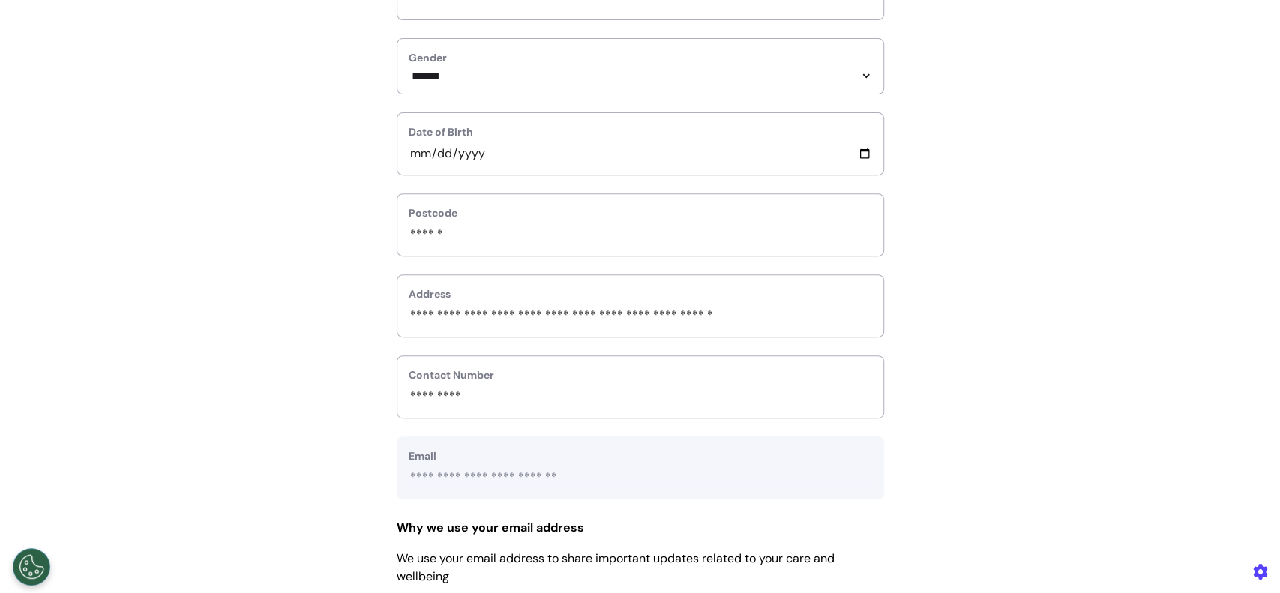
scroll to position [333, 0]
click at [448, 153] on input "**********" at bounding box center [640, 152] width 463 height 19
type input "**********"
click at [1125, 265] on div "**********" at bounding box center [640, 277] width 1280 height 1000
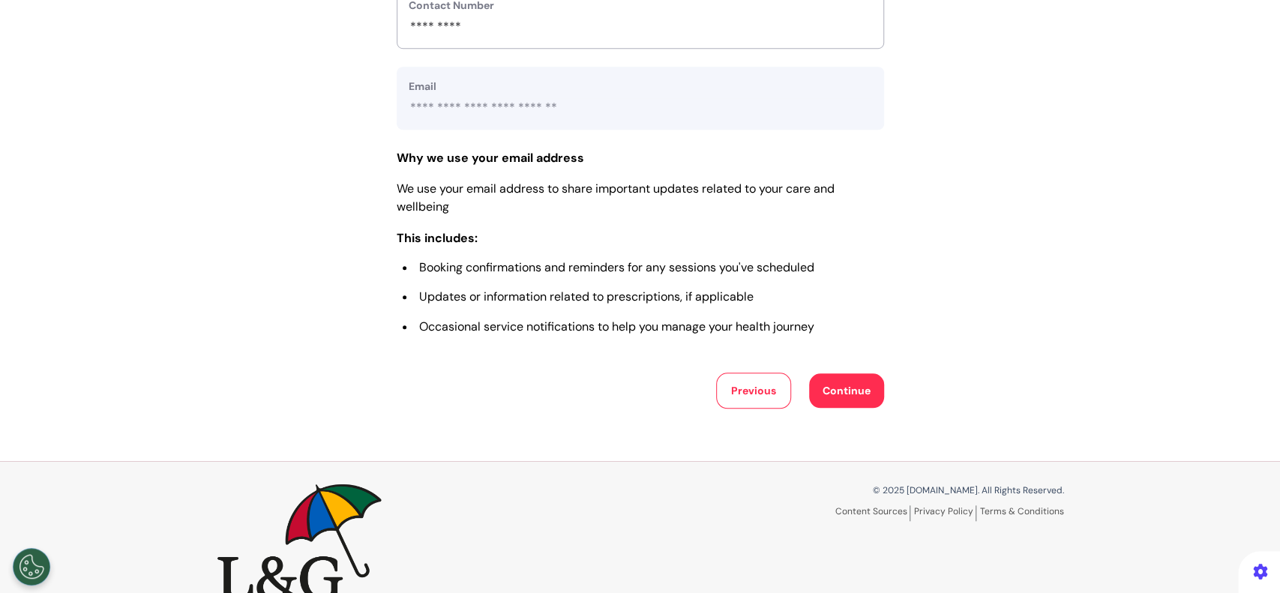
scroll to position [733, 0]
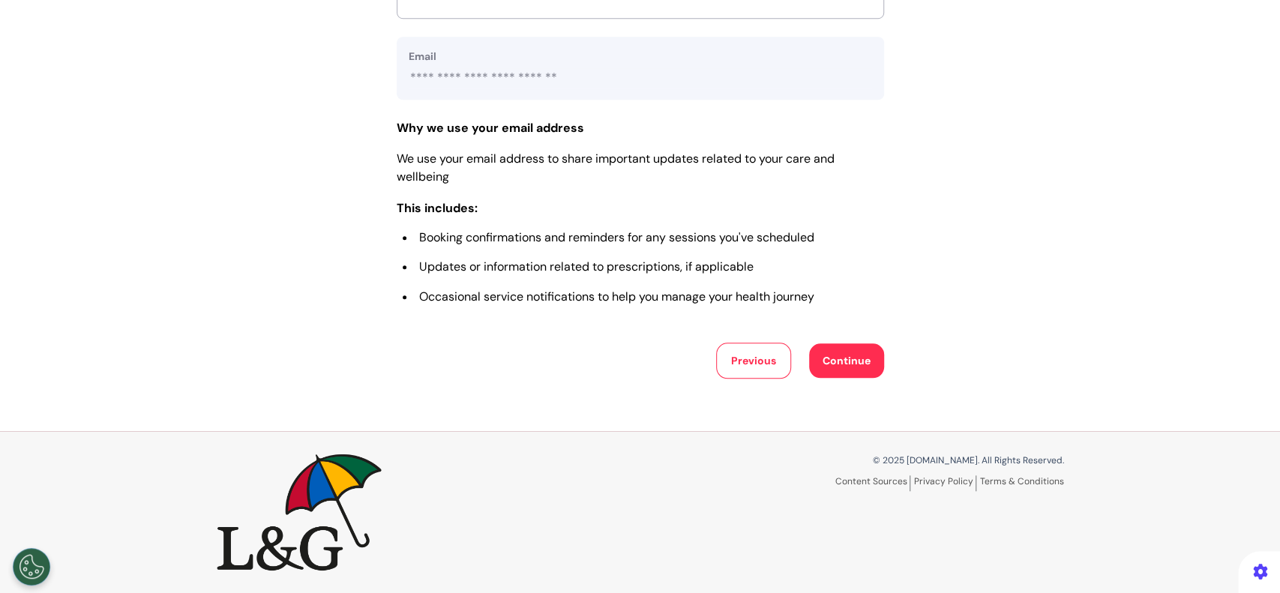
click at [824, 368] on button "Continue" at bounding box center [846, 360] width 75 height 34
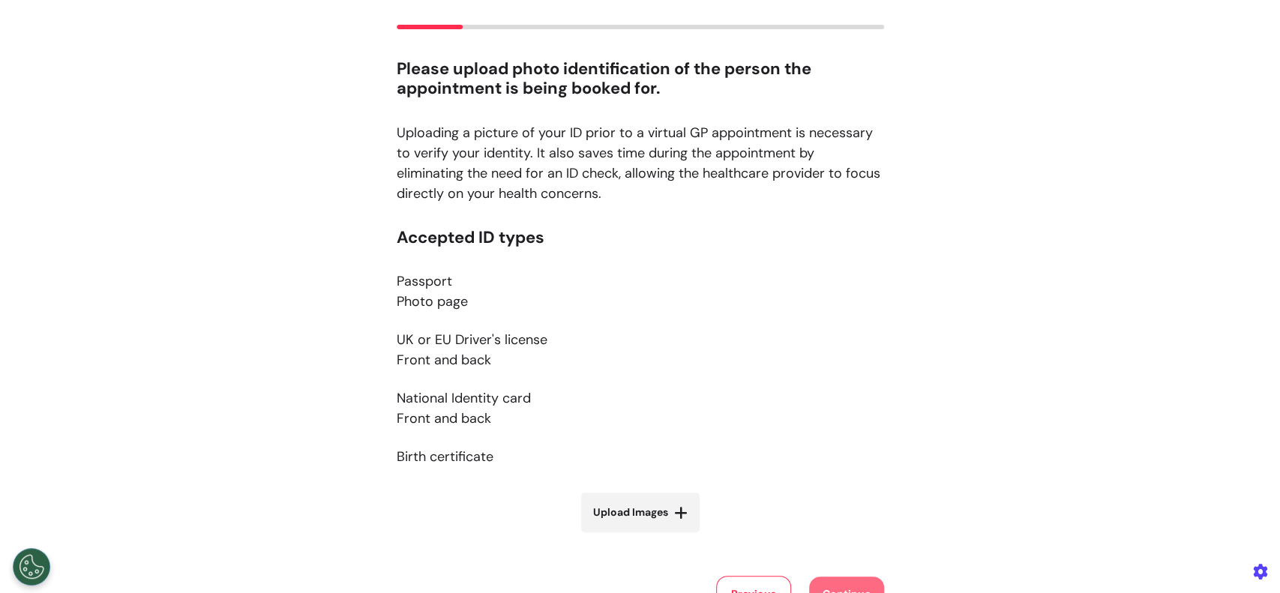
scroll to position [0, 0]
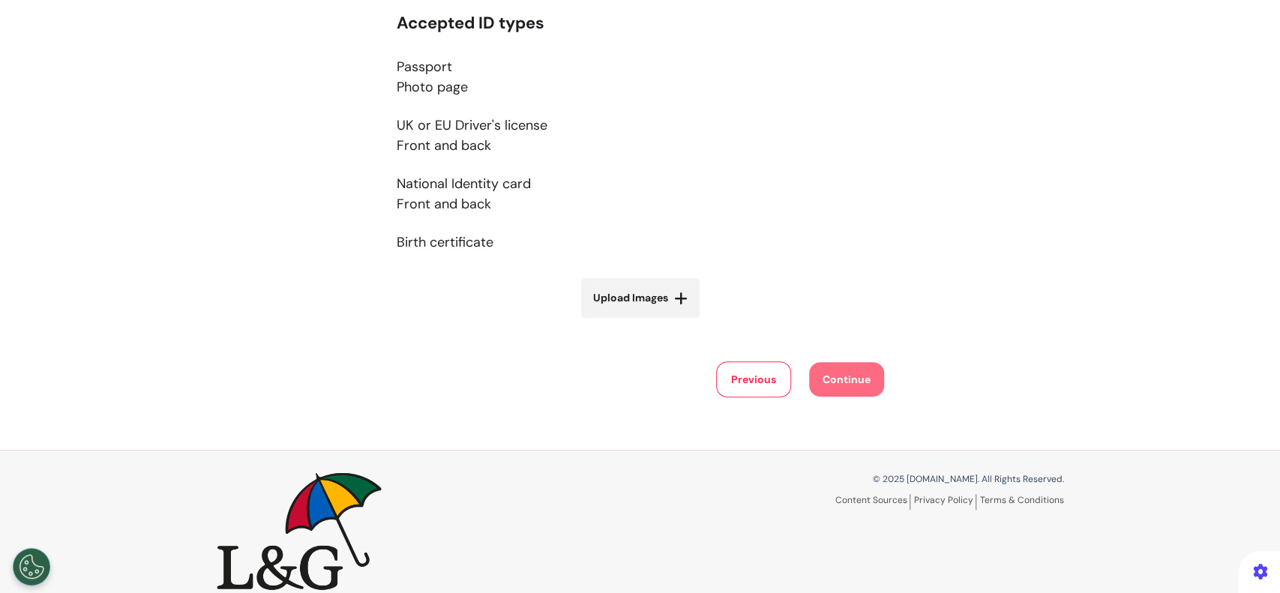
click at [772, 383] on button "Previous" at bounding box center [753, 379] width 75 height 36
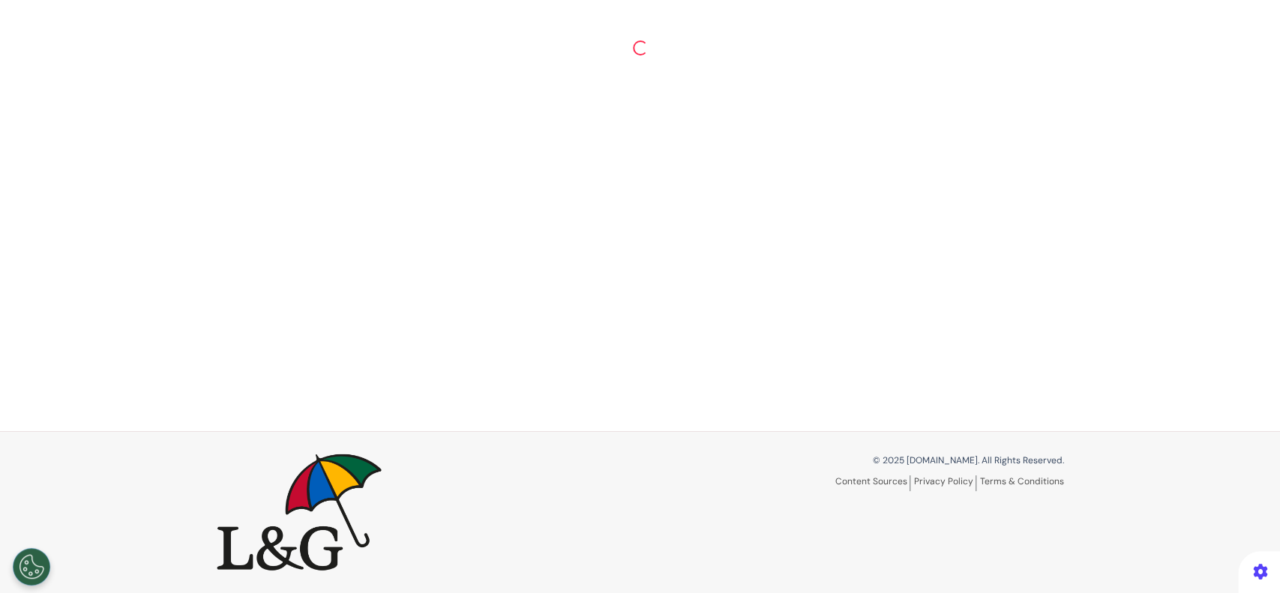
select select "******"
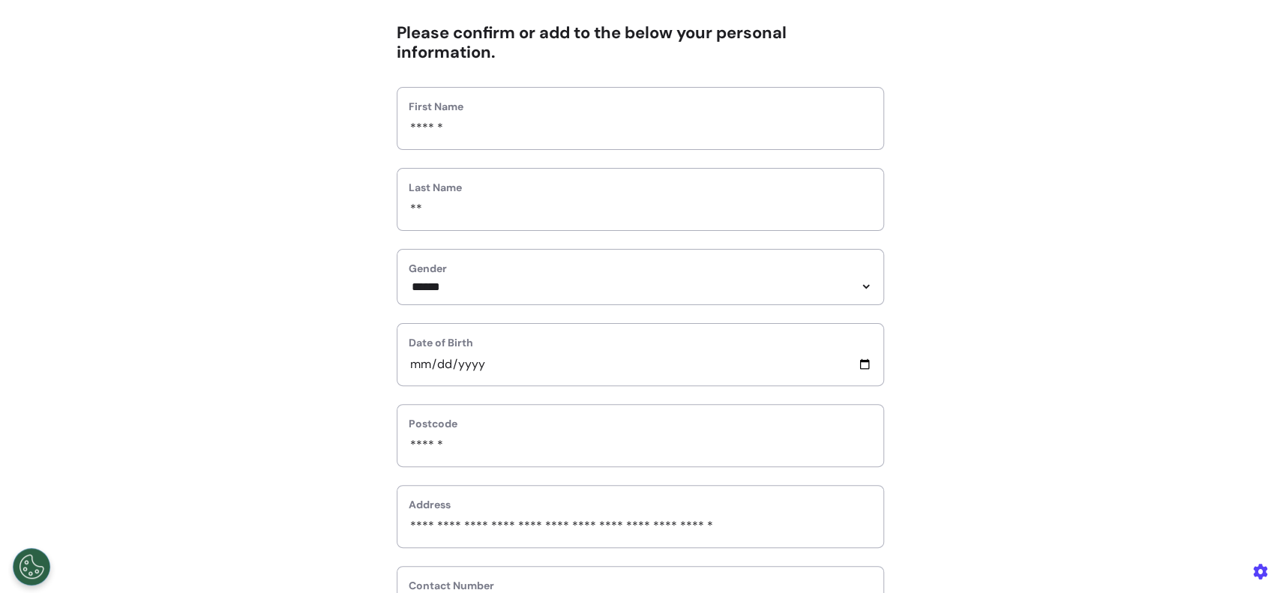
scroll to position [115, 0]
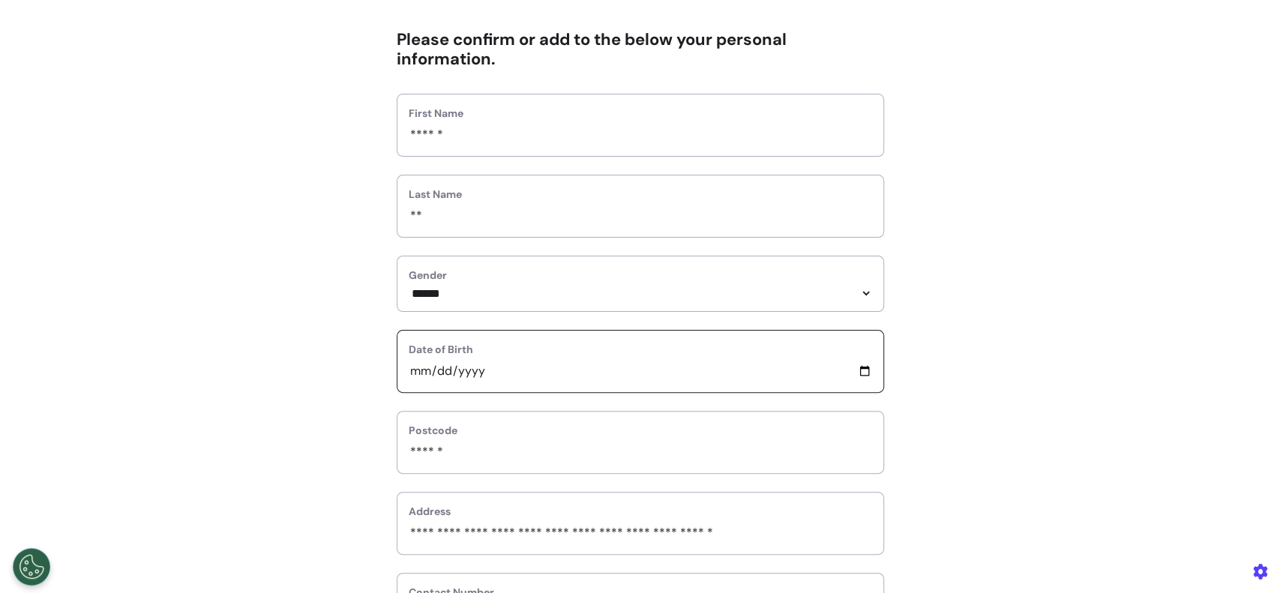
click at [458, 378] on input "**********" at bounding box center [640, 370] width 463 height 19
type input "**********"
click at [487, 297] on select "**********" at bounding box center [640, 293] width 463 height 13
select select "****"
click at [409, 287] on select "**********" at bounding box center [640, 293] width 463 height 13
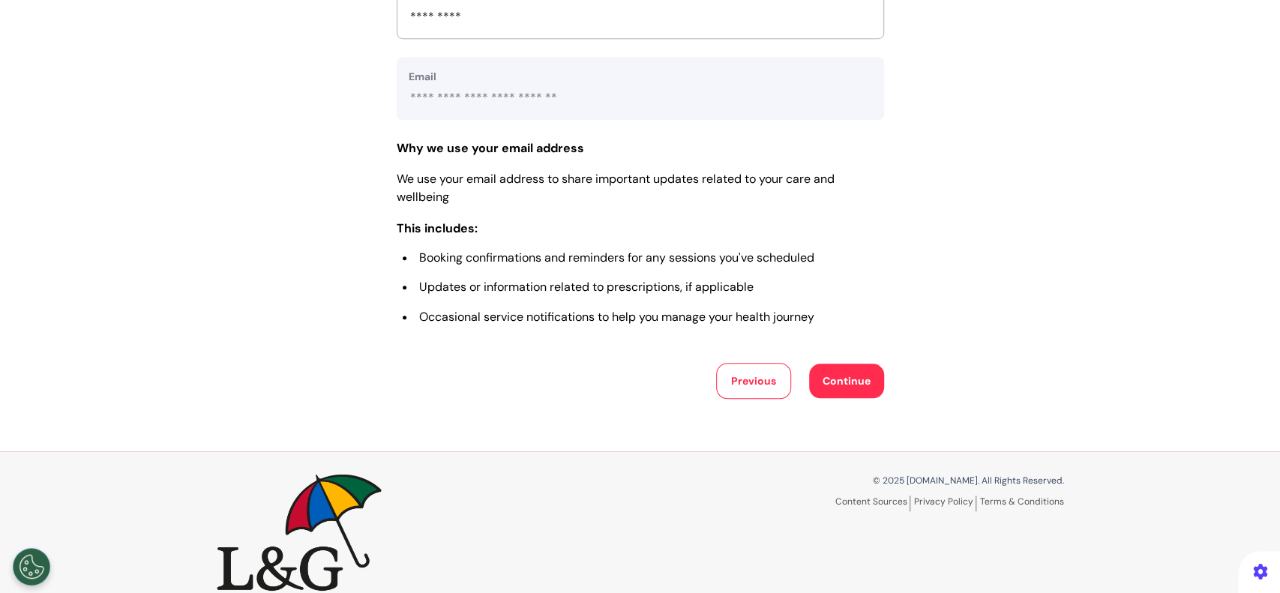
scroll to position [715, 0]
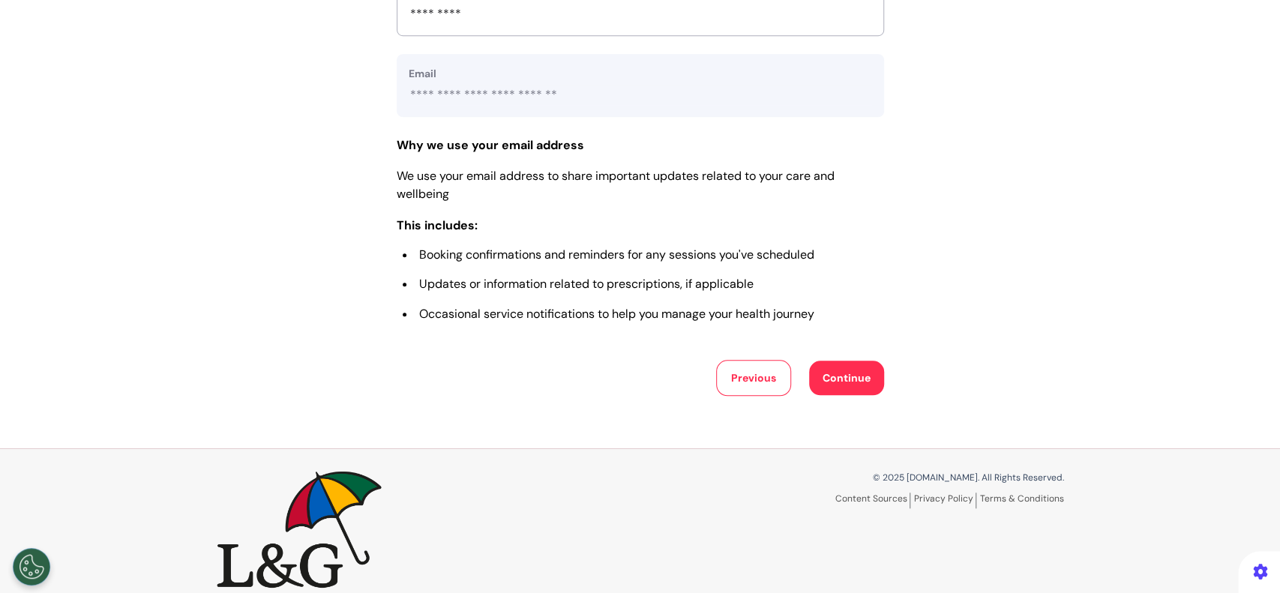
click at [837, 387] on button "Continue" at bounding box center [846, 378] width 75 height 34
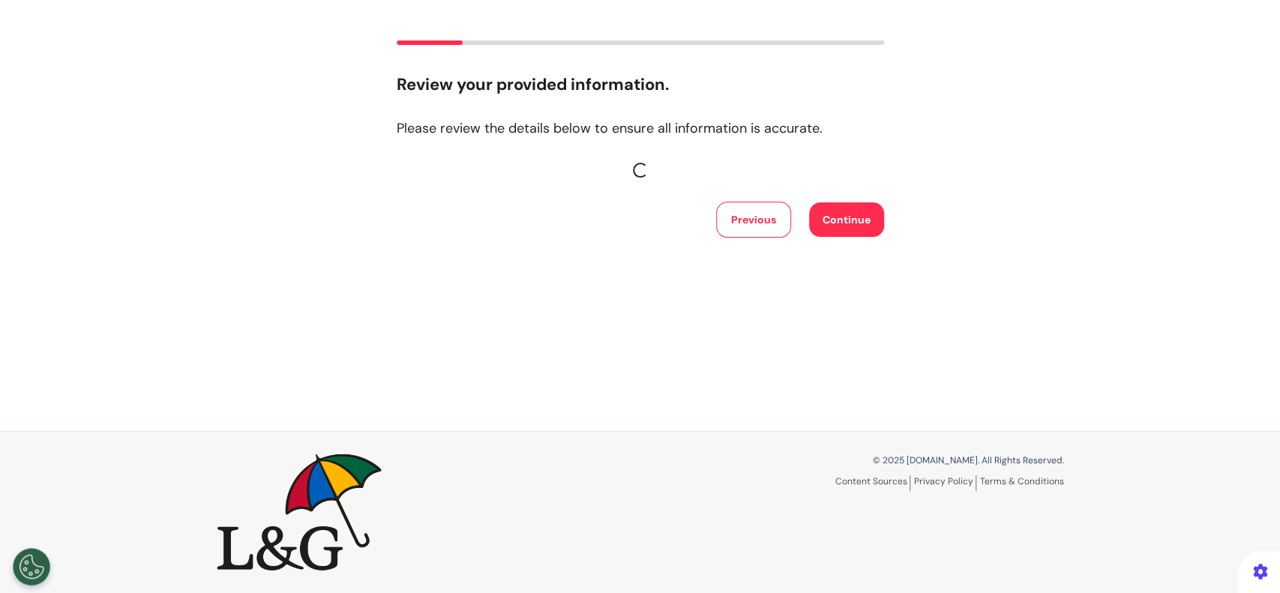
scroll to position [0, 0]
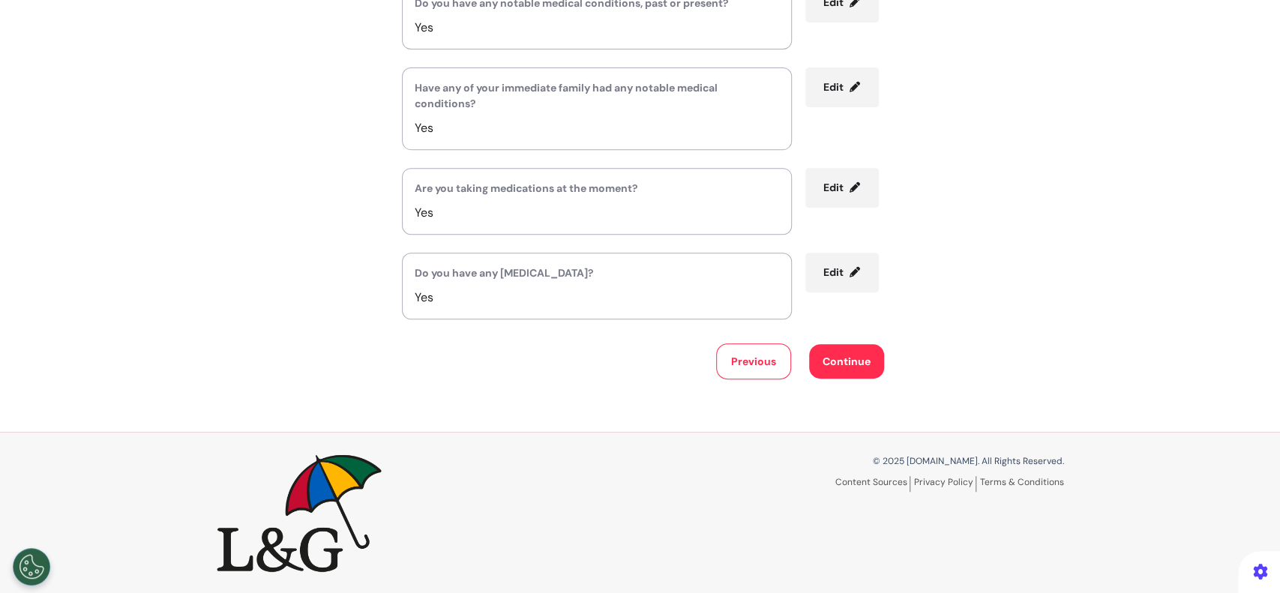
click at [756, 369] on button "Previous" at bounding box center [753, 361] width 75 height 36
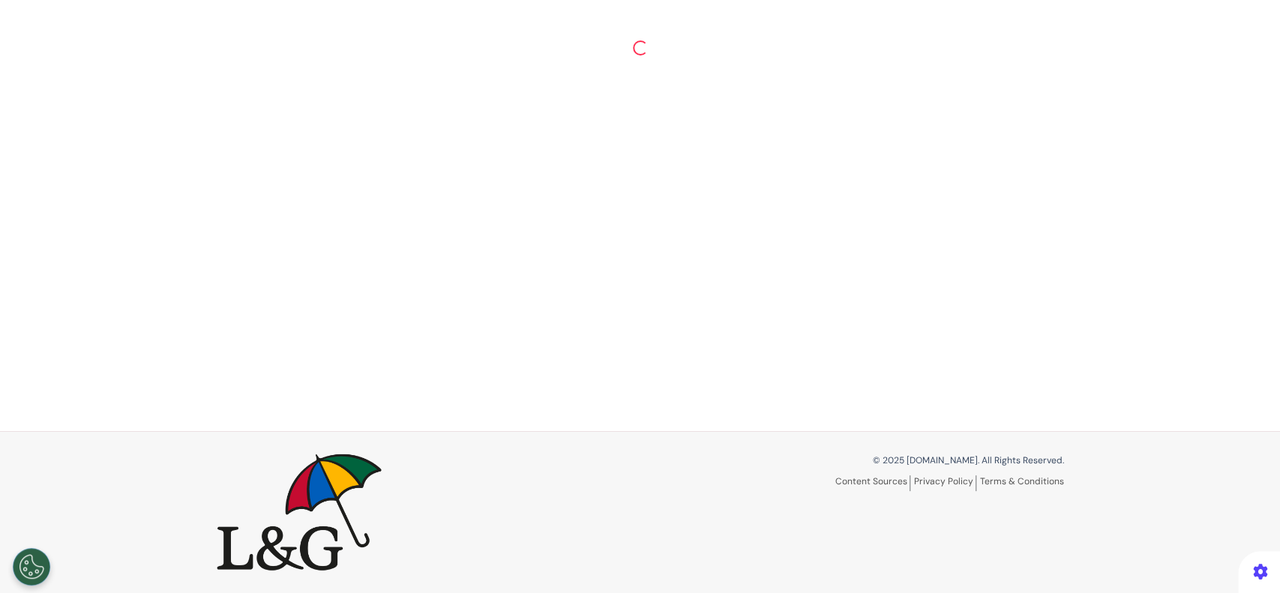
scroll to position [349, 0]
select select "****"
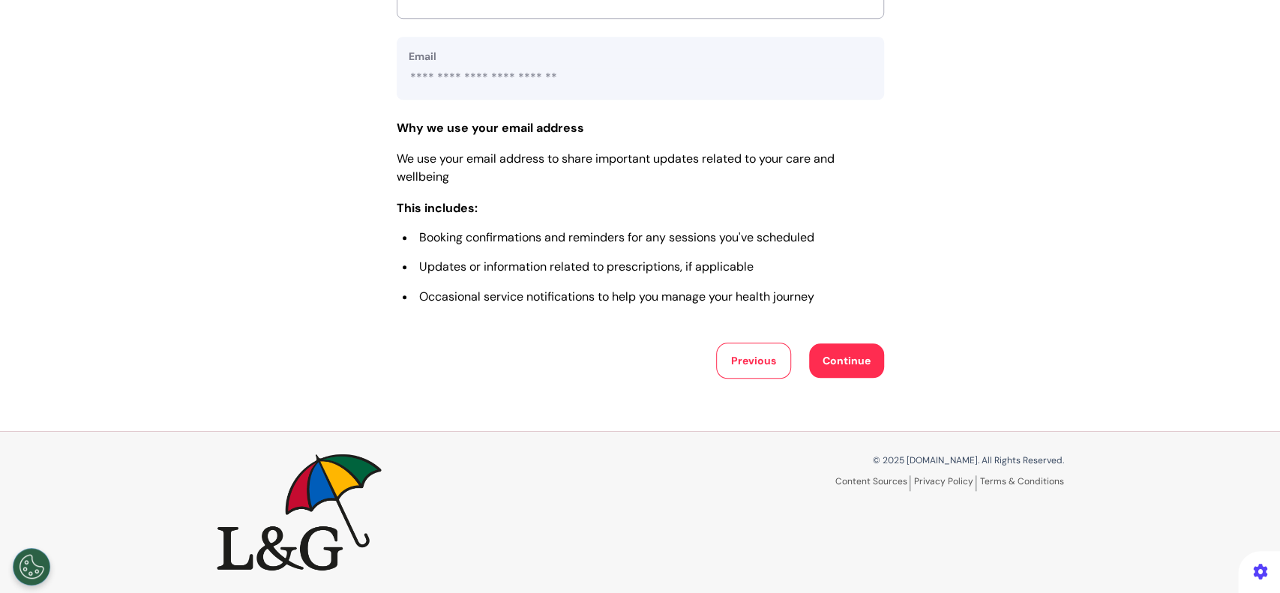
scroll to position [735, 0]
click at [831, 357] on button "Continue" at bounding box center [846, 360] width 75 height 34
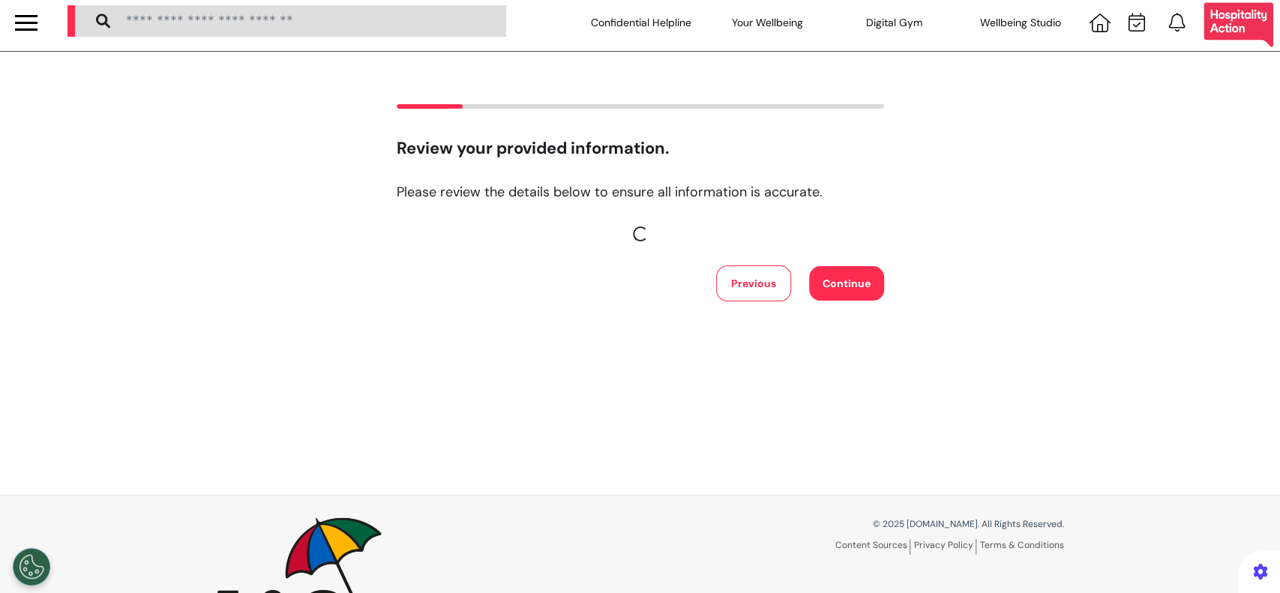
scroll to position [0, 0]
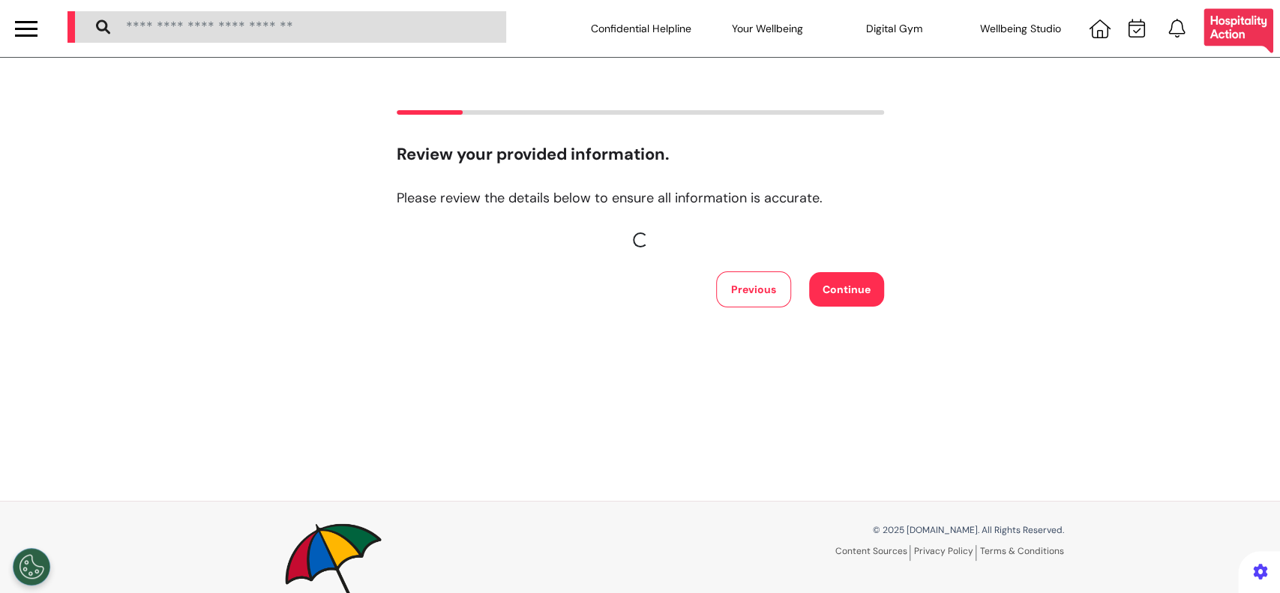
click at [757, 297] on button "Previous" at bounding box center [753, 289] width 75 height 36
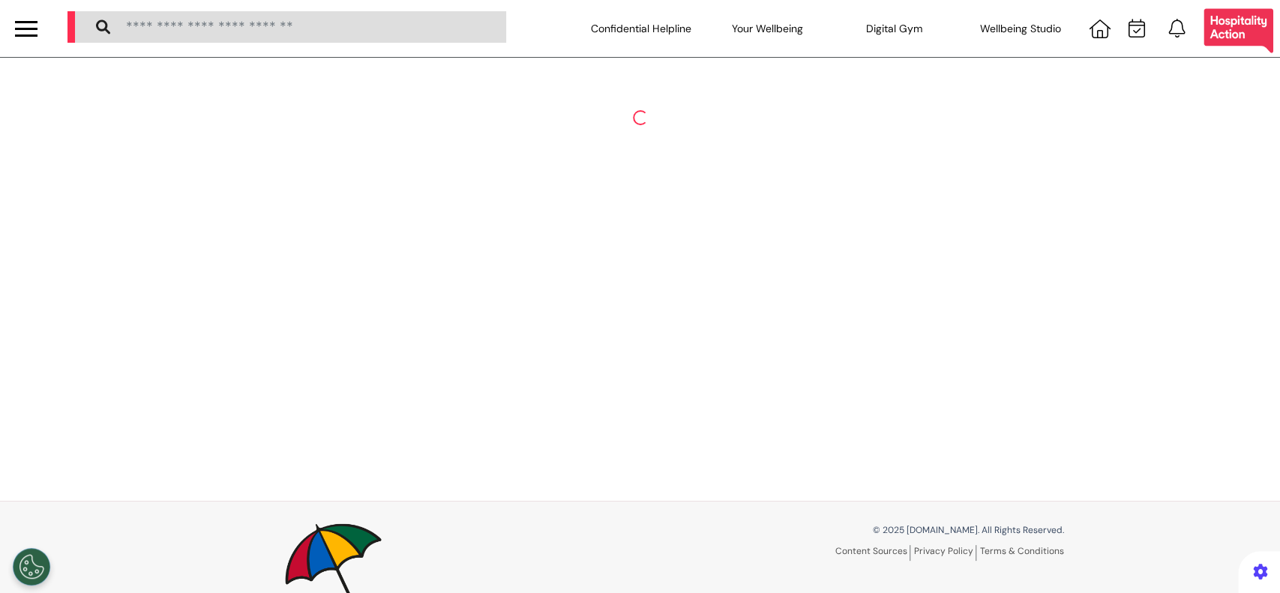
select select "****"
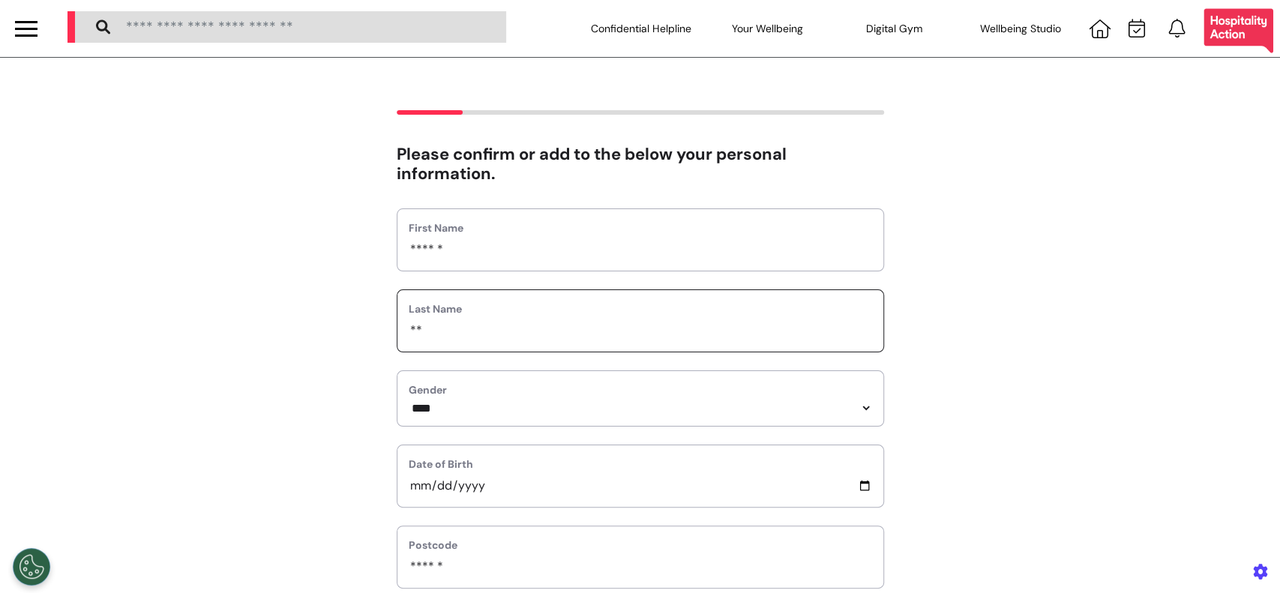
click at [463, 330] on input "**" at bounding box center [640, 330] width 463 height 19
type input "*"
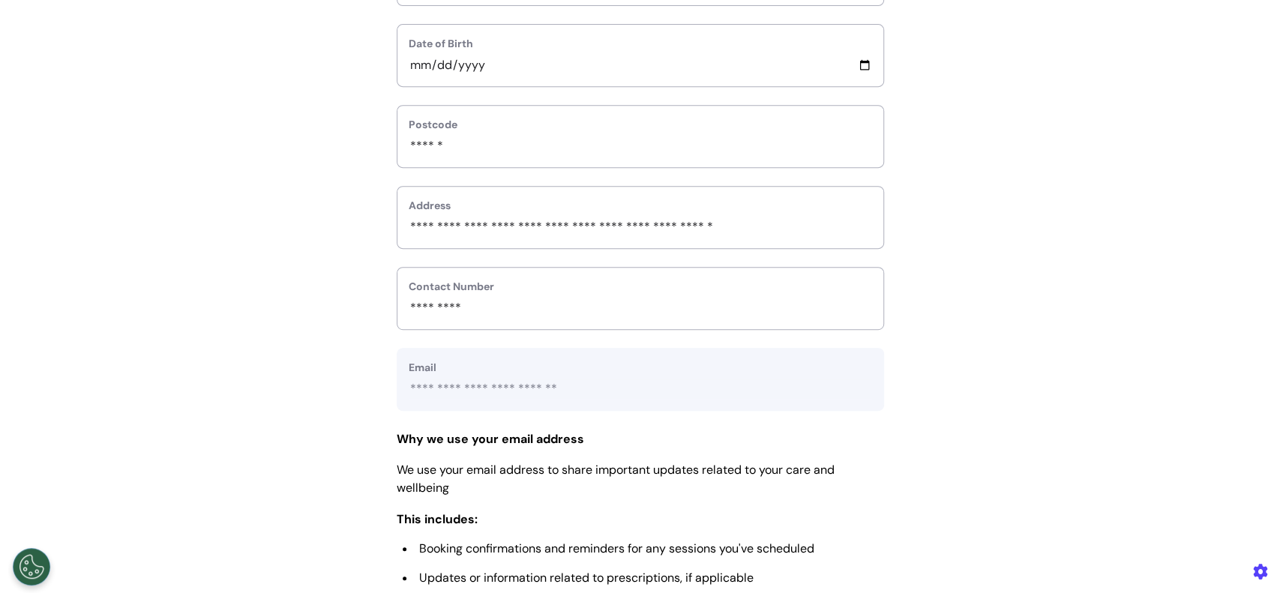
scroll to position [700, 0]
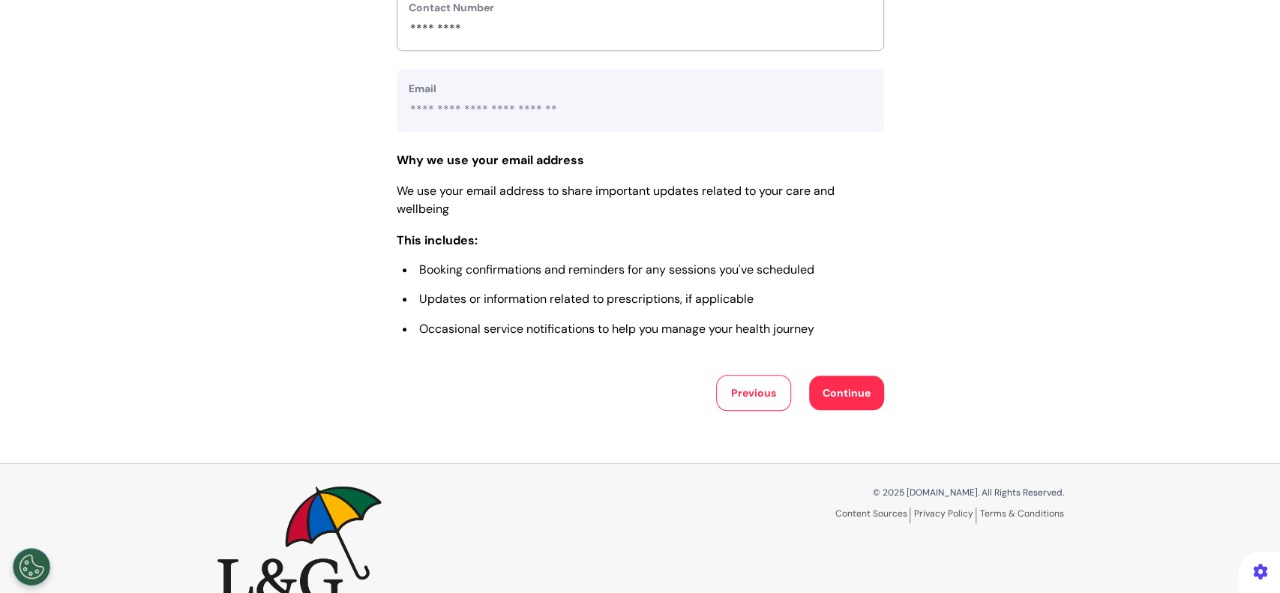
type input "*"
click at [861, 400] on button "Continue" at bounding box center [846, 393] width 75 height 34
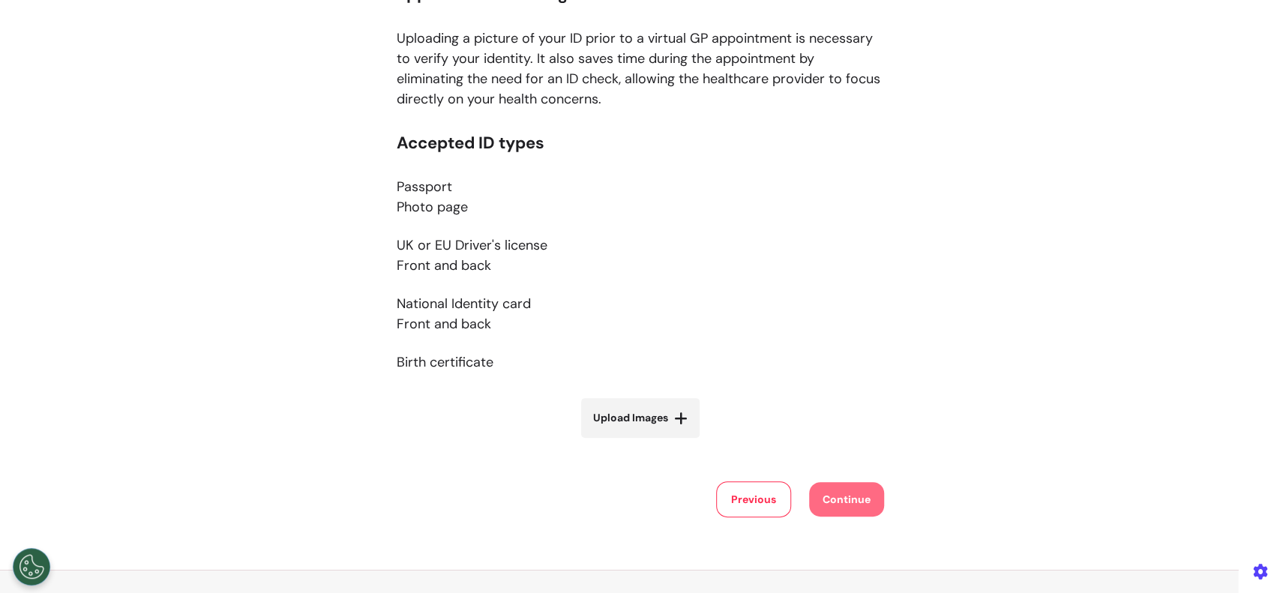
scroll to position [199, 0]
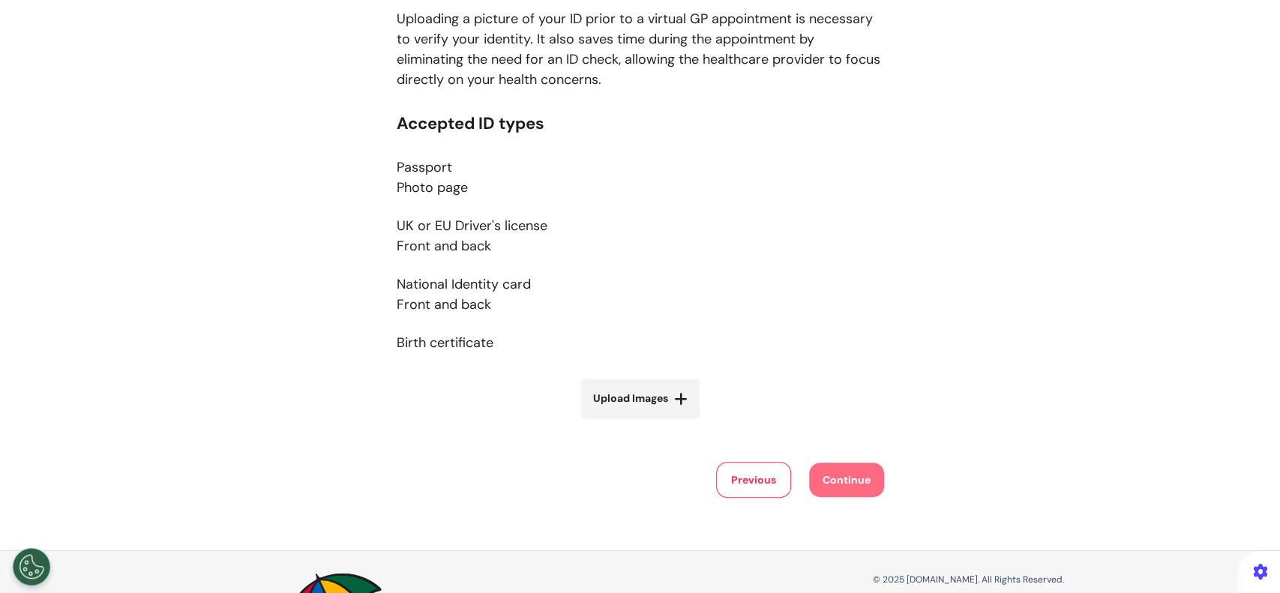
click at [619, 399] on span "Upload Images" at bounding box center [630, 399] width 75 height 16
click at [619, 422] on input "Upload Images" at bounding box center [640, 430] width 178 height 16
type input "**********"
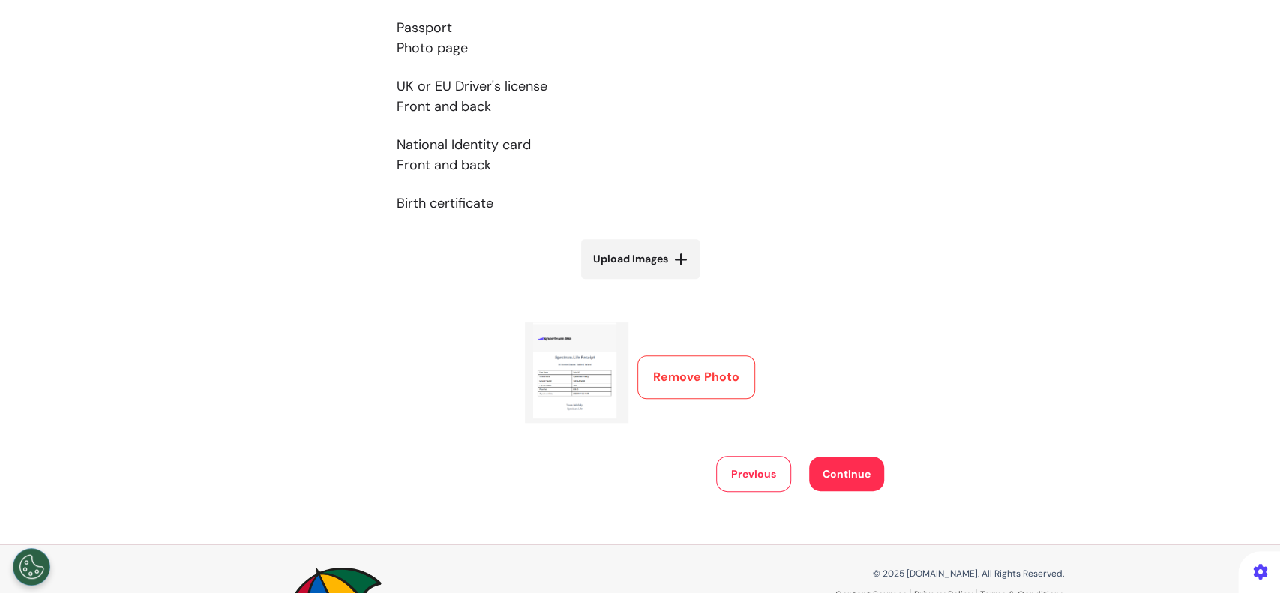
scroll to position [451, 0]
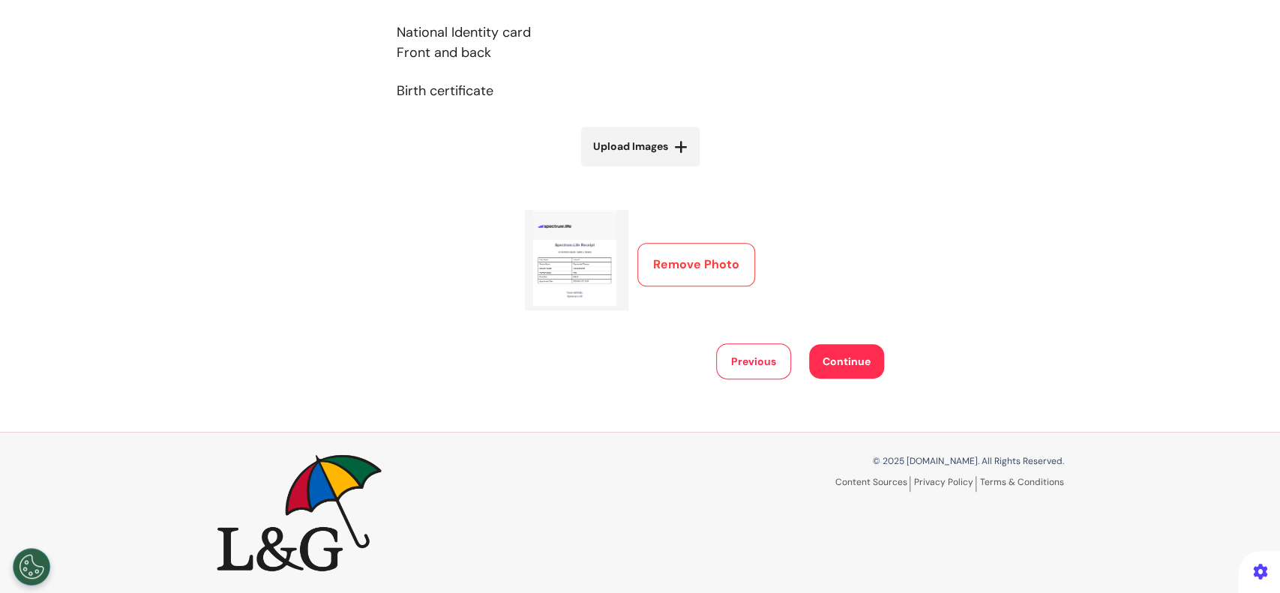
click at [655, 141] on span "Upload Images" at bounding box center [630, 147] width 75 height 16
click at [655, 170] on input "Upload Images" at bounding box center [640, 178] width 178 height 16
type input "**********"
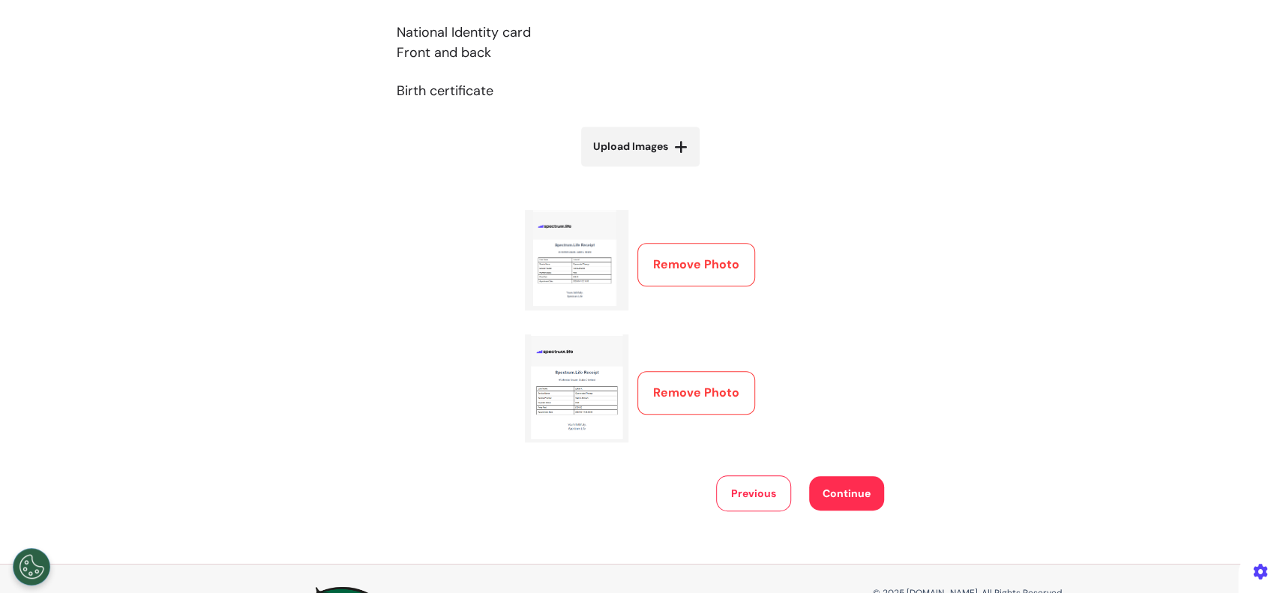
click at [654, 141] on span "Upload Images" at bounding box center [630, 147] width 75 height 16
click at [654, 170] on input "Upload Images" at bounding box center [640, 178] width 178 height 16
type input "**********"
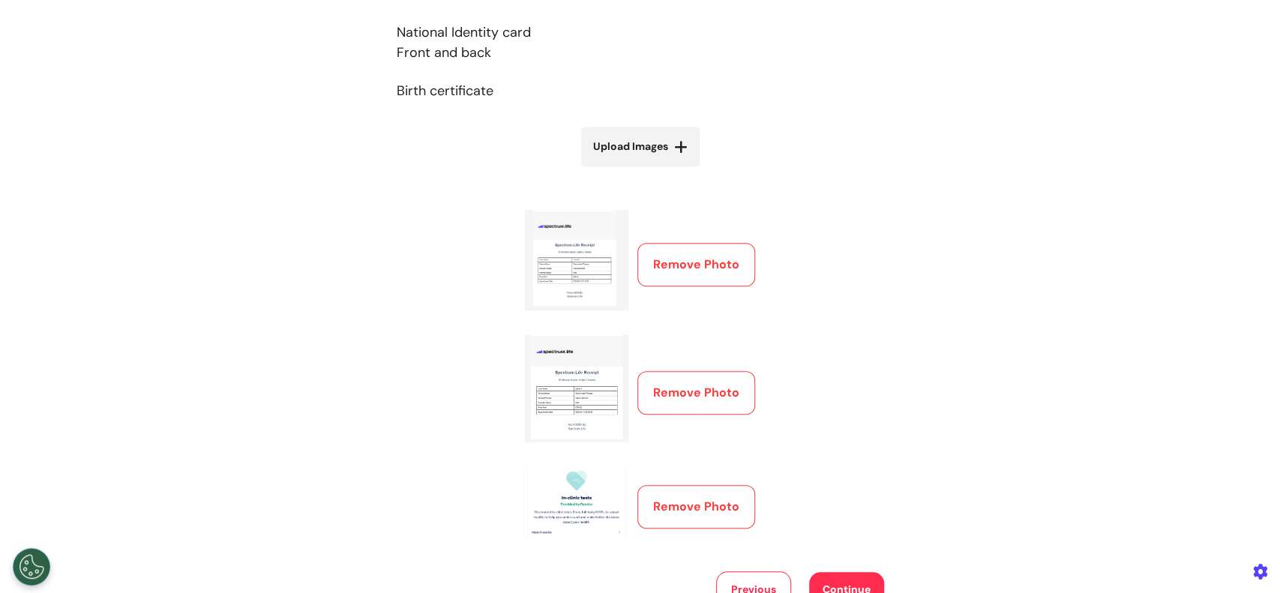
click at [648, 151] on span "Upload Images" at bounding box center [630, 147] width 75 height 16
click at [648, 170] on input "Upload Images" at bounding box center [640, 178] width 178 height 16
type input "**********"
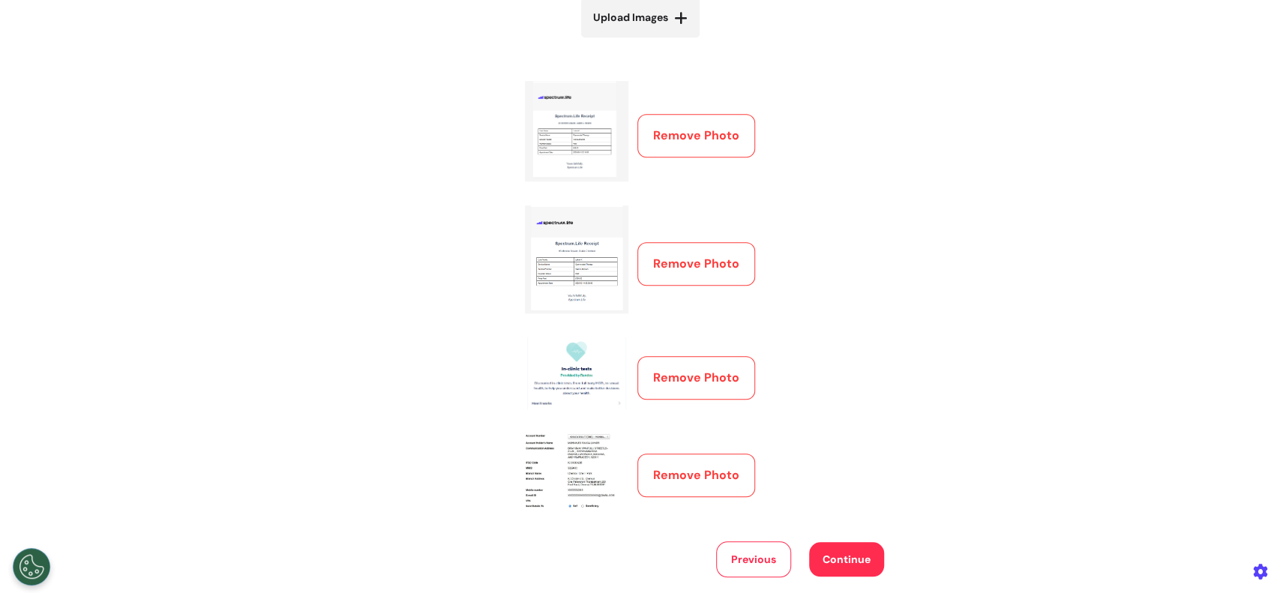
scroll to position [552, 0]
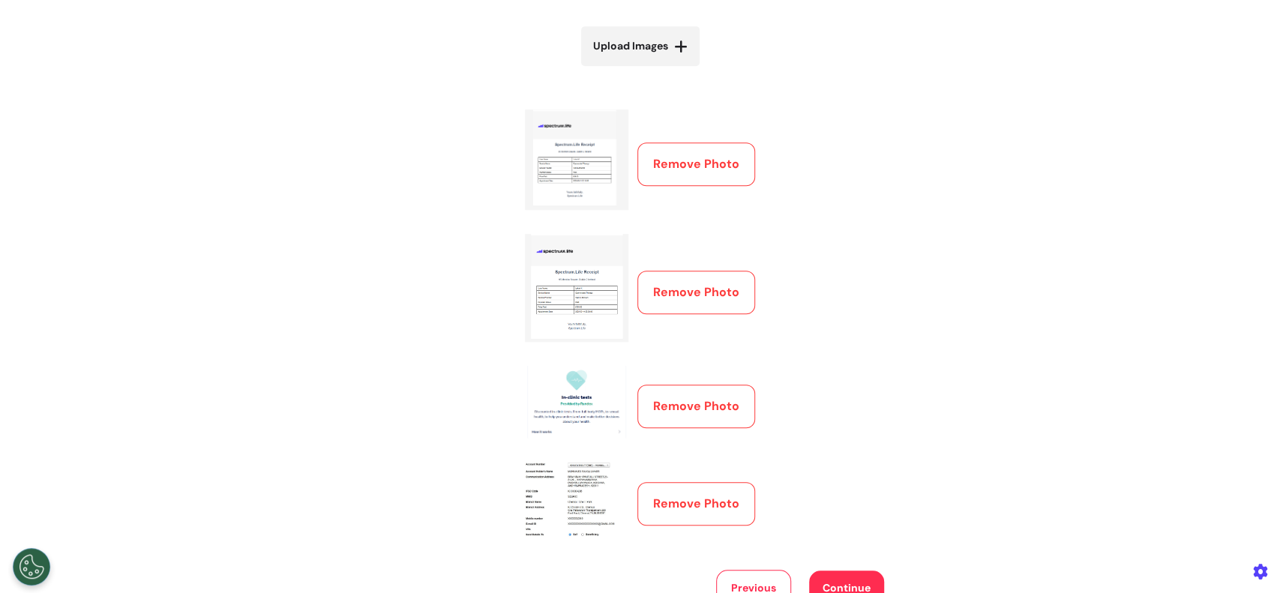
click at [664, 55] on label "Upload Images" at bounding box center [640, 46] width 118 height 40
click at [664, 70] on input "Upload Images" at bounding box center [640, 78] width 178 height 16
type input "**********"
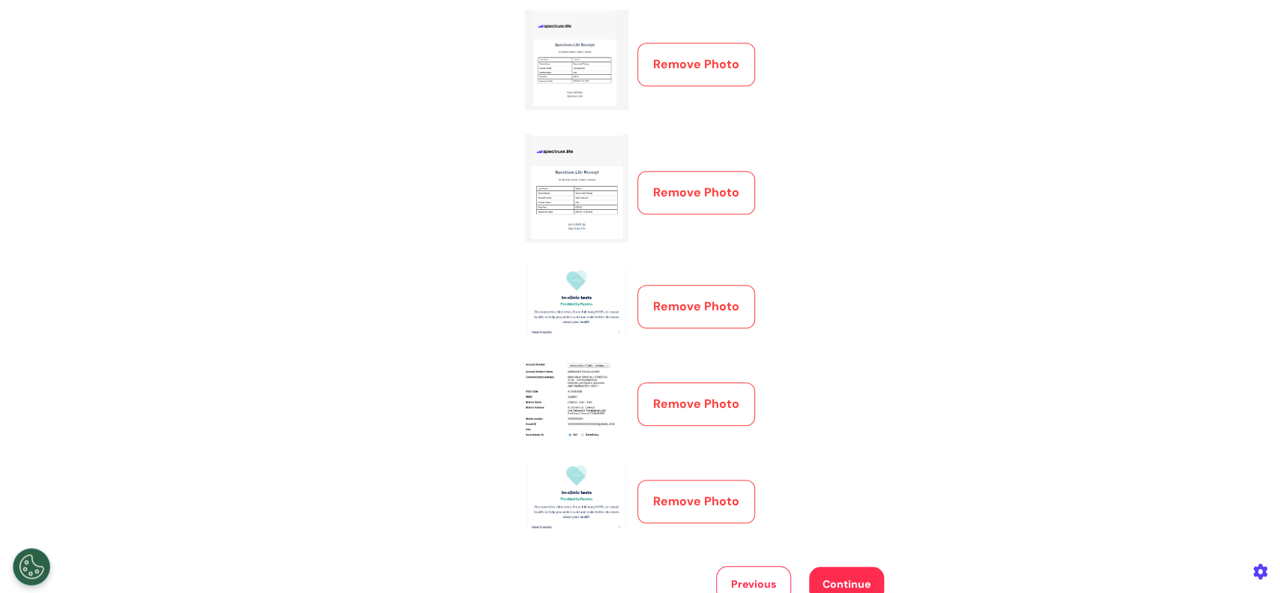
scroll to position [352, 0]
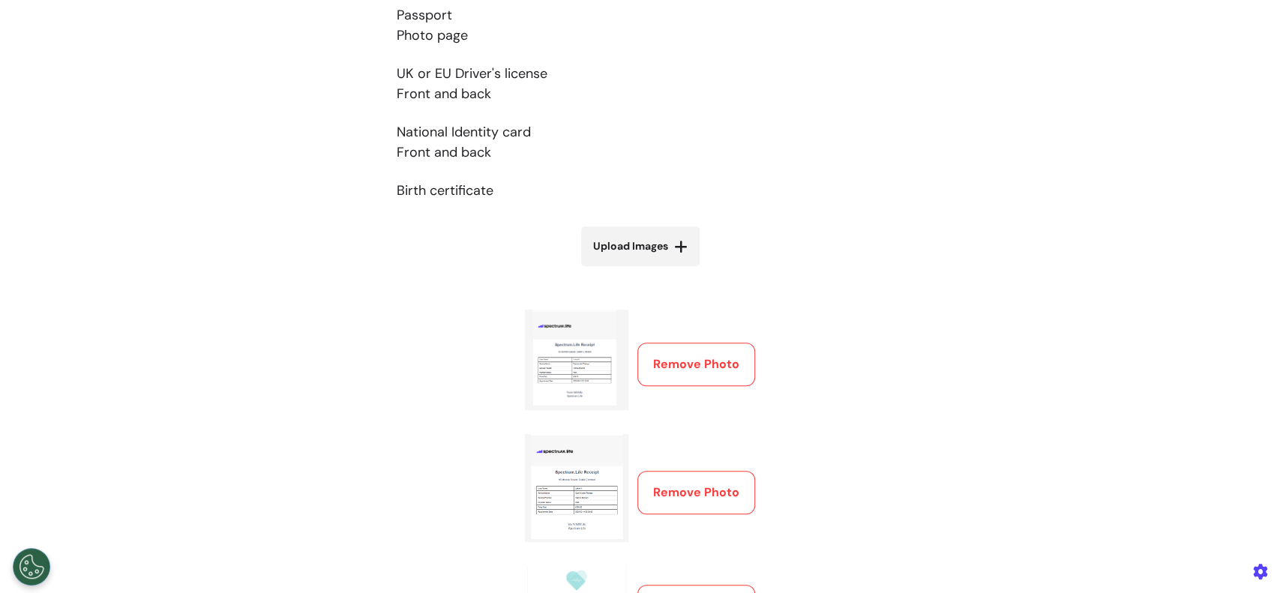
click at [678, 243] on icon at bounding box center [680, 246] width 13 height 15
click at [678, 270] on input "Upload Images" at bounding box center [640, 278] width 178 height 16
type input "**********"
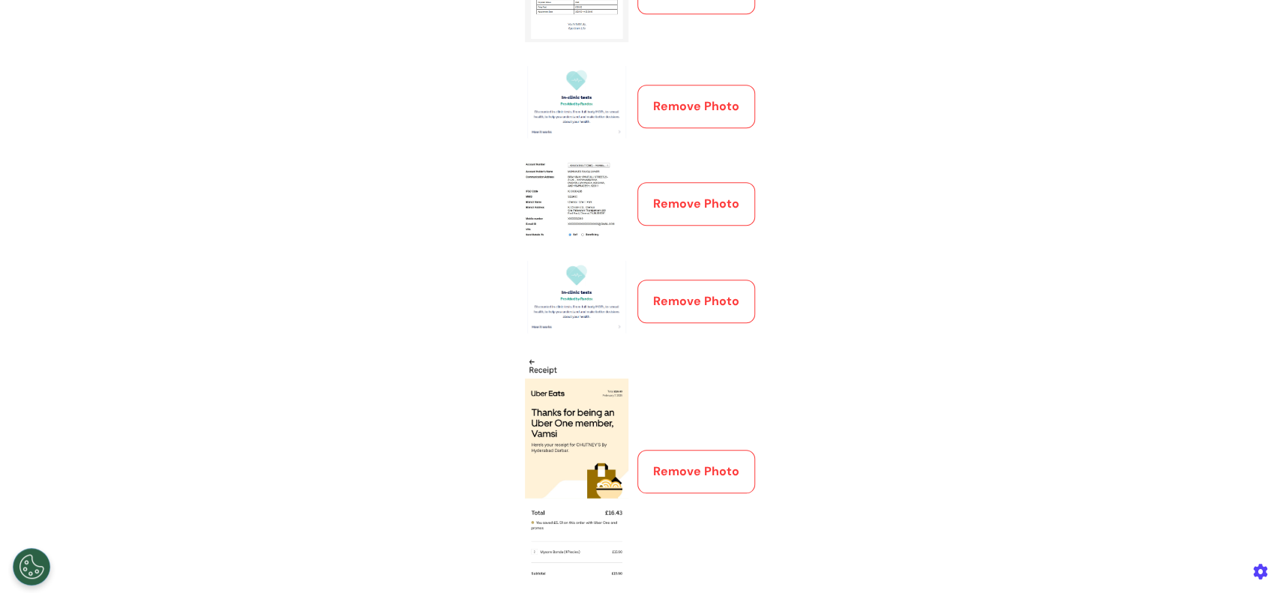
scroll to position [451, 0]
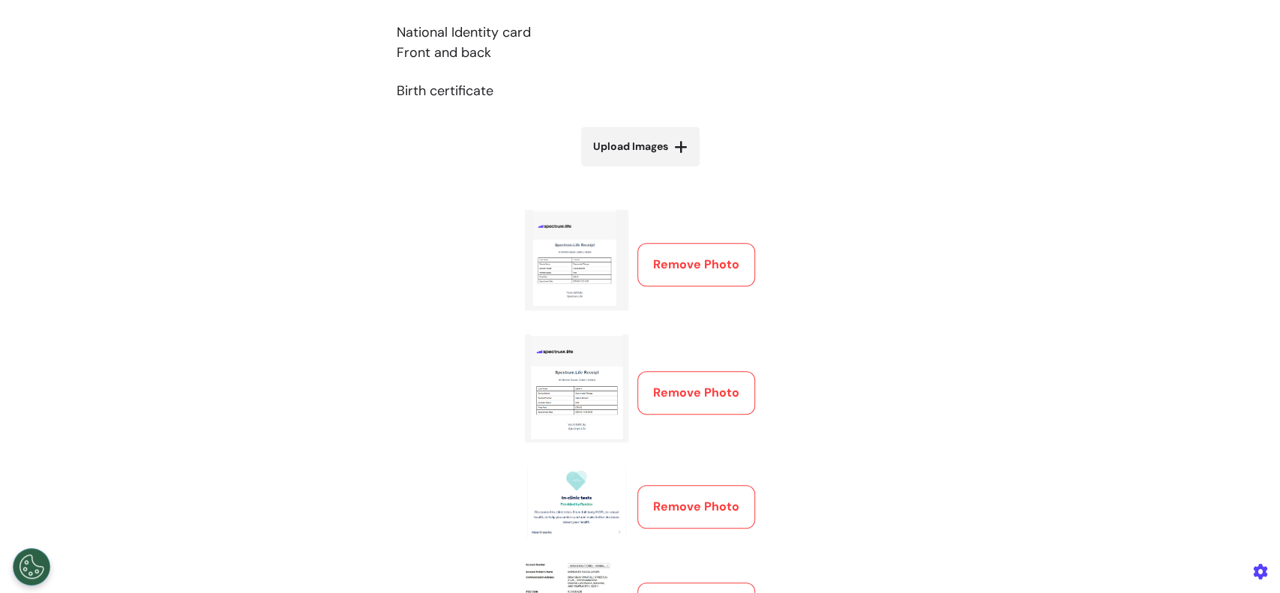
click at [699, 271] on button "Remove Photo" at bounding box center [696, 264] width 118 height 43
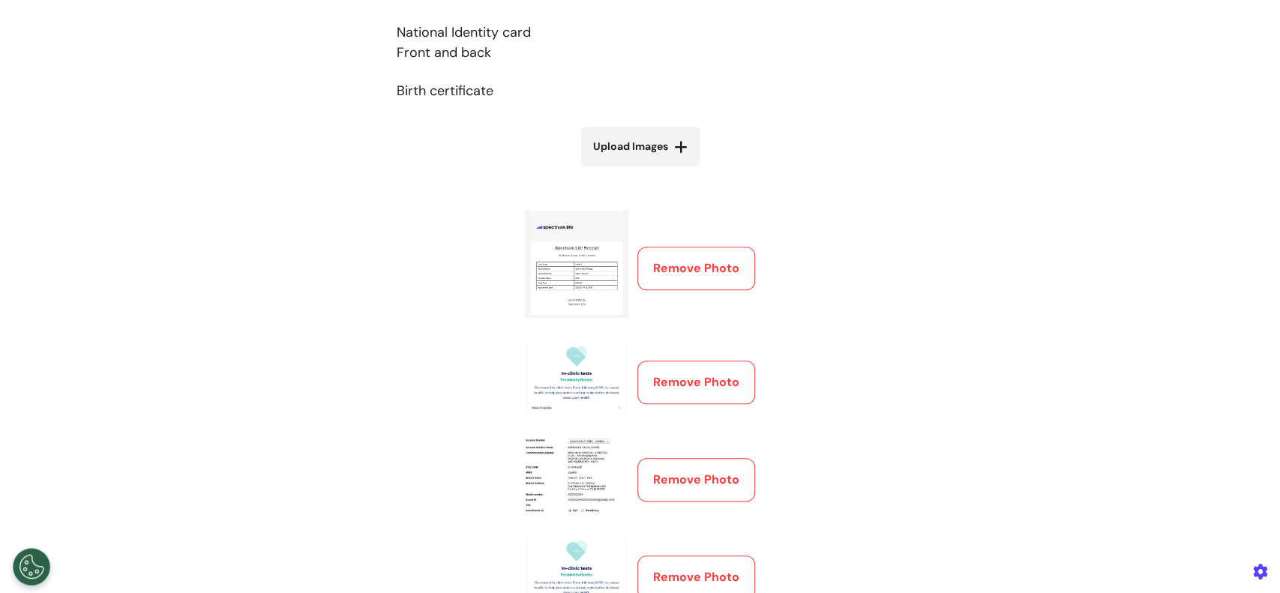
click at [702, 280] on button "Remove Photo" at bounding box center [696, 268] width 118 height 43
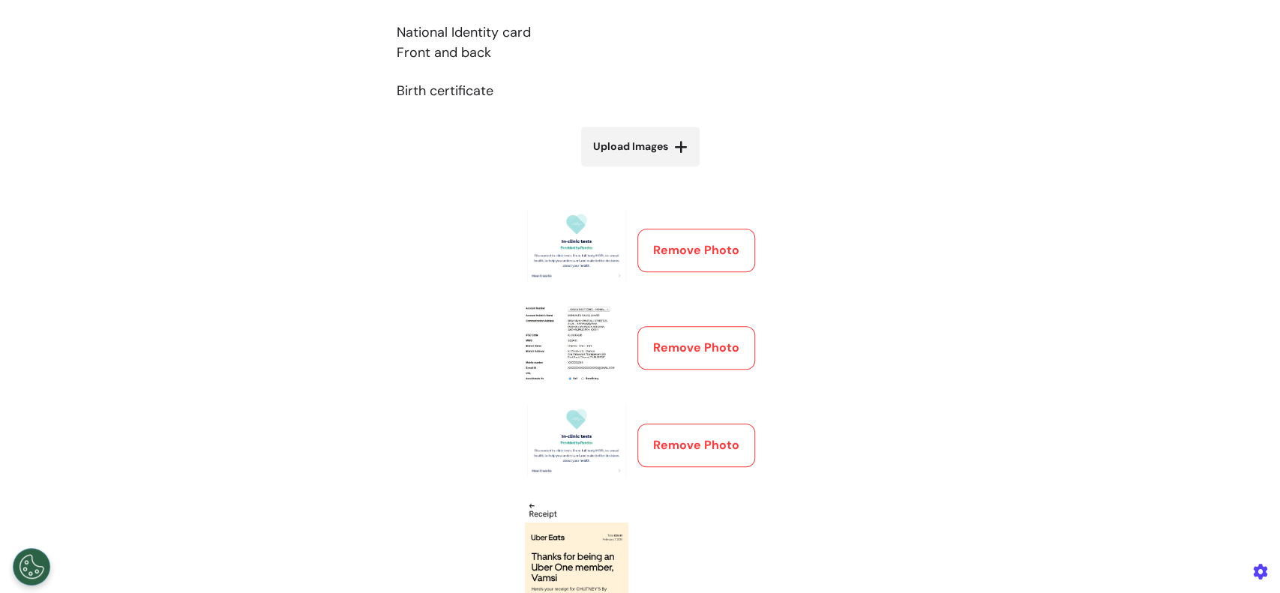
click at [698, 238] on button "Remove Photo" at bounding box center [696, 250] width 118 height 43
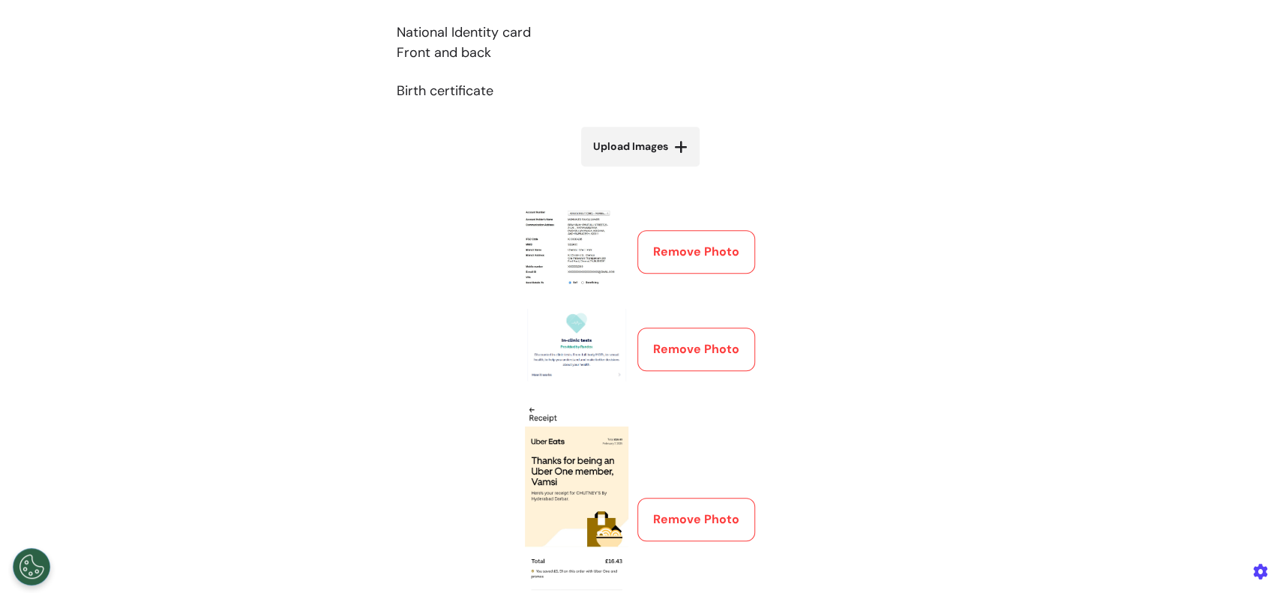
click at [699, 250] on button "Remove Photo" at bounding box center [696, 251] width 118 height 43
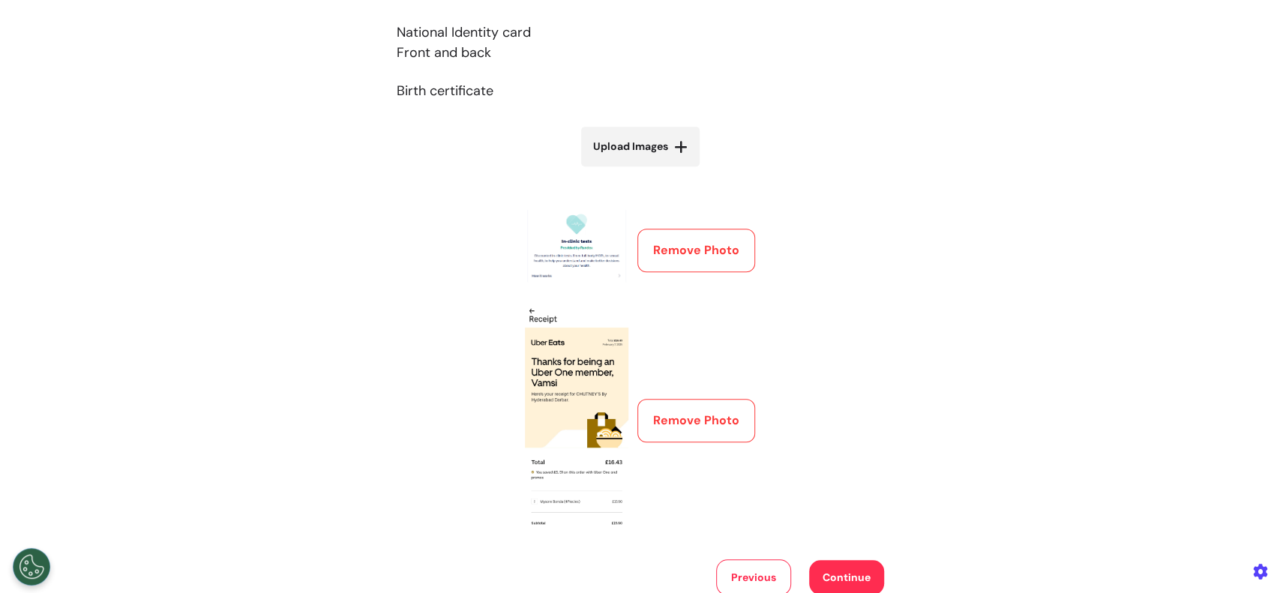
click at [700, 251] on button "Remove Photo" at bounding box center [696, 250] width 118 height 43
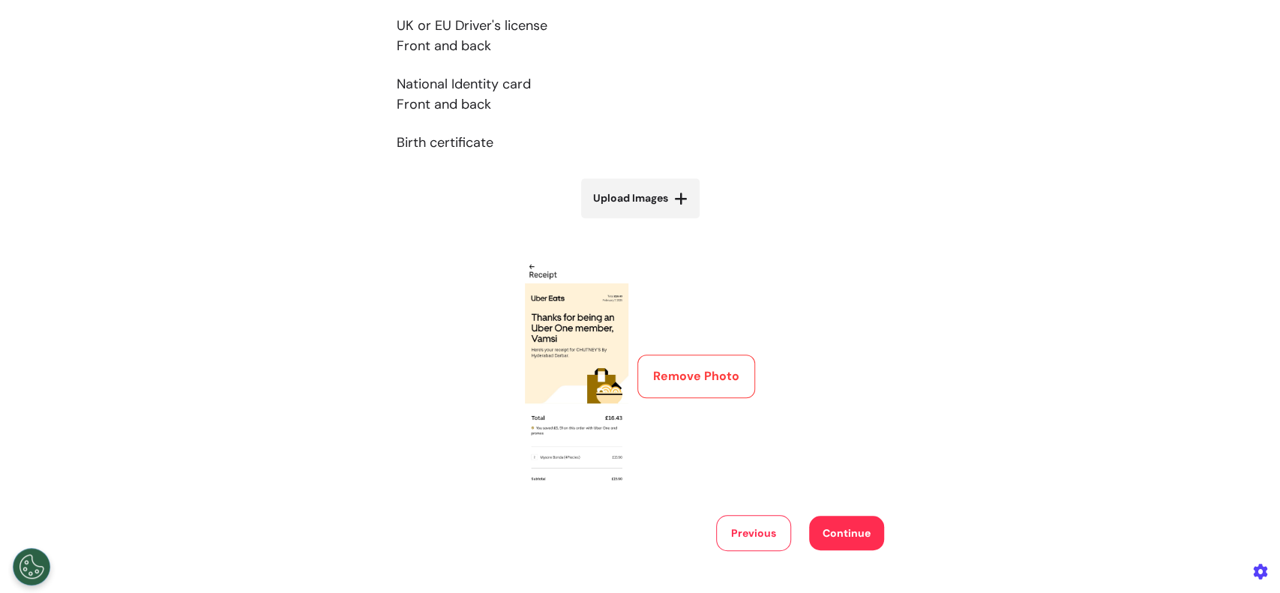
click at [736, 529] on button "Previous" at bounding box center [753, 533] width 75 height 36
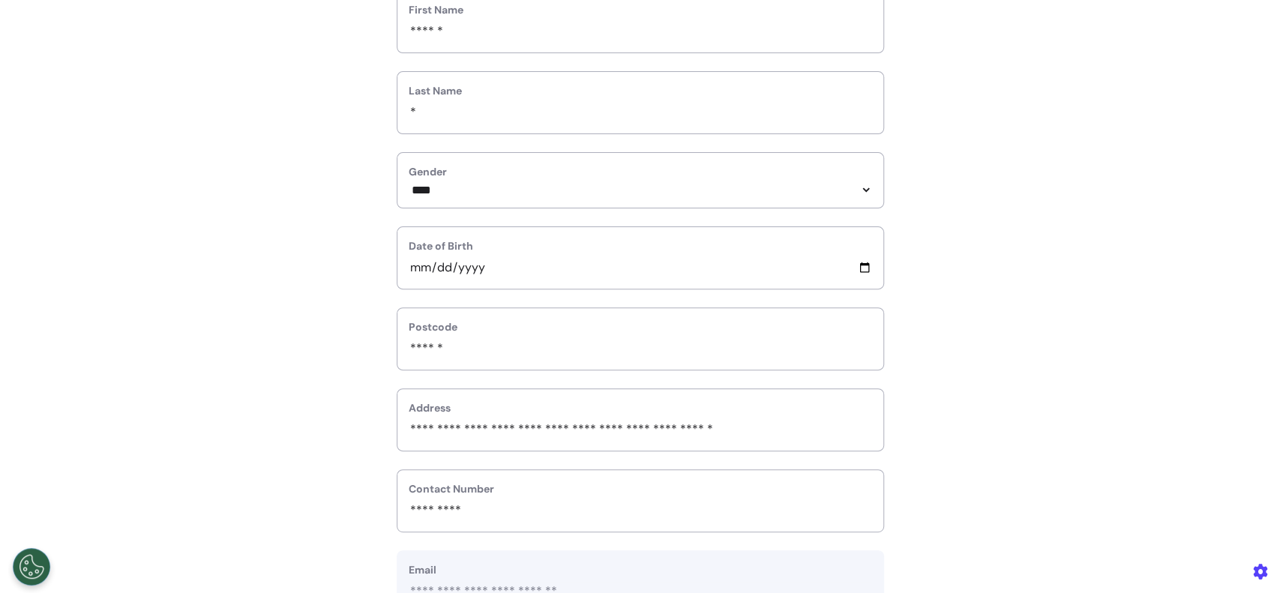
scroll to position [215, 0]
click at [659, 198] on select "**********" at bounding box center [640, 193] width 463 height 13
select select "******"
click at [409, 187] on select "**********" at bounding box center [640, 193] width 463 height 13
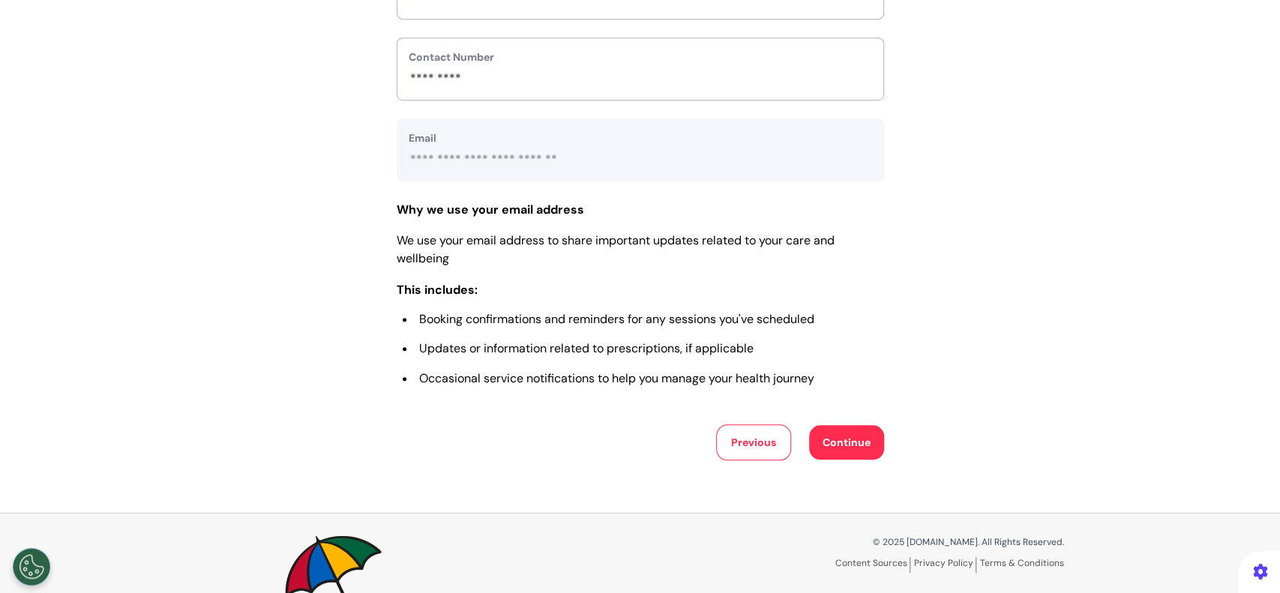
scroll to position [715, 0]
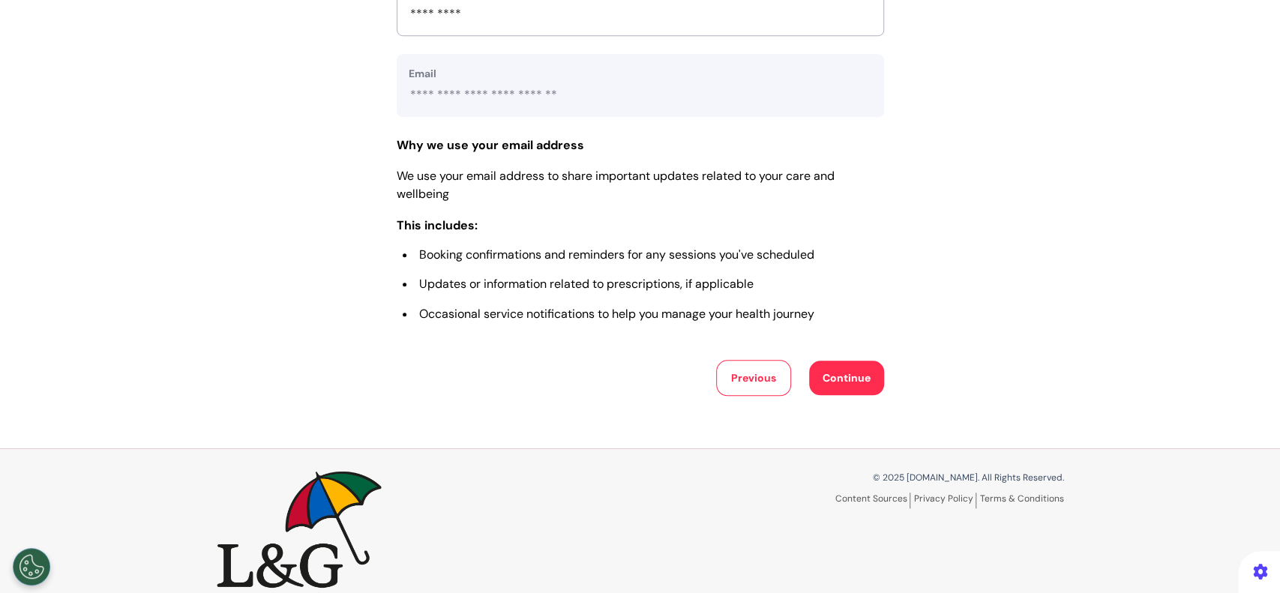
click at [831, 387] on button "Continue" at bounding box center [846, 378] width 75 height 34
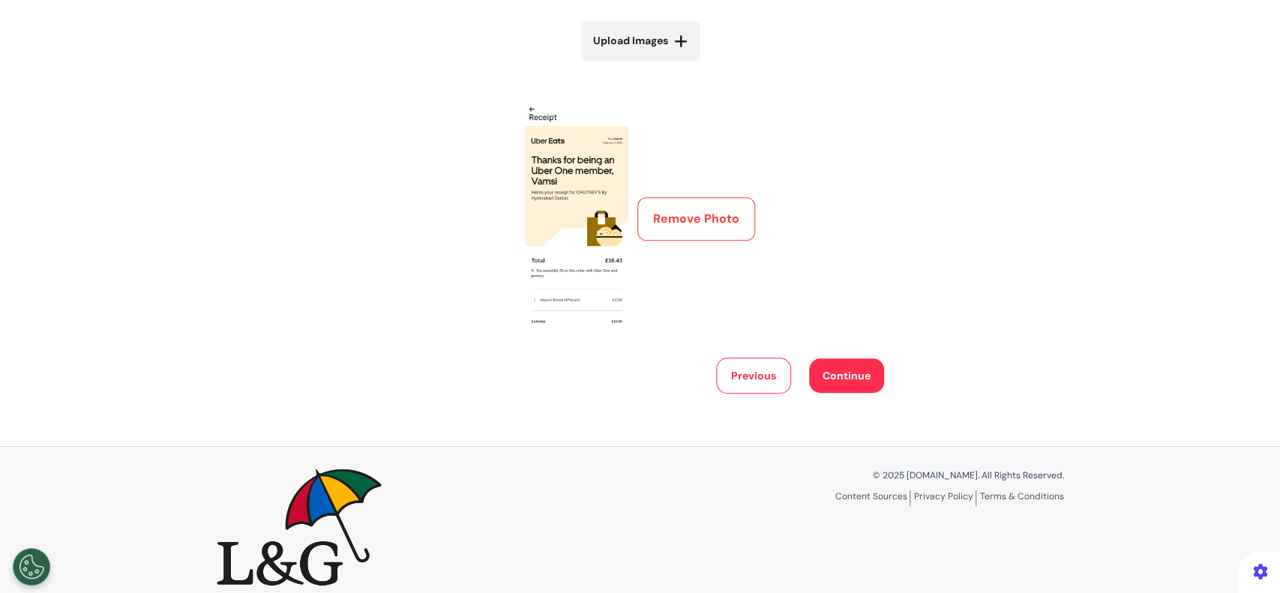
scroll to position [571, 0]
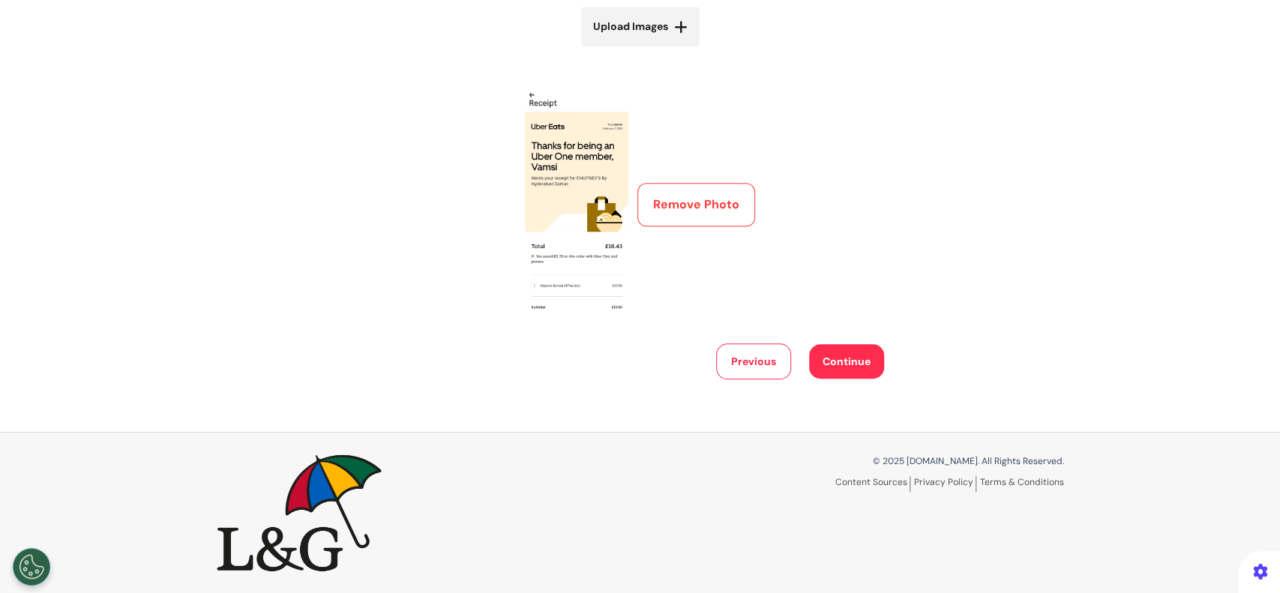
click at [703, 215] on button "Remove Photo" at bounding box center [696, 204] width 118 height 43
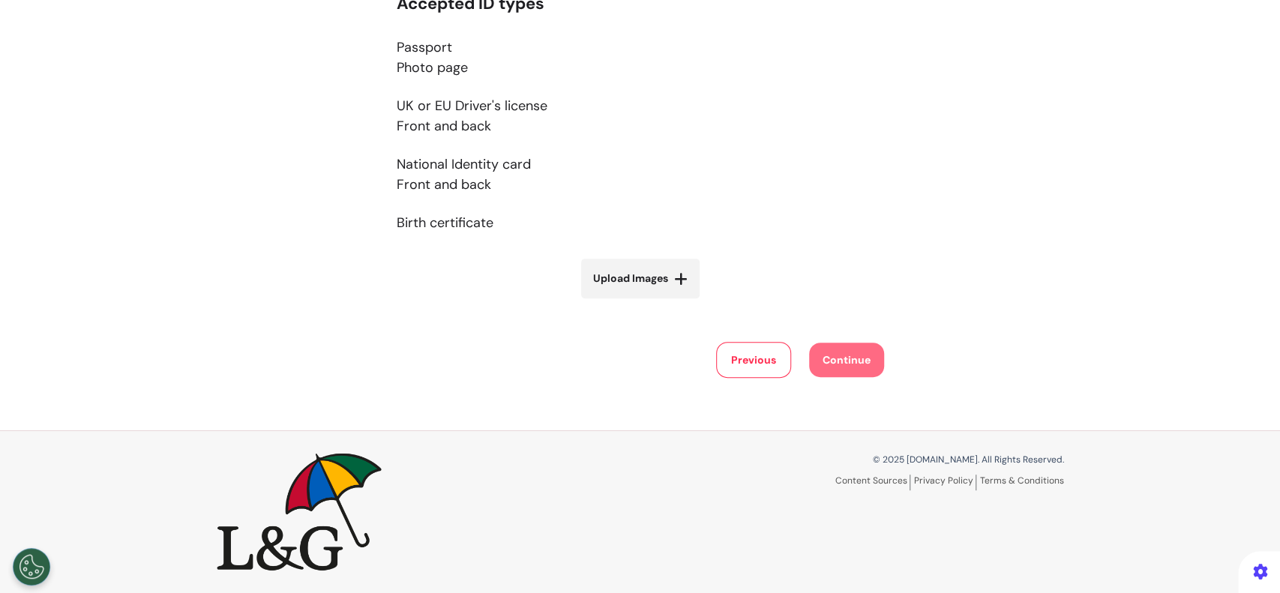
scroll to position [318, 0]
click at [762, 354] on button "Previous" at bounding box center [753, 361] width 75 height 36
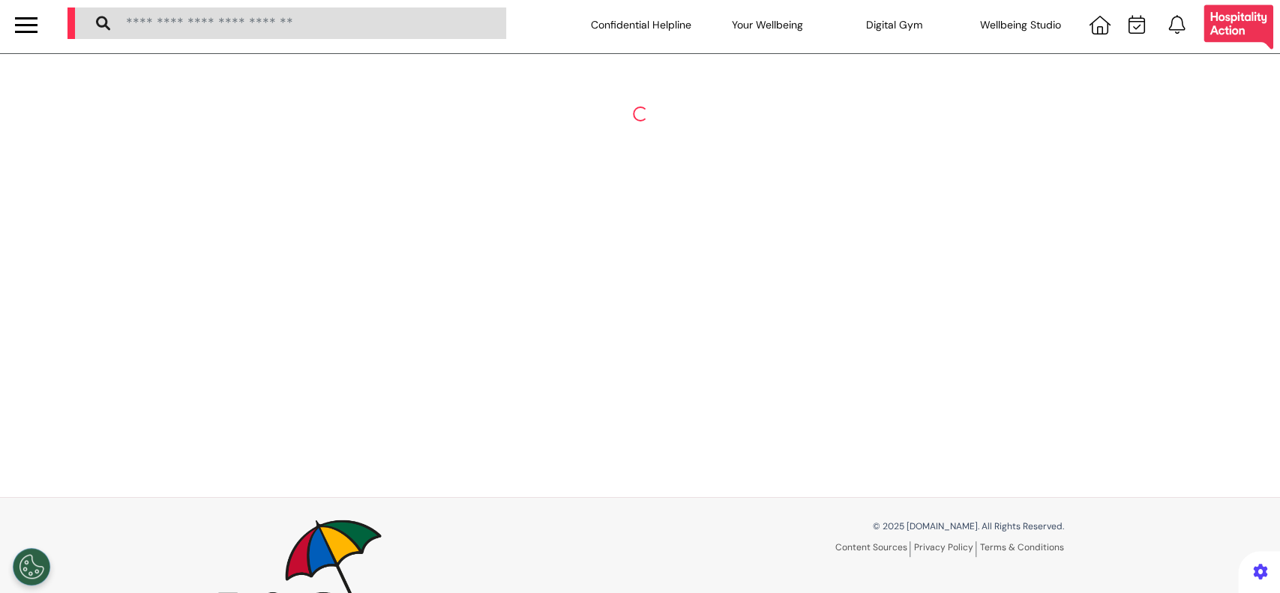
scroll to position [0, 0]
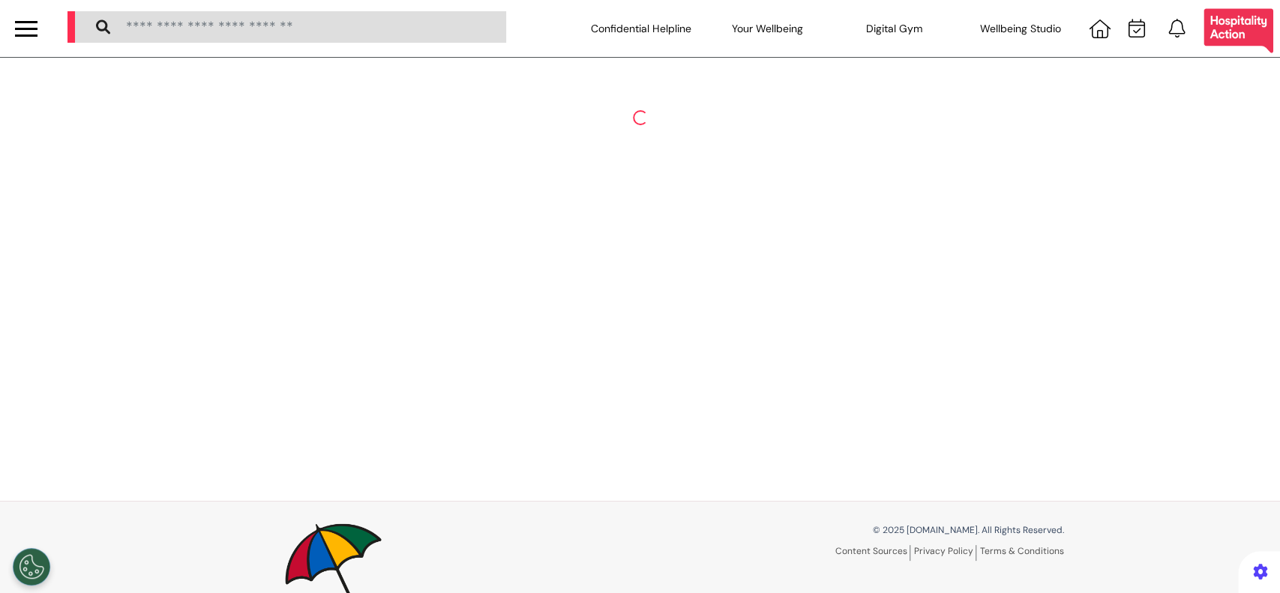
select select "******"
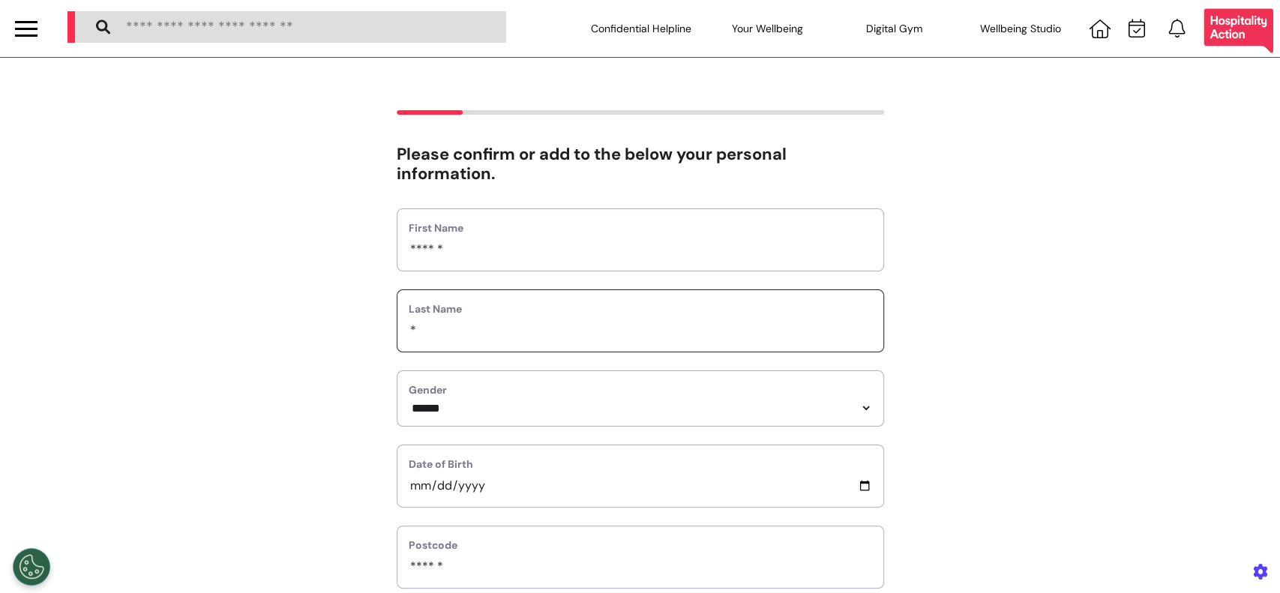
drag, startPoint x: 510, startPoint y: 334, endPoint x: 505, endPoint y: 340, distance: 8.1
click at [510, 334] on input "*" at bounding box center [640, 330] width 463 height 19
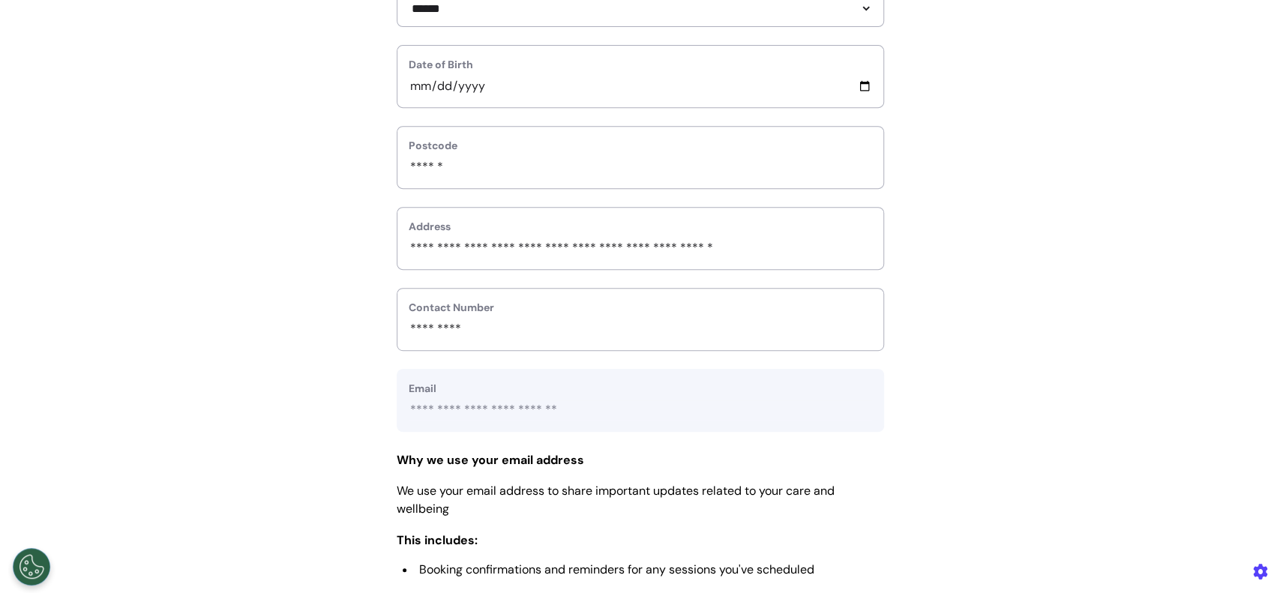
scroll to position [735, 0]
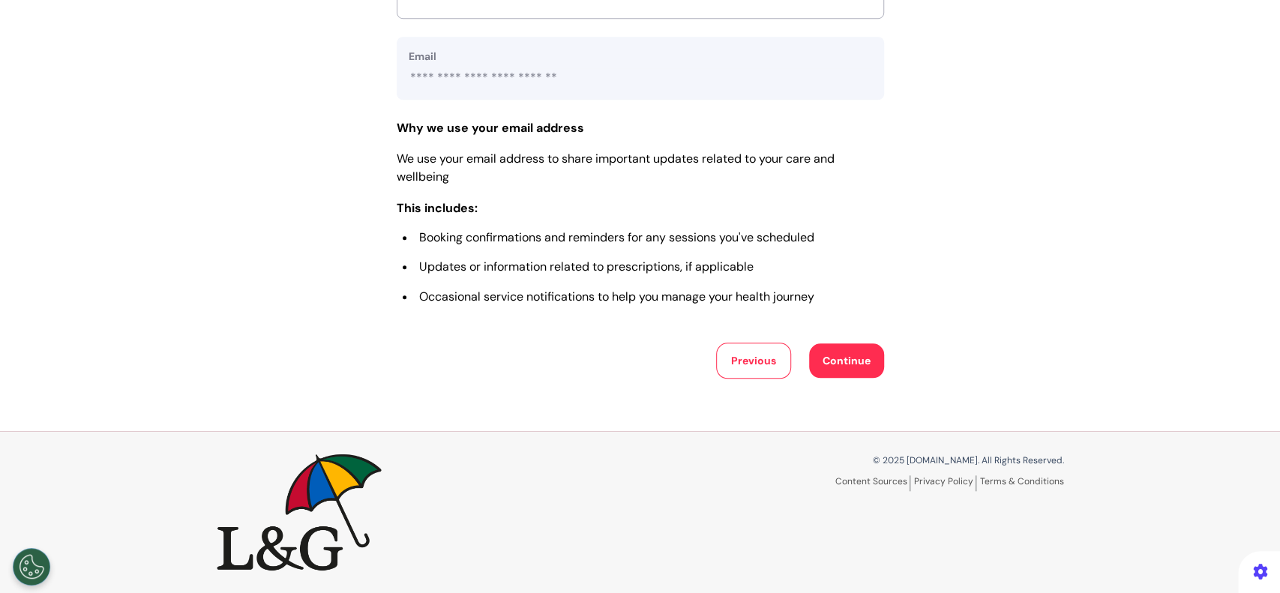
type input "**"
click at [834, 351] on button "Continue" at bounding box center [846, 360] width 75 height 34
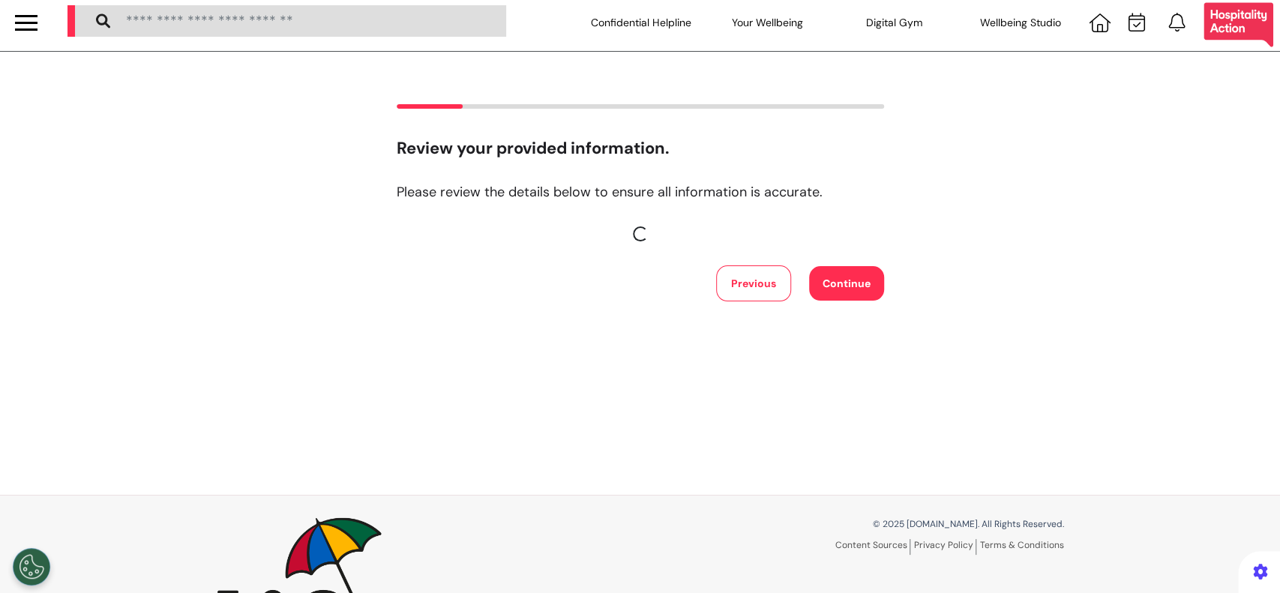
scroll to position [0, 0]
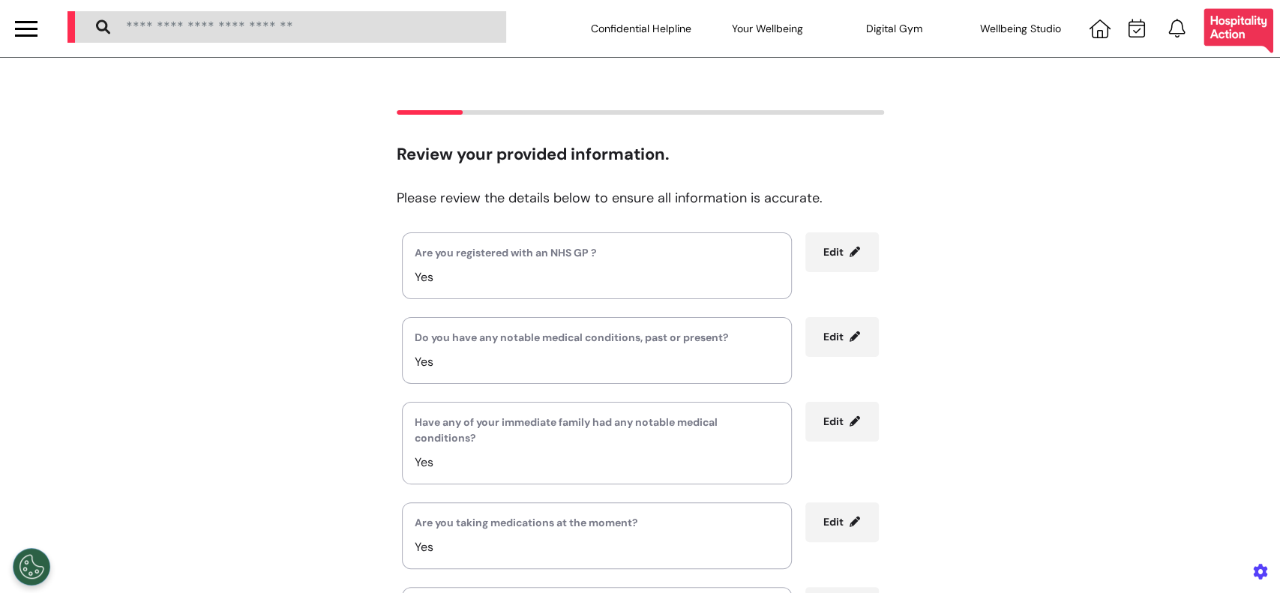
click at [810, 249] on button "Edit" at bounding box center [841, 252] width 73 height 40
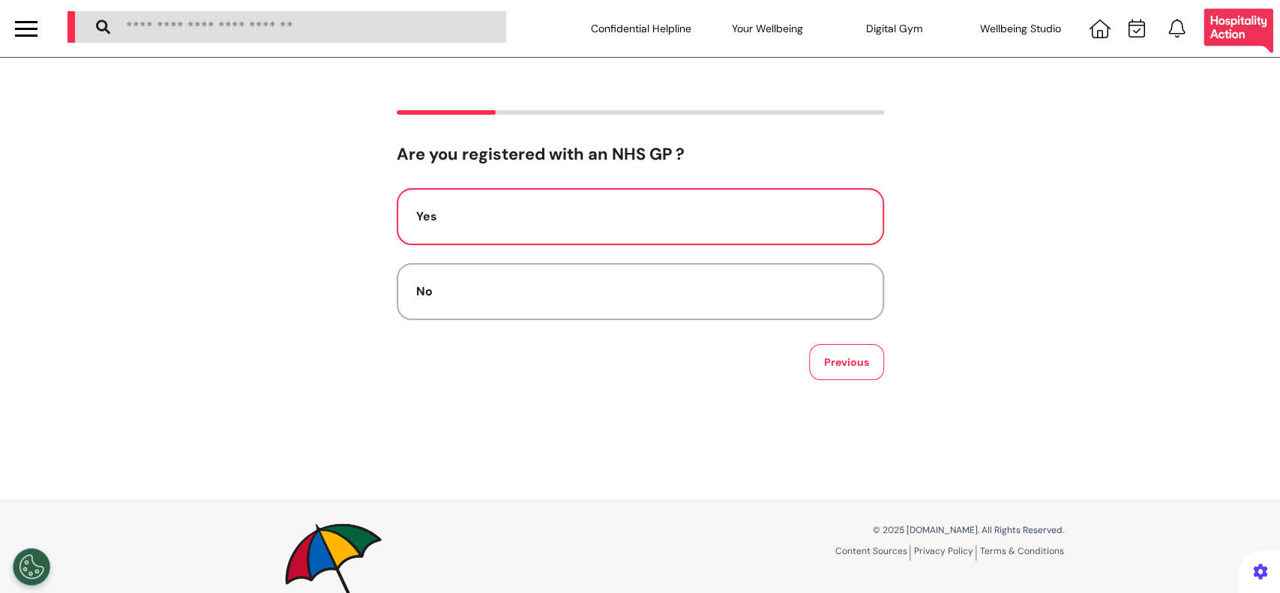
click at [794, 207] on button "Yes" at bounding box center [640, 216] width 487 height 57
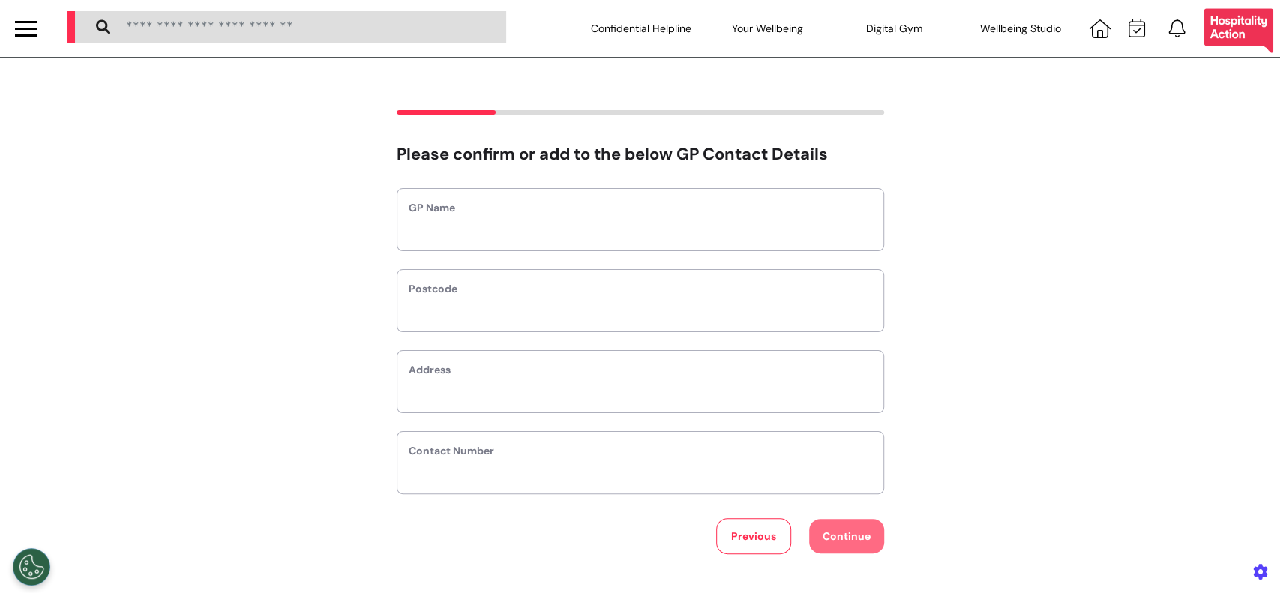
click at [740, 541] on button "Previous" at bounding box center [753, 536] width 75 height 36
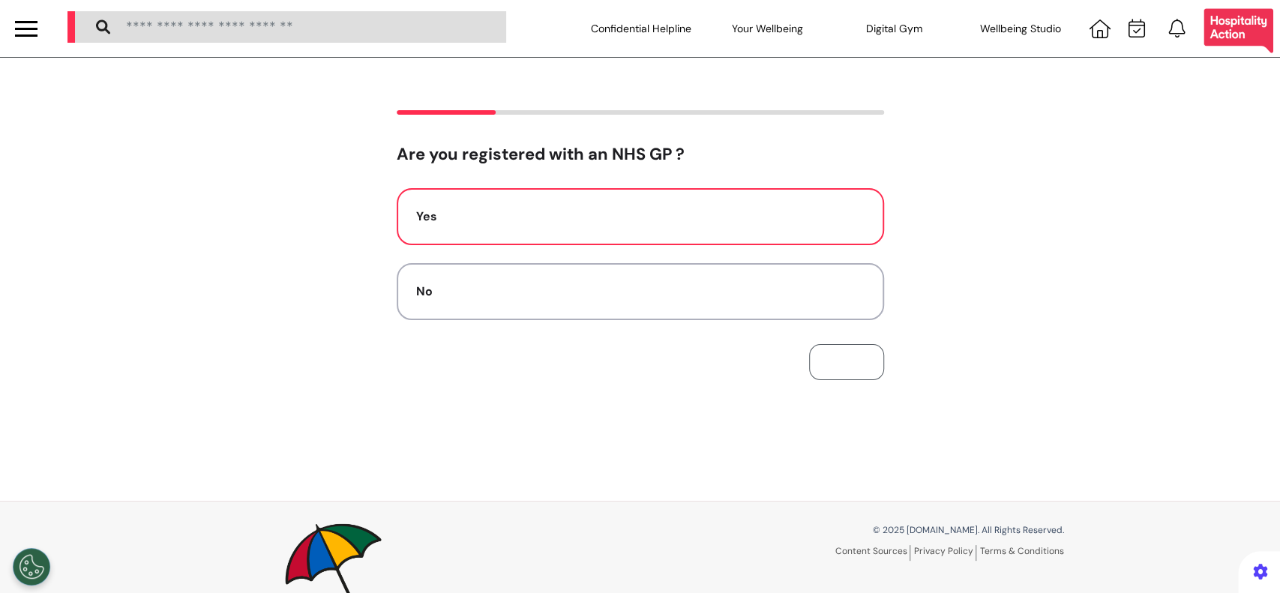
click at [870, 352] on button "Previous" at bounding box center [846, 362] width 75 height 36
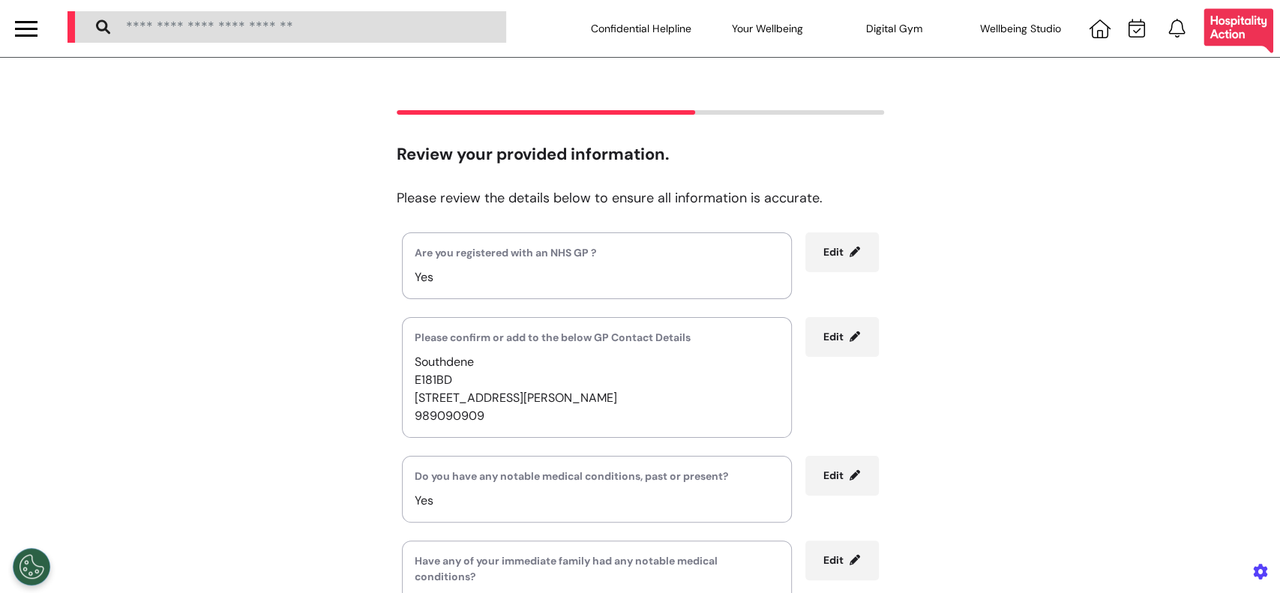
click at [1183, 376] on div "Review your provided information. Please review the details below to ensure all…" at bounding box center [640, 481] width 1280 height 742
click at [834, 249] on span "Edit" at bounding box center [833, 251] width 20 height 13
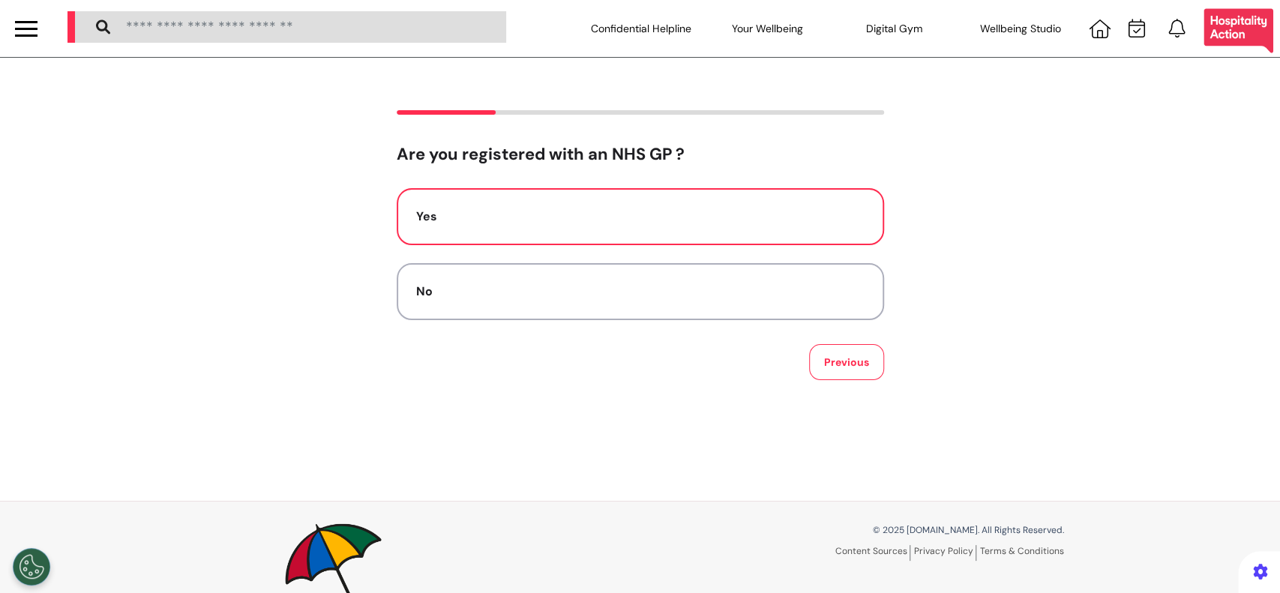
click at [1116, 362] on div "Are you registered with an NHS GP ? Yes No Previous" at bounding box center [640, 245] width 1280 height 270
click at [787, 226] on button "Yes" at bounding box center [640, 216] width 487 height 57
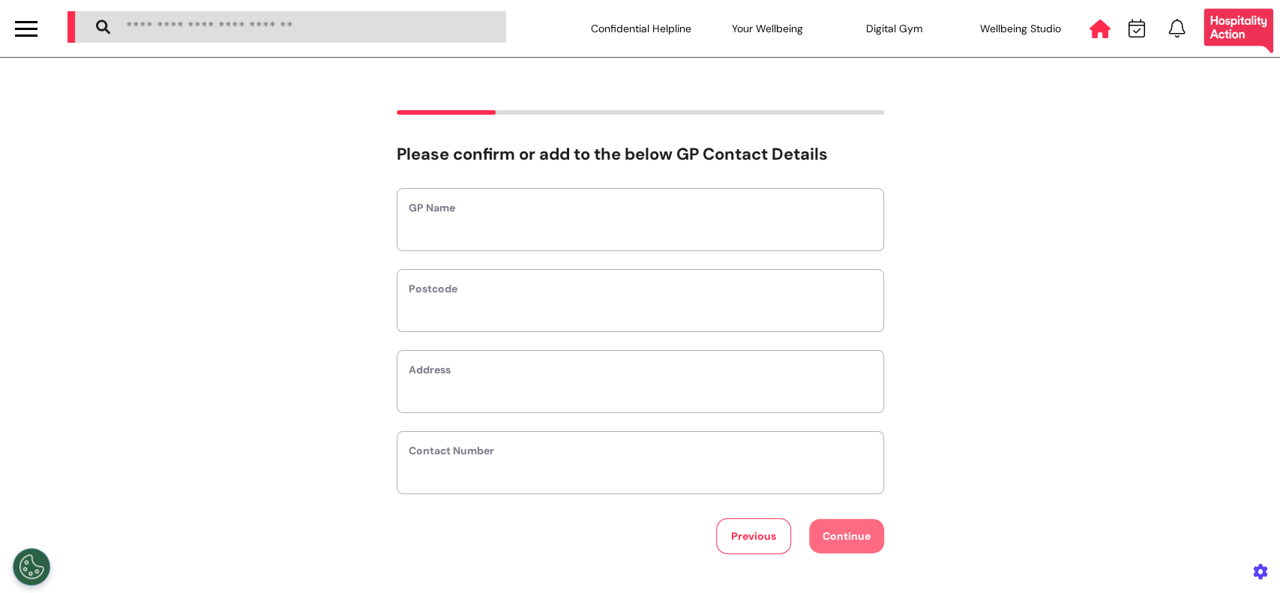
click at [1089, 32] on icon at bounding box center [1099, 28] width 21 height 19
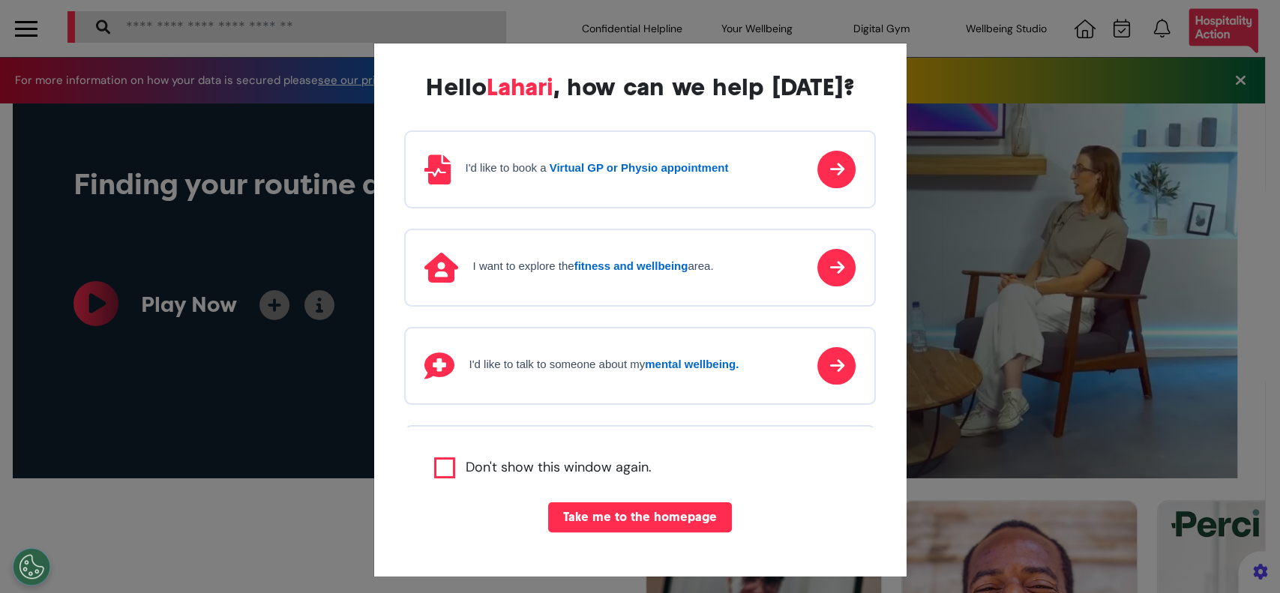
scroll to position [0, 639]
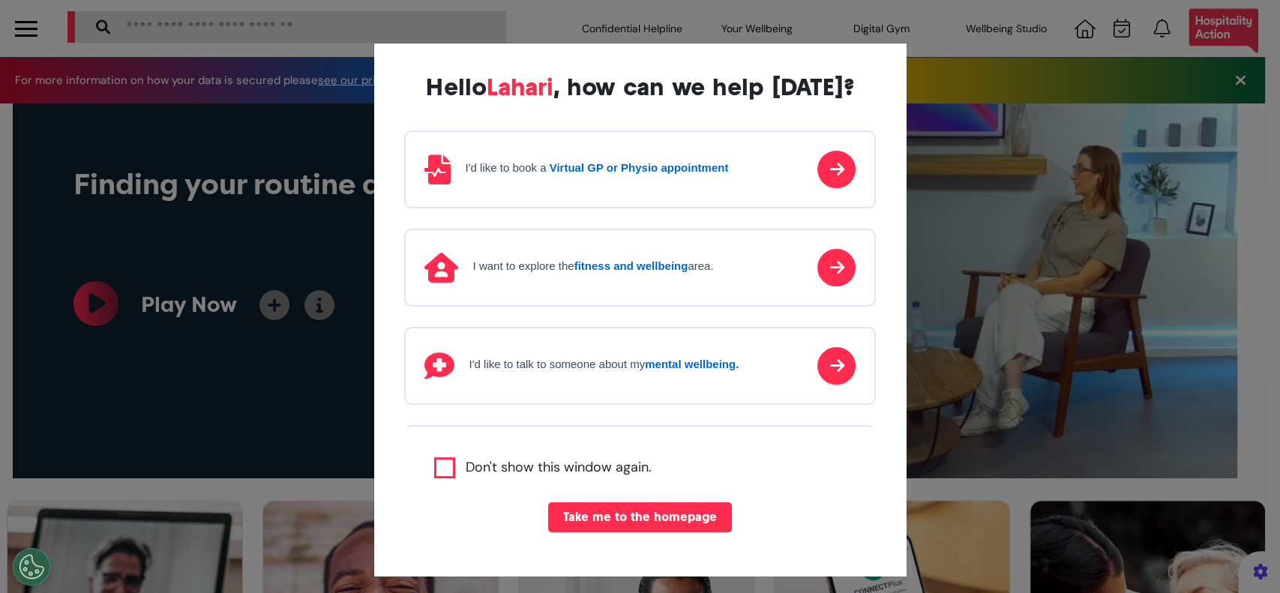
click at [636, 178] on div "I'd like to book a Virtual GP or Physio appointment" at bounding box center [576, 169] width 304 height 30
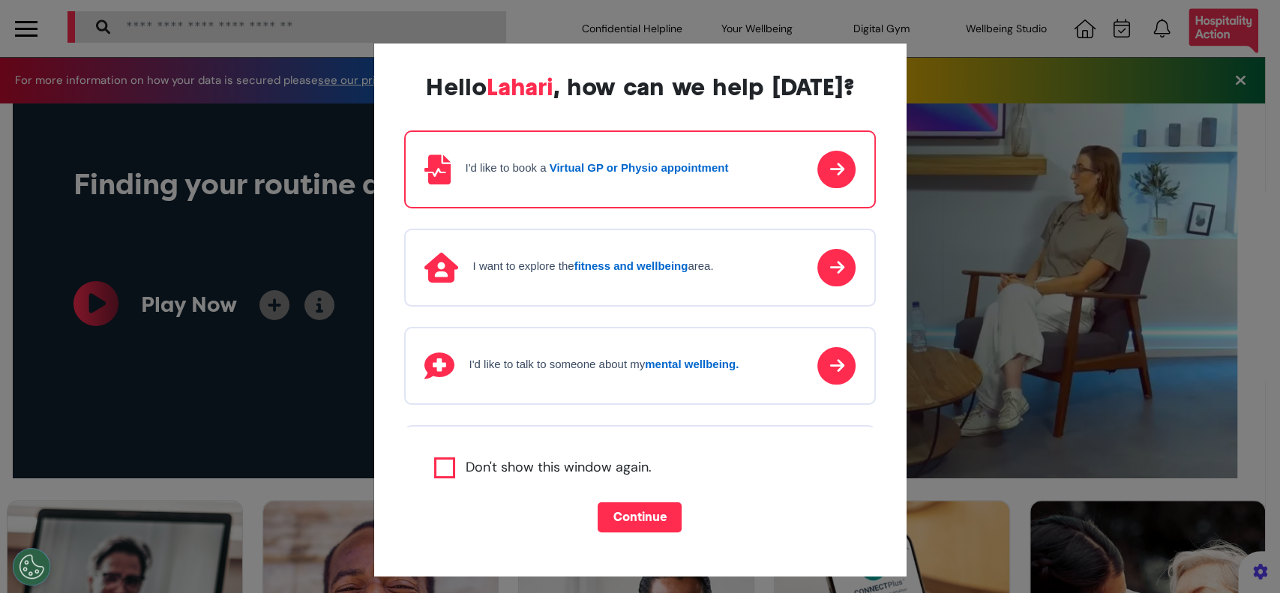
click at [633, 519] on button "Continue" at bounding box center [640, 517] width 84 height 30
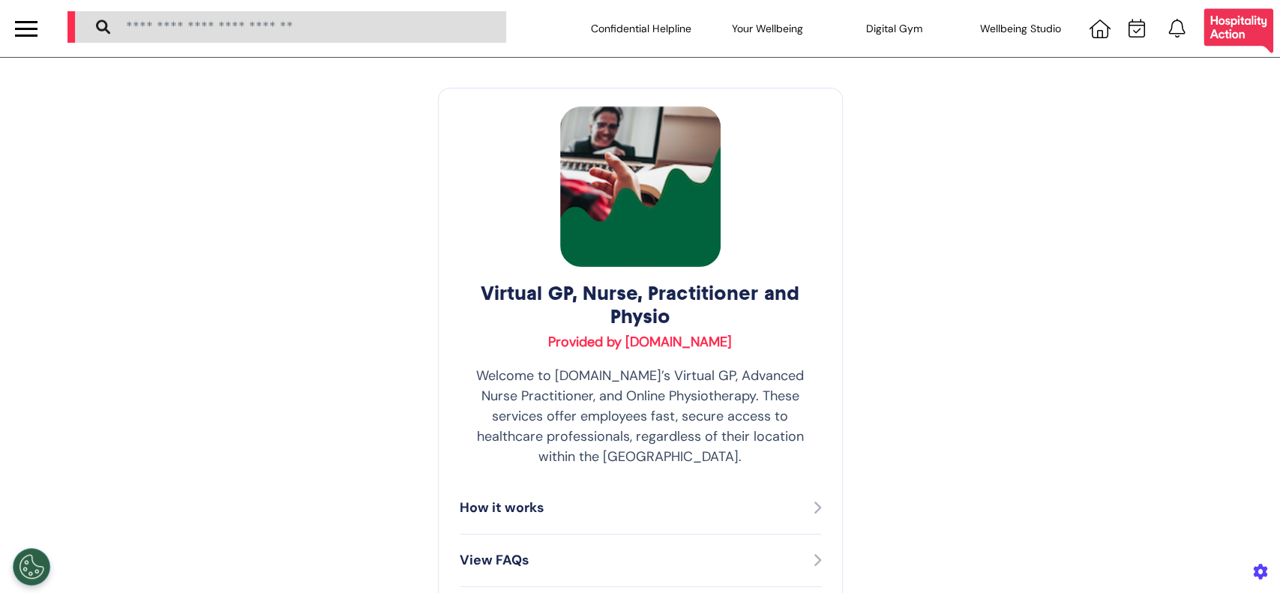
click at [23, 30] on div at bounding box center [26, 28] width 22 height 25
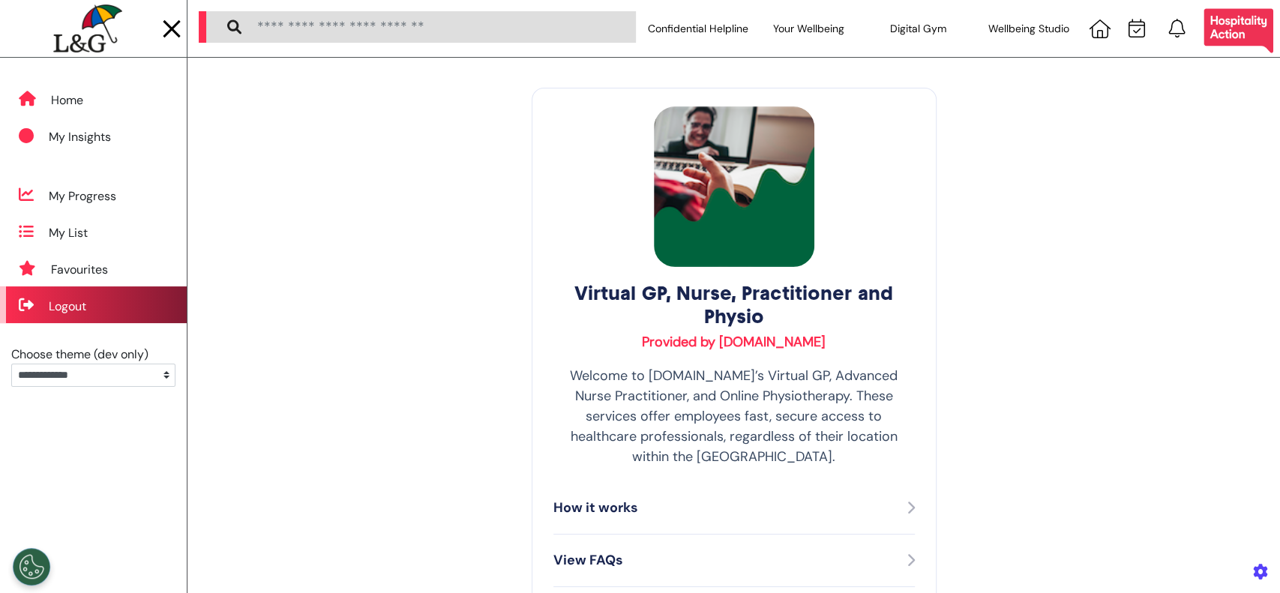
click at [108, 299] on div "Logout" at bounding box center [93, 304] width 187 height 37
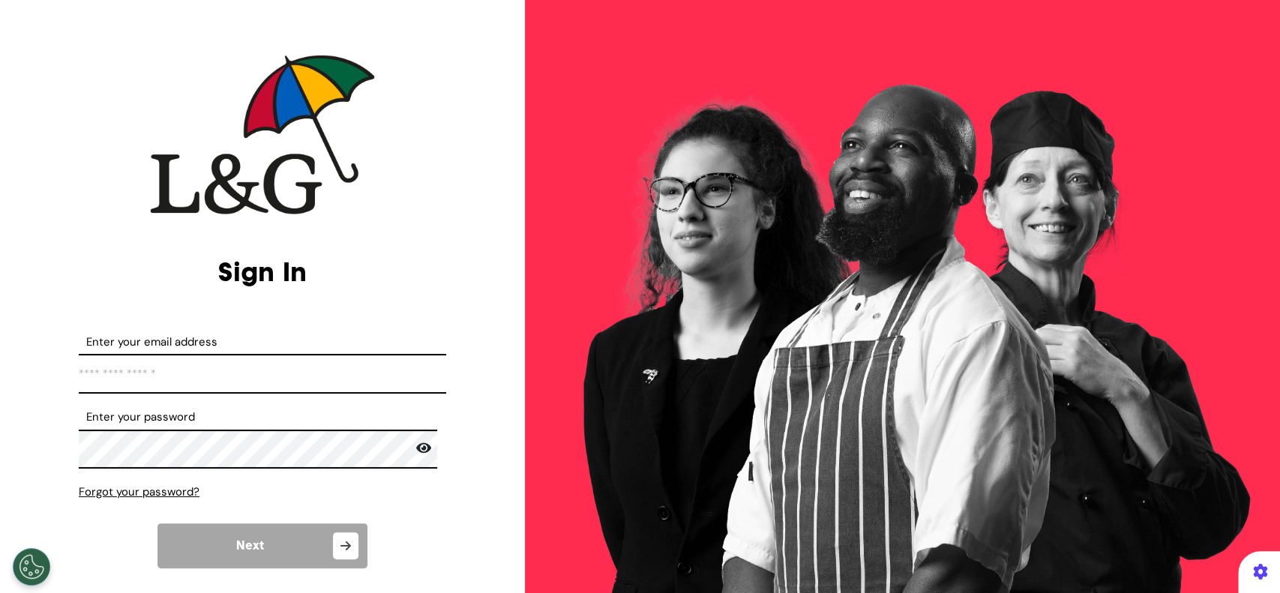
click at [170, 366] on input "Enter your email address" at bounding box center [262, 374] width 367 height 40
type input "**********"
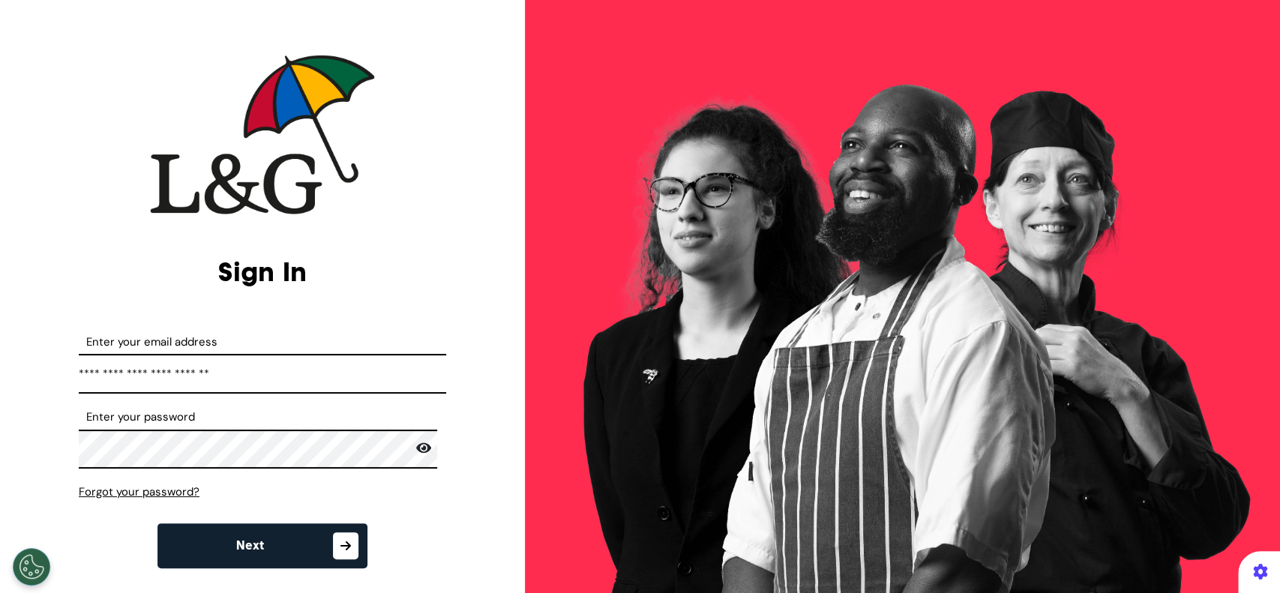
click at [319, 536] on button "Next" at bounding box center [262, 545] width 210 height 45
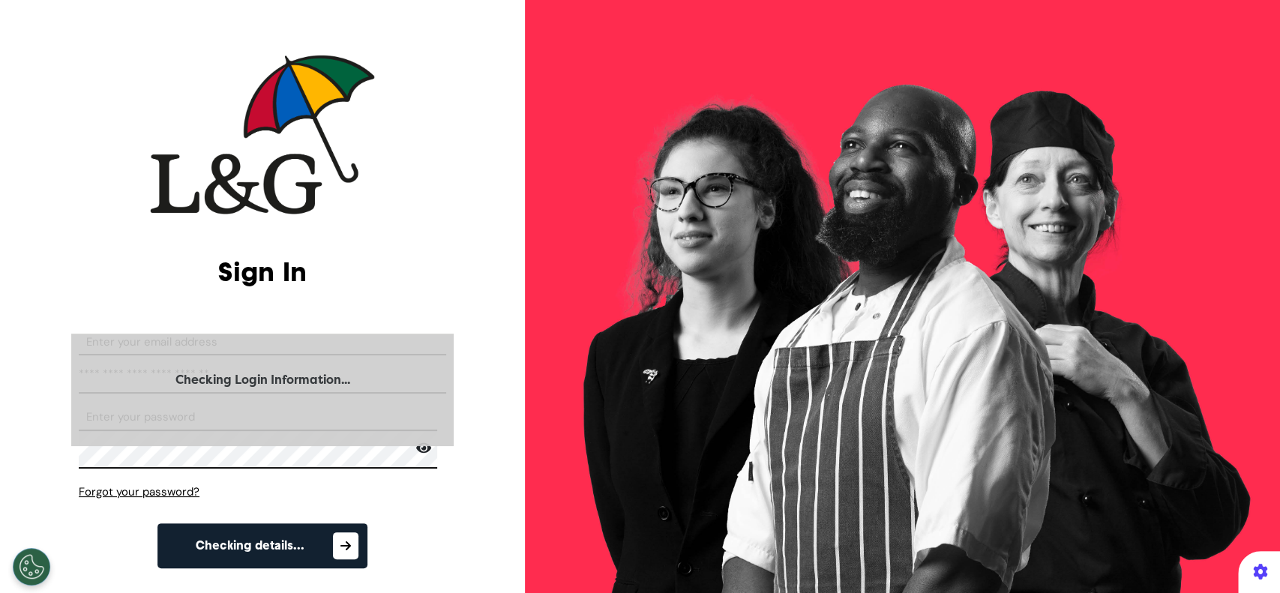
select select "**"
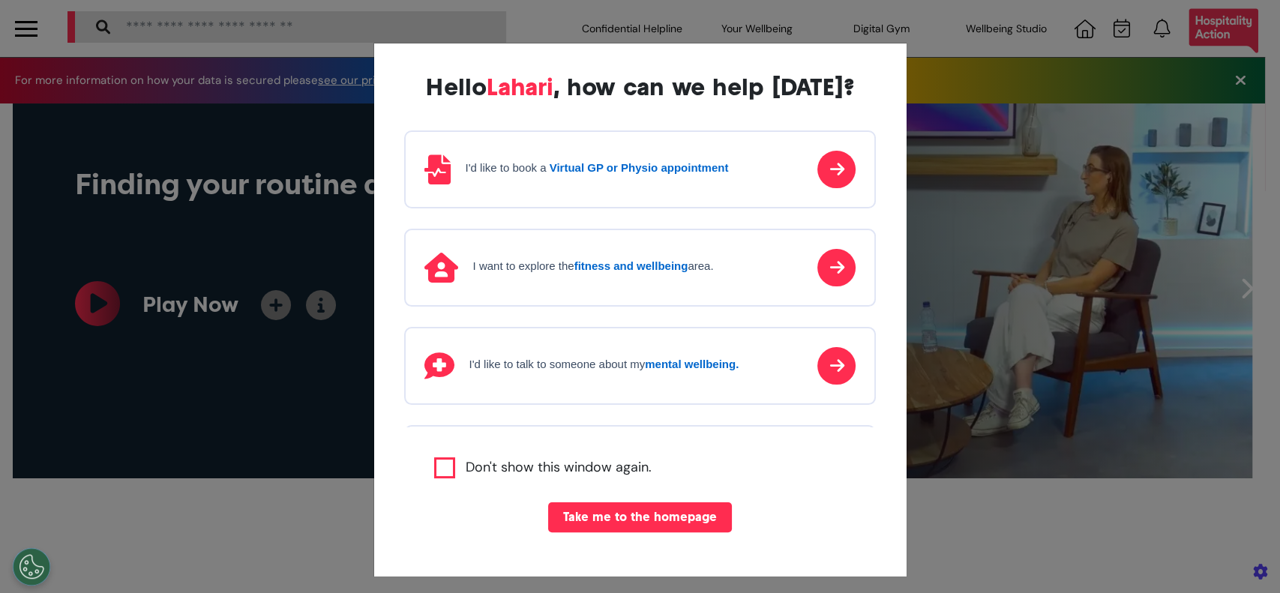
click at [714, 157] on div "I'd like to book a Virtual GP or Physio appointment" at bounding box center [576, 169] width 304 height 30
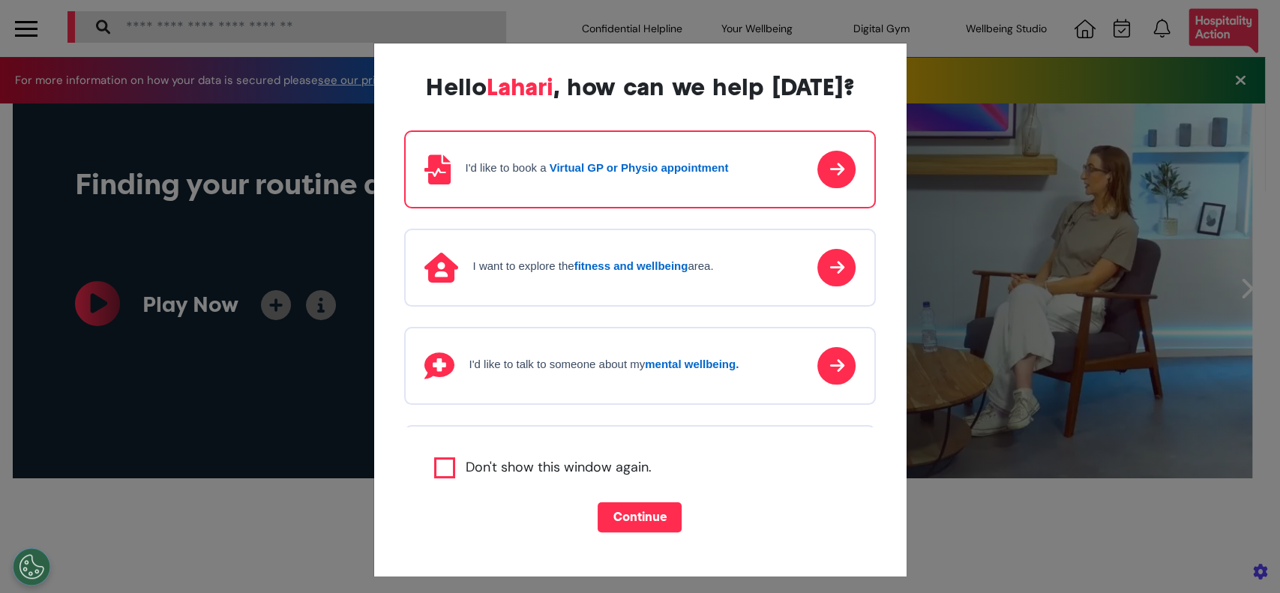
scroll to position [0, 639]
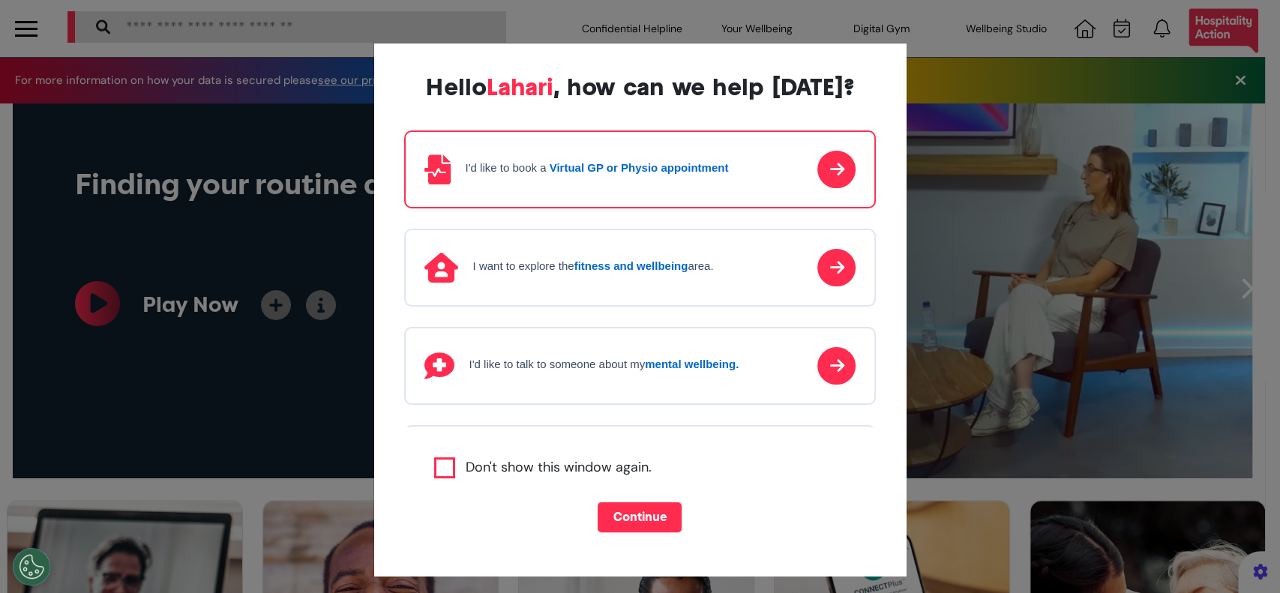
click at [632, 520] on button "Continue" at bounding box center [640, 517] width 84 height 30
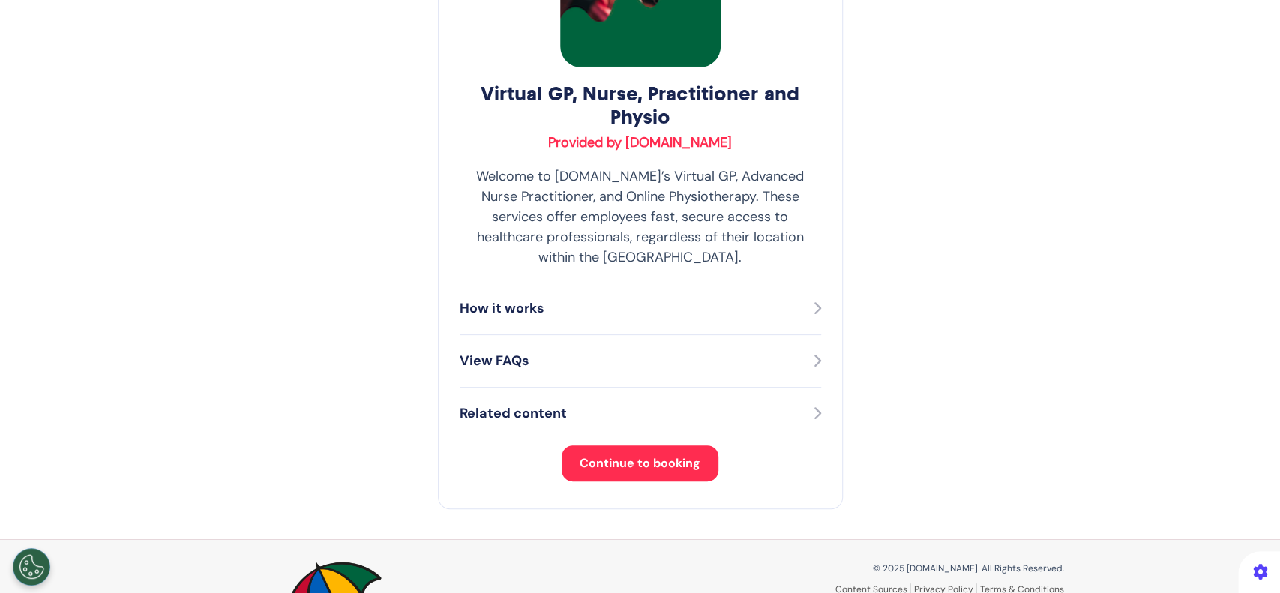
click at [628, 455] on span "Continue to booking" at bounding box center [640, 463] width 121 height 16
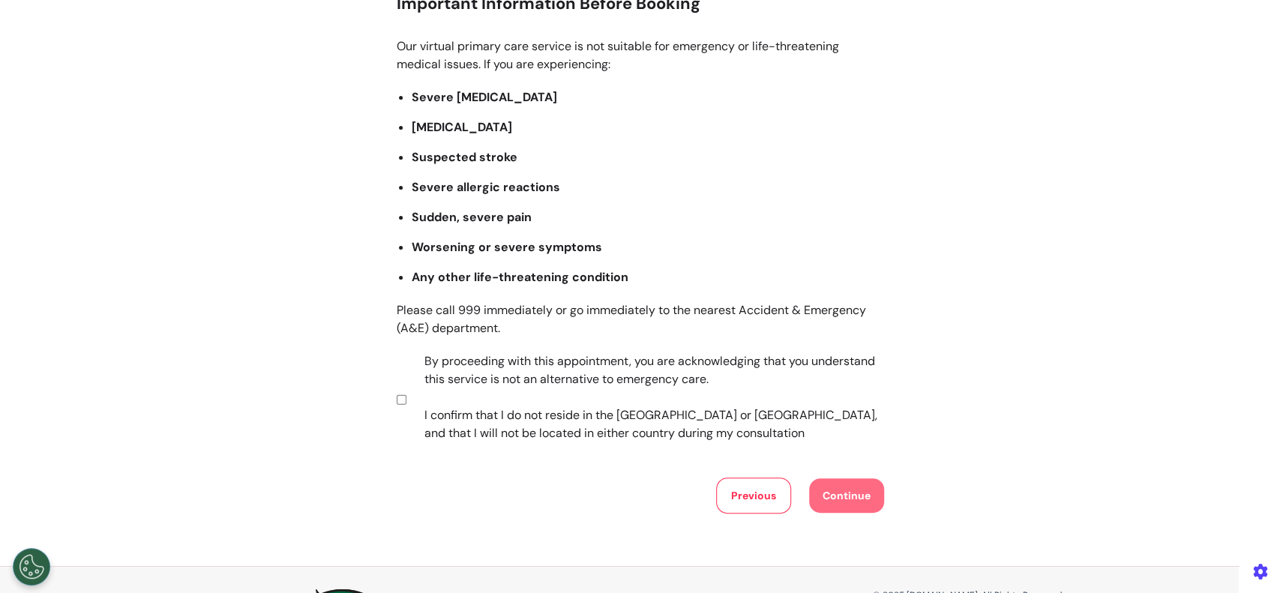
scroll to position [286, 0]
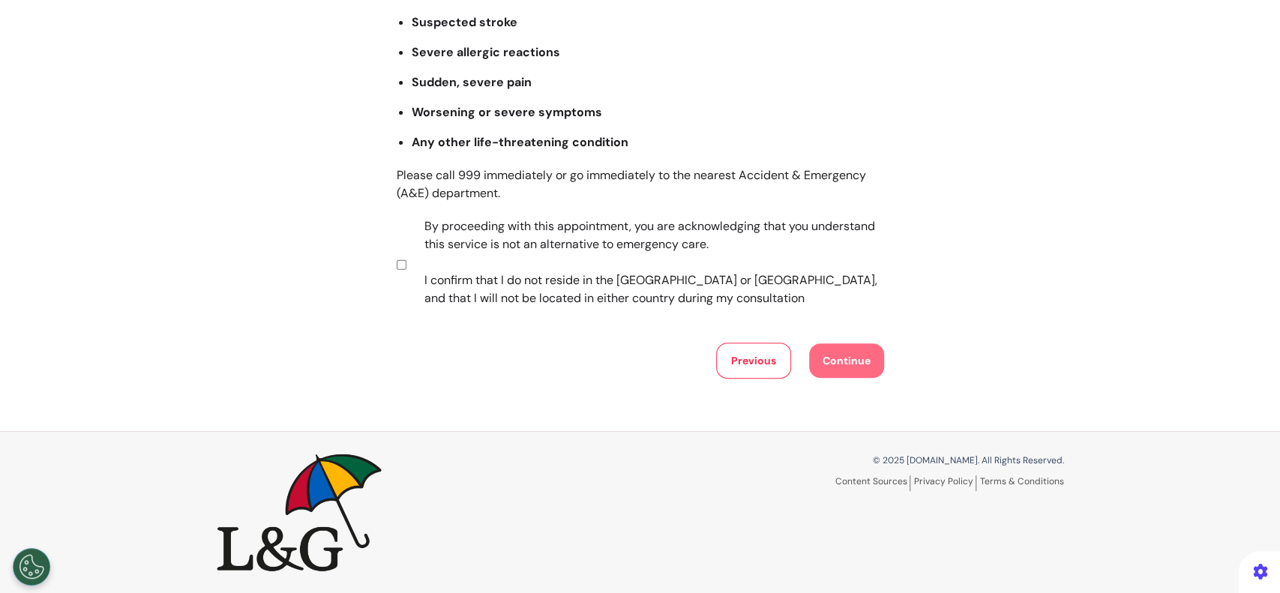
click at [400, 265] on section "By proceeding with this appointment, you are acknowledging that you understand …" at bounding box center [638, 264] width 482 height 94
click at [834, 355] on button "Continue" at bounding box center [846, 360] width 75 height 34
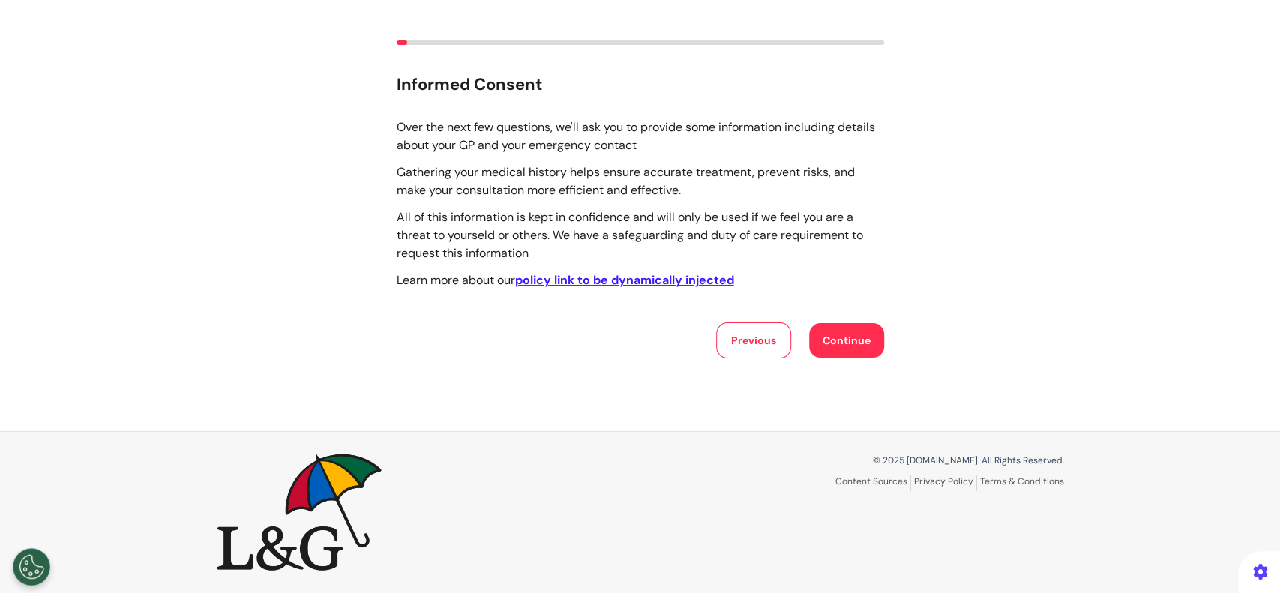
scroll to position [0, 0]
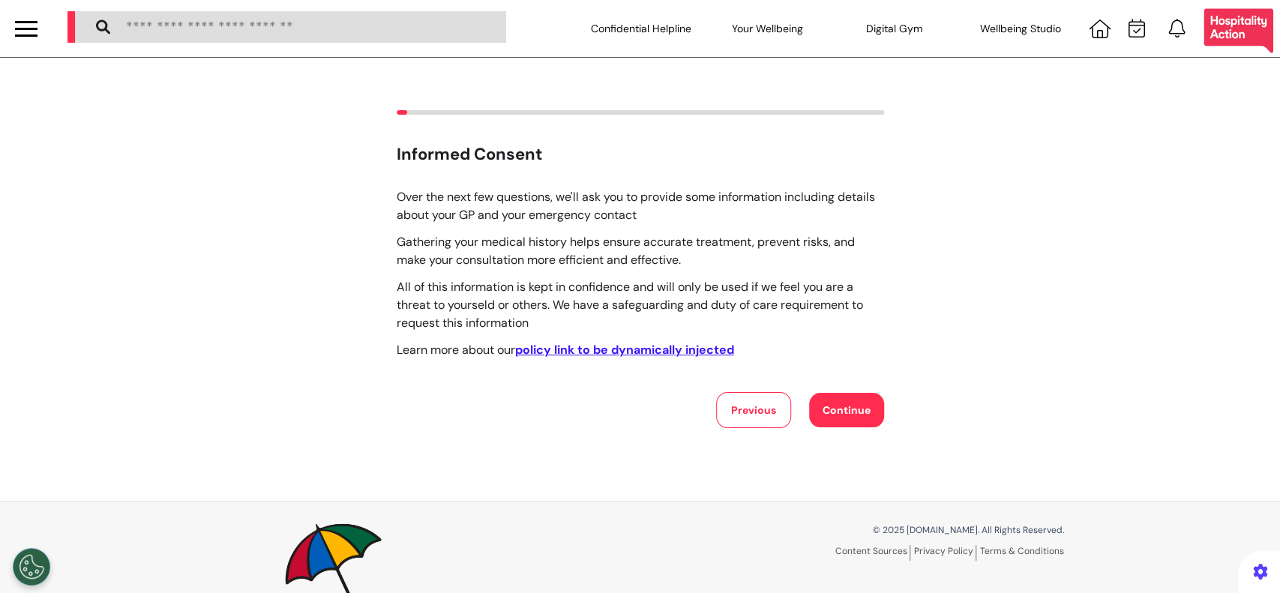
click at [839, 423] on button "Continue" at bounding box center [846, 410] width 75 height 34
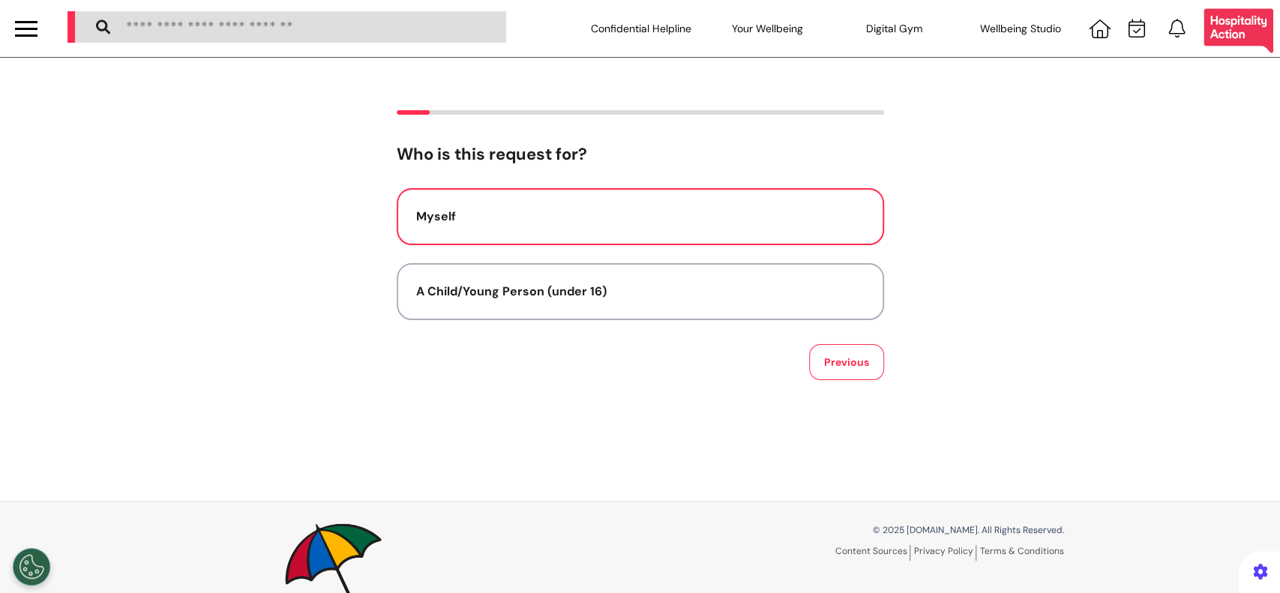
click at [760, 213] on div "Myself" at bounding box center [640, 217] width 448 height 18
select select "******"
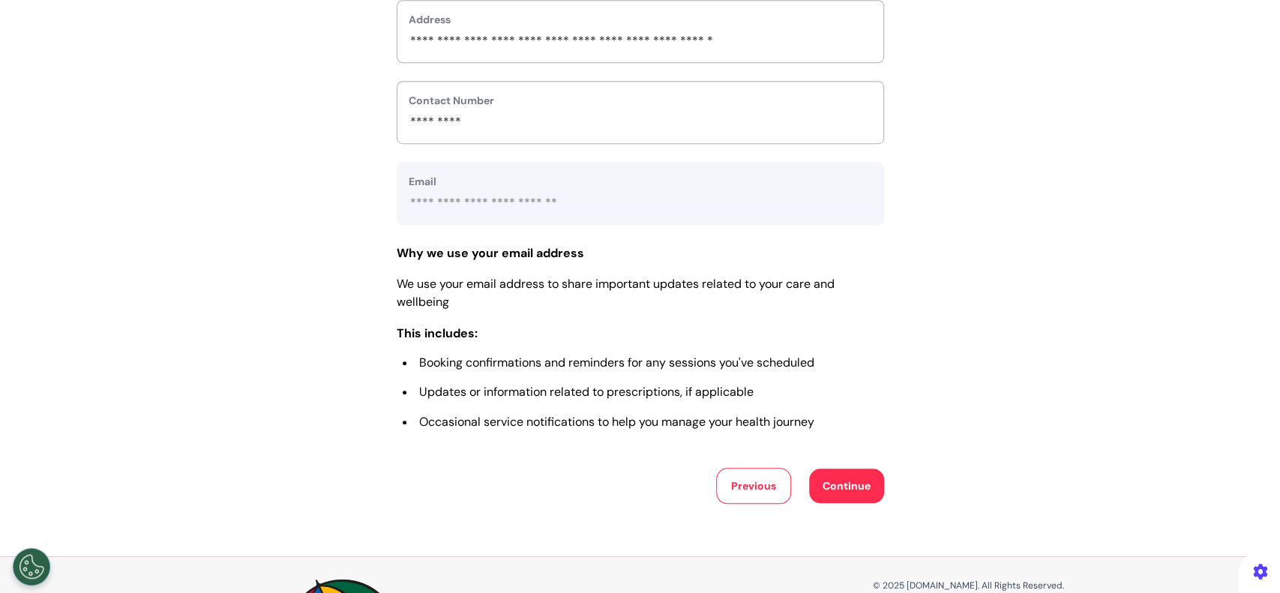
scroll to position [735, 0]
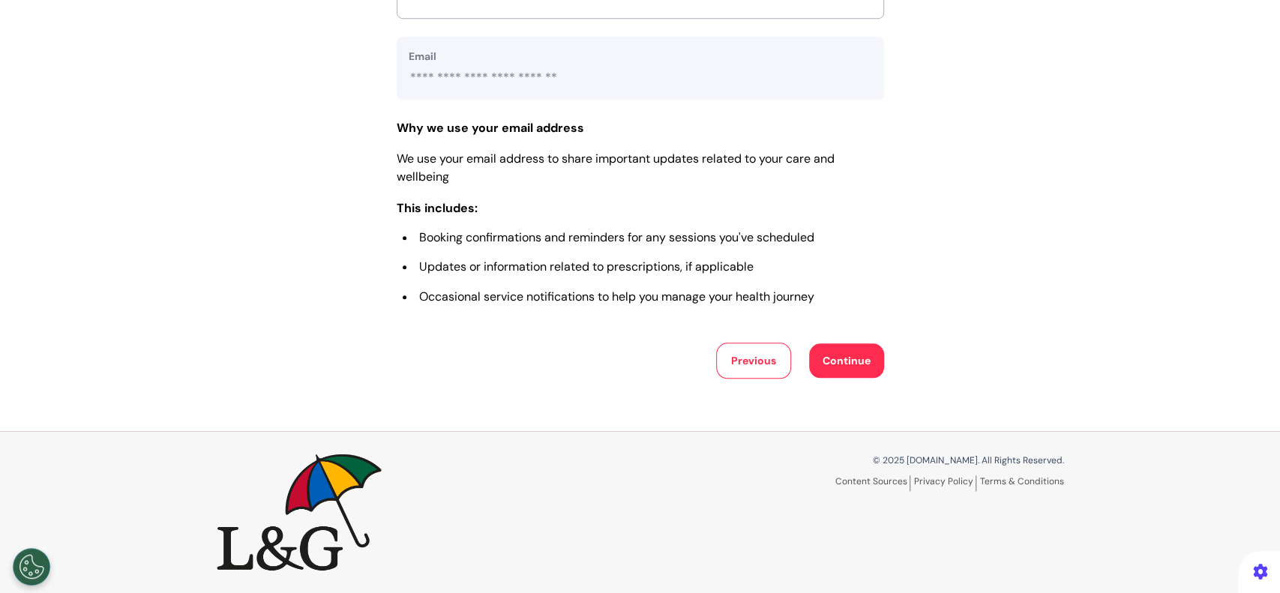
click at [841, 349] on button "Continue" at bounding box center [846, 360] width 75 height 34
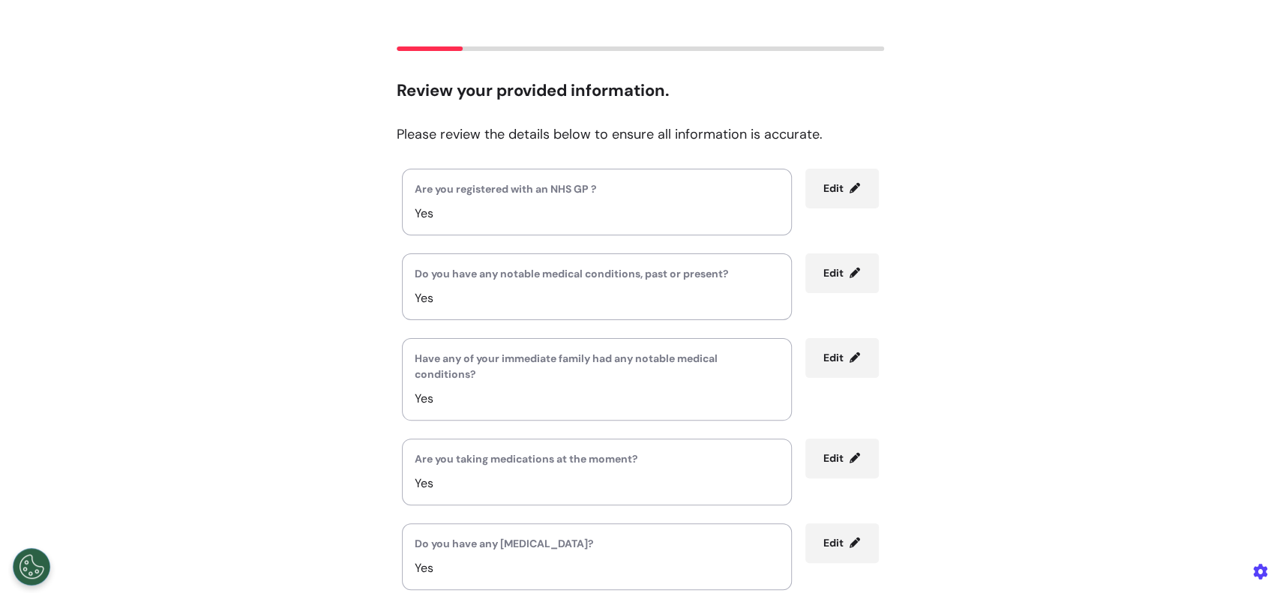
scroll to position [0, 0]
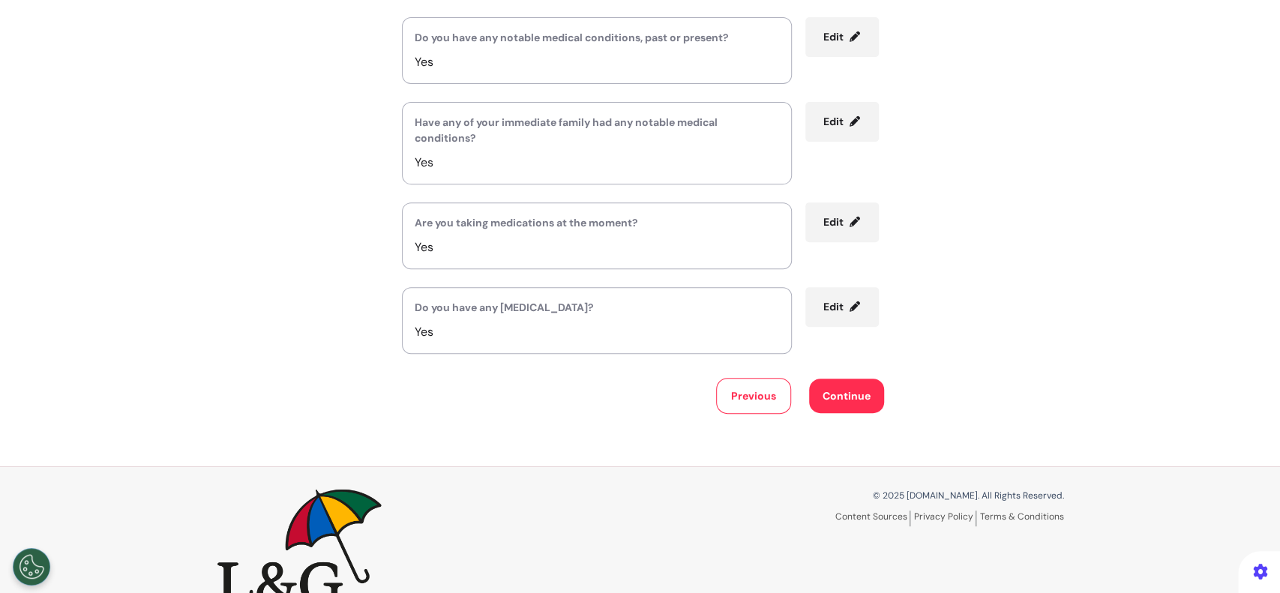
click at [736, 398] on button "Previous" at bounding box center [753, 396] width 75 height 36
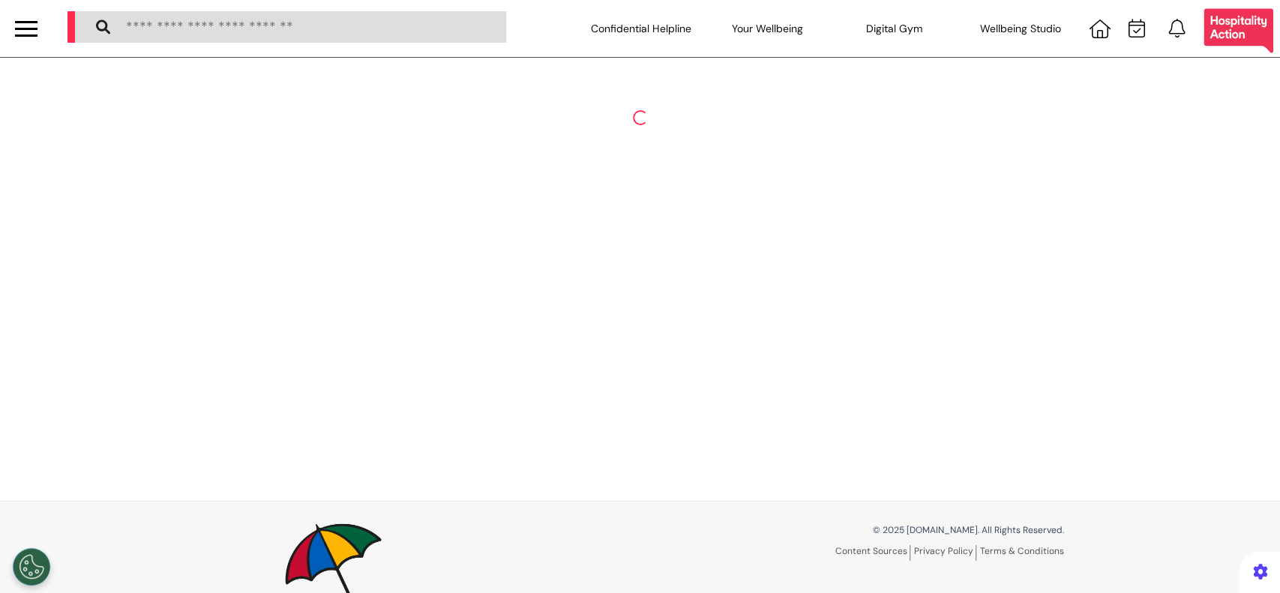
select select "******"
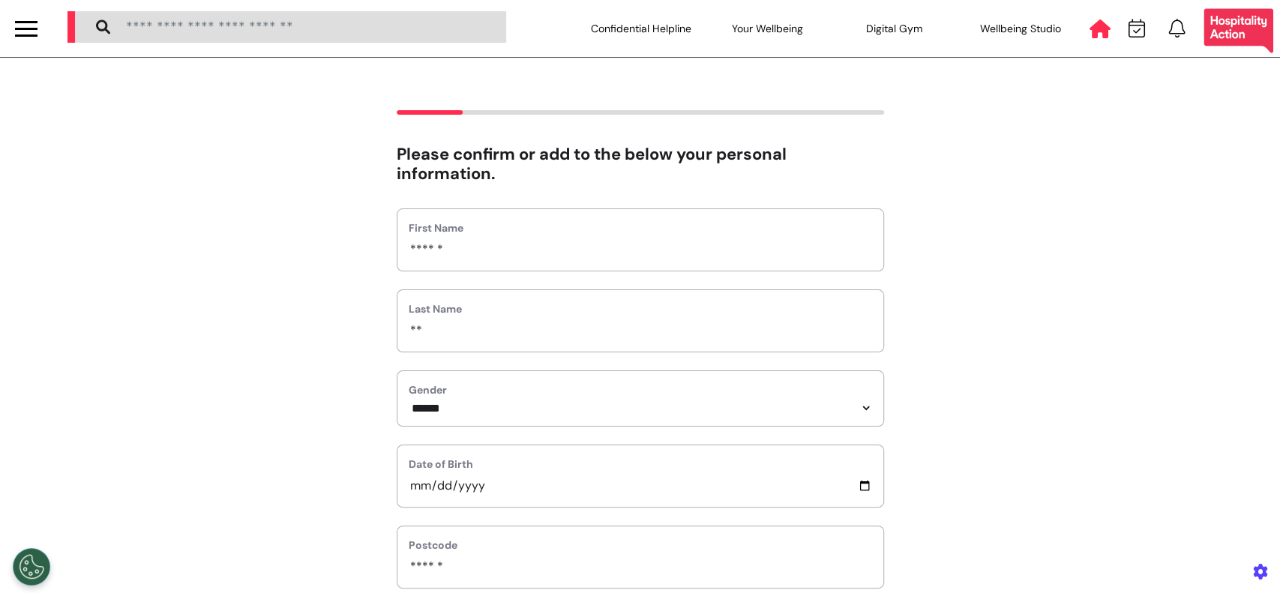
click at [1089, 28] on icon at bounding box center [1099, 28] width 21 height 19
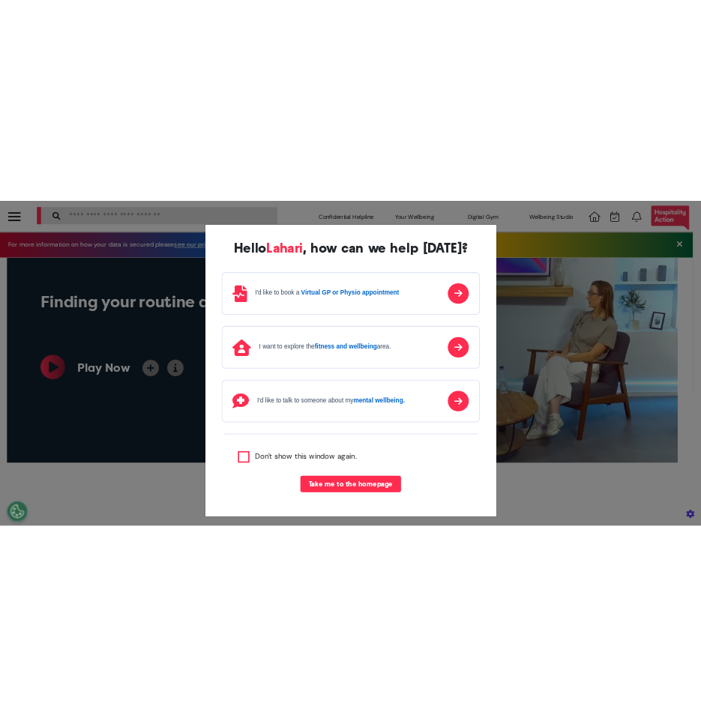
scroll to position [0, 639]
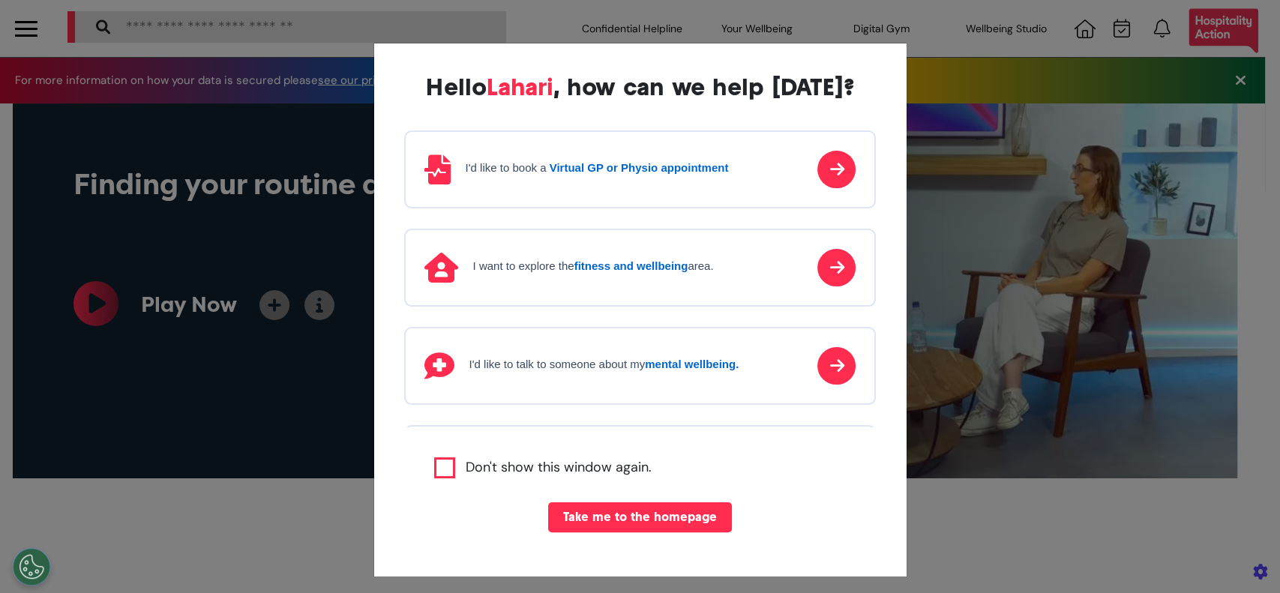
click at [608, 181] on div "I'd like to book a Virtual GP or Physio appointment" at bounding box center [576, 169] width 304 height 30
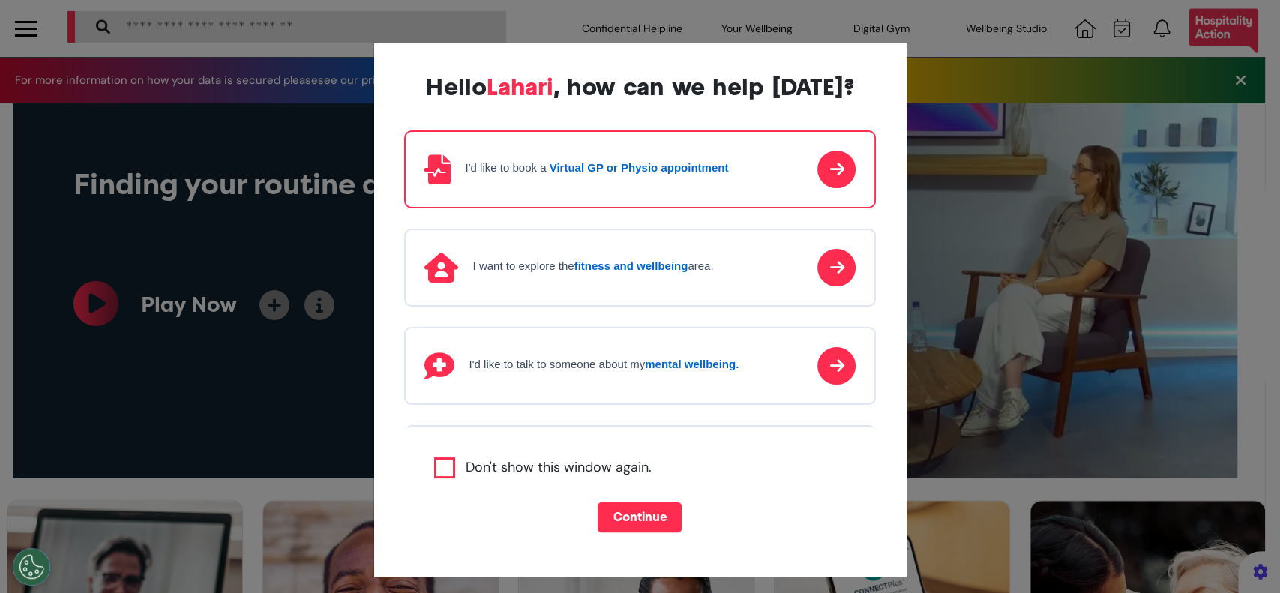
click at [624, 523] on button "Continue" at bounding box center [640, 517] width 84 height 30
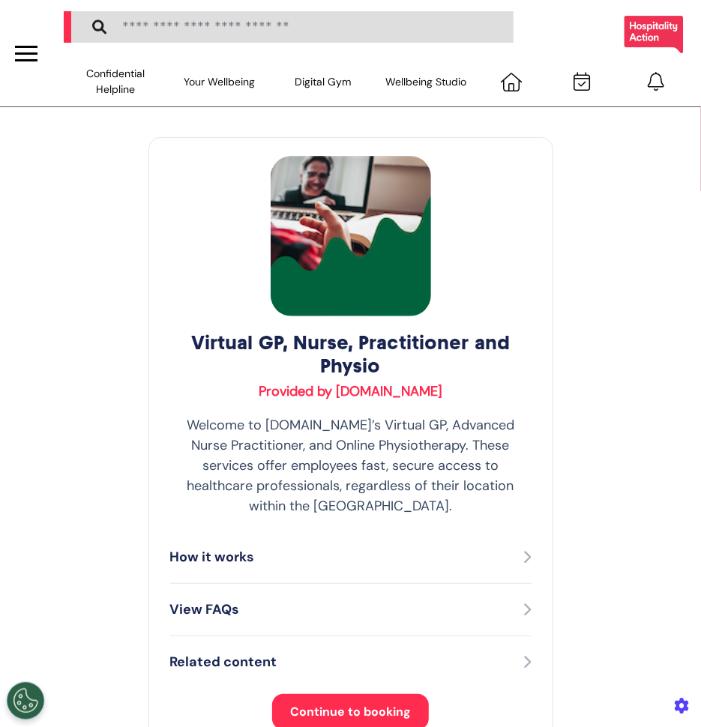
scroll to position [201, 0]
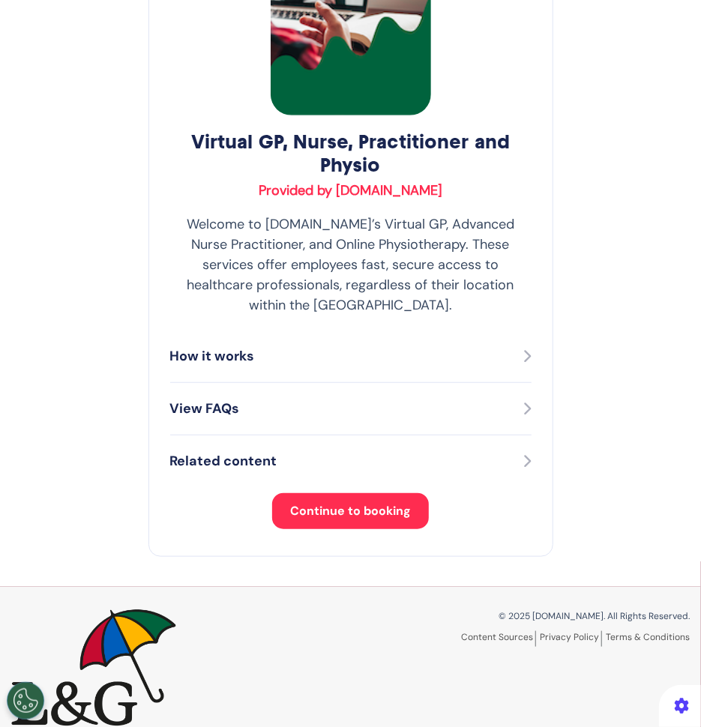
click at [358, 503] on span "Continue to booking" at bounding box center [350, 511] width 121 height 16
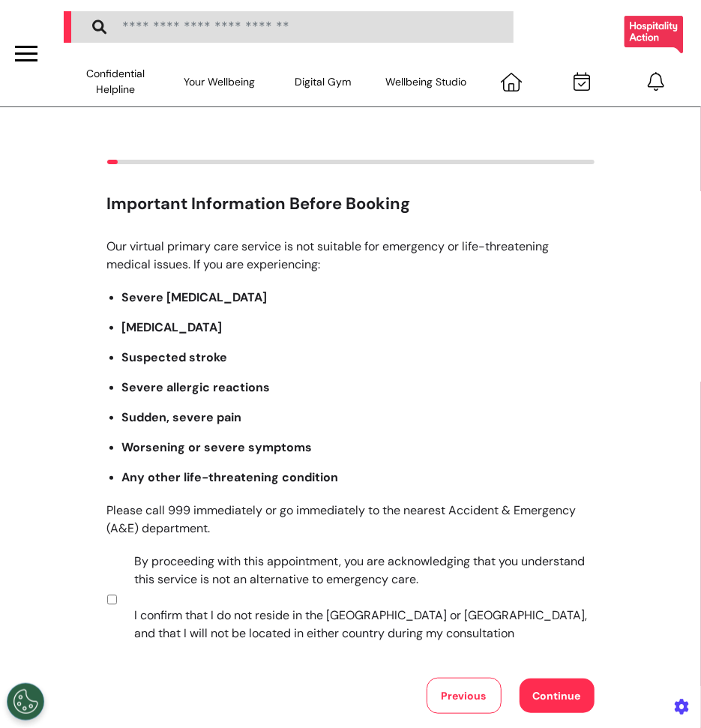
click at [562, 592] on button "Continue" at bounding box center [557, 696] width 75 height 34
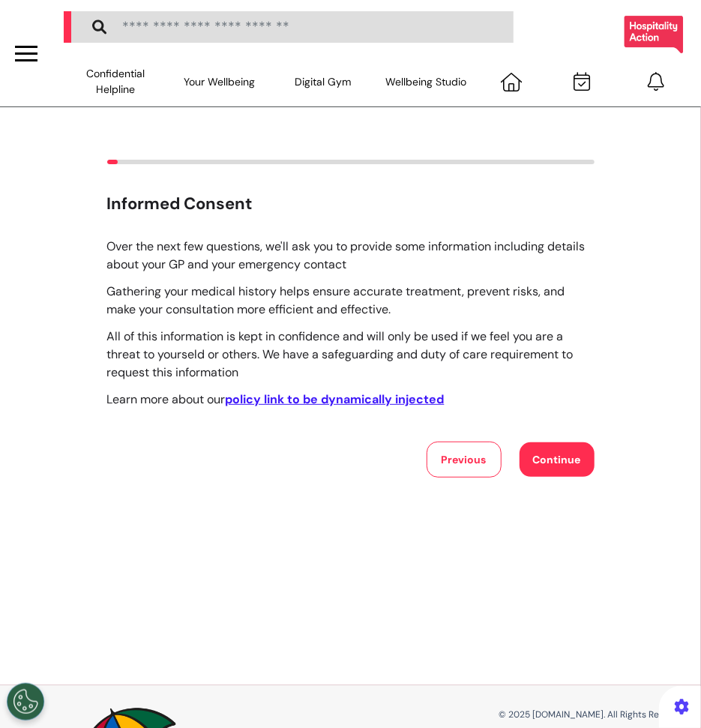
click at [552, 469] on button "Continue" at bounding box center [557, 459] width 75 height 34
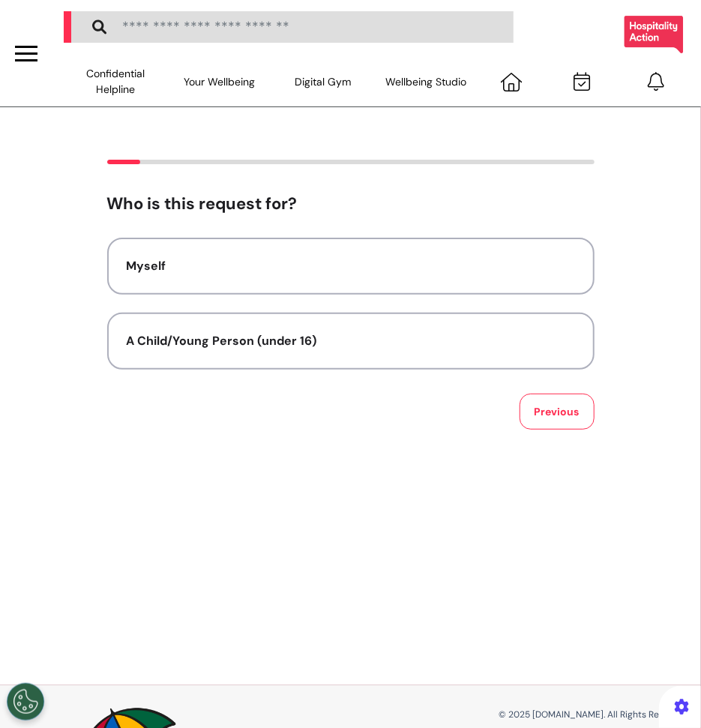
click at [372, 279] on button "Myself" at bounding box center [350, 266] width 487 height 57
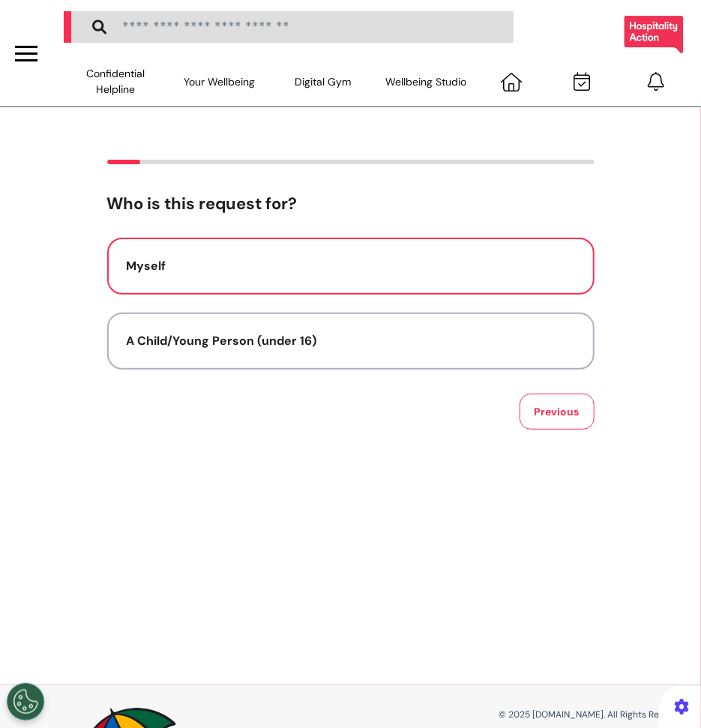
select select "******"
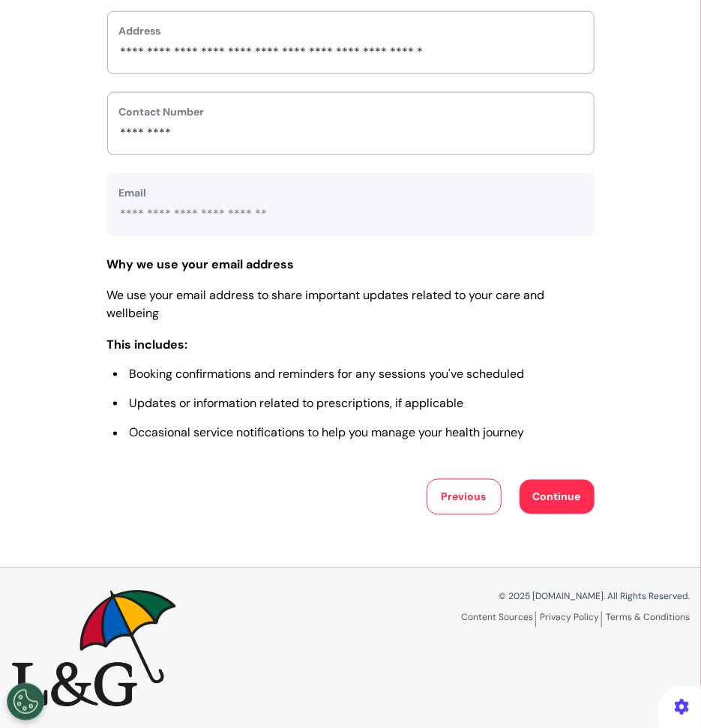
scroll to position [645, 0]
click at [571, 499] on button "Continue" at bounding box center [557, 497] width 75 height 34
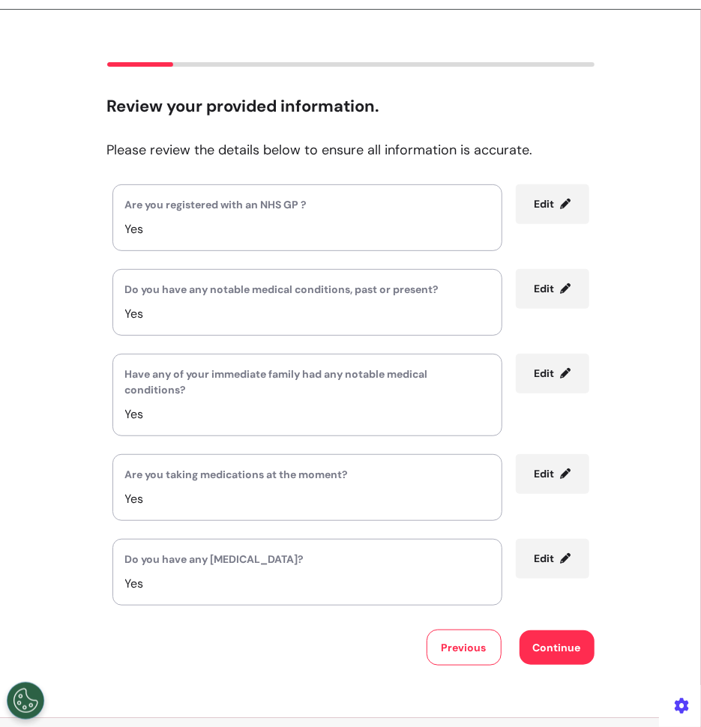
scroll to position [75, 0]
